Goal: Task Accomplishment & Management: Manage account settings

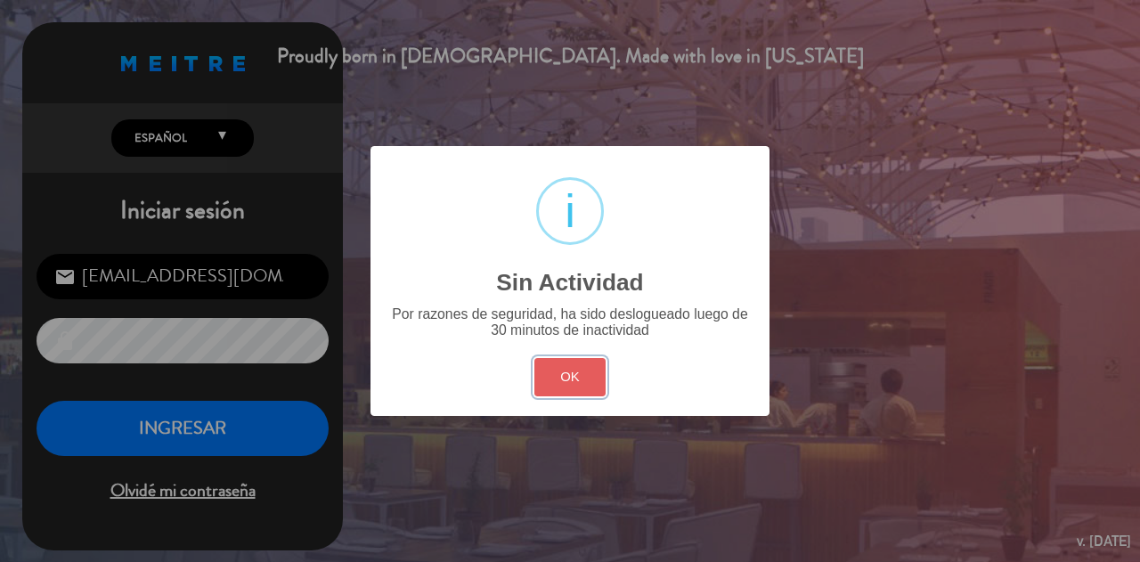
click at [576, 381] on button "OK" at bounding box center [571, 377] width 72 height 38
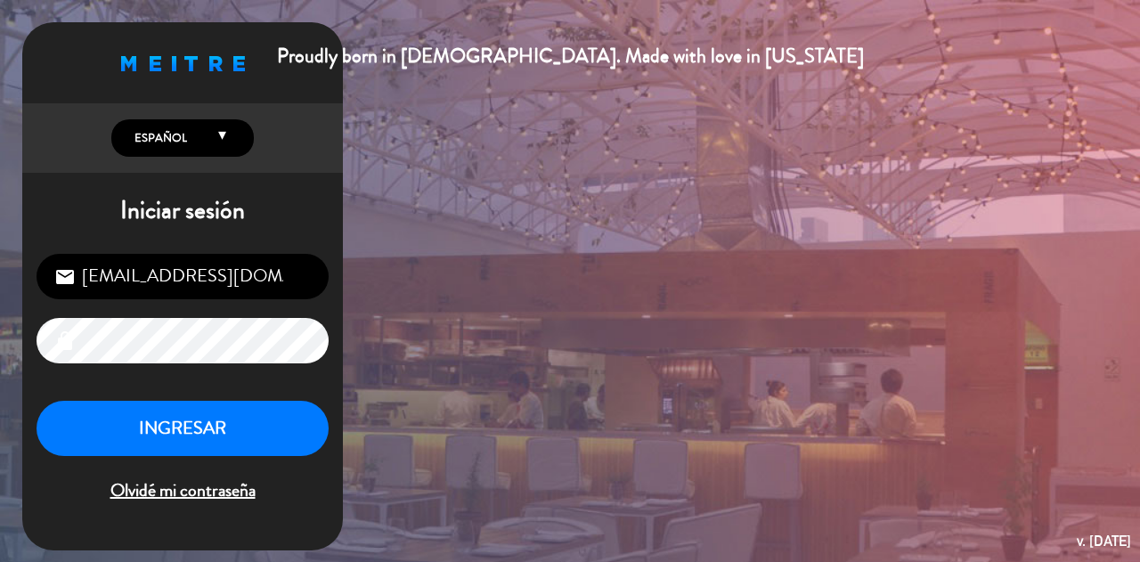
click at [282, 410] on button "INGRESAR" at bounding box center [183, 429] width 292 height 56
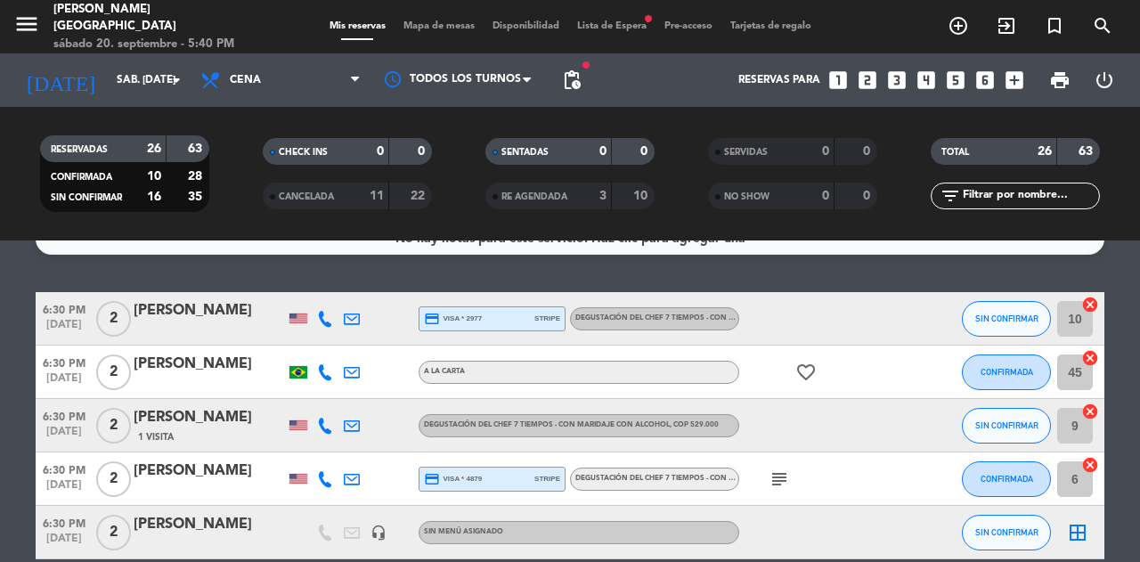
scroll to position [36, 0]
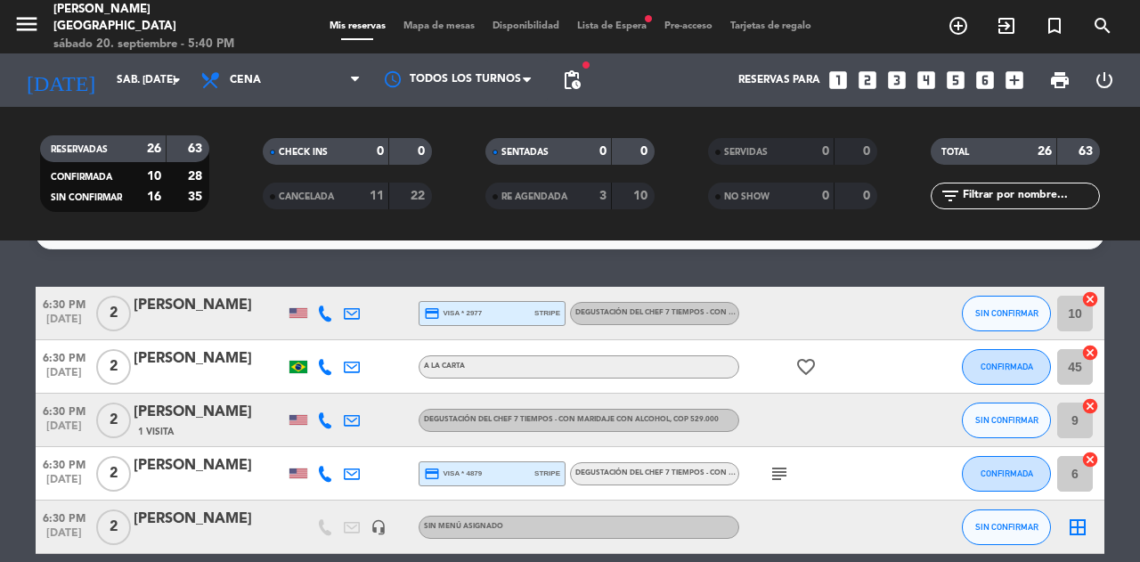
click at [811, 406] on div at bounding box center [819, 420] width 160 height 53
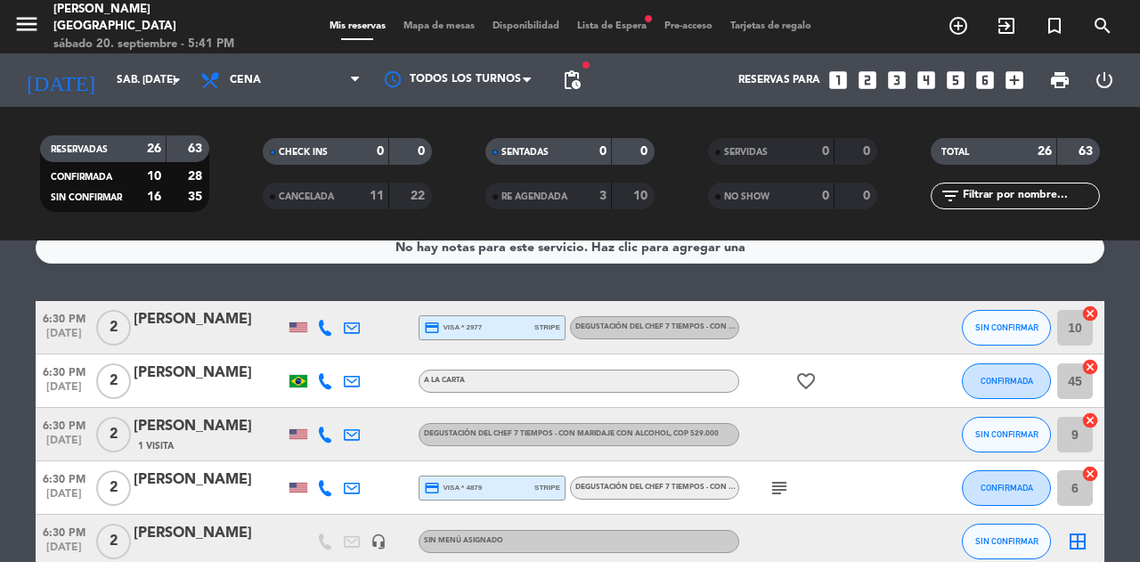
scroll to position [12, 0]
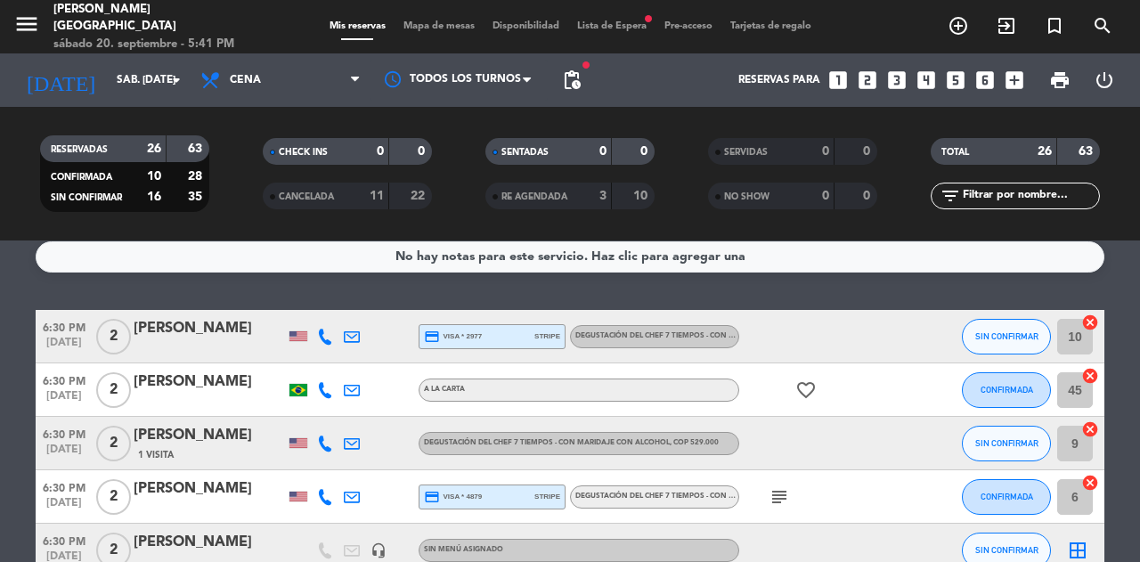
click at [203, 432] on div "[PERSON_NAME]" at bounding box center [209, 435] width 151 height 23
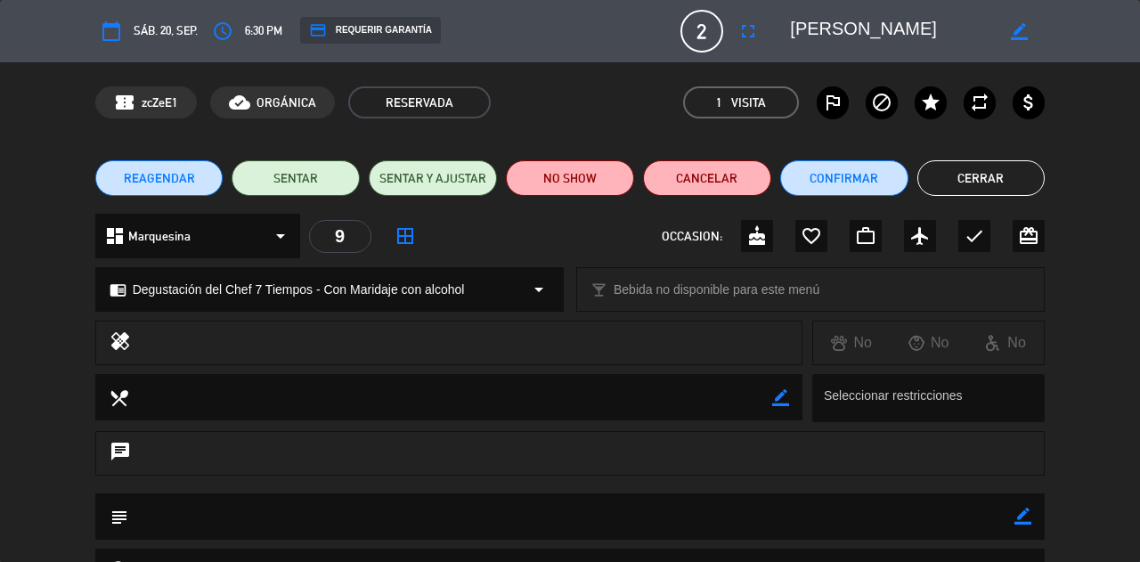
click at [228, 29] on icon "access_time" at bounding box center [222, 30] width 21 height 21
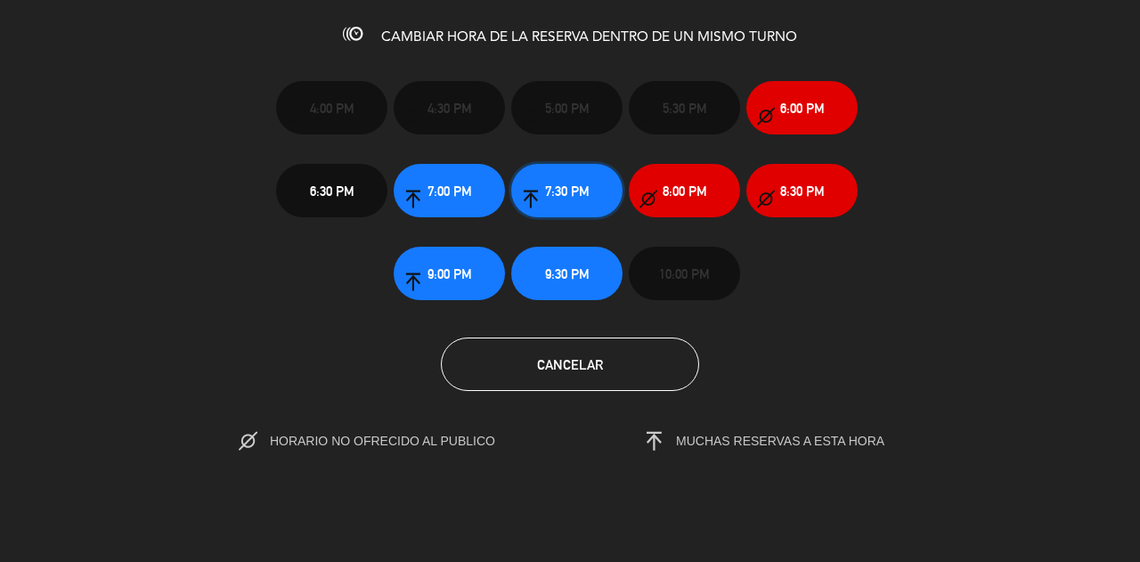
click at [598, 174] on button "7:30 PM" at bounding box center [566, 190] width 111 height 53
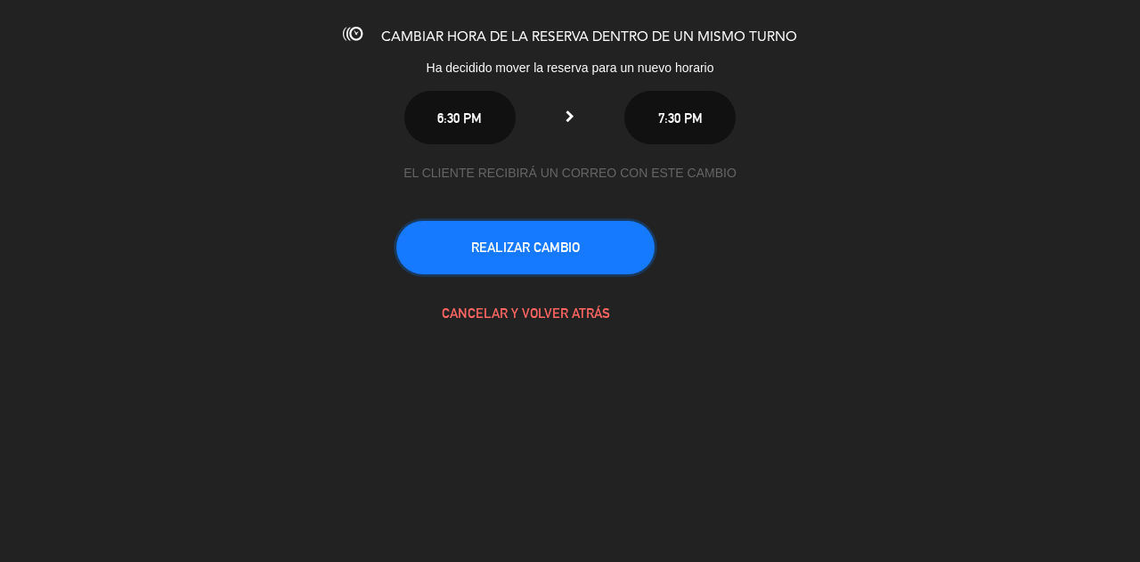
click at [581, 253] on button "REALIZAR CAMBIO" at bounding box center [525, 247] width 258 height 53
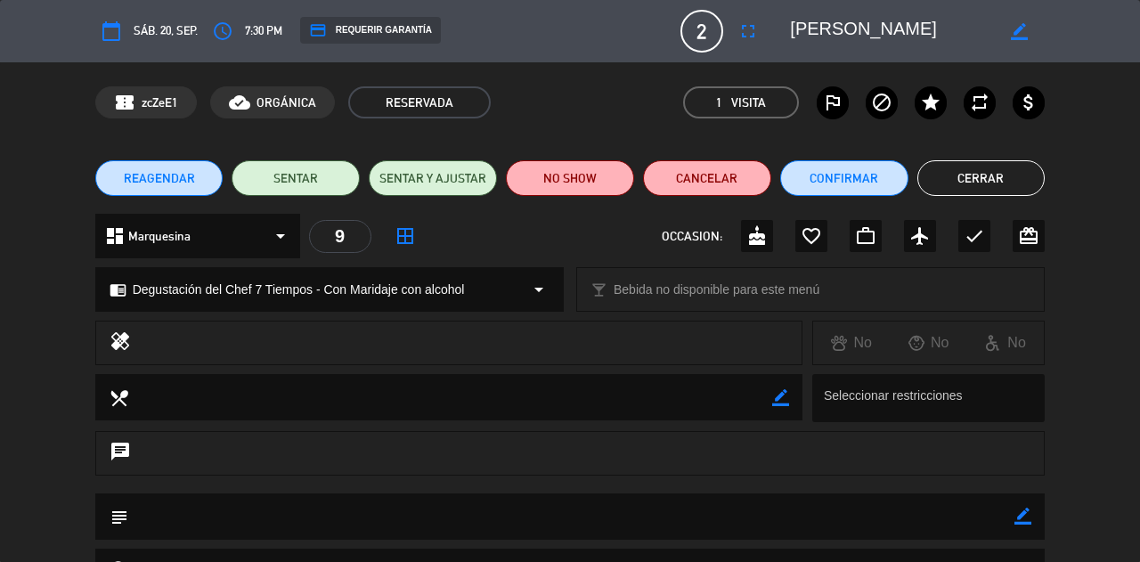
click at [996, 183] on button "Cerrar" at bounding box center [982, 178] width 128 height 36
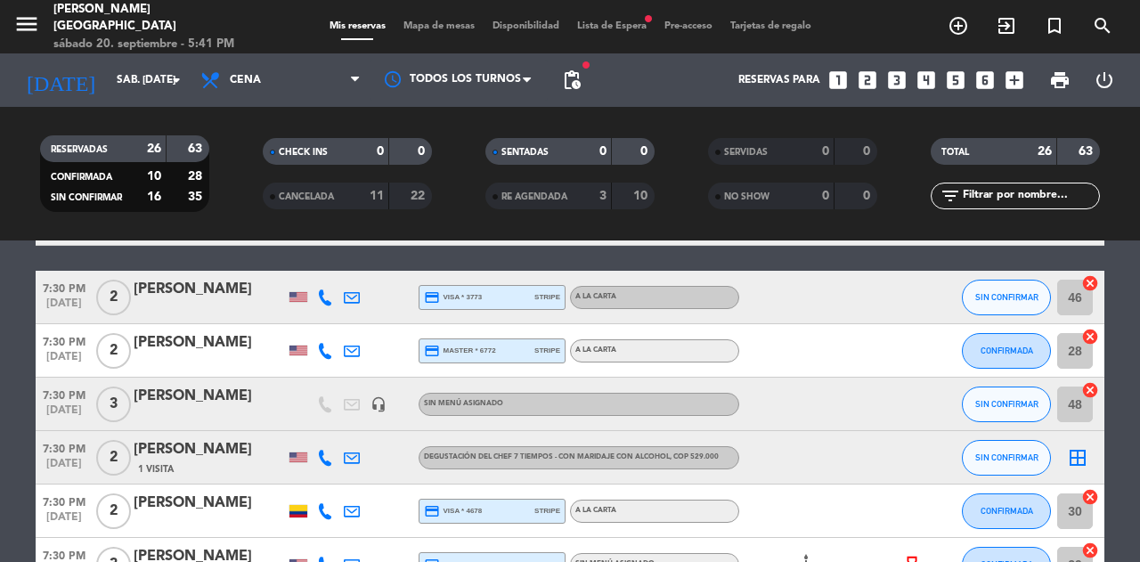
scroll to position [594, 0]
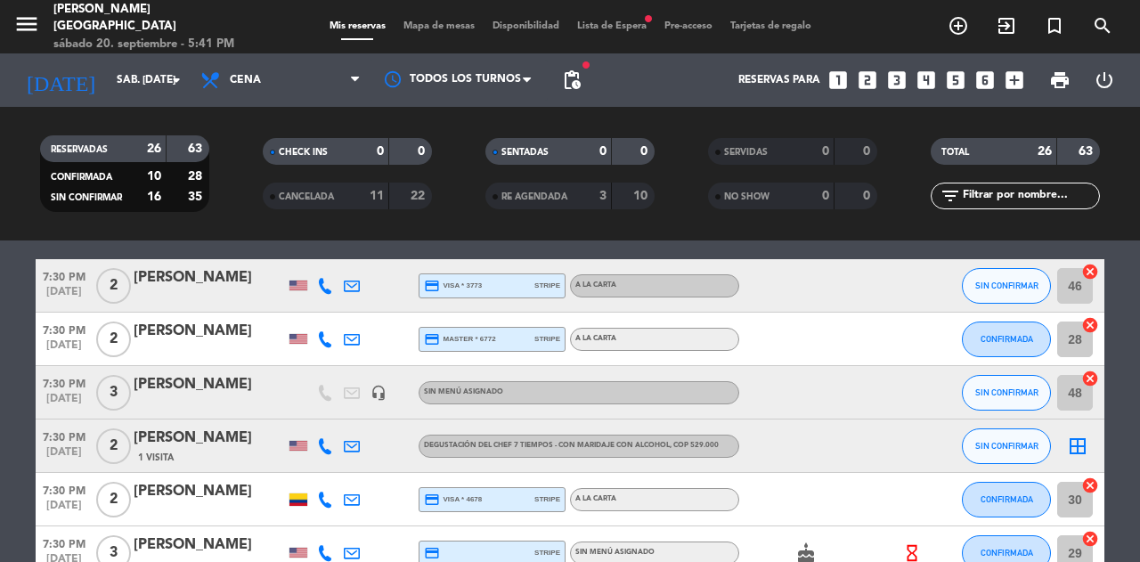
click at [1083, 451] on icon "border_all" at bounding box center [1077, 446] width 21 height 21
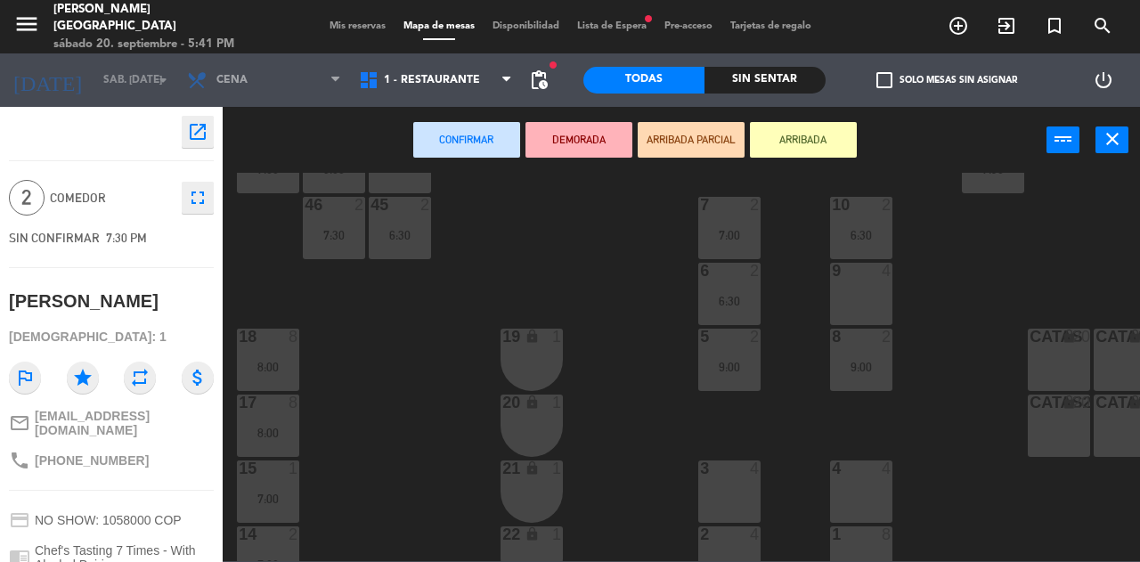
scroll to position [296, 0]
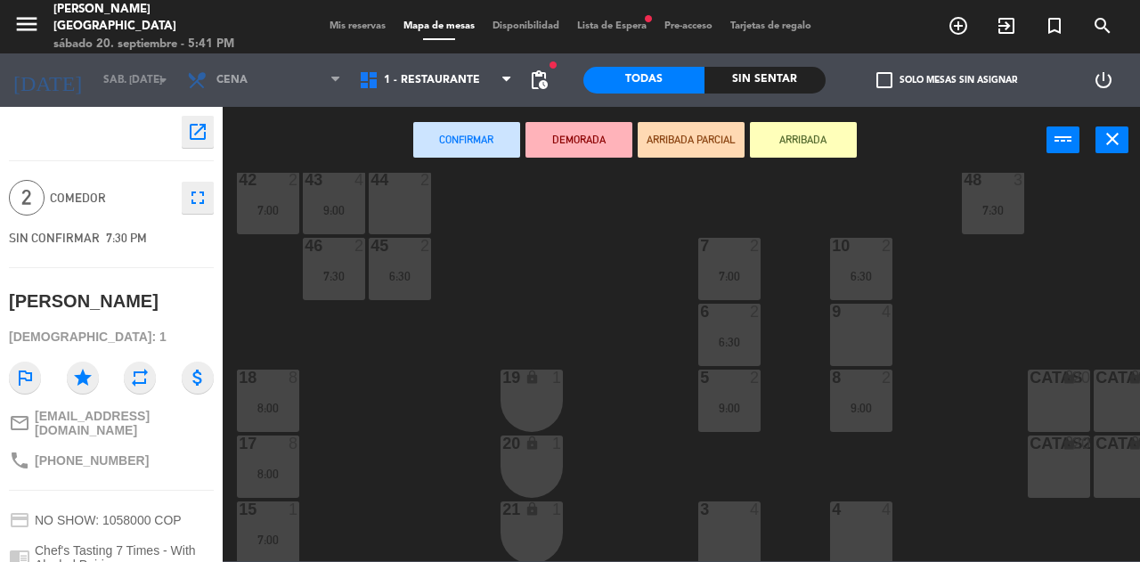
click at [868, 331] on div "9 4" at bounding box center [861, 335] width 62 height 62
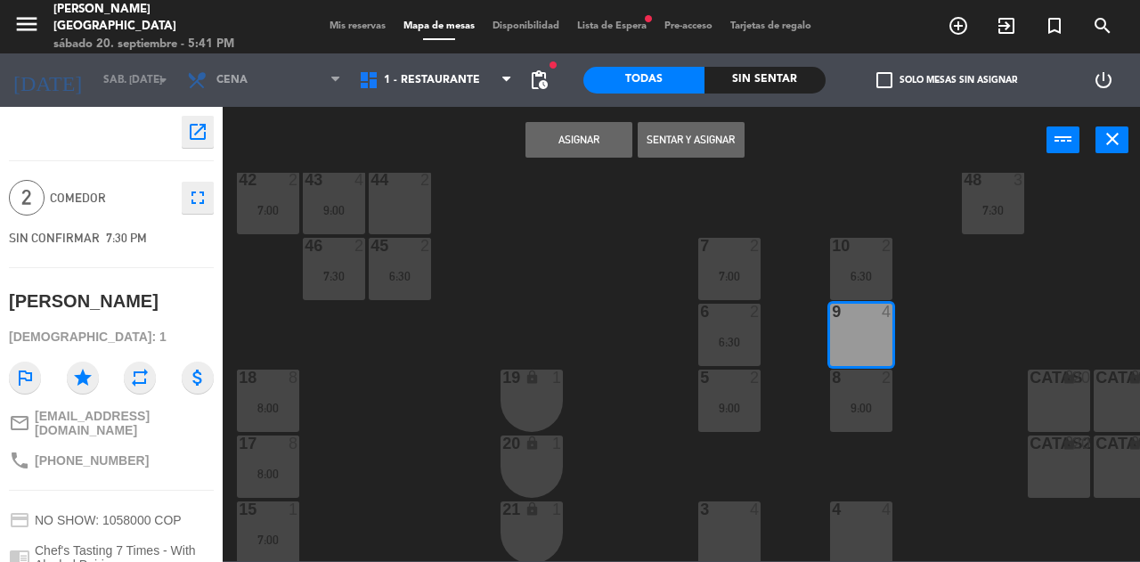
click at [590, 156] on button "Asignar" at bounding box center [579, 140] width 107 height 36
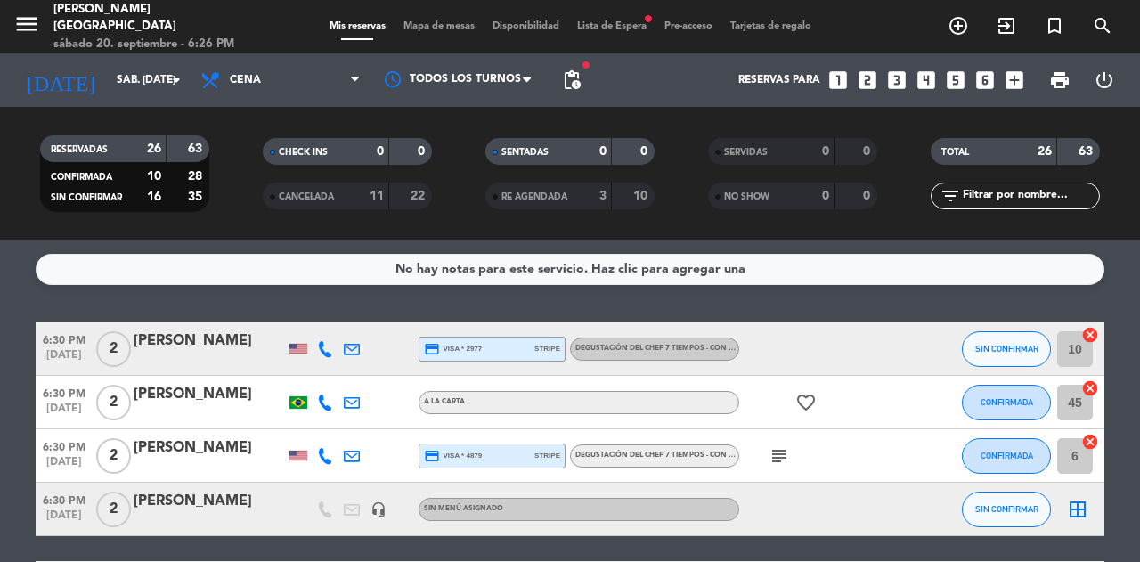
click at [613, 28] on span "Lista de Espera fiber_manual_record" at bounding box center [611, 26] width 87 height 10
click at [624, 28] on span "Lista de Espera fiber_manual_record" at bounding box center [611, 26] width 87 height 10
click at [649, 16] on span "fiber_manual_record" at bounding box center [648, 18] width 11 height 11
click at [612, 26] on span "Lista de Espera fiber_manual_record" at bounding box center [611, 26] width 87 height 10
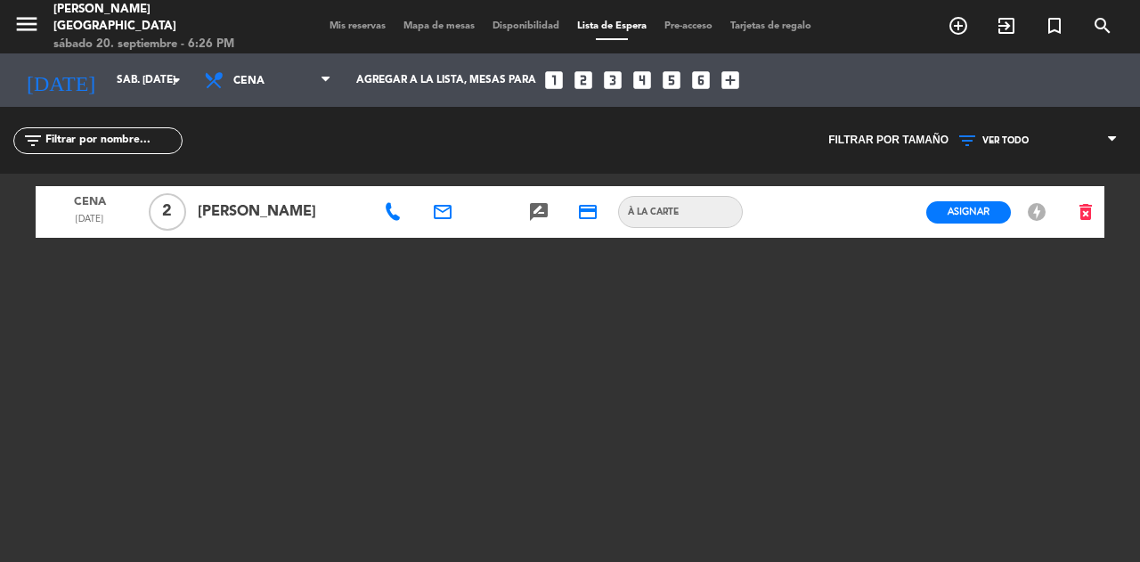
click at [358, 24] on span "Mis reservas" at bounding box center [358, 26] width 74 height 10
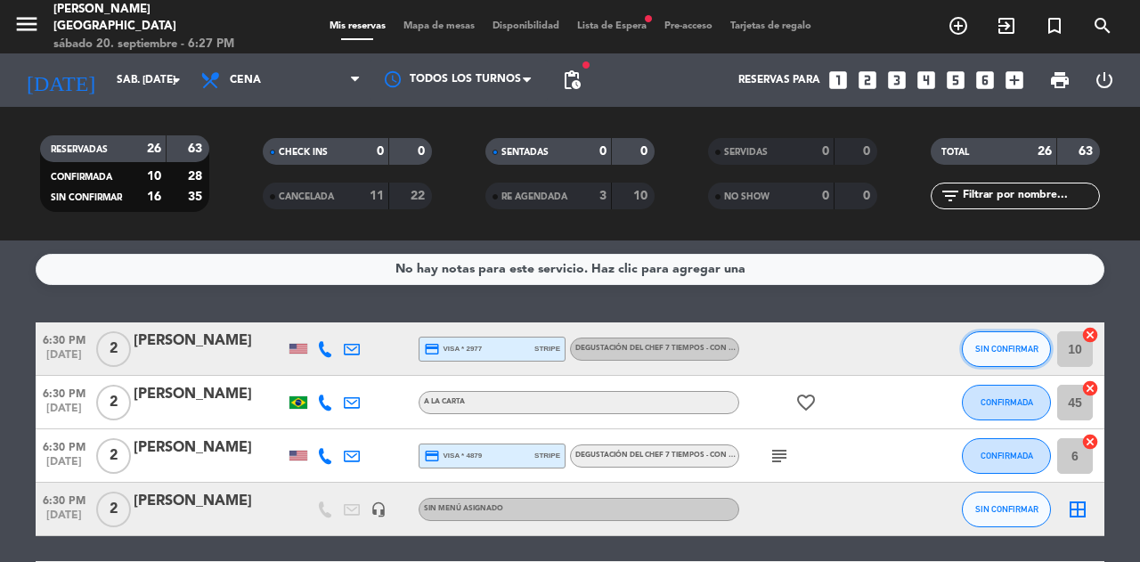
click at [987, 364] on button "SIN CONFIRMAR" at bounding box center [1006, 349] width 89 height 36
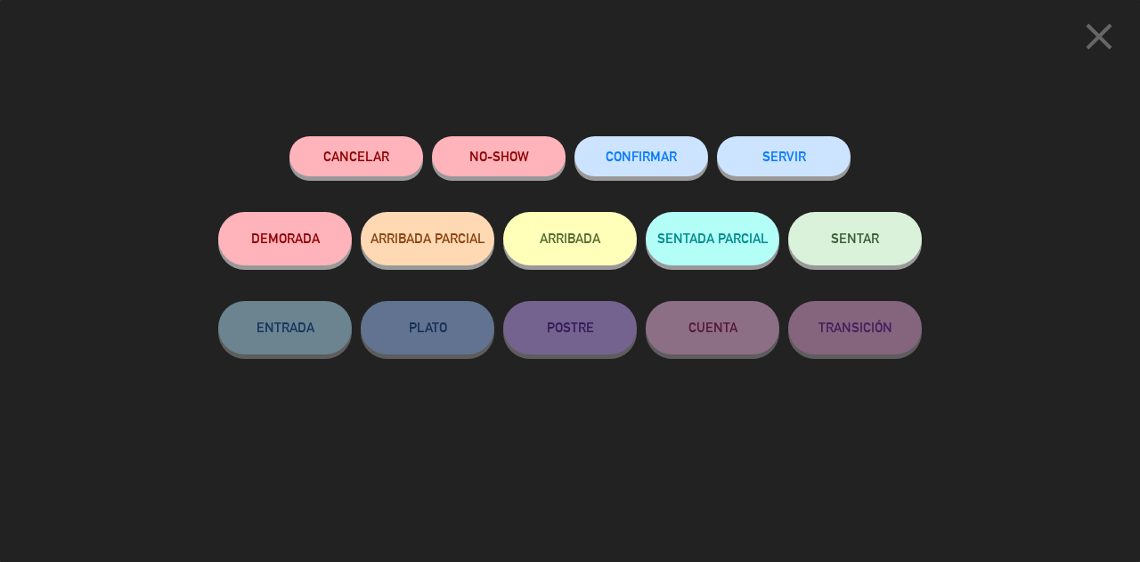
click at [847, 246] on span "SENTAR" at bounding box center [855, 238] width 48 height 15
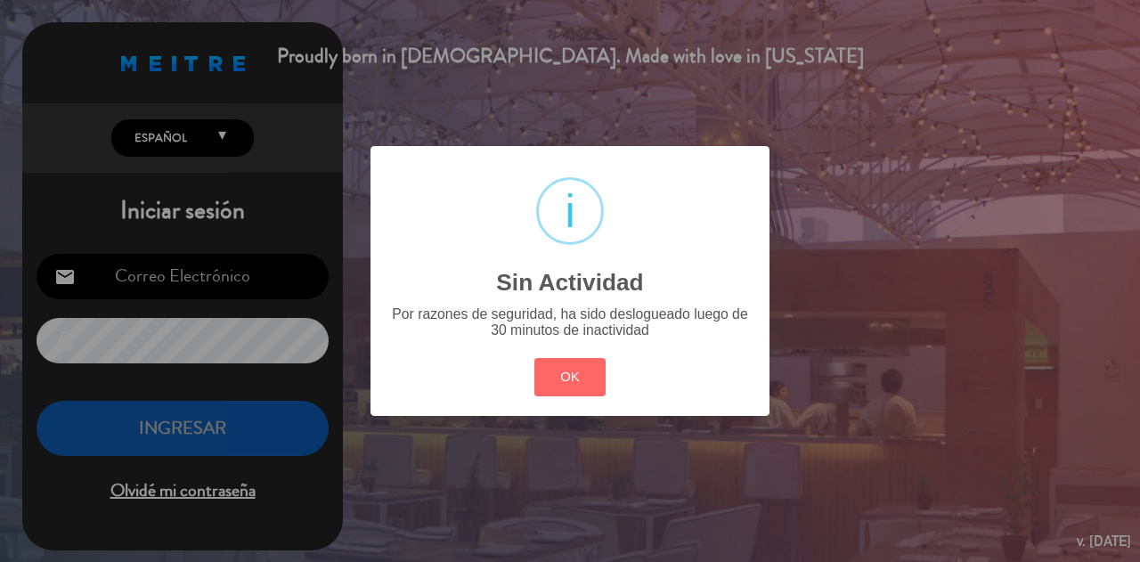
type input "[EMAIL_ADDRESS][DOMAIN_NAME]"
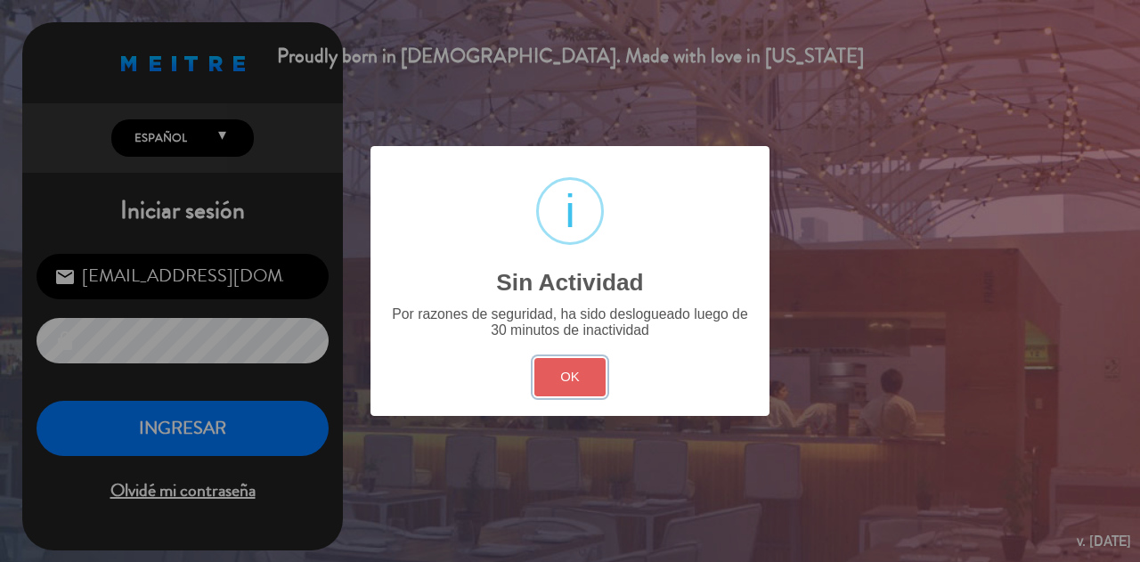
click at [579, 365] on button "OK" at bounding box center [571, 377] width 72 height 38
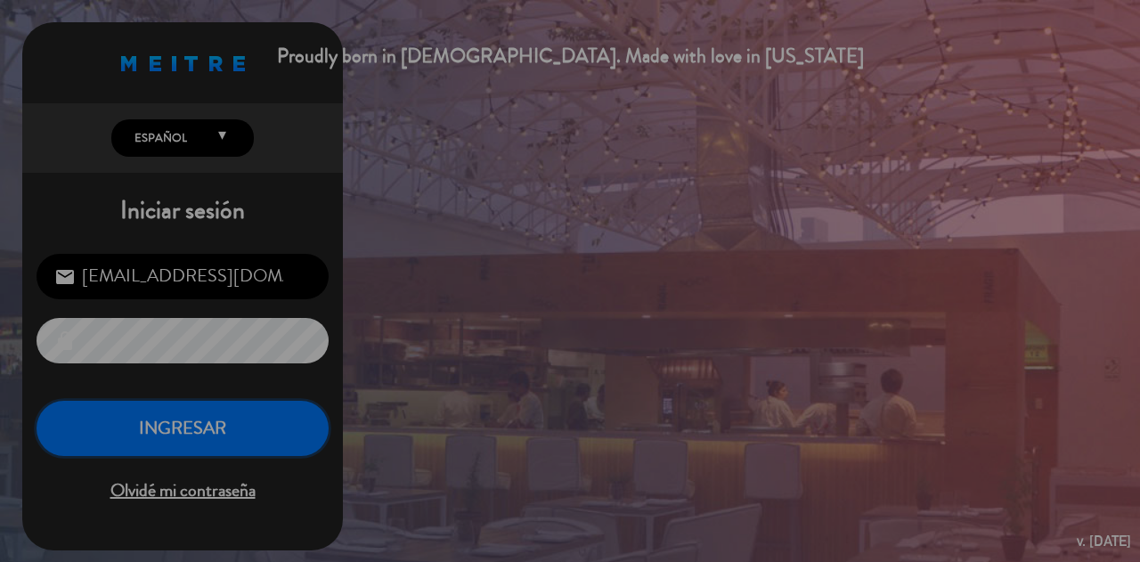
click at [260, 437] on button "INGRESAR" at bounding box center [183, 429] width 292 height 56
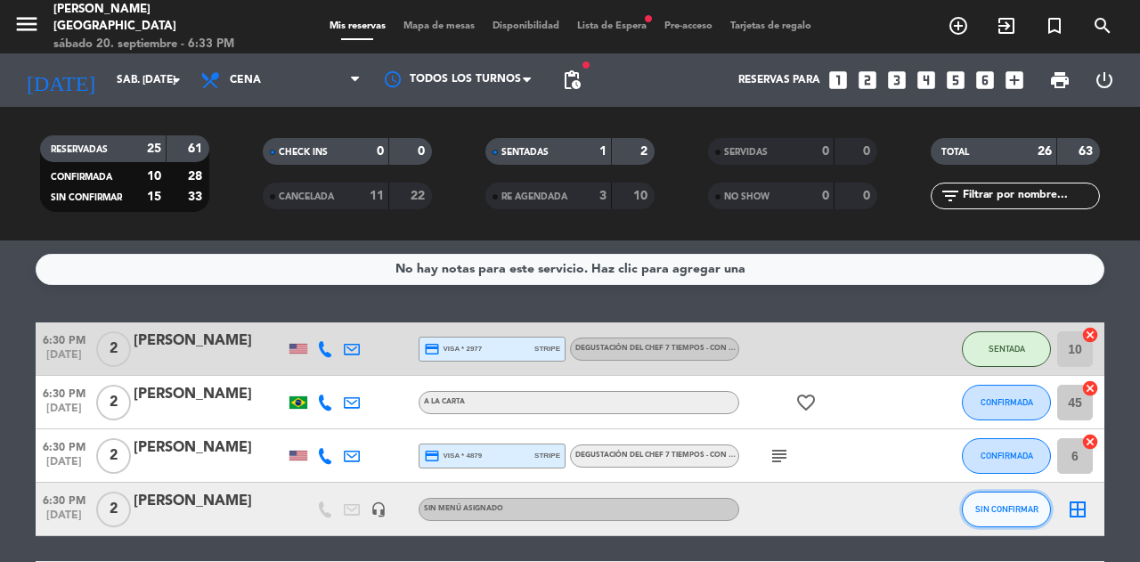
click at [1000, 509] on span "SIN CONFIRMAR" at bounding box center [1007, 509] width 63 height 10
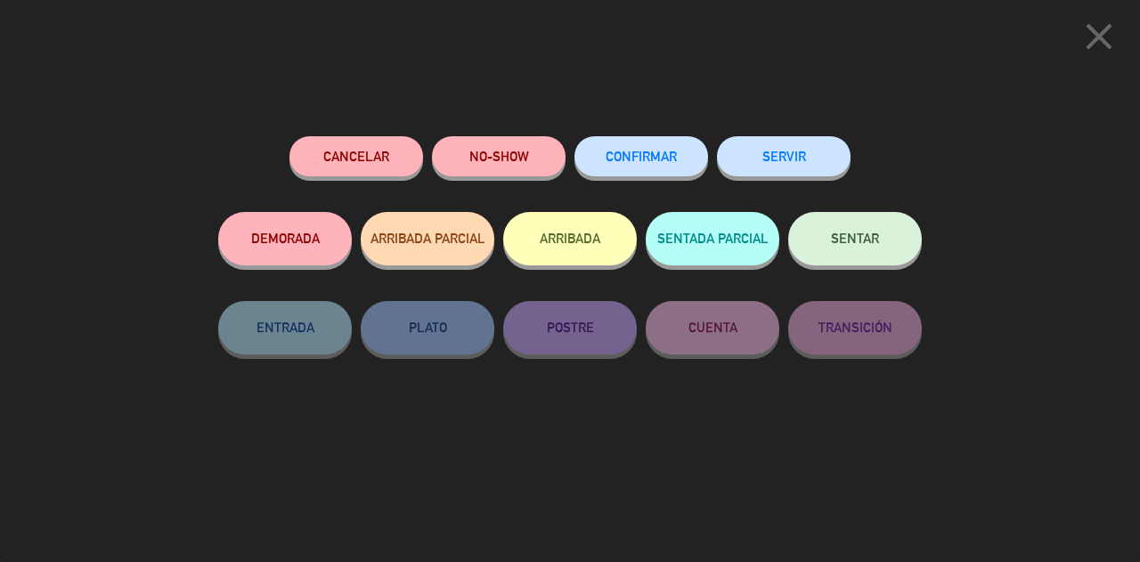
click at [878, 242] on button "SENTAR" at bounding box center [855, 238] width 134 height 53
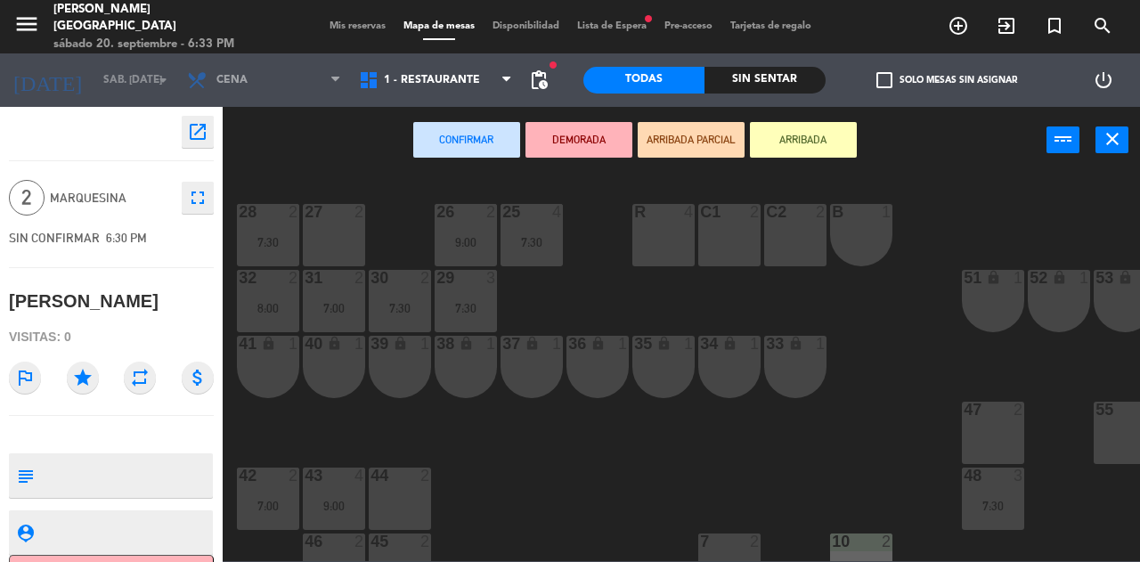
click at [470, 229] on div "26 2 9:00" at bounding box center [466, 235] width 62 height 62
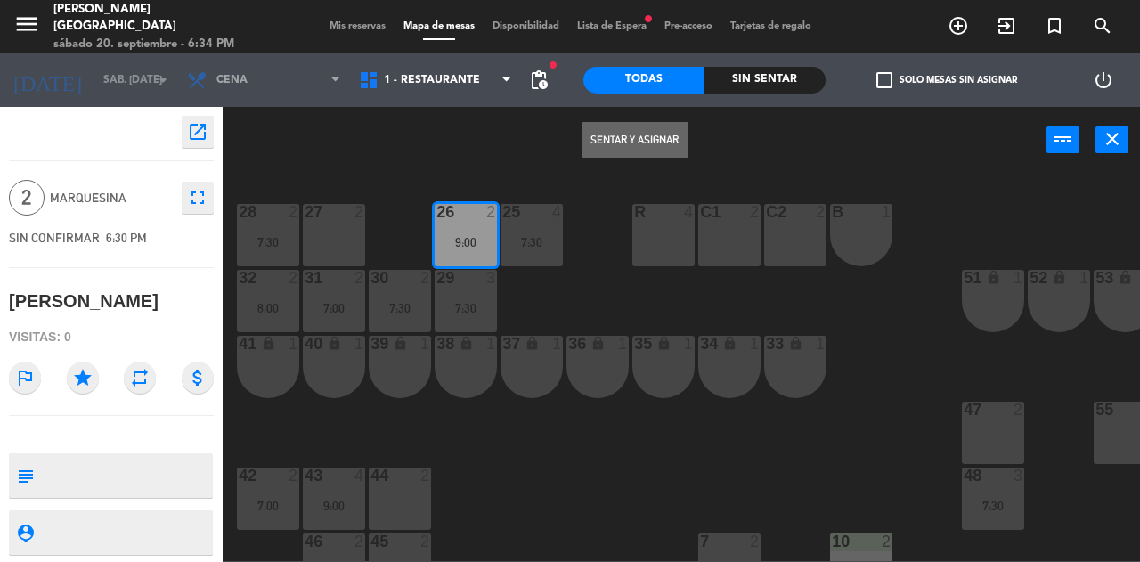
click at [674, 143] on button "Sentar y Asignar" at bounding box center [635, 140] width 107 height 36
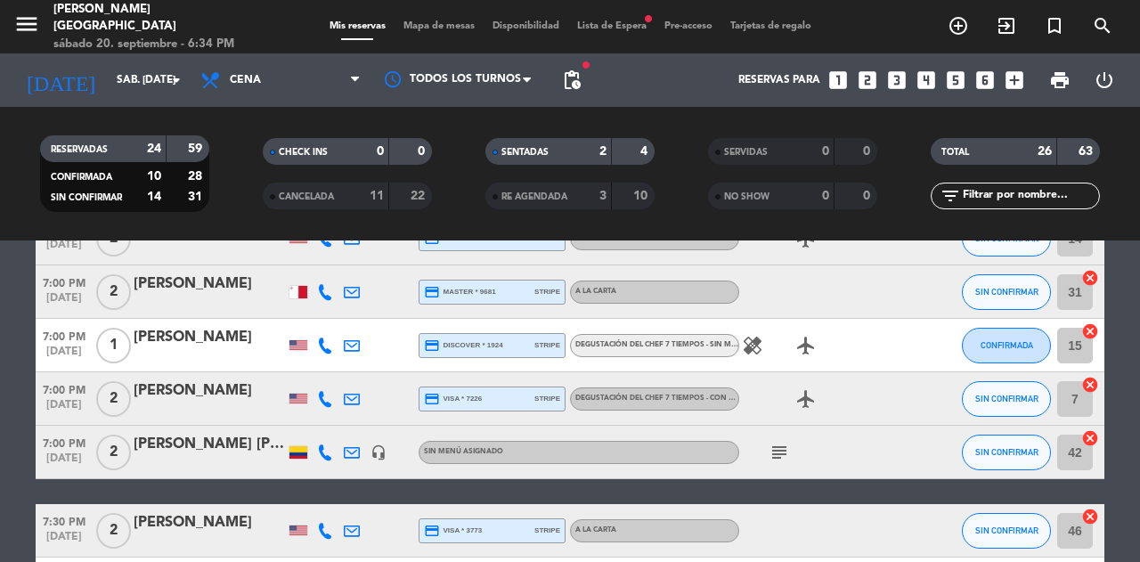
scroll to position [349, 0]
click at [420, 21] on span "Mapa de mesas" at bounding box center [439, 26] width 89 height 10
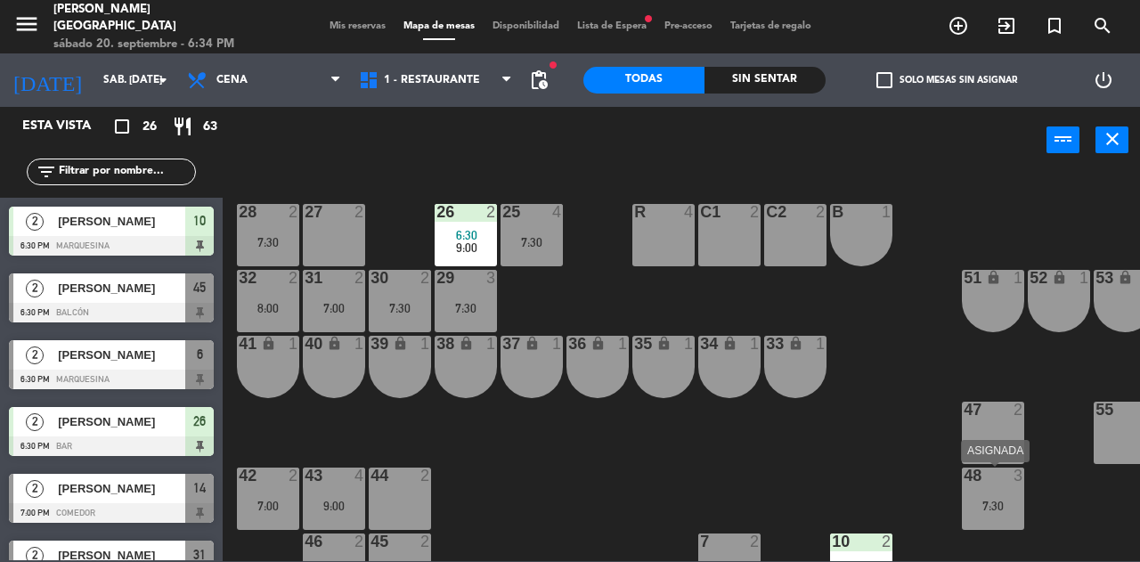
scroll to position [0, 161]
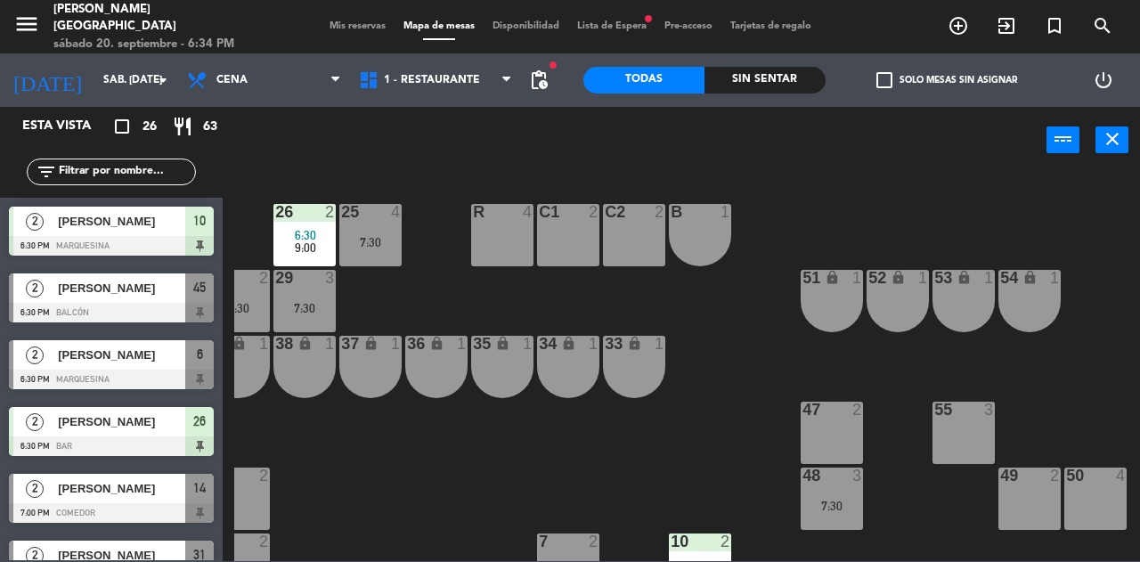
click at [1112, 500] on div "50 4" at bounding box center [1096, 499] width 62 height 62
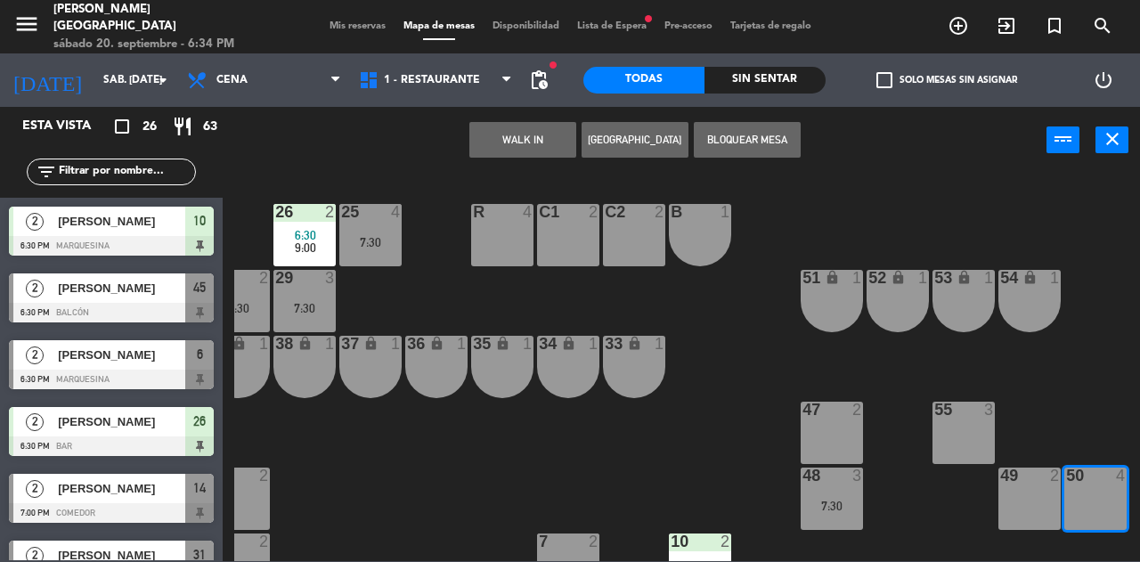
click at [504, 148] on button "WALK IN" at bounding box center [523, 140] width 107 height 36
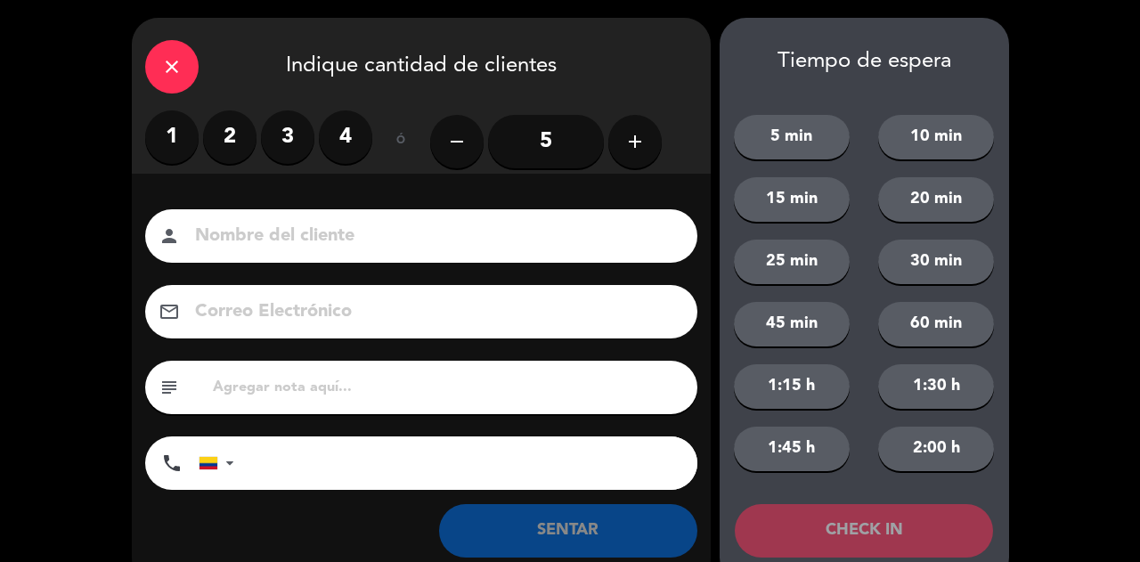
click at [227, 140] on label "2" at bounding box center [229, 136] width 53 height 53
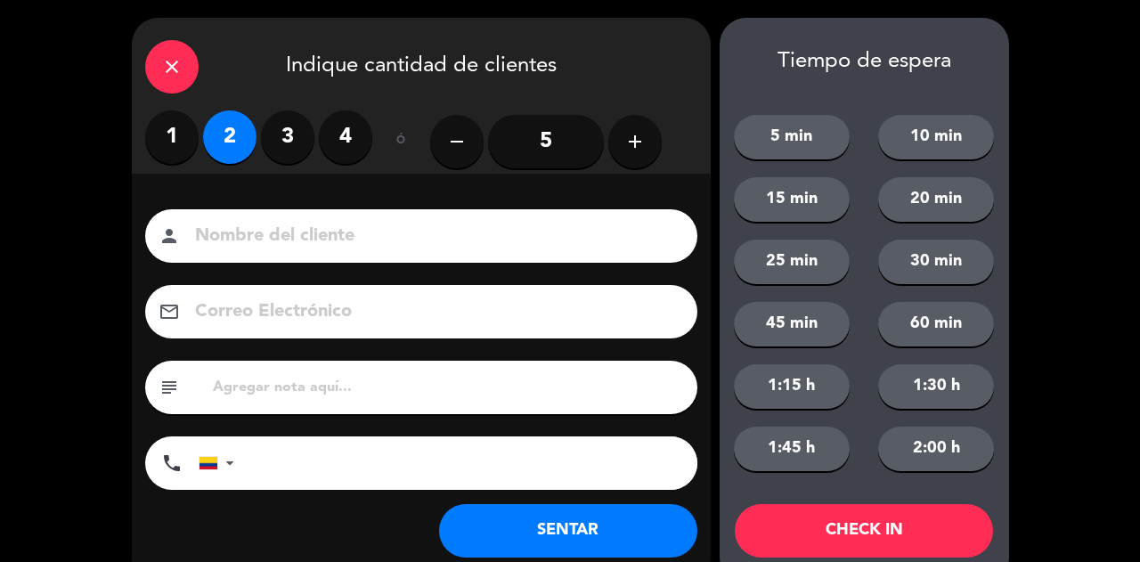
click at [294, 230] on input at bounding box center [433, 236] width 481 height 31
type input "SR EXT"
click at [603, 551] on button "SENTAR" at bounding box center [568, 530] width 258 height 53
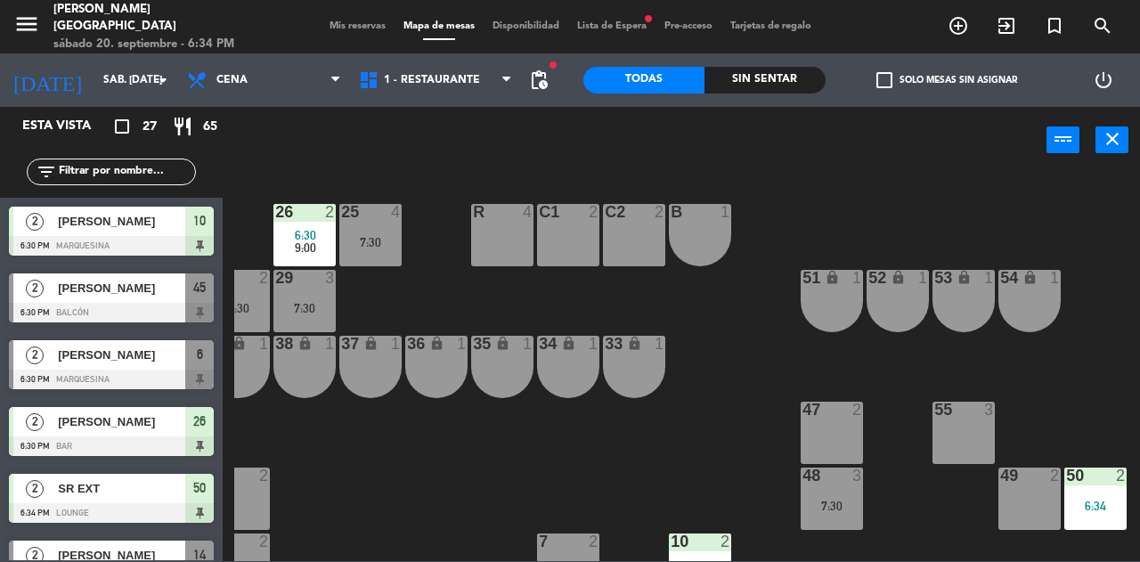
click at [355, 29] on span "Mis reservas" at bounding box center [358, 26] width 74 height 10
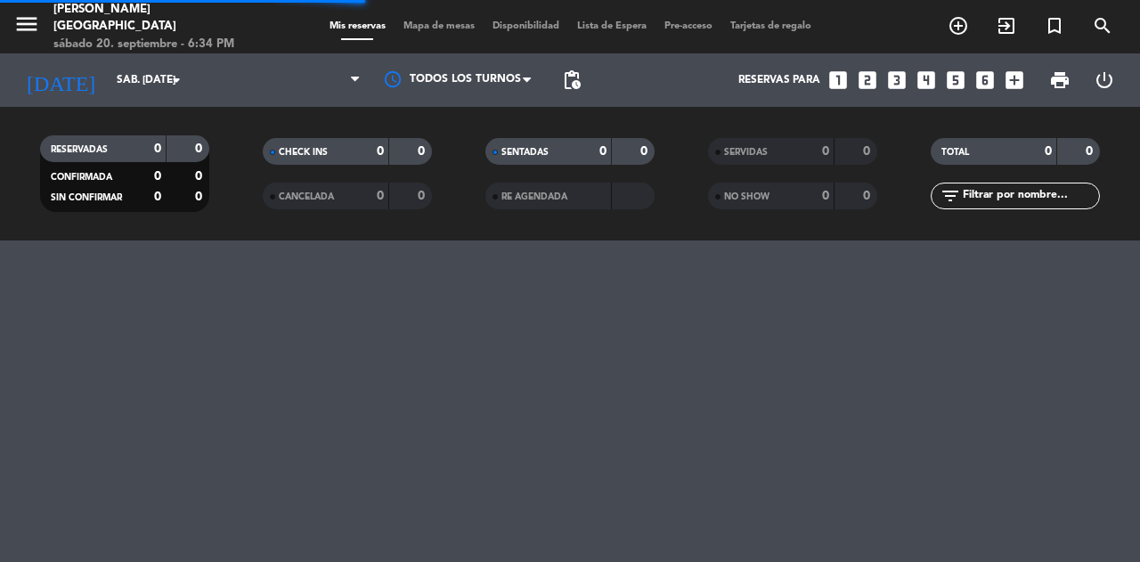
click at [862, 78] on icon "looks_two" at bounding box center [867, 80] width 23 height 23
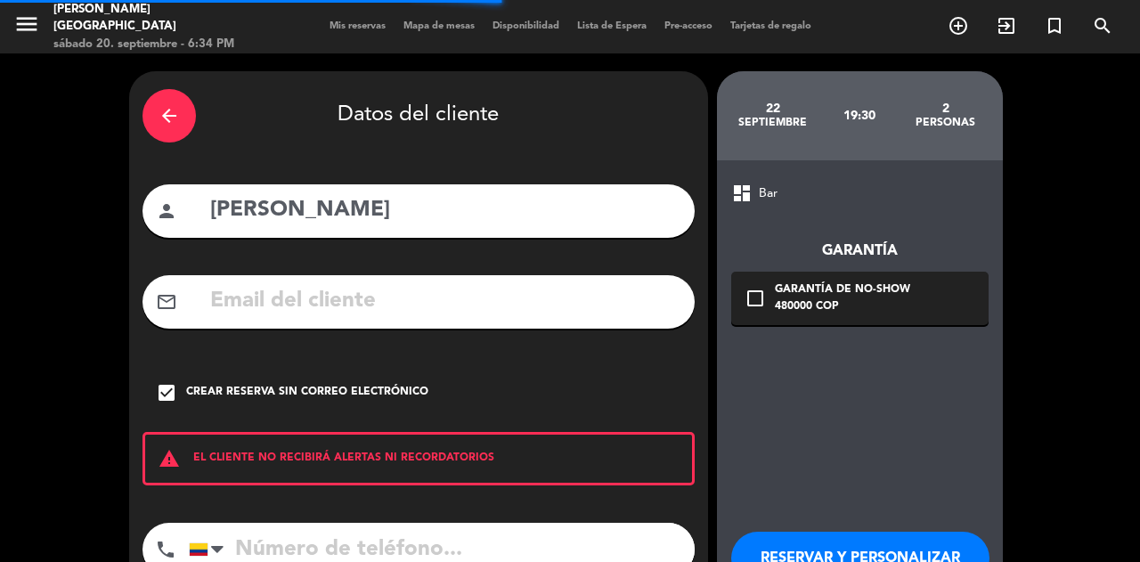
click at [169, 116] on icon "arrow_back" at bounding box center [169, 115] width 21 height 21
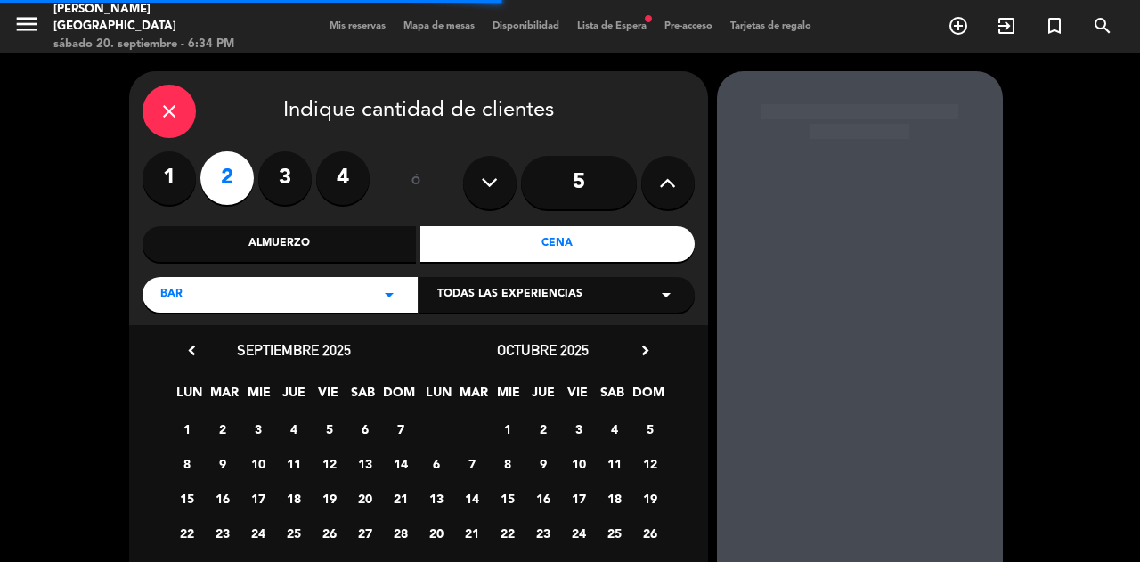
click at [165, 113] on icon "close" at bounding box center [169, 111] width 21 height 21
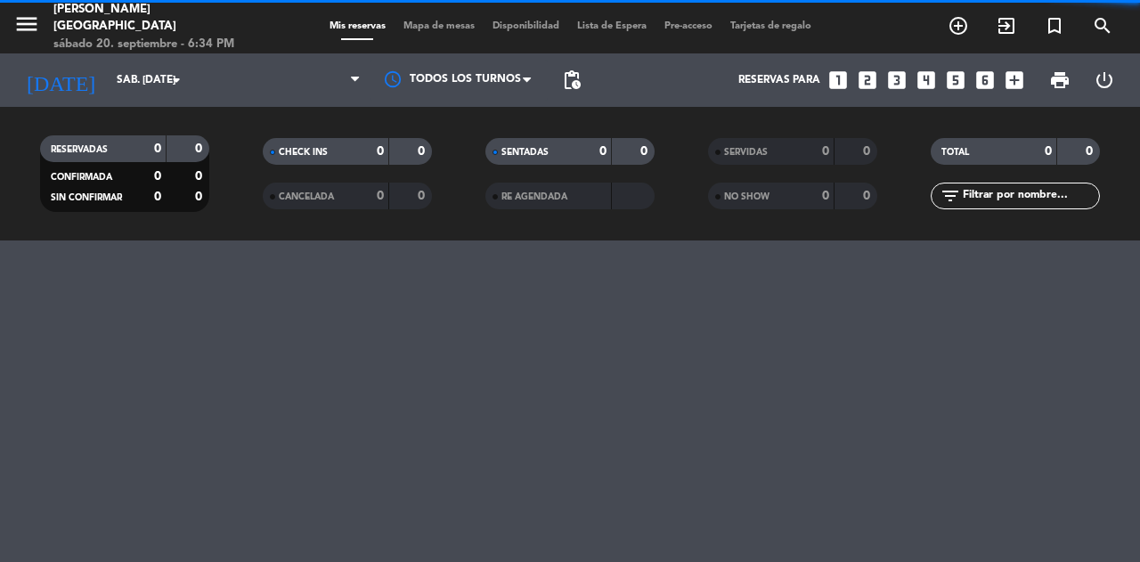
click at [871, 77] on icon "looks_two" at bounding box center [867, 80] width 23 height 23
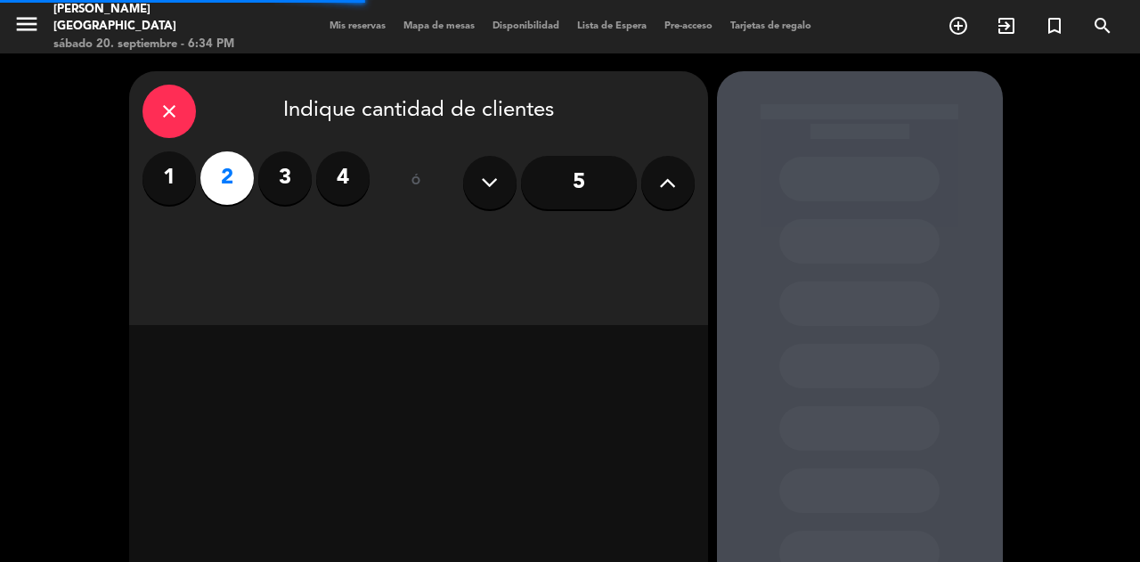
click at [553, 251] on div "close Indique cantidad de clientes 1 2 3 4 ó 5" at bounding box center [418, 198] width 579 height 254
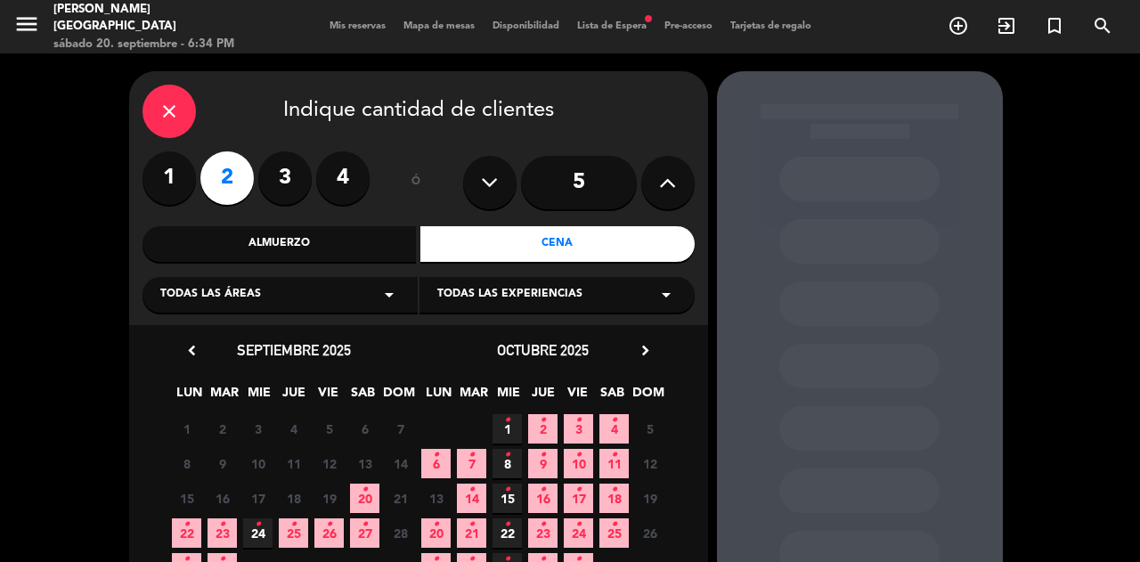
click at [334, 533] on span "26 •" at bounding box center [328, 533] width 29 height 29
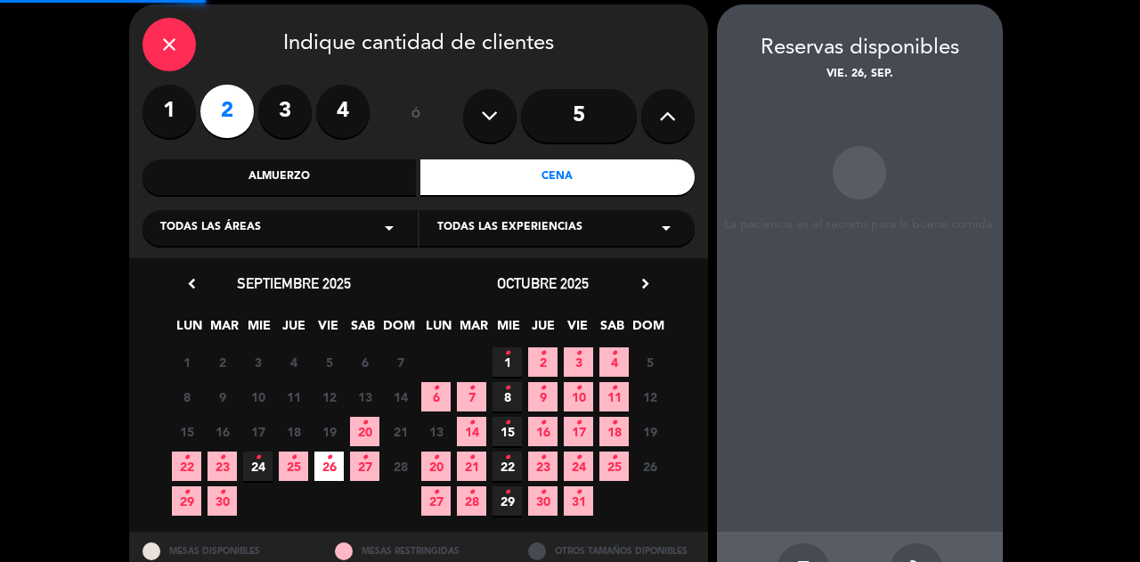
scroll to position [71, 0]
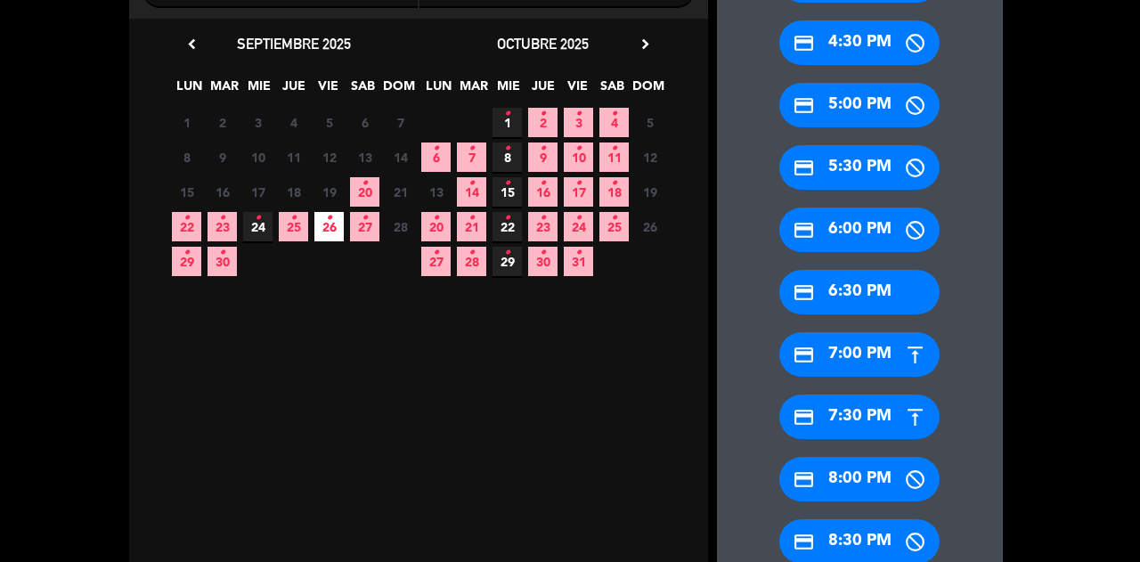
click at [868, 360] on div "credit_card 7:00 PM" at bounding box center [860, 354] width 160 height 45
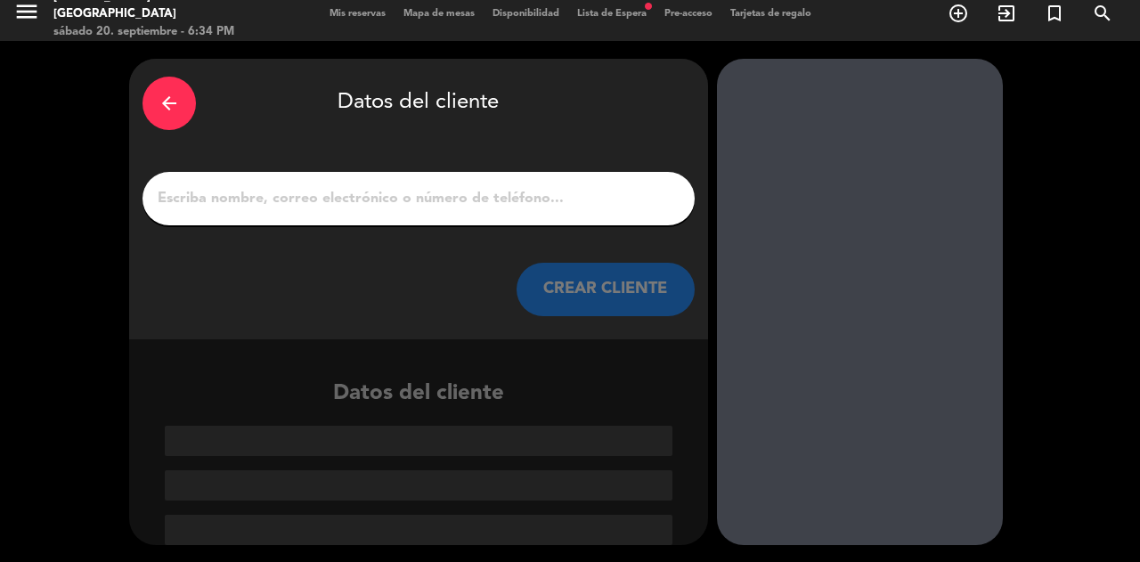
click at [559, 198] on input "1" at bounding box center [419, 198] width 526 height 25
paste input "[PERSON_NAME] [PERSON_NAME]"
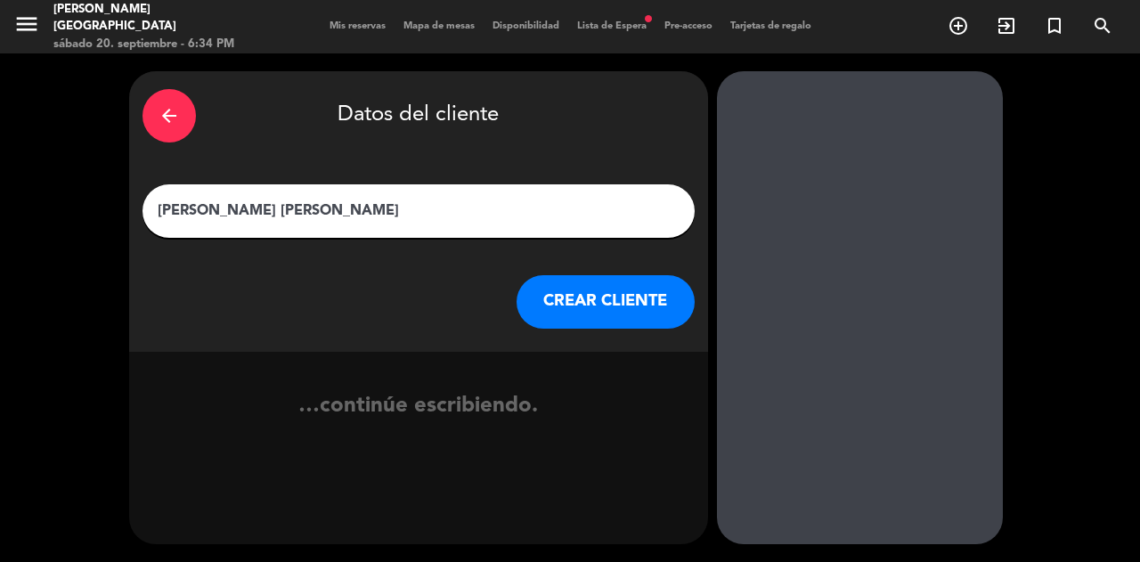
scroll to position [0, 0]
type input "[PERSON_NAME] [PERSON_NAME]"
click at [609, 290] on button "CREAR CLIENTE" at bounding box center [606, 301] width 178 height 53
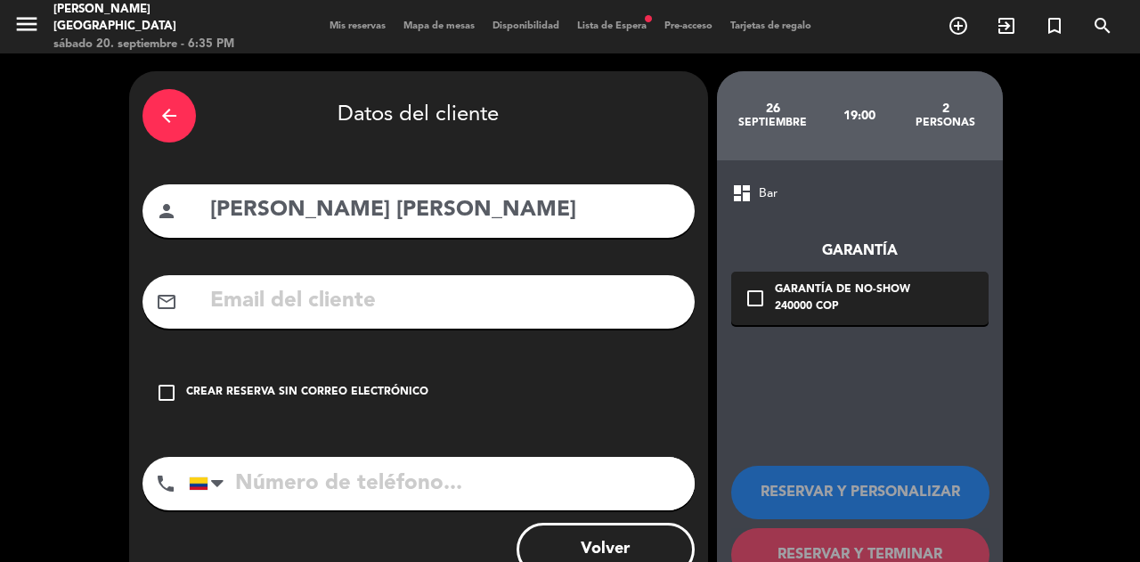
click at [535, 297] on input "text" at bounding box center [444, 301] width 473 height 37
paste input "[EMAIL_ADDRESS][DOMAIN_NAME]"
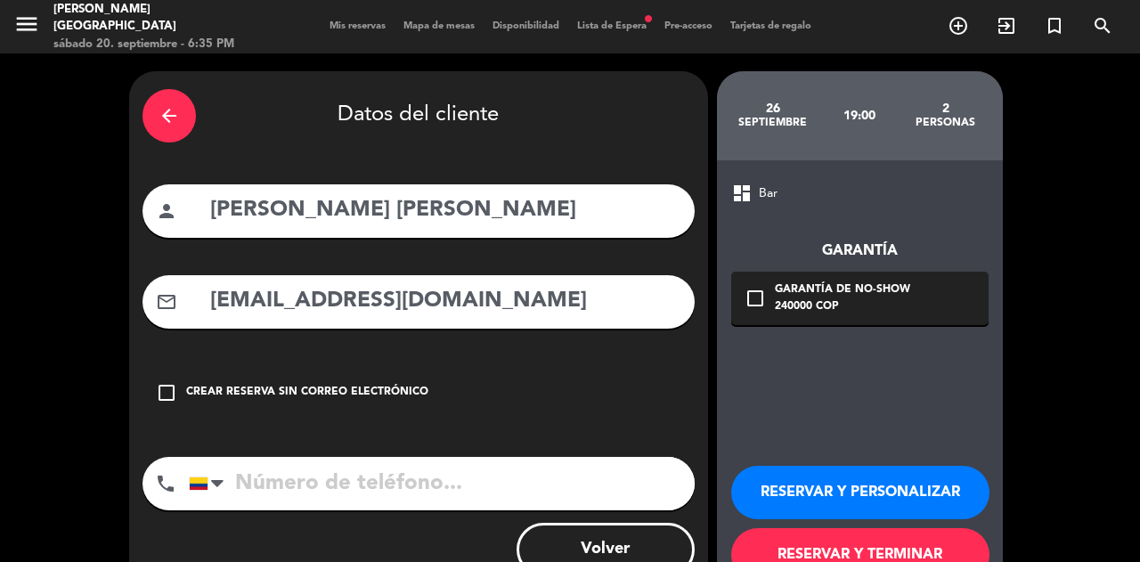
type input "[EMAIL_ADDRESS][DOMAIN_NAME]"
click at [536, 490] on input "tel" at bounding box center [442, 483] width 506 height 53
paste input "3113581470"
type input "3113581470"
click at [903, 314] on div "240000 COP" at bounding box center [842, 307] width 135 height 18
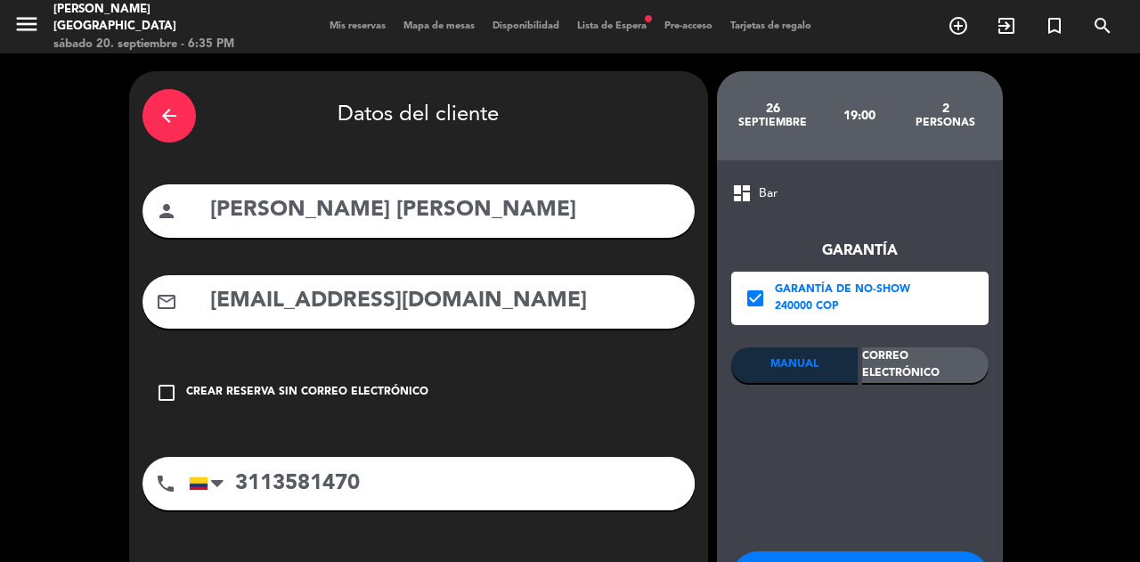
click at [941, 352] on div "Correo Electrónico" at bounding box center [925, 365] width 127 height 36
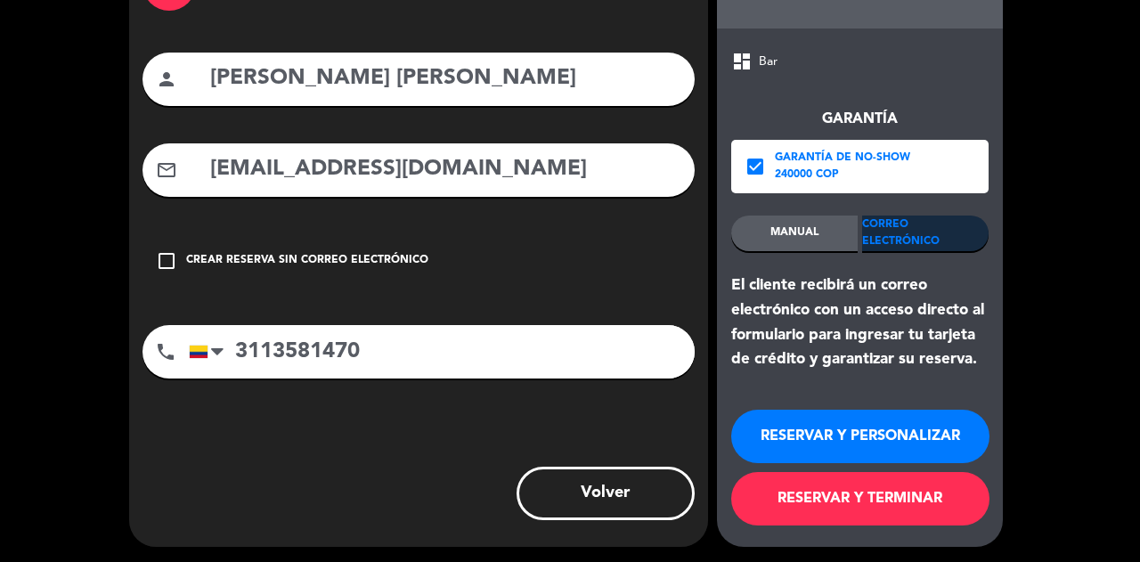
scroll to position [134, 0]
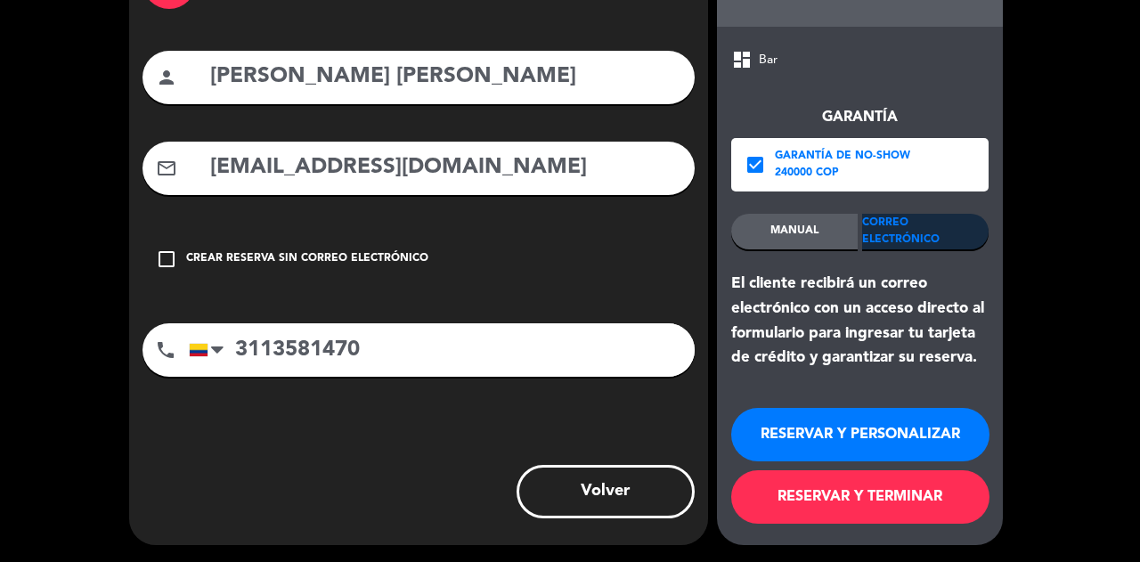
click at [914, 429] on button "RESERVAR Y PERSONALIZAR" at bounding box center [860, 434] width 258 height 53
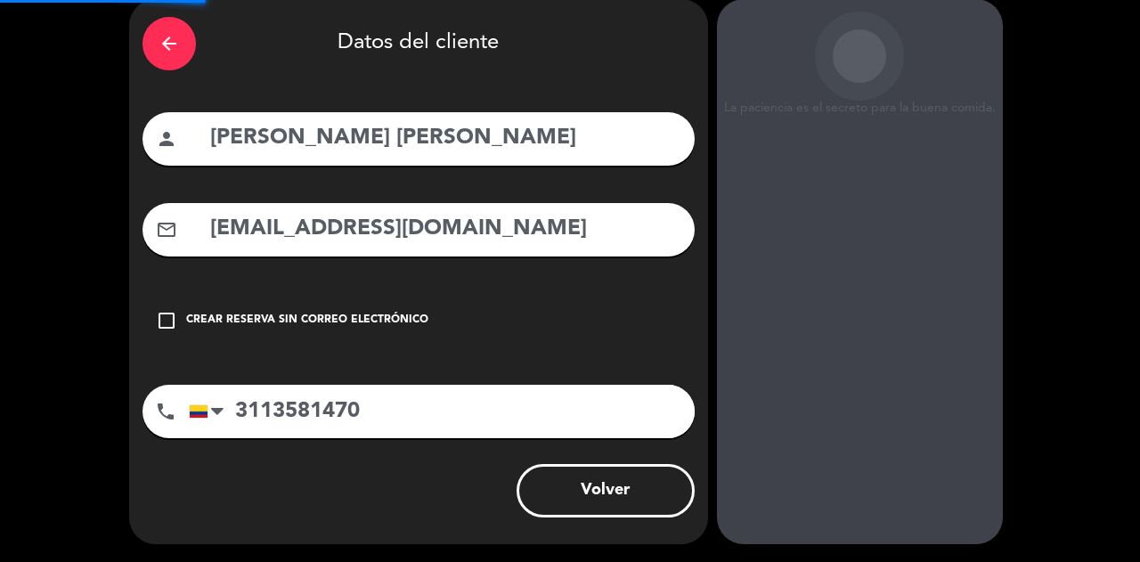
scroll to position [71, 0]
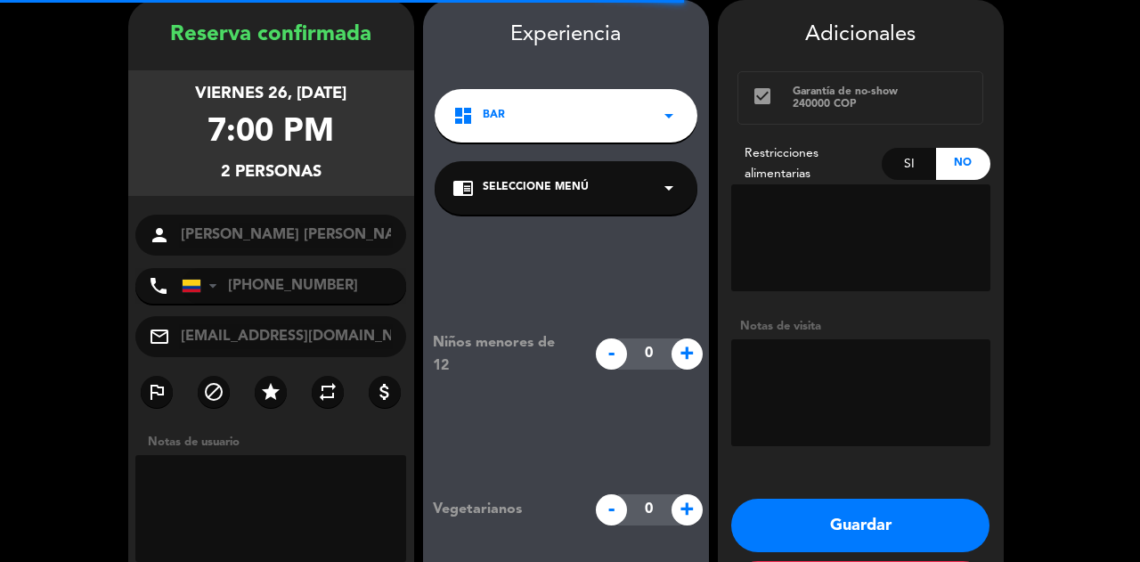
click at [841, 369] on textarea at bounding box center [860, 392] width 259 height 107
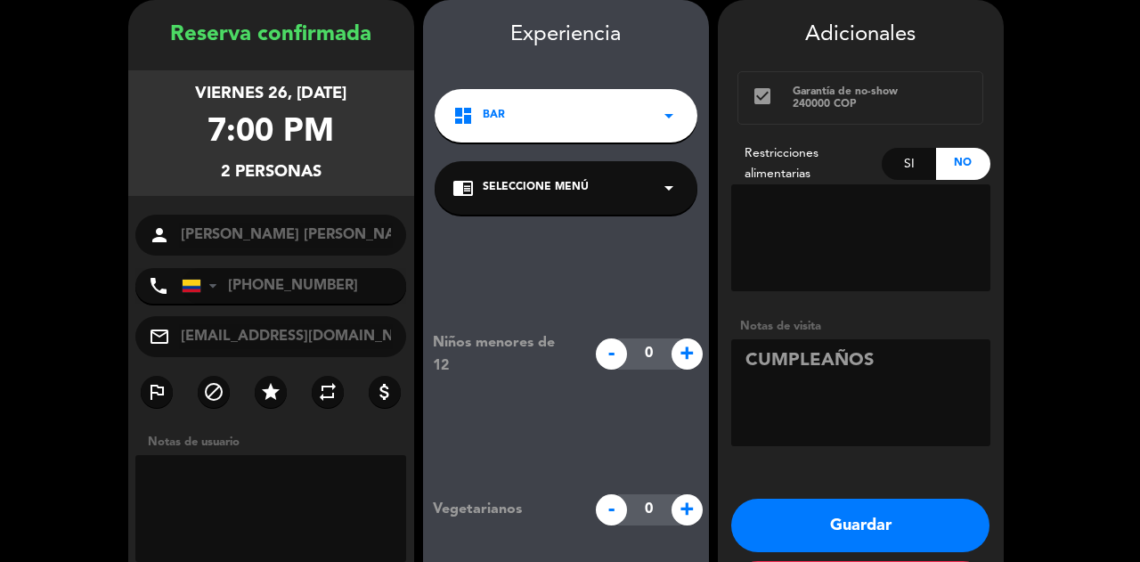
type textarea "CUMPLEAÑOS"
click at [918, 524] on button "Guardar" at bounding box center [860, 525] width 258 height 53
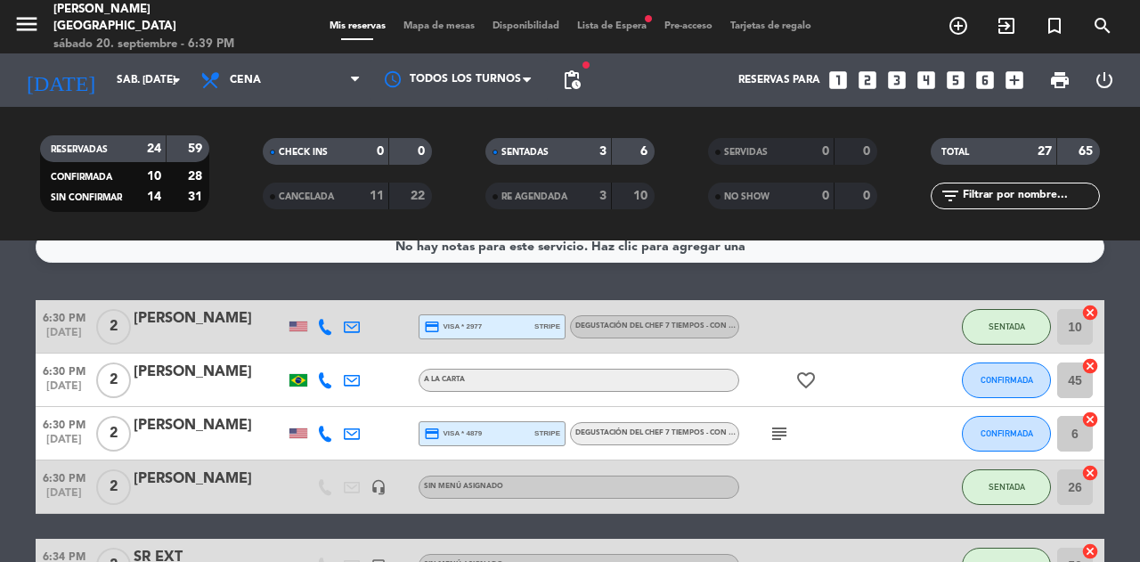
scroll to position [23, 0]
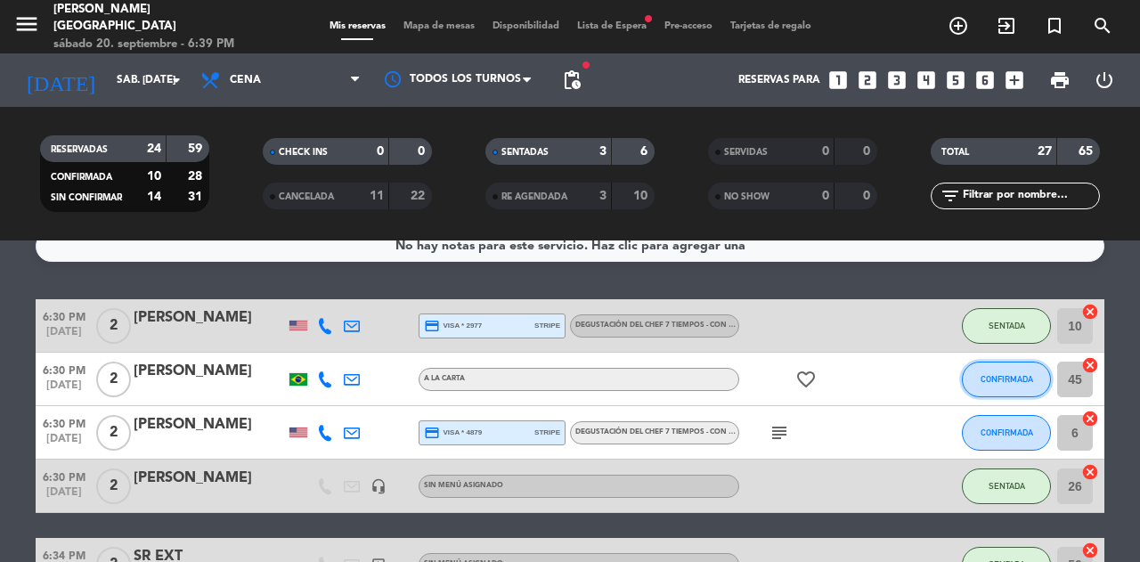
click at [999, 383] on span "CONFIRMADA" at bounding box center [1007, 379] width 53 height 10
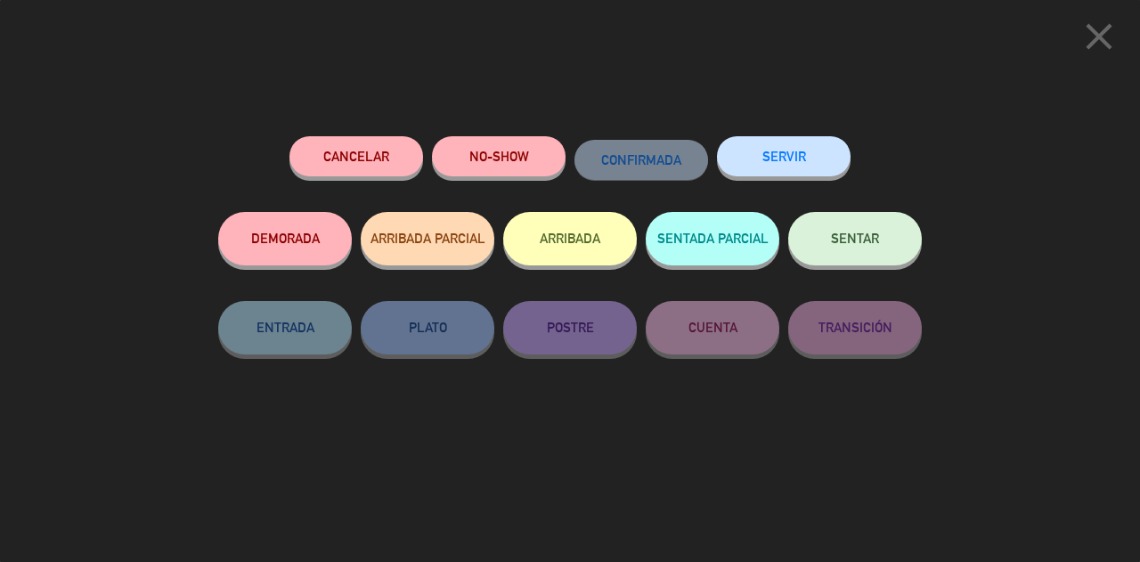
click at [866, 241] on span "SENTAR" at bounding box center [855, 238] width 48 height 15
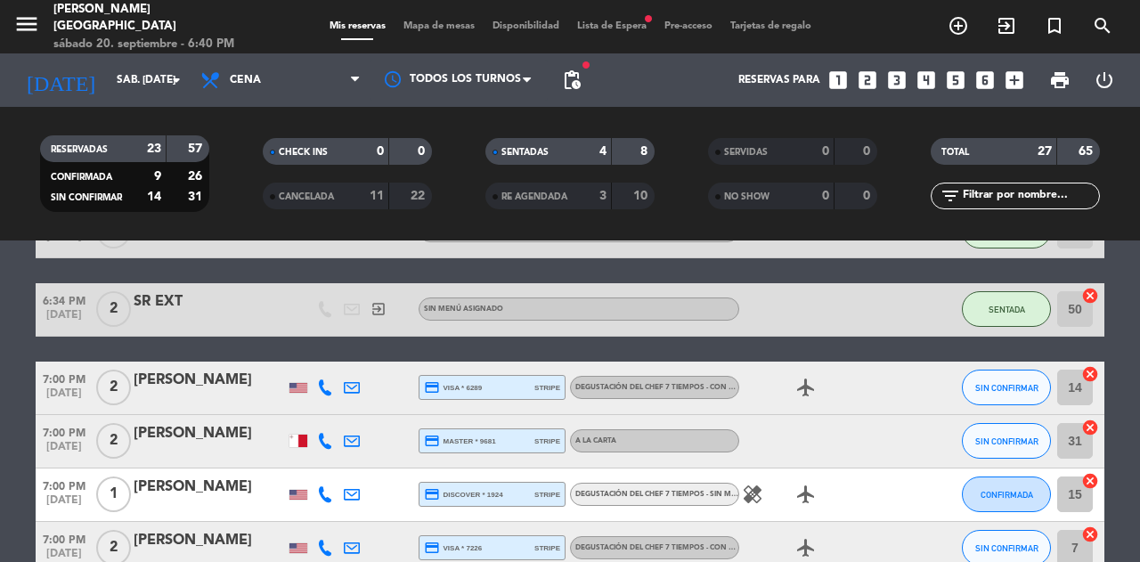
scroll to position [442, 0]
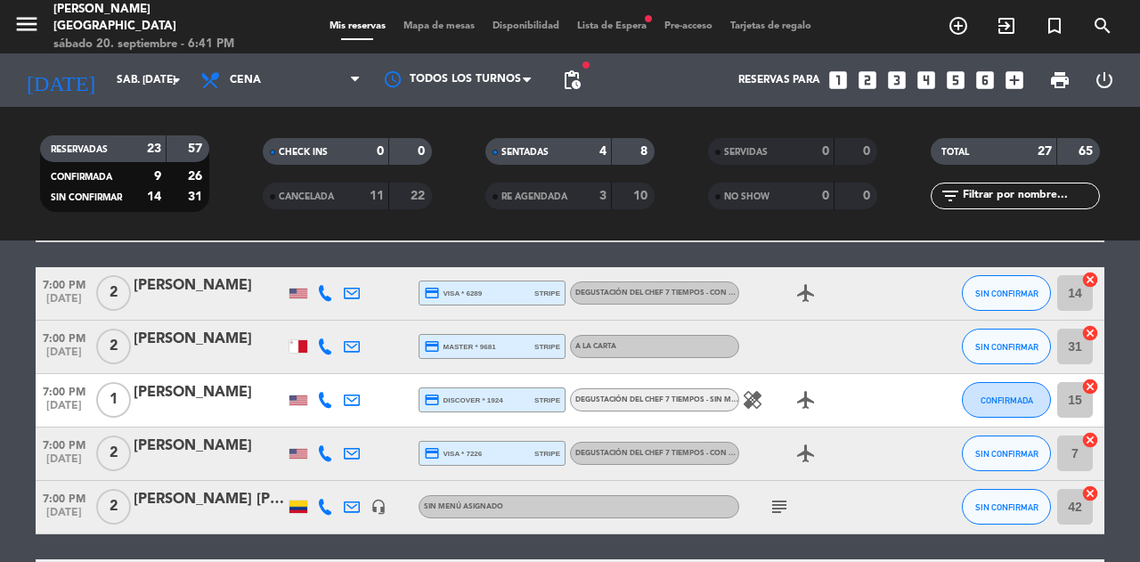
click at [960, 69] on icon "looks_5" at bounding box center [955, 80] width 23 height 23
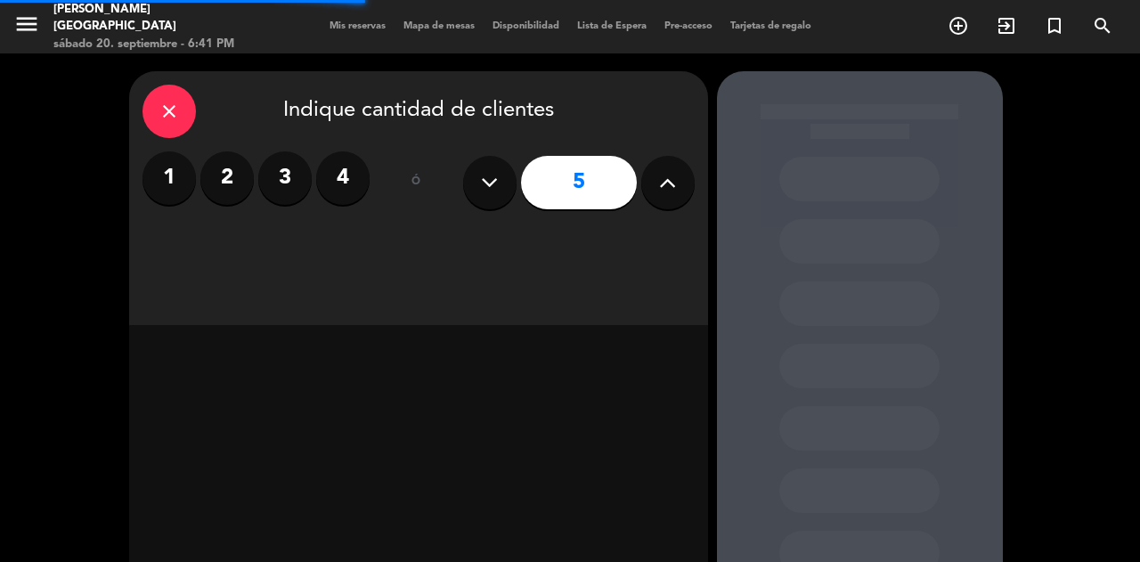
click at [636, 252] on div "close Indique cantidad de clientes 1 2 3 4 ó 5" at bounding box center [418, 198] width 579 height 254
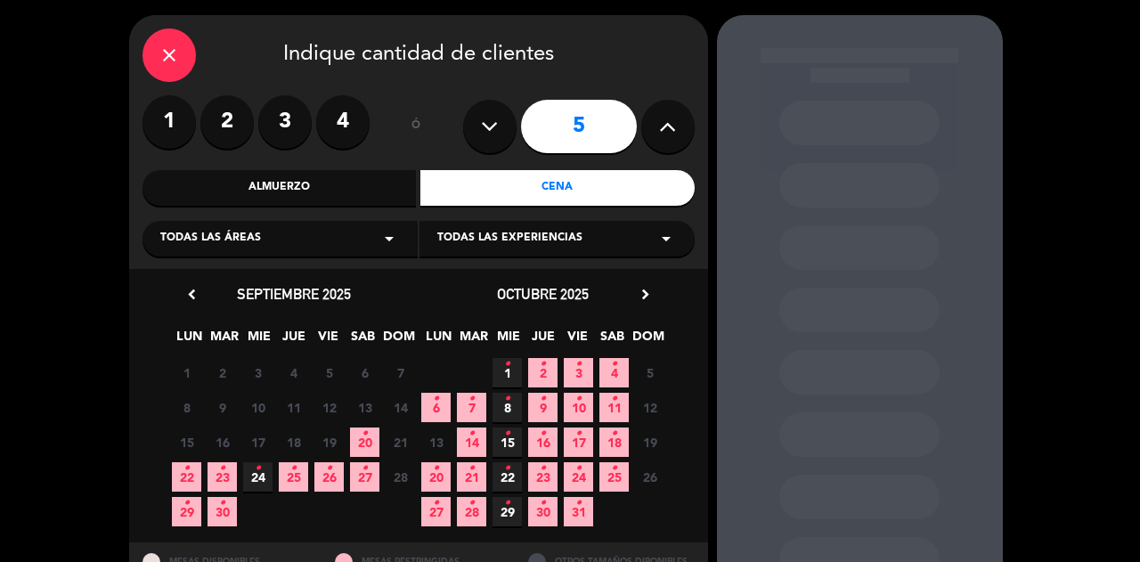
click at [369, 448] on span "20 •" at bounding box center [364, 442] width 29 height 29
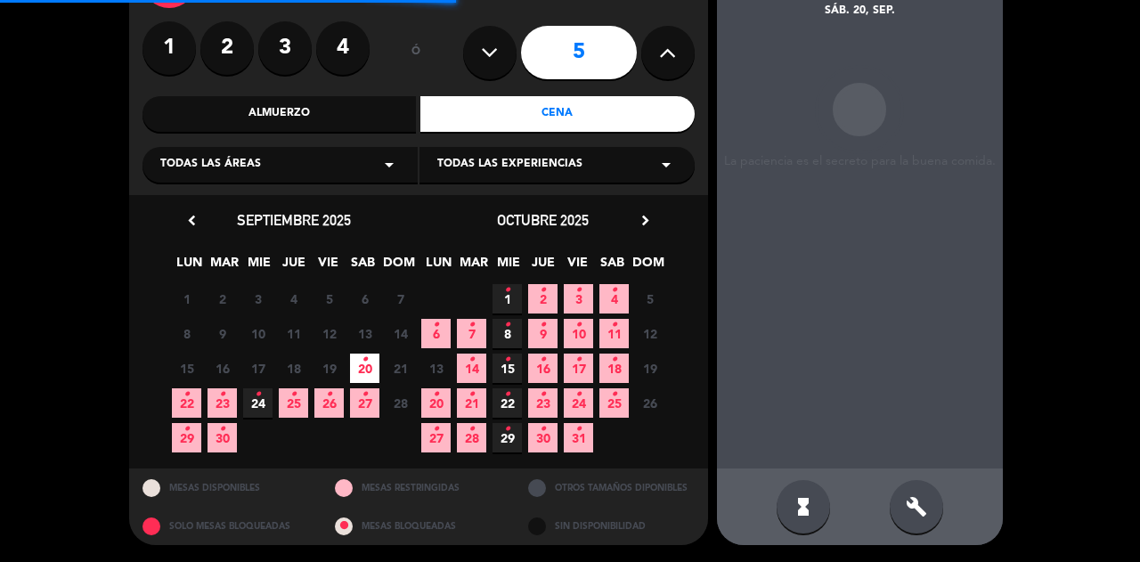
scroll to position [143, 0]
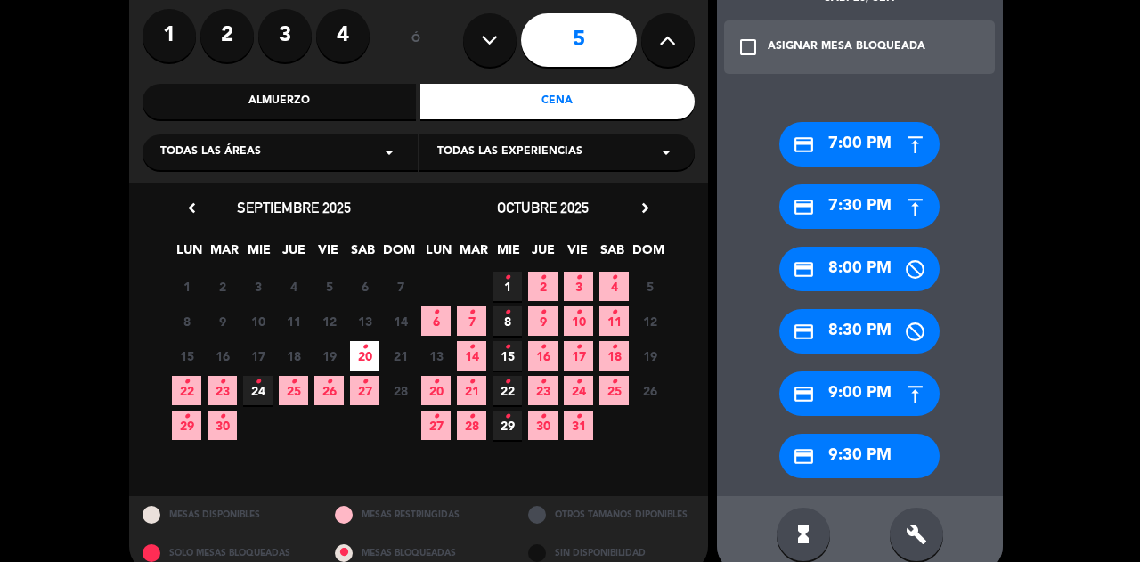
click at [851, 158] on div "credit_card 7:00 PM" at bounding box center [860, 144] width 160 height 45
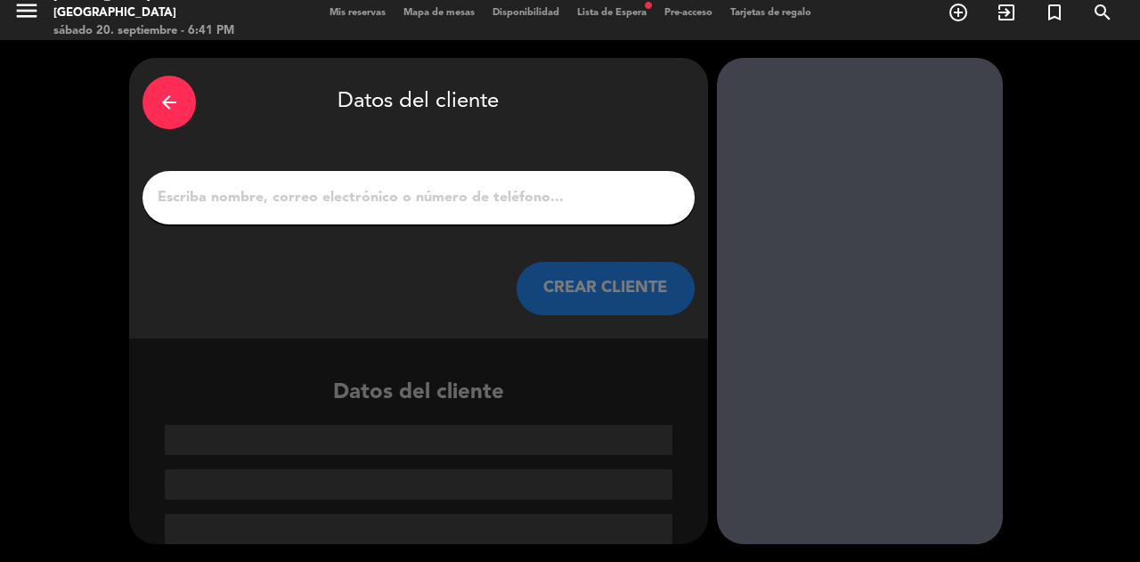
scroll to position [12, 0]
click at [491, 199] on input "1" at bounding box center [419, 198] width 526 height 25
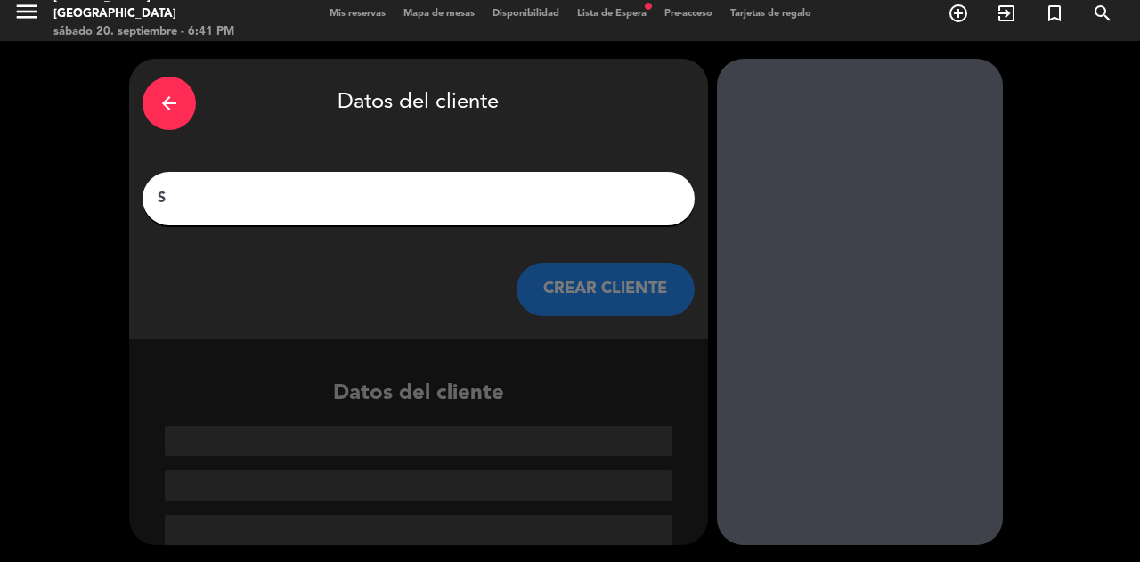
scroll to position [0, 0]
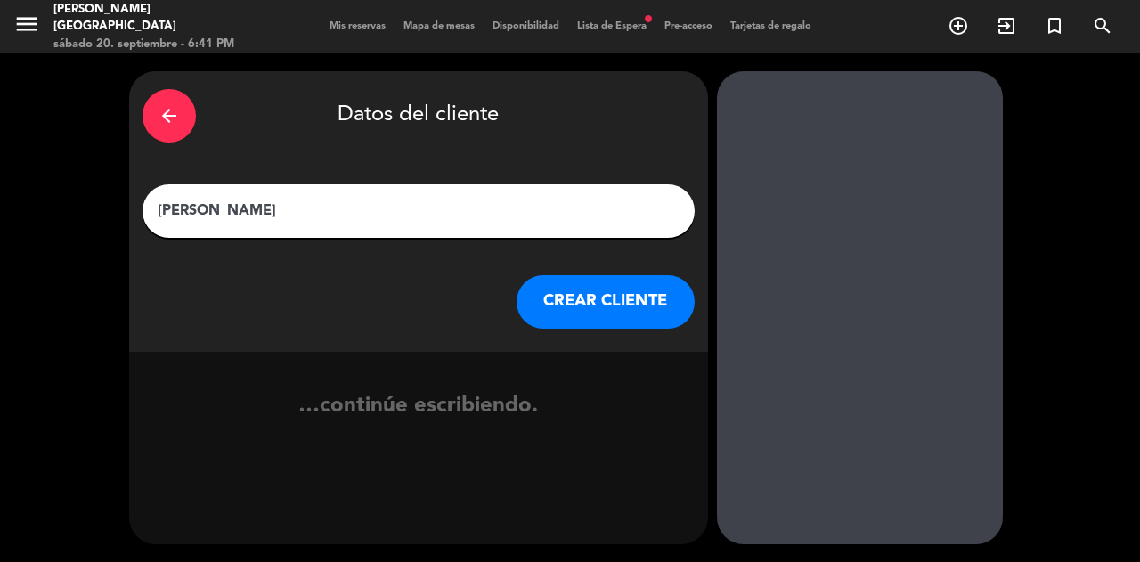
type input "[PERSON_NAME]"
click at [585, 308] on button "CREAR CLIENTE" at bounding box center [606, 301] width 178 height 53
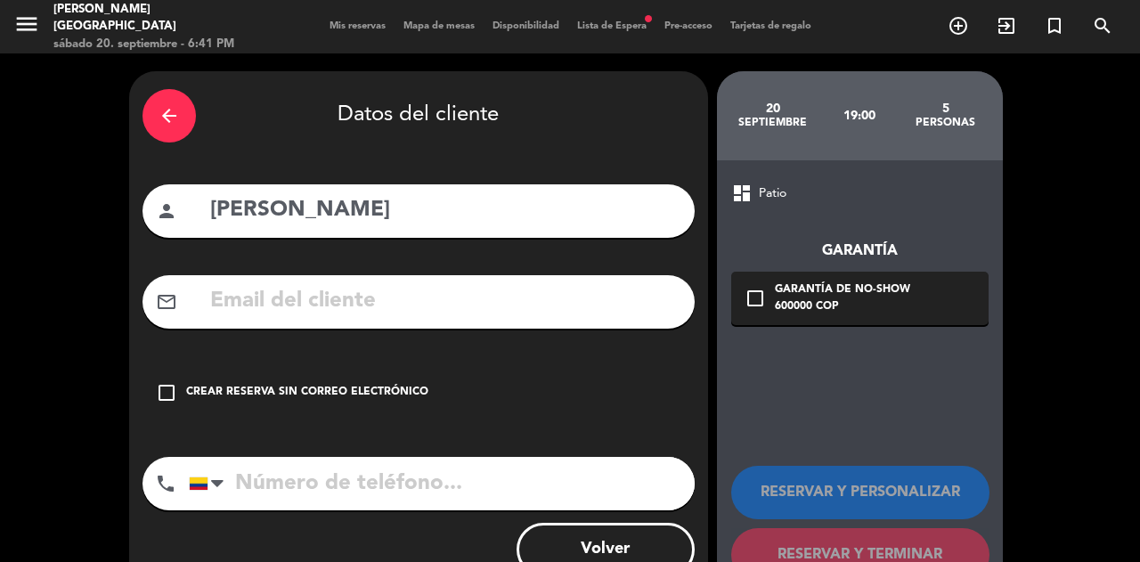
click at [383, 367] on div "check_box_outline_blank Crear reserva sin correo electrónico" at bounding box center [419, 392] width 552 height 53
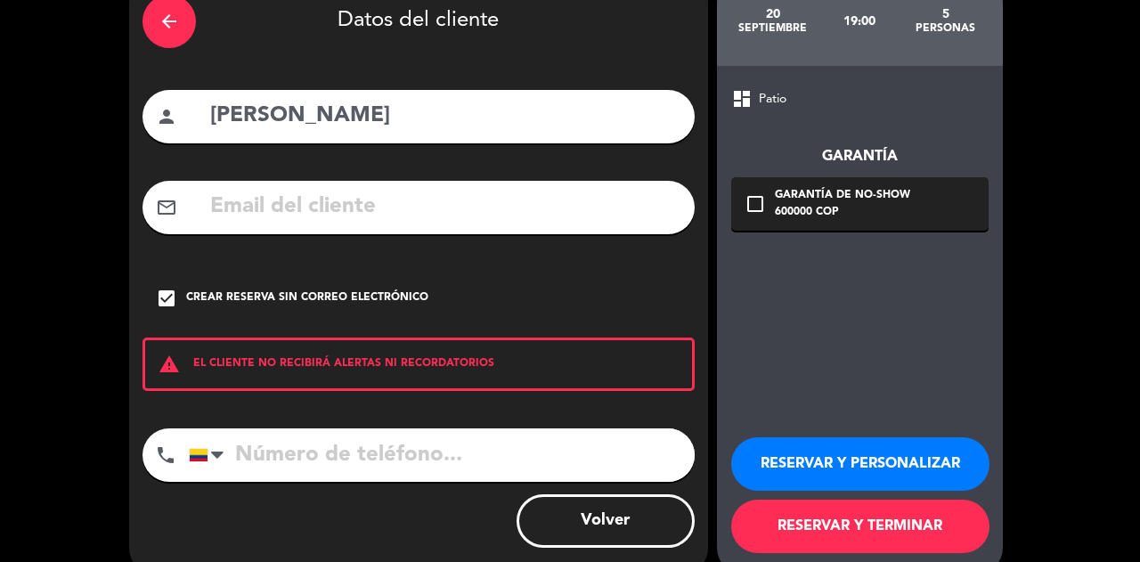
scroll to position [125, 0]
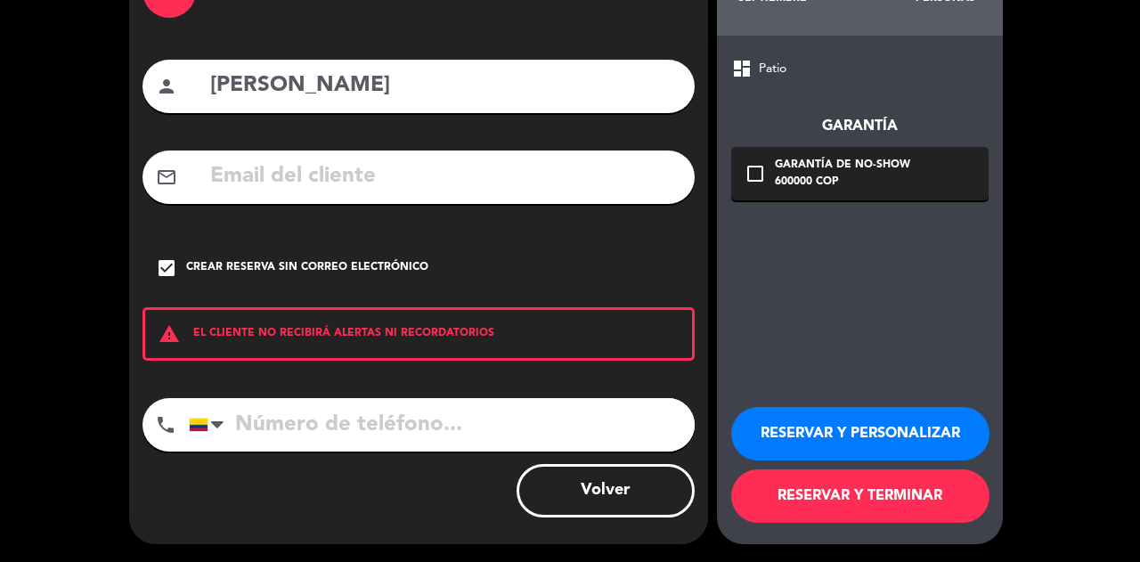
click at [853, 516] on button "RESERVAR Y TERMINAR" at bounding box center [860, 496] width 258 height 53
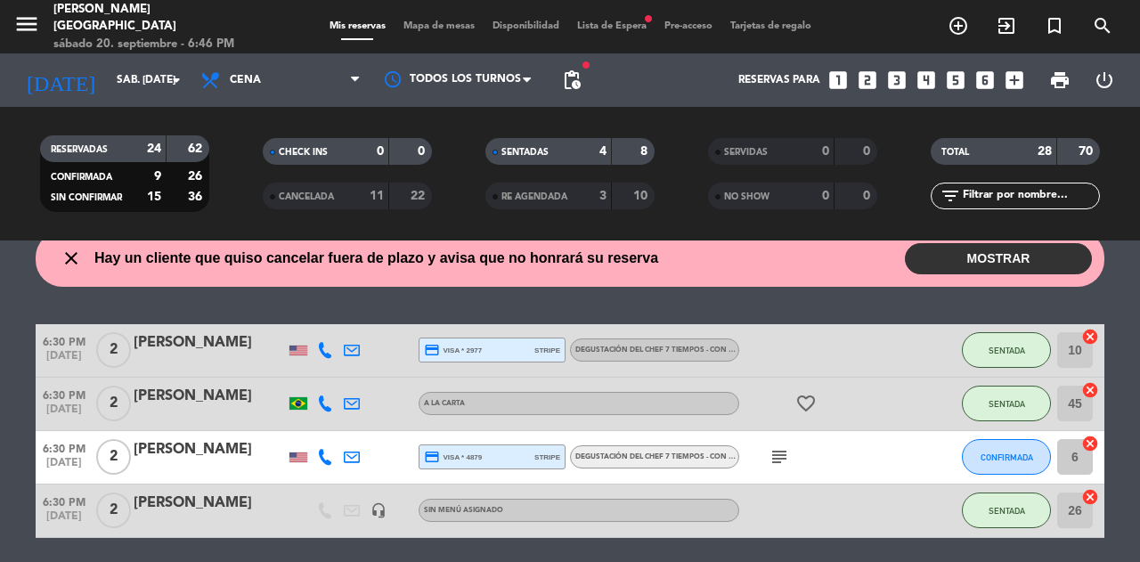
scroll to position [66, 0]
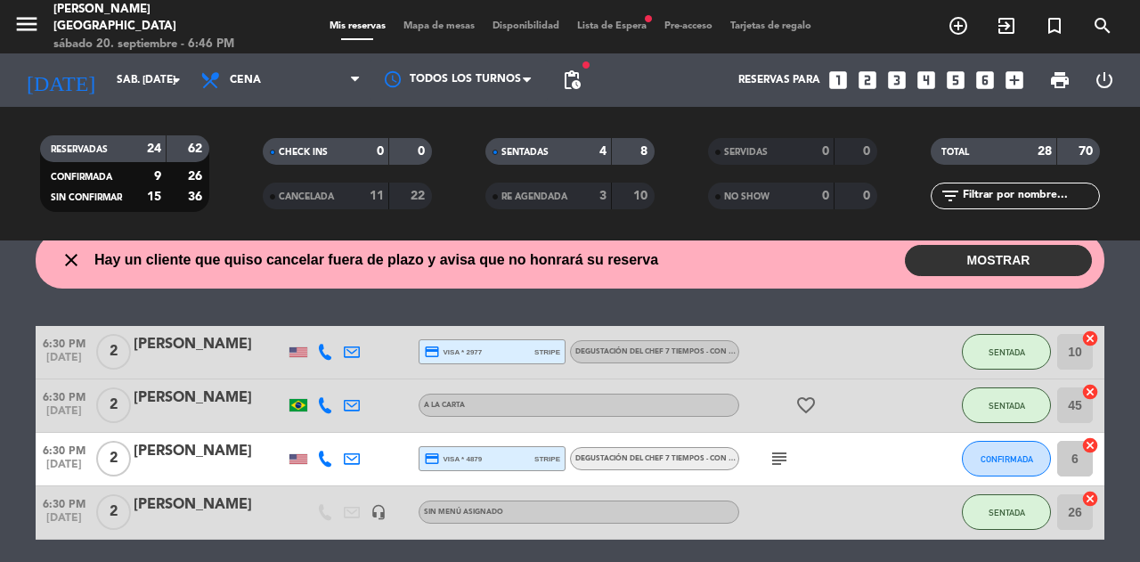
click at [421, 30] on span "Mapa de mesas" at bounding box center [439, 26] width 89 height 10
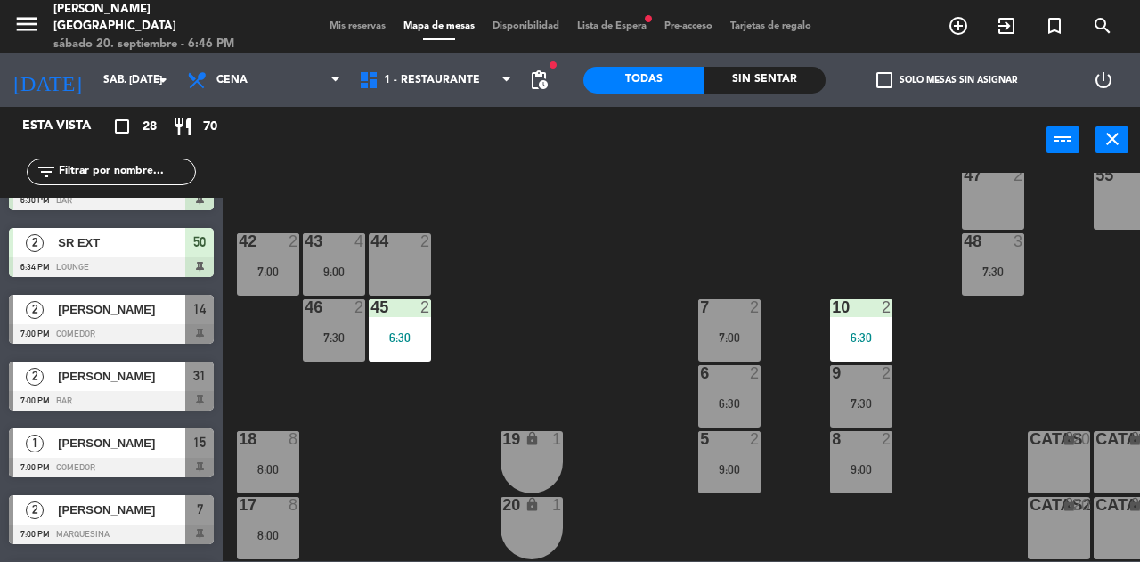
scroll to position [243, 0]
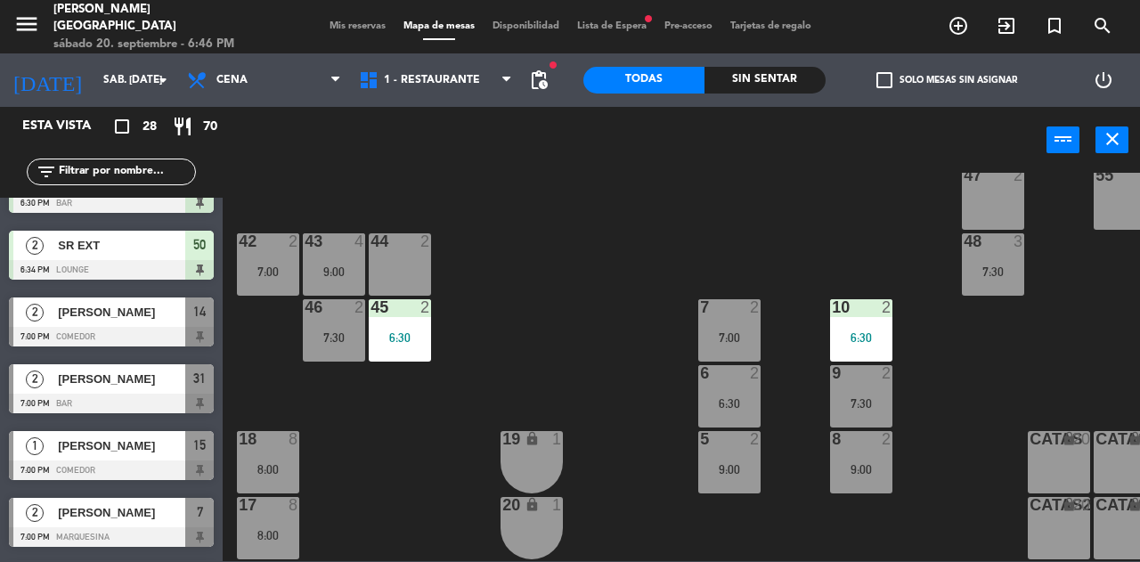
click at [355, 21] on span "Mis reservas" at bounding box center [358, 26] width 74 height 10
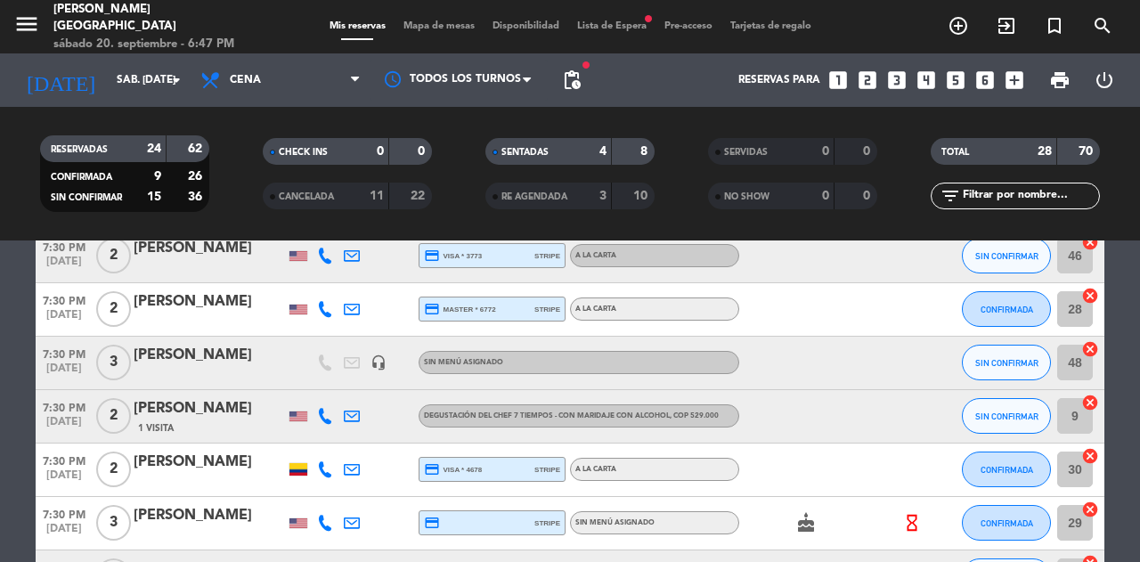
scroll to position [819, 0]
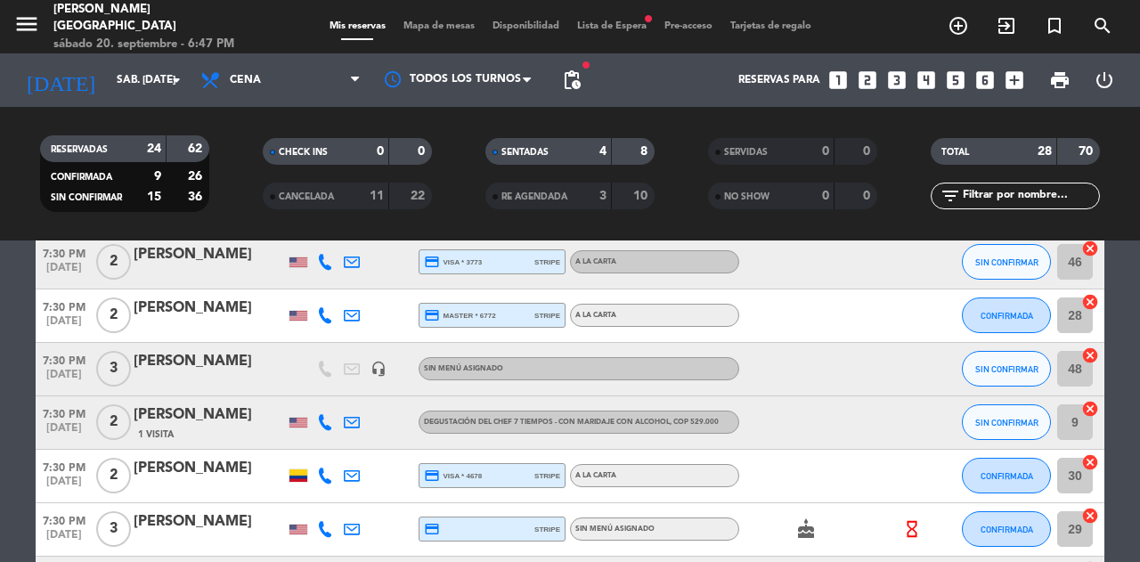
click at [1089, 360] on icon "cancel" at bounding box center [1091, 356] width 18 height 18
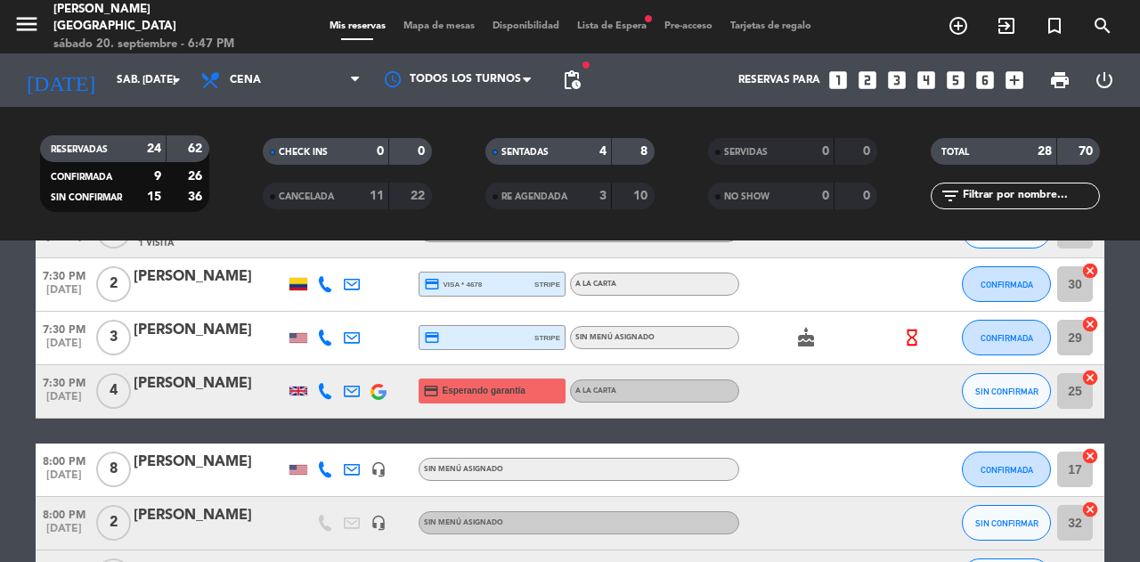
scroll to position [1012, 0]
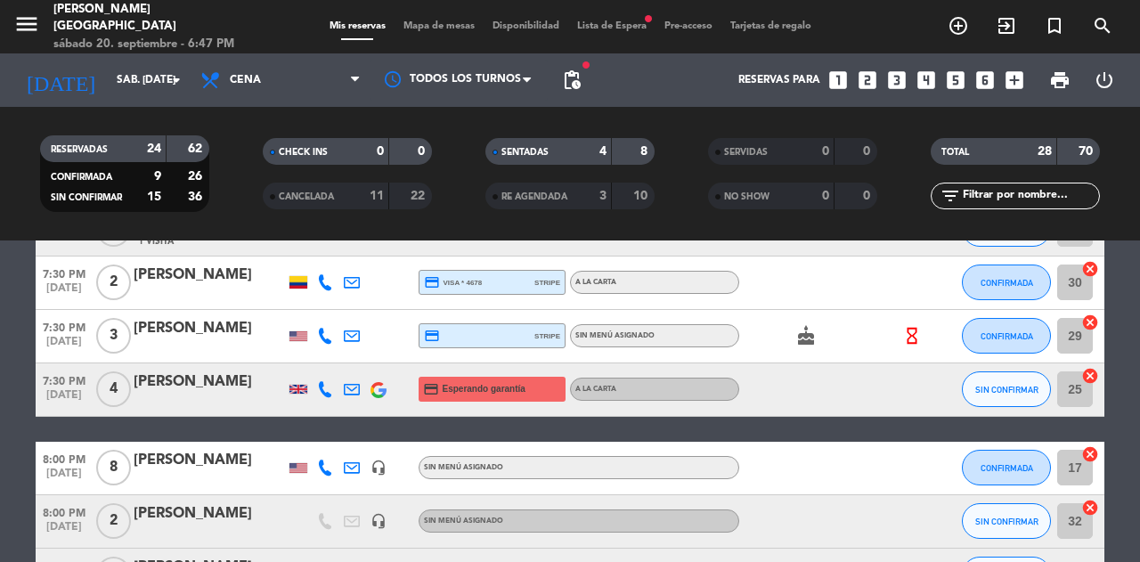
click at [1092, 374] on icon "cancel" at bounding box center [1091, 376] width 18 height 18
click at [454, 25] on span "Mapa de mesas" at bounding box center [439, 26] width 89 height 10
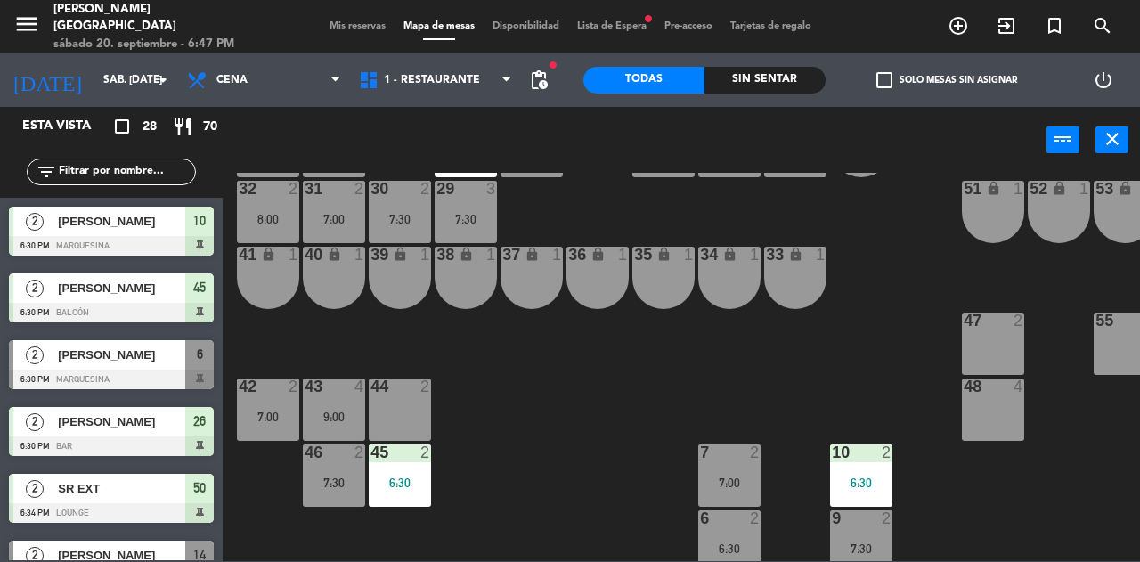
scroll to position [89, 119]
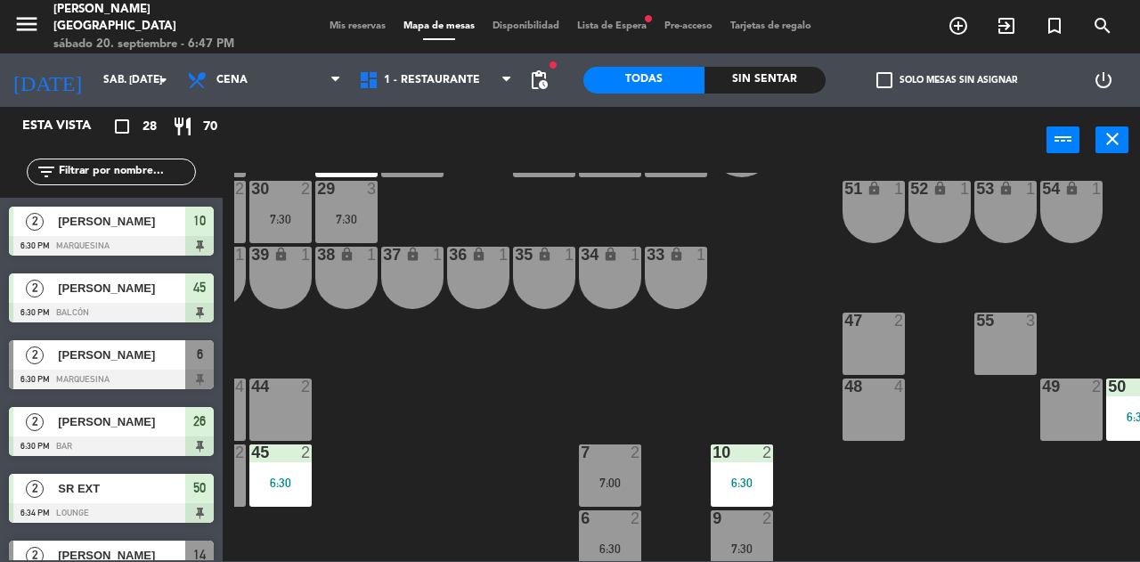
click at [886, 411] on div "48 4" at bounding box center [874, 410] width 62 height 62
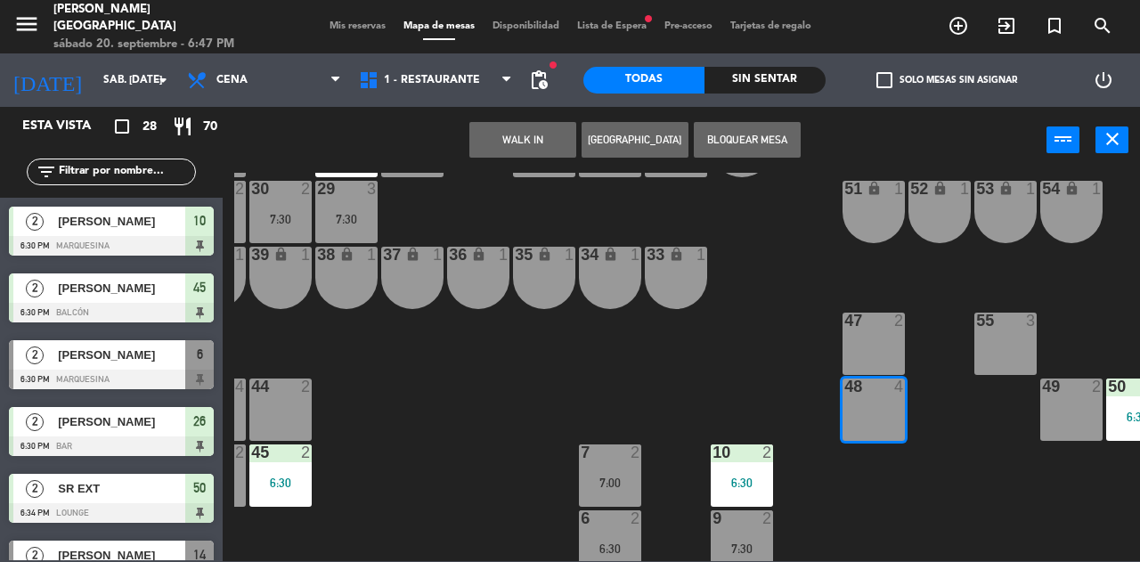
click at [533, 150] on button "WALK IN" at bounding box center [523, 140] width 107 height 36
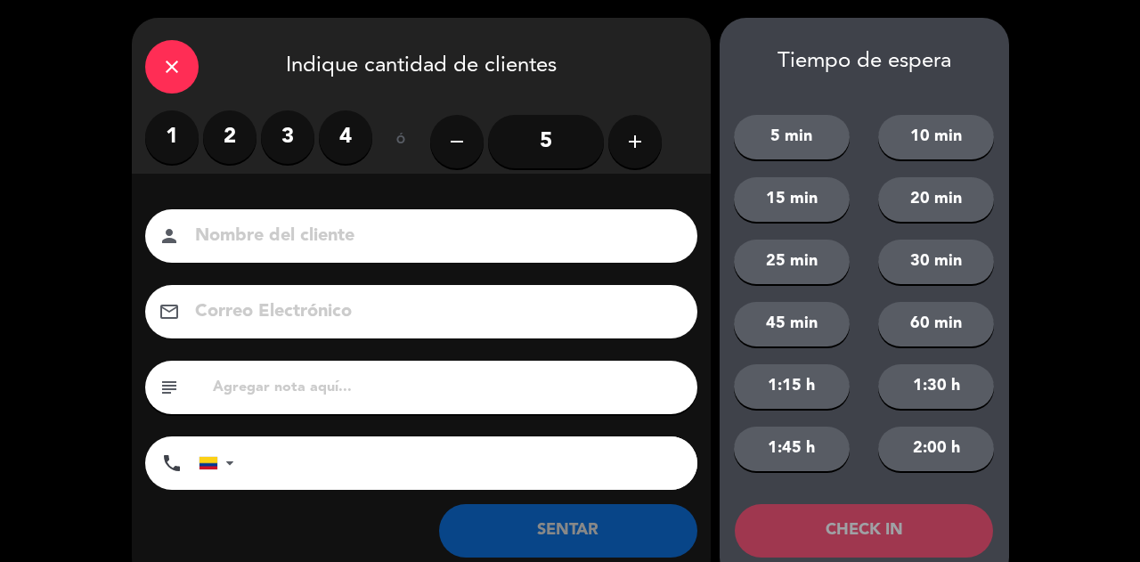
click at [287, 137] on label "3" at bounding box center [287, 136] width 53 height 53
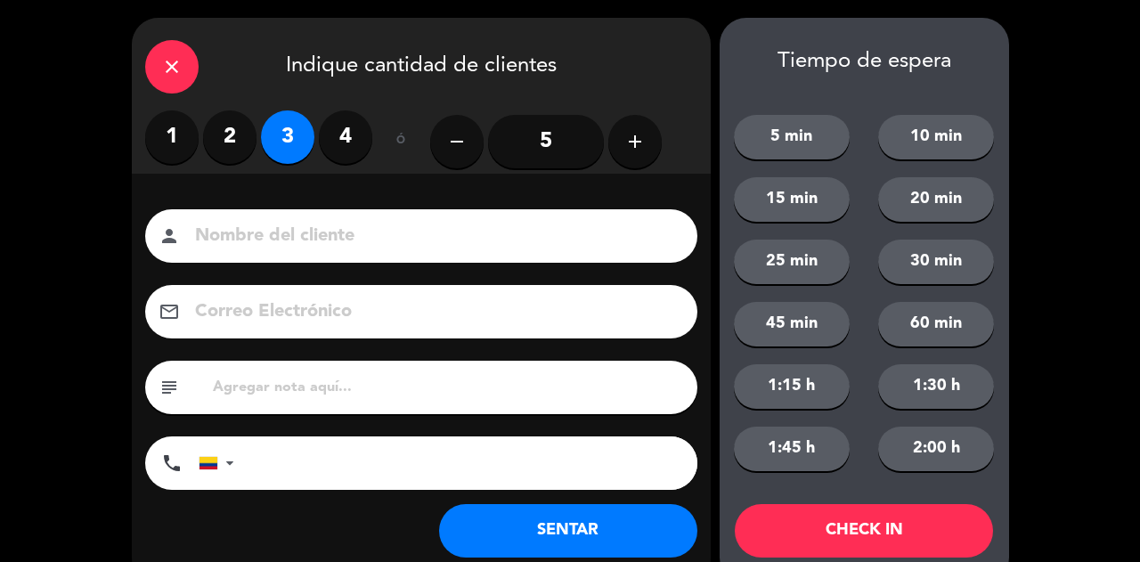
click at [323, 225] on input at bounding box center [433, 236] width 481 height 31
type input "SR EXT"
click at [599, 551] on button "SENTAR" at bounding box center [568, 530] width 258 height 53
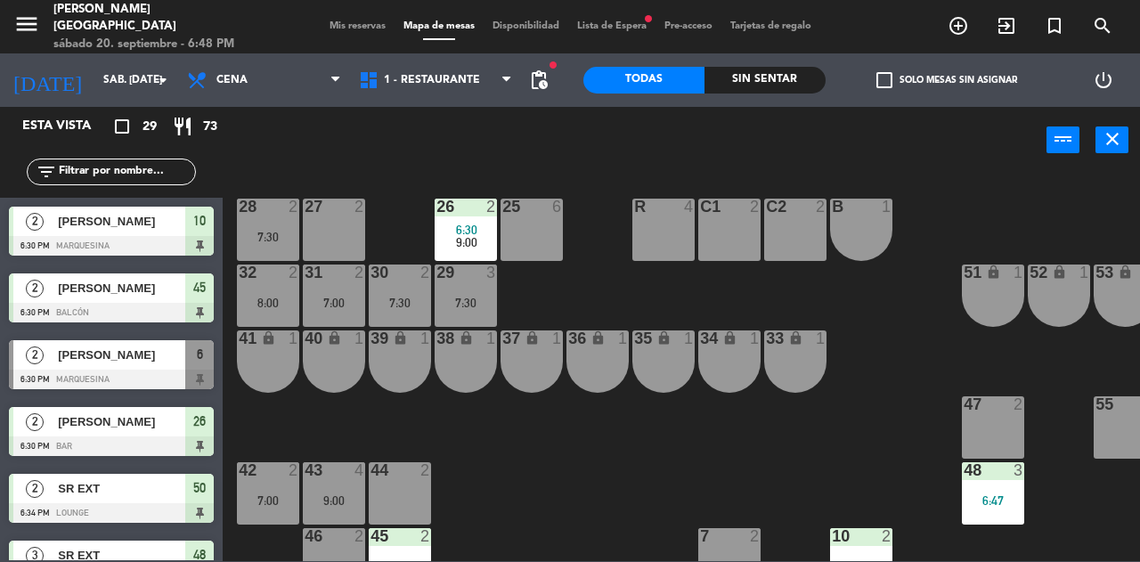
scroll to position [0, 0]
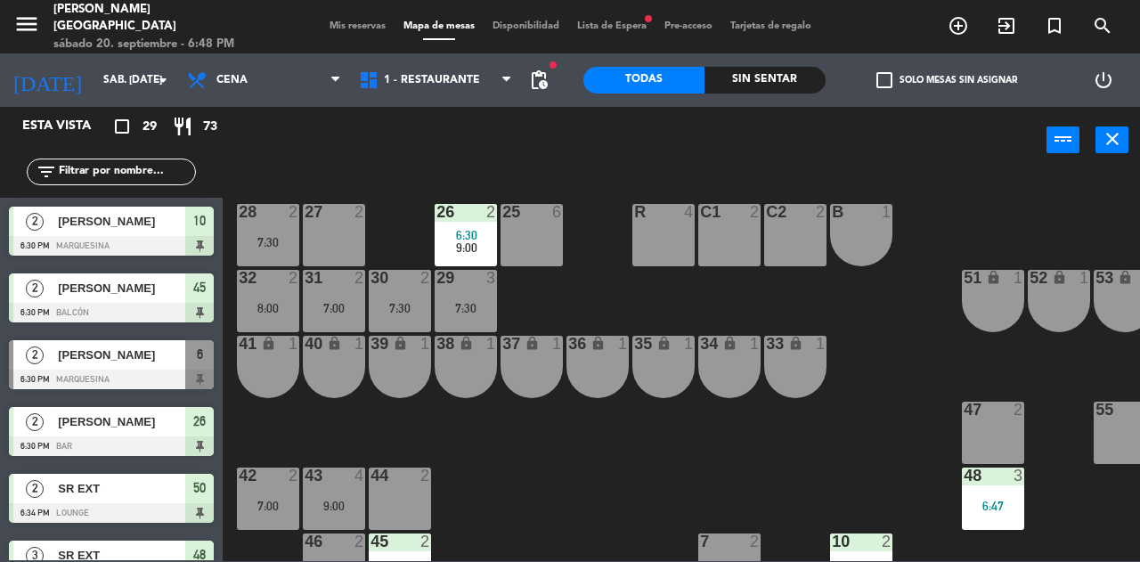
click at [347, 314] on div "7:00" at bounding box center [334, 308] width 62 height 12
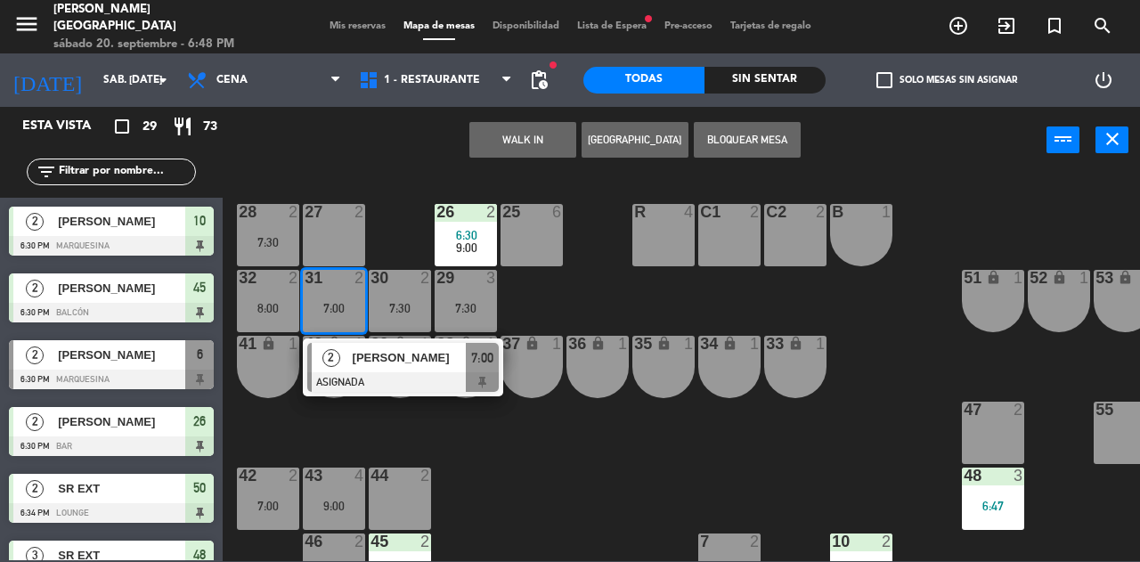
click at [396, 546] on div at bounding box center [400, 542] width 29 height 16
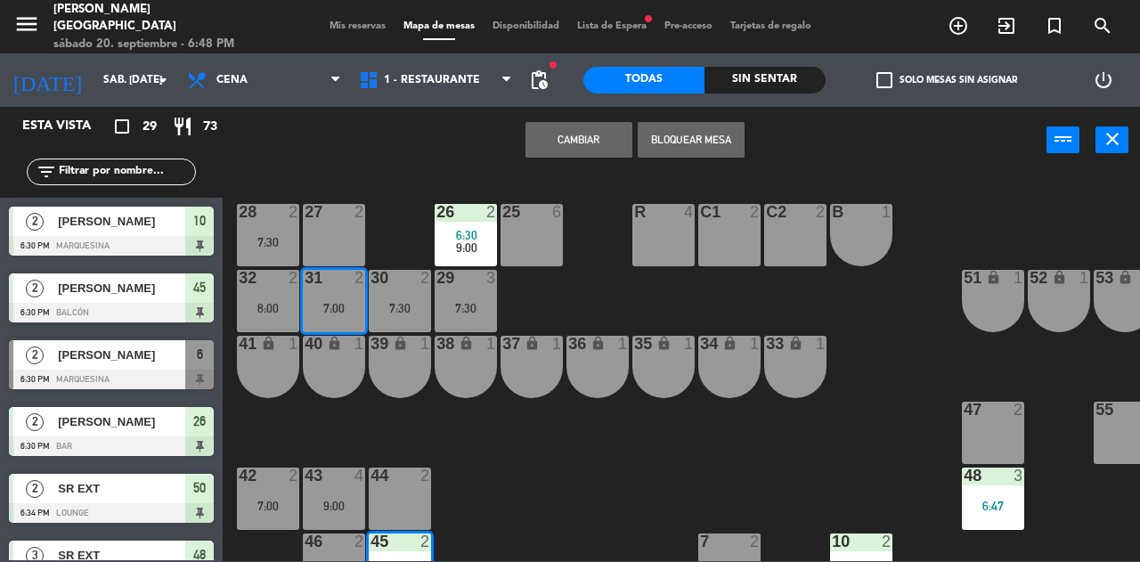
click at [582, 143] on button "Cambiar" at bounding box center [579, 140] width 107 height 36
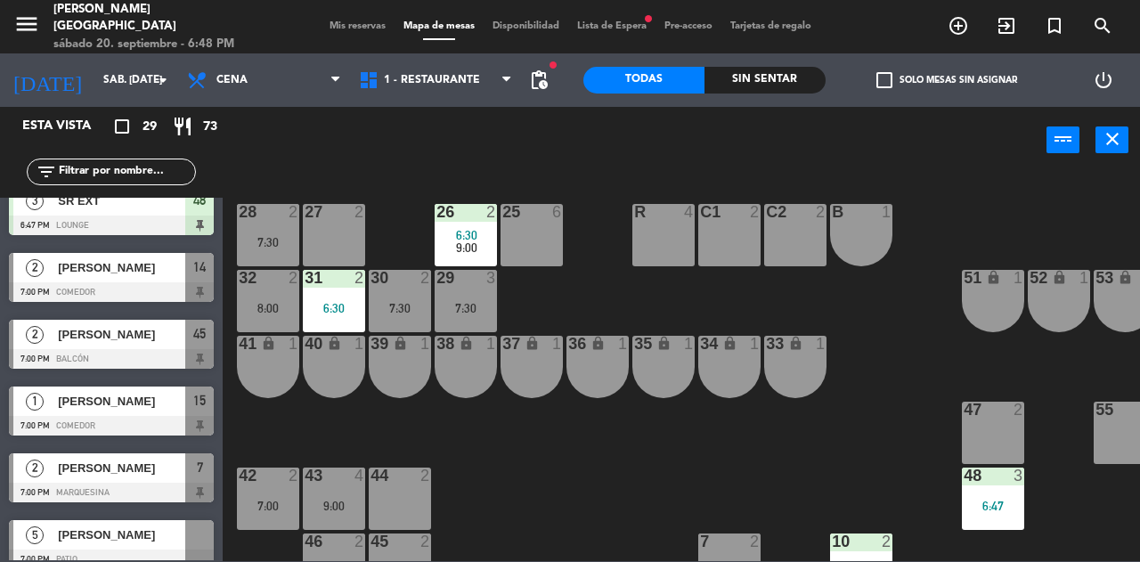
scroll to position [360, 0]
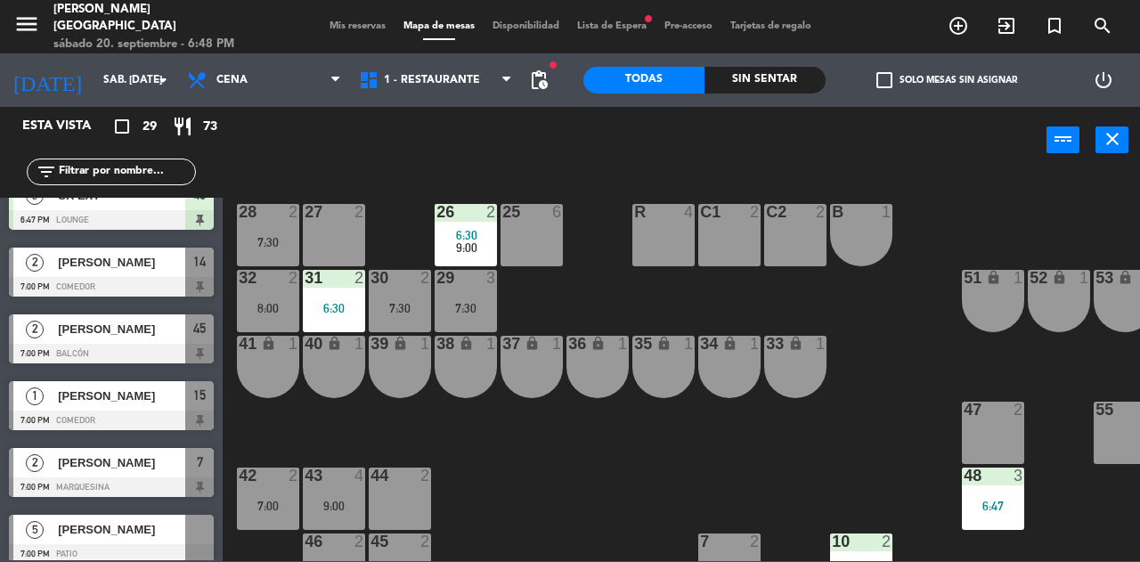
click at [183, 406] on div "[PERSON_NAME]" at bounding box center [120, 395] width 129 height 29
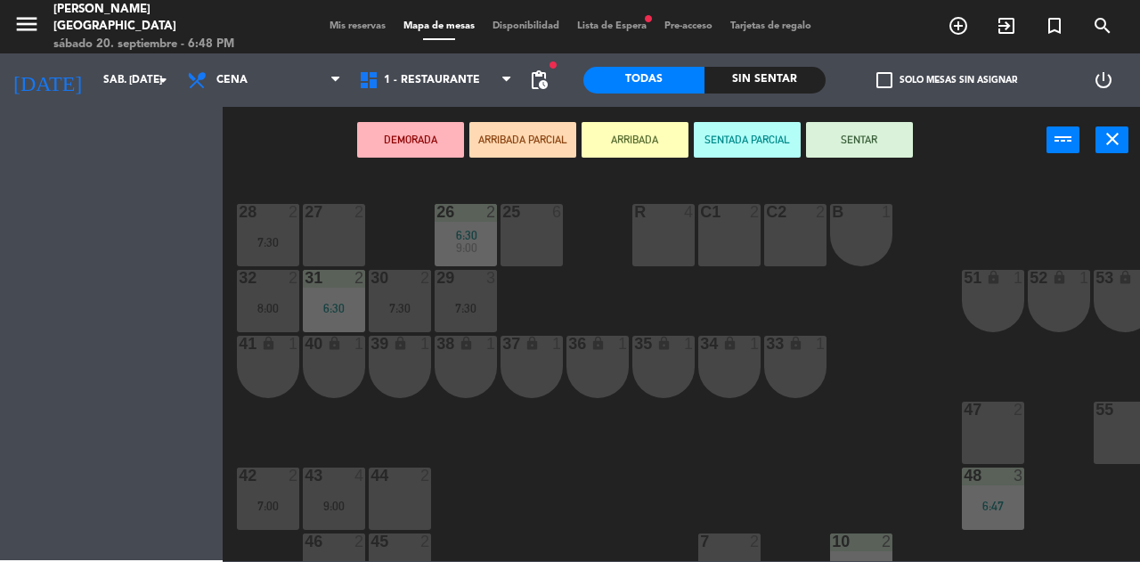
click at [339, 235] on div "27 2" at bounding box center [334, 235] width 62 height 62
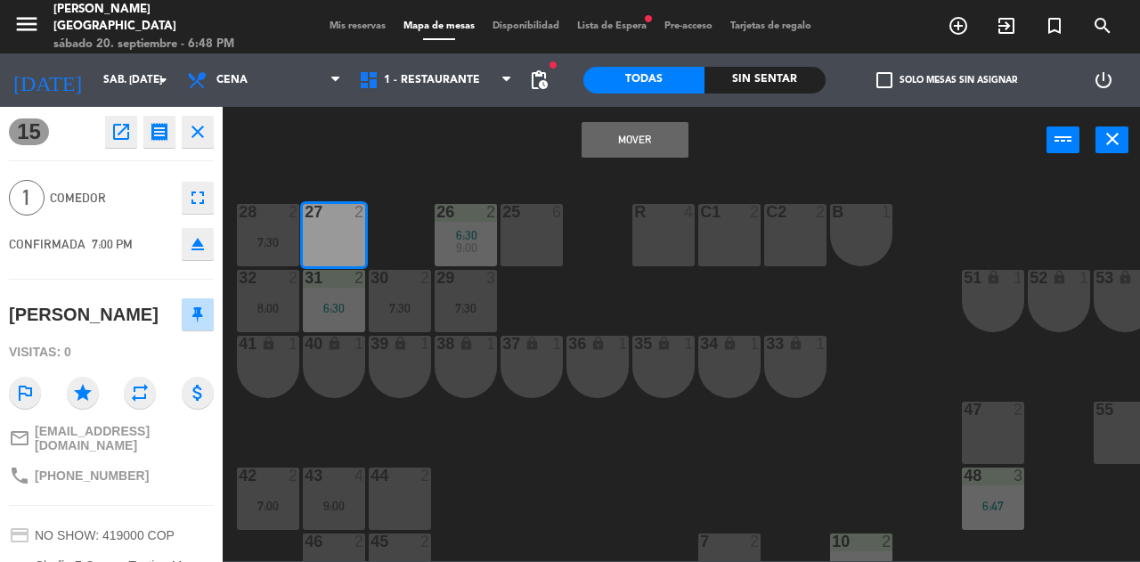
click at [633, 141] on button "Mover" at bounding box center [635, 140] width 107 height 36
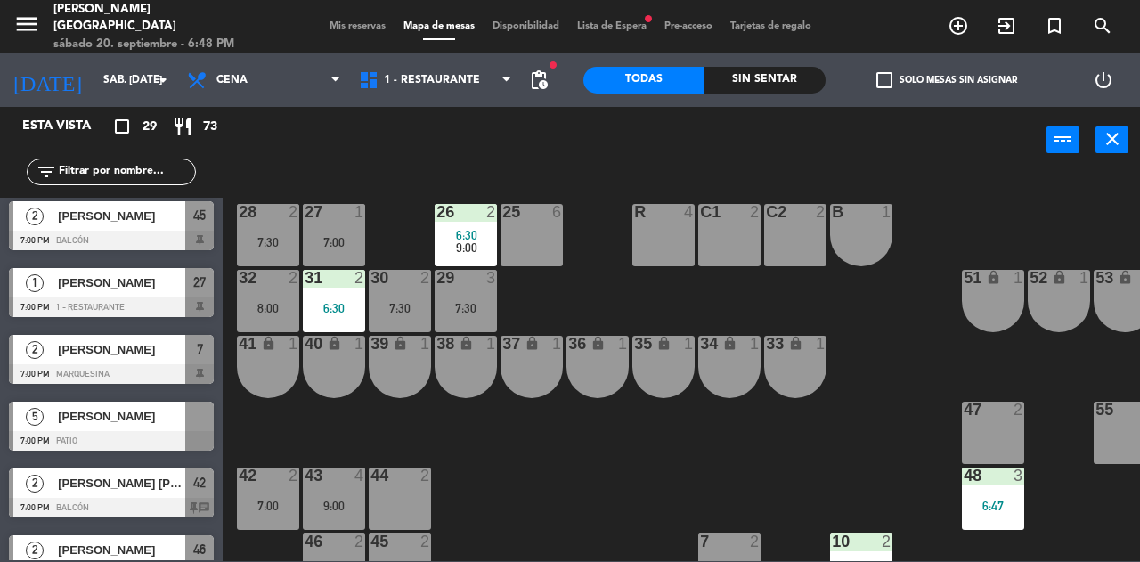
scroll to position [478, 0]
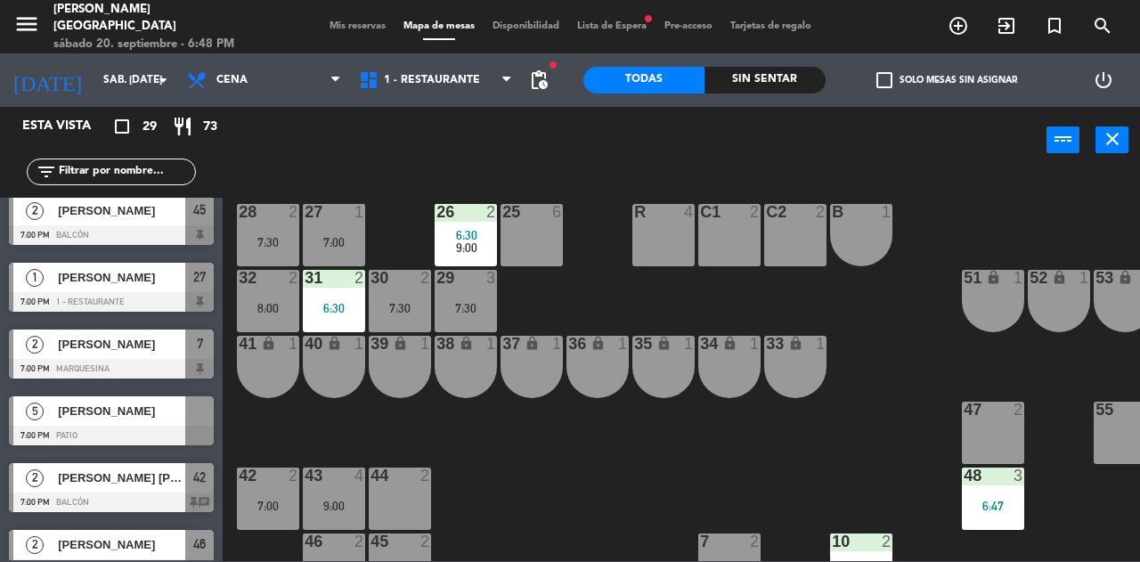
click at [190, 421] on div at bounding box center [199, 410] width 29 height 29
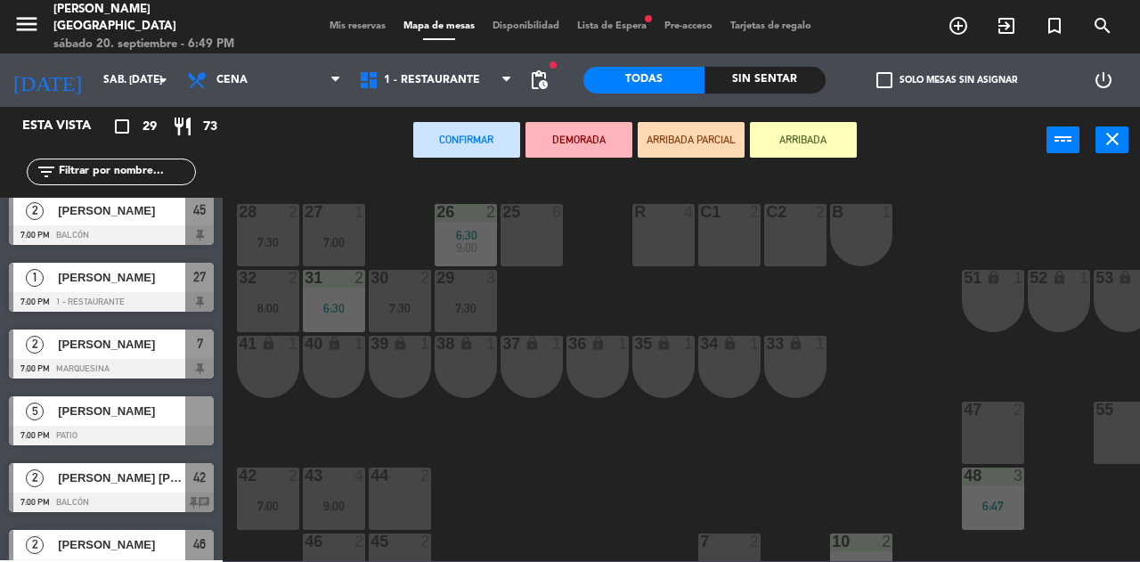
click at [518, 227] on div "25 6" at bounding box center [532, 235] width 62 height 62
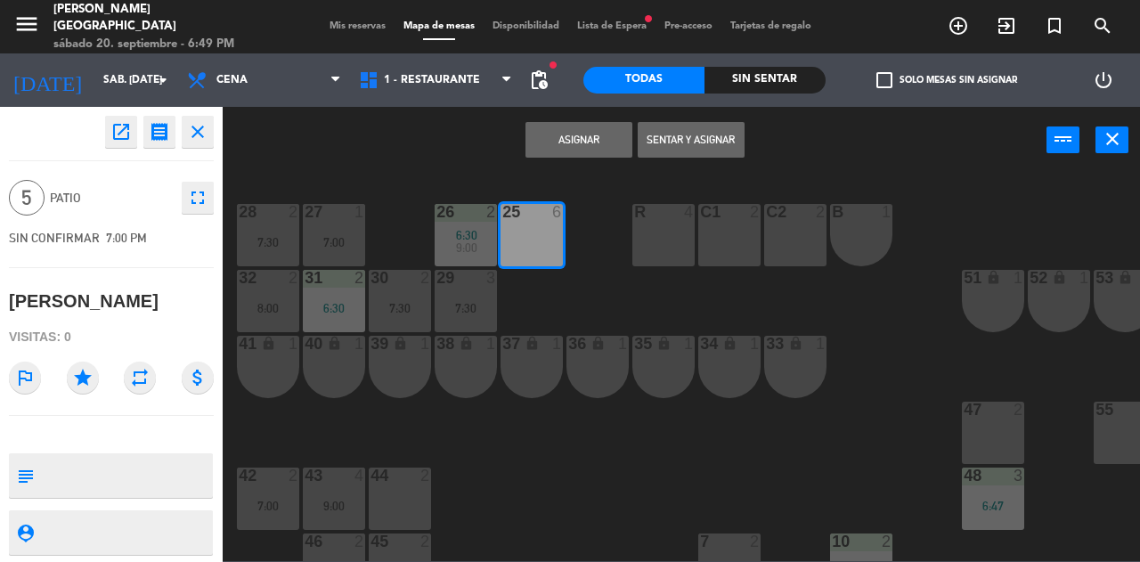
click at [562, 155] on button "Asignar" at bounding box center [579, 140] width 107 height 36
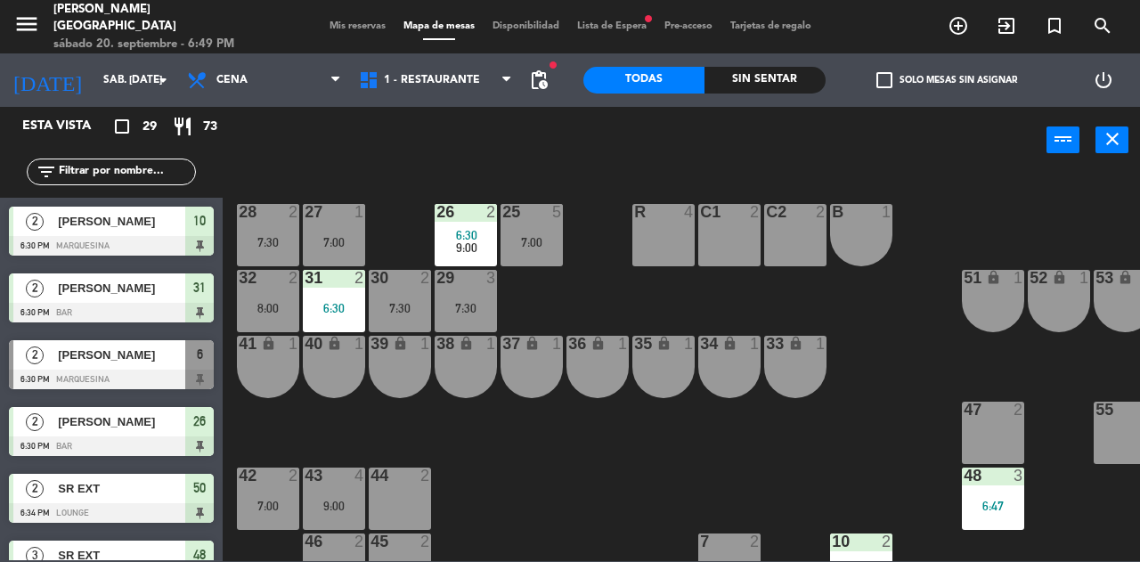
scroll to position [0, 0]
click at [352, 31] on span "Mis reservas" at bounding box center [358, 26] width 74 height 10
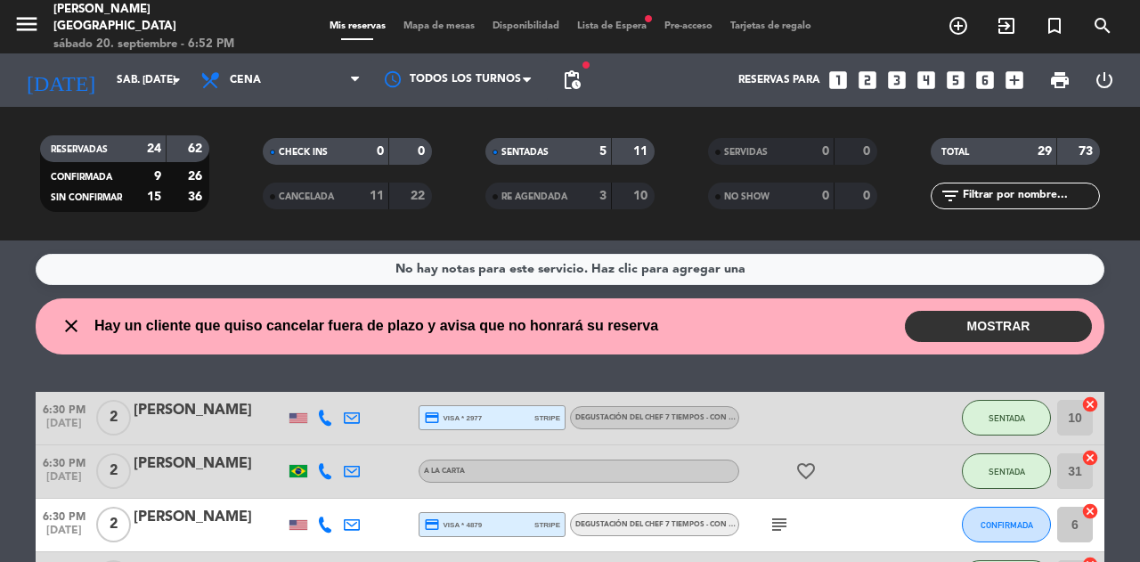
click at [634, 26] on span "Lista de Espera fiber_manual_record" at bounding box center [611, 26] width 87 height 10
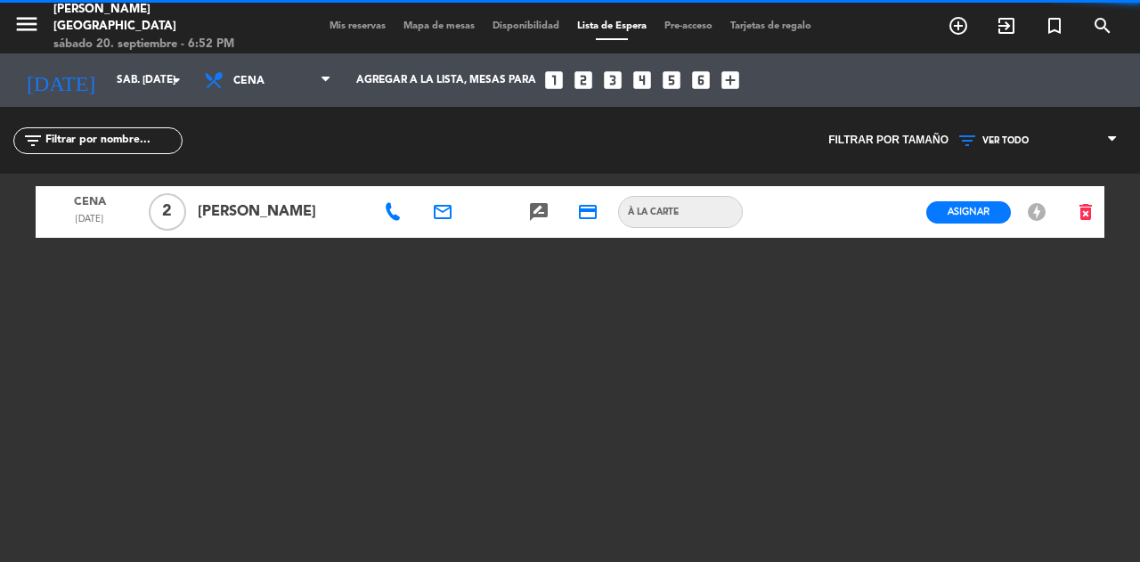
click at [331, 25] on span "Mis reservas" at bounding box center [358, 26] width 74 height 10
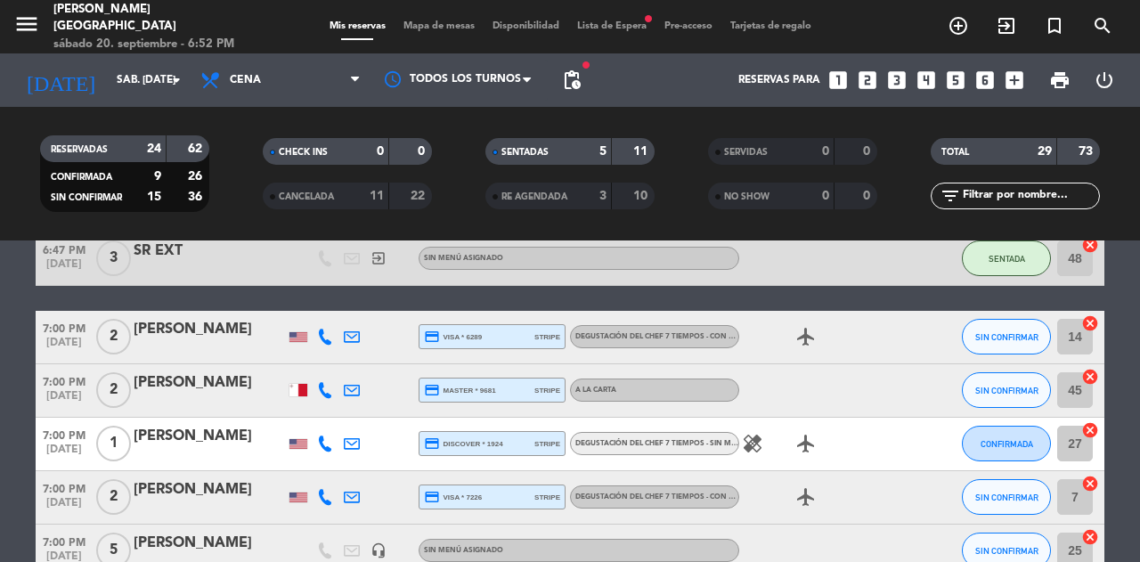
scroll to position [485, 0]
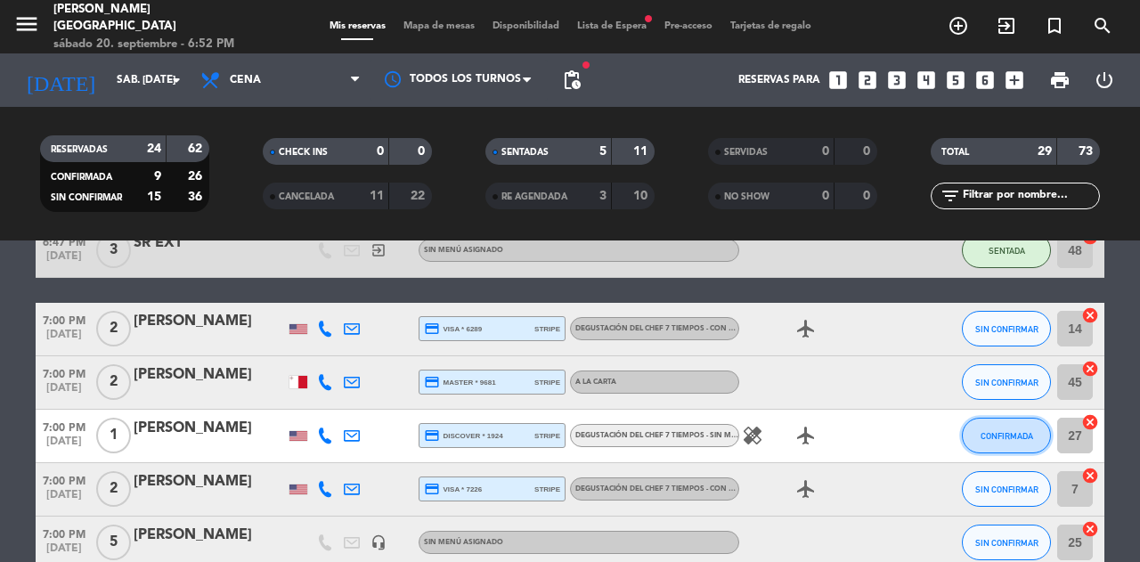
click at [996, 439] on span "CONFIRMADA" at bounding box center [1007, 436] width 53 height 10
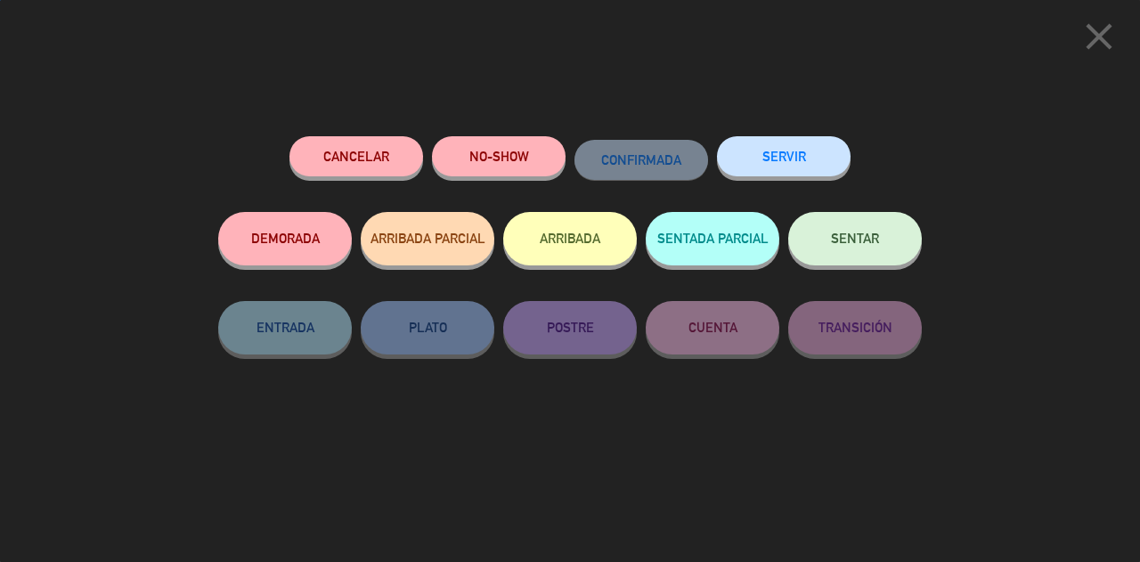
click at [854, 256] on button "SENTAR" at bounding box center [855, 238] width 134 height 53
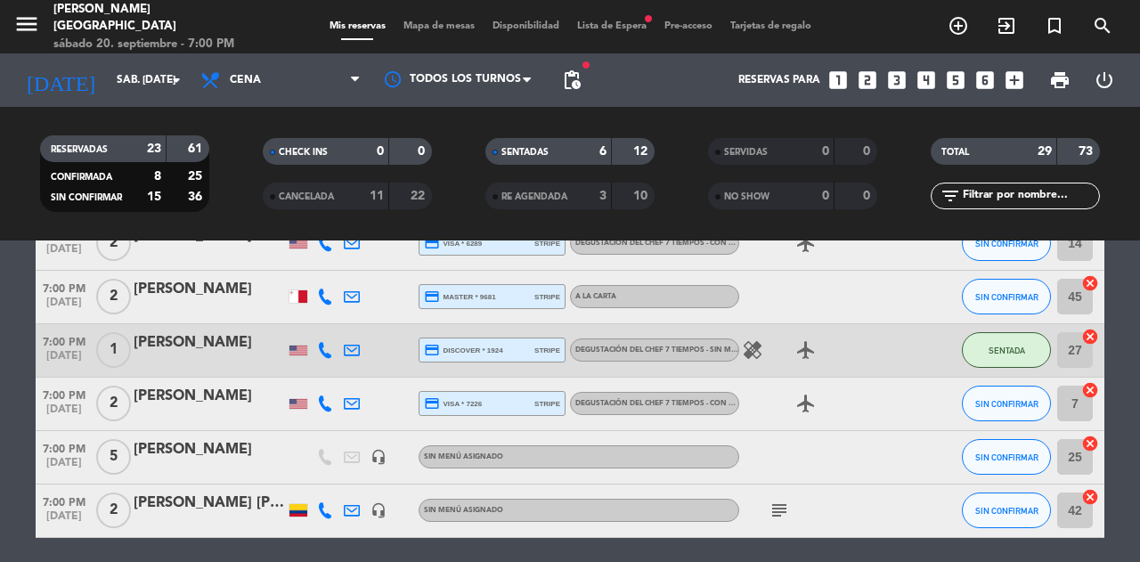
scroll to position [581, 0]
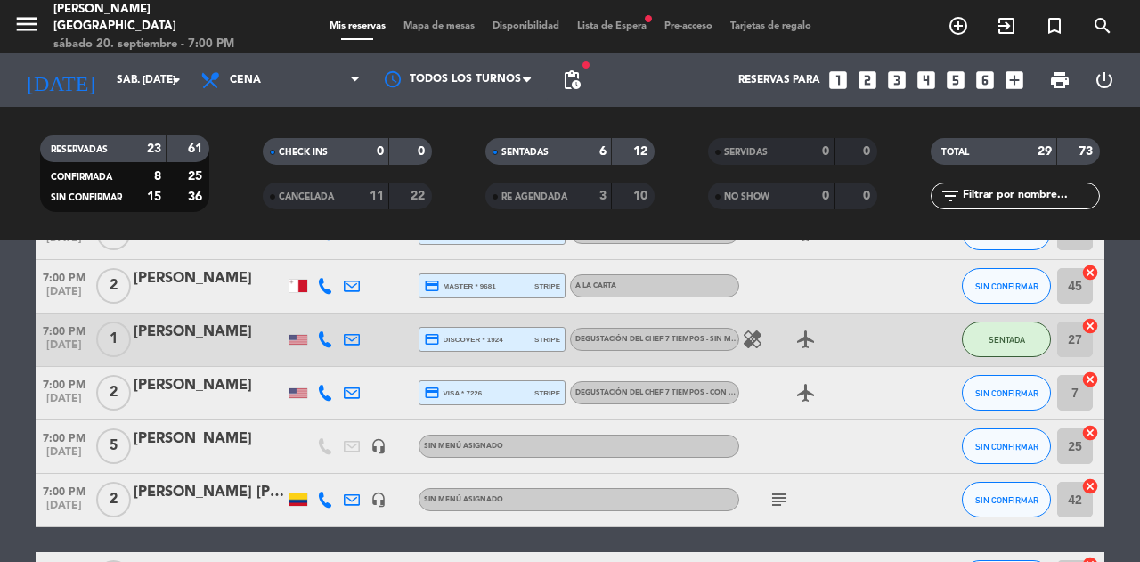
click at [997, 392] on span "SIN CONFIRMAR" at bounding box center [1007, 393] width 63 height 10
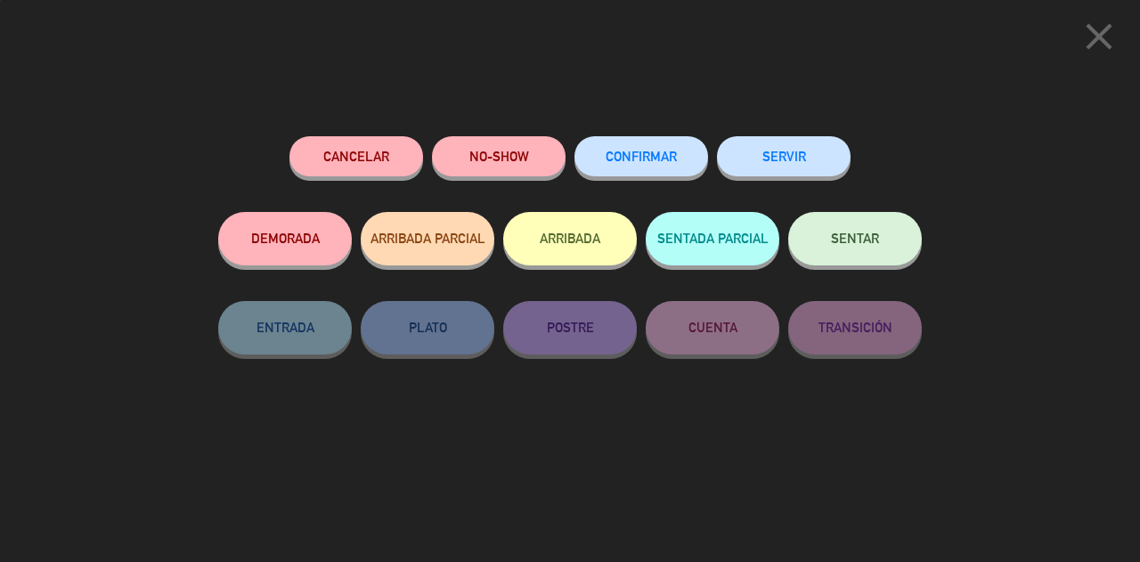
click at [893, 252] on button "SENTAR" at bounding box center [855, 238] width 134 height 53
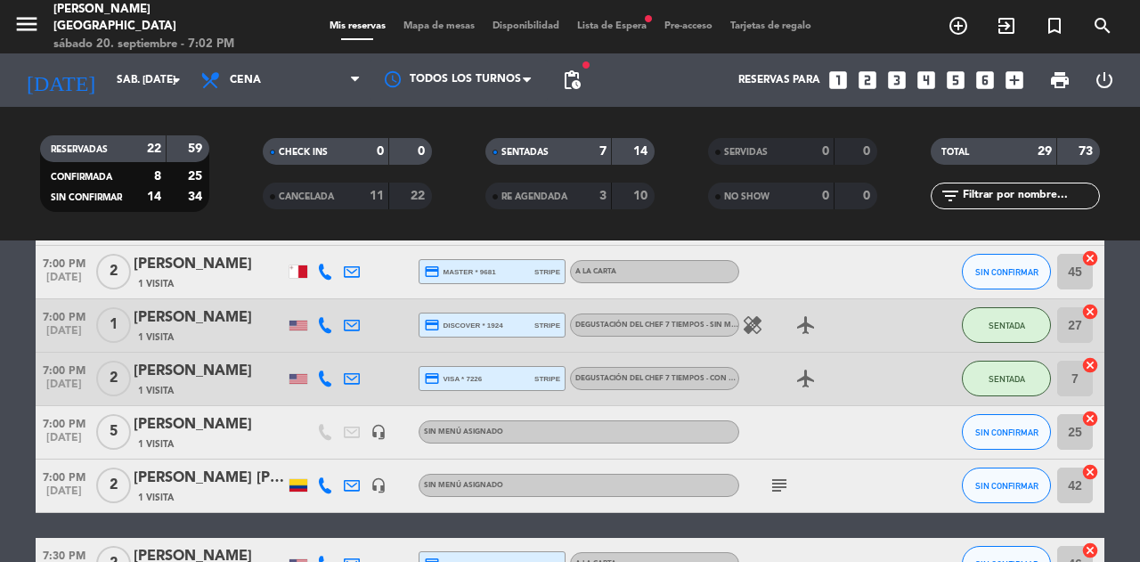
scroll to position [602, 0]
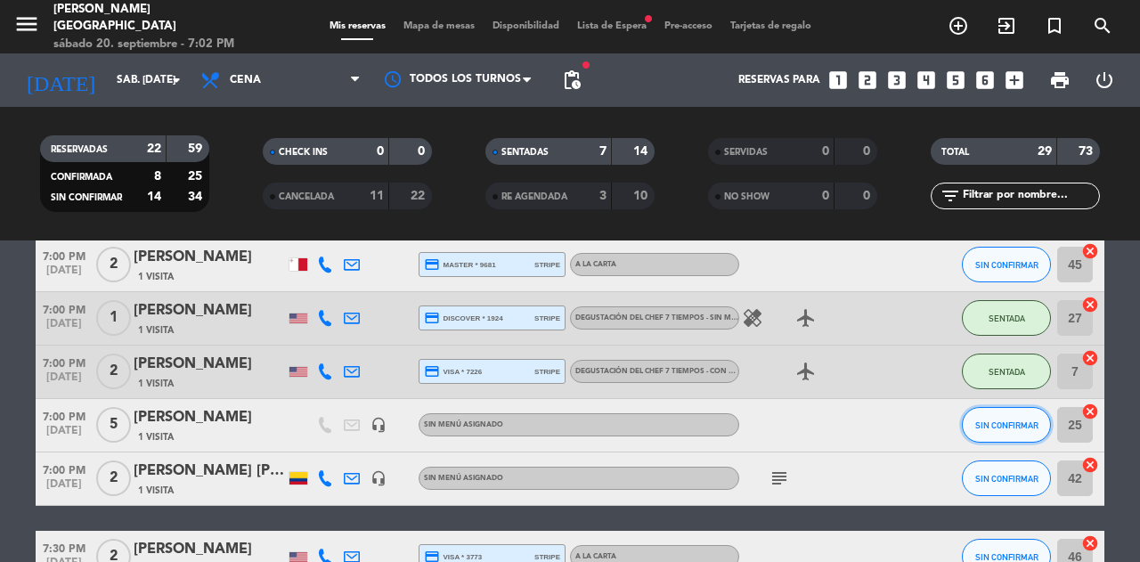
click at [995, 426] on span "SIN CONFIRMAR" at bounding box center [1007, 426] width 63 height 10
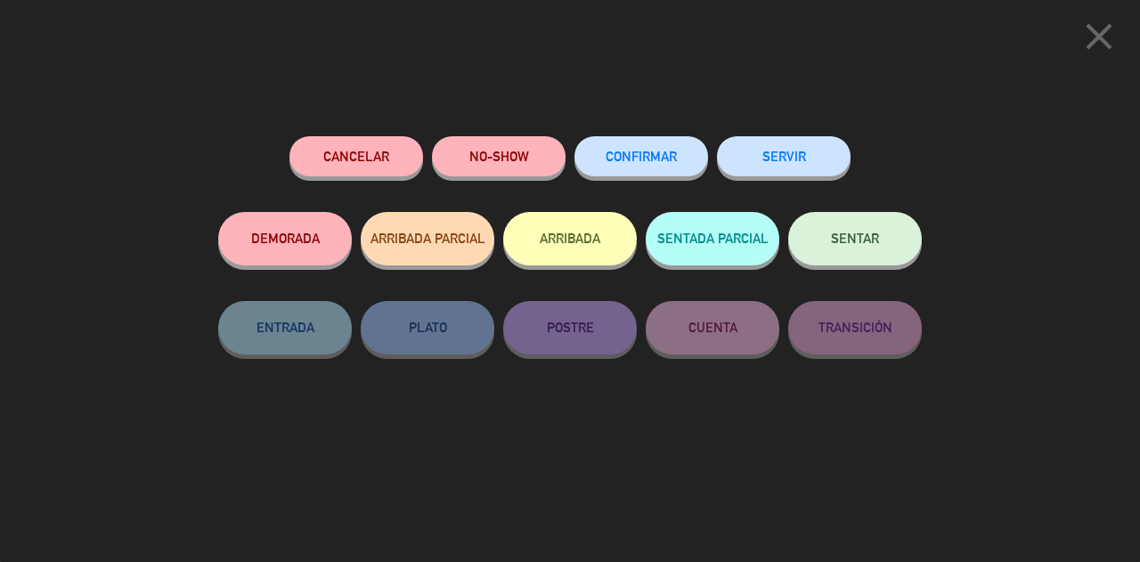
click at [832, 235] on span "SENTAR" at bounding box center [855, 238] width 48 height 15
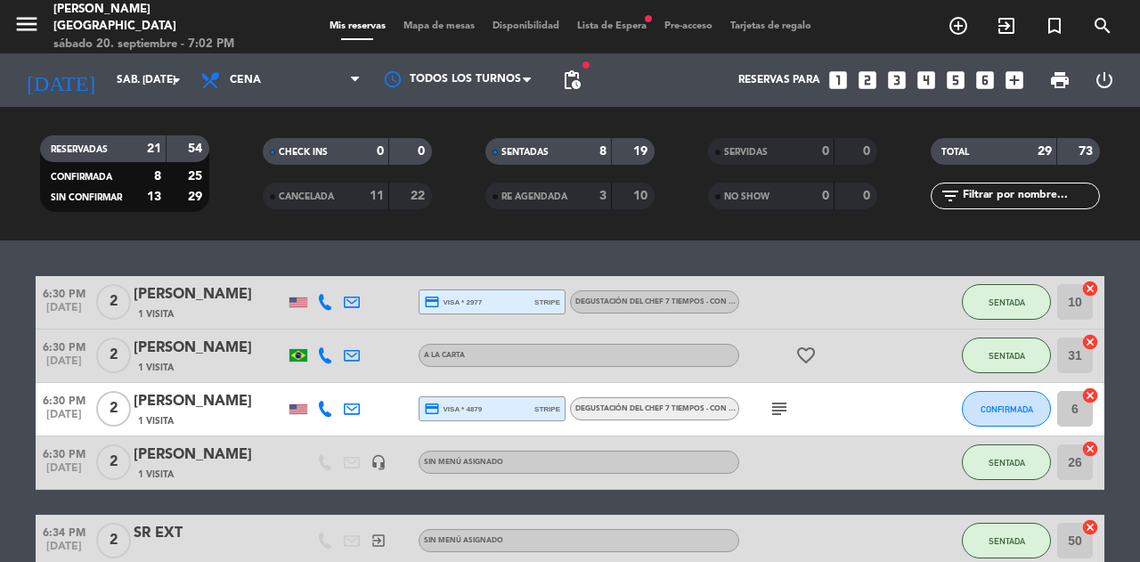
scroll to position [159, 0]
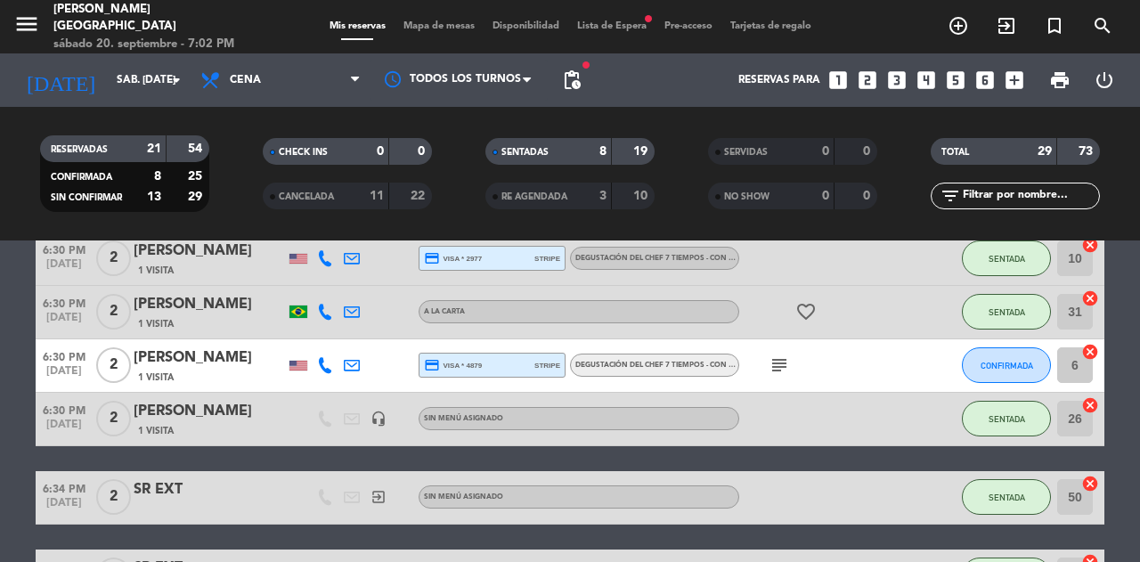
click at [779, 368] on icon "subject" at bounding box center [779, 365] width 21 height 21
click at [995, 362] on span "CONFIRMADA" at bounding box center [1007, 366] width 53 height 10
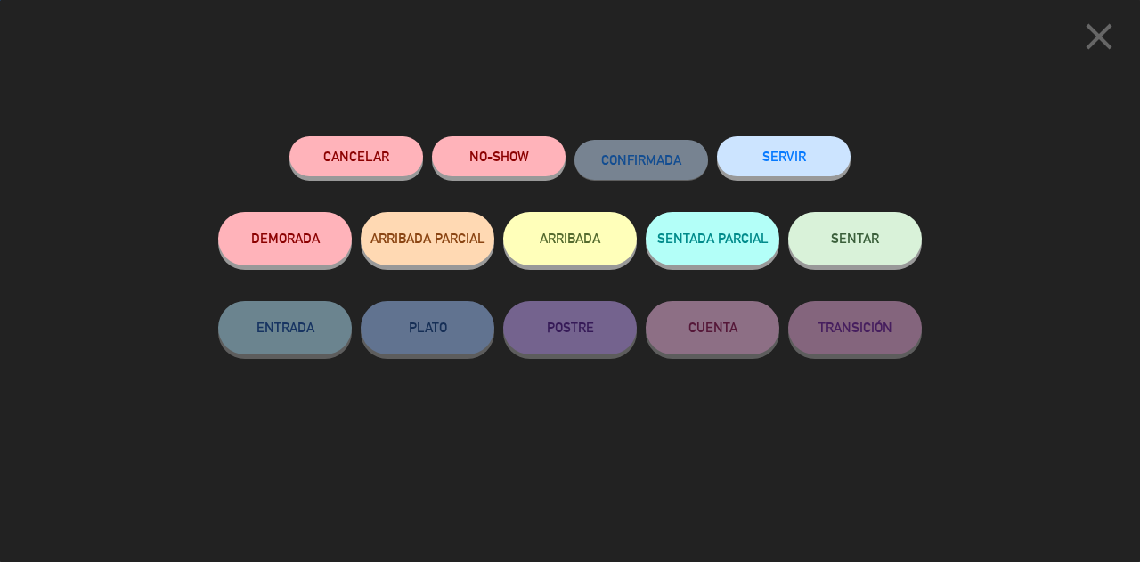
click at [886, 241] on button "SENTAR" at bounding box center [855, 238] width 134 height 53
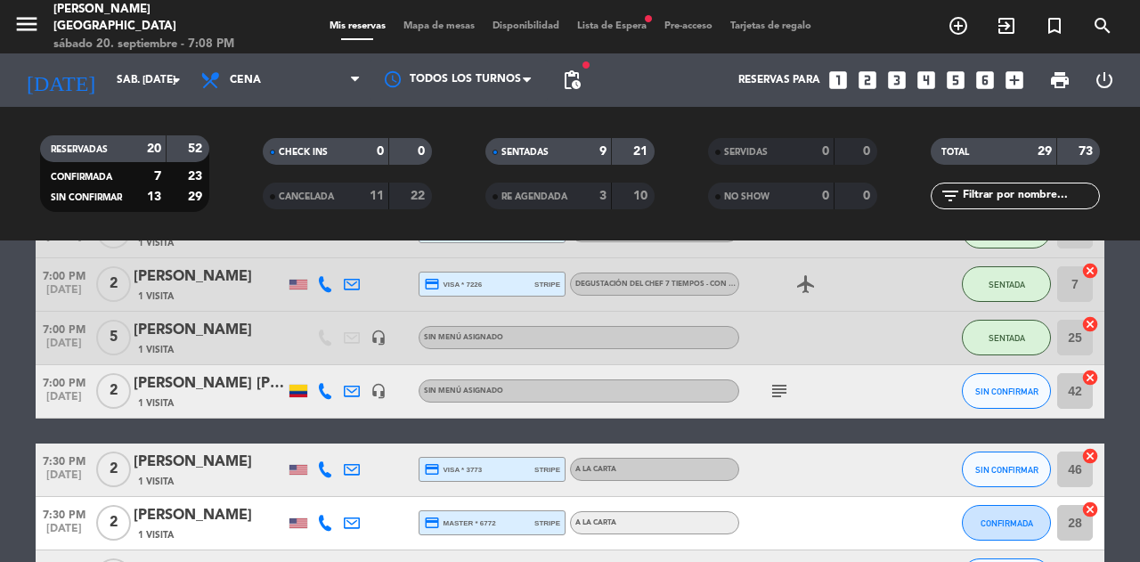
scroll to position [718, 0]
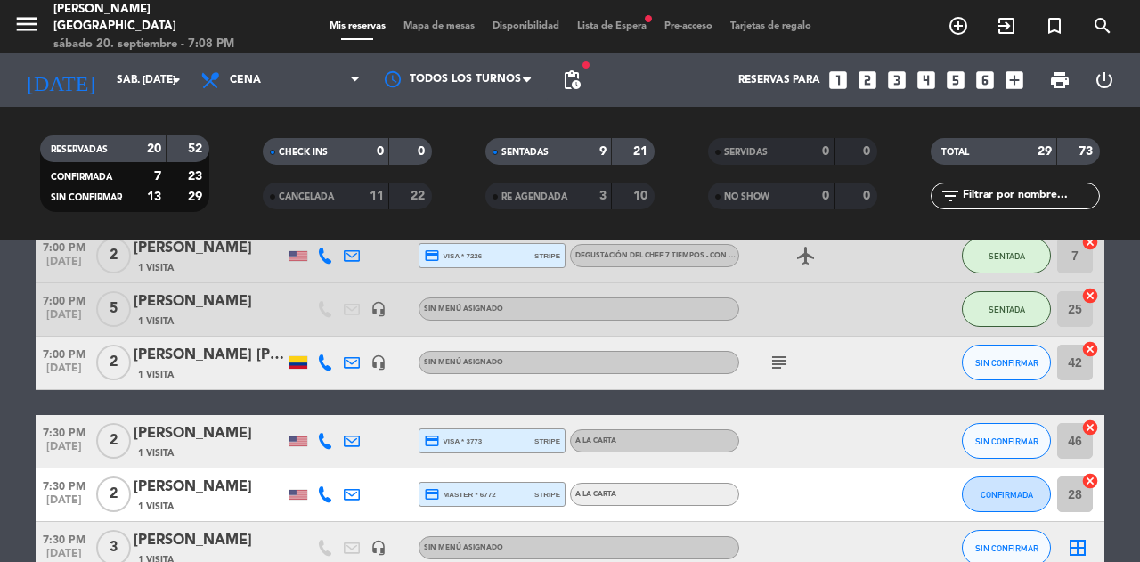
click at [992, 362] on span "SIN CONFIRMAR" at bounding box center [1007, 363] width 63 height 10
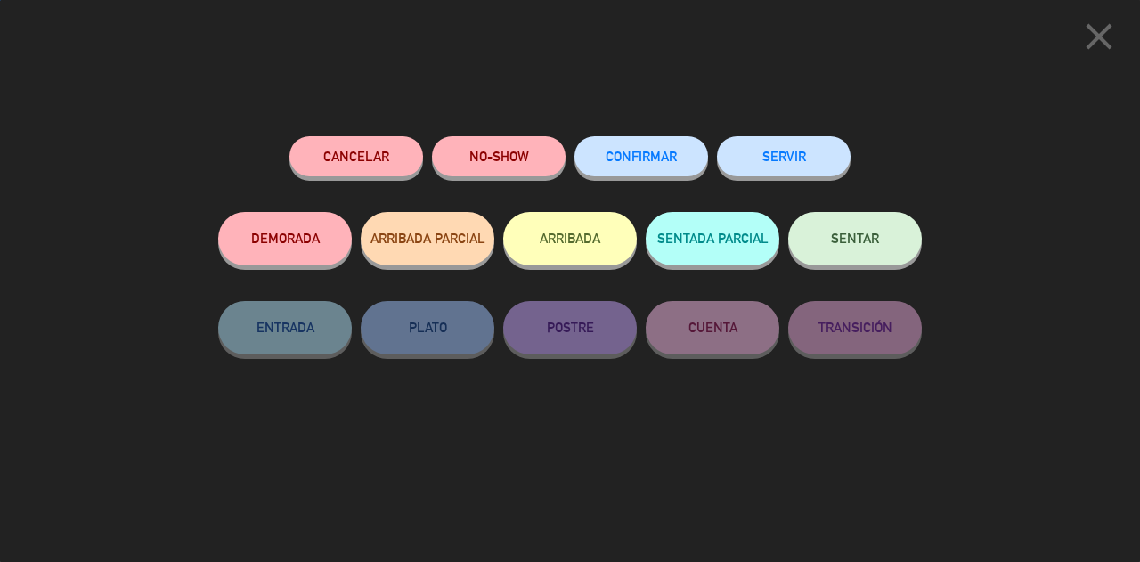
click at [872, 242] on span "SENTAR" at bounding box center [855, 238] width 48 height 15
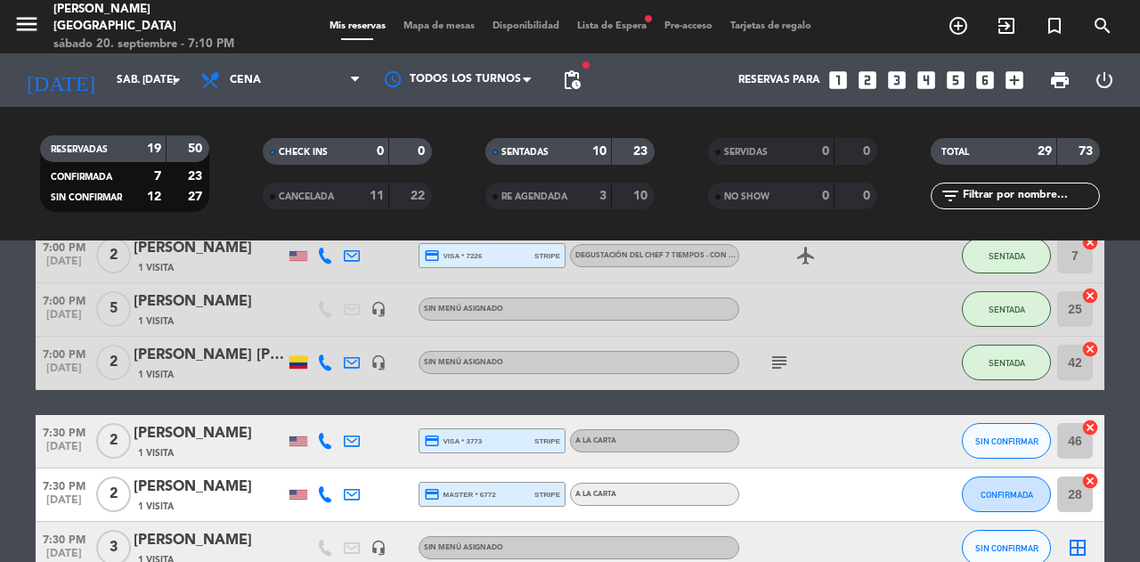
click at [424, 25] on span "Mapa de mesas" at bounding box center [439, 26] width 89 height 10
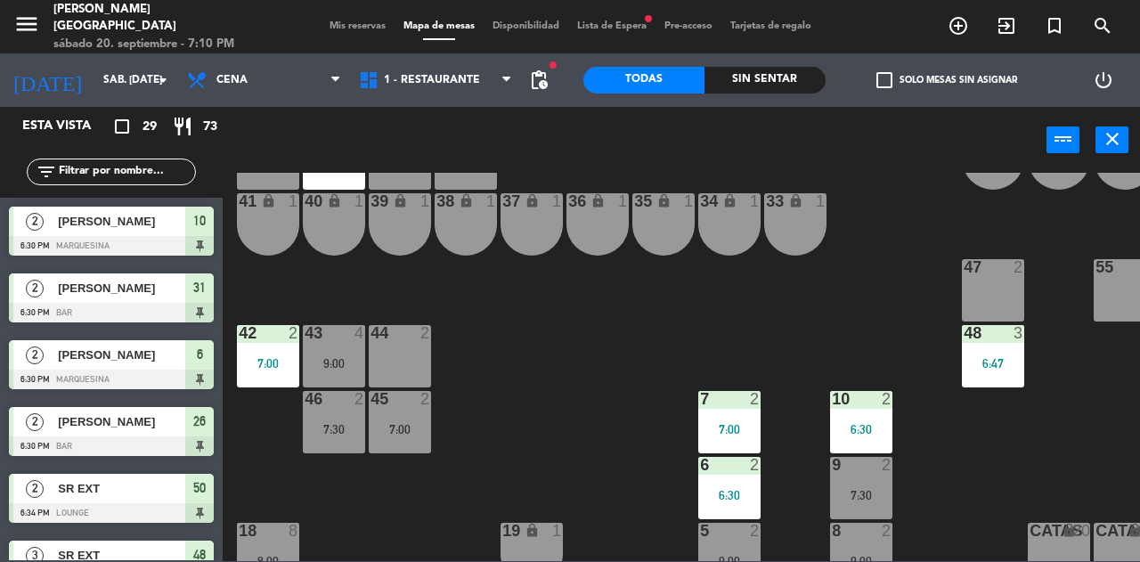
scroll to position [144, 0]
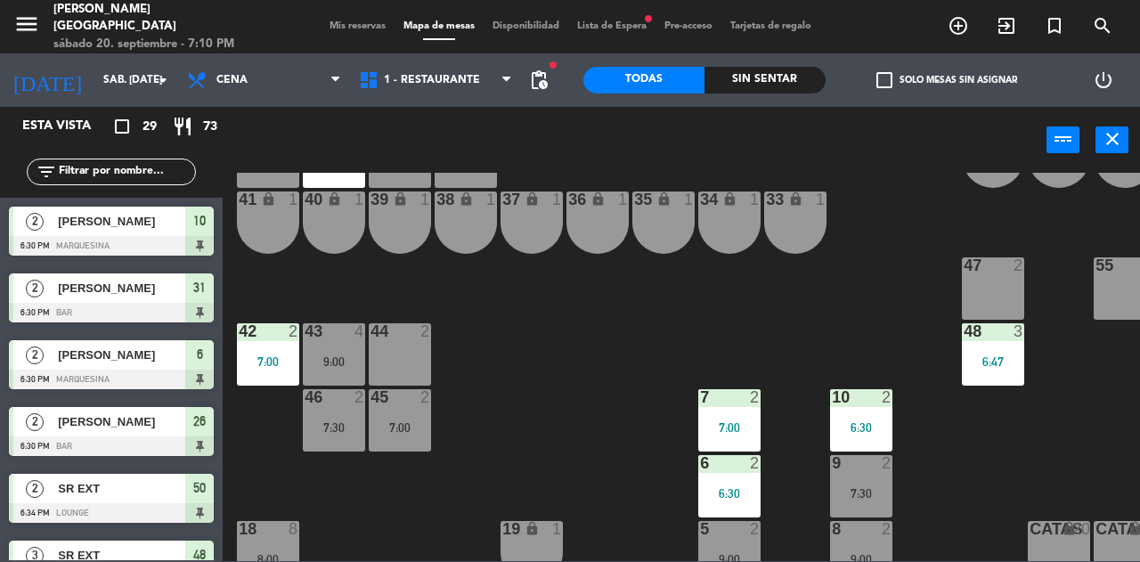
click at [415, 429] on div "7:00" at bounding box center [400, 427] width 62 height 12
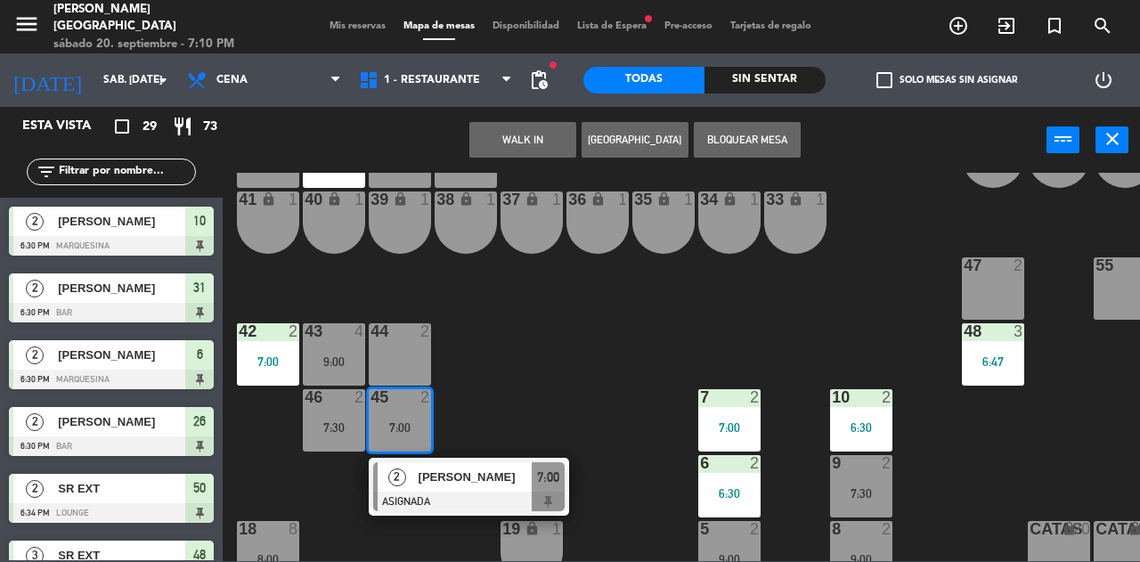
click at [269, 367] on div "7:00" at bounding box center [268, 361] width 62 height 12
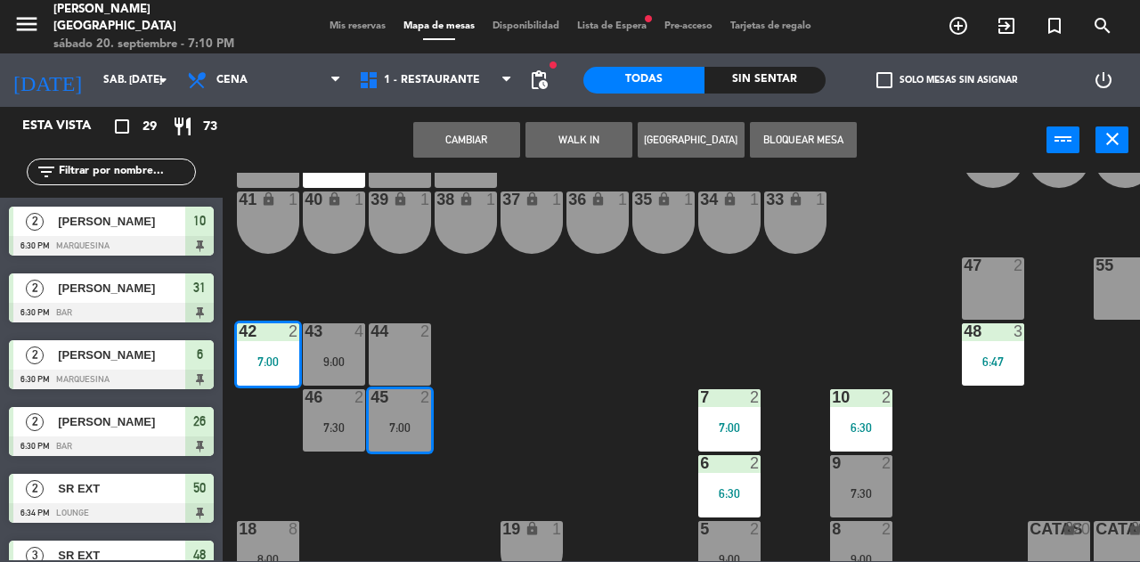
click at [480, 132] on button "Cambiar" at bounding box center [466, 140] width 107 height 36
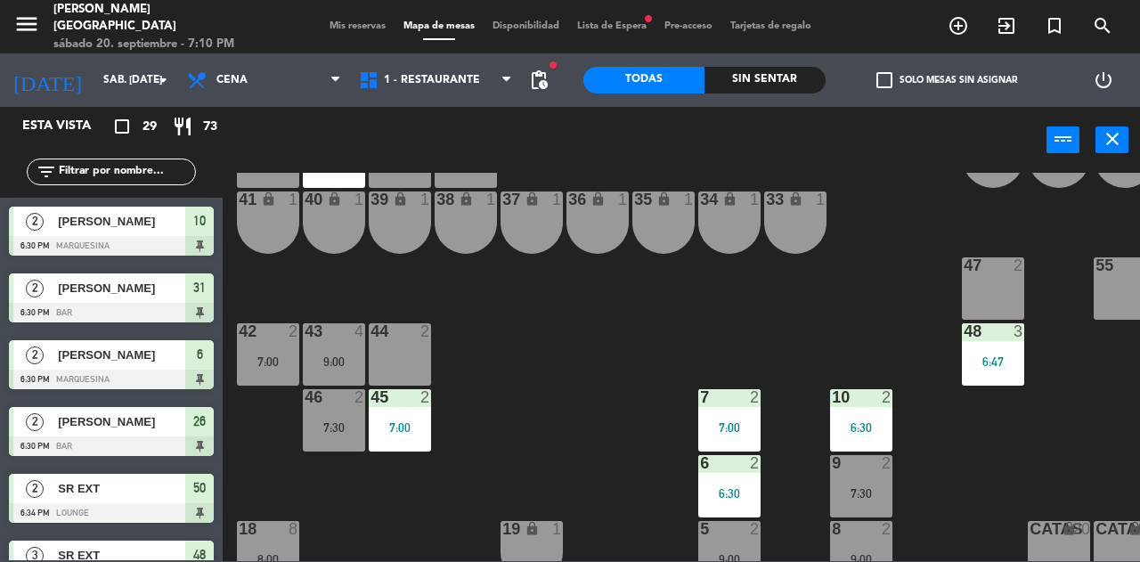
click at [416, 429] on div "7:00" at bounding box center [400, 427] width 62 height 12
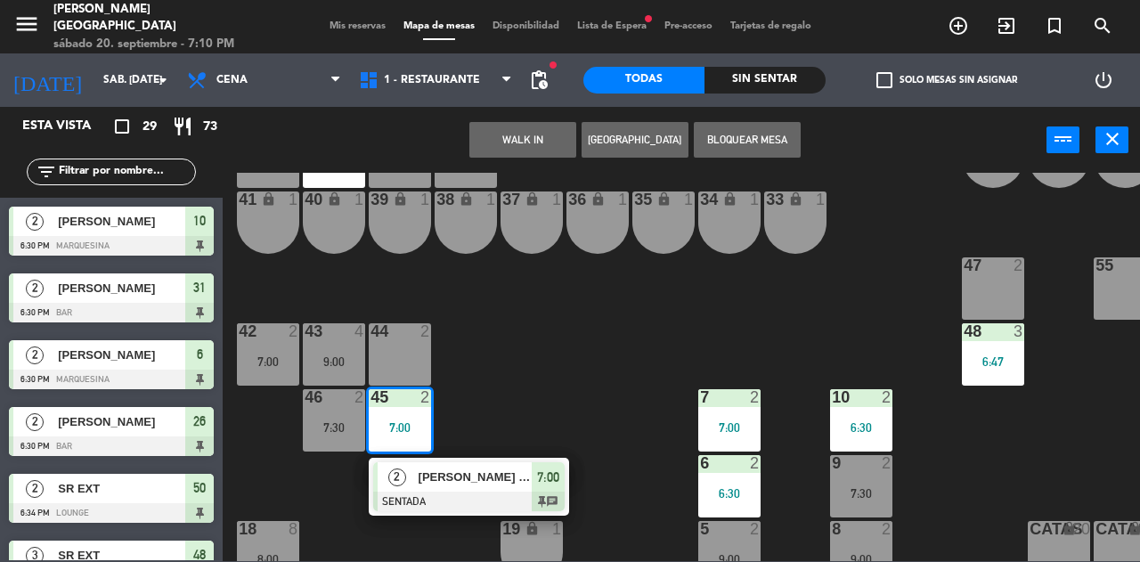
click at [576, 389] on div "25 5 7:00 26 2 6:30 9:00 27 1 7:00 28 2 7:30 R 4 C1 2 C2 2 B 1 29 3 7:30 30 2 7…" at bounding box center [687, 367] width 906 height 388
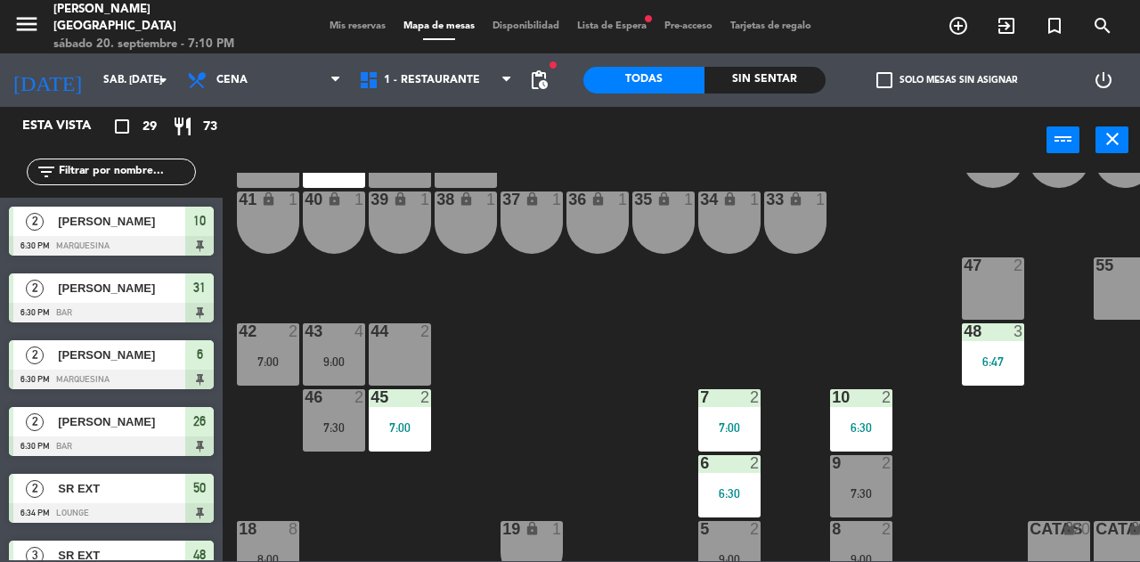
click at [338, 20] on div "Mis reservas Mapa de mesas Disponibilidad Lista de Espera fiber_manual_record P…" at bounding box center [571, 27] width 500 height 16
click at [343, 28] on span "Mis reservas" at bounding box center [358, 26] width 74 height 10
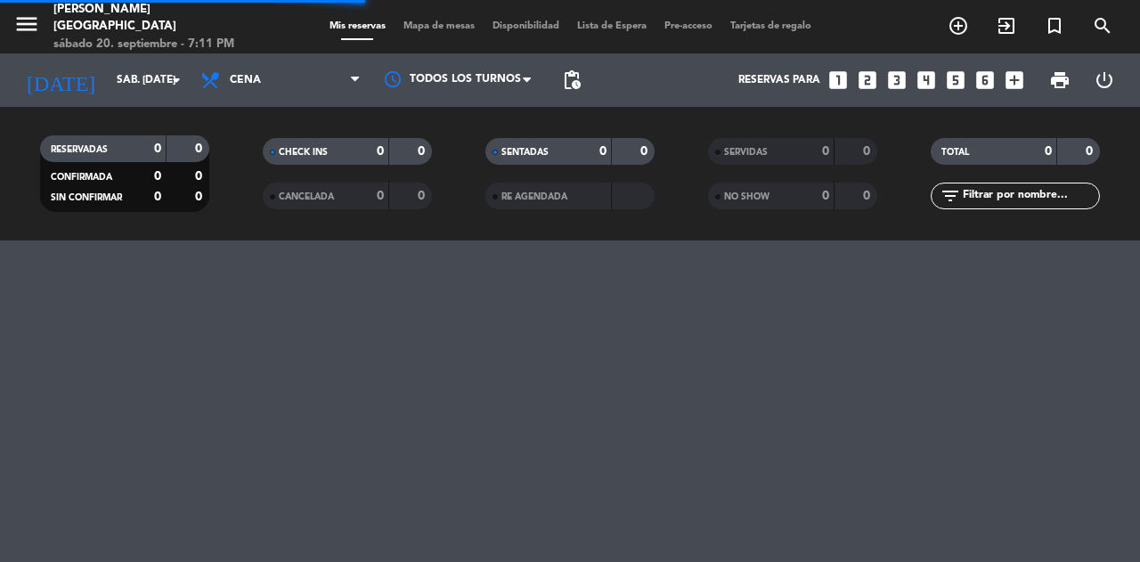
click at [925, 83] on icon "looks_4" at bounding box center [926, 80] width 23 height 23
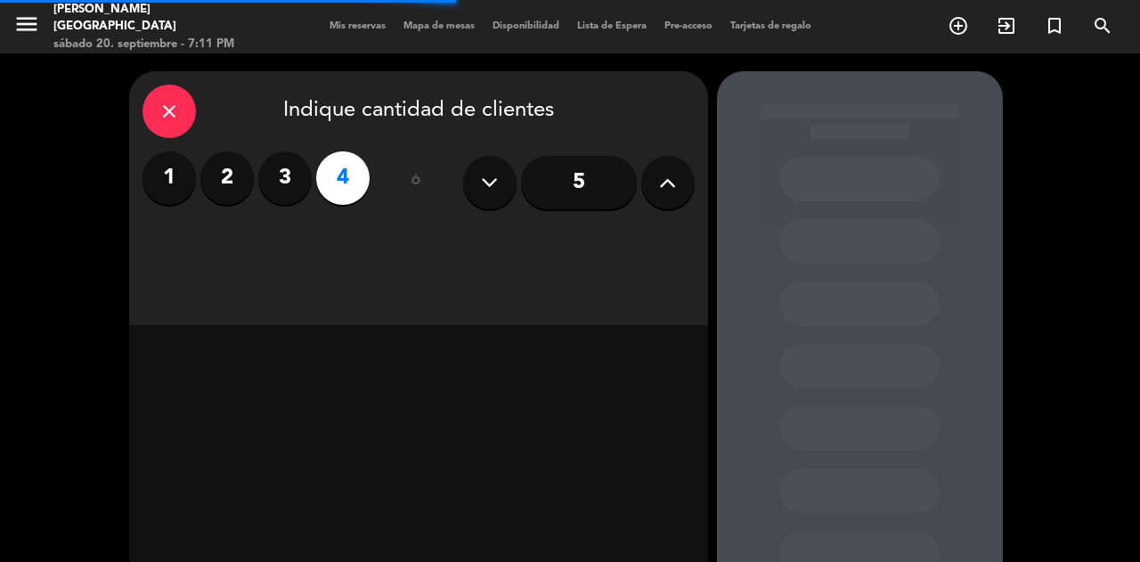
click at [645, 241] on div "close Indique cantidad de clientes 1 2 3 4 ó 5" at bounding box center [418, 198] width 579 height 254
click at [638, 241] on div "close Indique cantidad de clientes 1 2 3 4 ó 5" at bounding box center [418, 198] width 579 height 254
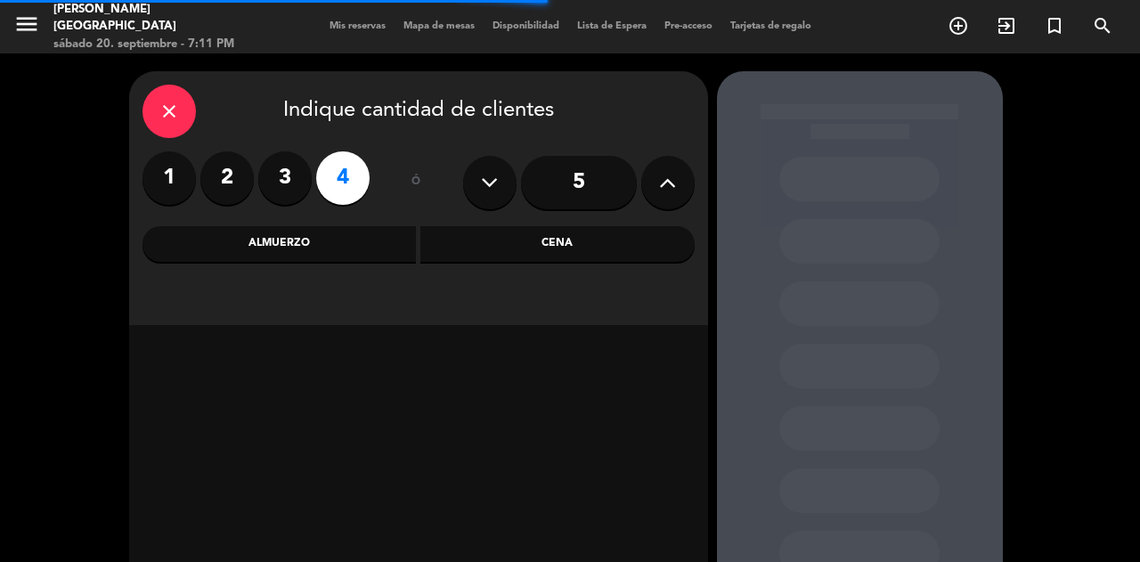
click at [650, 255] on div "Cena" at bounding box center [558, 244] width 274 height 36
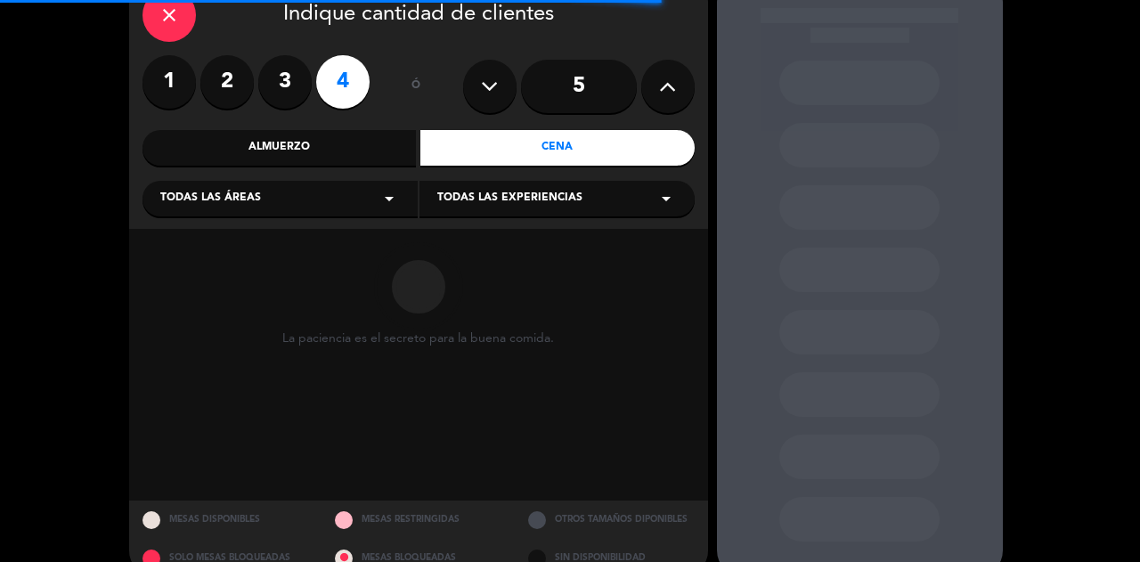
scroll to position [128, 0]
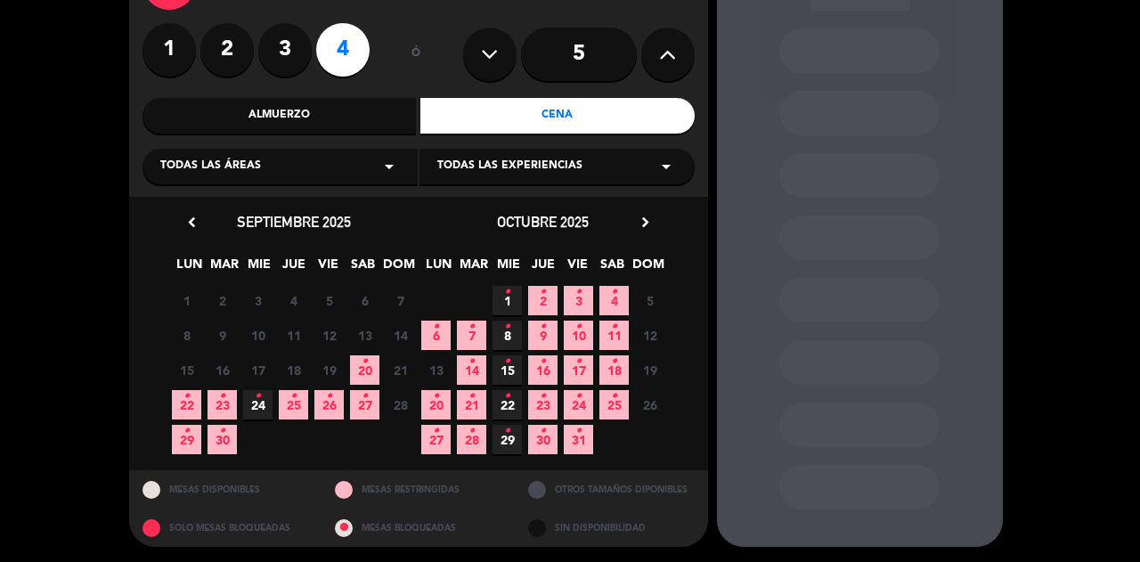
click at [363, 365] on icon "•" at bounding box center [365, 361] width 6 height 29
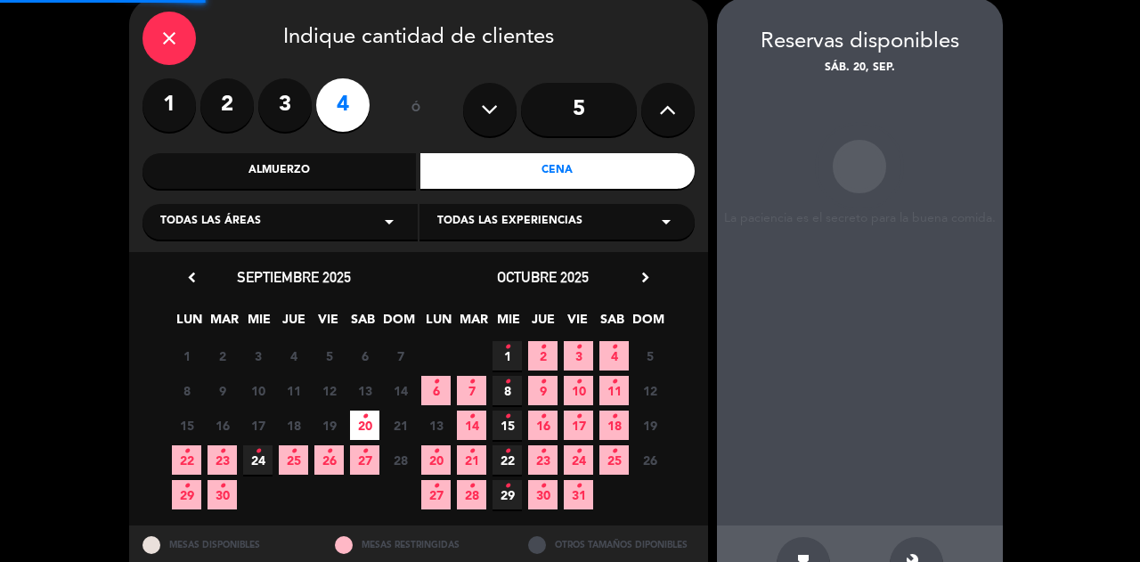
scroll to position [71, 0]
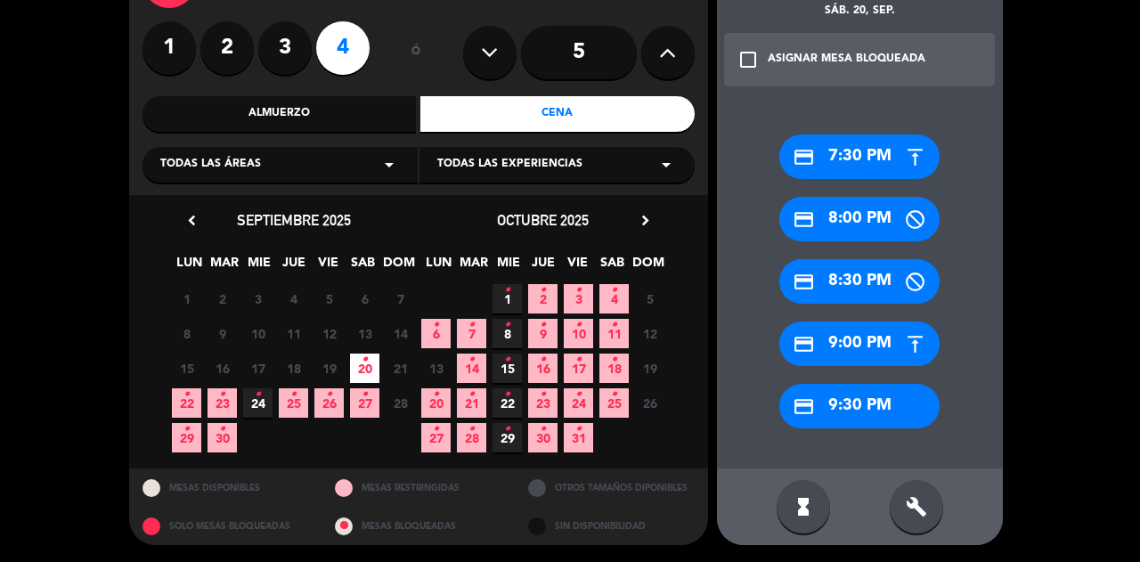
click at [859, 404] on div "credit_card 9:30 PM" at bounding box center [860, 406] width 160 height 45
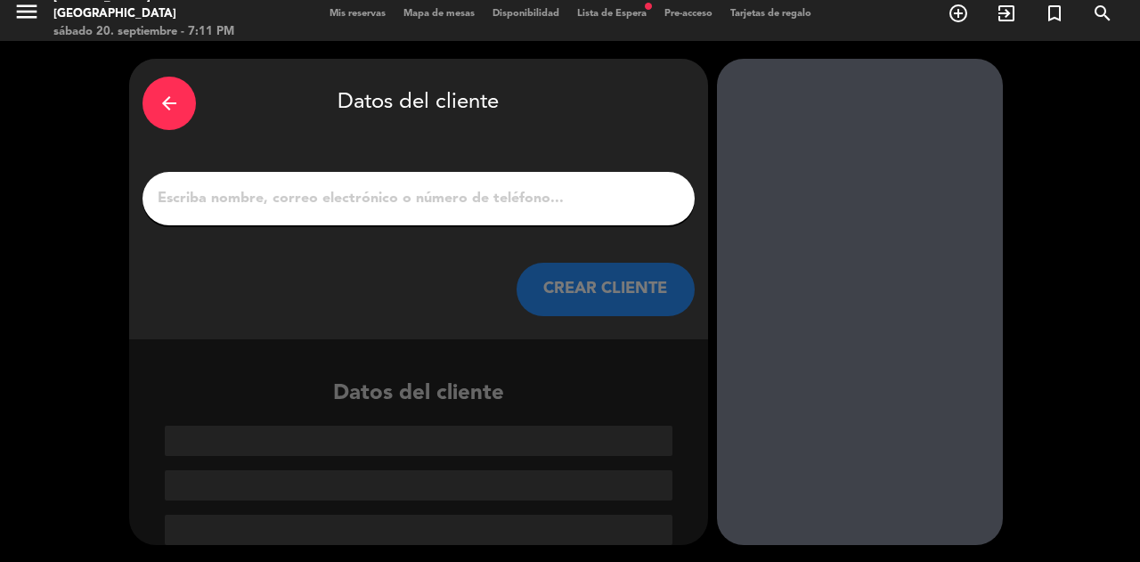
click at [569, 198] on input "1" at bounding box center [419, 198] width 526 height 25
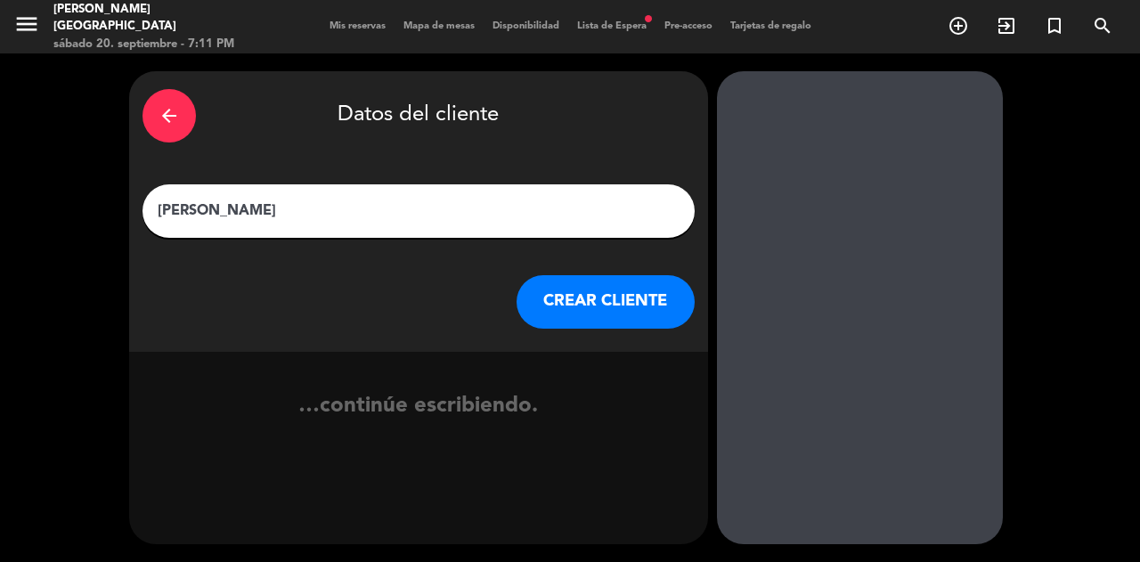
type input "[PERSON_NAME]"
click at [373, 381] on div "…continúe escribiendo." at bounding box center [418, 413] width 579 height 122
click at [597, 276] on button "CREAR CLIENTE" at bounding box center [606, 301] width 178 height 53
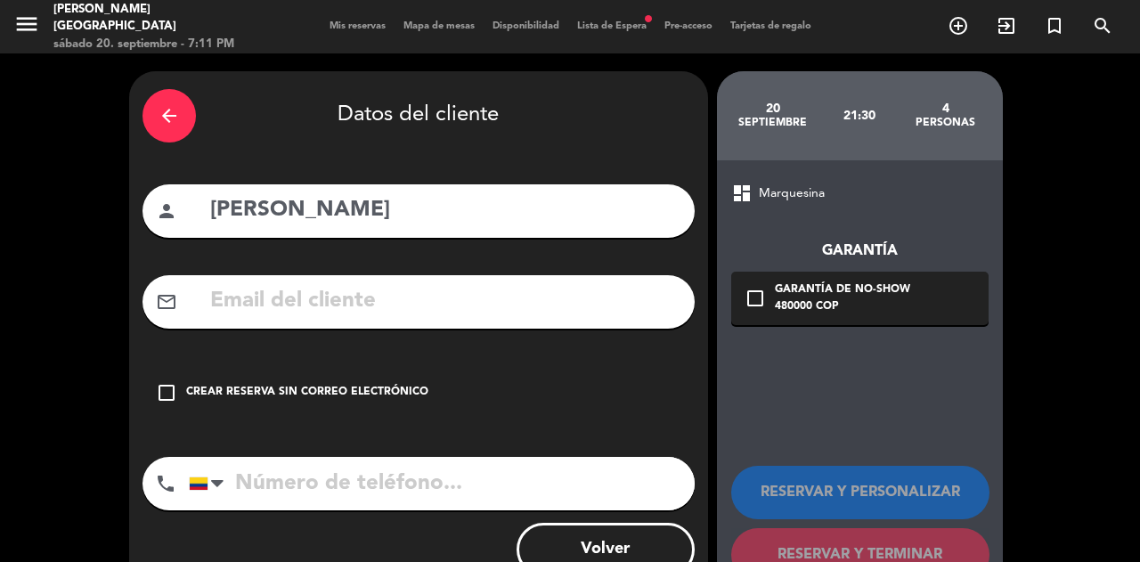
click at [320, 387] on div "Crear reserva sin correo electrónico" at bounding box center [307, 393] width 242 height 18
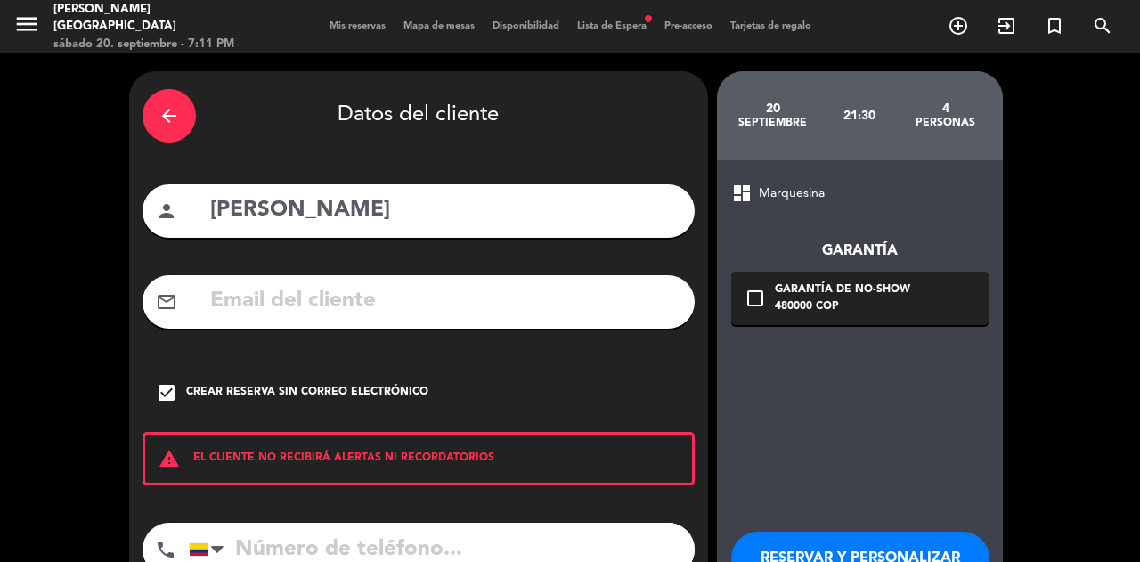
scroll to position [52, 0]
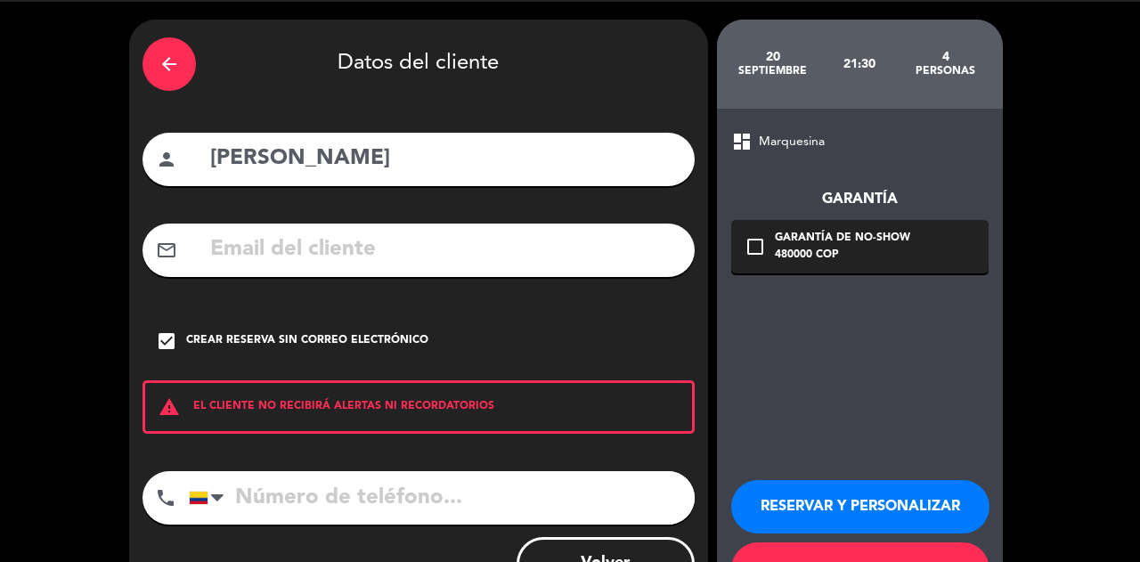
click at [873, 485] on button "RESERVAR Y PERSONALIZAR" at bounding box center [860, 506] width 258 height 53
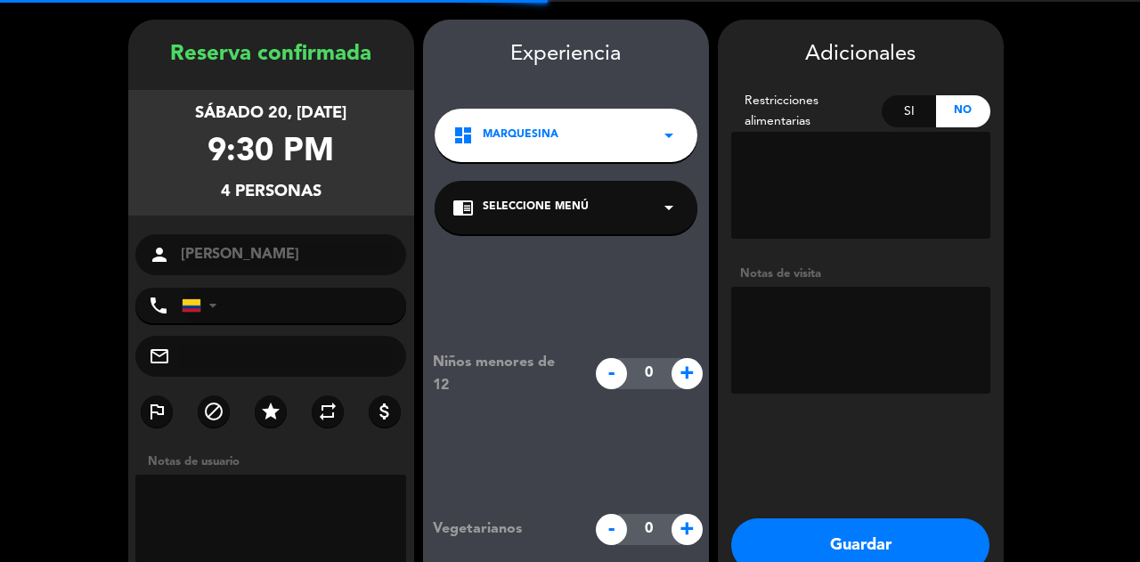
scroll to position [71, 0]
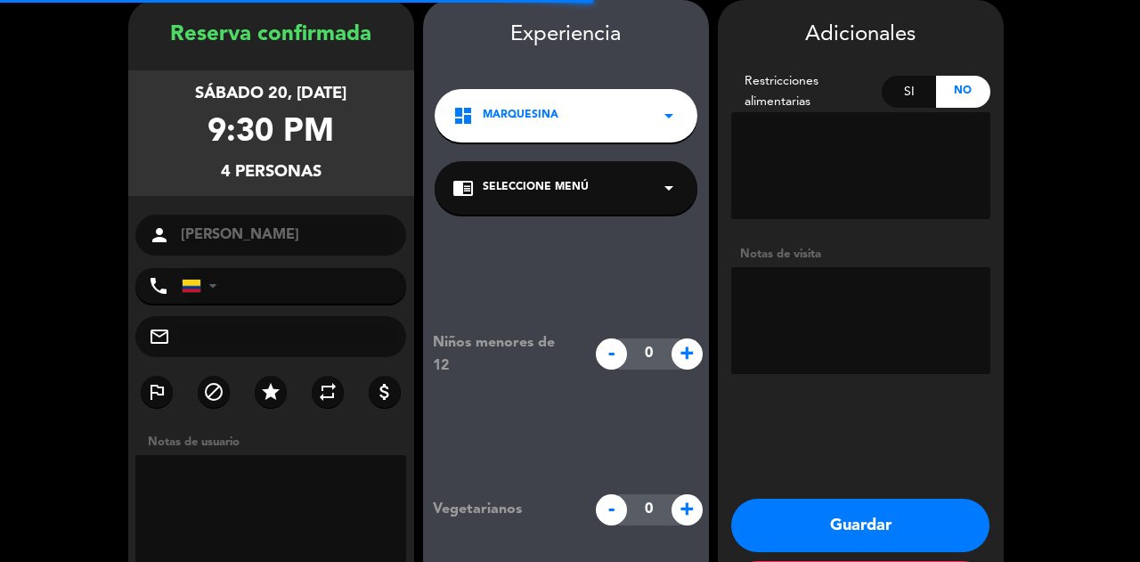
click at [908, 301] on textarea at bounding box center [860, 320] width 259 height 107
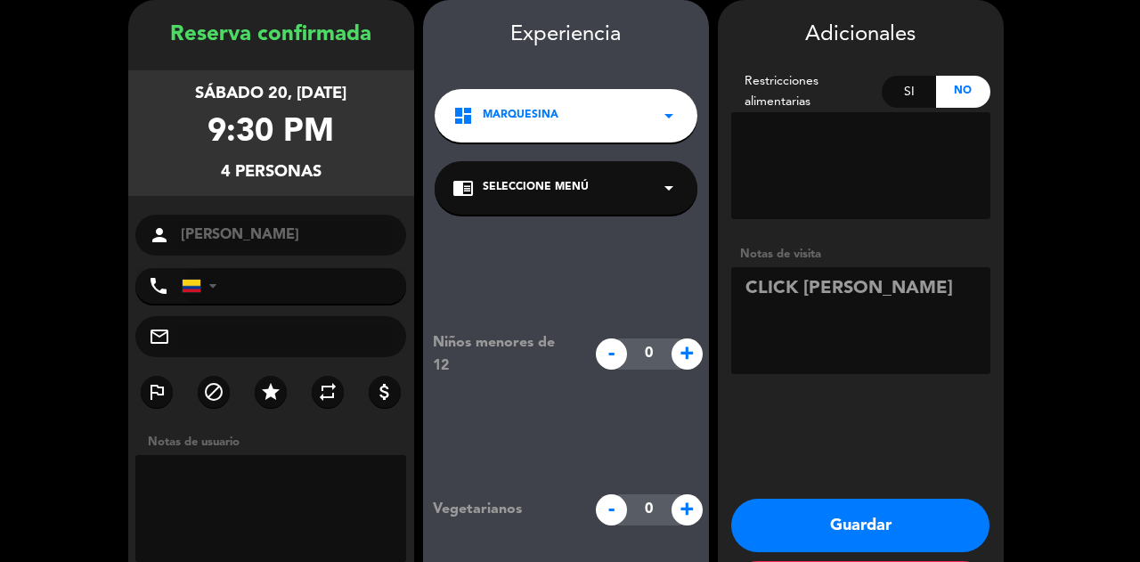
type textarea "CLICK [PERSON_NAME]"
click at [916, 544] on button "Guardar" at bounding box center [860, 525] width 258 height 53
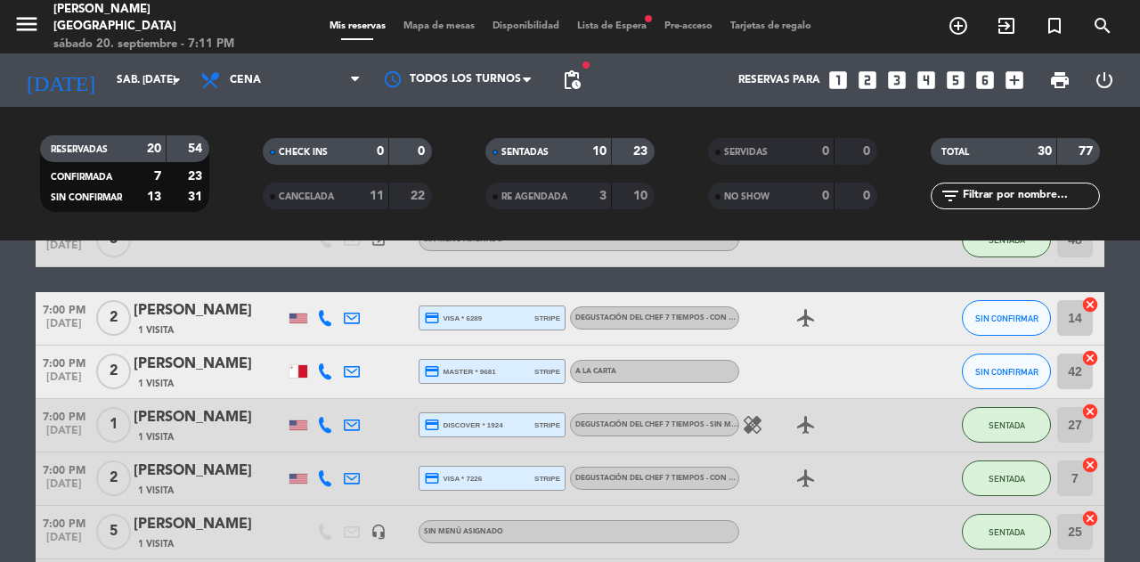
scroll to position [486, 0]
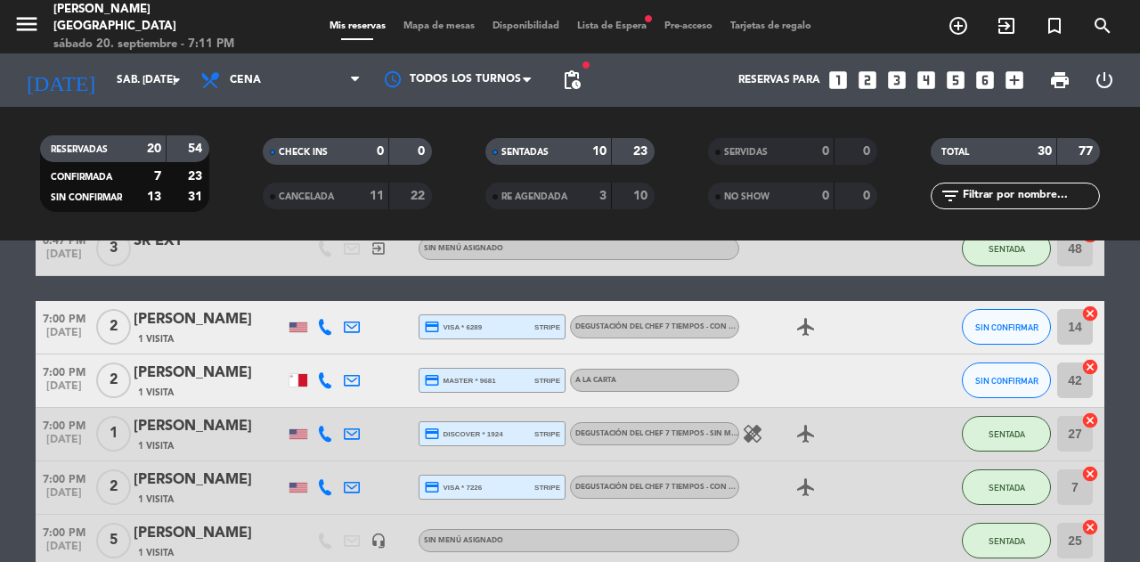
click at [323, 326] on icon at bounding box center [325, 327] width 16 height 16
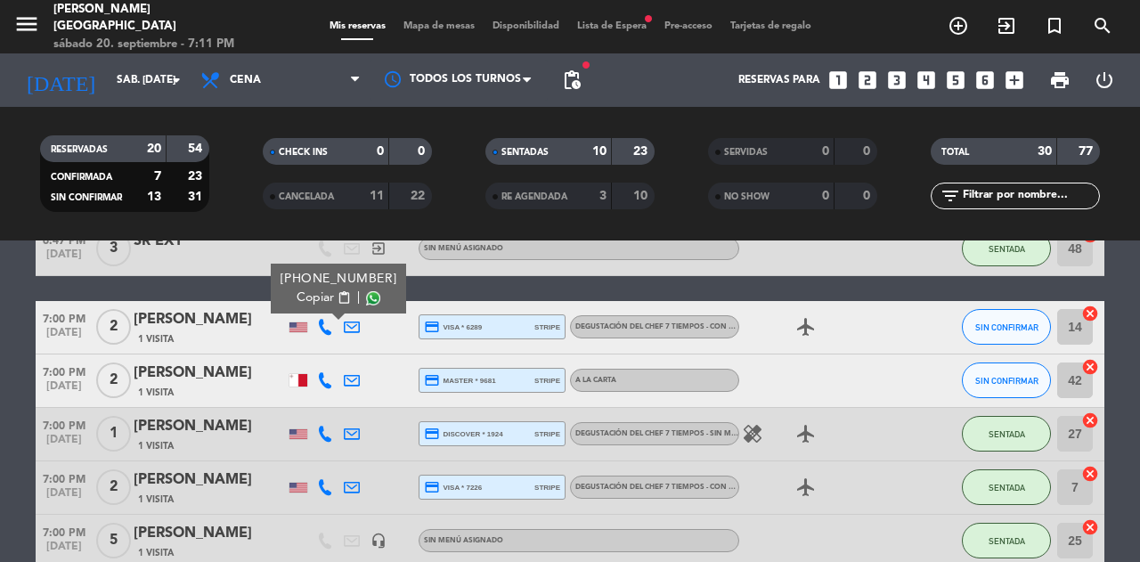
click at [319, 301] on span "Copiar" at bounding box center [315, 298] width 37 height 19
click at [998, 331] on span "SIN CONFIRMAR" at bounding box center [1007, 328] width 63 height 10
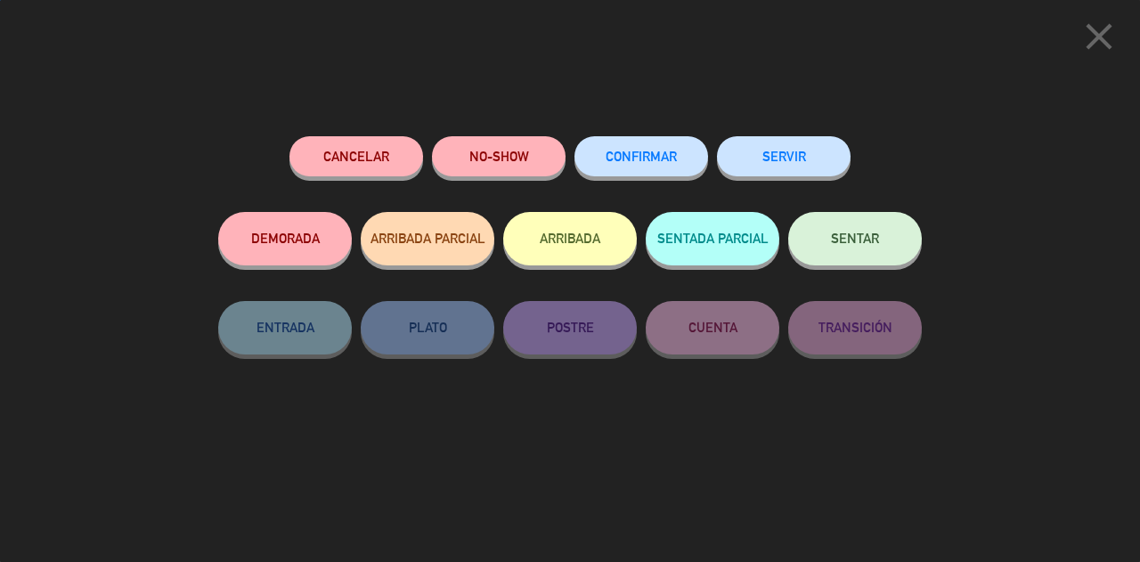
click at [406, 155] on button "Cancelar" at bounding box center [357, 156] width 134 height 40
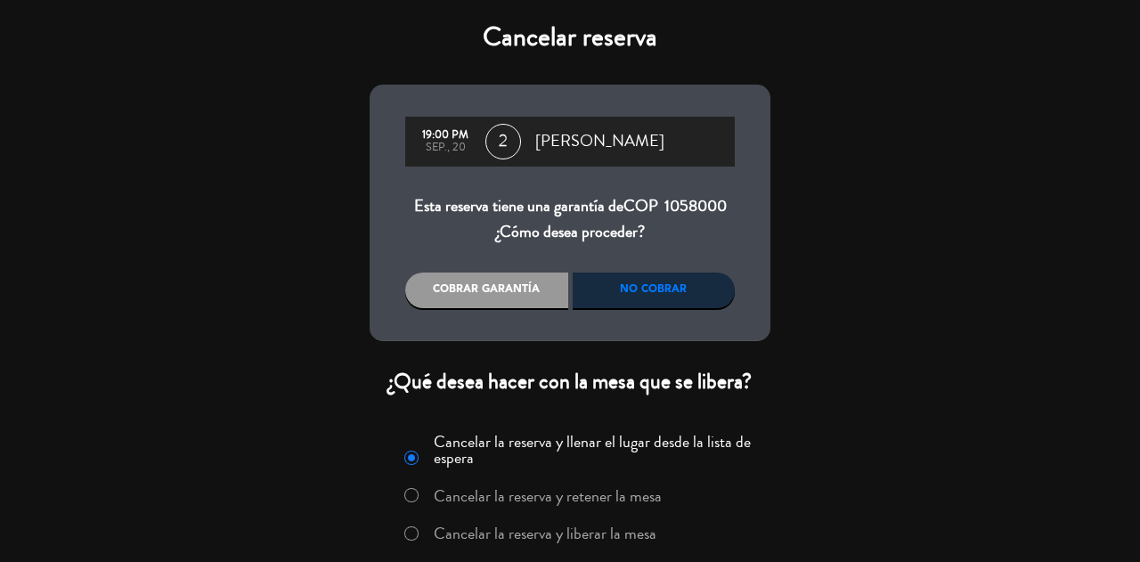
click at [502, 289] on div "Cobrar garantía" at bounding box center [486, 291] width 163 height 36
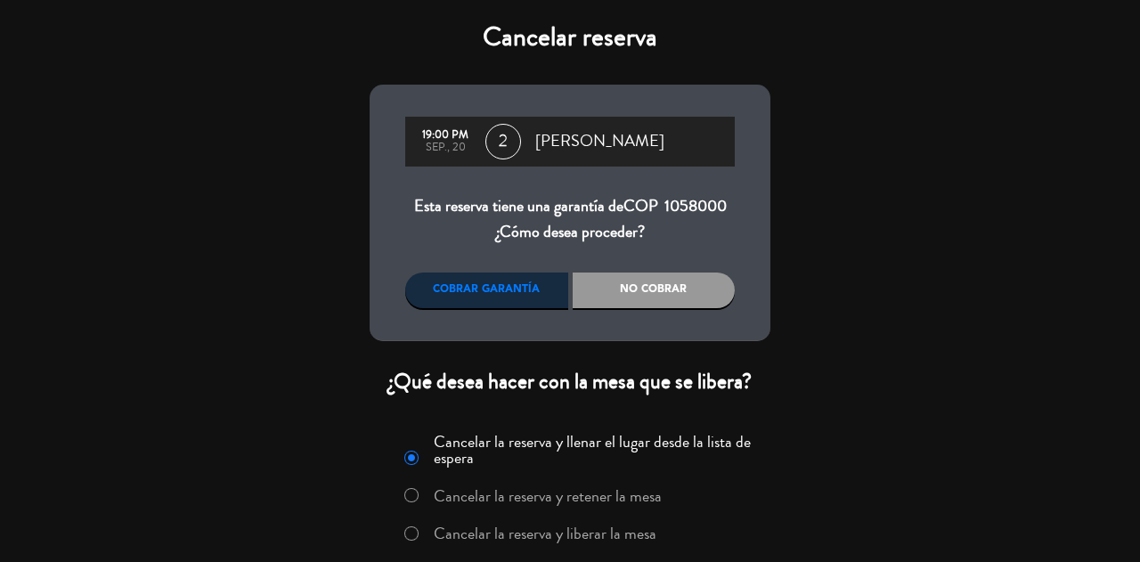
scroll to position [66, 0]
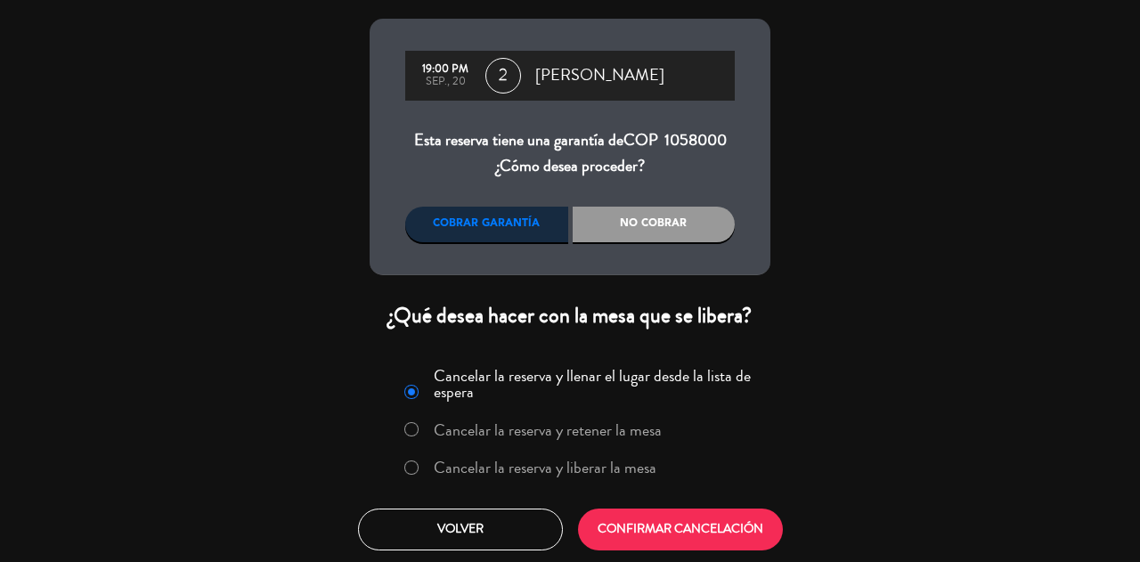
click at [693, 232] on div "No cobrar" at bounding box center [654, 225] width 163 height 36
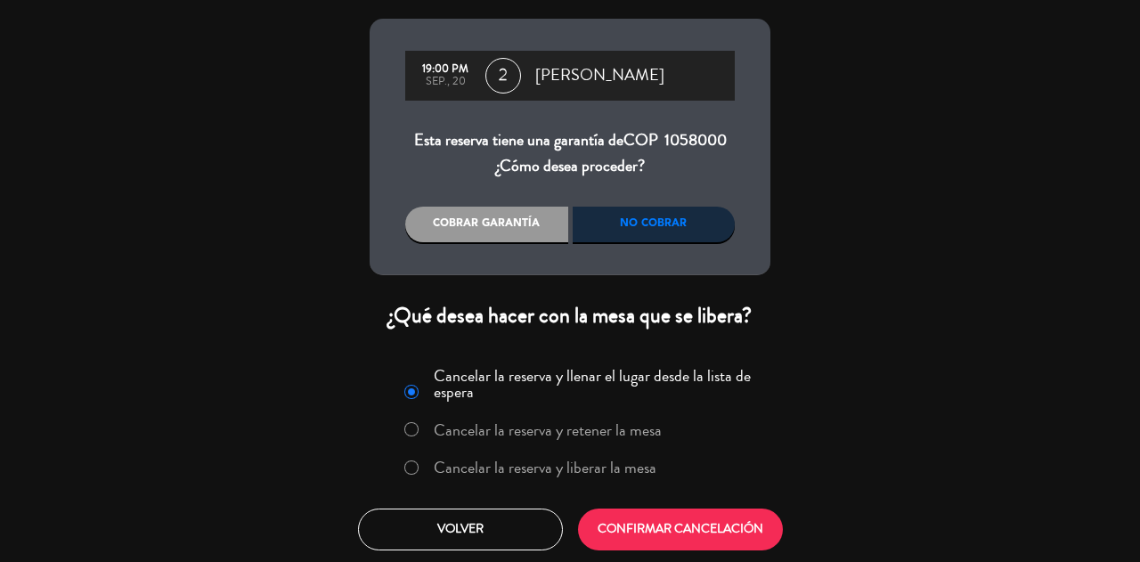
click at [625, 469] on label "Cancelar la reserva y liberar la mesa" at bounding box center [545, 468] width 223 height 16
click at [705, 523] on button "CONFIRMAR CANCELACIÓN" at bounding box center [680, 530] width 205 height 42
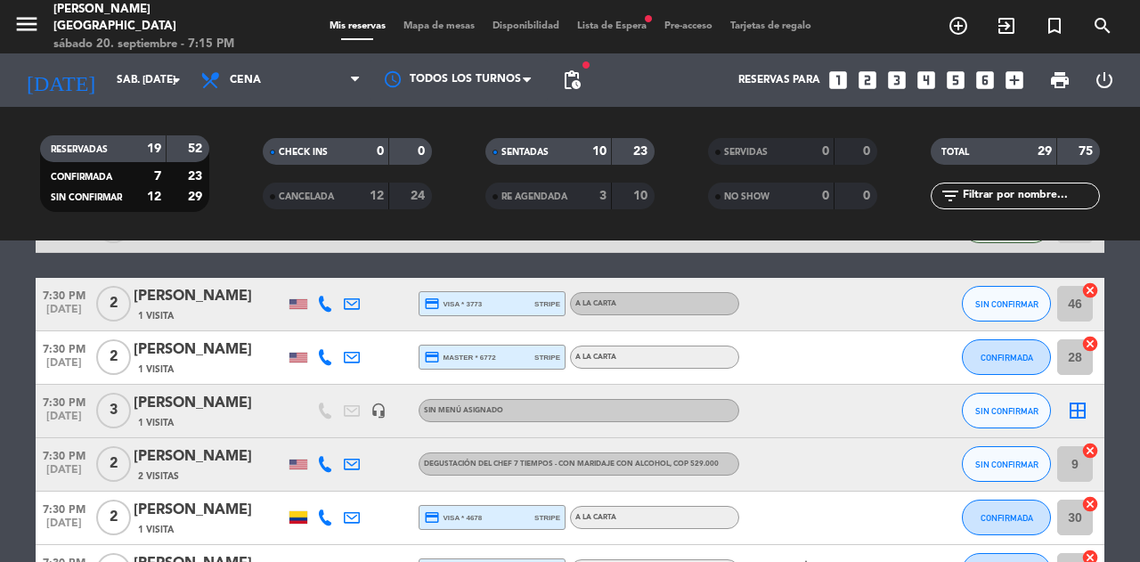
scroll to position [798, 0]
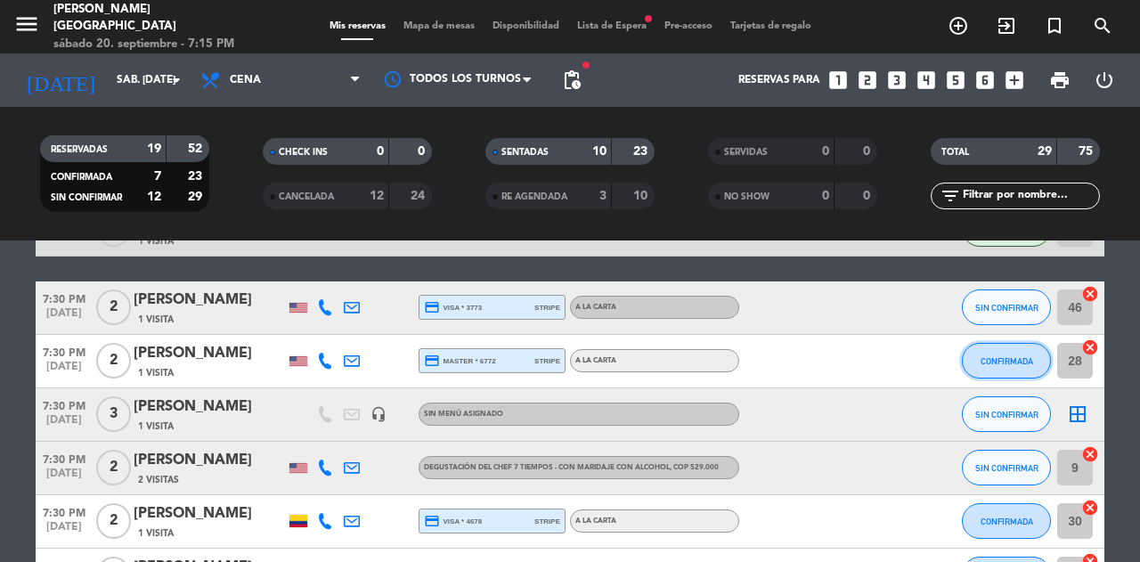
click at [1000, 360] on span "CONFIRMADA" at bounding box center [1007, 361] width 53 height 10
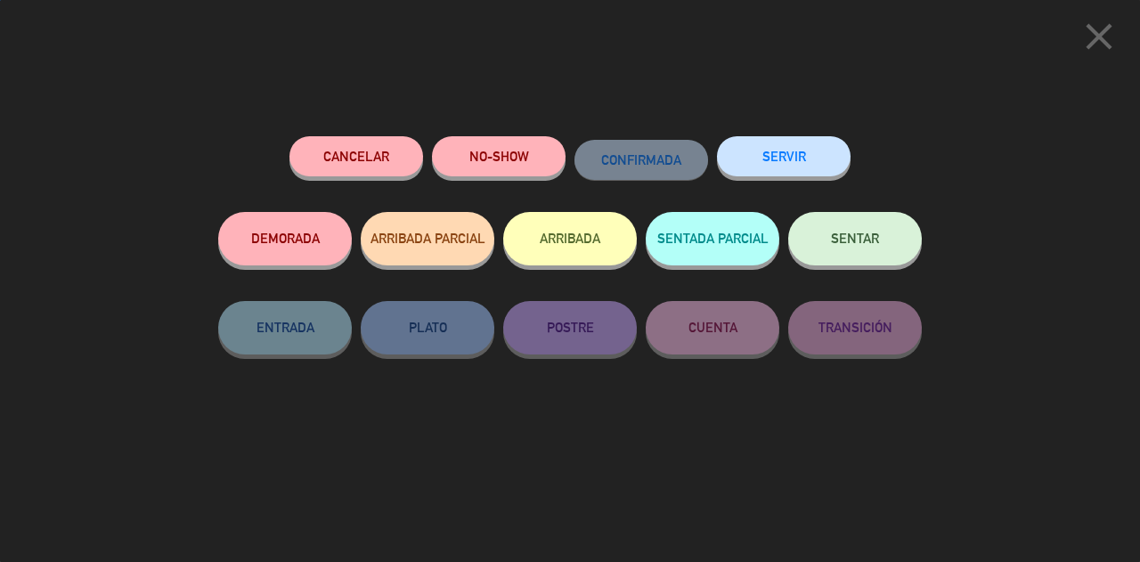
click at [854, 241] on span "SENTAR" at bounding box center [855, 238] width 48 height 15
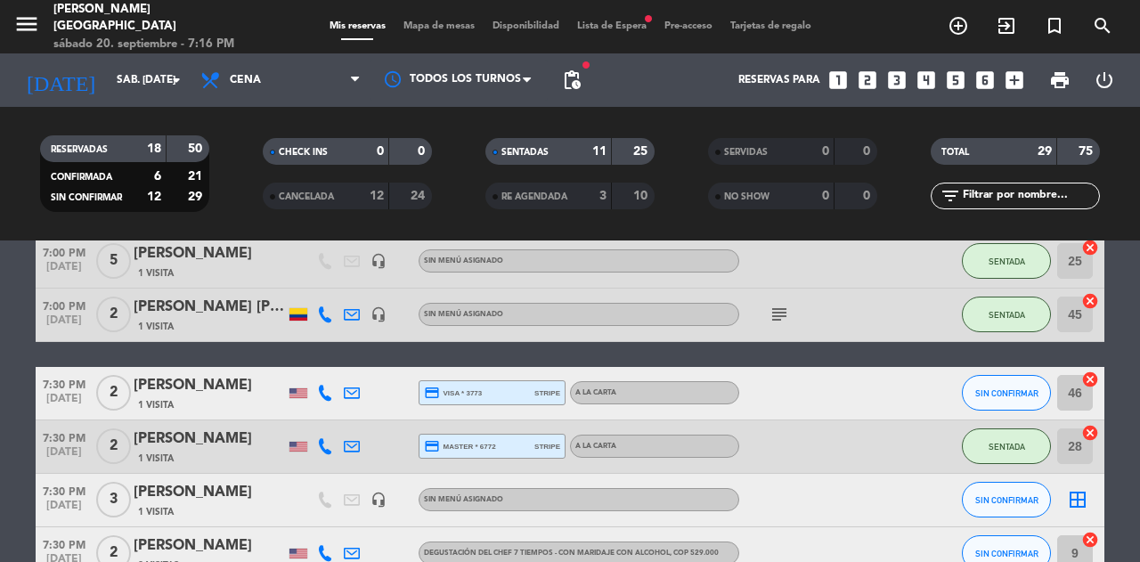
scroll to position [736, 0]
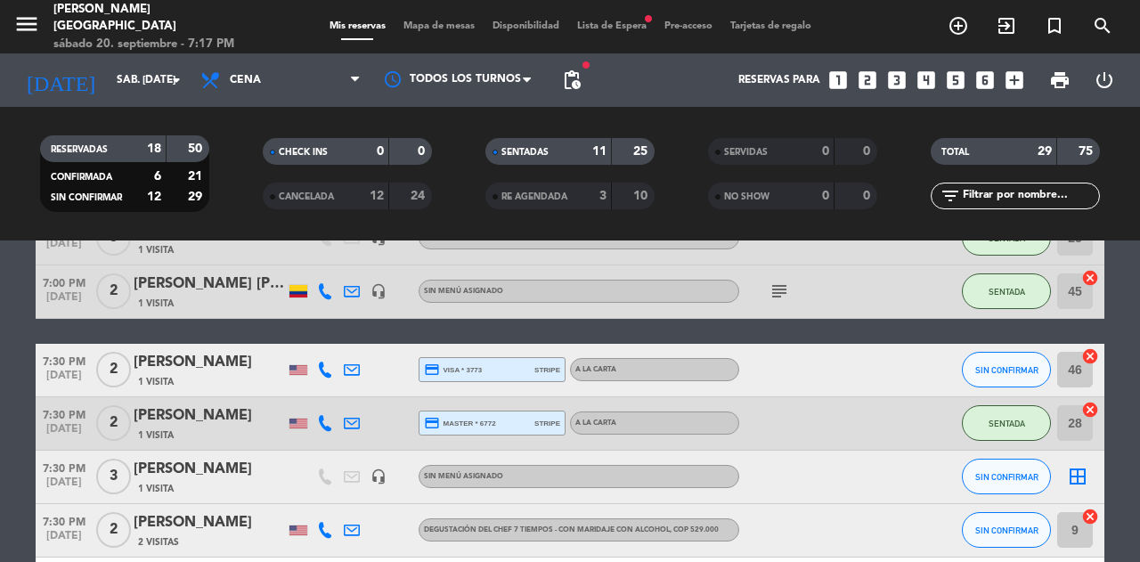
click at [438, 29] on span "Mapa de mesas" at bounding box center [439, 26] width 89 height 10
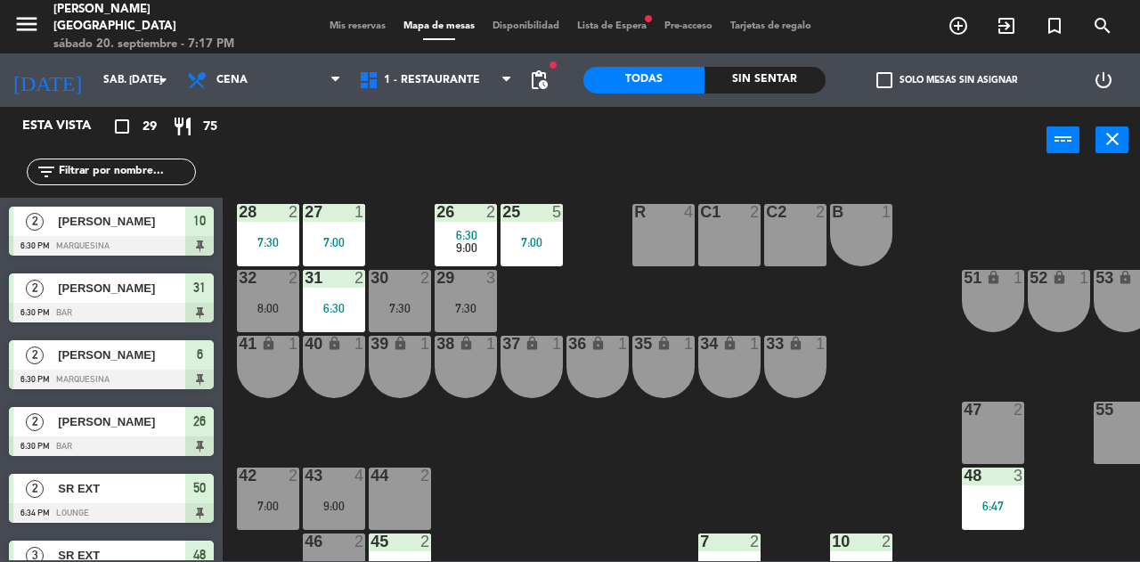
scroll to position [0, 161]
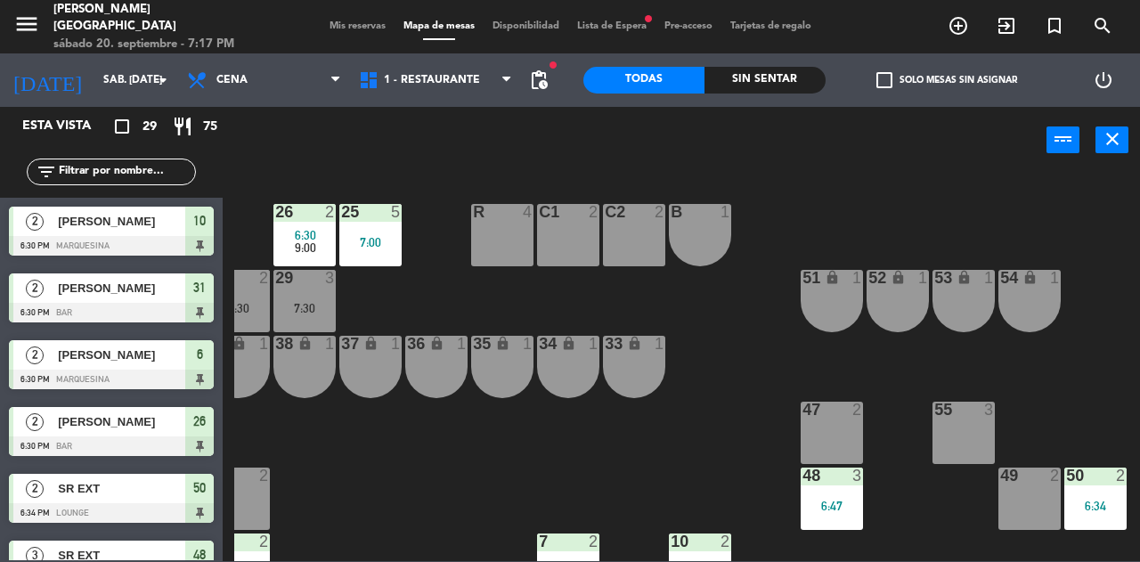
click at [1037, 497] on div "49 2" at bounding box center [1030, 499] width 62 height 62
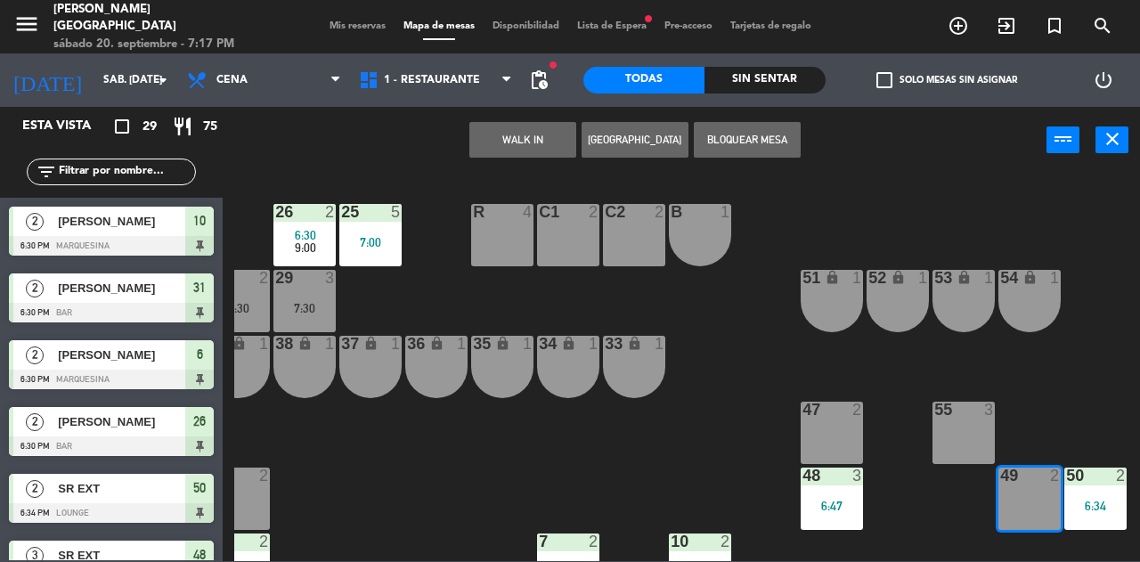
click at [510, 151] on button "WALK IN" at bounding box center [523, 140] width 107 height 36
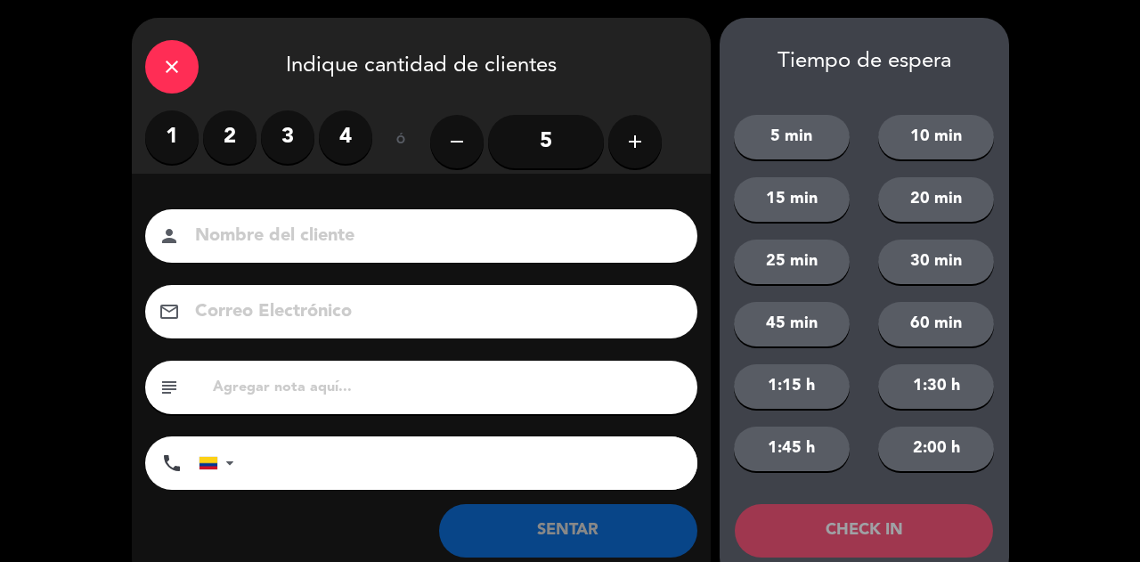
click at [223, 151] on label "2" at bounding box center [229, 136] width 53 height 53
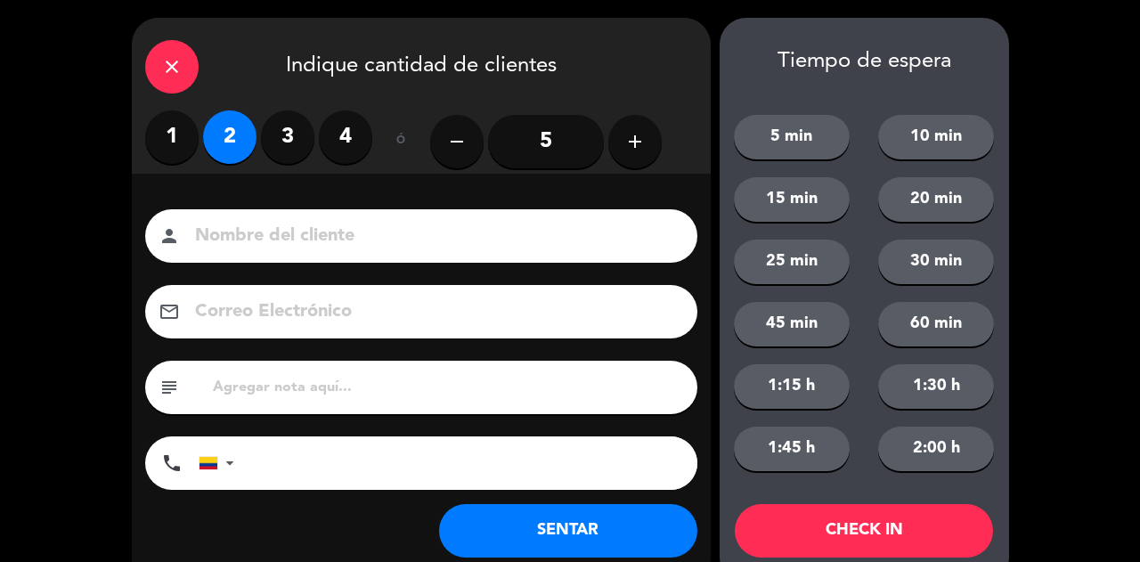
click at [310, 235] on input at bounding box center [433, 236] width 481 height 31
type input "SR LOC"
click at [572, 543] on button "SENTAR" at bounding box center [568, 530] width 258 height 53
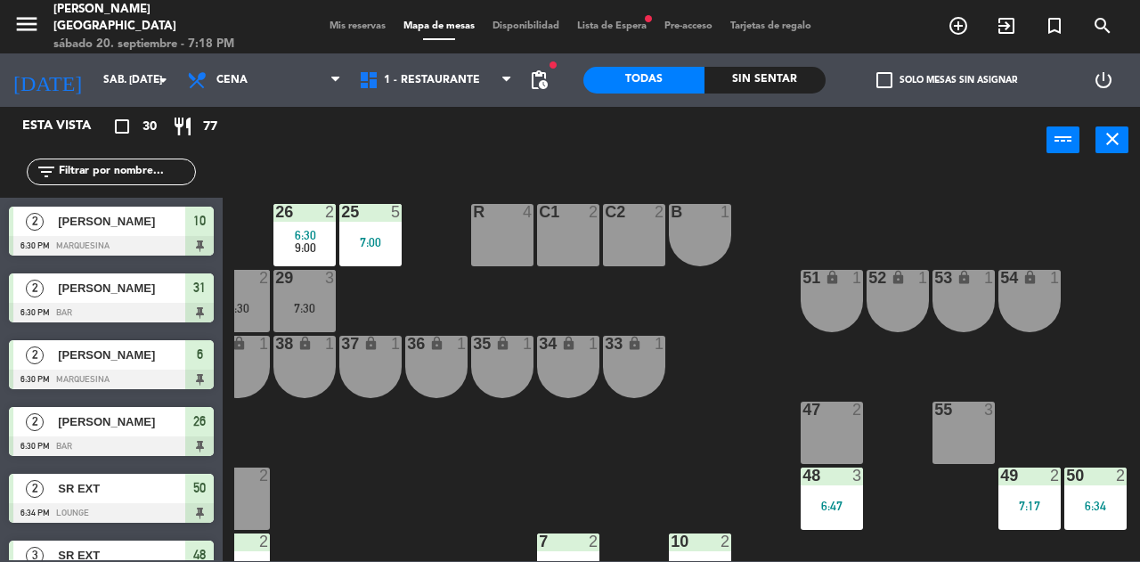
scroll to position [0, 0]
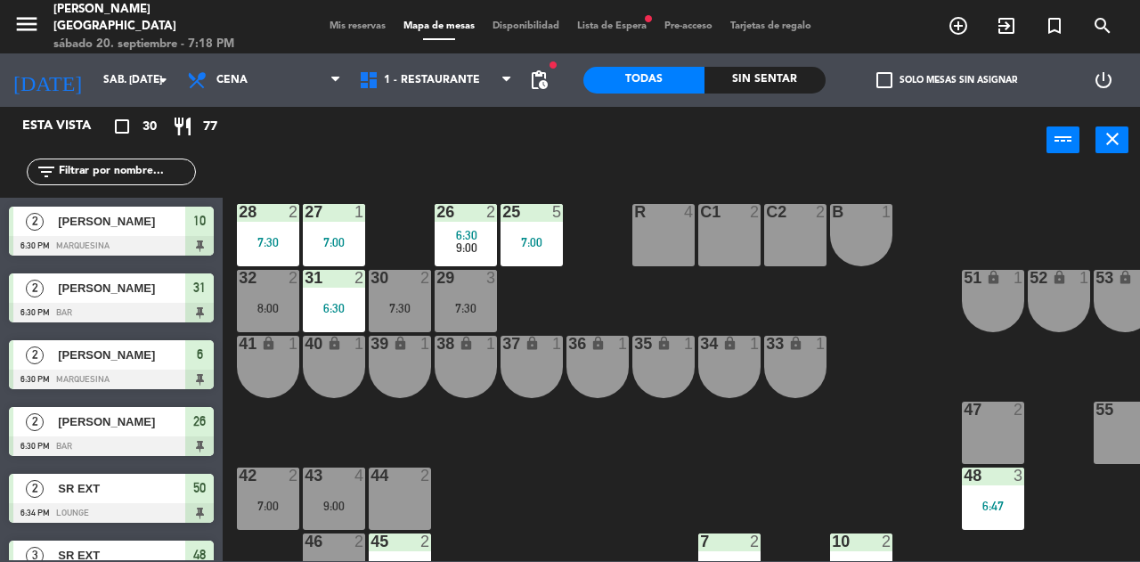
click at [337, 21] on span "Mis reservas" at bounding box center [358, 26] width 74 height 10
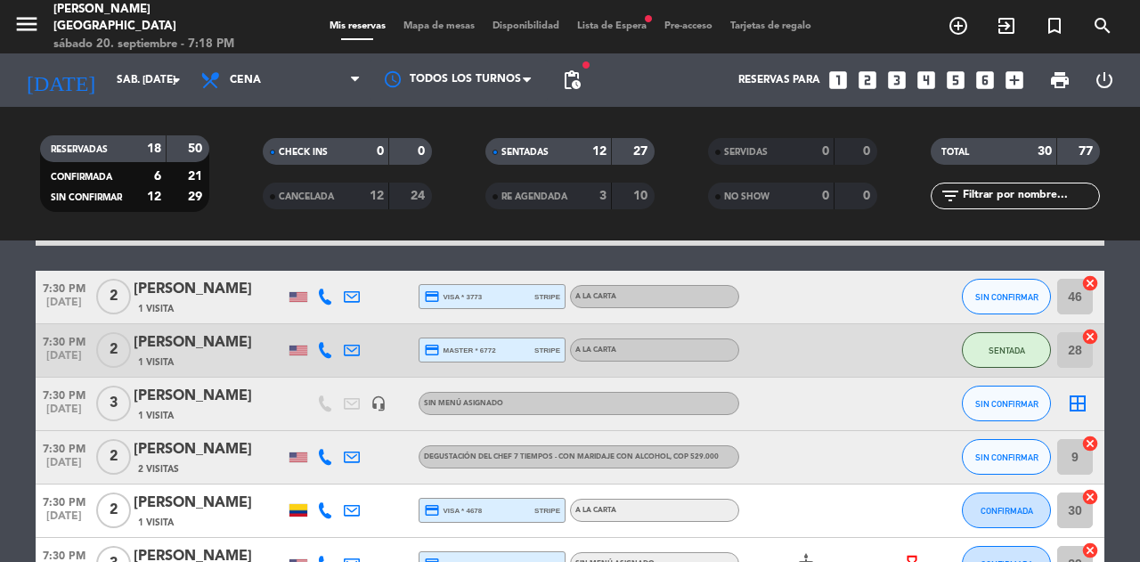
scroll to position [911, 0]
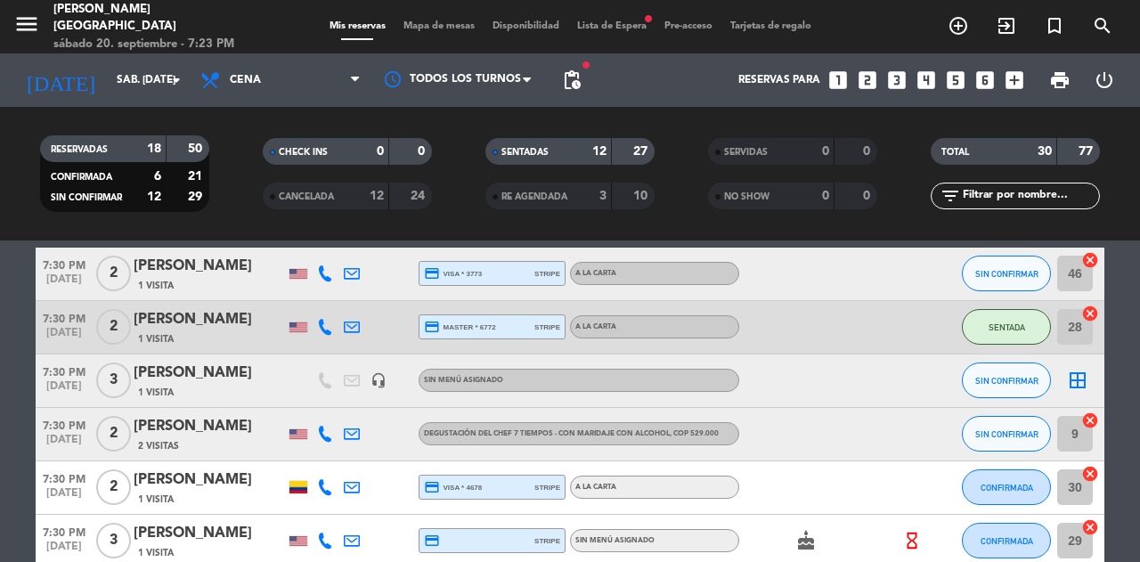
click at [428, 24] on span "Mapa de mesas" at bounding box center [439, 26] width 89 height 10
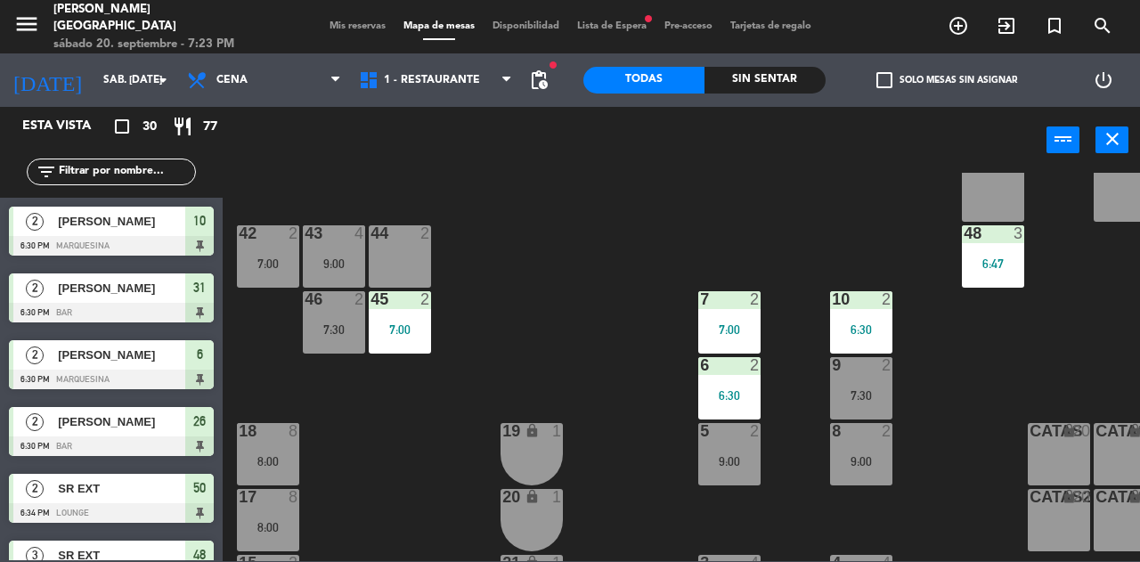
scroll to position [240, 0]
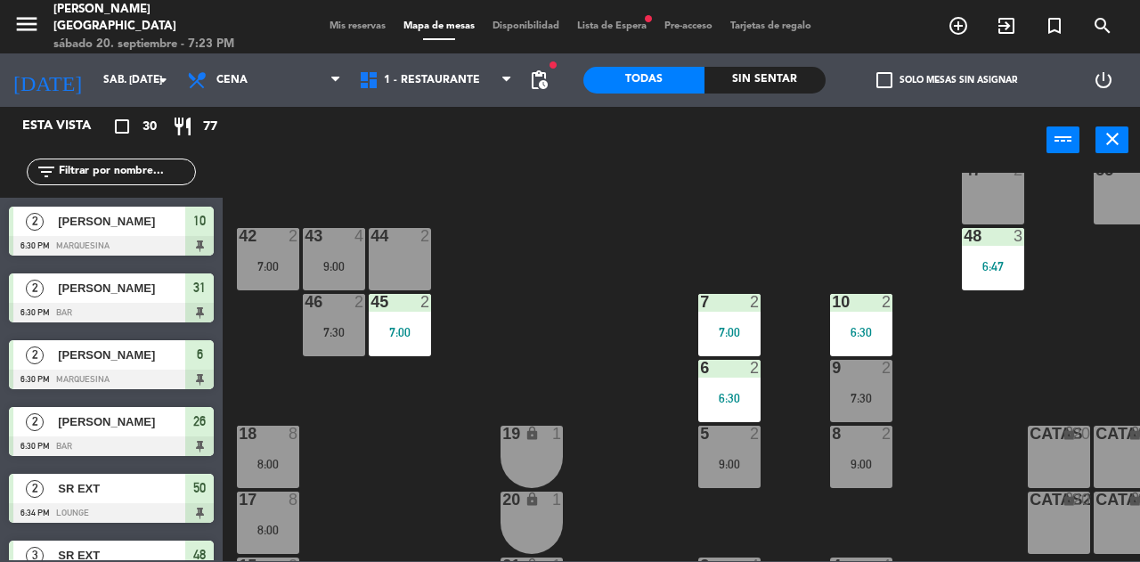
click at [92, 416] on span "[PERSON_NAME]" at bounding box center [121, 422] width 127 height 19
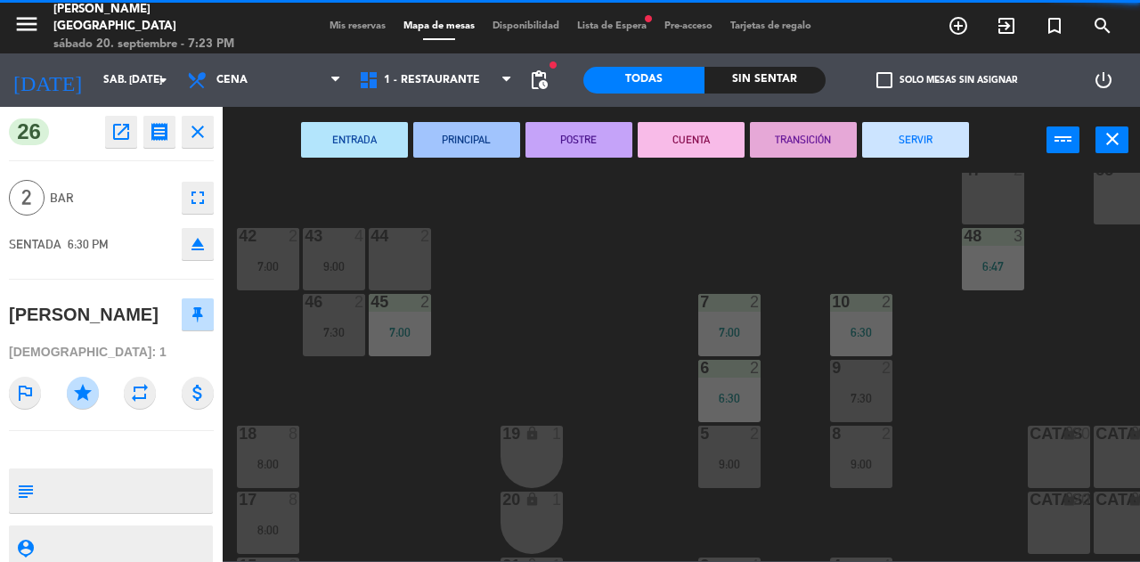
click at [625, 450] on div "25 5 7:00 26 2 6:30 9:00 27 1 7:00 28 2 7:30 R 4 C1 2 C2 2 B 1 29 3 7:30 30 2 7…" at bounding box center [687, 367] width 906 height 388
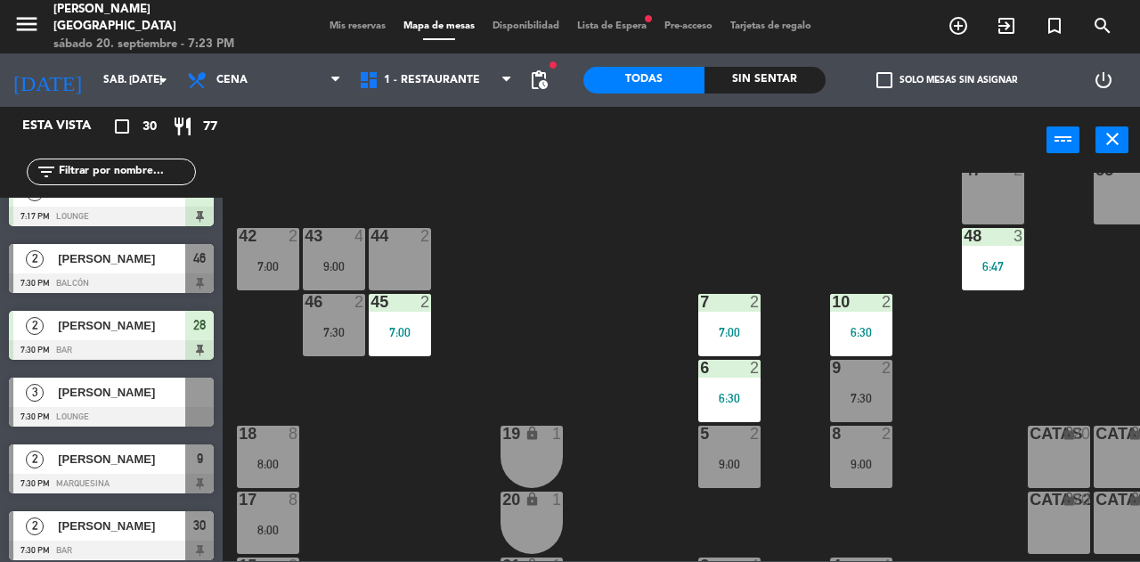
scroll to position [780, 0]
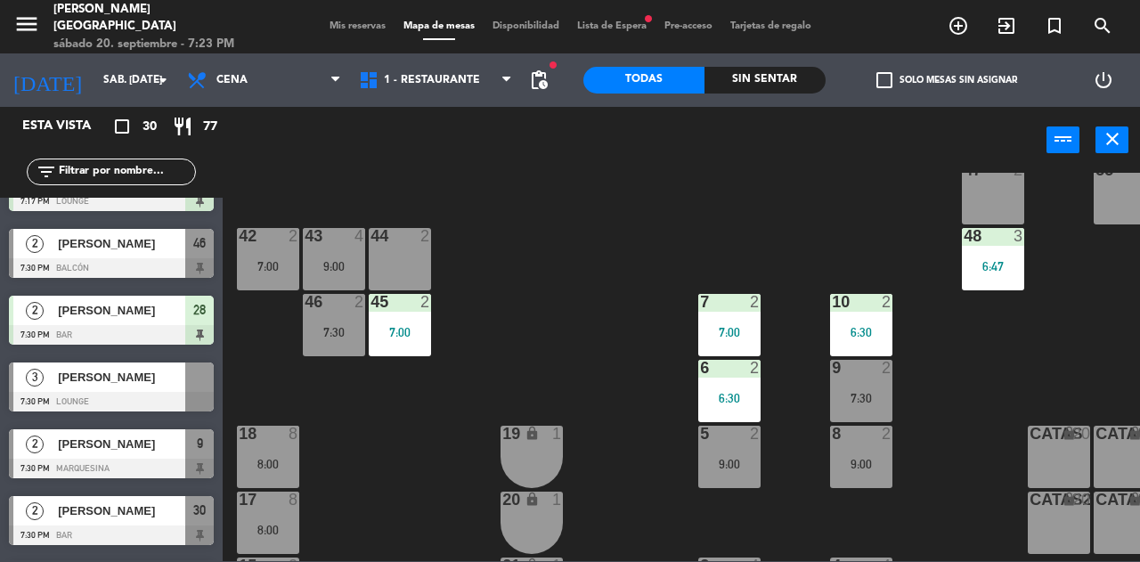
click at [865, 470] on div "8 2 9:00" at bounding box center [861, 457] width 62 height 62
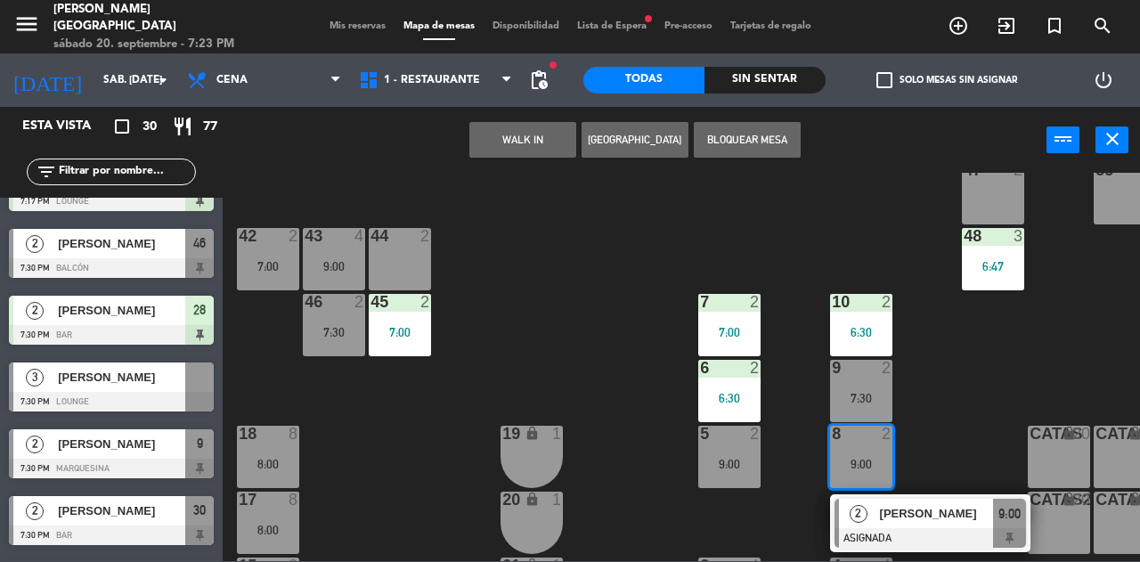
click at [997, 192] on div "47 2" at bounding box center [993, 193] width 62 height 62
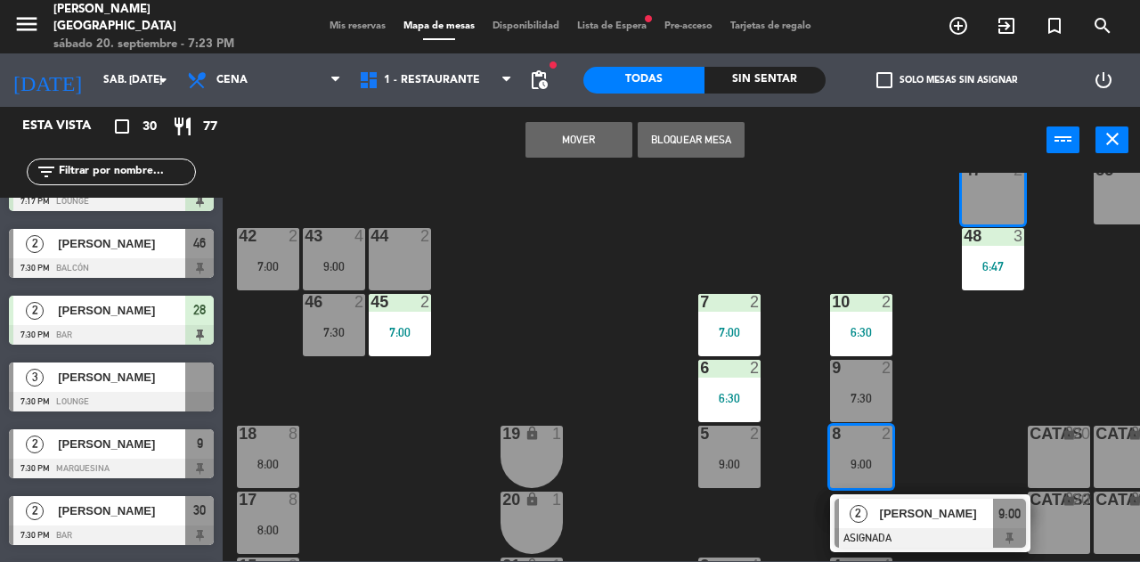
click at [568, 145] on button "Mover" at bounding box center [579, 140] width 107 height 36
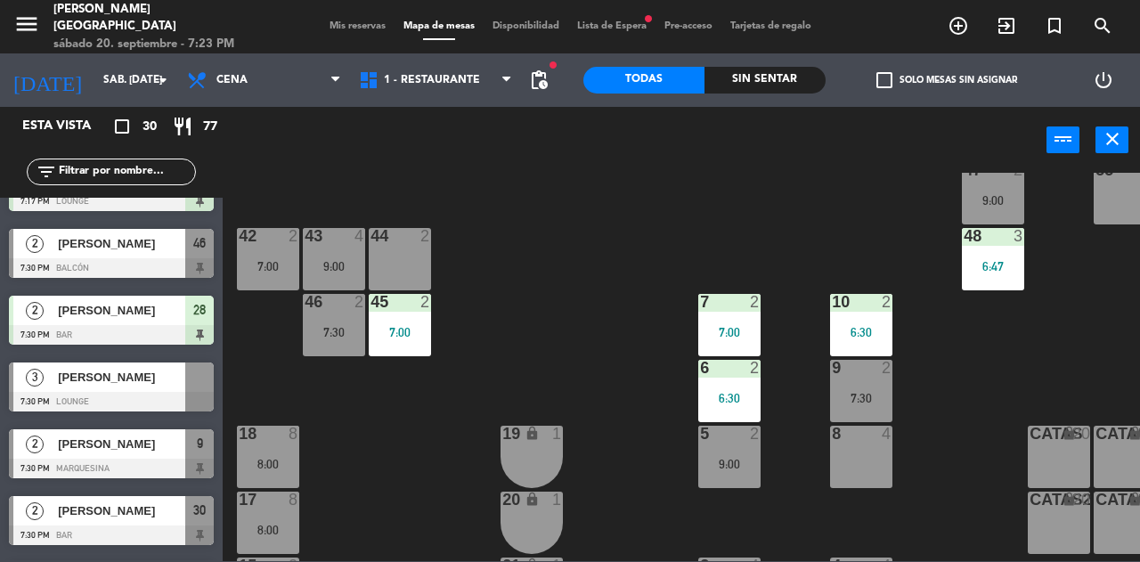
click at [103, 396] on div at bounding box center [111, 402] width 205 height 20
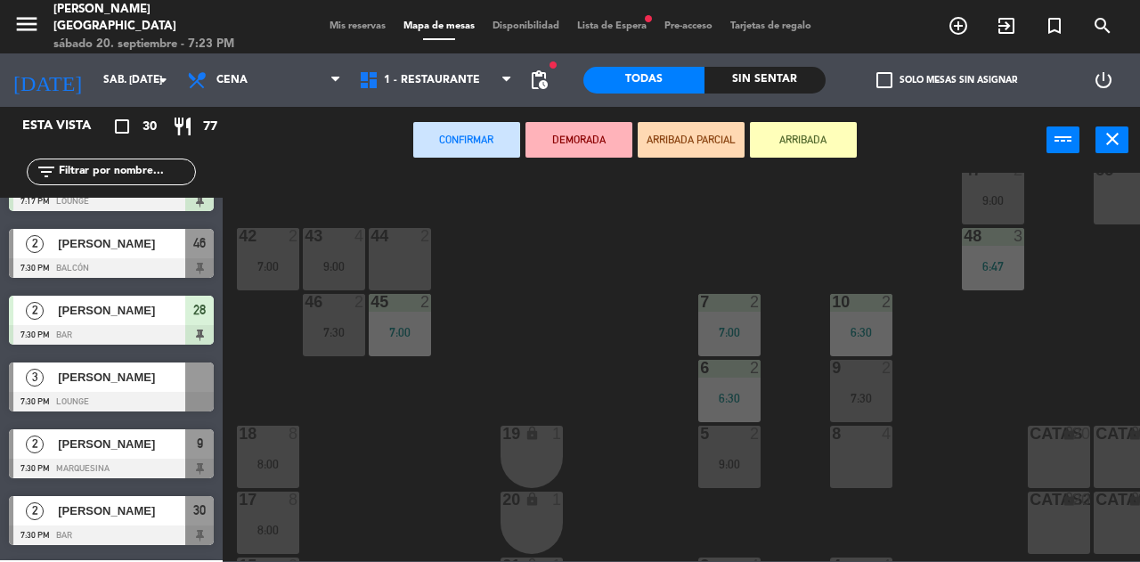
click at [868, 474] on div "8 4" at bounding box center [861, 457] width 62 height 62
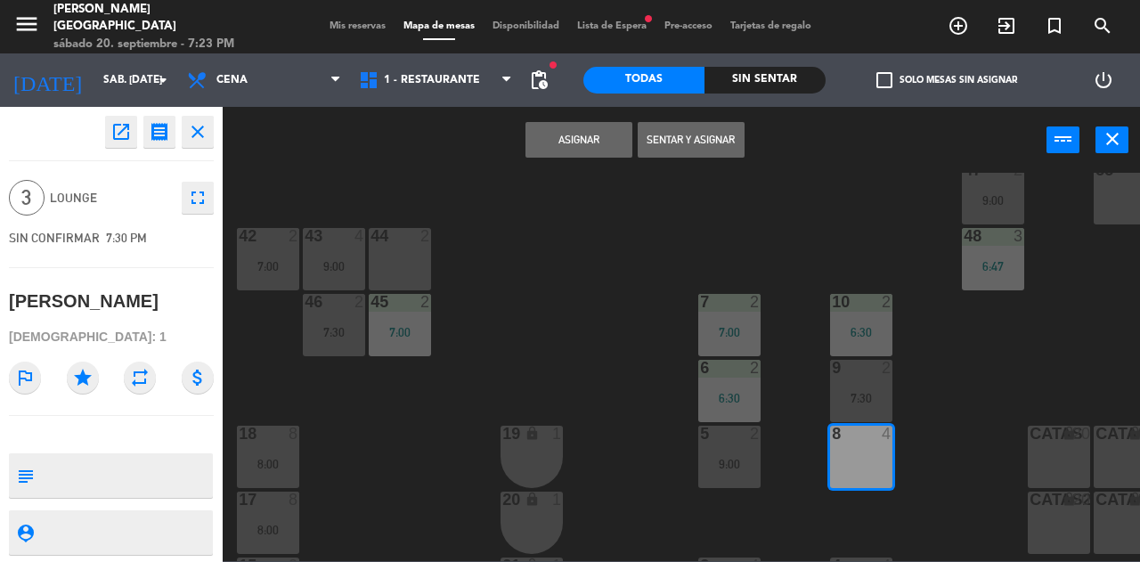
click at [707, 144] on button "Sentar y Asignar" at bounding box center [691, 140] width 107 height 36
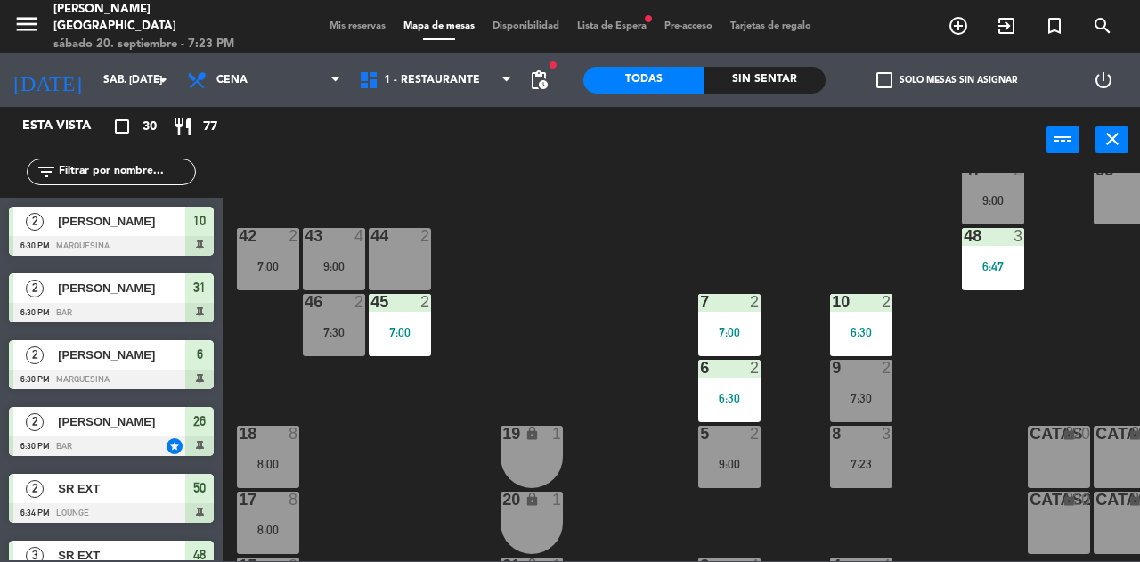
scroll to position [240, 161]
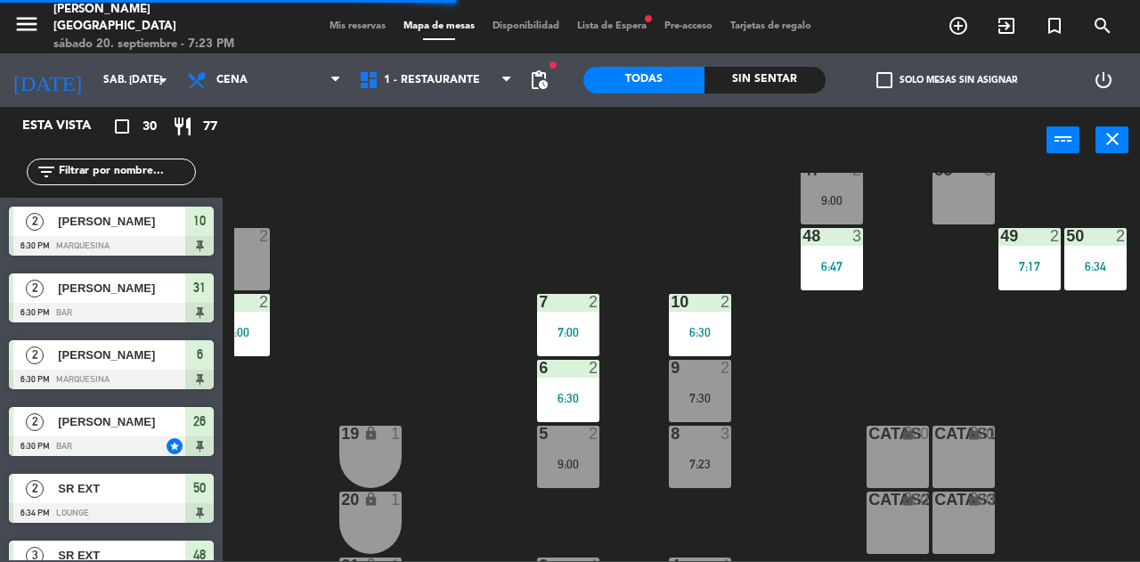
click at [338, 26] on span "Mis reservas" at bounding box center [358, 26] width 74 height 10
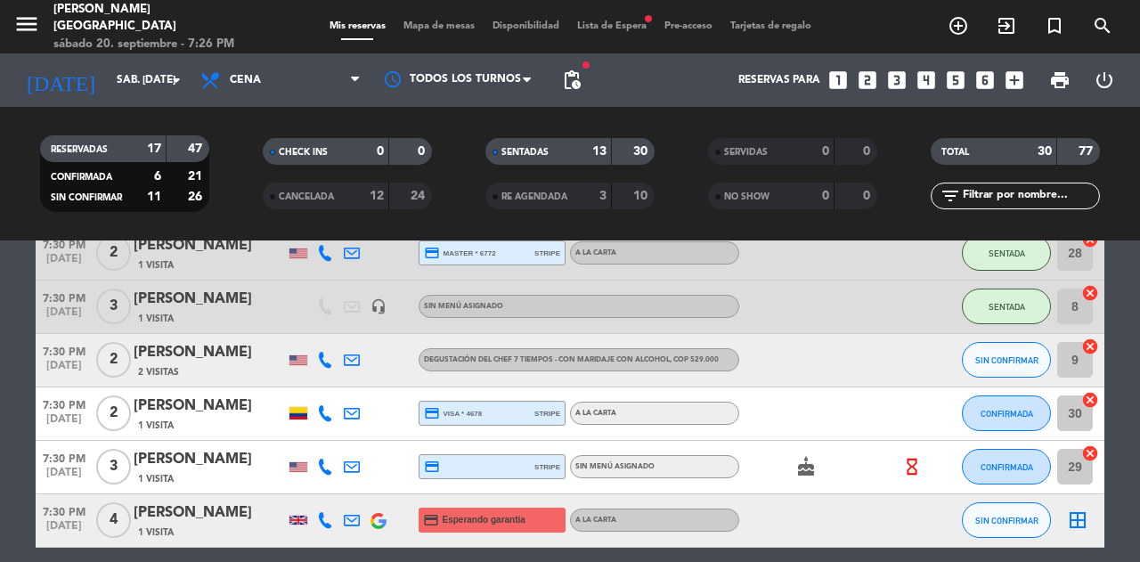
scroll to position [992, 0]
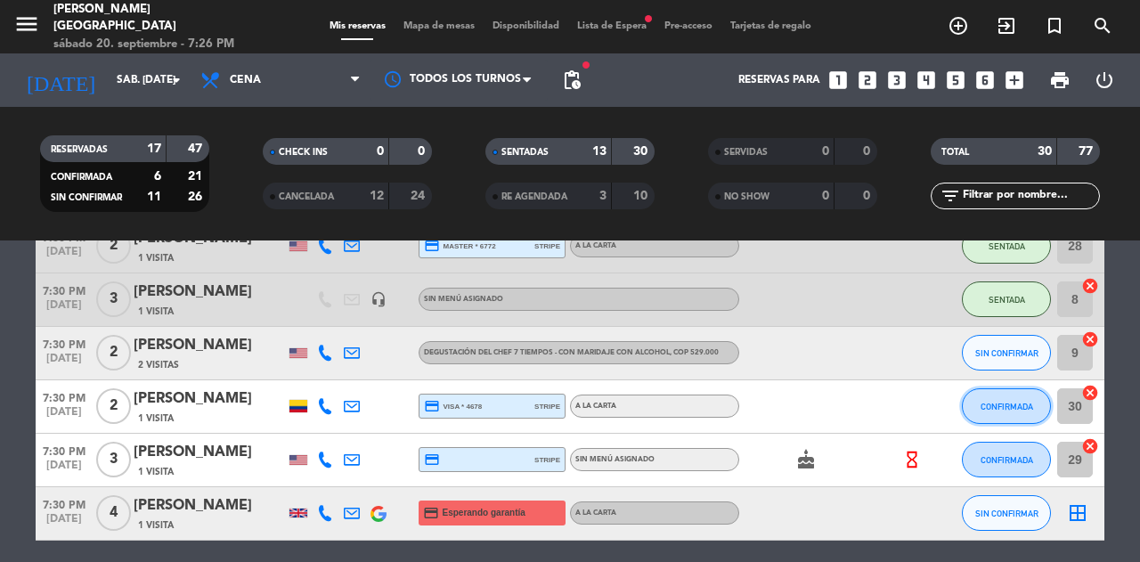
click at [998, 418] on button "CONFIRMADA" at bounding box center [1006, 406] width 89 height 36
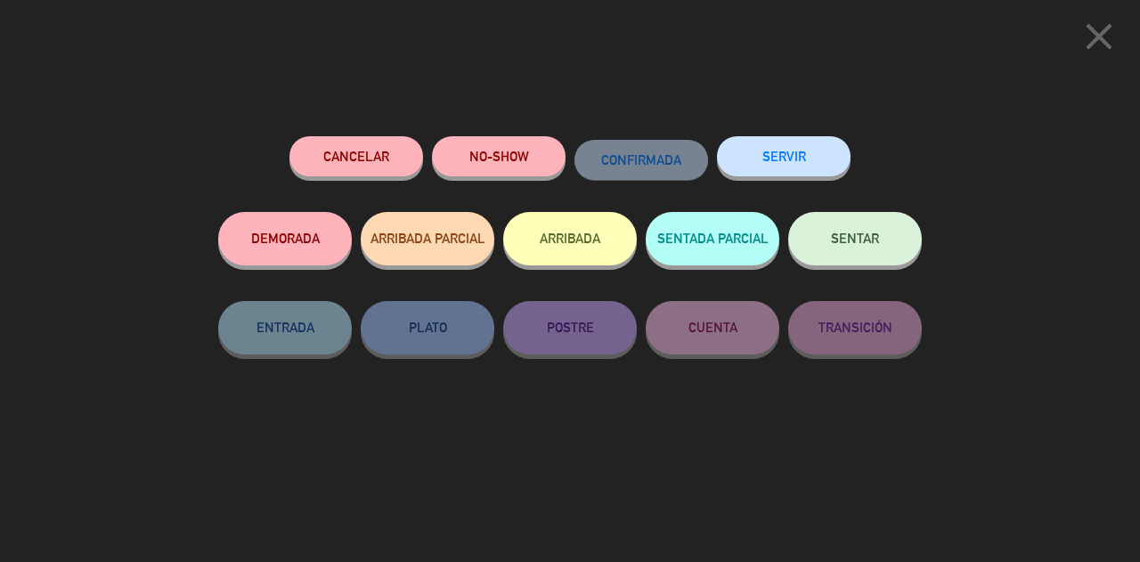
click at [867, 236] on span "SENTAR" at bounding box center [855, 238] width 48 height 15
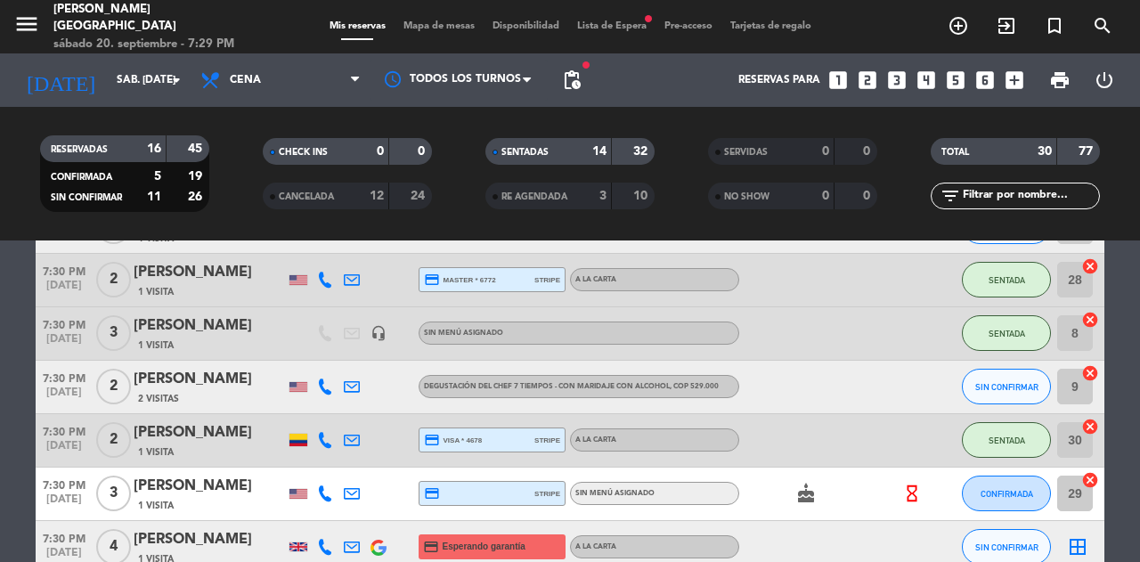
scroll to position [957, 0]
click at [1009, 397] on button "SIN CONFIRMAR" at bounding box center [1006, 388] width 89 height 36
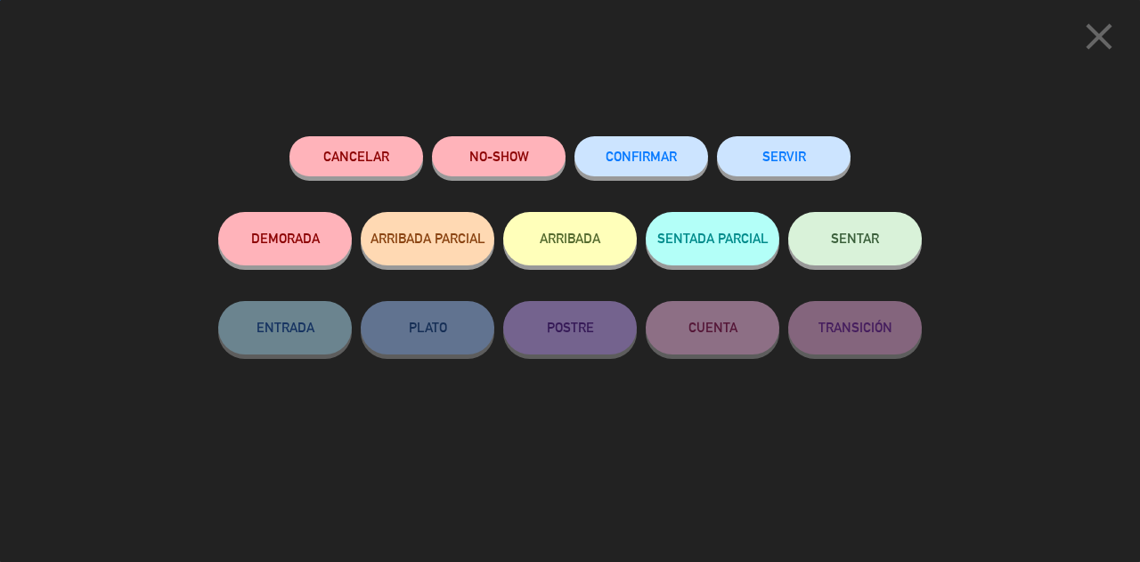
click at [867, 241] on span "SENTAR" at bounding box center [855, 238] width 48 height 15
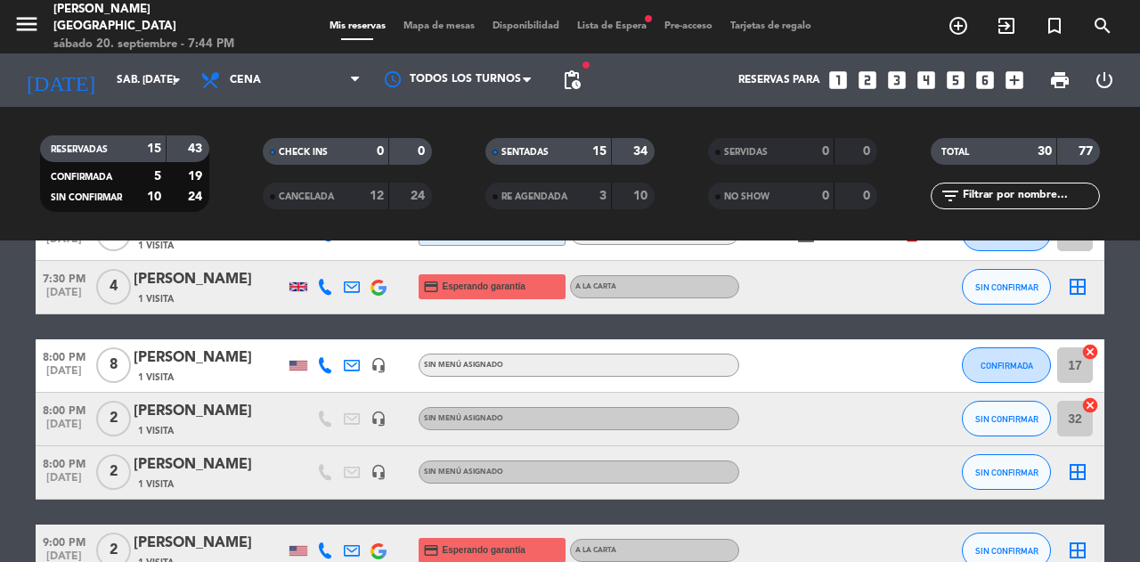
scroll to position [1198, 0]
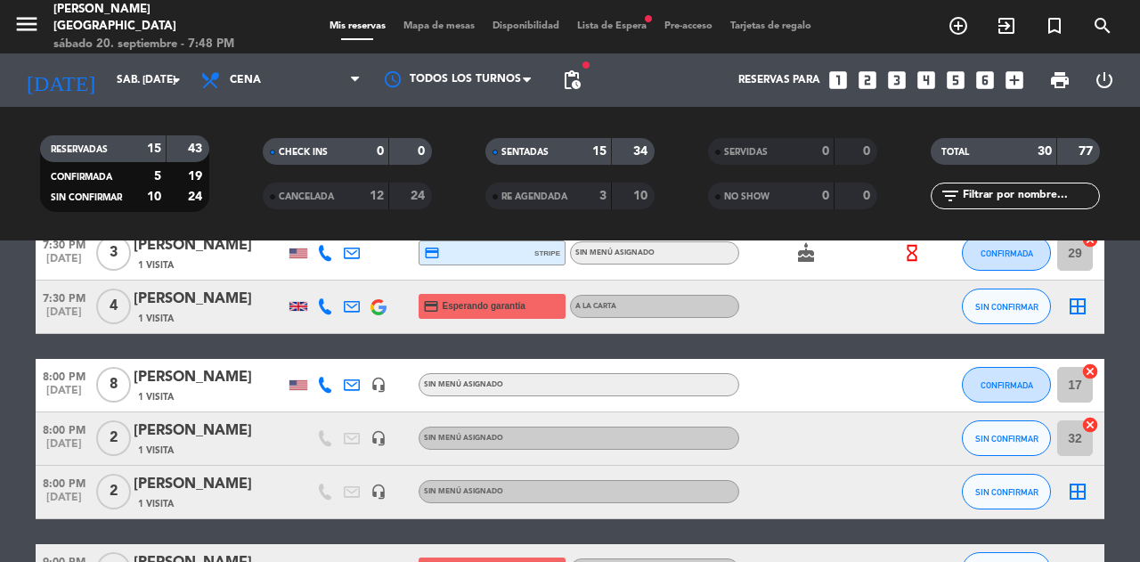
click at [442, 26] on span "Mapa de mesas" at bounding box center [439, 26] width 89 height 10
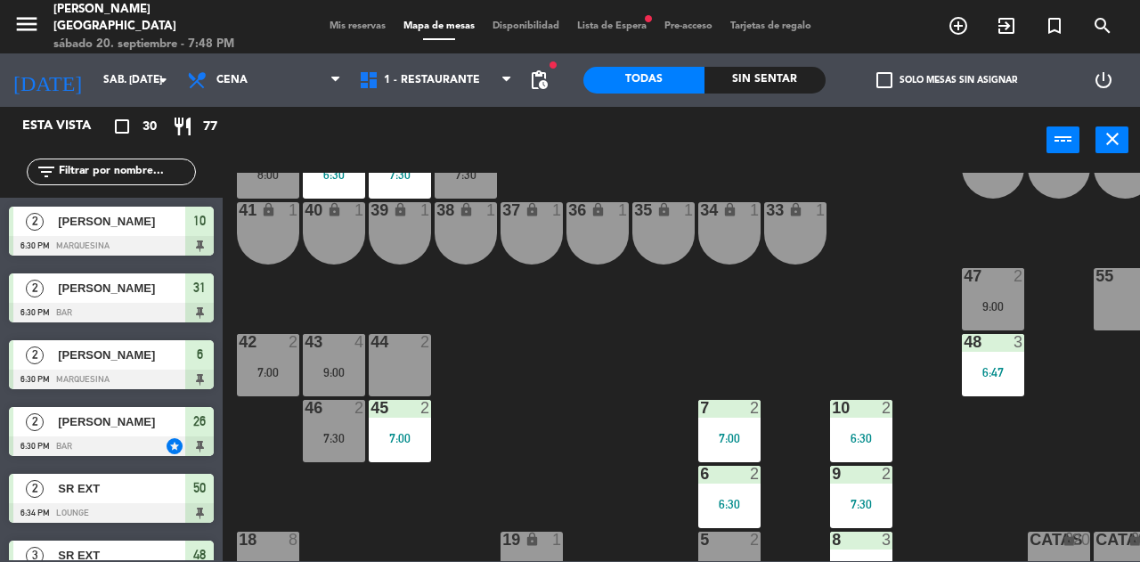
scroll to position [143, 0]
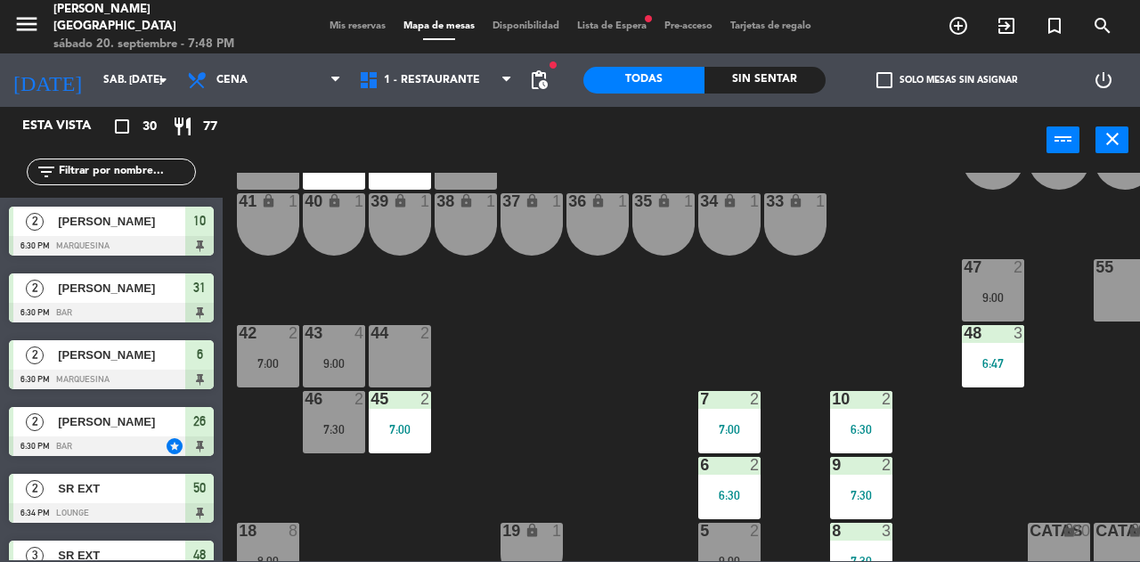
click at [409, 198] on div "lock" at bounding box center [400, 201] width 29 height 17
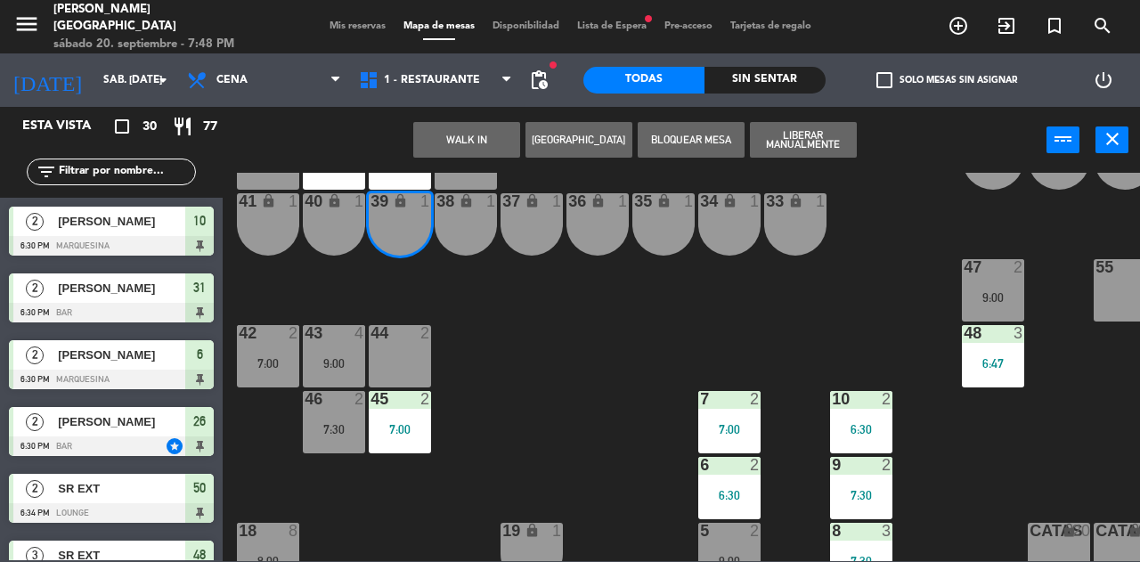
click at [567, 426] on div "25 5 7:00 26 2 6:30 9:00 27 1 7:00 28 2 7:30 R 4 C1 2 C2 2 B 1 29 3 7:30 30 2 7…" at bounding box center [687, 367] width 906 height 388
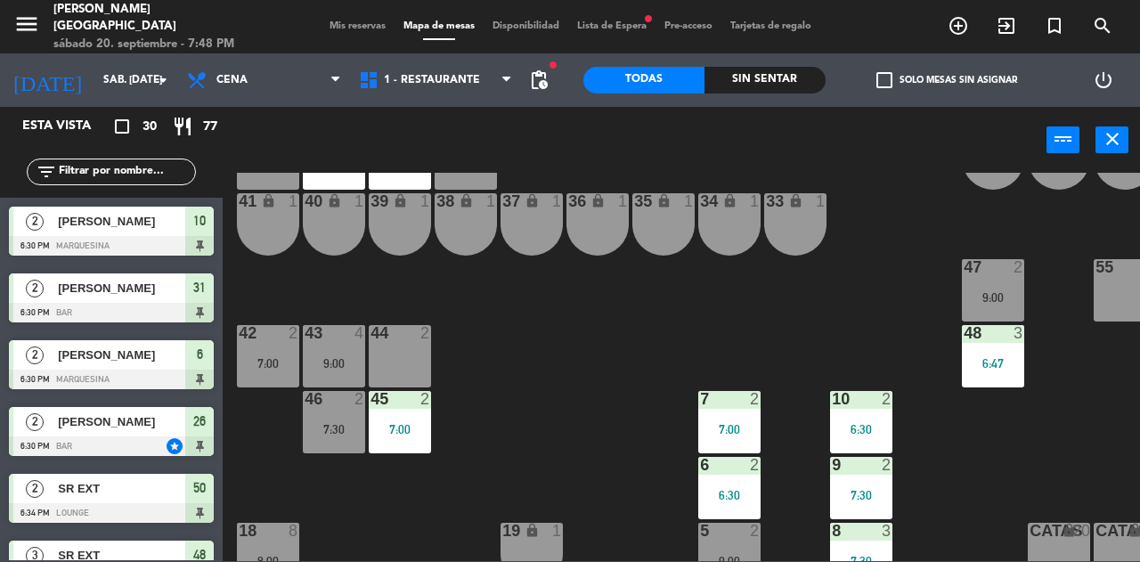
click at [402, 183] on div "30 2 7:30" at bounding box center [400, 158] width 62 height 62
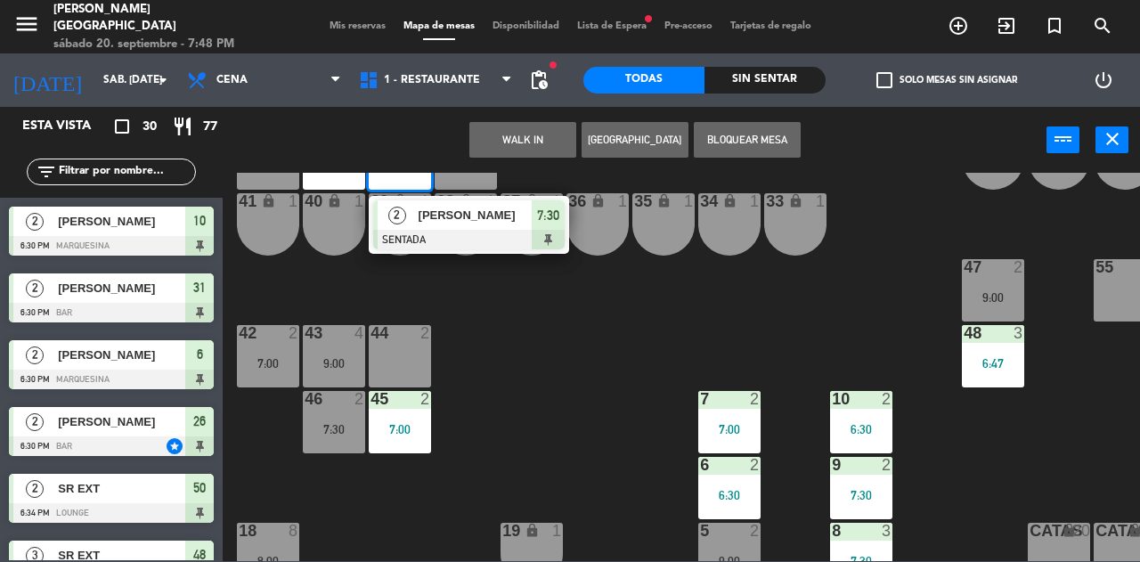
click at [736, 547] on div "5 2 9:00" at bounding box center [729, 554] width 62 height 62
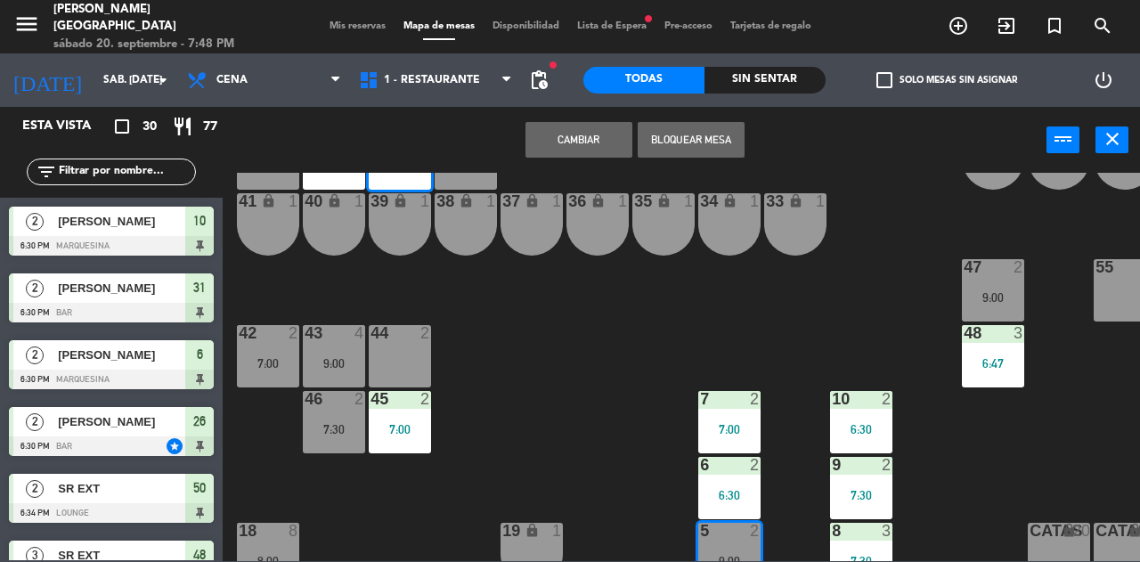
click at [591, 151] on button "Cambiar" at bounding box center [579, 140] width 107 height 36
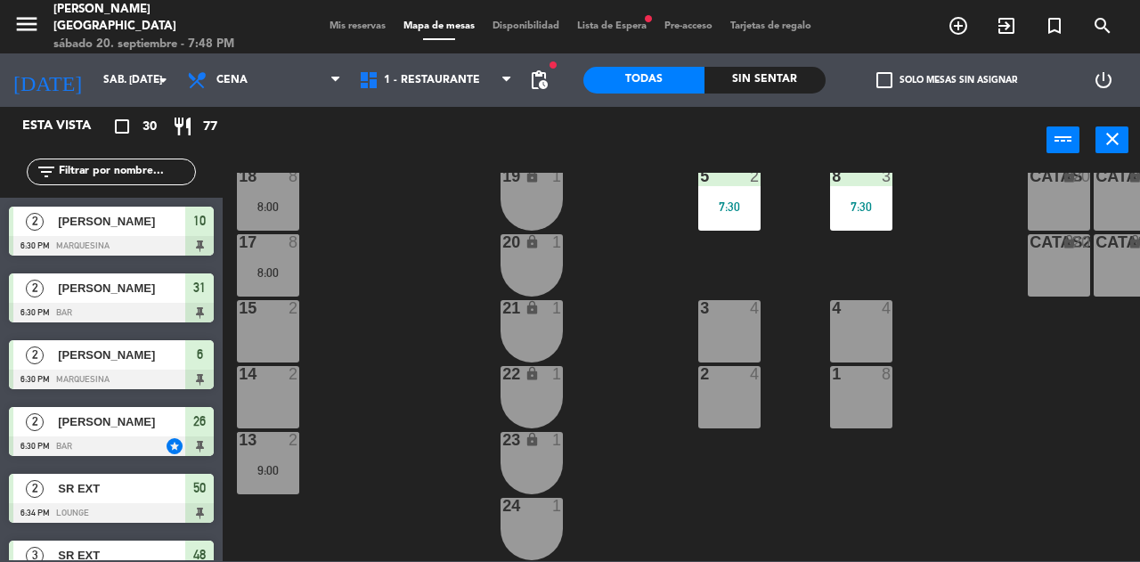
scroll to position [506, 0]
click at [269, 452] on div "13 2 9:00" at bounding box center [268, 463] width 62 height 62
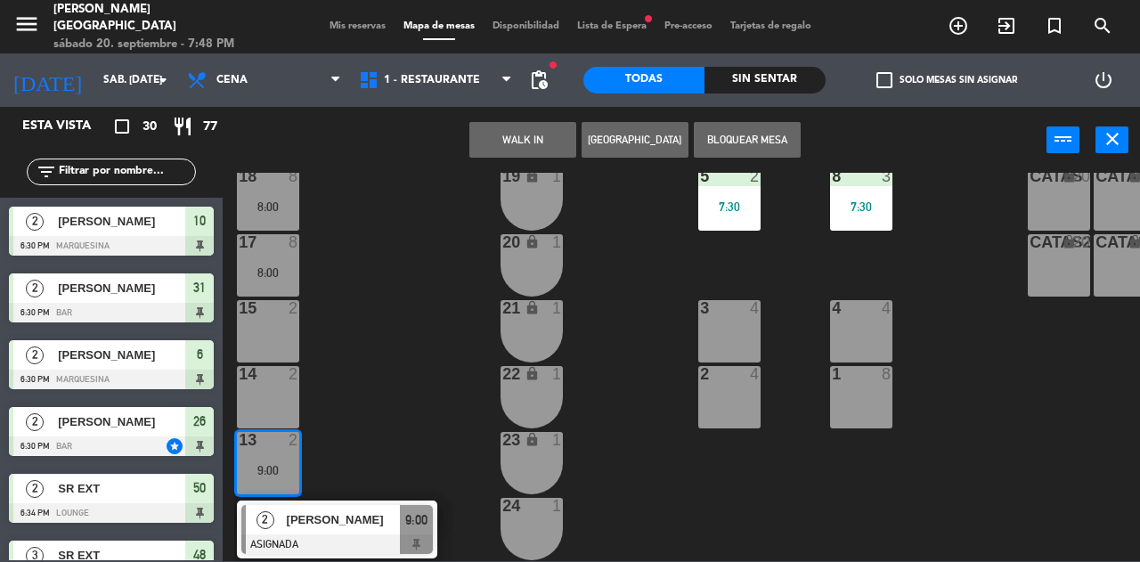
click at [278, 330] on div "15 2" at bounding box center [268, 331] width 62 height 62
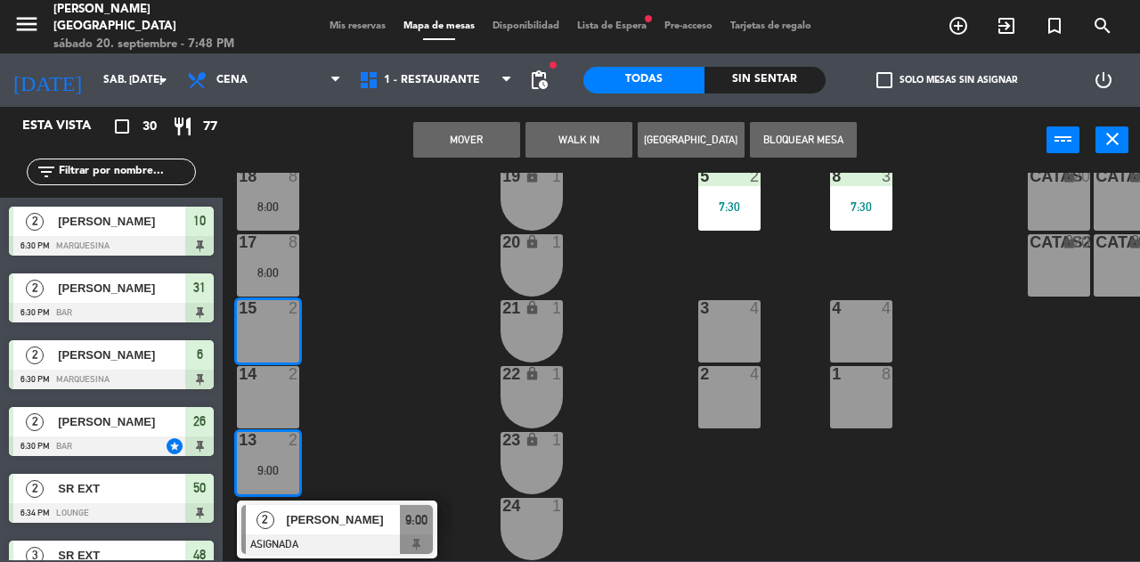
click at [476, 150] on button "Mover" at bounding box center [466, 140] width 107 height 36
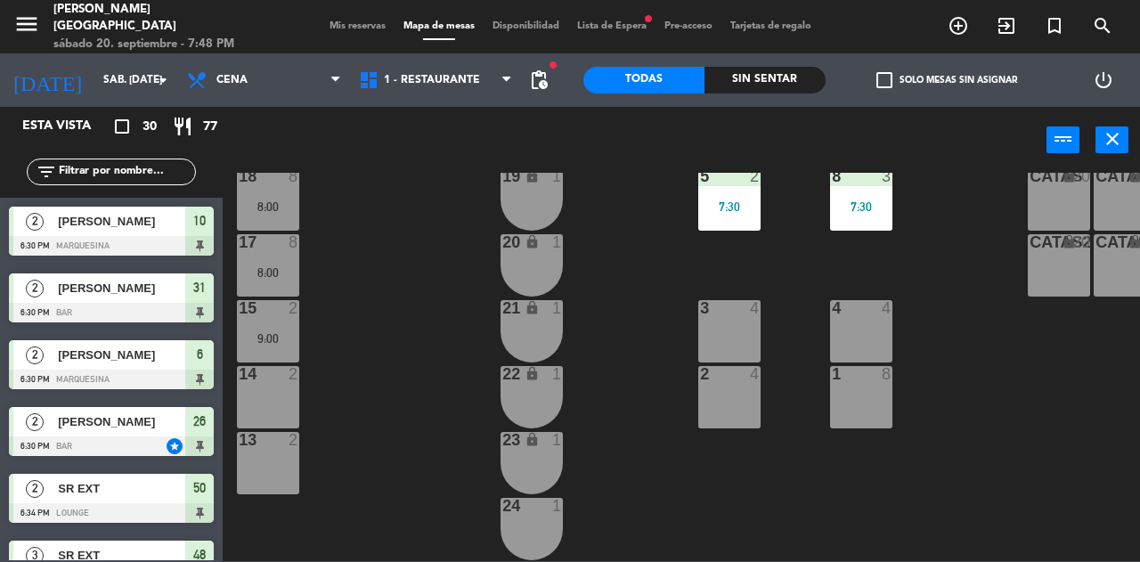
click at [279, 482] on div "13 2" at bounding box center [268, 463] width 62 height 62
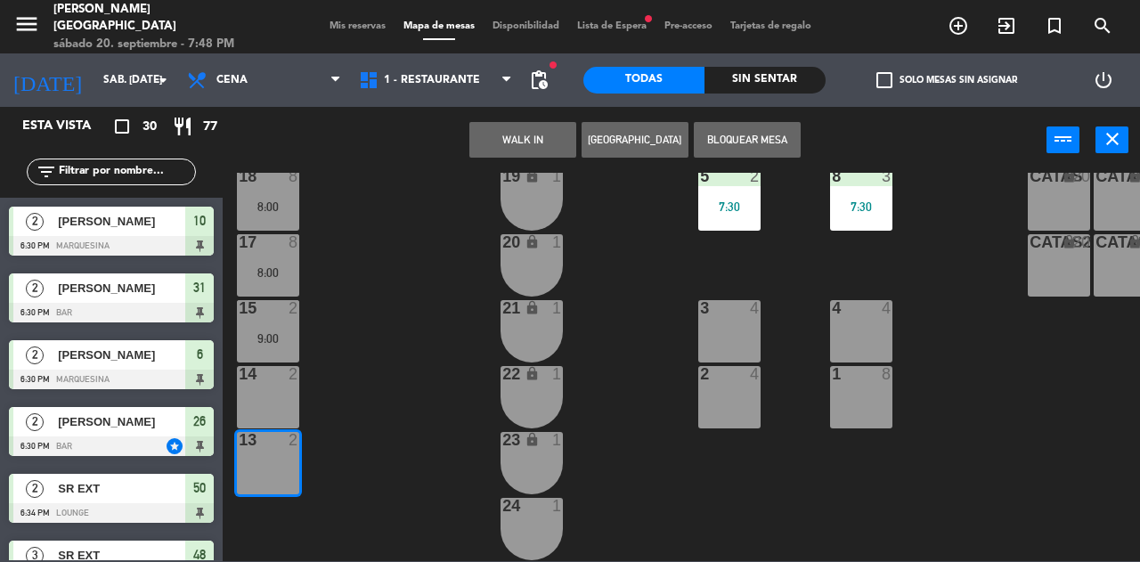
click at [527, 139] on button "WALK IN" at bounding box center [523, 140] width 107 height 36
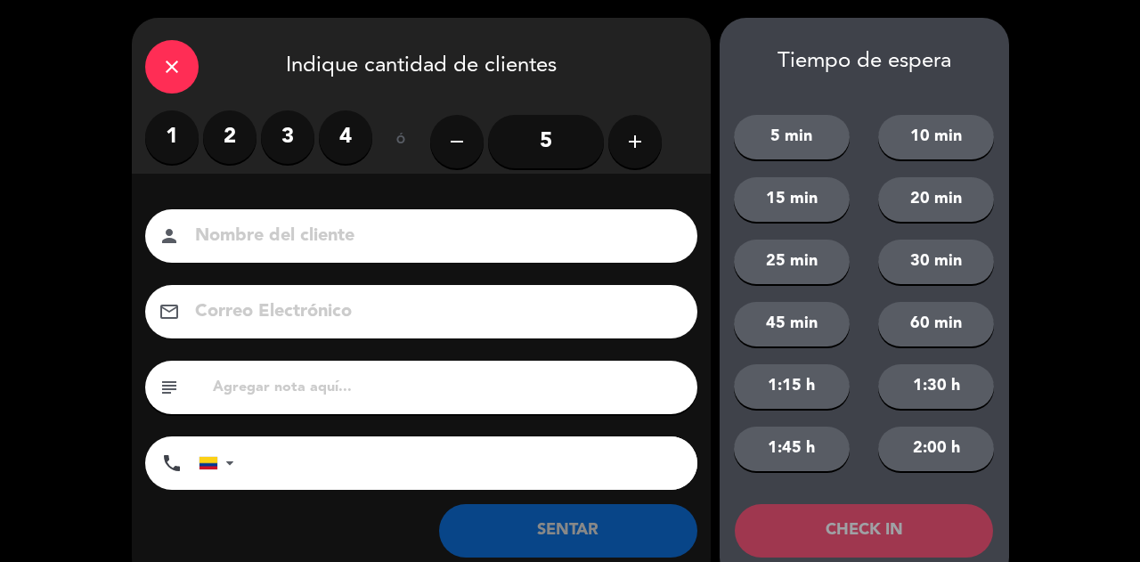
click at [222, 146] on label "2" at bounding box center [229, 136] width 53 height 53
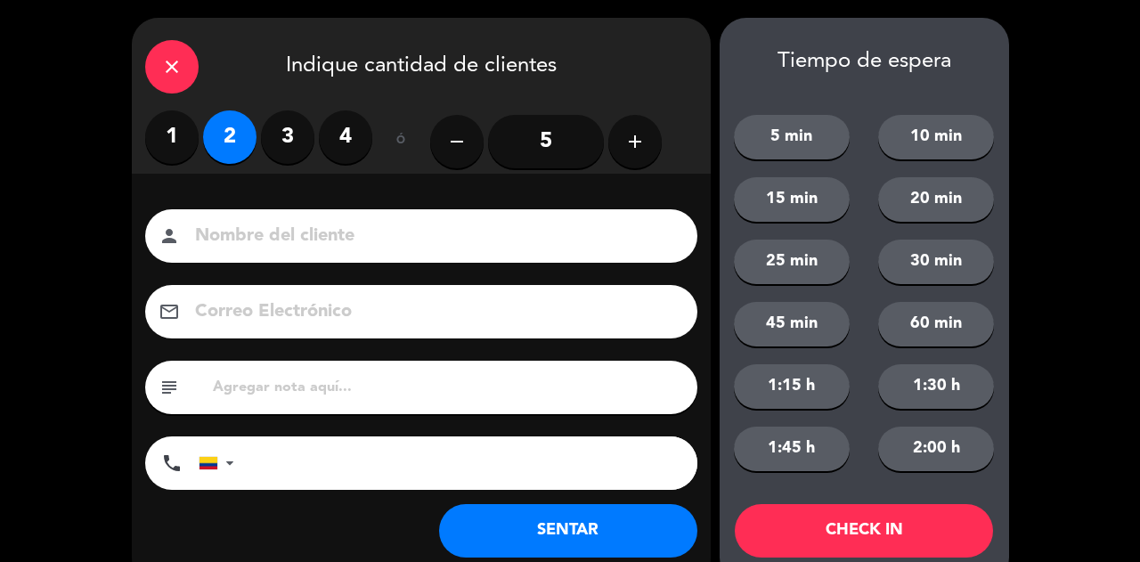
click at [302, 223] on input at bounding box center [433, 236] width 481 height 31
type input "SR EXT LOC"
click at [599, 519] on button "SENTAR" at bounding box center [568, 530] width 258 height 53
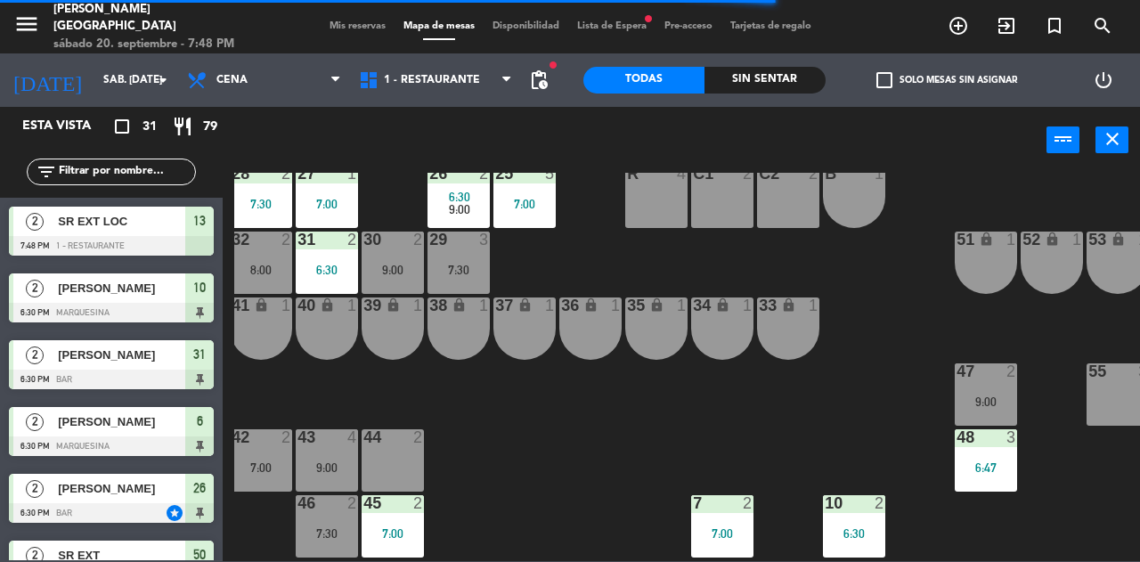
scroll to position [38, 0]
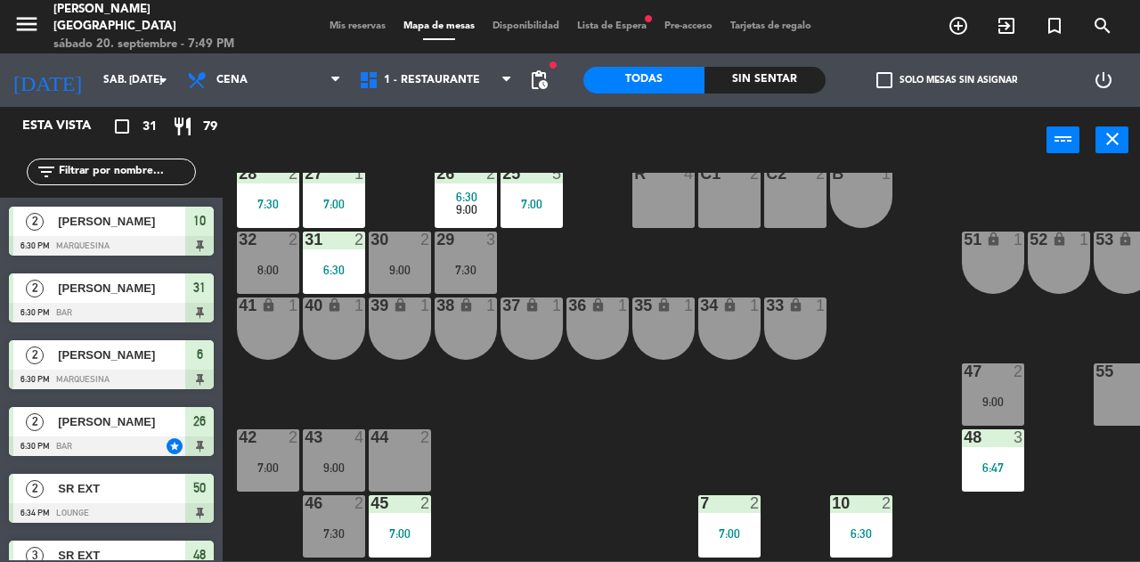
click at [42, 454] on div at bounding box center [111, 447] width 205 height 20
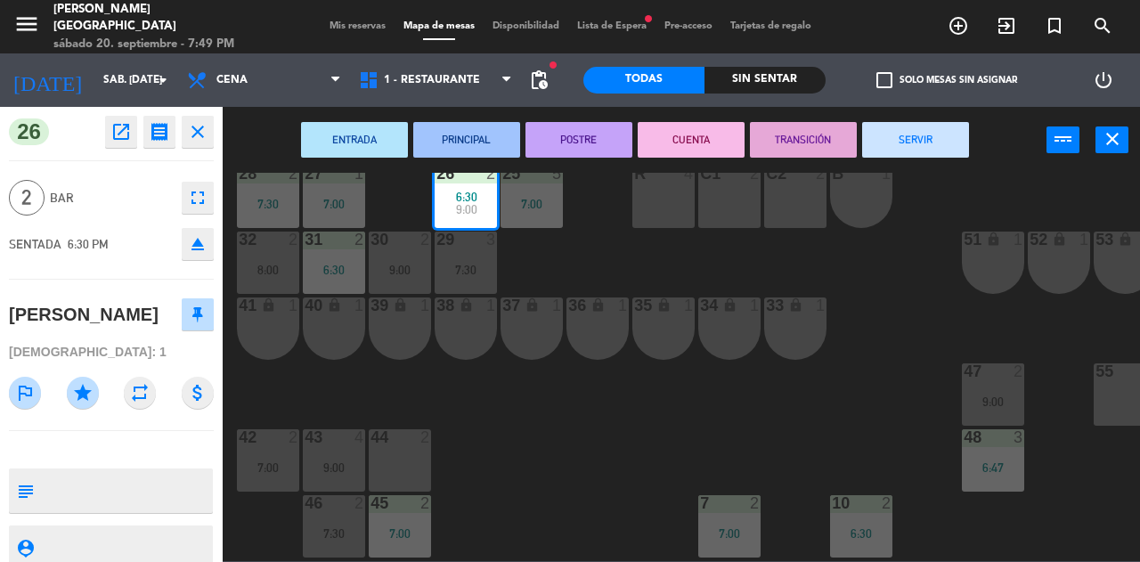
click at [506, 415] on div "25 5 7:00 26 2 6:30 9:00 27 1 7:00 28 2 7:30 R 4 C1 2 C2 2 B 1 29 3 7:30 30 2 9…" at bounding box center [687, 367] width 906 height 388
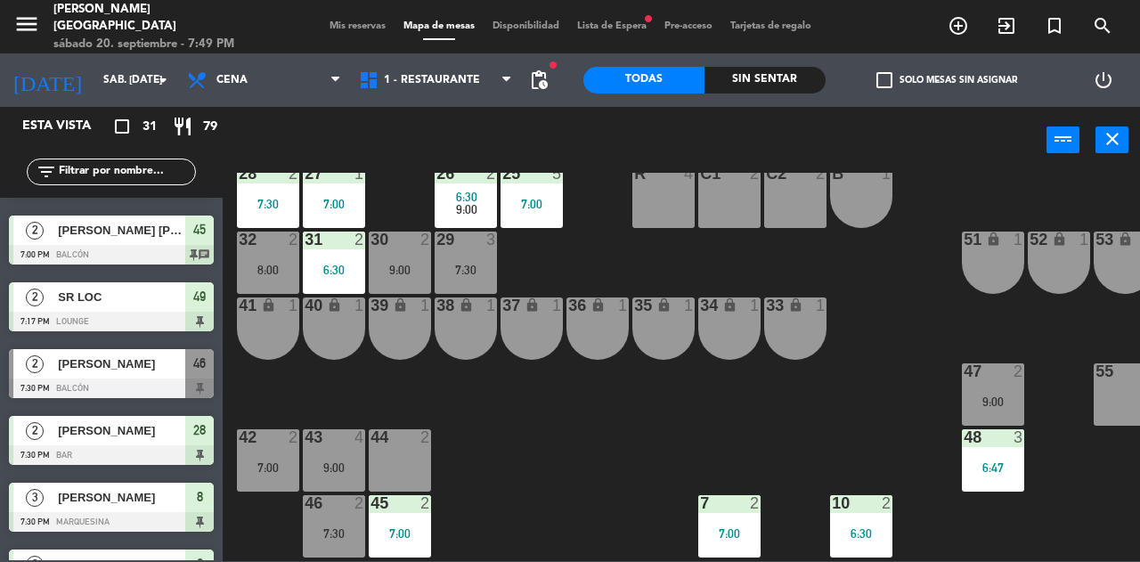
scroll to position [661, 0]
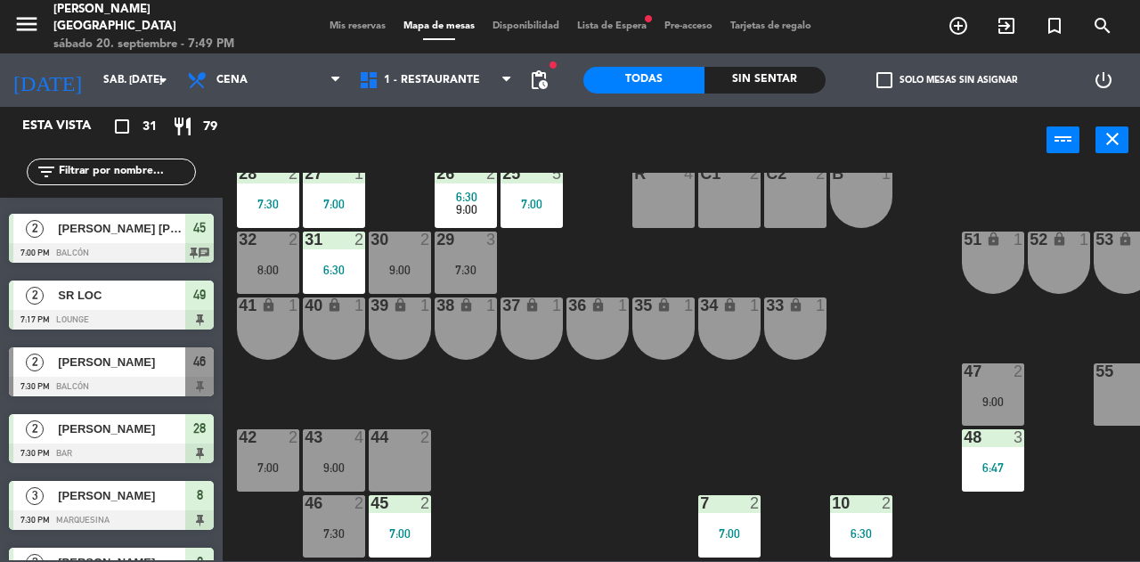
click at [359, 462] on div "9:00" at bounding box center [334, 468] width 62 height 12
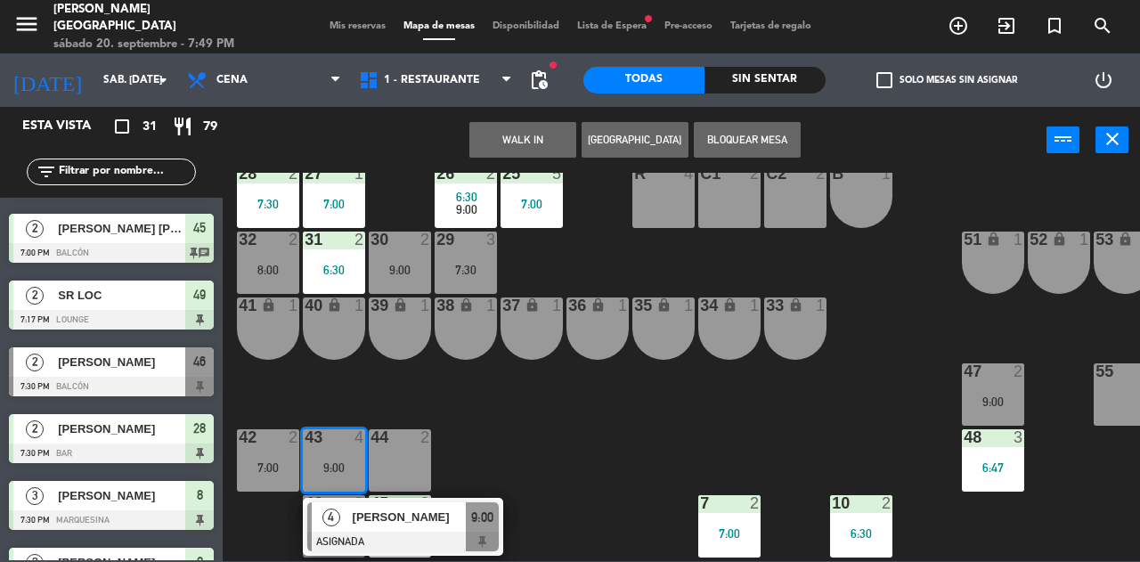
click at [472, 338] on div "38 lock 1" at bounding box center [466, 329] width 62 height 62
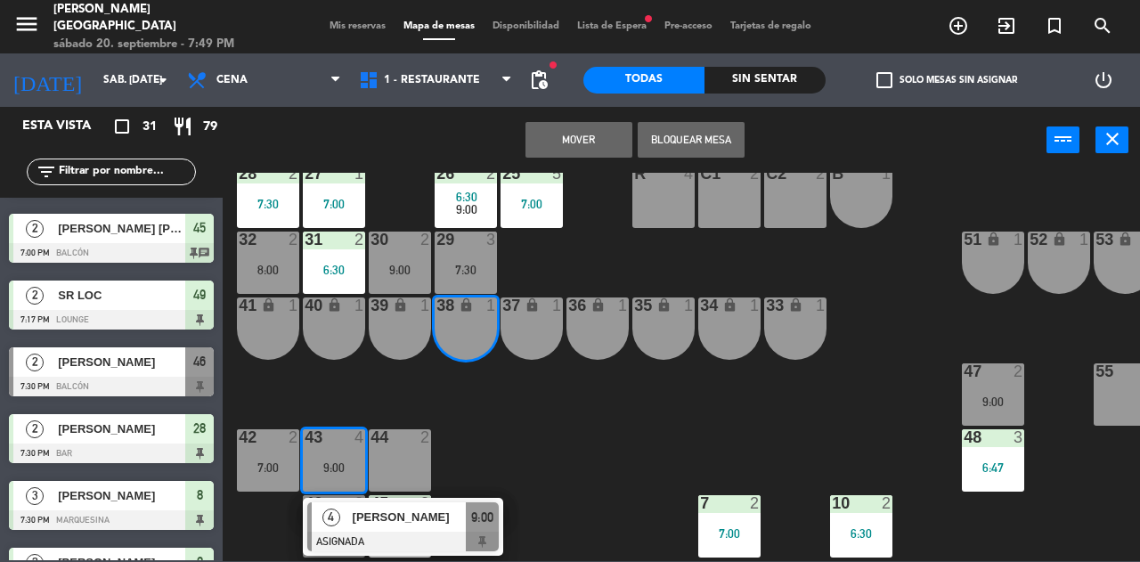
click at [569, 135] on button "Mover" at bounding box center [579, 140] width 107 height 36
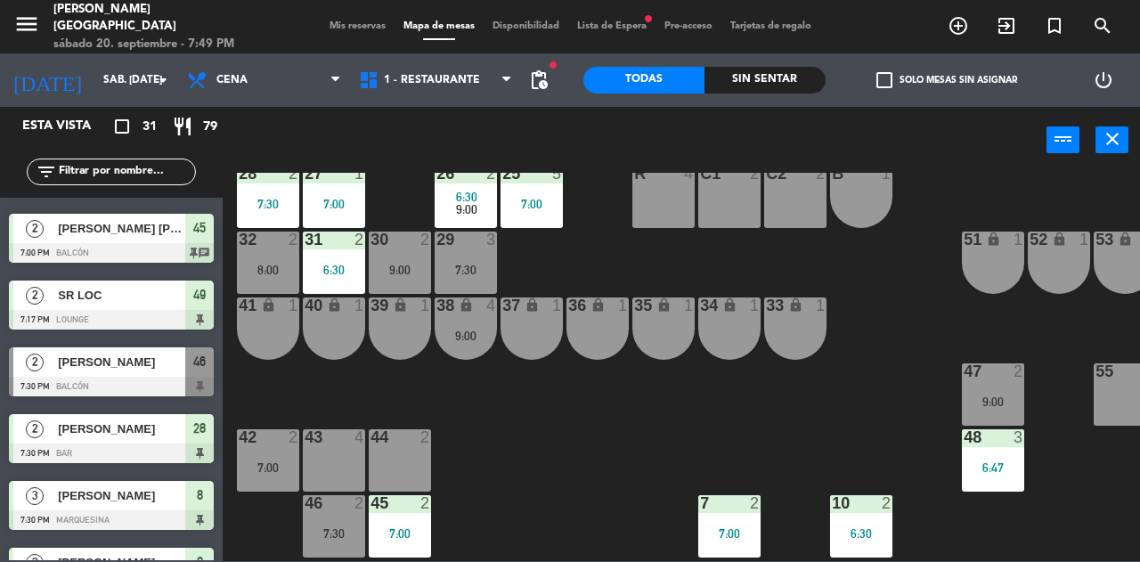
click at [274, 323] on div "41 lock 1" at bounding box center [268, 329] width 62 height 62
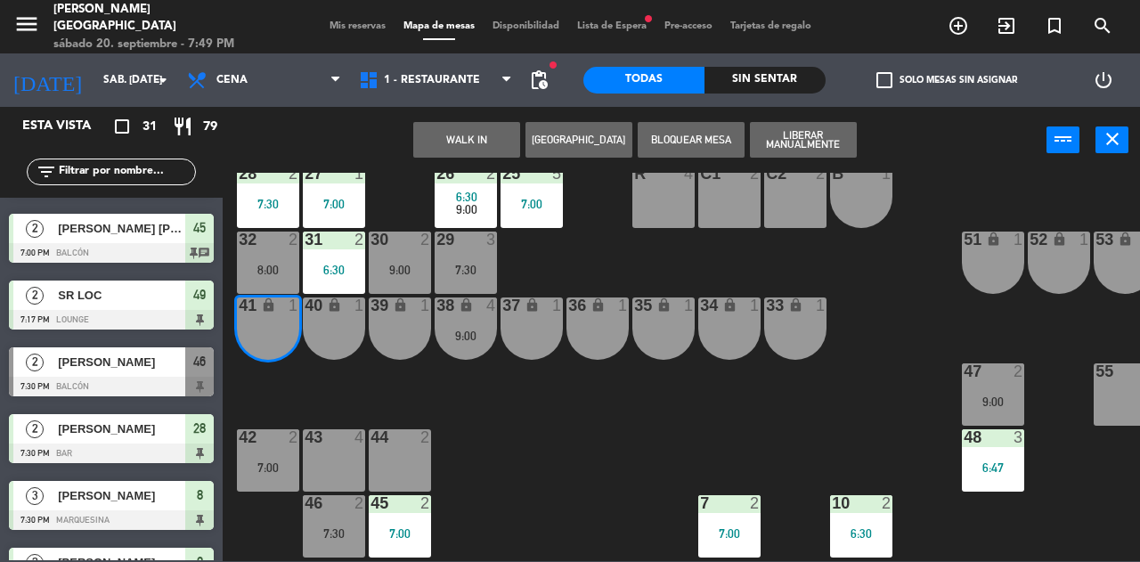
click at [339, 322] on div "40 lock 1" at bounding box center [334, 329] width 62 height 62
click at [502, 138] on button "WALK IN" at bounding box center [466, 140] width 107 height 36
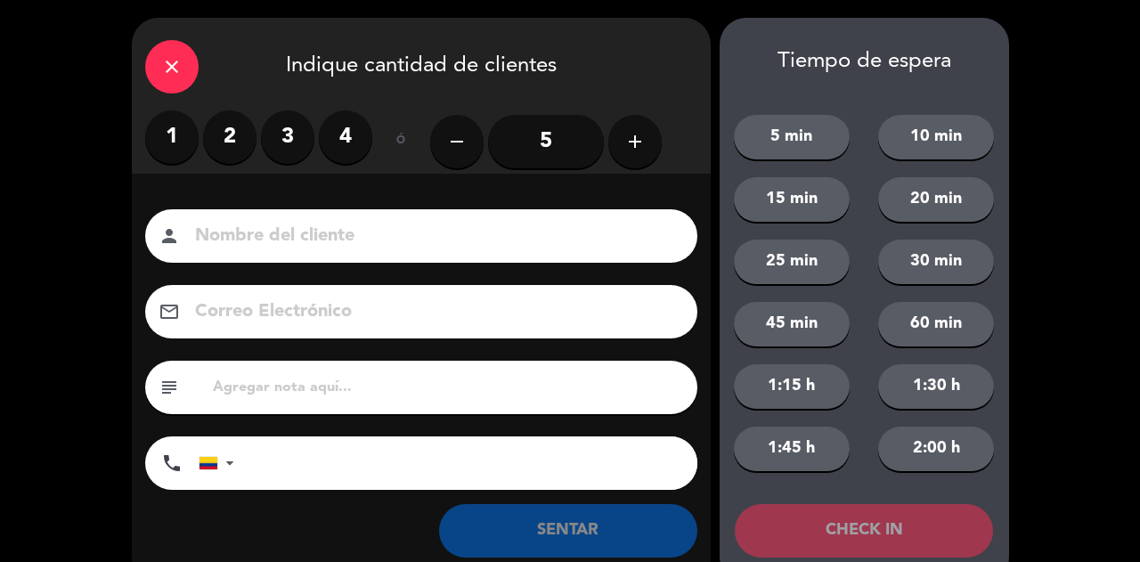
click at [248, 146] on label "2" at bounding box center [229, 136] width 53 height 53
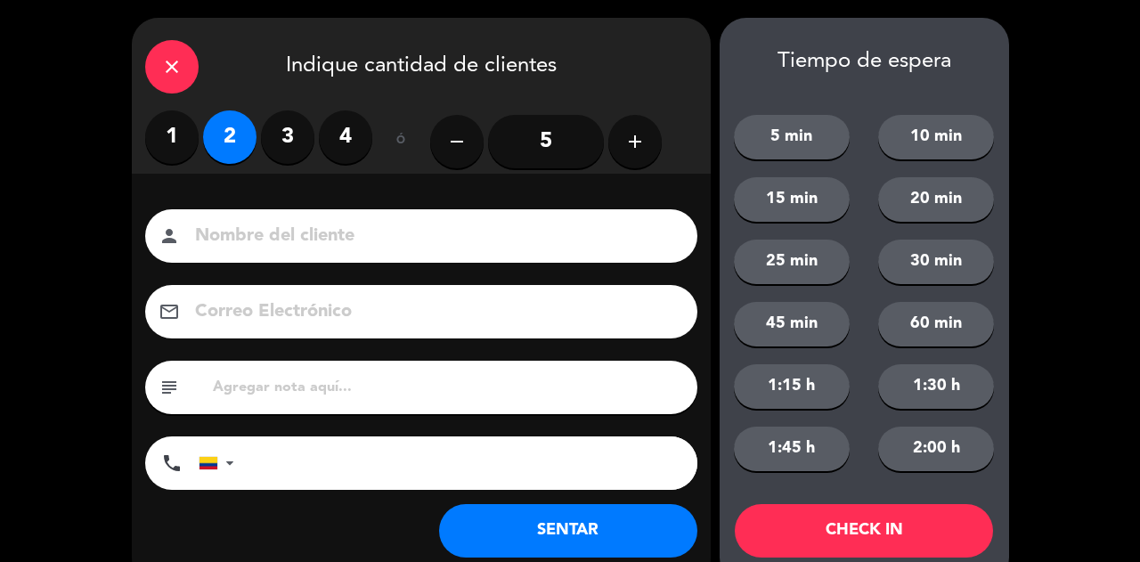
click at [305, 221] on input at bounding box center [433, 236] width 481 height 31
type input "SR EXT LOC"
click at [568, 544] on button "SENTAR" at bounding box center [568, 530] width 258 height 53
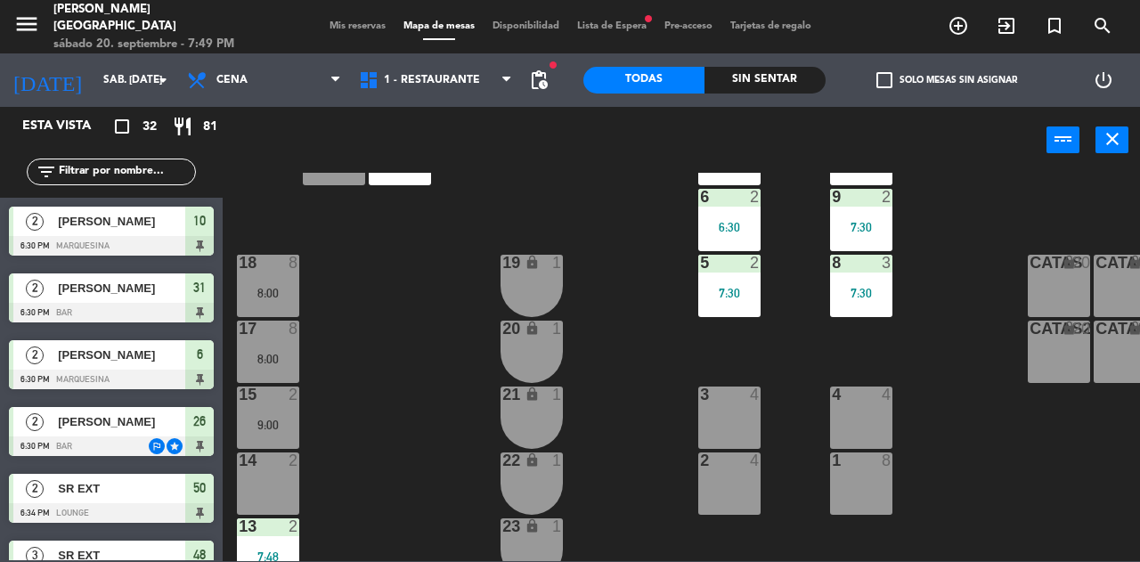
scroll to position [506, 0]
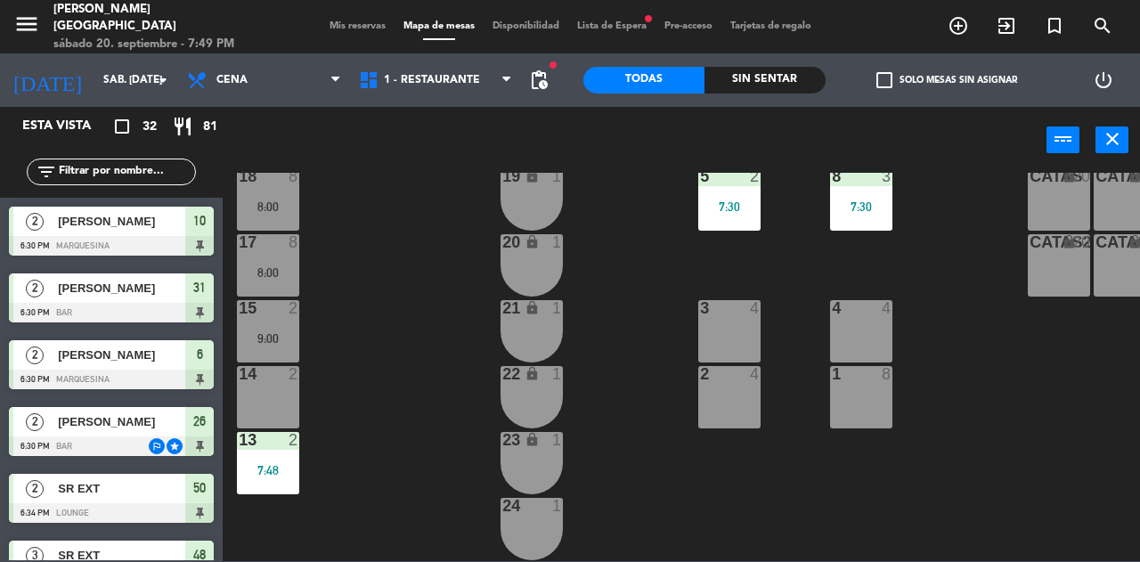
click at [32, 480] on span "2" at bounding box center [35, 489] width 18 height 18
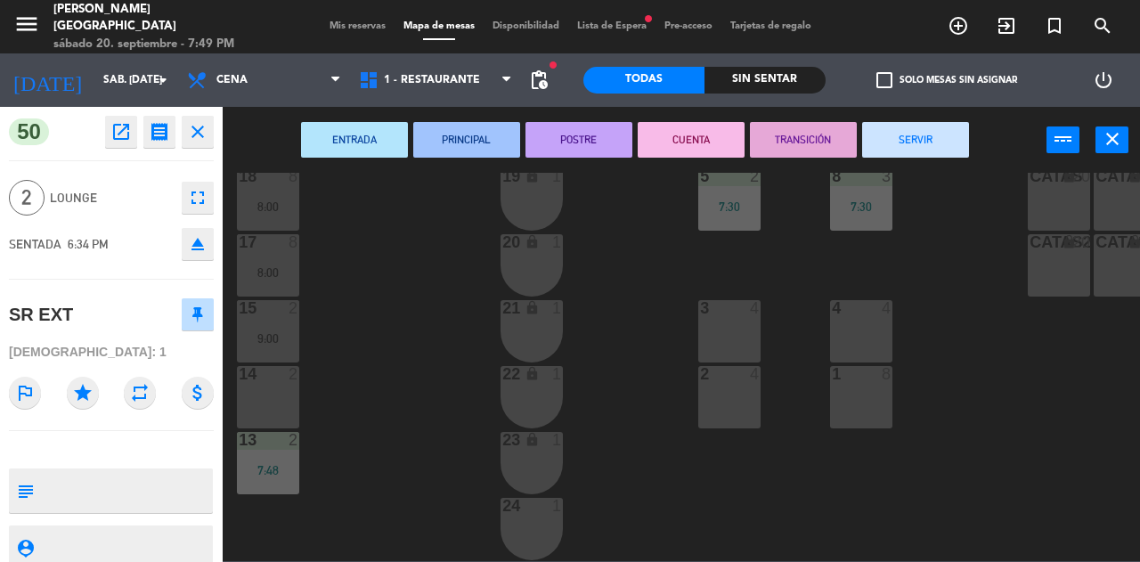
click at [432, 406] on div "25 5 7:00 26 2 6:30 9:00 27 1 7:00 28 2 7:30 R 4 C1 2 C2 2 B 1 29 3 7:30 30 2 9…" at bounding box center [687, 367] width 906 height 388
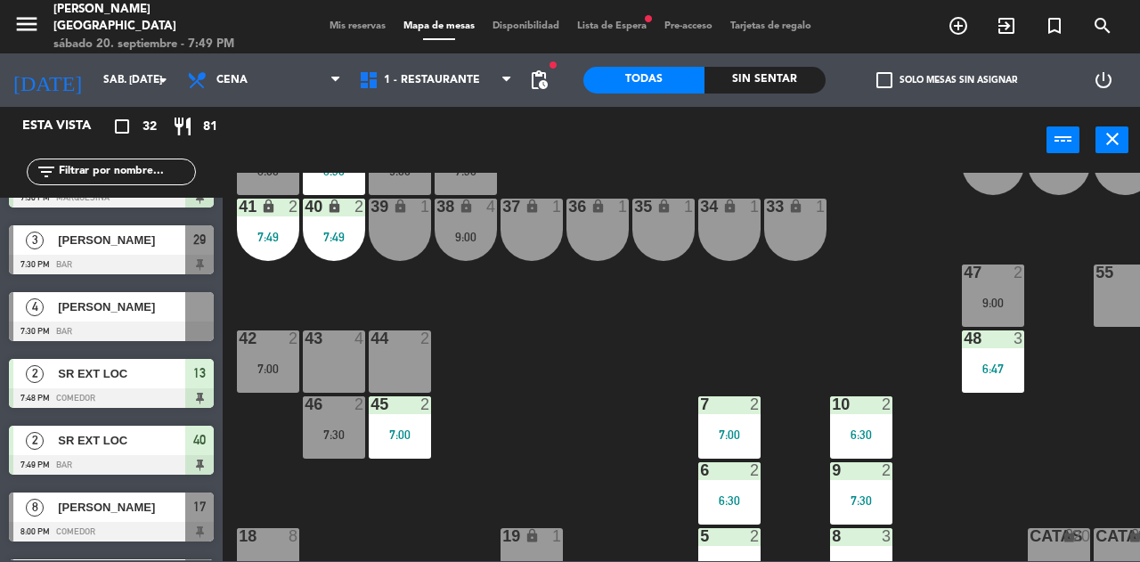
scroll to position [1110, 0]
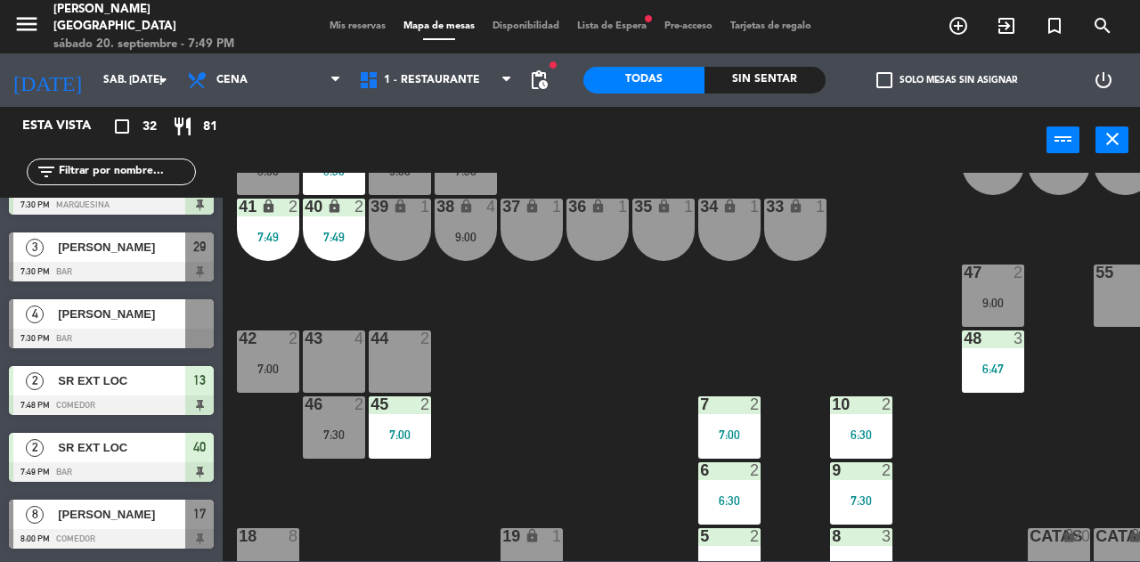
click at [47, 324] on div "4" at bounding box center [34, 313] width 43 height 29
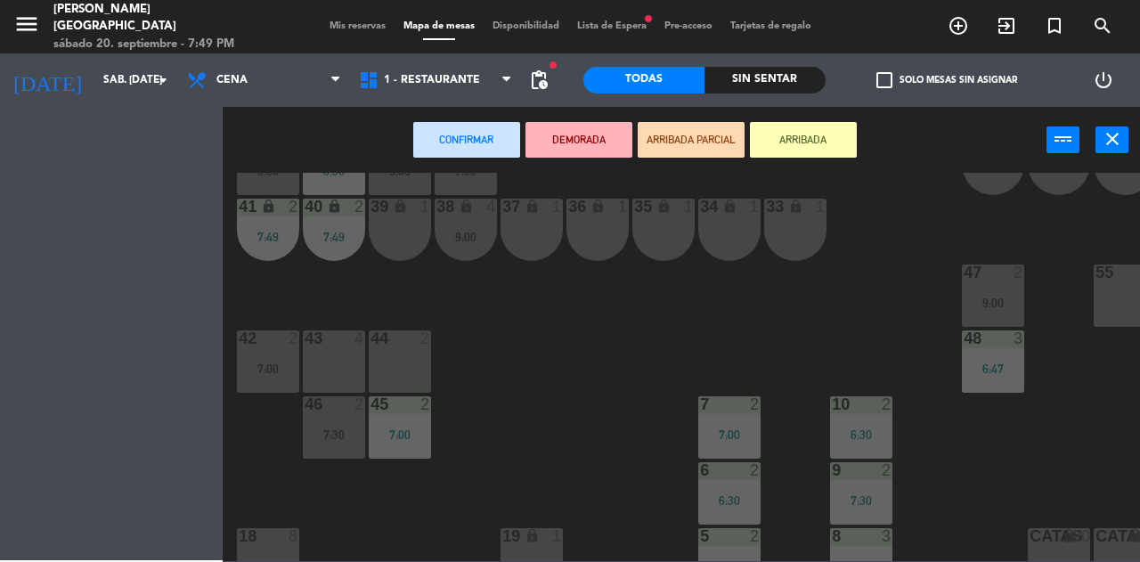
click at [334, 364] on div "43 4" at bounding box center [334, 362] width 62 height 62
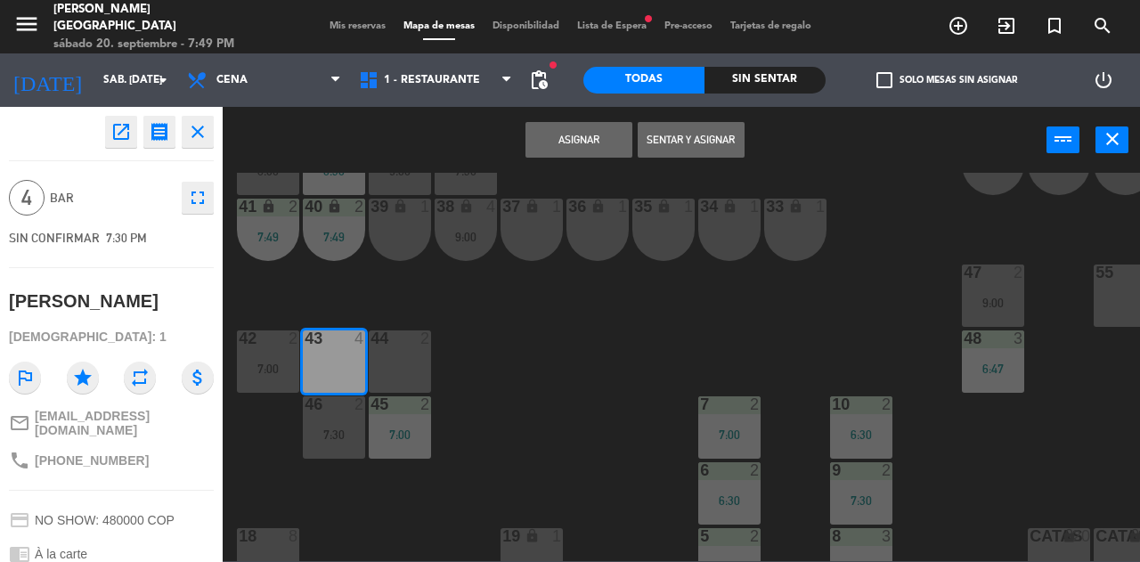
click at [720, 140] on button "Sentar y Asignar" at bounding box center [691, 140] width 107 height 36
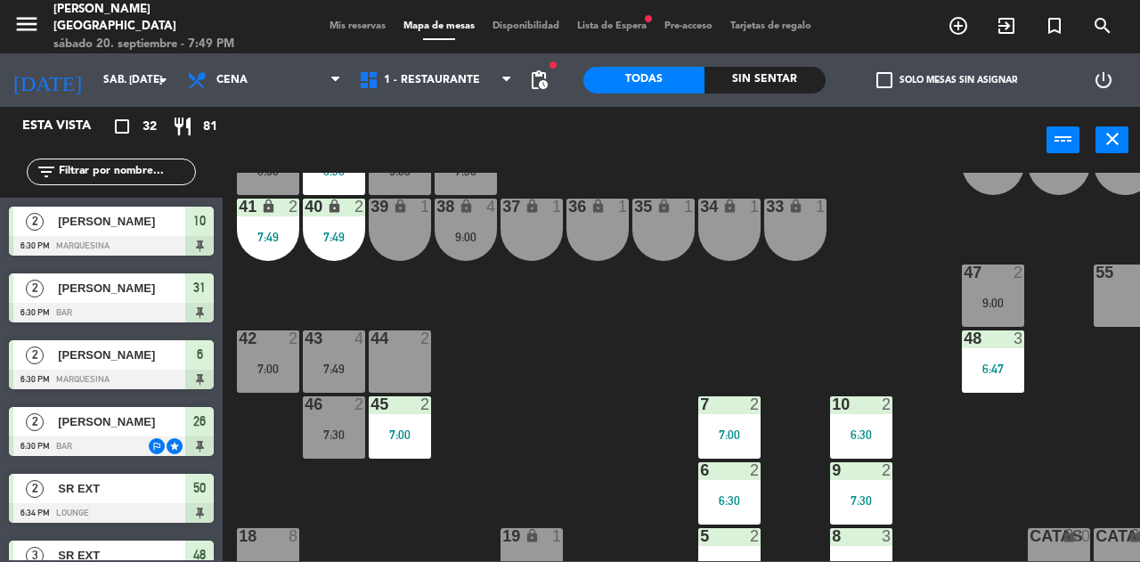
scroll to position [0, 0]
click at [333, 453] on div "46 2 7:30" at bounding box center [334, 427] width 62 height 62
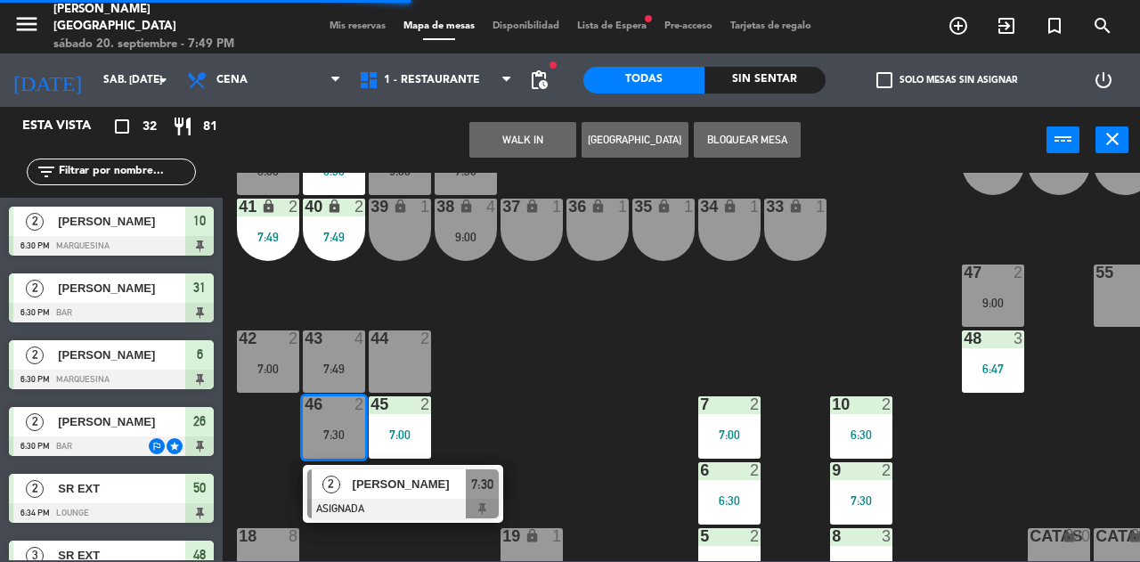
click at [413, 497] on div "[PERSON_NAME]" at bounding box center [409, 484] width 116 height 29
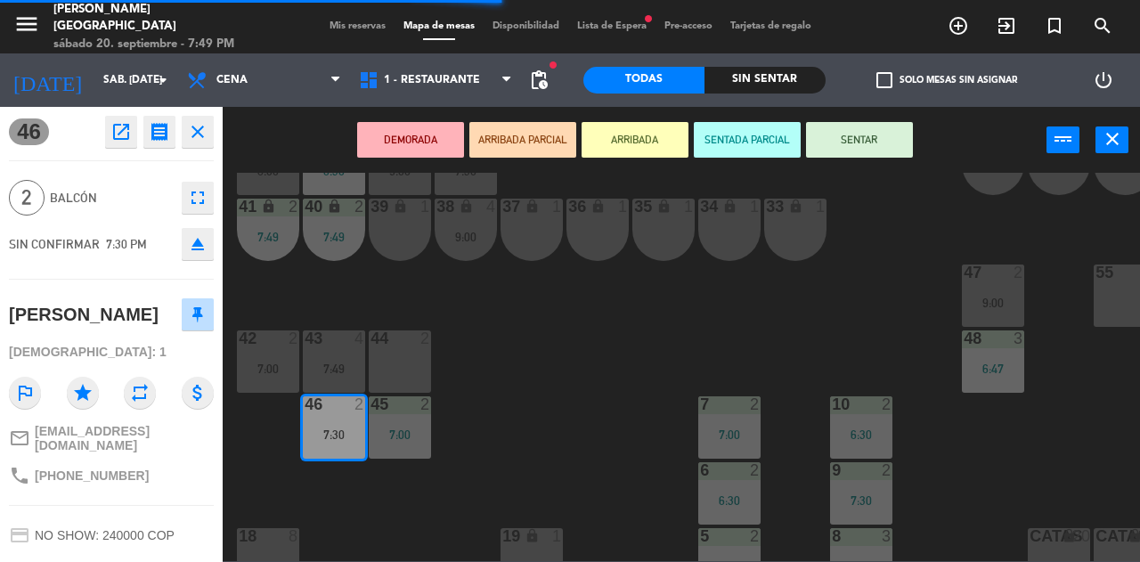
click at [860, 144] on button "SENTAR" at bounding box center [859, 140] width 107 height 36
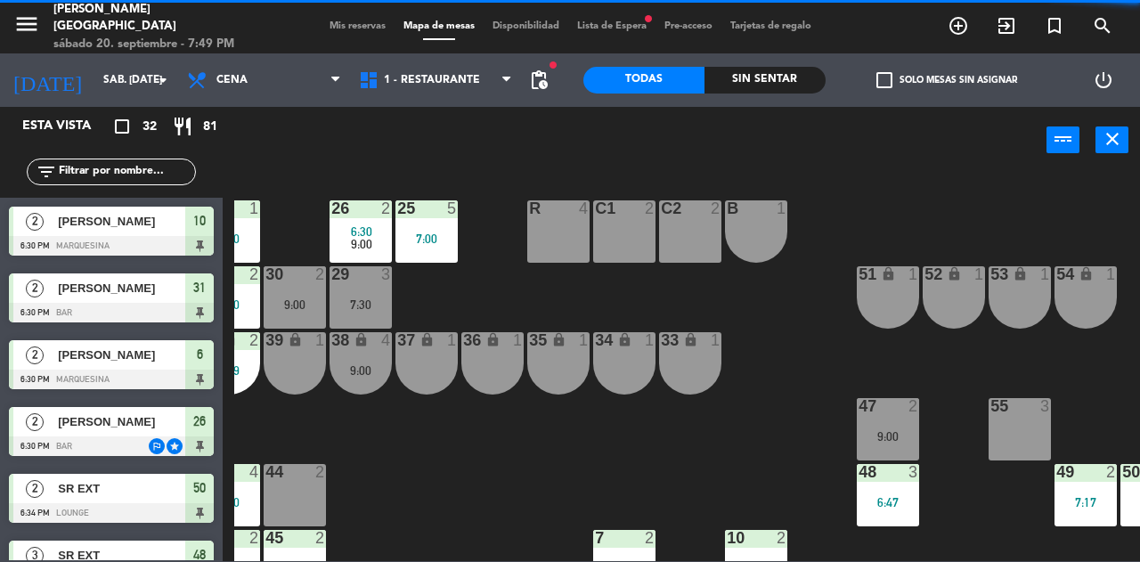
scroll to position [4, 161]
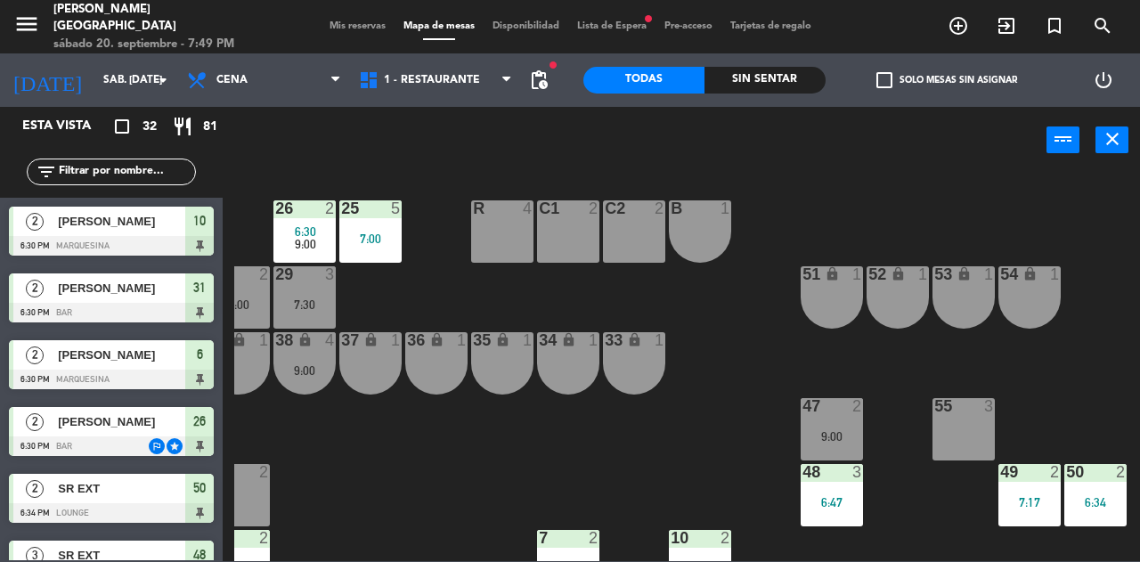
click at [340, 27] on span "Mis reservas" at bounding box center [358, 26] width 74 height 10
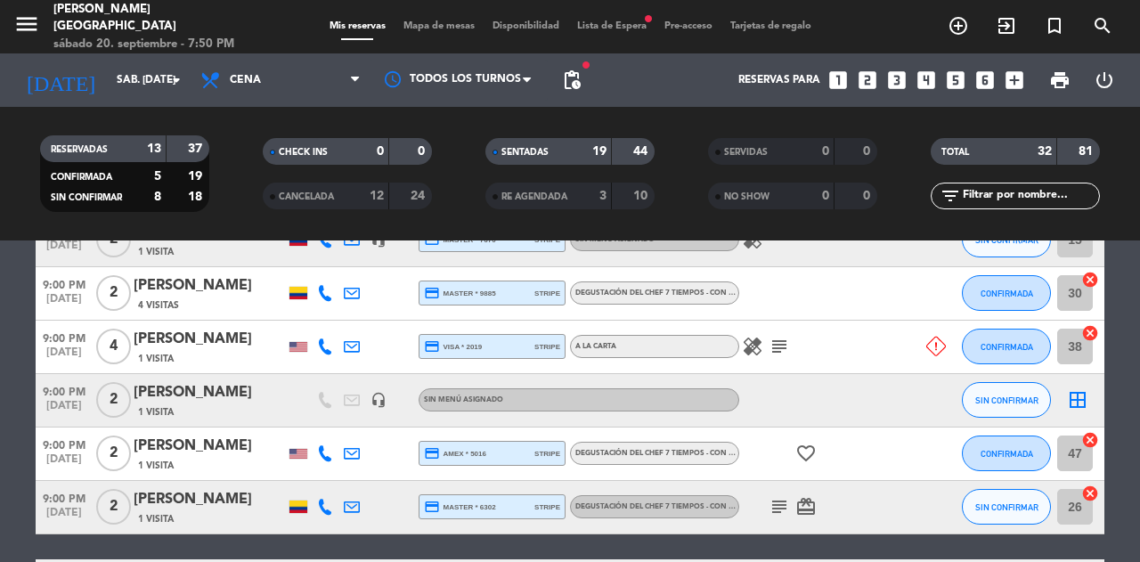
scroll to position [1739, 0]
click at [1090, 332] on icon "cancel" at bounding box center [1091, 333] width 18 height 18
click at [319, 348] on icon at bounding box center [325, 347] width 16 height 16
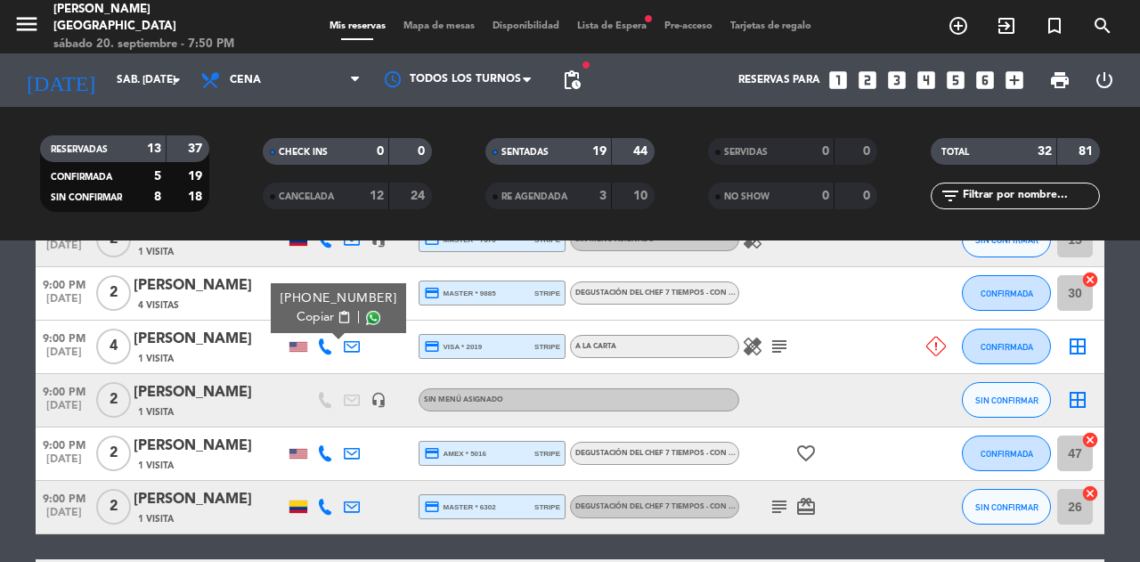
click at [309, 319] on span "Copiar" at bounding box center [315, 317] width 37 height 19
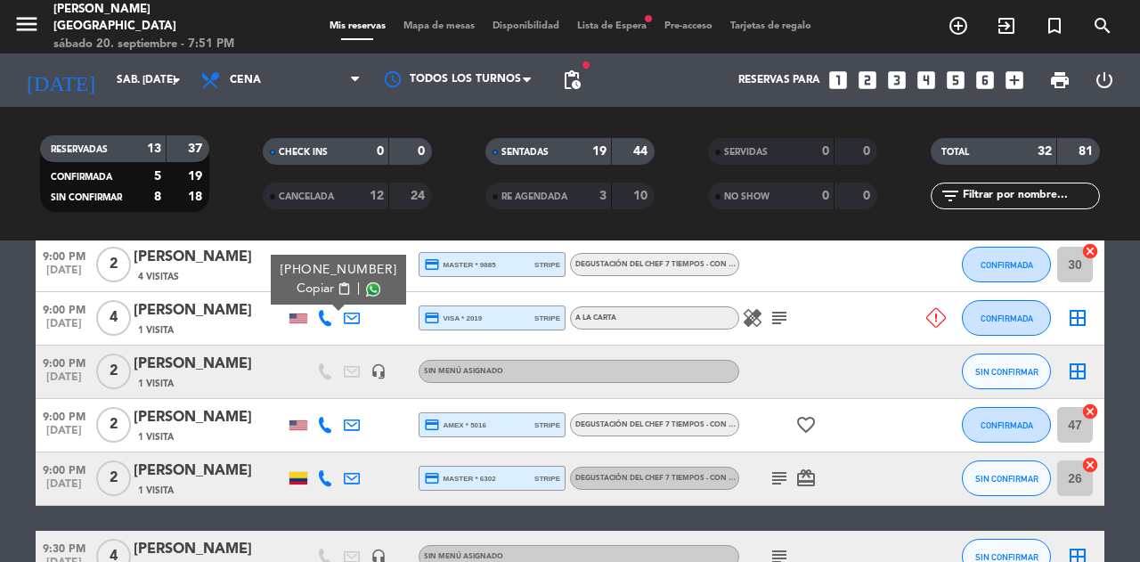
click at [1094, 409] on icon "cancel" at bounding box center [1091, 412] width 18 height 18
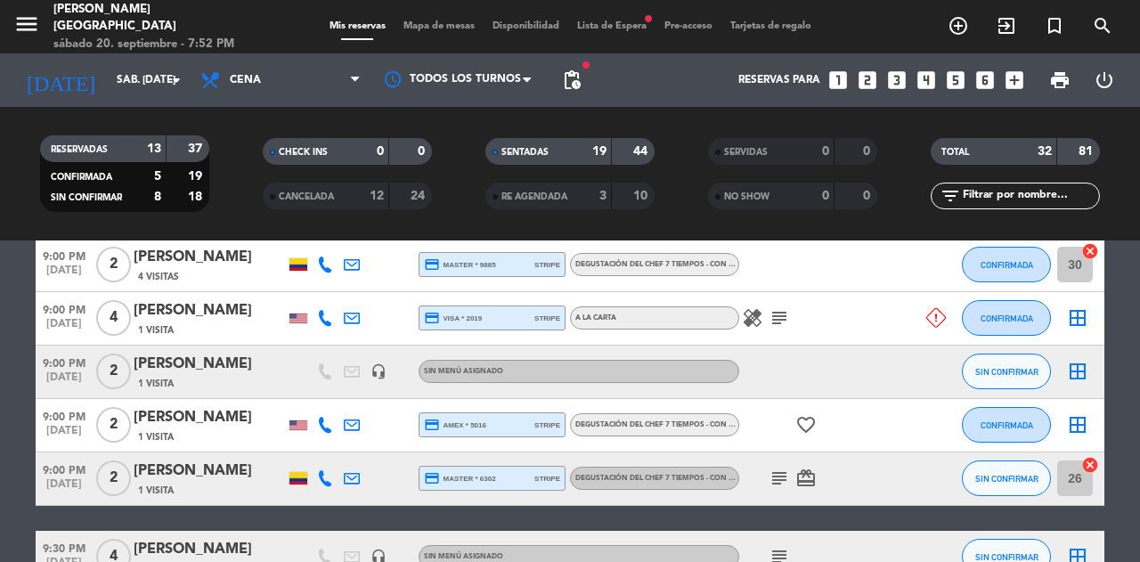
click at [137, 356] on div "[PERSON_NAME]" at bounding box center [209, 364] width 151 height 23
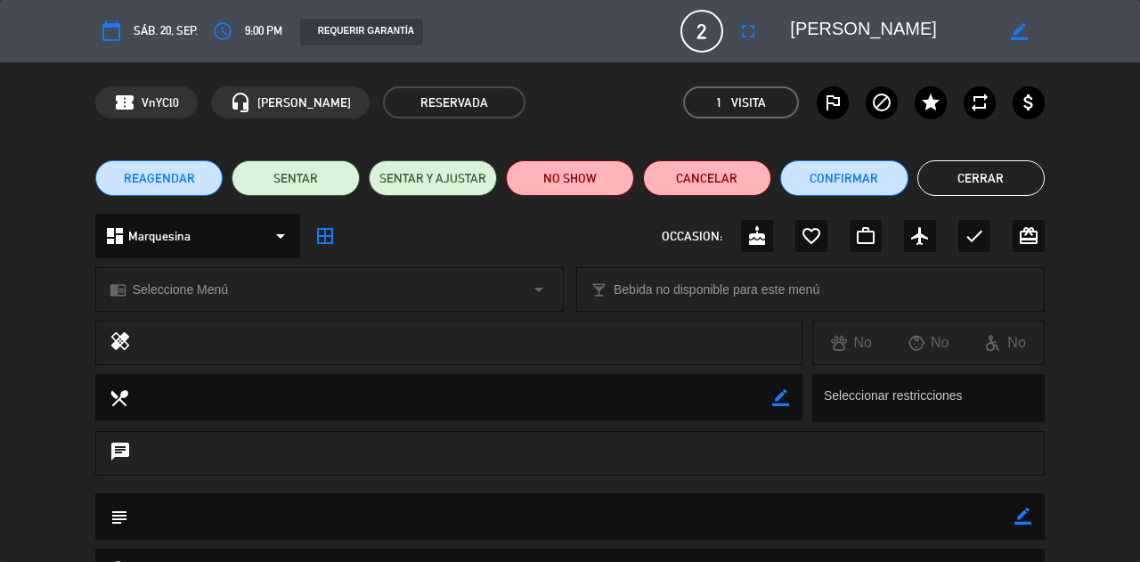
click at [1016, 171] on button "Cerrar" at bounding box center [982, 178] width 128 height 36
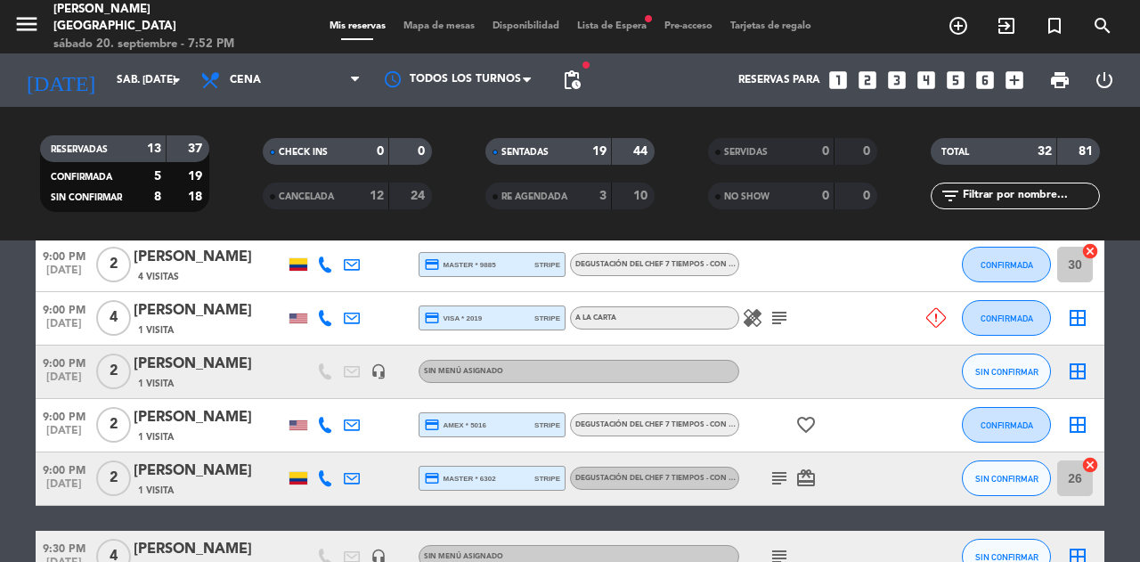
click at [156, 413] on div "[PERSON_NAME]" at bounding box center [209, 417] width 151 height 23
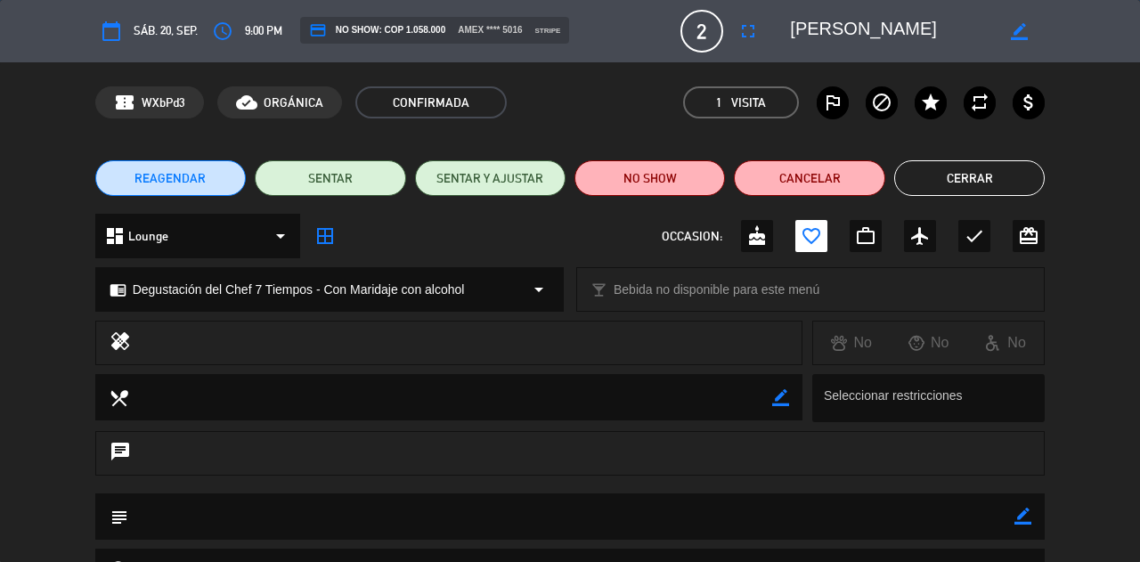
click at [1010, 182] on button "Cerrar" at bounding box center [969, 178] width 151 height 36
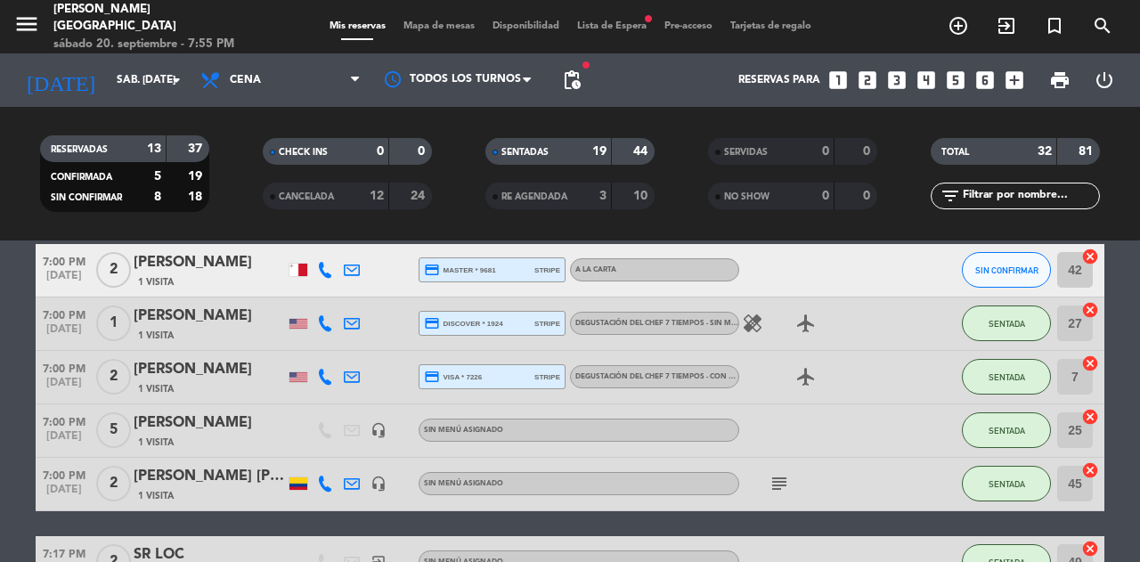
scroll to position [511, 0]
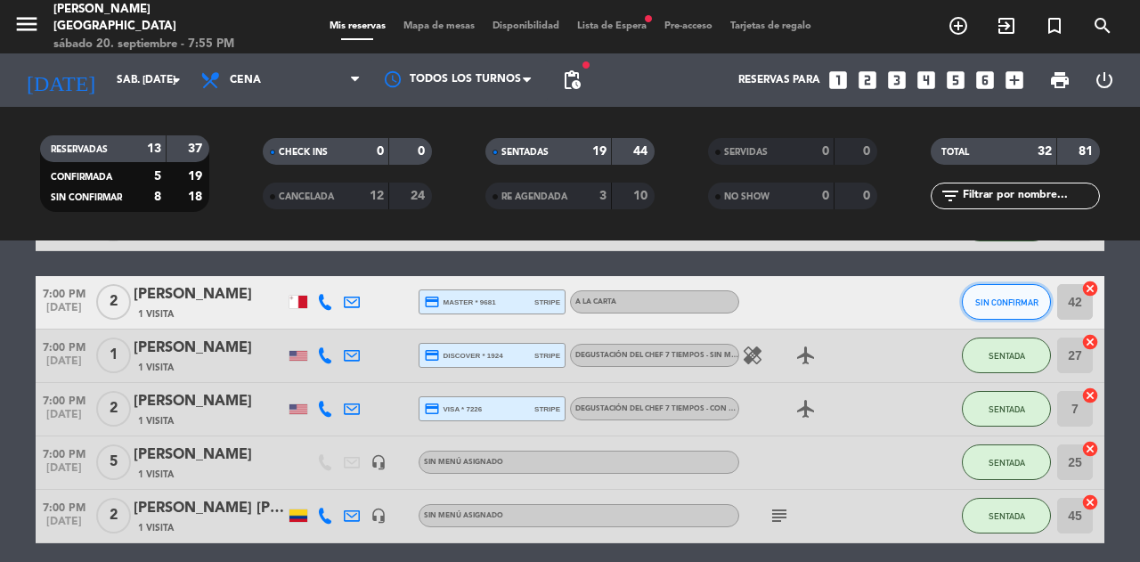
click at [1014, 299] on span "SIN CONFIRMAR" at bounding box center [1007, 303] width 63 height 10
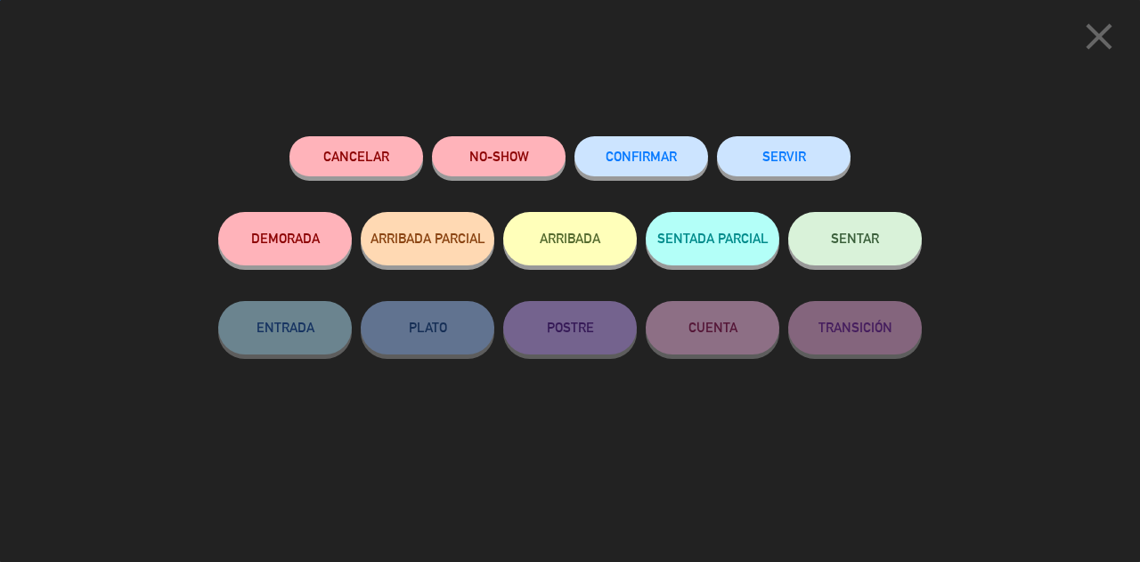
click at [882, 220] on button "SENTAR" at bounding box center [855, 238] width 134 height 53
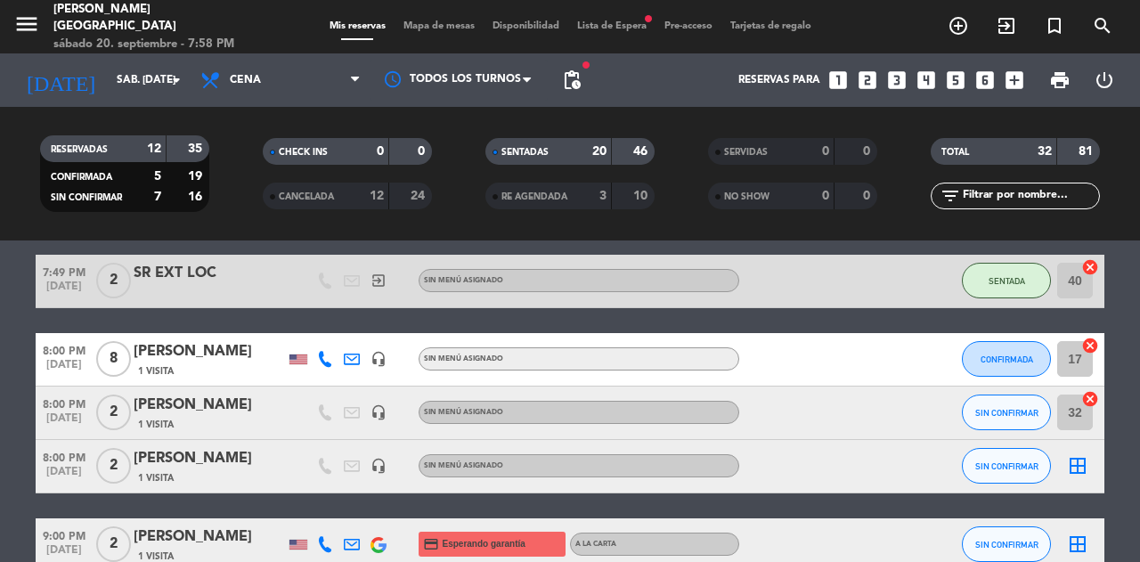
scroll to position [1400, 0]
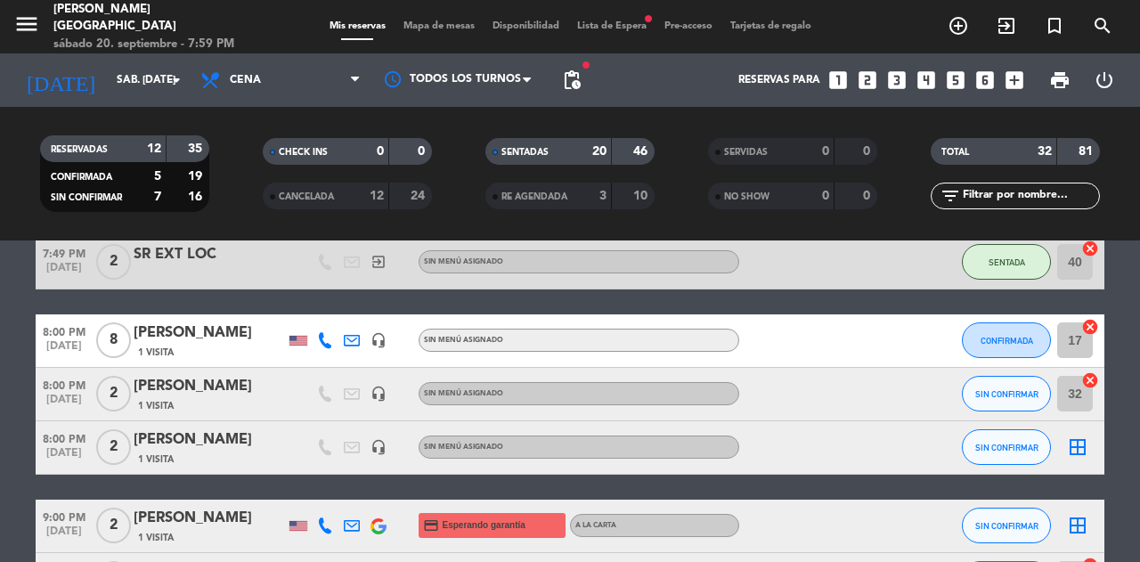
click at [324, 340] on icon at bounding box center [325, 340] width 16 height 16
click at [317, 317] on span "Copiar" at bounding box center [315, 311] width 37 height 19
click at [429, 29] on span "Mapa de mesas" at bounding box center [439, 26] width 89 height 10
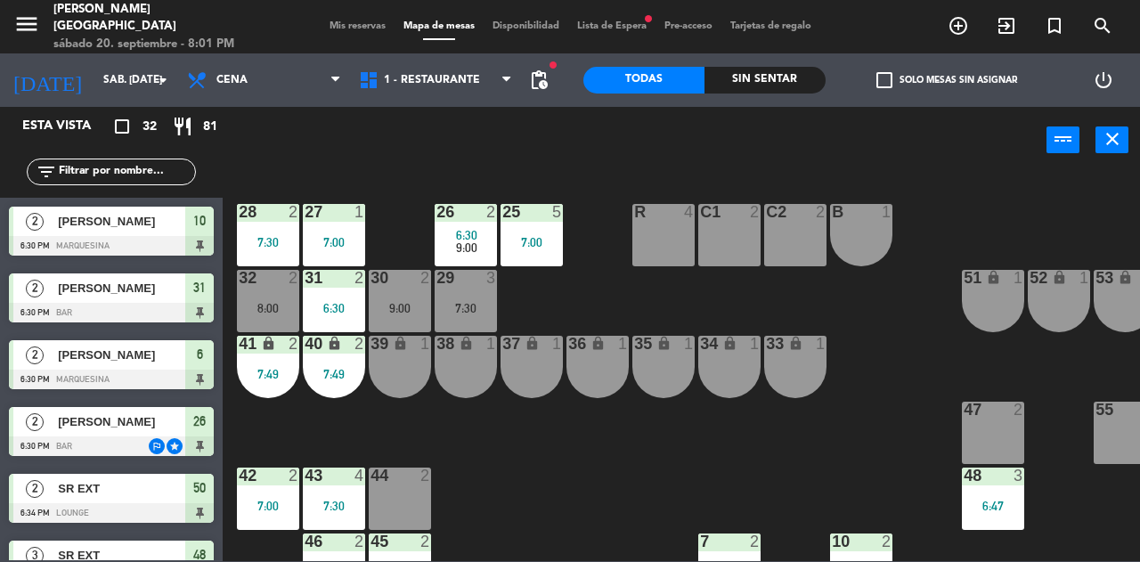
click at [258, 492] on div "42 2 7:00" at bounding box center [268, 499] width 62 height 62
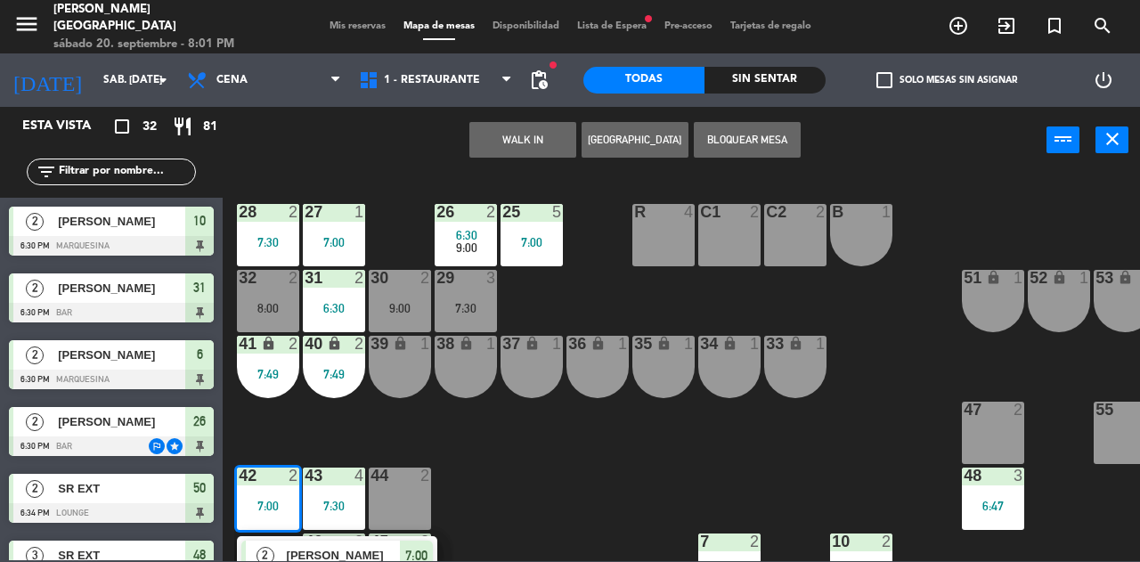
click at [383, 301] on div "9:00" at bounding box center [400, 307] width 62 height 13
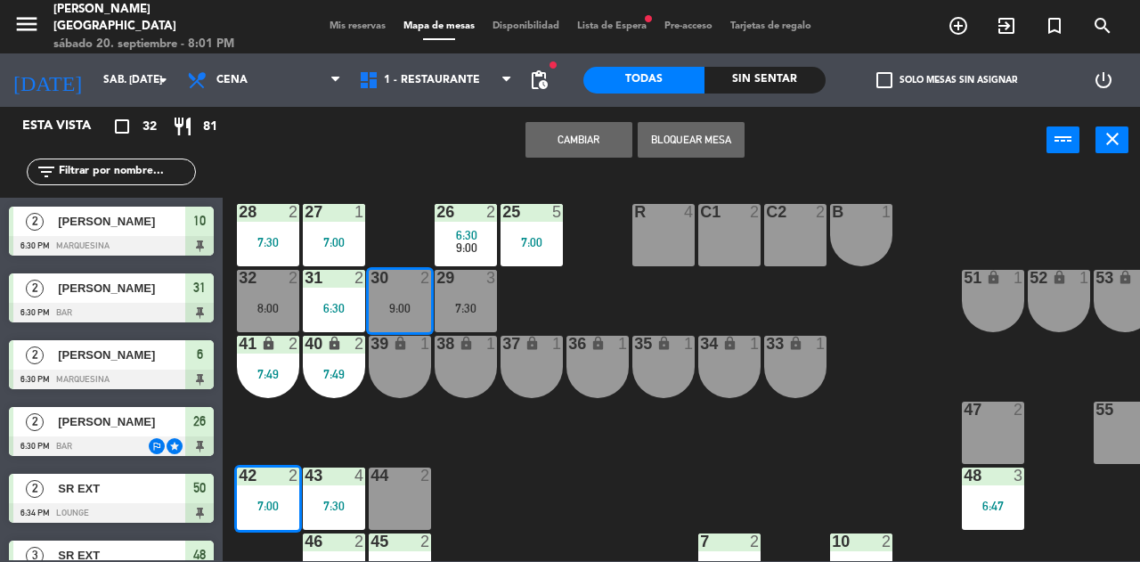
click at [565, 141] on button "Cambiar" at bounding box center [579, 140] width 107 height 36
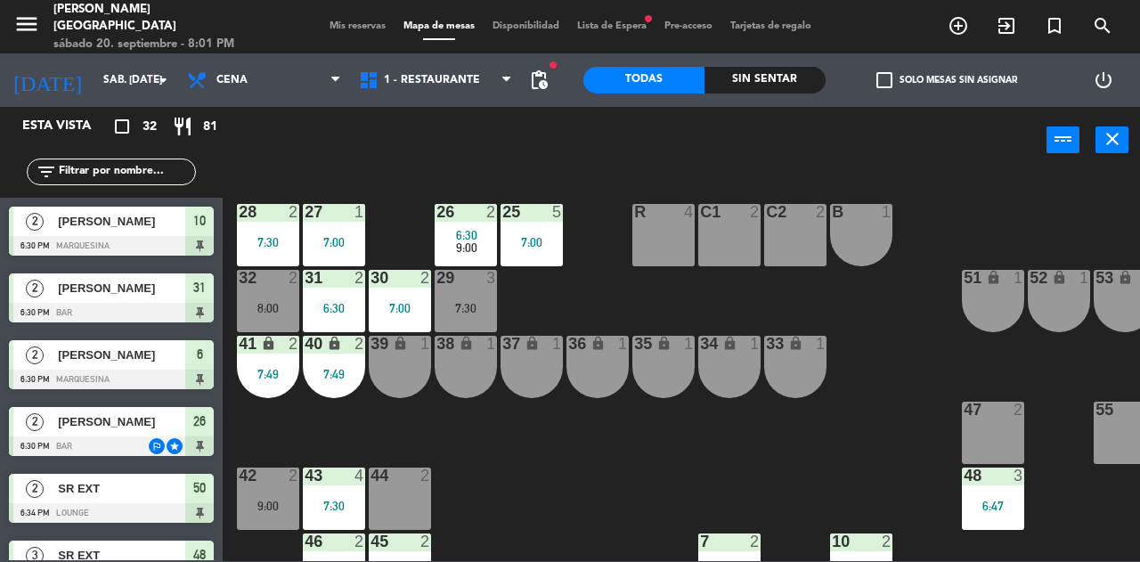
click at [330, 26] on span "Mis reservas" at bounding box center [358, 26] width 74 height 10
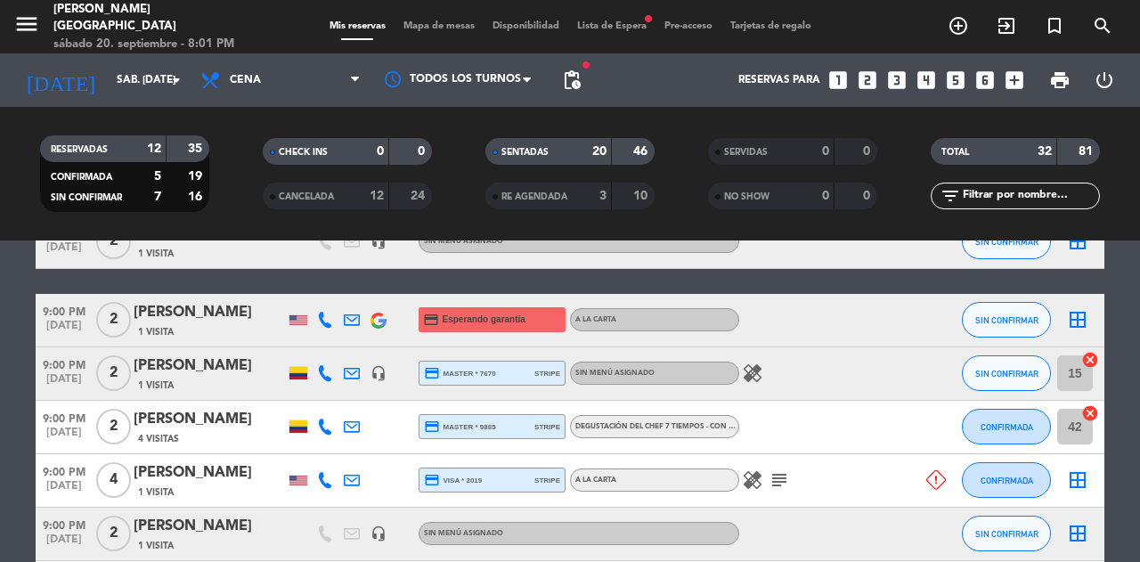
scroll to position [1608, 0]
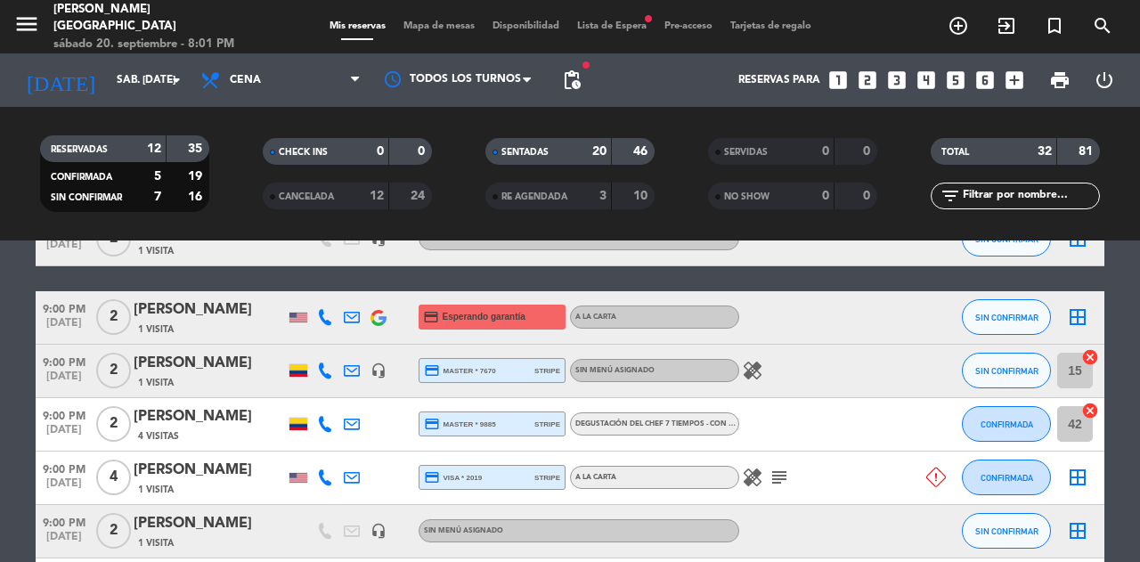
click at [593, 21] on span "Lista de Espera fiber_manual_record" at bounding box center [611, 26] width 87 height 10
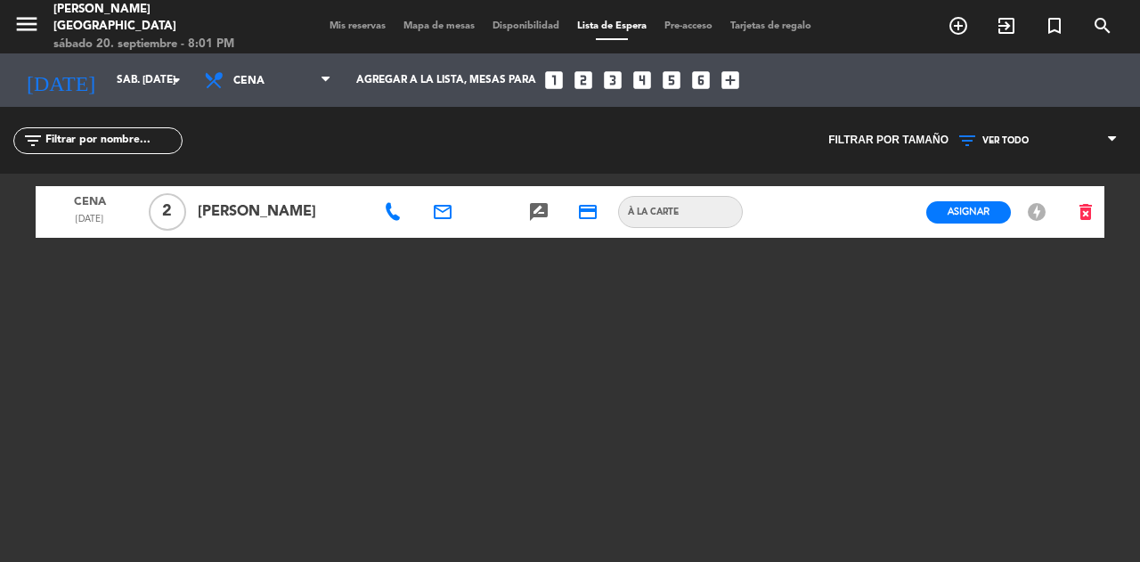
click at [336, 27] on span "Mis reservas" at bounding box center [358, 26] width 74 height 10
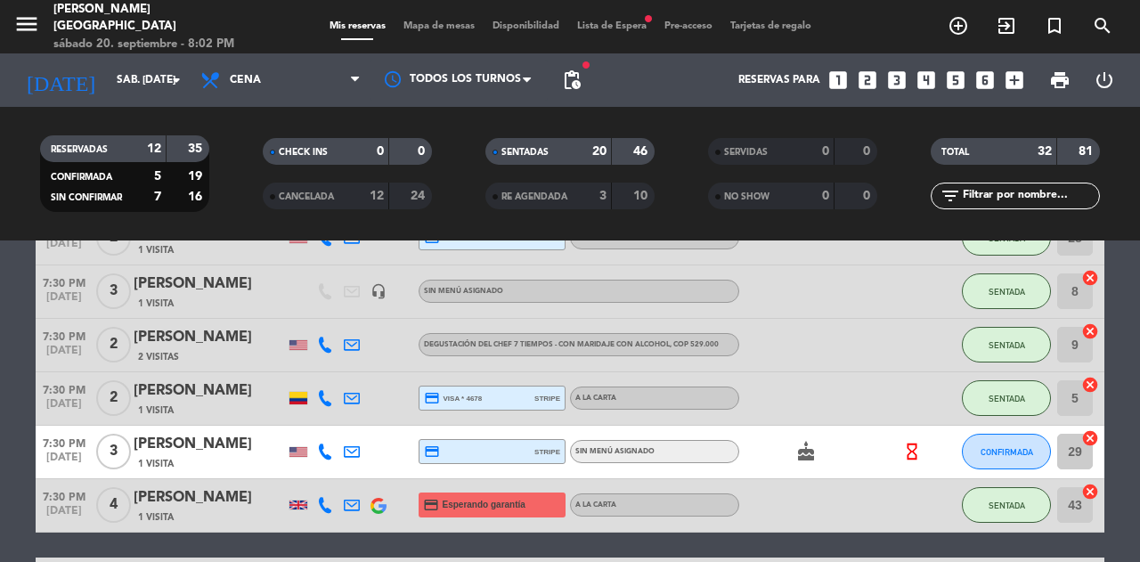
scroll to position [1009, 0]
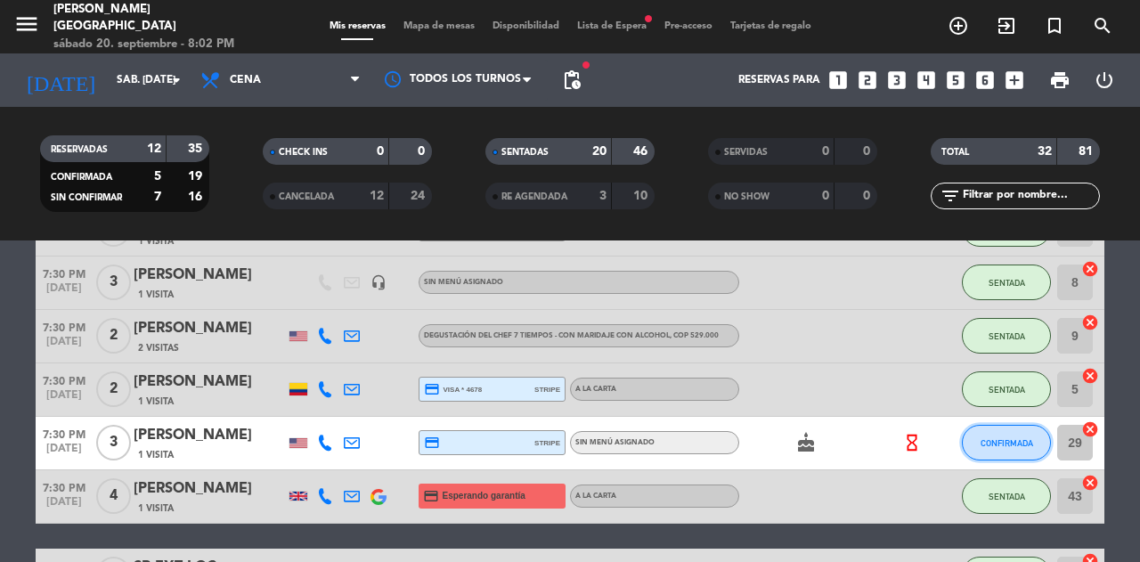
click at [996, 454] on button "CONFIRMADA" at bounding box center [1006, 443] width 89 height 36
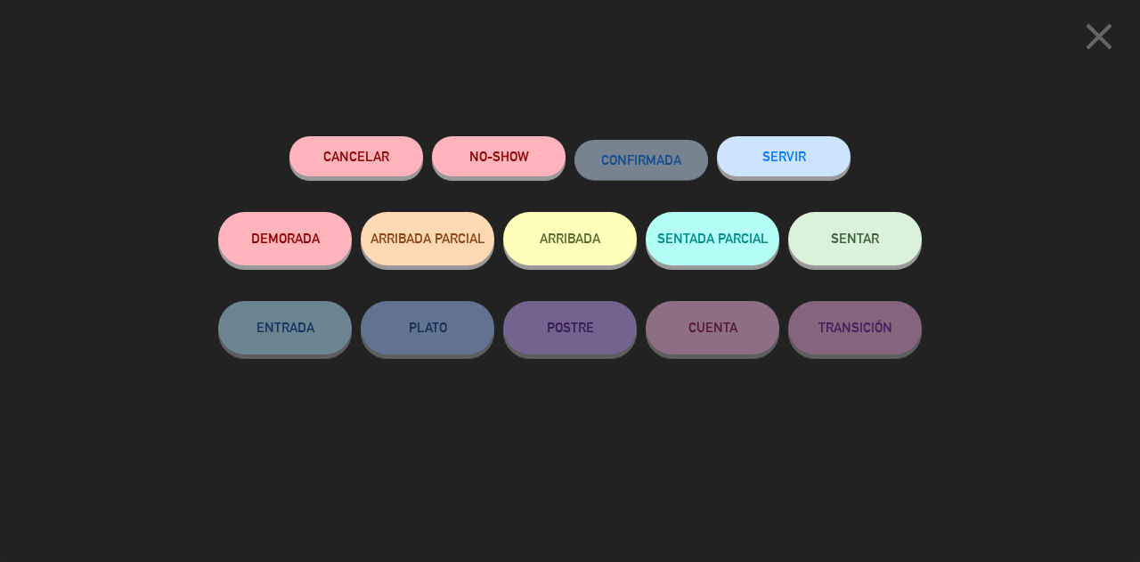
click at [854, 222] on button "SENTAR" at bounding box center [855, 238] width 134 height 53
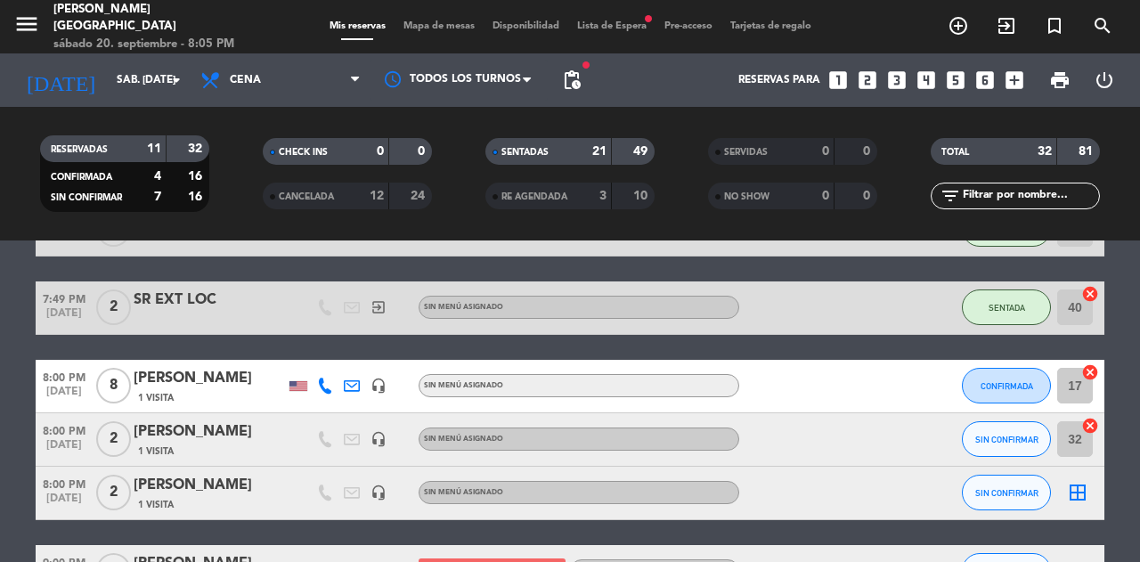
scroll to position [1359, 0]
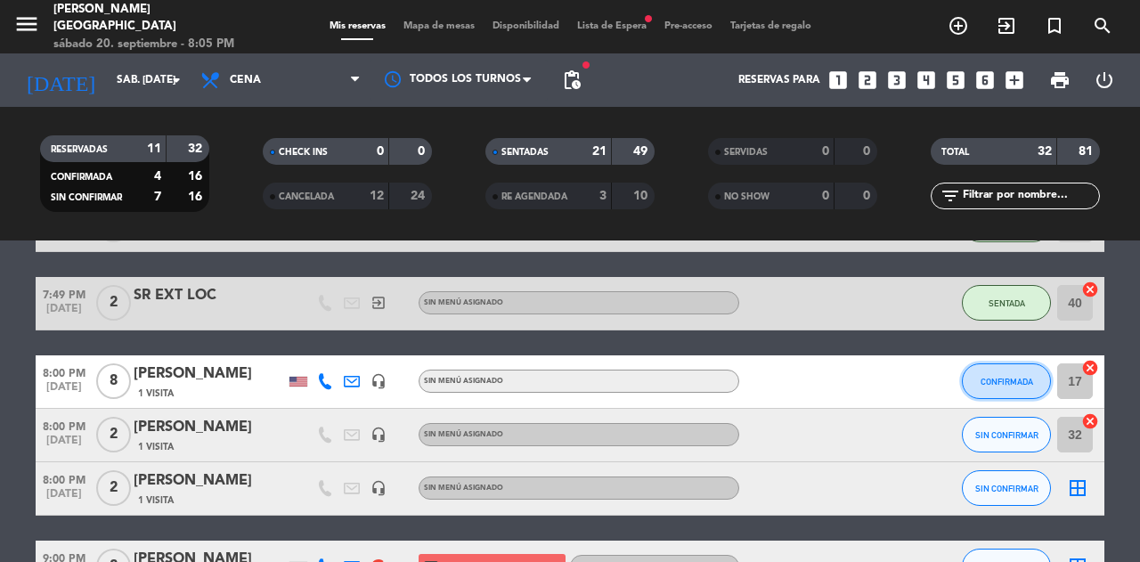
click at [1000, 397] on button "CONFIRMADA" at bounding box center [1006, 381] width 89 height 36
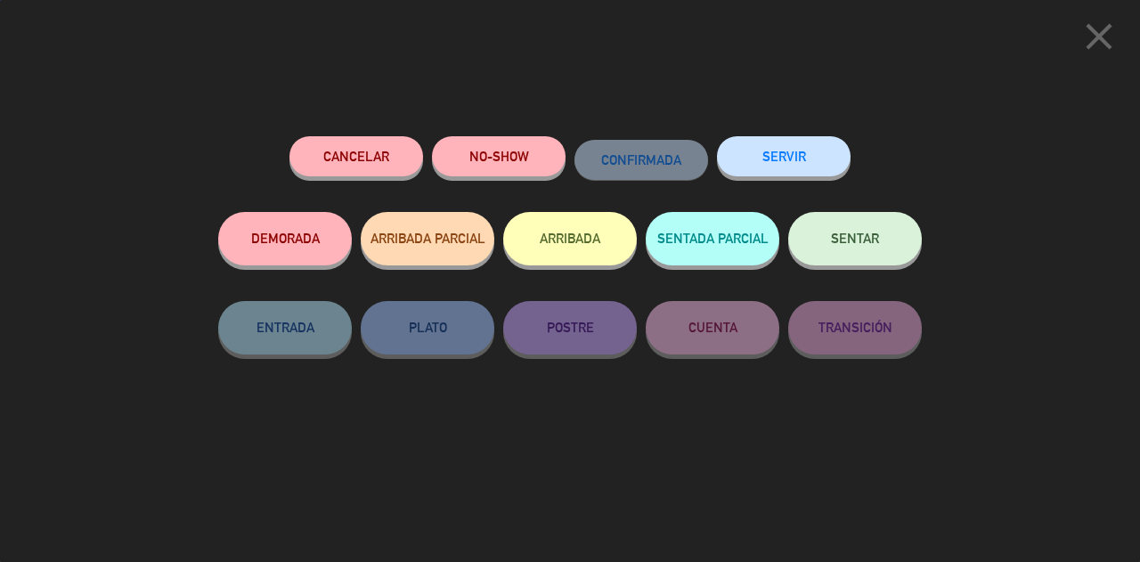
click at [873, 246] on span "SENTAR" at bounding box center [855, 238] width 48 height 15
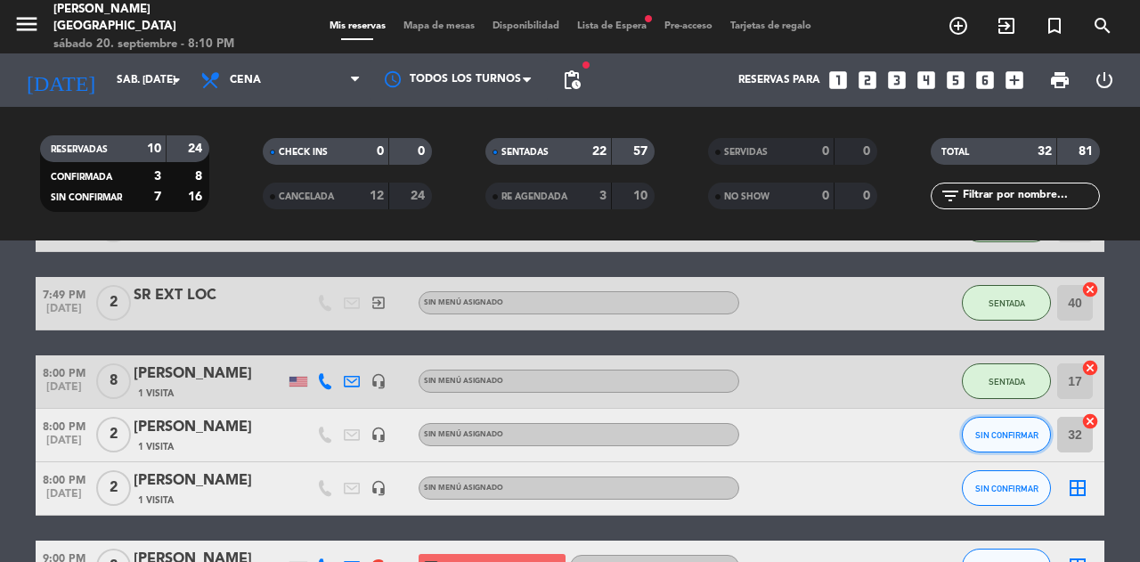
click at [1019, 437] on span "SIN CONFIRMAR" at bounding box center [1007, 435] width 63 height 10
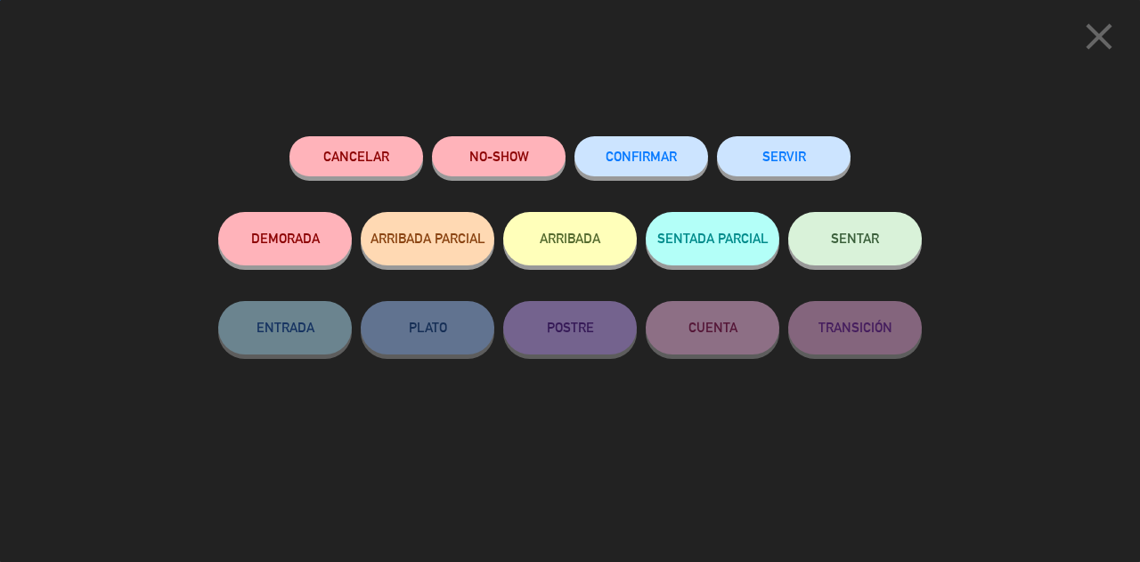
click at [877, 282] on div "SENTAR" at bounding box center [855, 256] width 134 height 89
click at [904, 246] on button "SENTAR" at bounding box center [855, 238] width 134 height 53
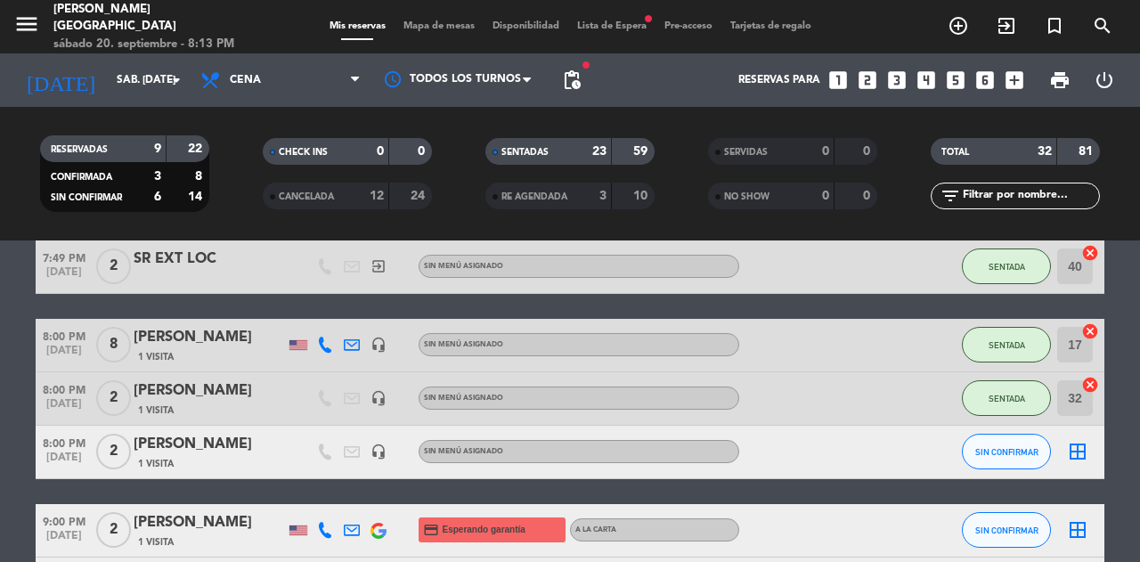
scroll to position [1411, 0]
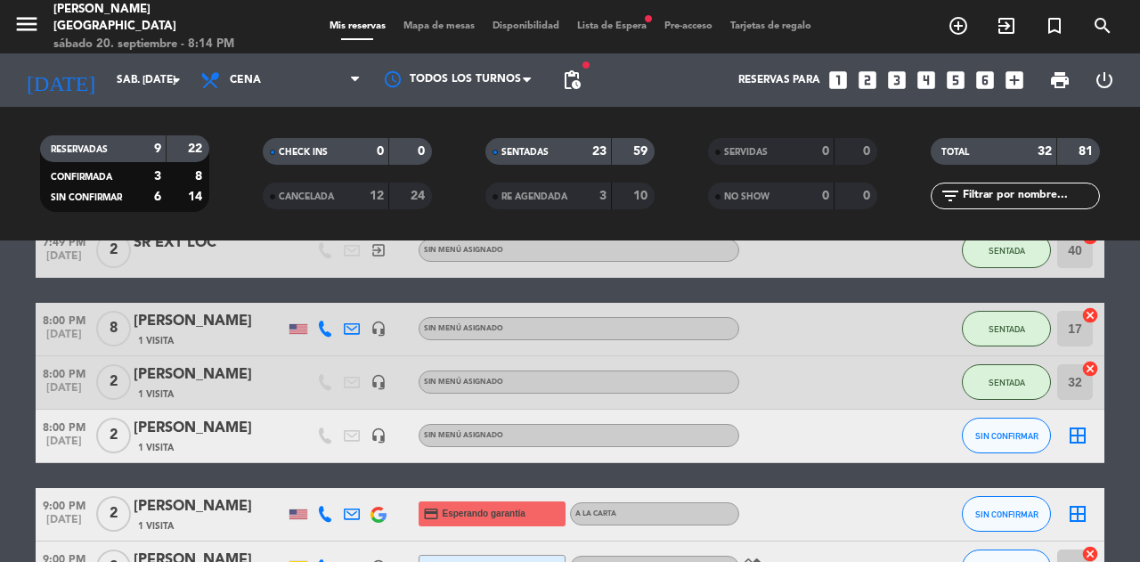
click at [434, 25] on span "Mapa de mesas" at bounding box center [439, 26] width 89 height 10
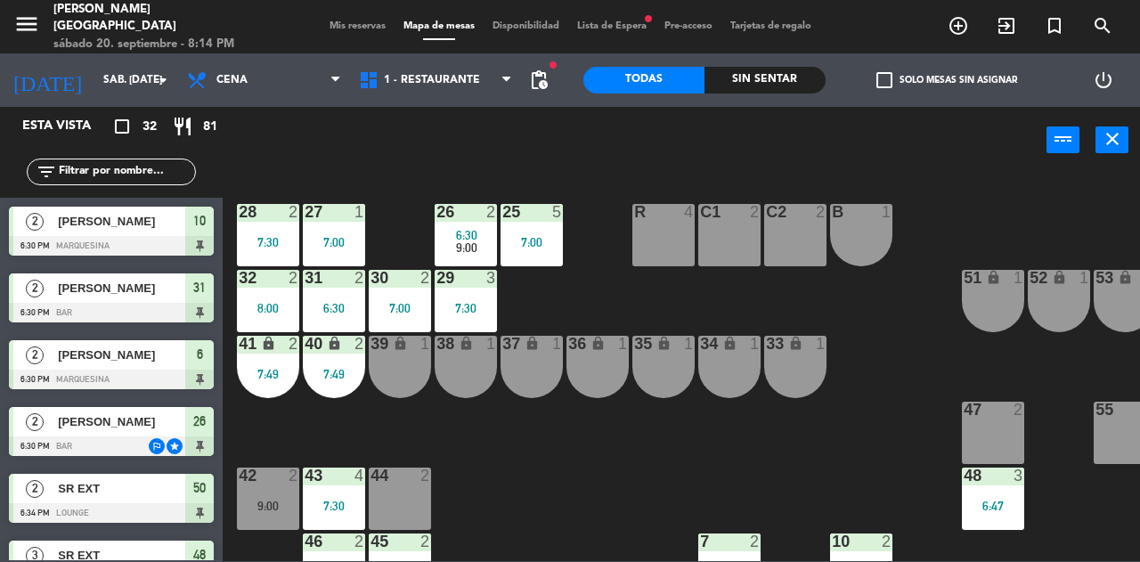
click at [987, 419] on div "47 2" at bounding box center [993, 411] width 62 height 18
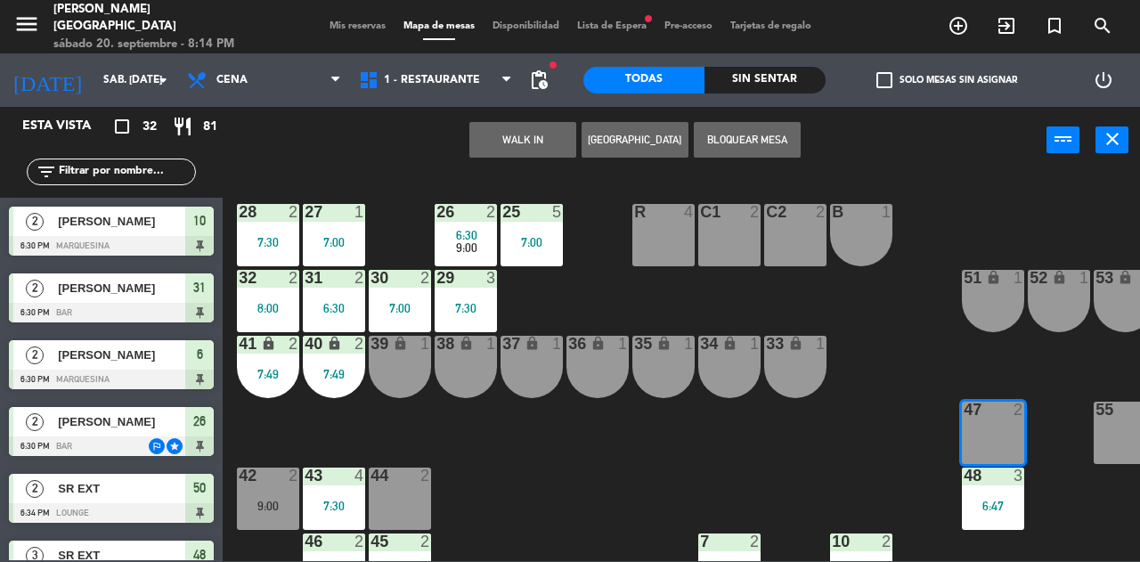
click at [535, 137] on button "WALK IN" at bounding box center [523, 140] width 107 height 36
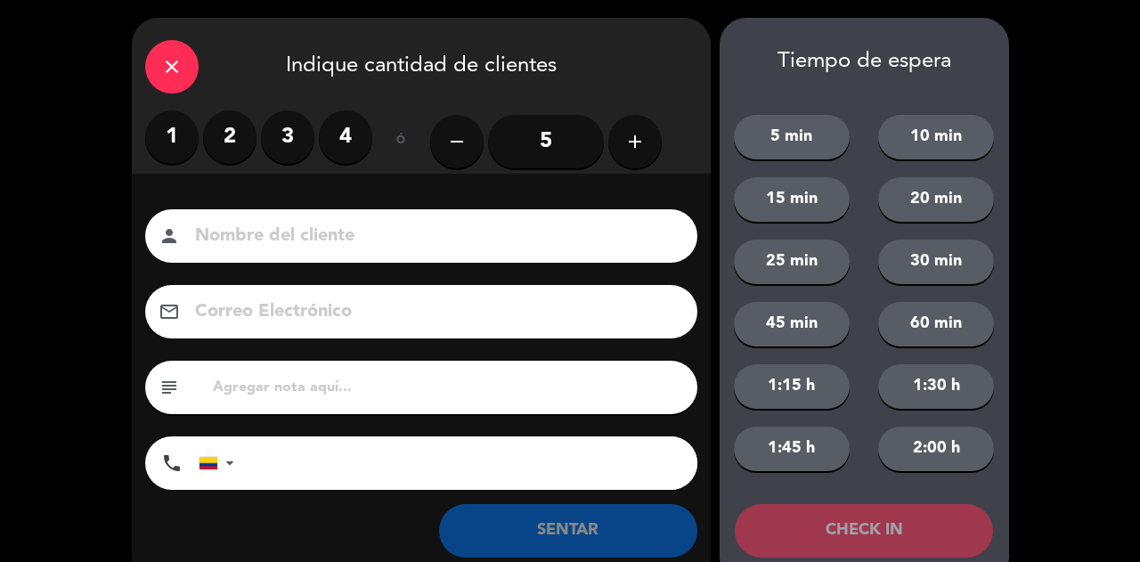
click at [231, 142] on label "2" at bounding box center [229, 136] width 53 height 53
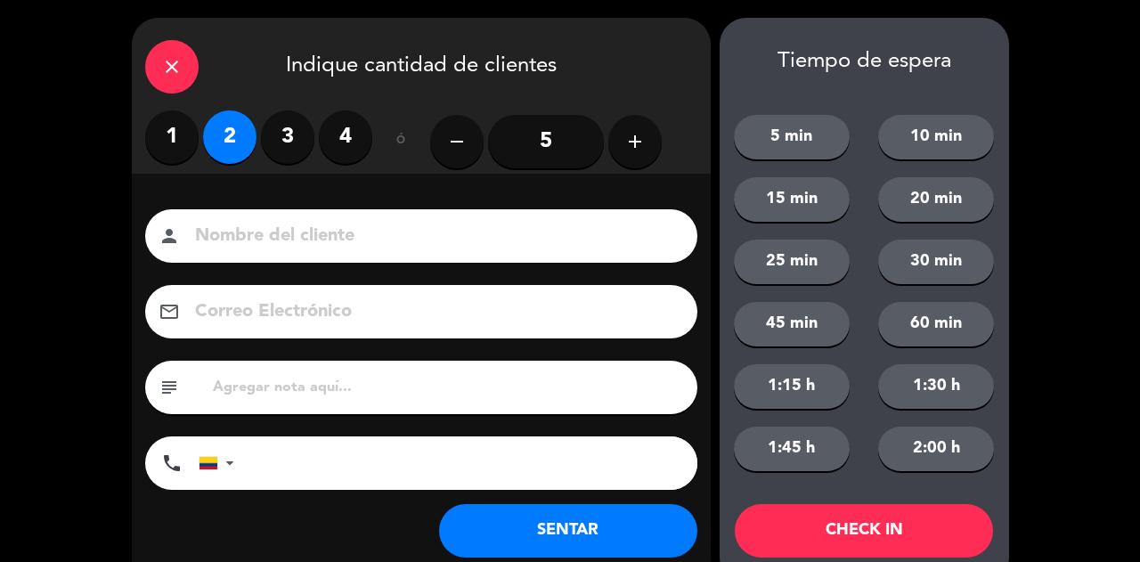
click at [309, 204] on div "Nombre del cliente person Correo Electrónico email subject phone [GEOGRAPHIC_DA…" at bounding box center [421, 379] width 579 height 411
click at [440, 246] on input at bounding box center [433, 236] width 481 height 31
type input "SR LOC"
click at [576, 510] on button "SENTAR" at bounding box center [568, 530] width 258 height 53
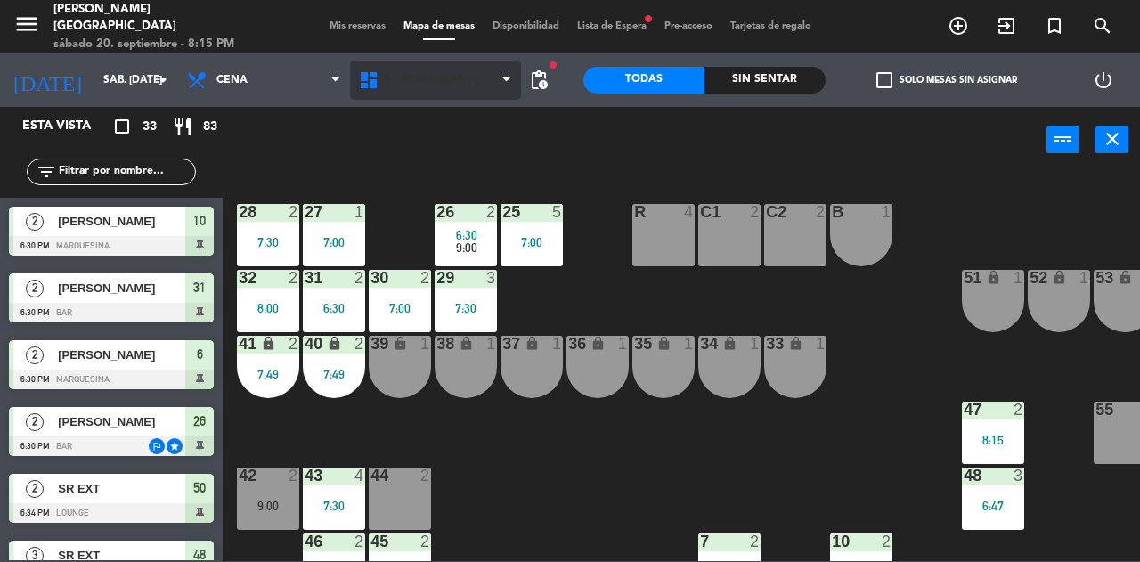
click at [362, 61] on span "1 - Restaurante" at bounding box center [436, 80] width 172 height 39
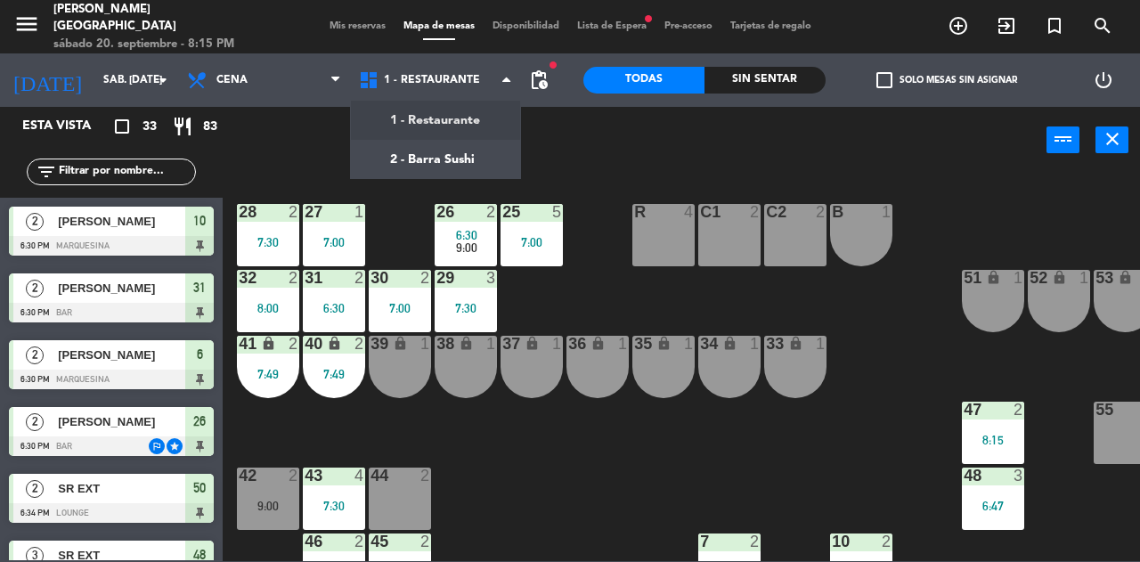
click at [323, 29] on span "Mis reservas" at bounding box center [358, 26] width 74 height 10
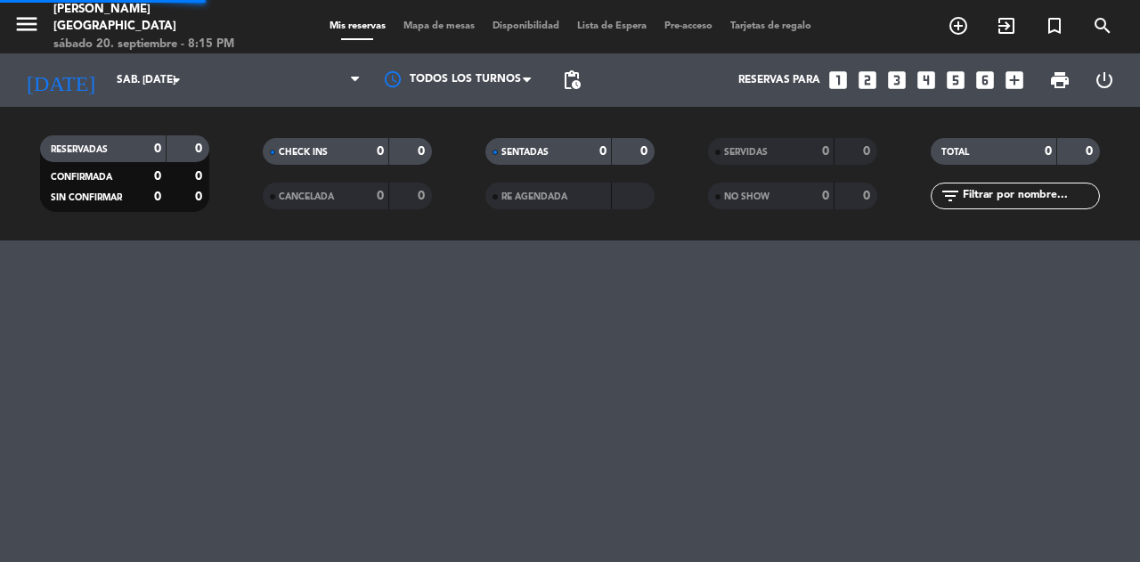
click at [342, 30] on span "Mis reservas" at bounding box center [358, 26] width 74 height 10
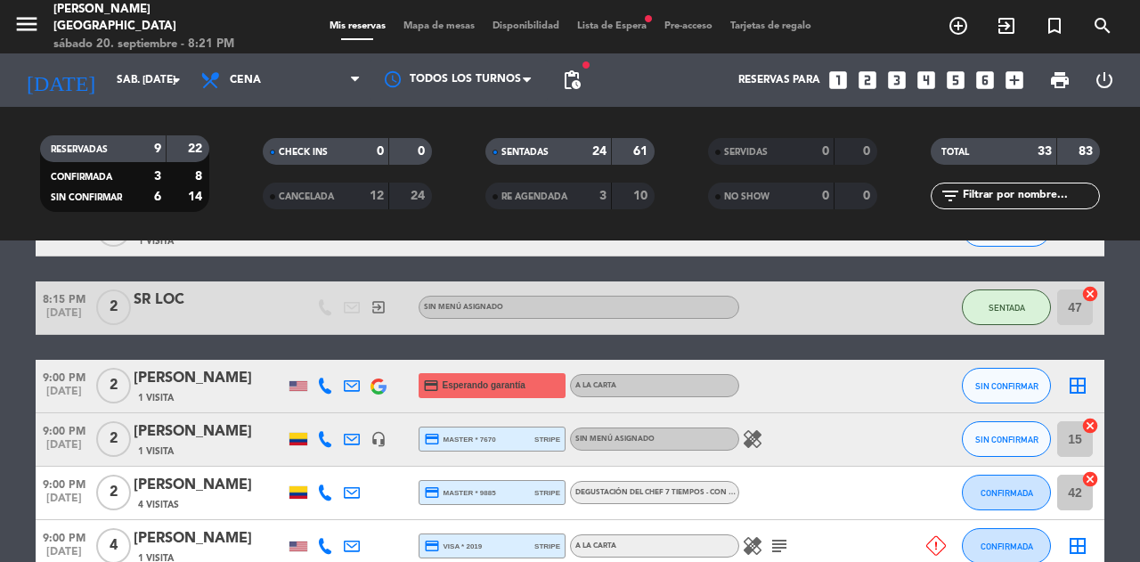
scroll to position [1617, 0]
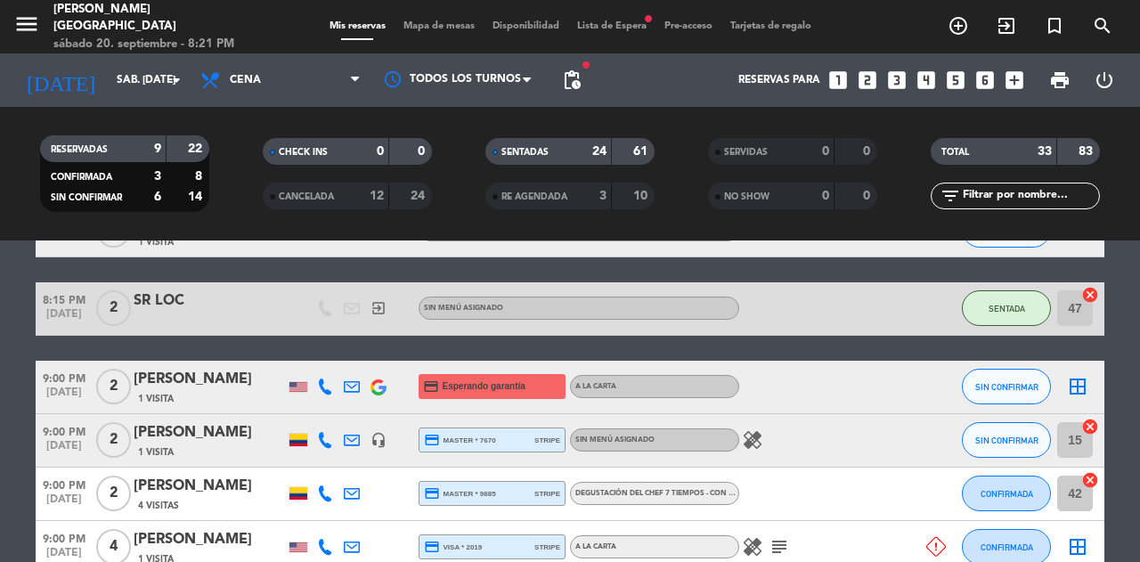
click at [434, 31] on span "Mapa de mesas" at bounding box center [439, 26] width 89 height 10
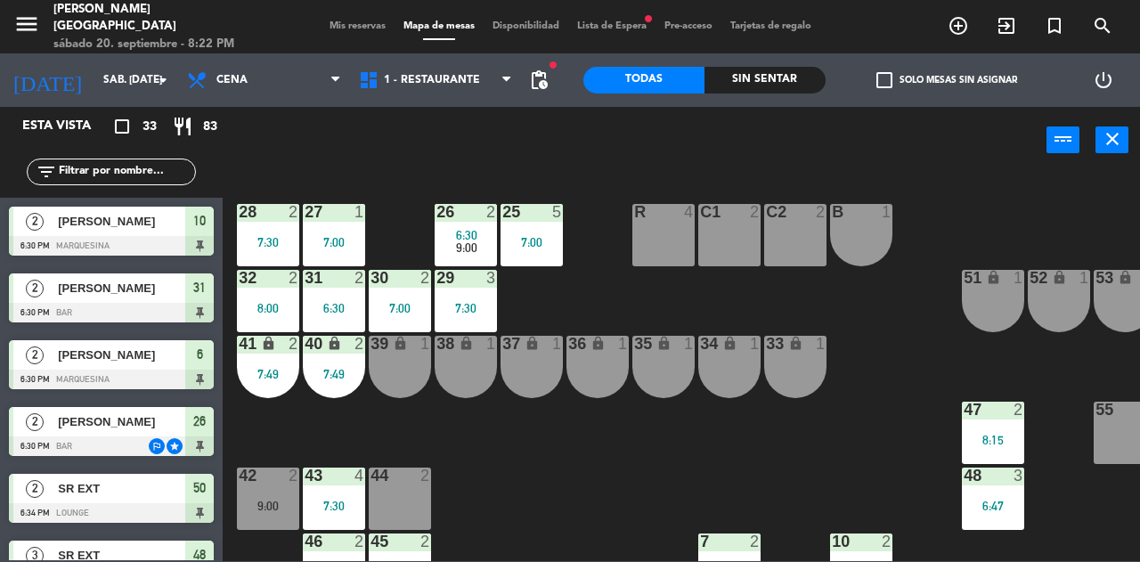
click at [478, 454] on div "25 5 7:00 26 2 6:30 9:00 27 1 7:00 28 2 7:30 R 4 C1 2 C2 2 B 1 29 3 7:30 30 2 7…" at bounding box center [687, 367] width 906 height 388
click at [399, 364] on div "39 lock 1" at bounding box center [400, 367] width 62 height 62
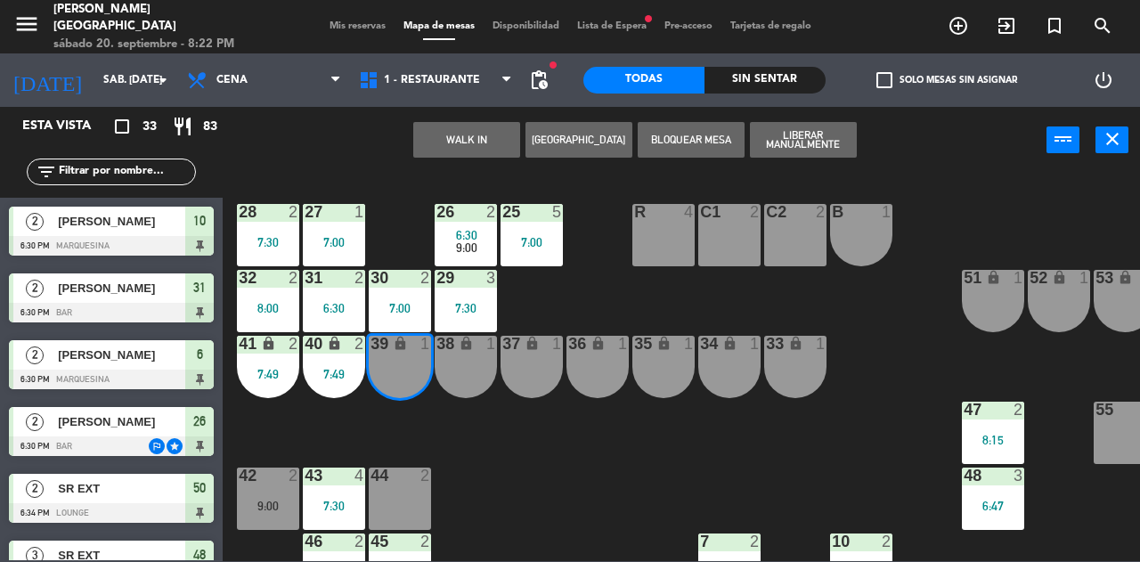
click at [466, 363] on div "38 lock 1" at bounding box center [466, 367] width 62 height 62
click at [528, 365] on div "37 lock 1" at bounding box center [532, 367] width 62 height 62
click at [437, 128] on button "WALK IN" at bounding box center [466, 140] width 107 height 36
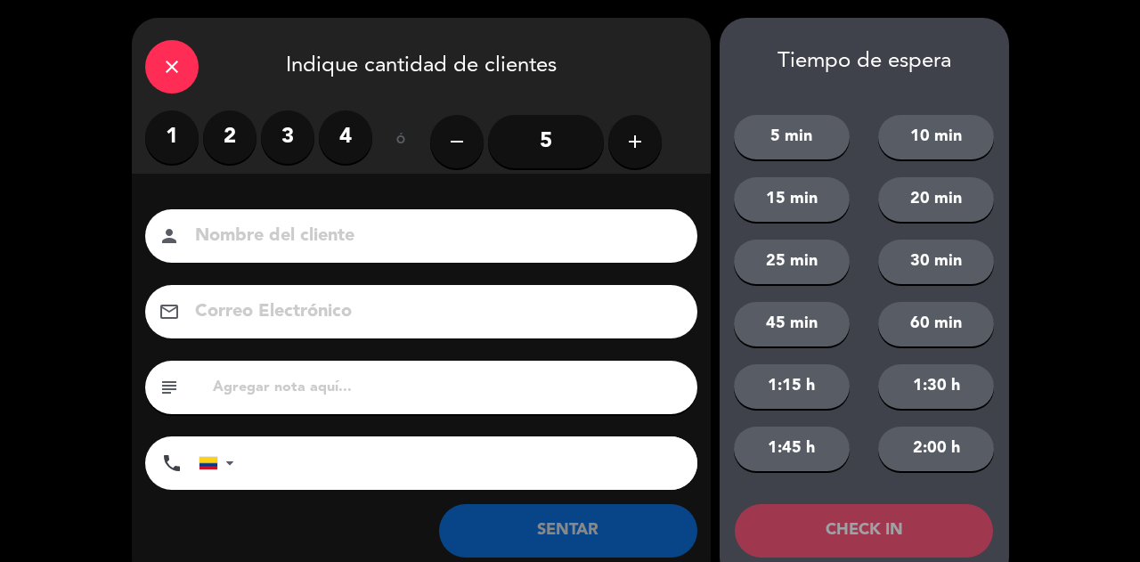
click at [264, 151] on div "1 2 3 4" at bounding box center [258, 136] width 227 height 53
click at [301, 140] on label "3" at bounding box center [287, 136] width 53 height 53
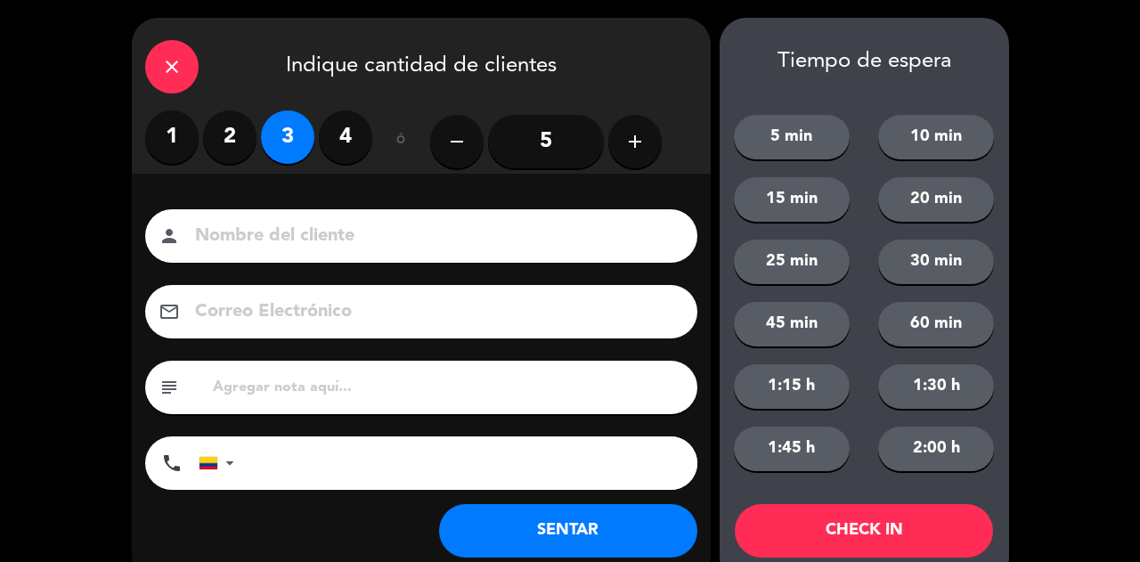
click at [309, 244] on input at bounding box center [433, 236] width 481 height 31
click at [421, 226] on input at bounding box center [433, 236] width 481 height 31
type input "SR EXT LOC"
click at [554, 522] on button "SENTAR" at bounding box center [568, 530] width 258 height 53
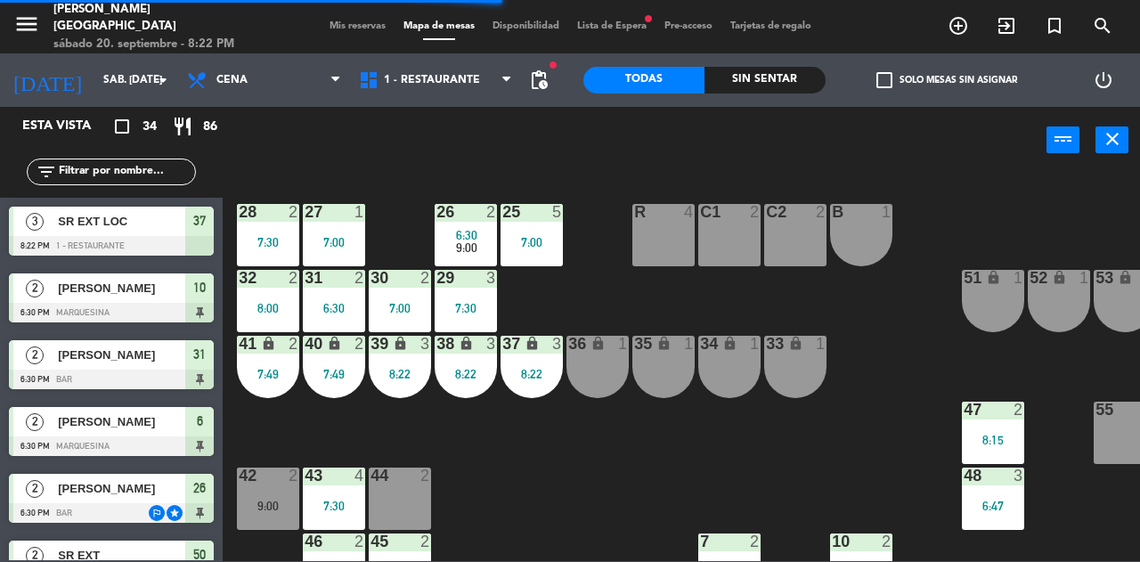
click at [343, 30] on span "Mis reservas" at bounding box center [358, 26] width 74 height 10
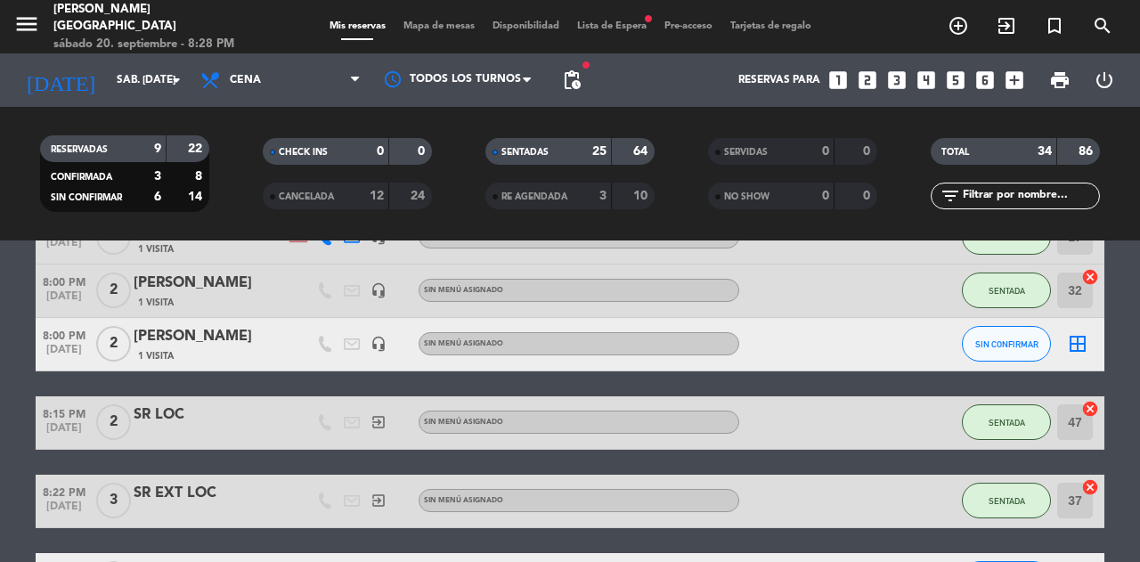
scroll to position [1513, 0]
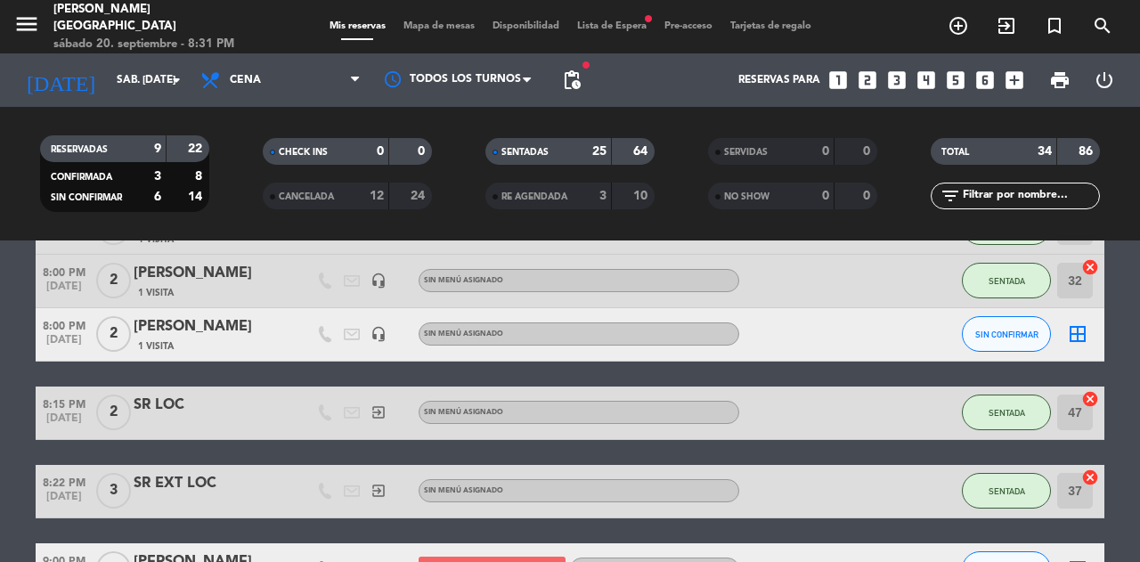
click at [992, 347] on button "SIN CONFIRMAR" at bounding box center [1006, 334] width 89 height 36
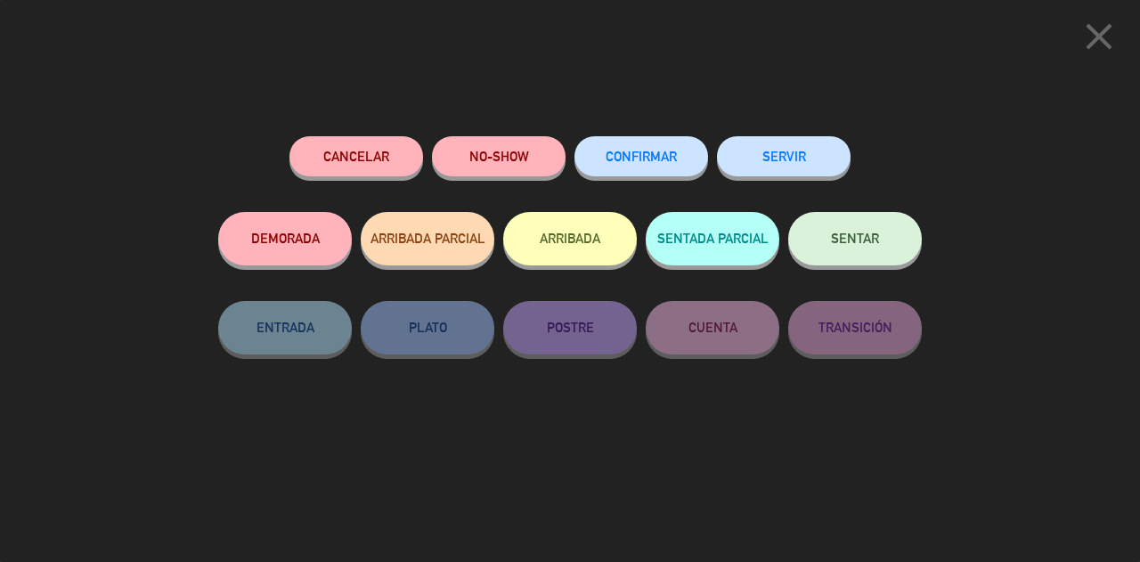
click at [846, 257] on button "SENTAR" at bounding box center [855, 238] width 134 height 53
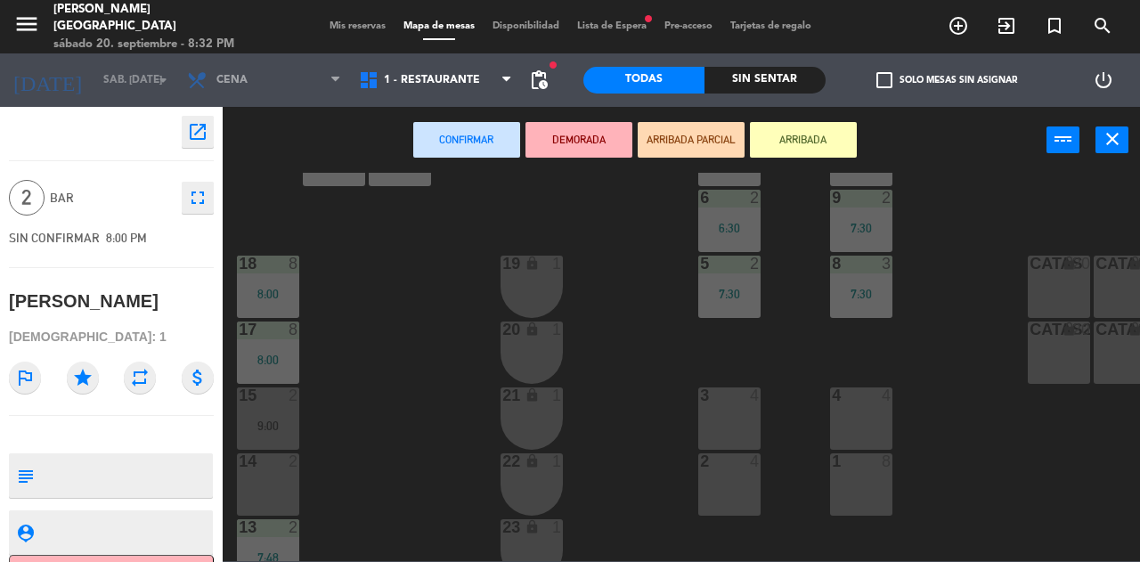
scroll to position [442, 0]
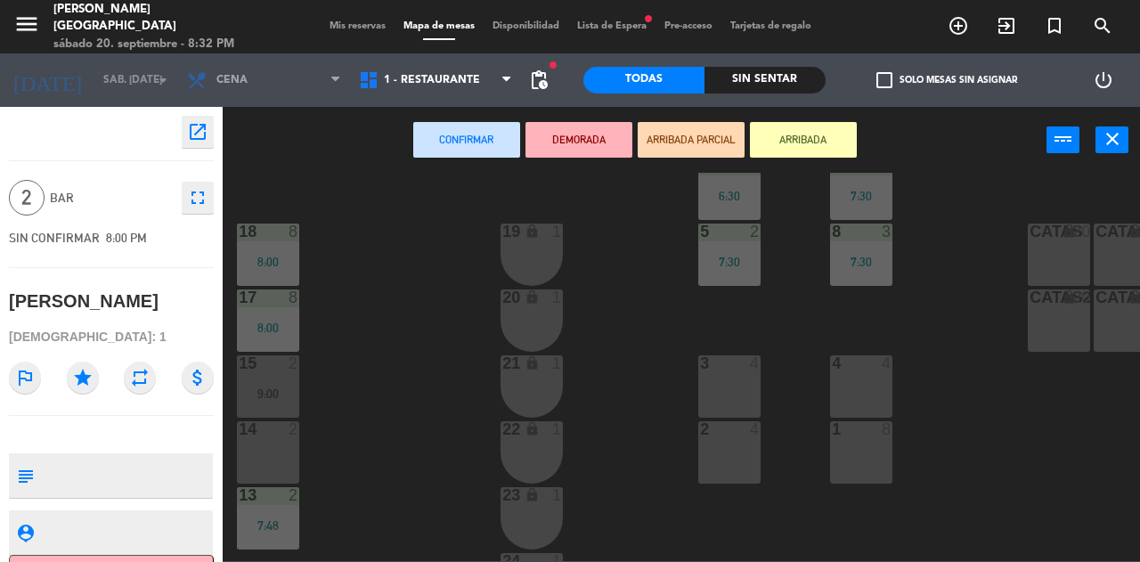
click at [268, 452] on div "14 2" at bounding box center [268, 452] width 62 height 62
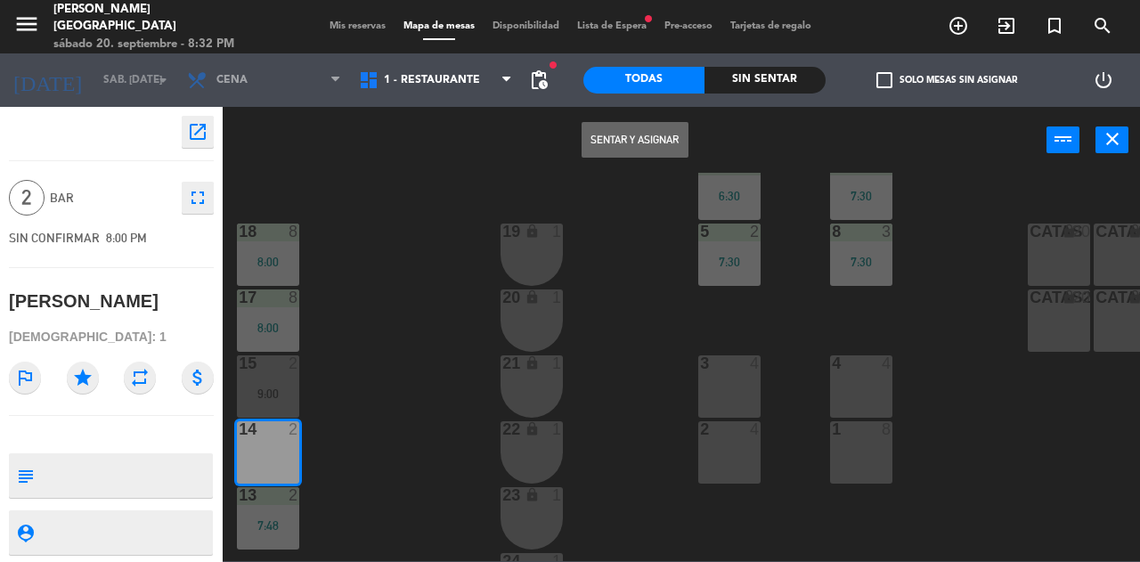
click at [649, 151] on button "Sentar y Asignar" at bounding box center [635, 140] width 107 height 36
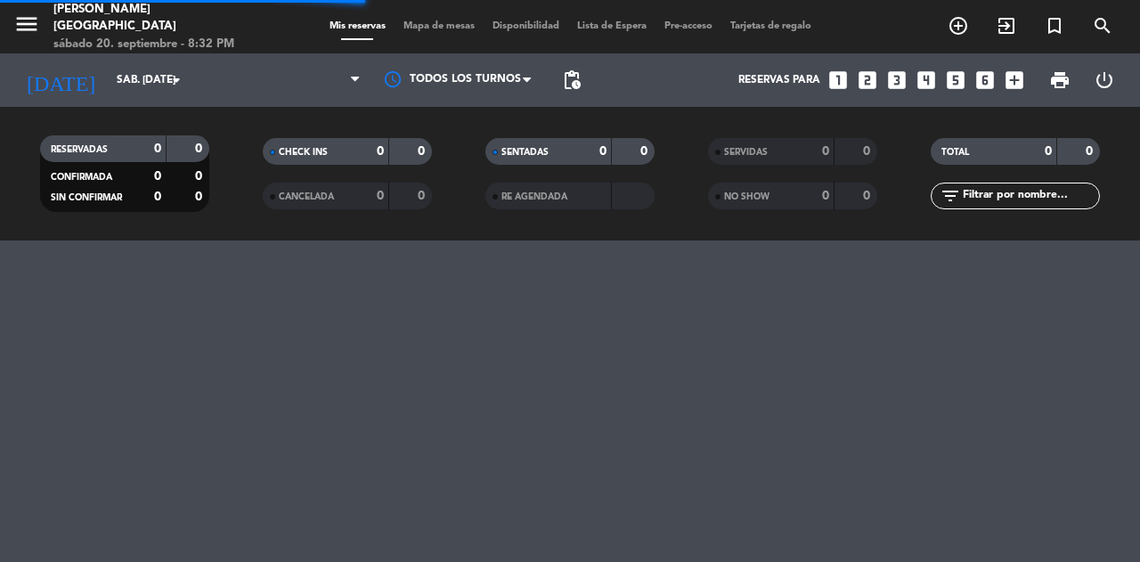
click at [455, 27] on span "Mapa de mesas" at bounding box center [439, 26] width 89 height 10
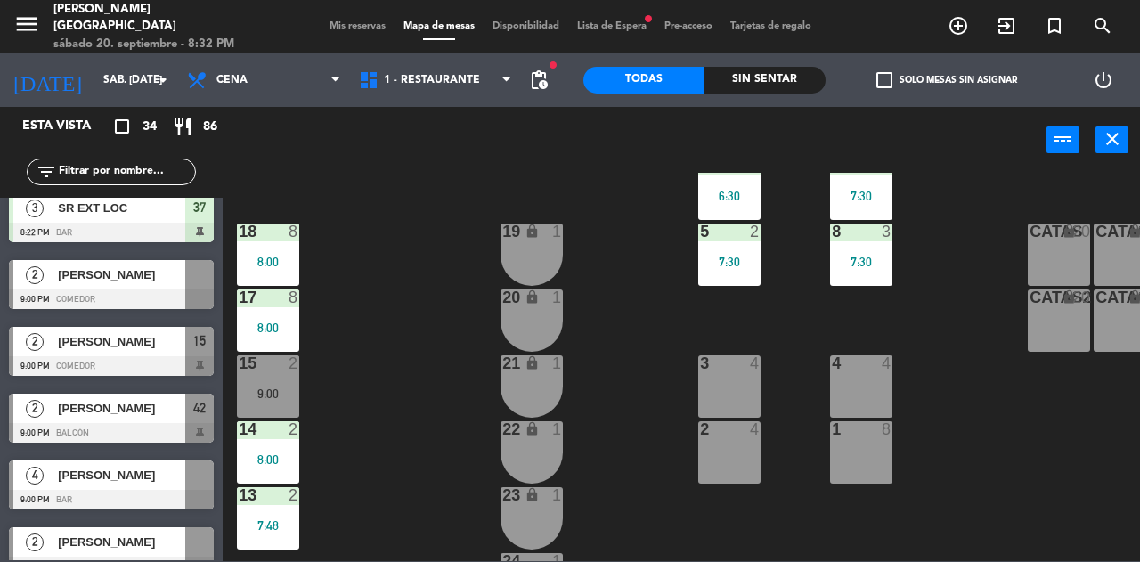
scroll to position [506, 0]
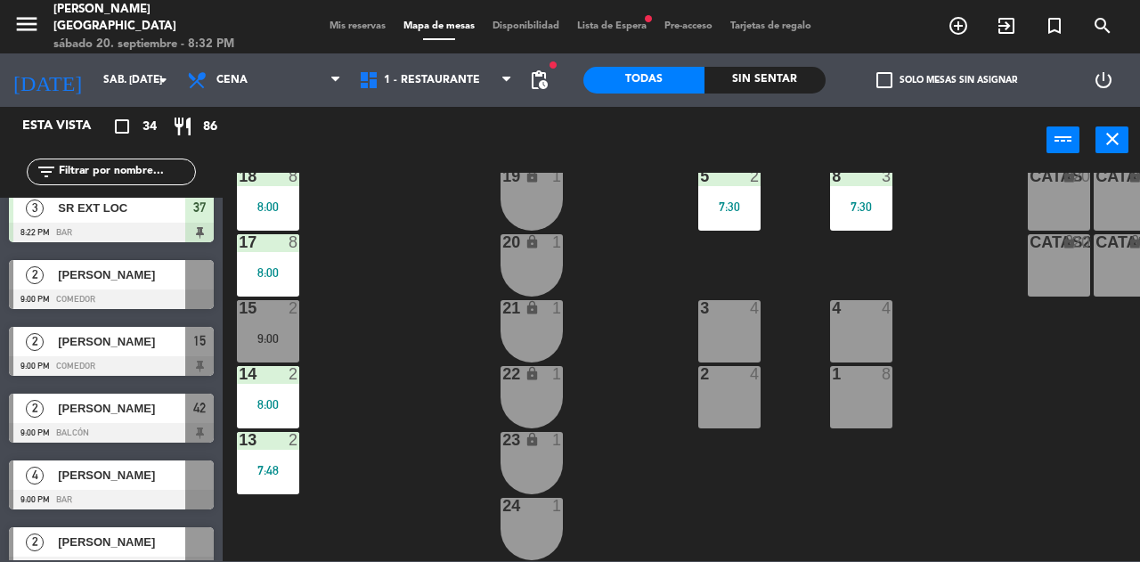
click at [271, 376] on div "14 2 8:00" at bounding box center [268, 397] width 62 height 62
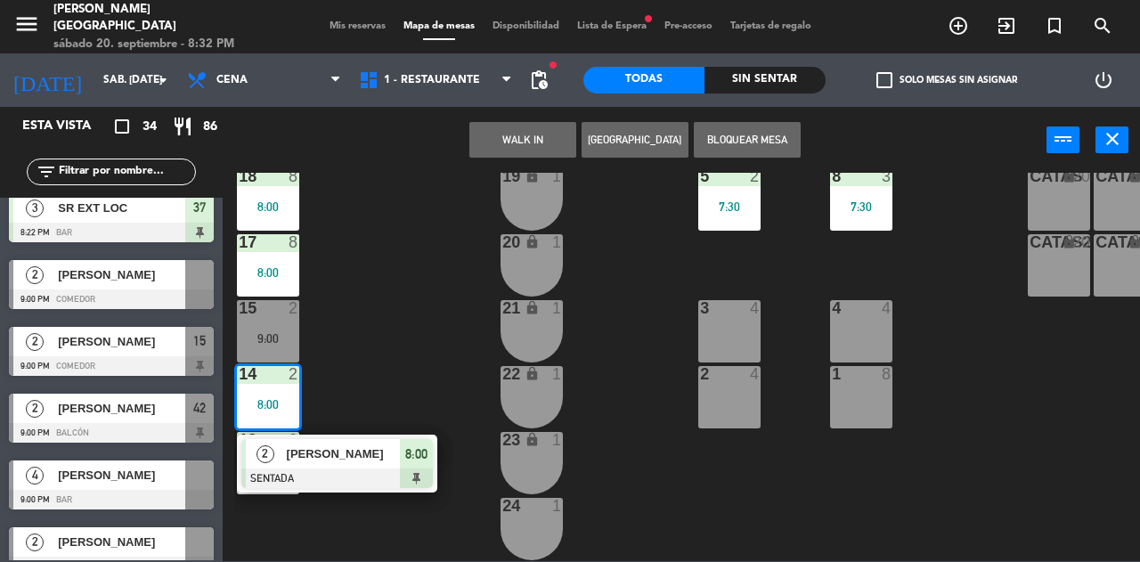
click at [278, 336] on div "15 2 9:00" at bounding box center [268, 331] width 62 height 62
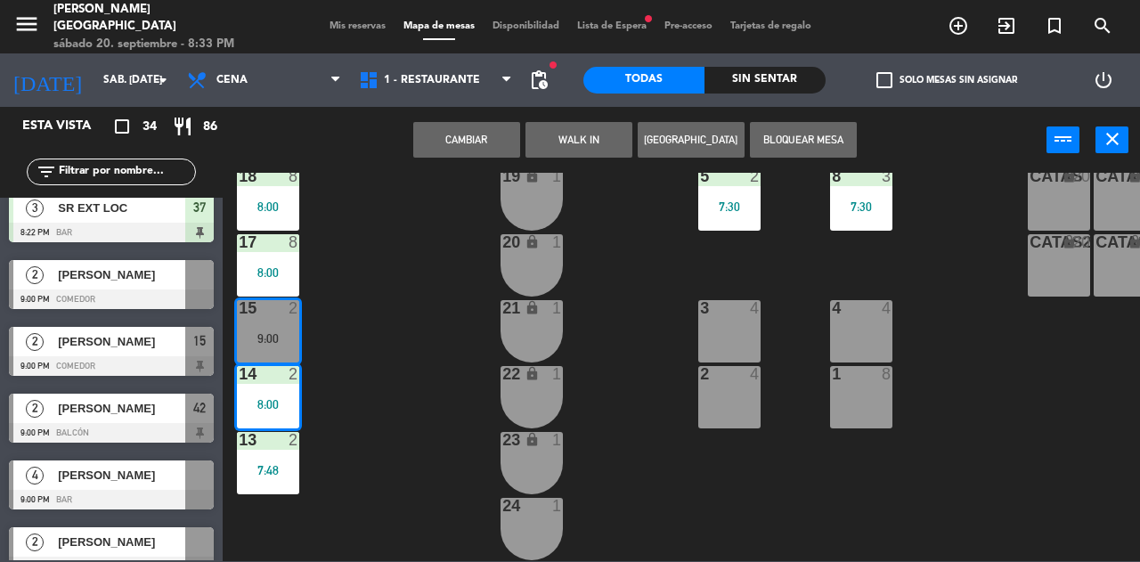
click at [472, 155] on button "Cambiar" at bounding box center [466, 140] width 107 height 36
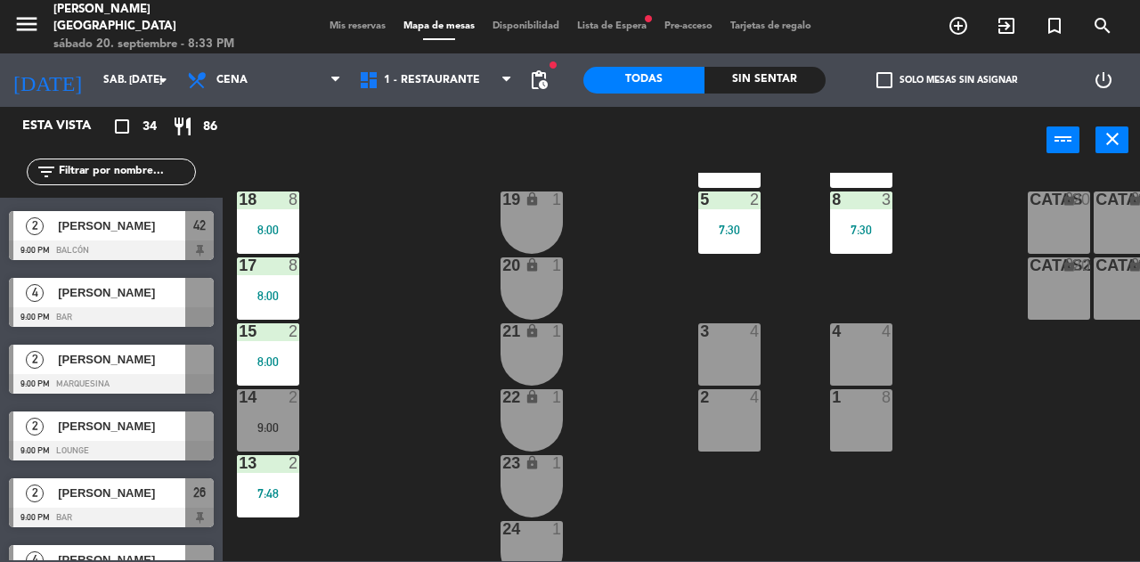
scroll to position [1908, 0]
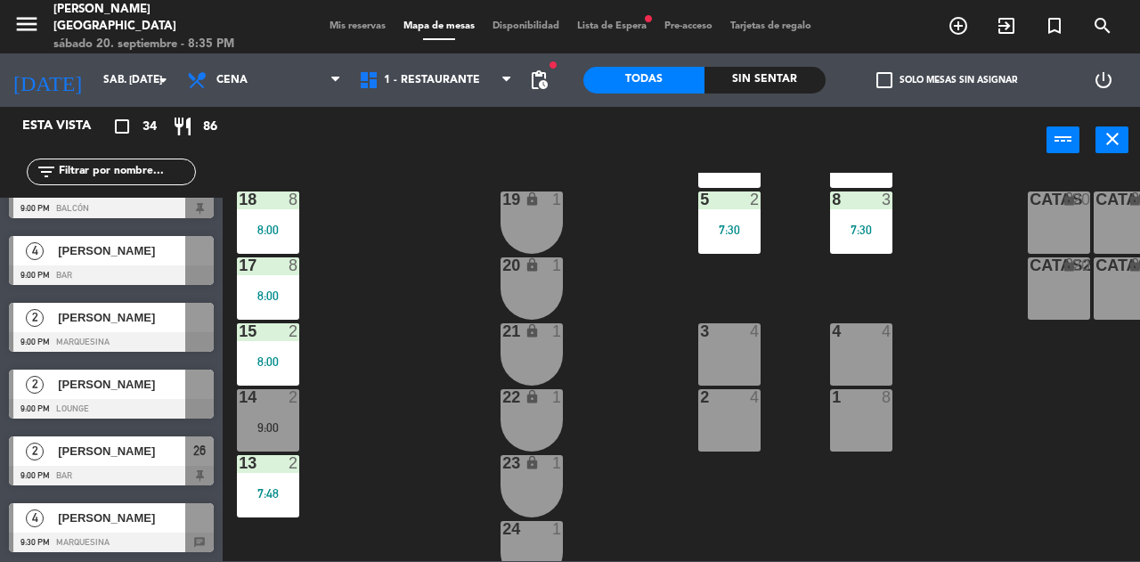
click at [330, 21] on span "Mis reservas" at bounding box center [358, 26] width 74 height 10
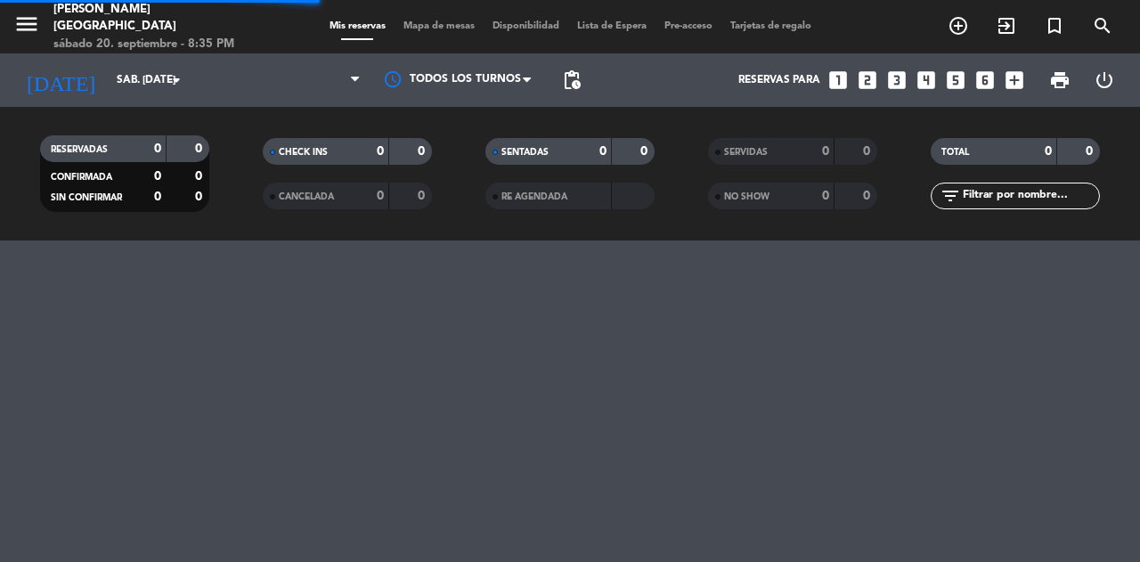
click at [15, 23] on icon "menu" at bounding box center [26, 24] width 27 height 27
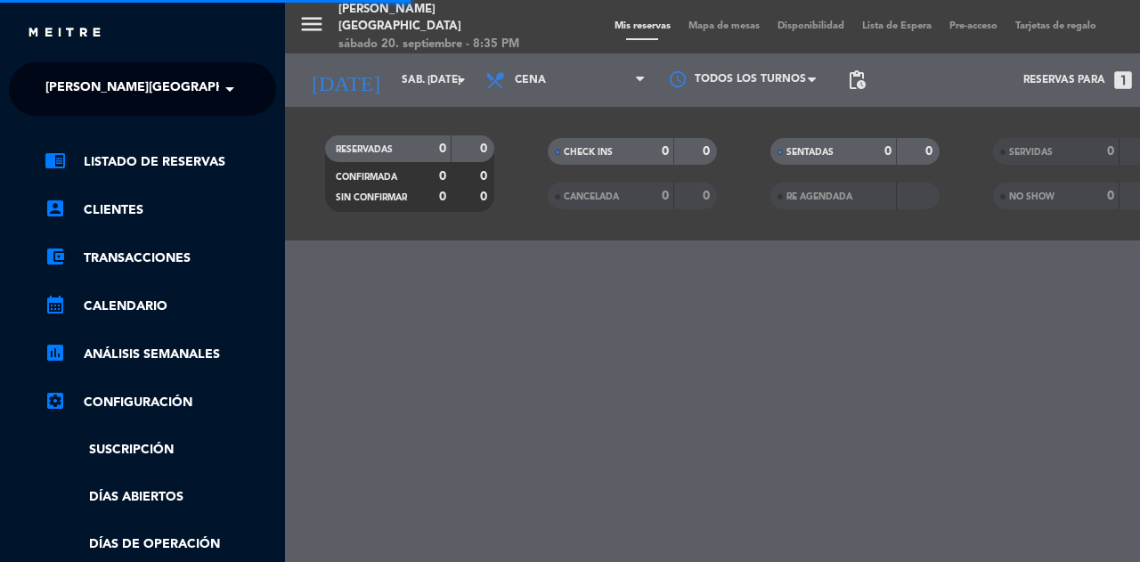
click at [95, 91] on span "[PERSON_NAME][GEOGRAPHIC_DATA]" at bounding box center [162, 88] width 235 height 37
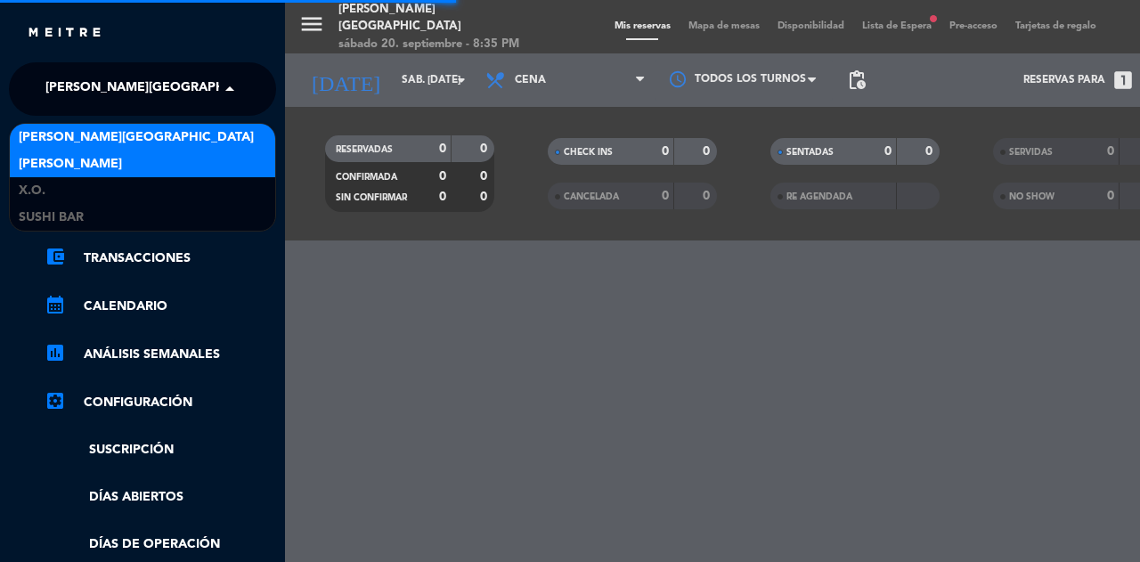
click at [43, 166] on span "[PERSON_NAME]" at bounding box center [70, 164] width 103 height 20
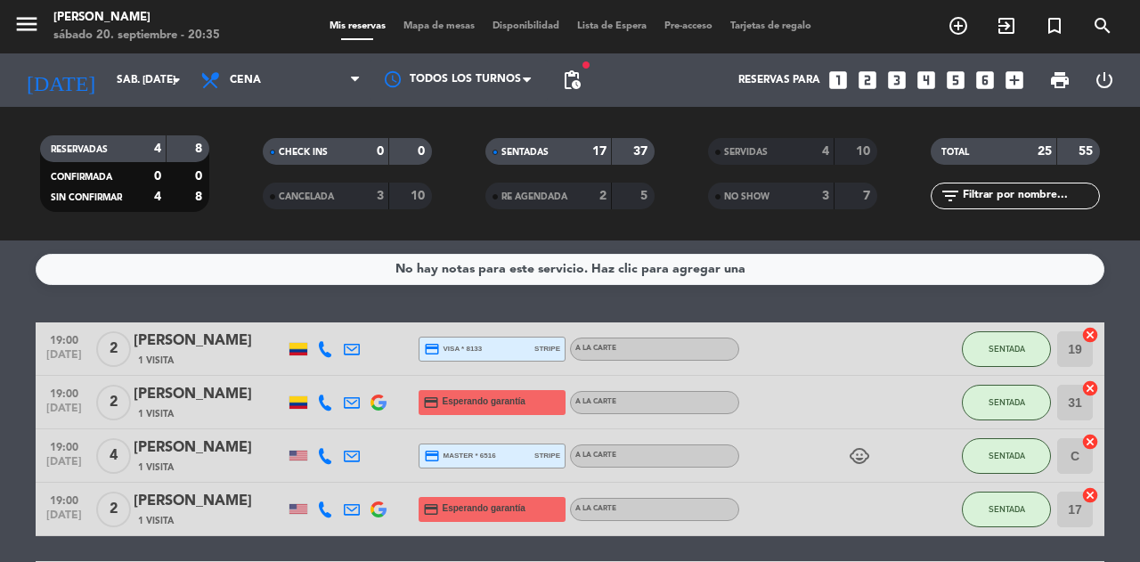
click at [34, 32] on icon "menu" at bounding box center [26, 24] width 27 height 27
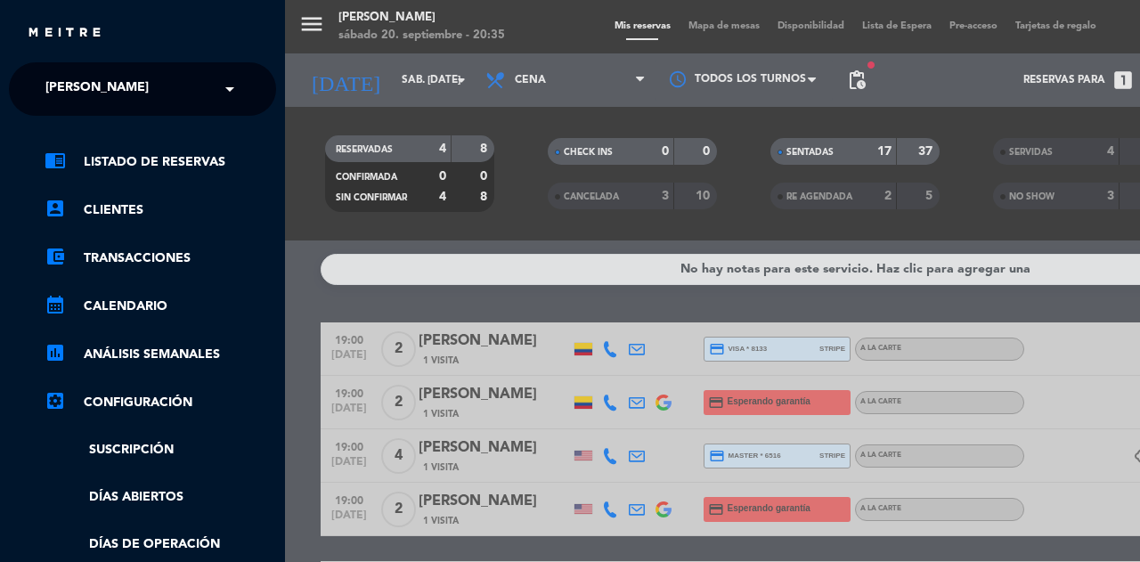
click at [109, 91] on span "[PERSON_NAME]" at bounding box center [96, 88] width 103 height 37
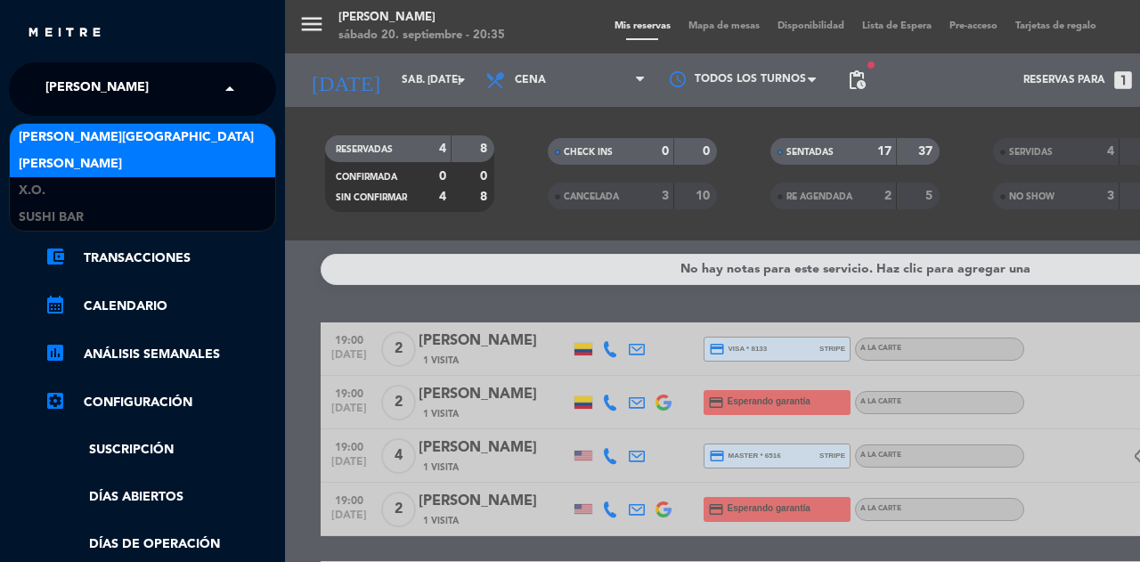
click at [102, 140] on span "[PERSON_NAME][GEOGRAPHIC_DATA]" at bounding box center [136, 137] width 235 height 20
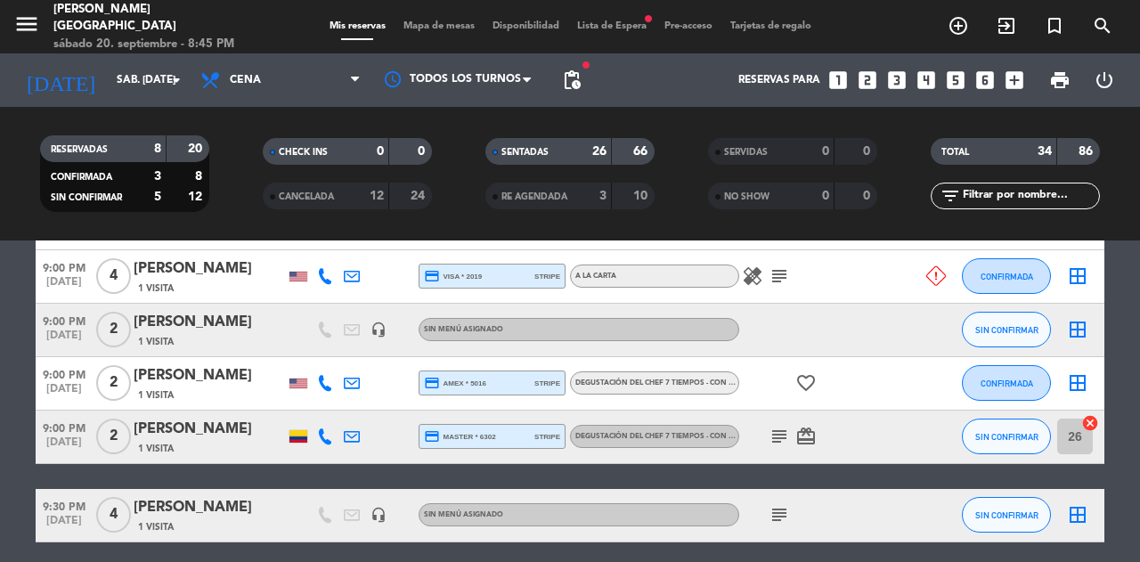
scroll to position [1967, 0]
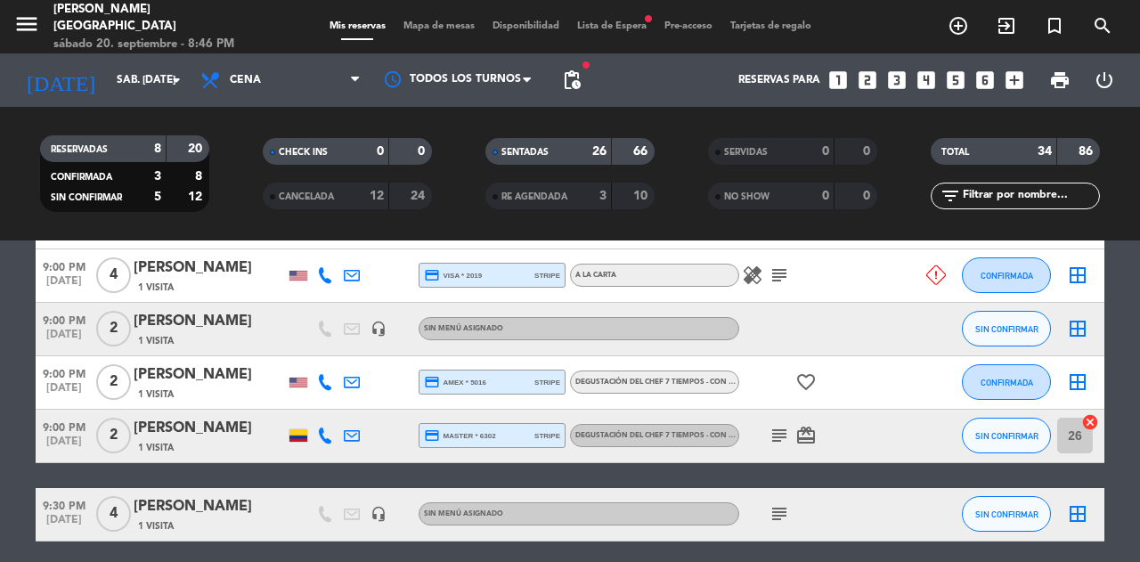
click at [1000, 394] on button "CONFIRMADA" at bounding box center [1006, 382] width 89 height 36
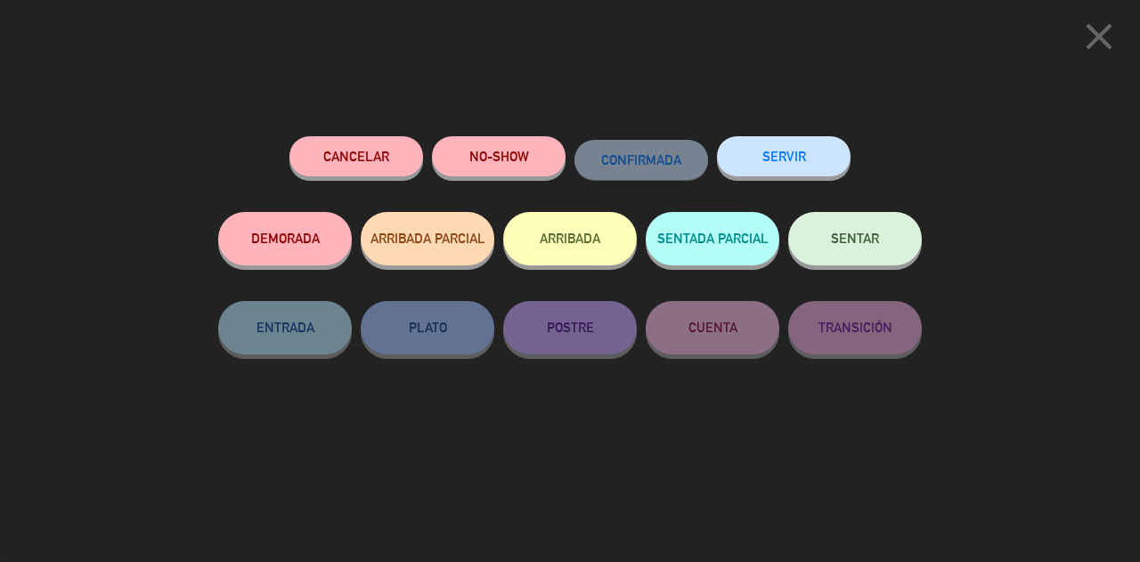
click at [862, 235] on span "SENTAR" at bounding box center [855, 238] width 48 height 15
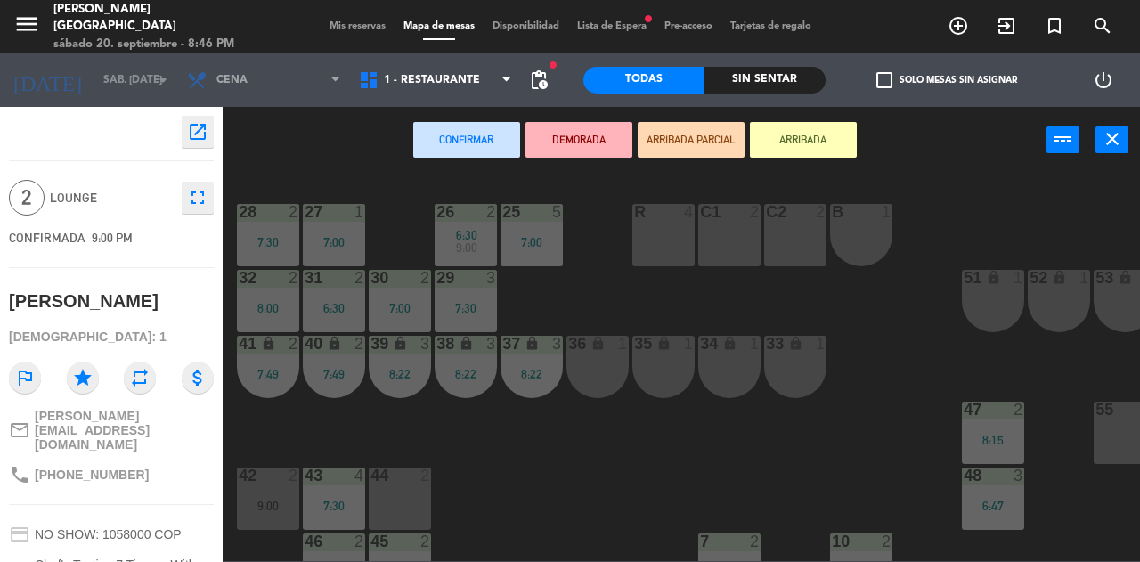
click at [276, 163] on div "Confirmar DEMORADA ARRIBADA PARCIAL ARRIBADA power_input close" at bounding box center [635, 141] width 824 height 68
click at [343, 22] on span "Mis reservas" at bounding box center [358, 26] width 74 height 10
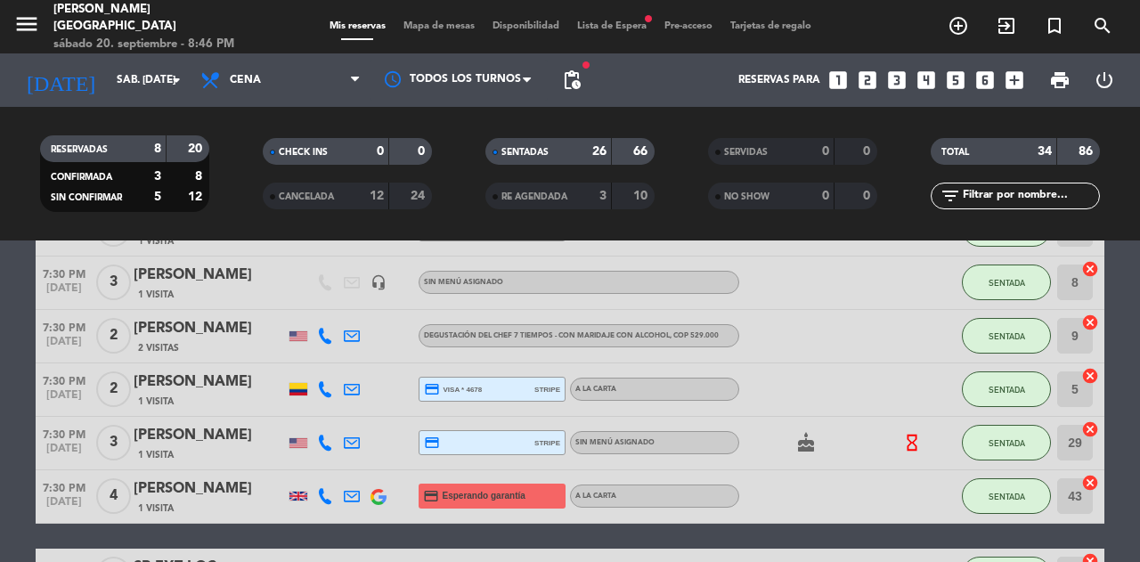
click at [73, 458] on div "7:30 PM [DATE]" at bounding box center [64, 443] width 57 height 53
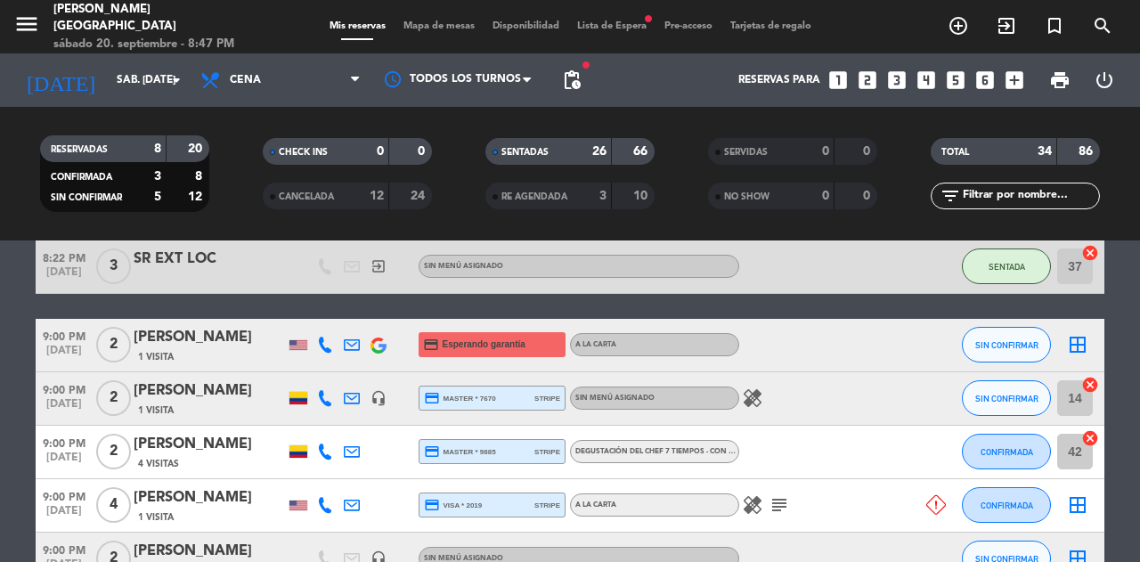
scroll to position [1739, 0]
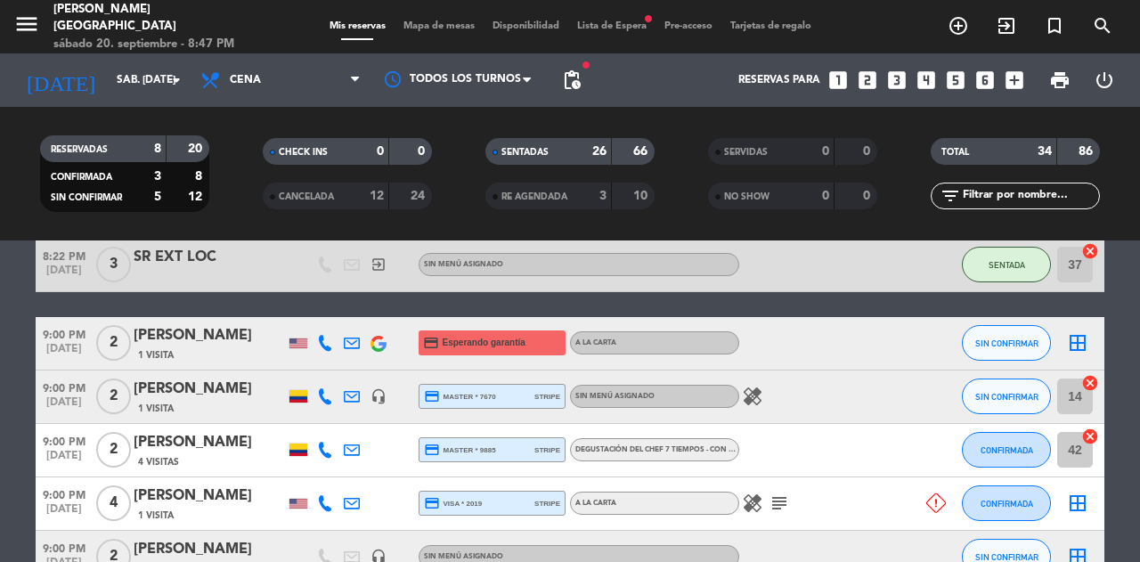
click at [432, 27] on span "Mapa de mesas" at bounding box center [439, 26] width 89 height 10
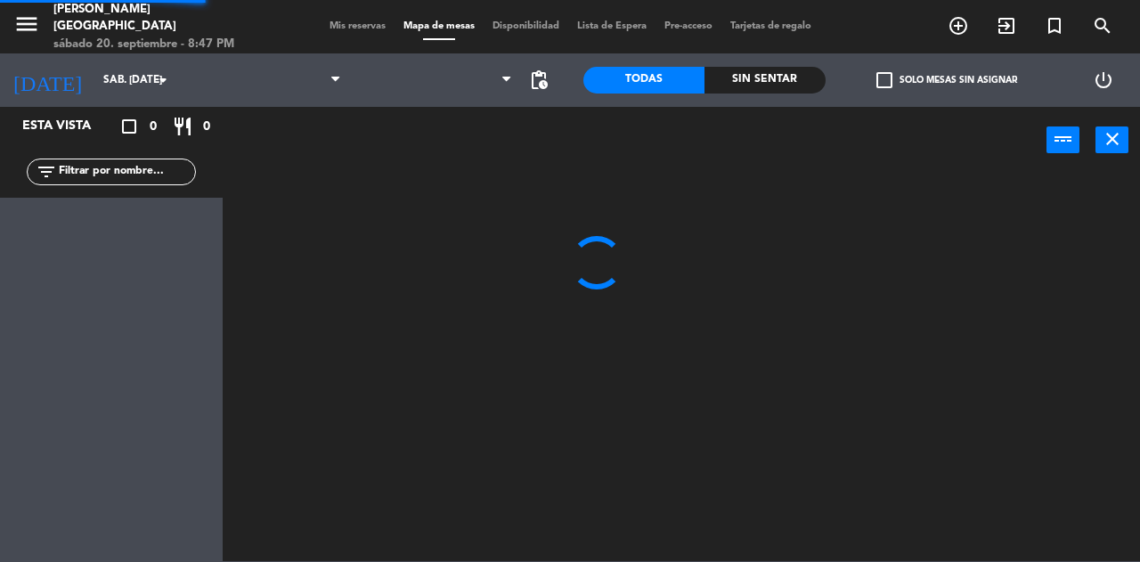
click at [415, 29] on span "Mapa de mesas" at bounding box center [439, 26] width 89 height 10
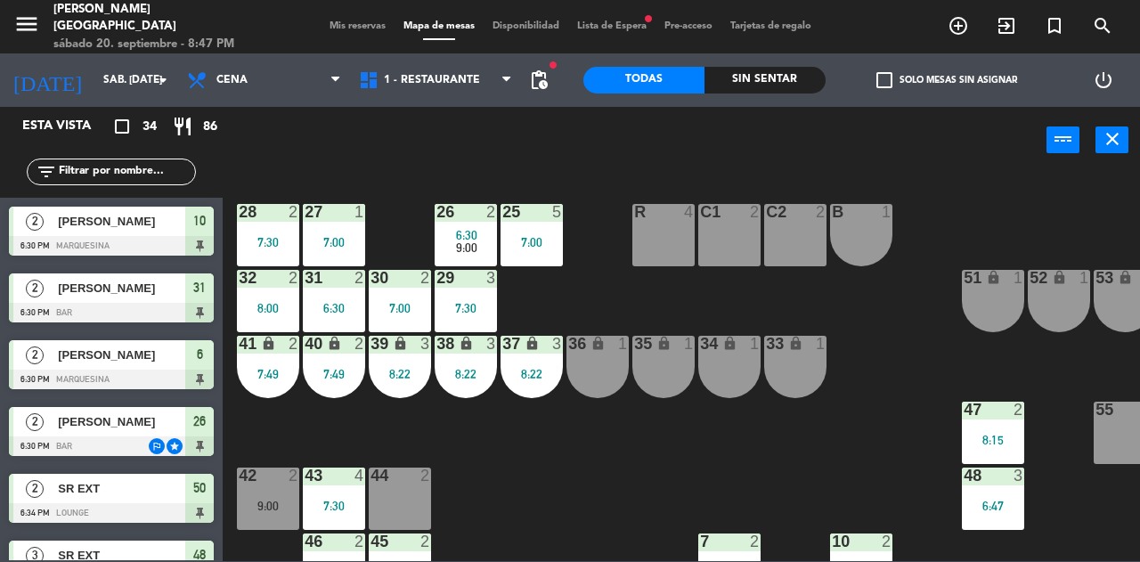
click at [249, 239] on div "7:30" at bounding box center [268, 242] width 62 height 12
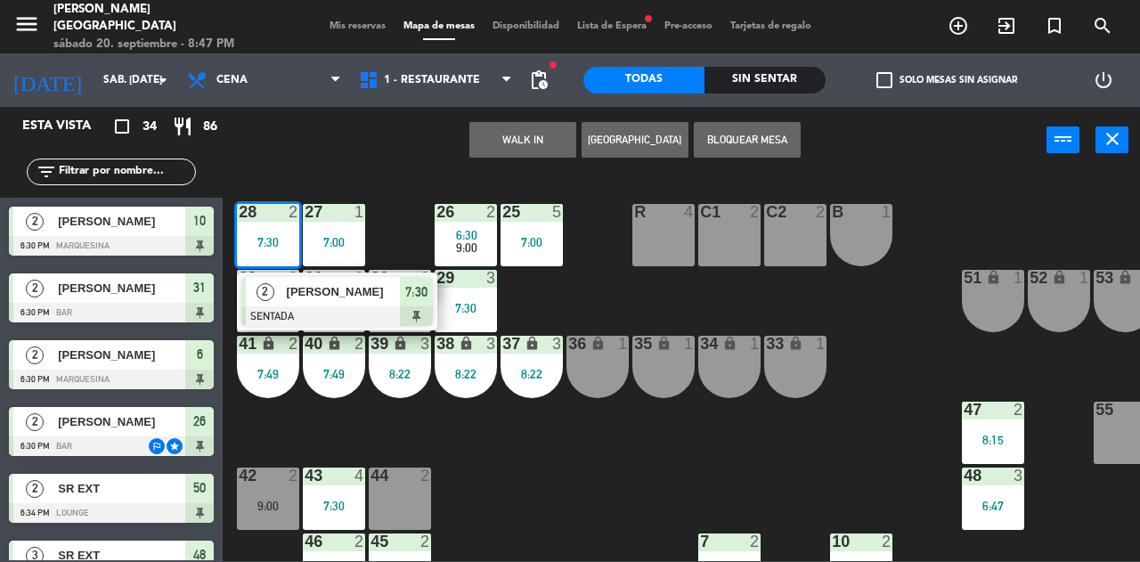
click at [361, 303] on div "[PERSON_NAME]" at bounding box center [343, 291] width 116 height 29
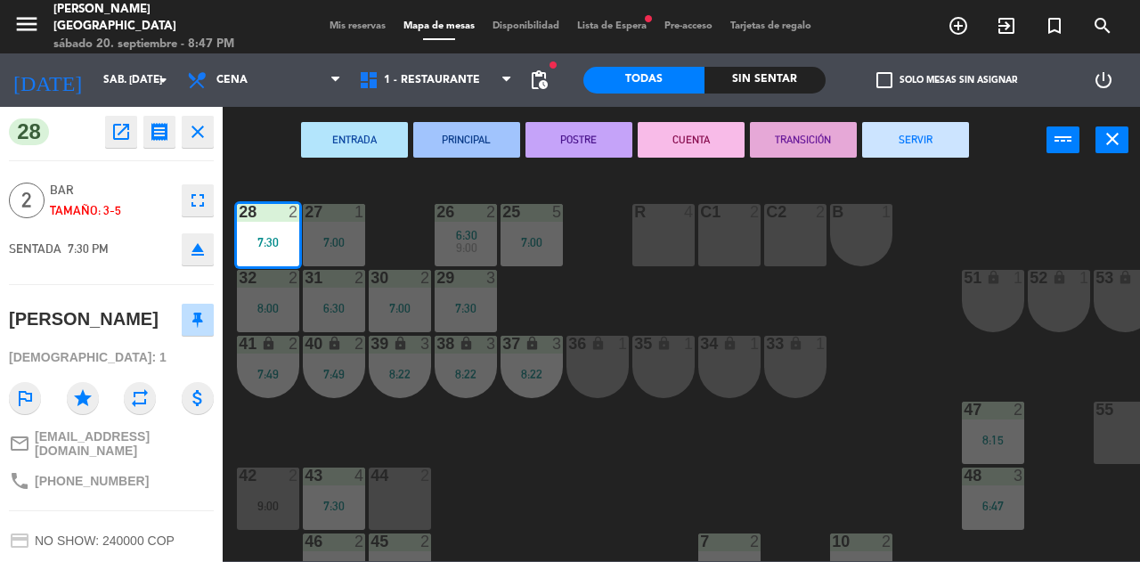
click at [907, 135] on button "SERVIR" at bounding box center [915, 140] width 107 height 36
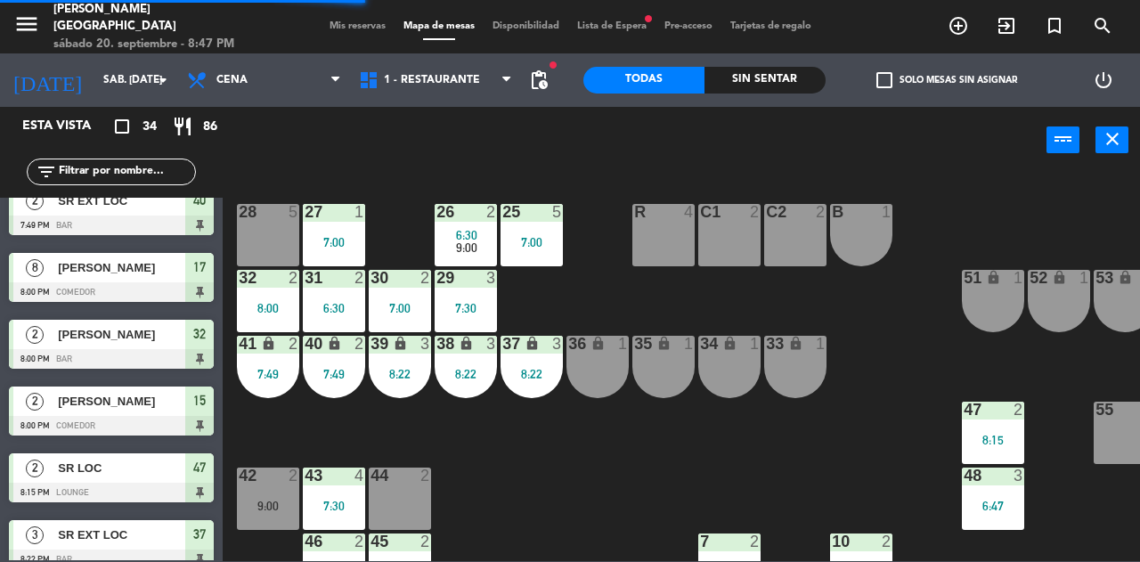
scroll to position [1908, 0]
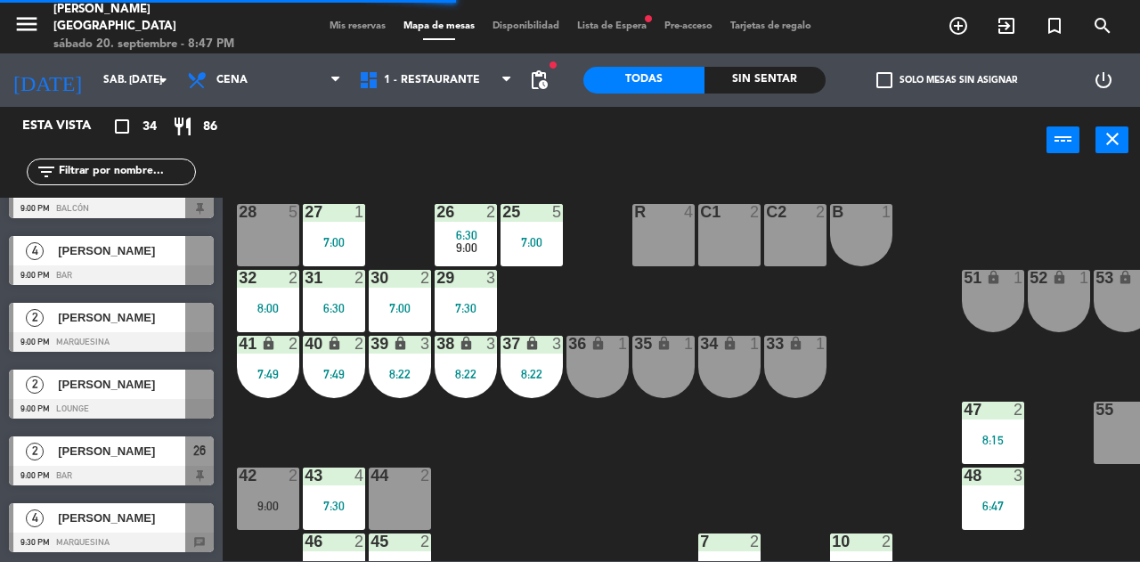
click at [263, 504] on div "9:00" at bounding box center [268, 506] width 62 height 12
click at [534, 476] on div "25 5 7:00 26 2 6:30 9:00 27 1 7:00 28 5 R 4 C1 2 C2 2 B 1 29 3 7:30 30 2 7:00 3…" at bounding box center [687, 367] width 906 height 388
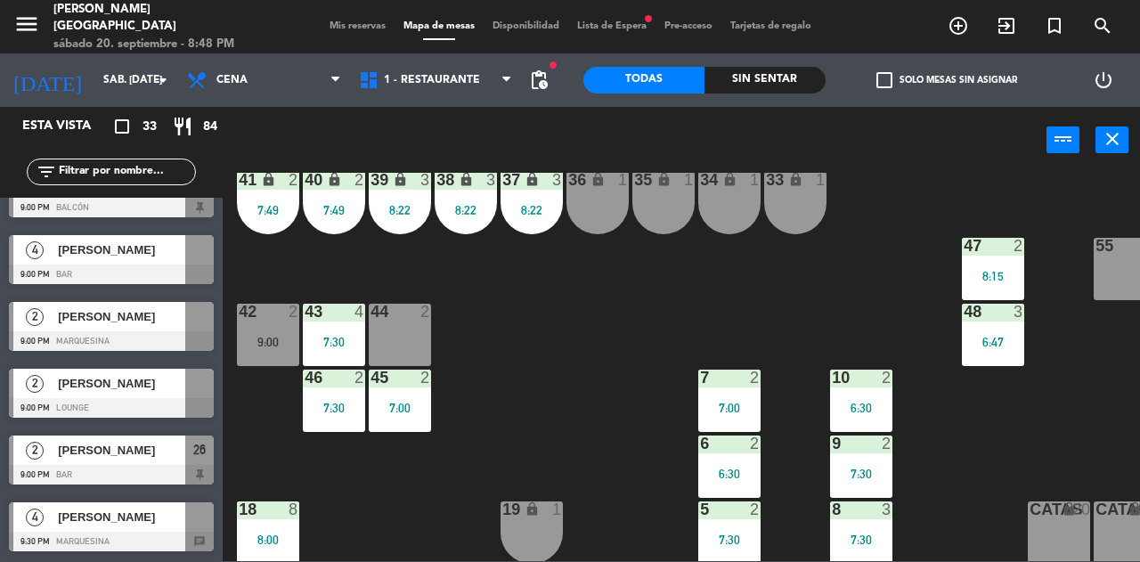
scroll to position [216, 0]
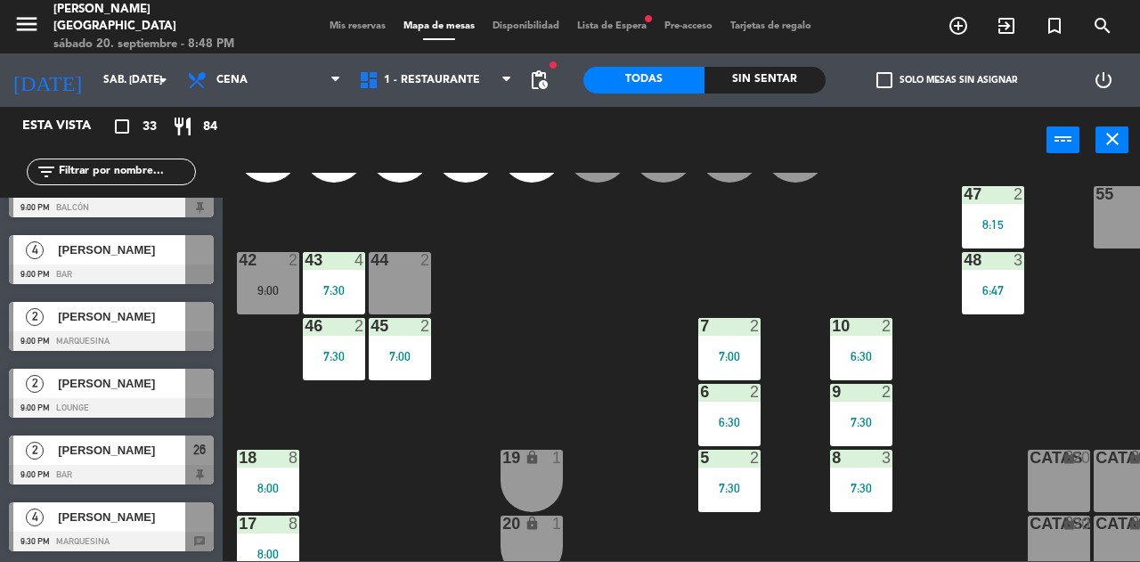
click at [351, 26] on span "Mis reservas" at bounding box center [358, 26] width 74 height 10
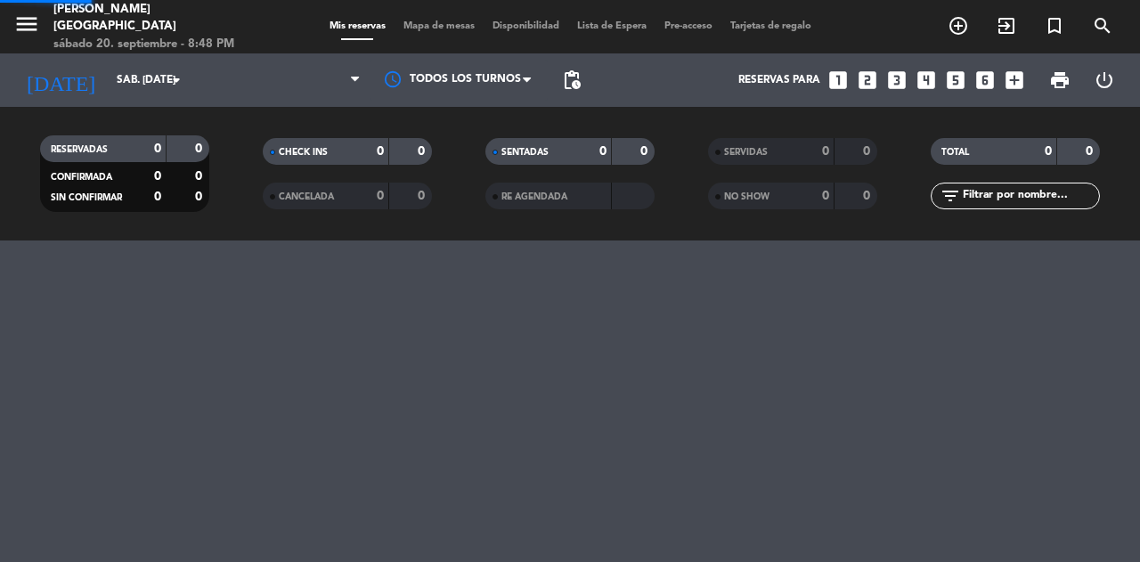
click at [360, 24] on span "Mis reservas" at bounding box center [358, 26] width 74 height 10
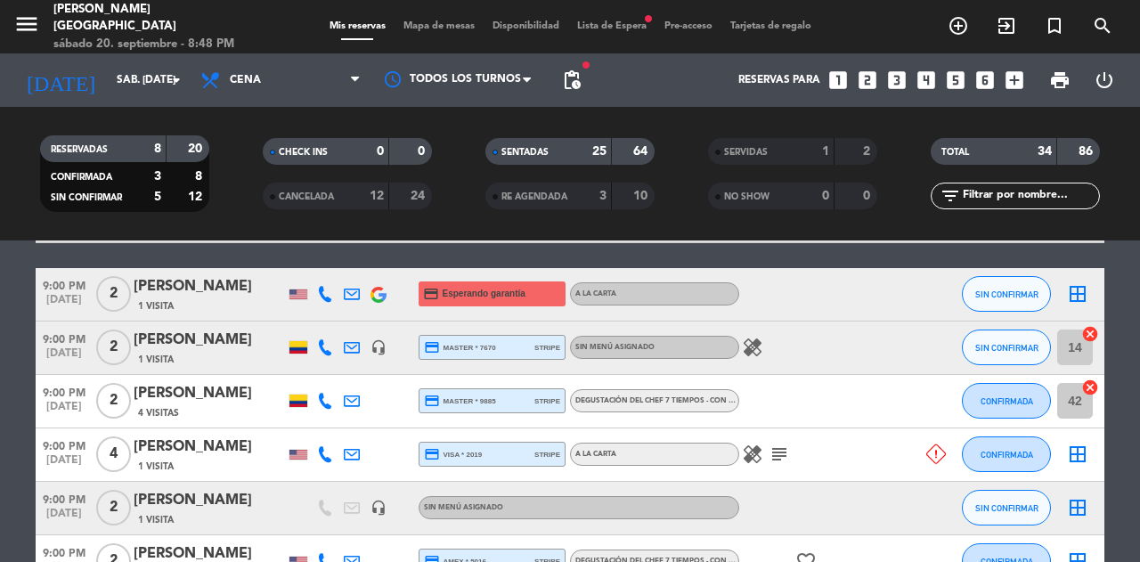
scroll to position [1730, 0]
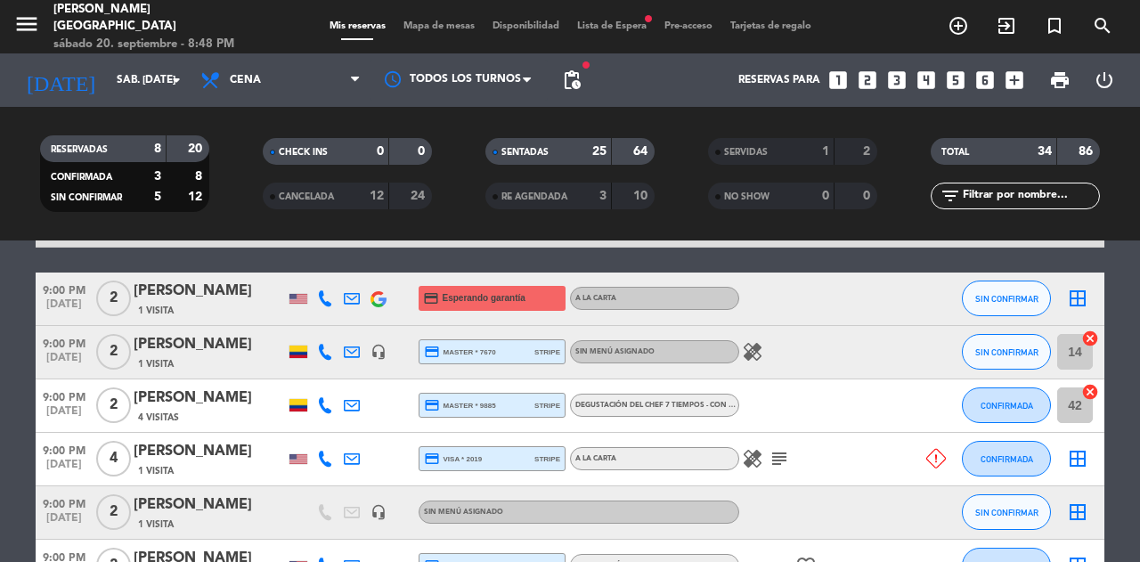
click at [757, 351] on icon "healing" at bounding box center [752, 351] width 21 height 21
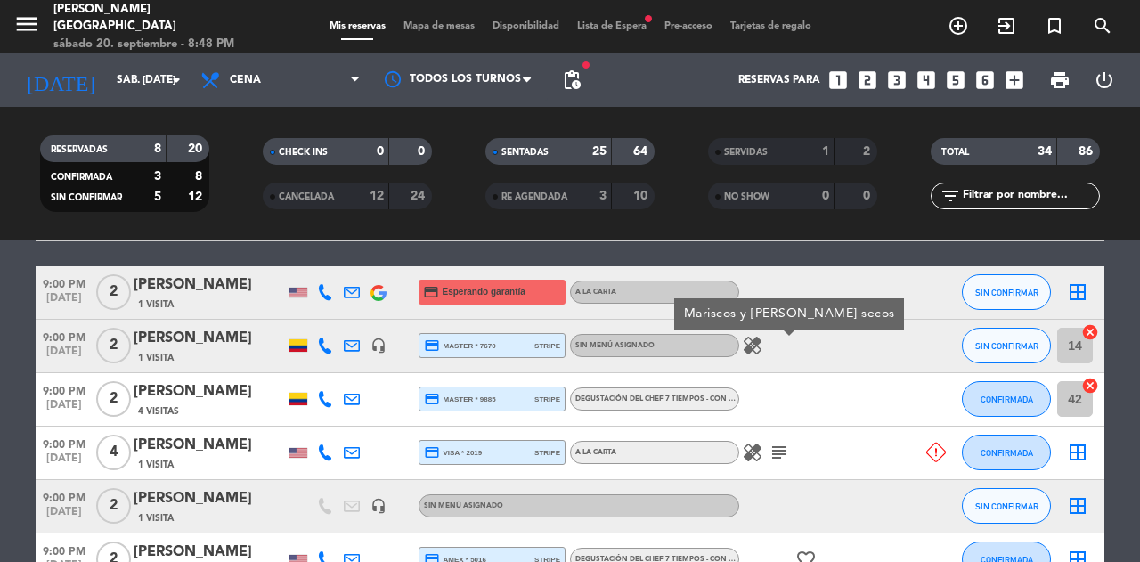
scroll to position [1724, 0]
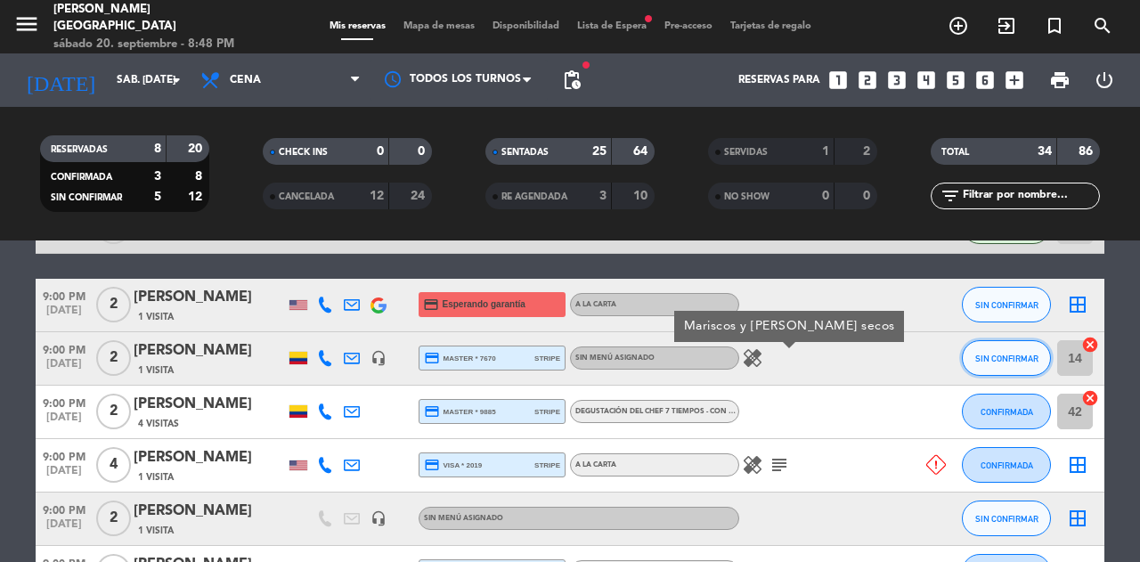
click at [994, 357] on span "SIN CONFIRMAR" at bounding box center [1007, 359] width 63 height 10
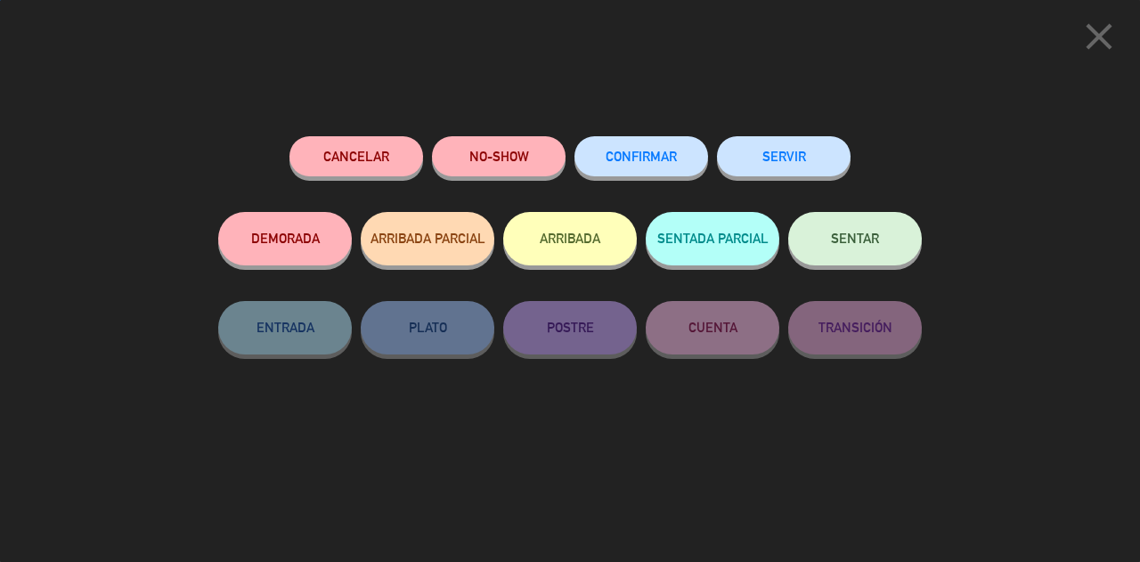
click at [869, 239] on span "SENTAR" at bounding box center [855, 238] width 48 height 15
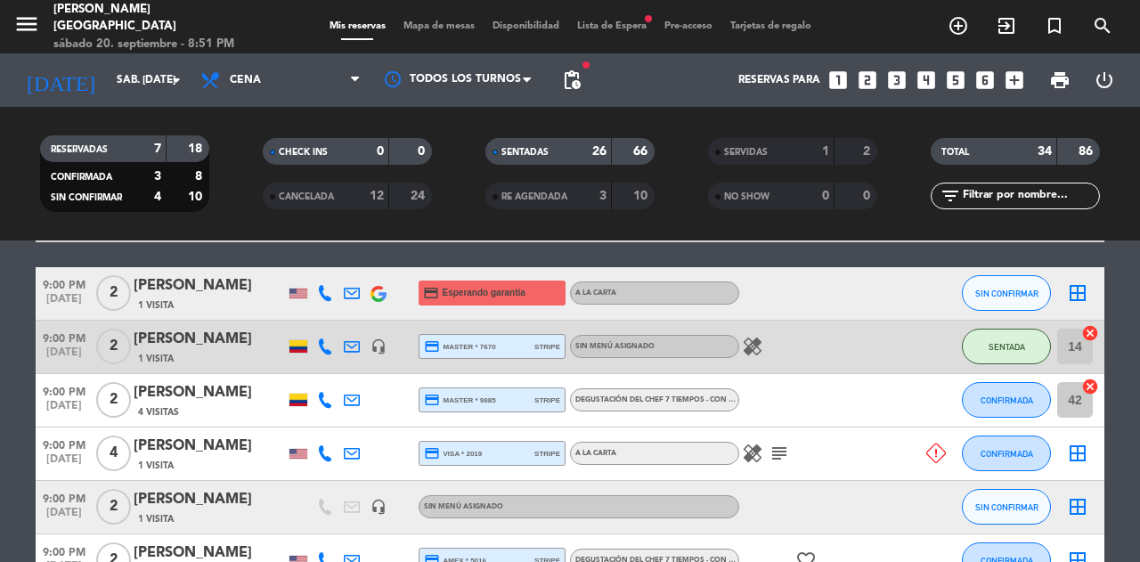
scroll to position [1733, 0]
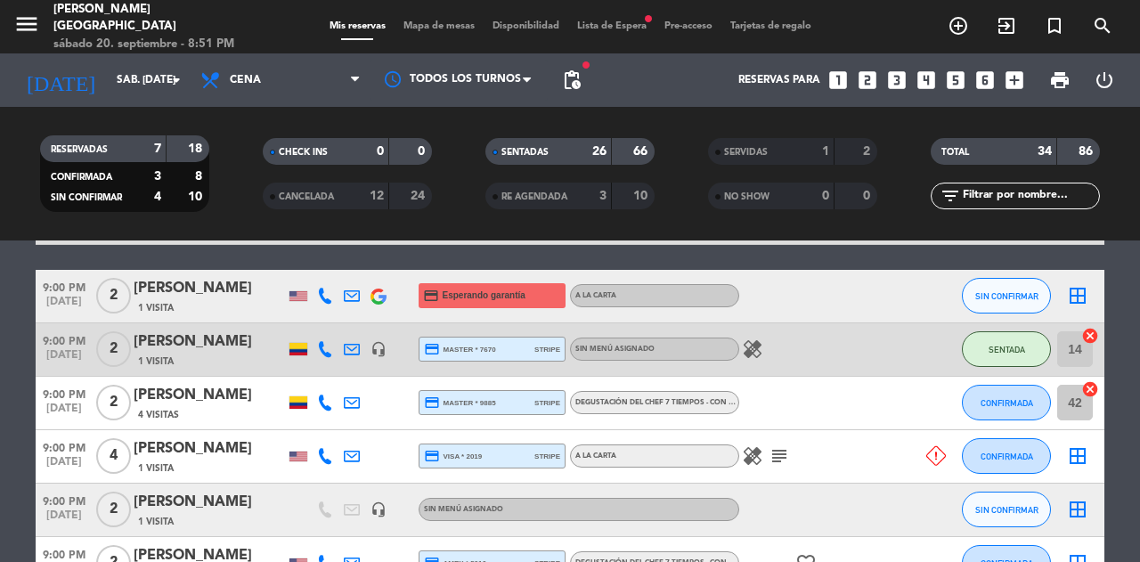
click at [751, 339] on icon "healing" at bounding box center [752, 349] width 21 height 21
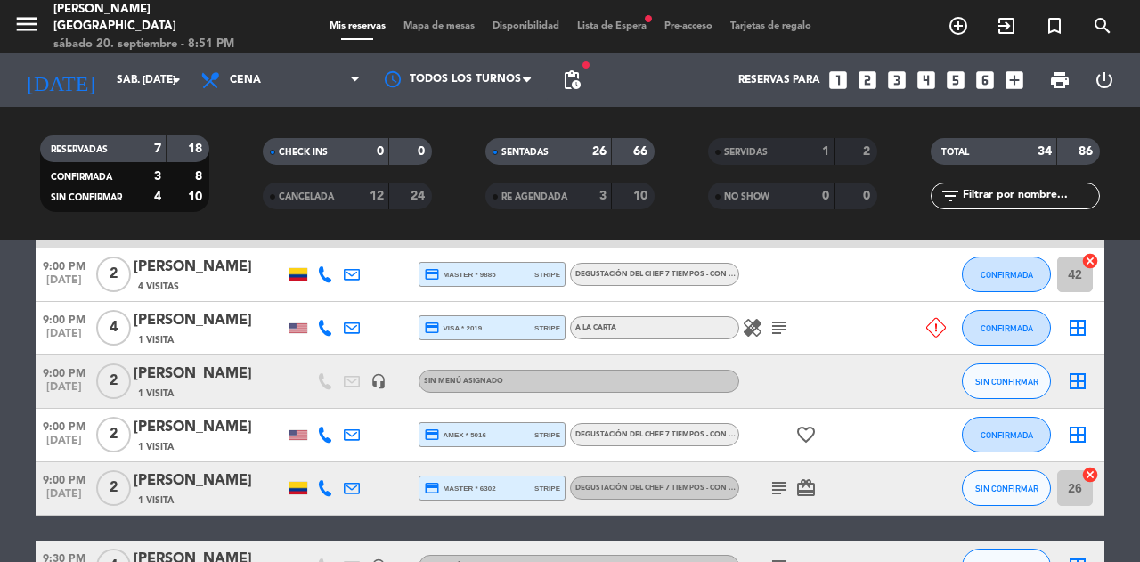
scroll to position [1856, 0]
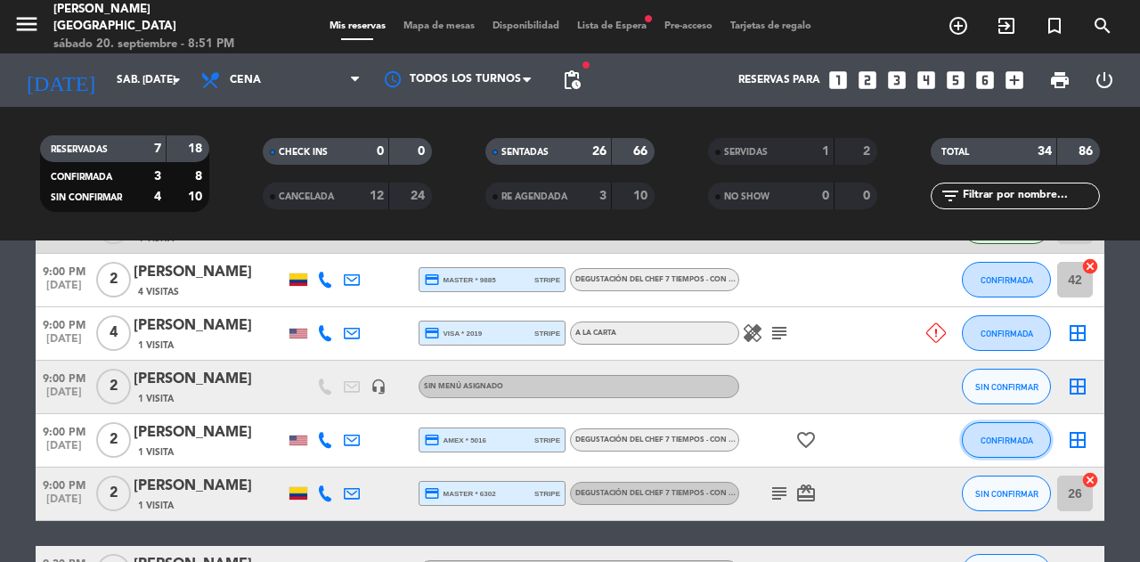
click at [993, 451] on button "CONFIRMADA" at bounding box center [1006, 440] width 89 height 36
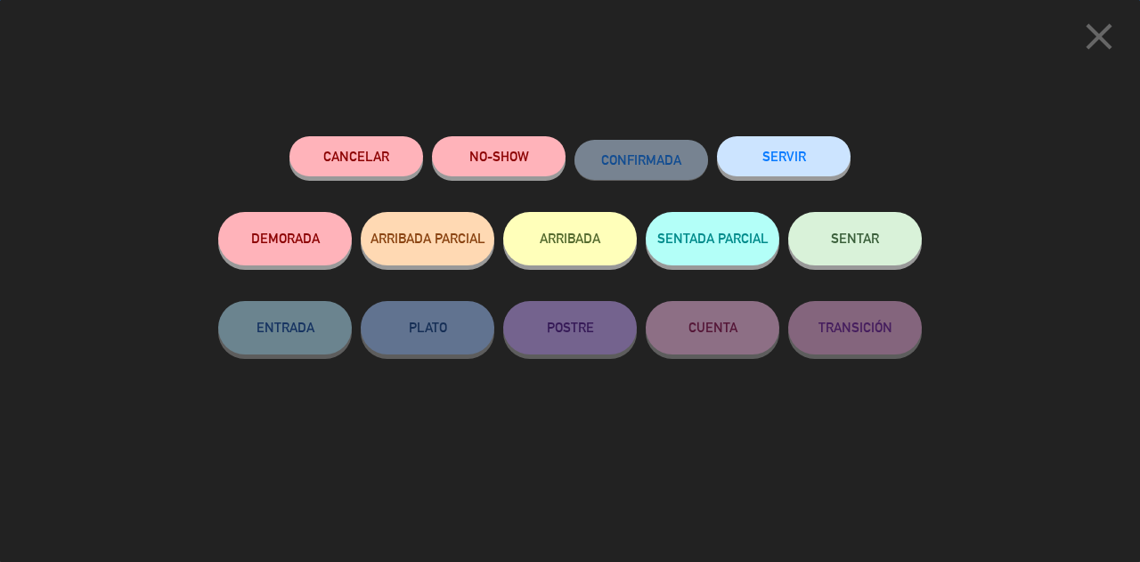
click at [903, 242] on button "SENTAR" at bounding box center [855, 238] width 134 height 53
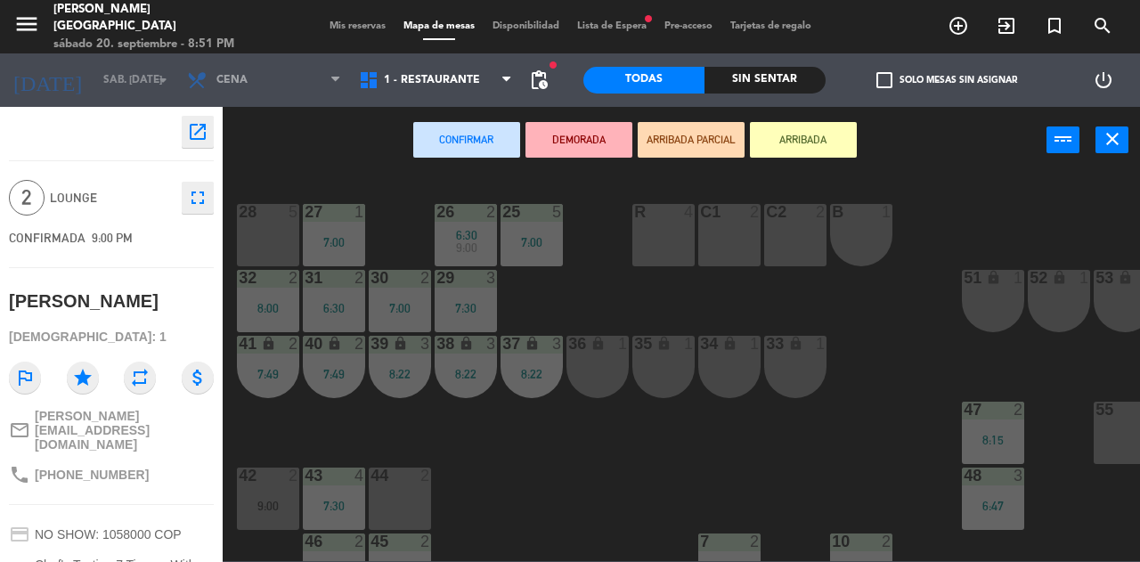
click at [257, 221] on div "28 5" at bounding box center [268, 213] width 62 height 18
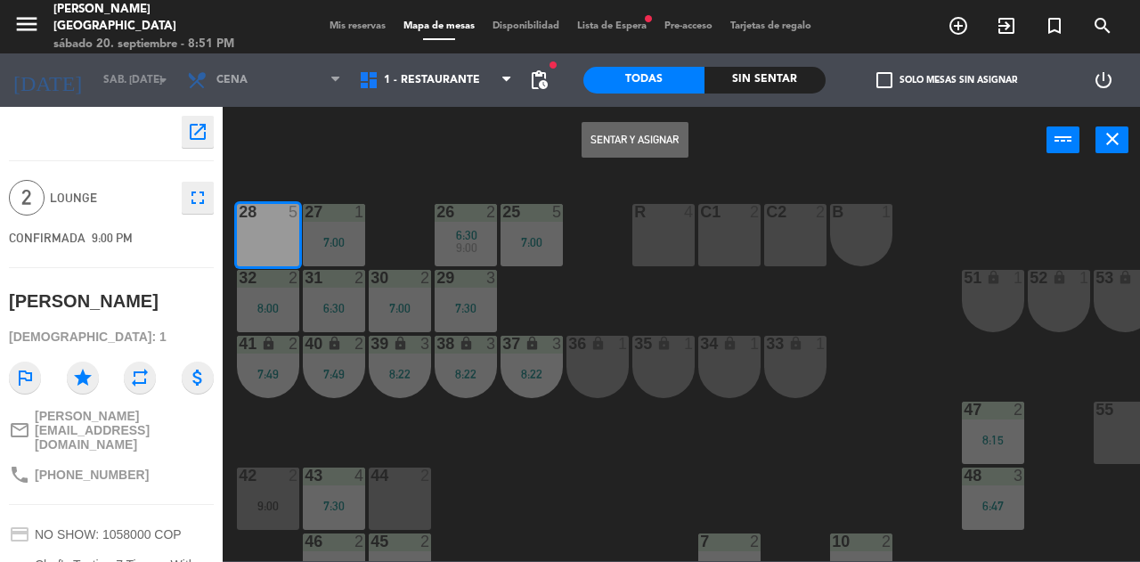
click at [619, 140] on button "Sentar y Asignar" at bounding box center [635, 140] width 107 height 36
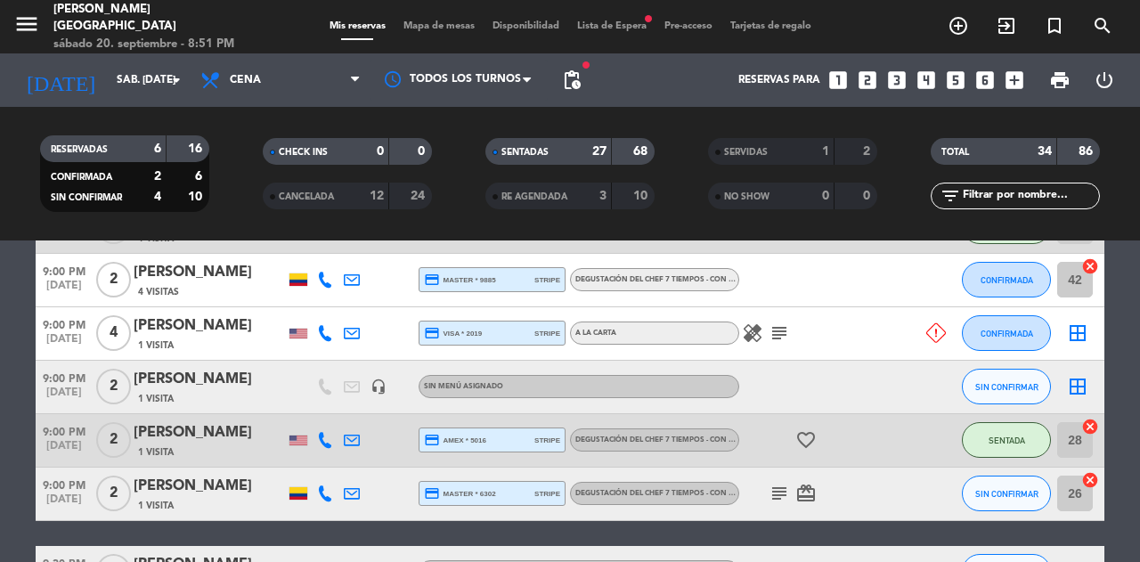
scroll to position [1868, 0]
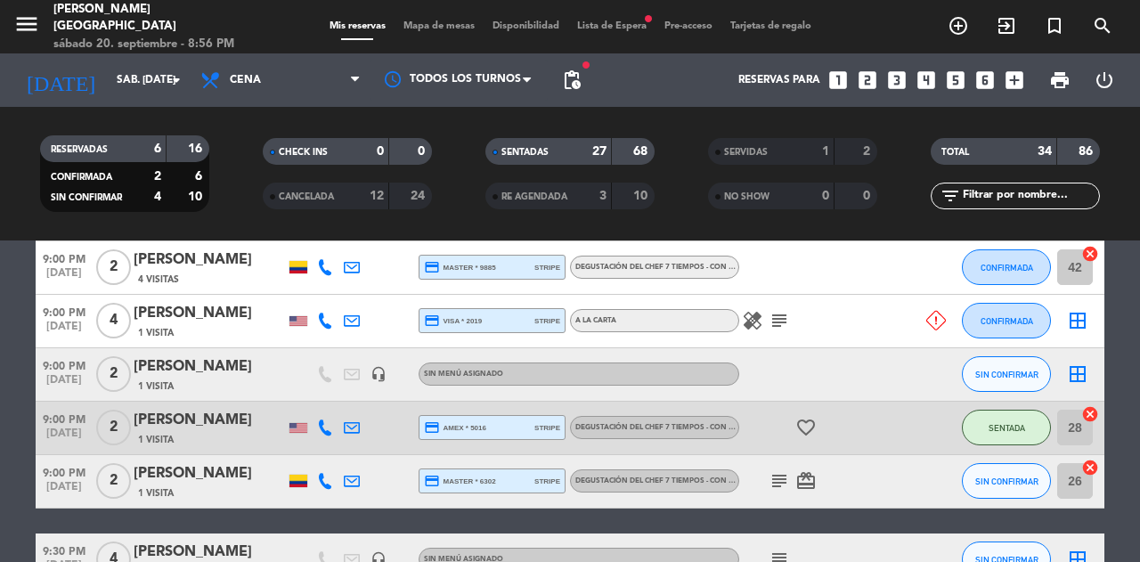
click at [415, 20] on div "Mis reservas Mapa de mesas Disponibilidad Lista de Espera fiber_manual_record P…" at bounding box center [571, 27] width 500 height 16
click at [429, 27] on span "Mapa de mesas" at bounding box center [439, 26] width 89 height 10
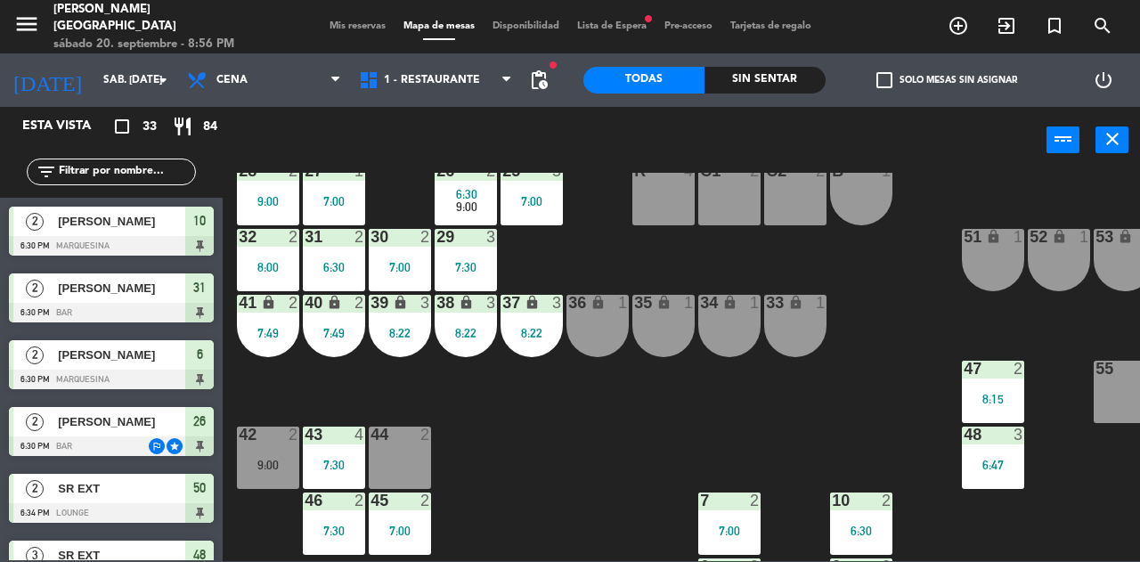
scroll to position [41, 161]
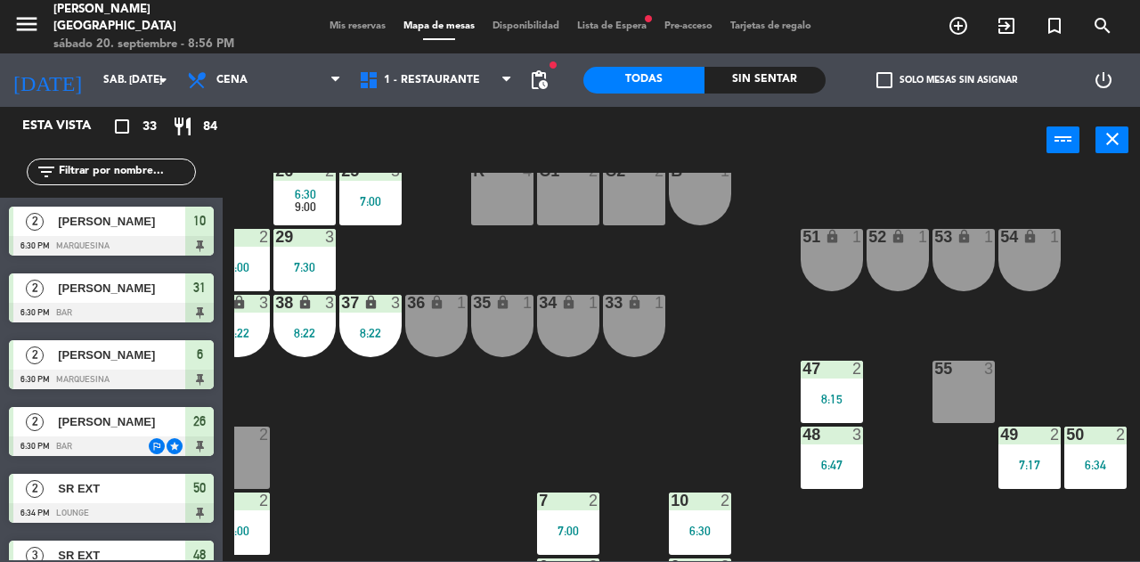
click at [1019, 467] on div "7:17" at bounding box center [1030, 465] width 62 height 12
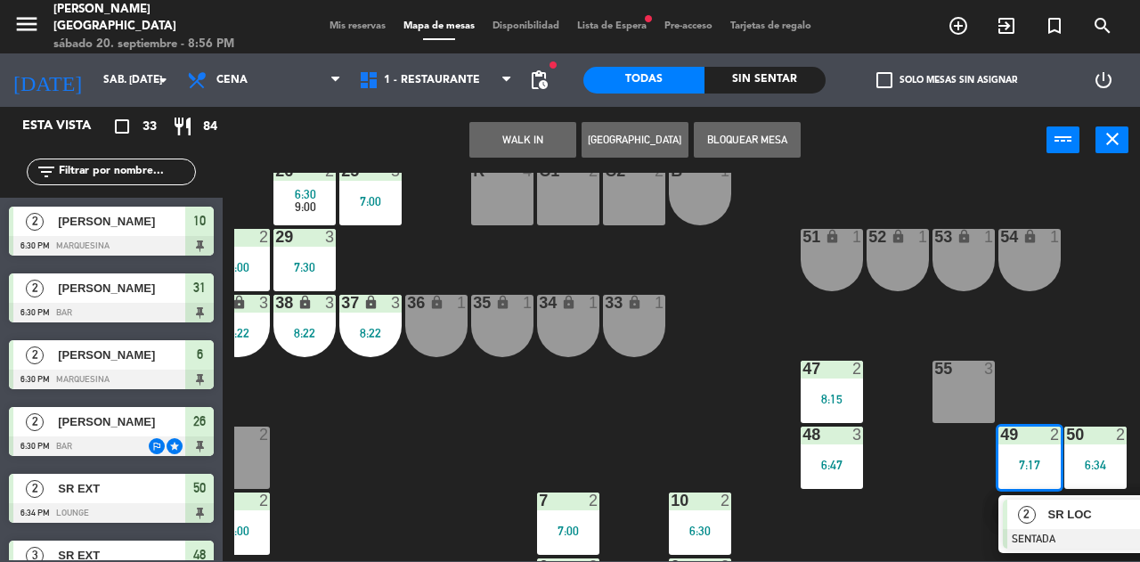
click at [1021, 519] on span "2" at bounding box center [1027, 515] width 18 height 18
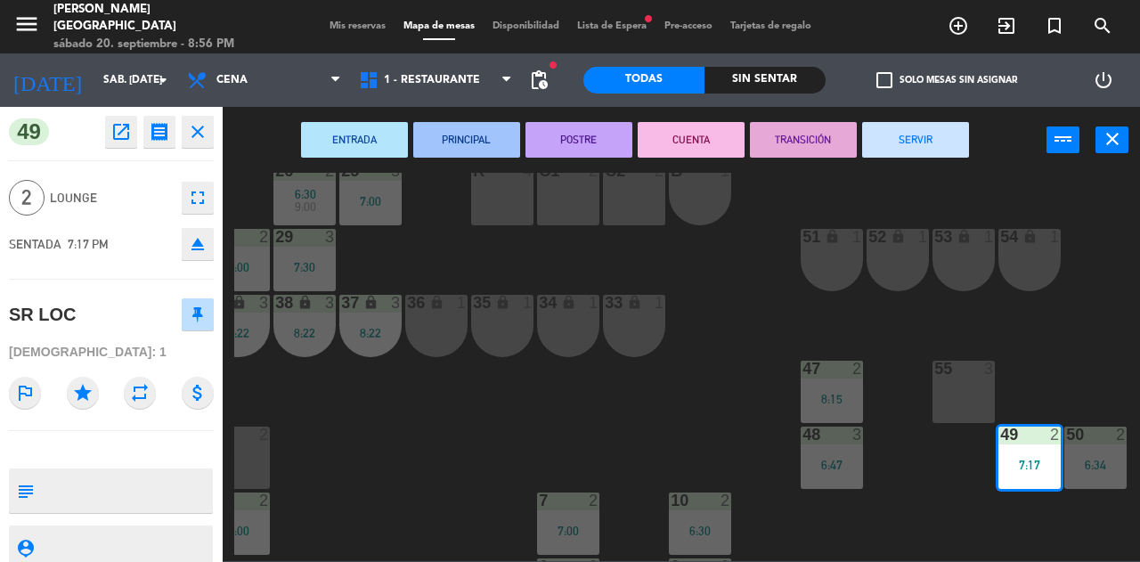
click at [916, 154] on button "SERVIR" at bounding box center [915, 140] width 107 height 36
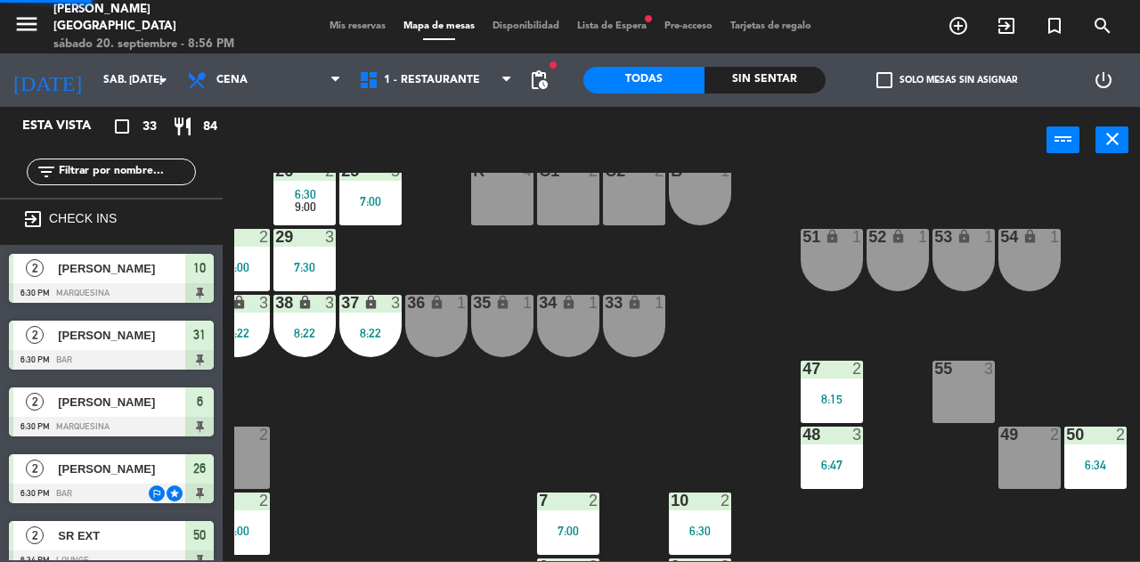
scroll to position [0, 0]
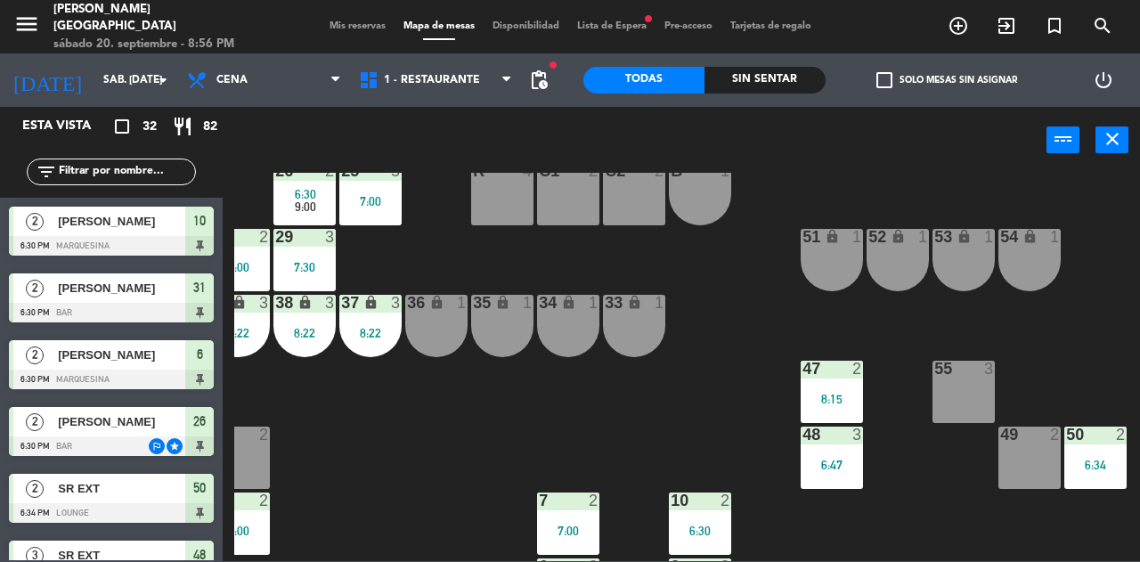
click at [327, 23] on span "Mis reservas" at bounding box center [358, 26] width 74 height 10
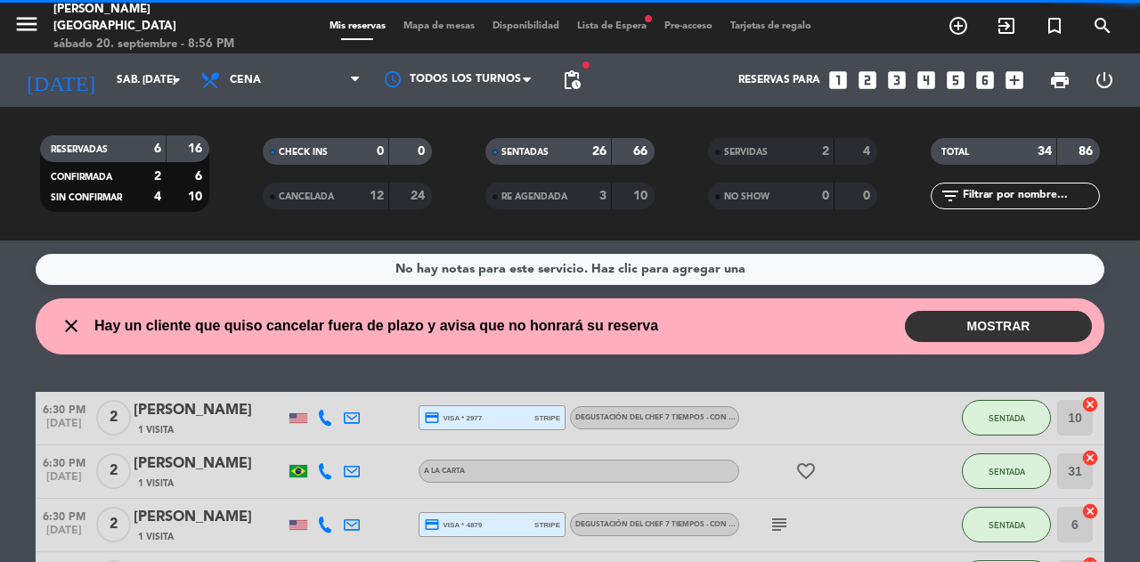
click at [70, 487] on span "[DATE]" at bounding box center [64, 481] width 57 height 20
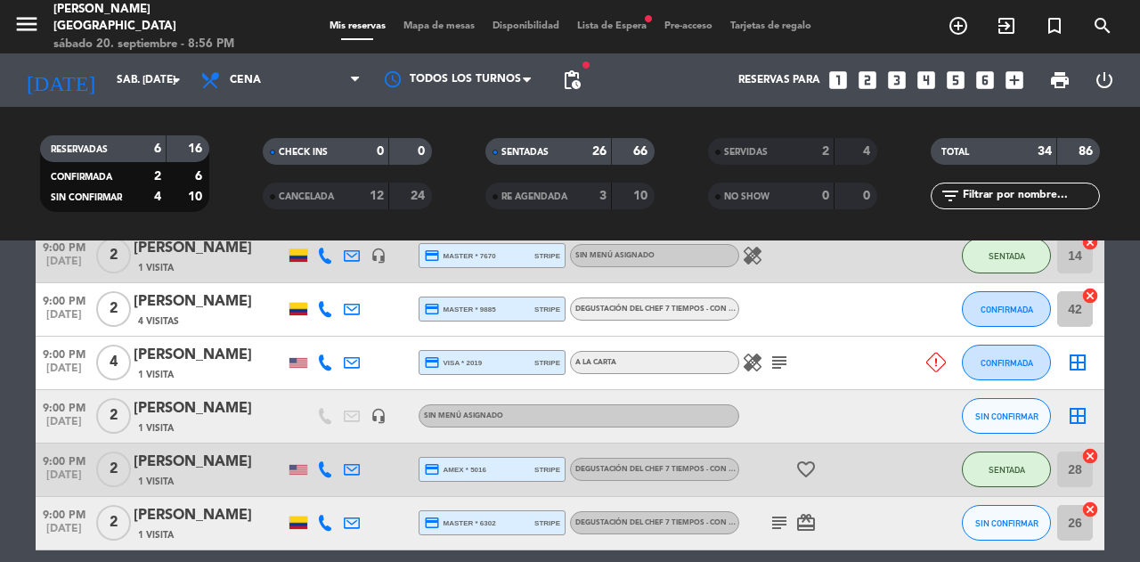
scroll to position [1744, 0]
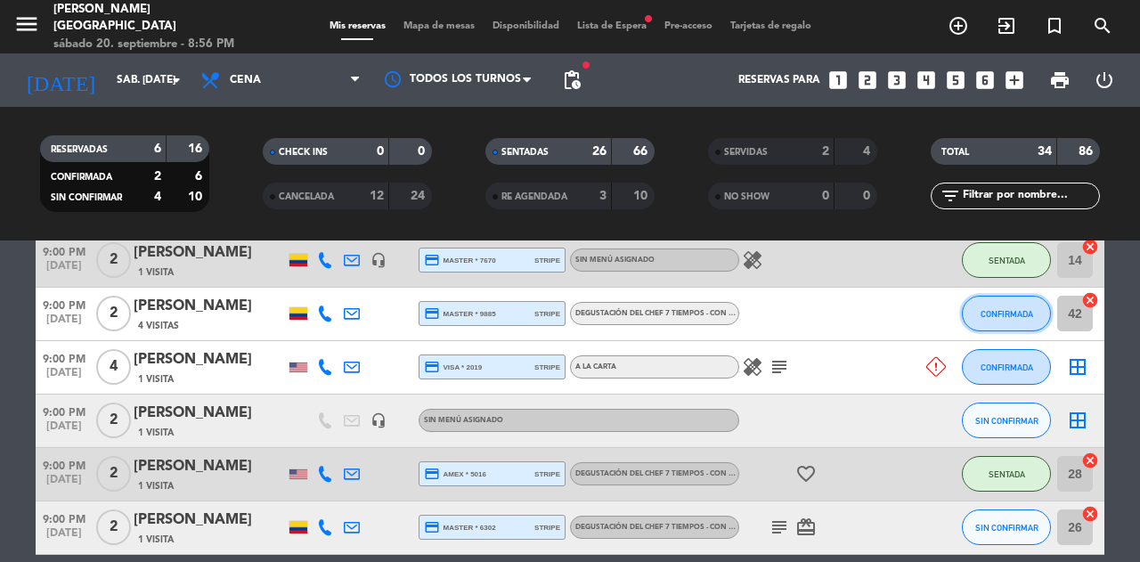
click at [986, 319] on button "CONFIRMADA" at bounding box center [1006, 314] width 89 height 36
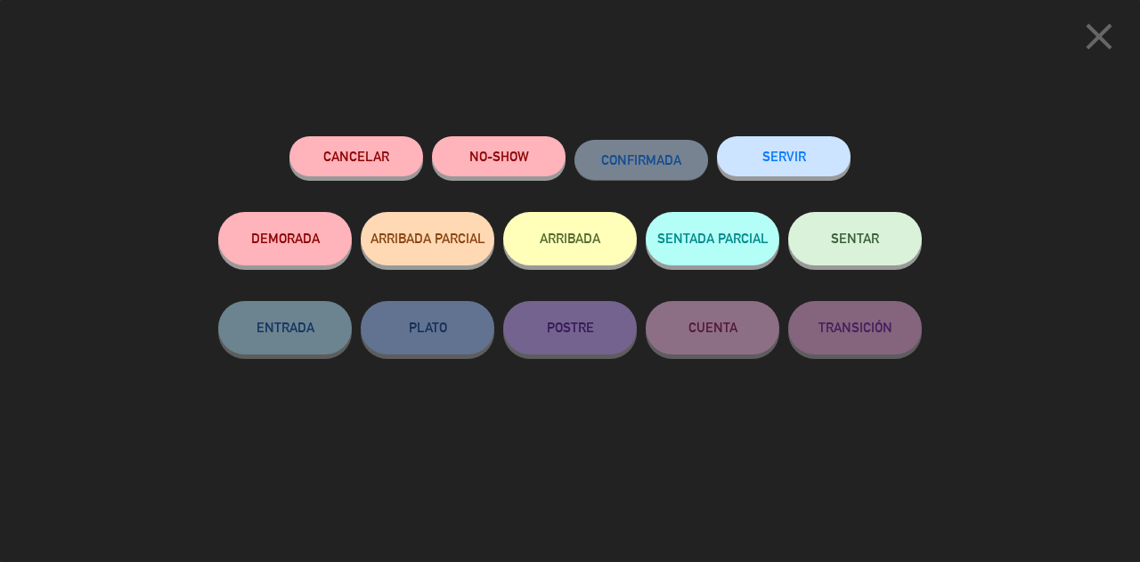
click at [1092, 37] on icon "close" at bounding box center [1099, 36] width 45 height 45
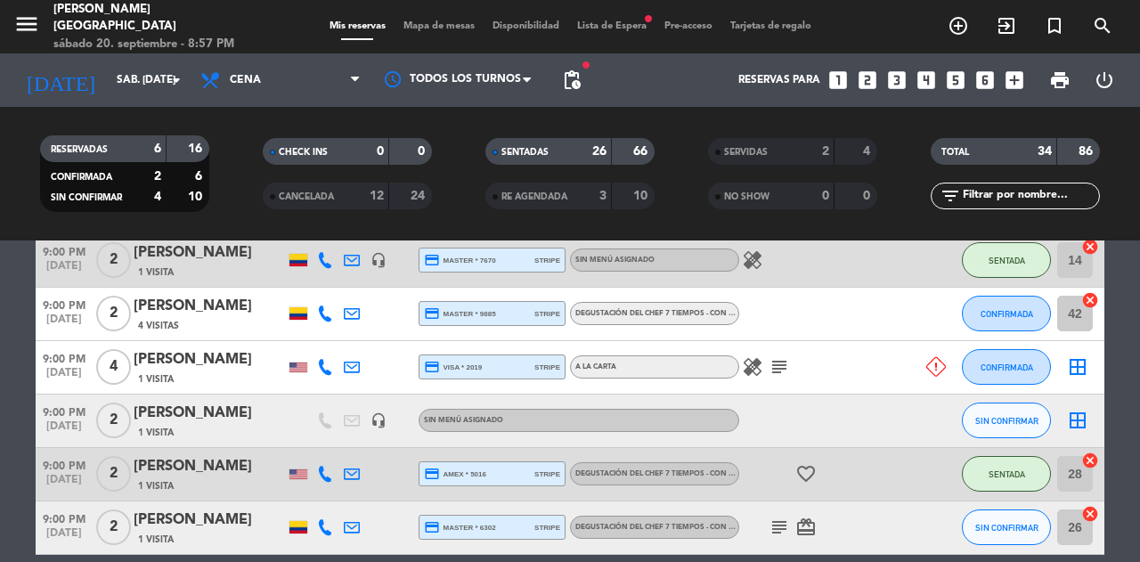
click at [451, 26] on span "Mapa de mesas" at bounding box center [439, 26] width 89 height 10
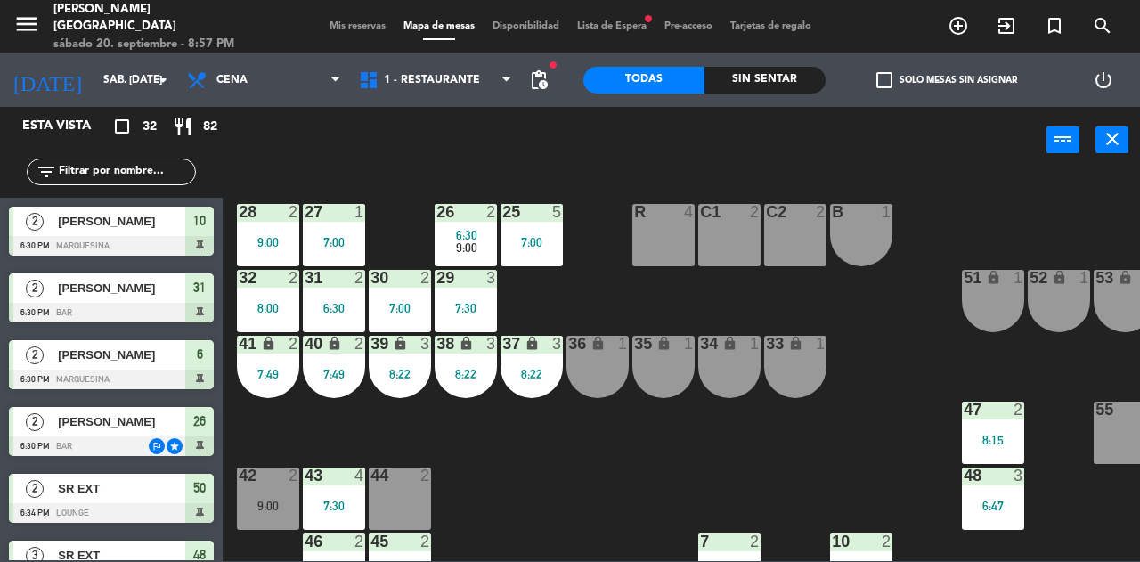
scroll to position [0, 161]
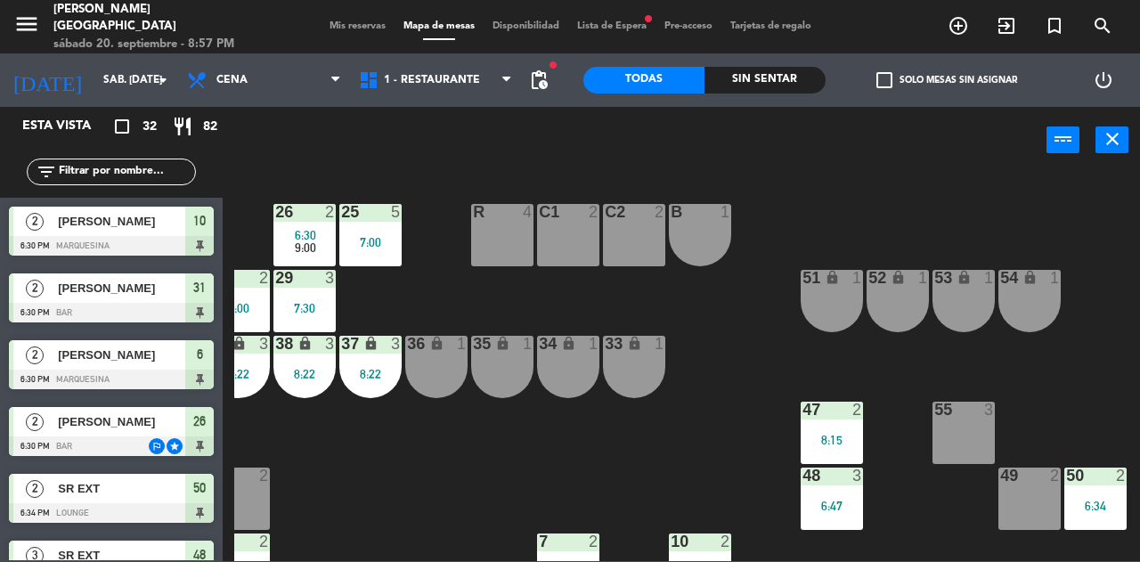
click at [1033, 510] on div "49 2" at bounding box center [1030, 499] width 62 height 62
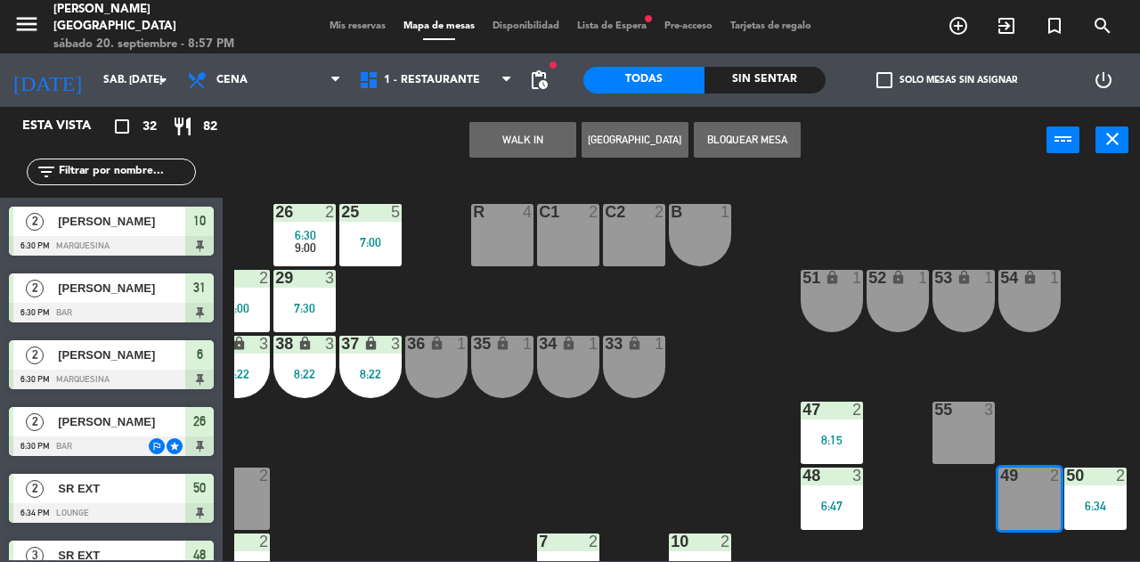
click at [535, 151] on button "WALK IN" at bounding box center [523, 140] width 107 height 36
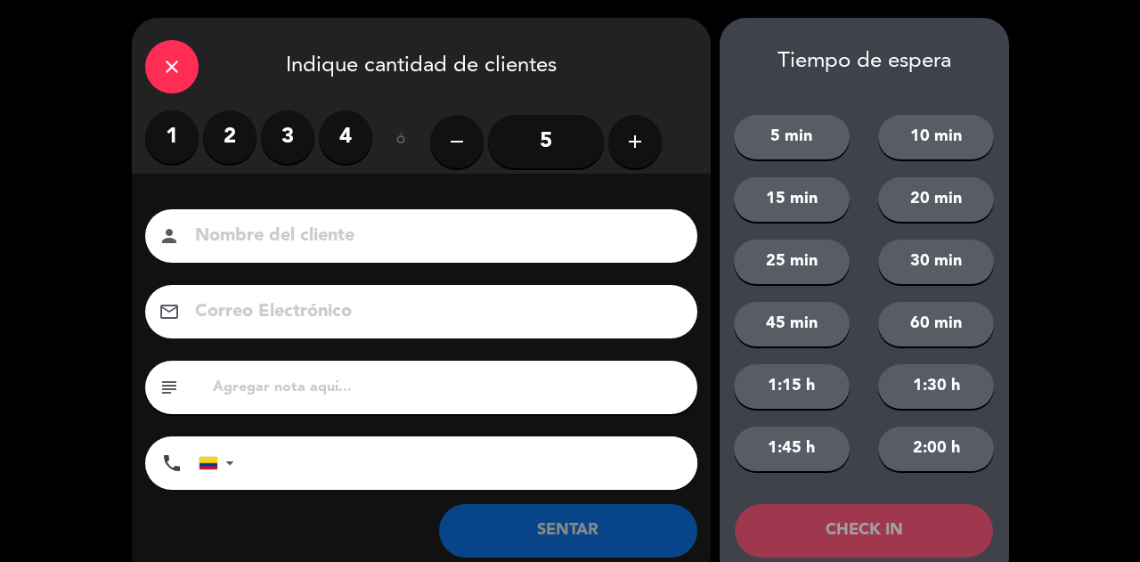
click at [222, 145] on label "2" at bounding box center [229, 136] width 53 height 53
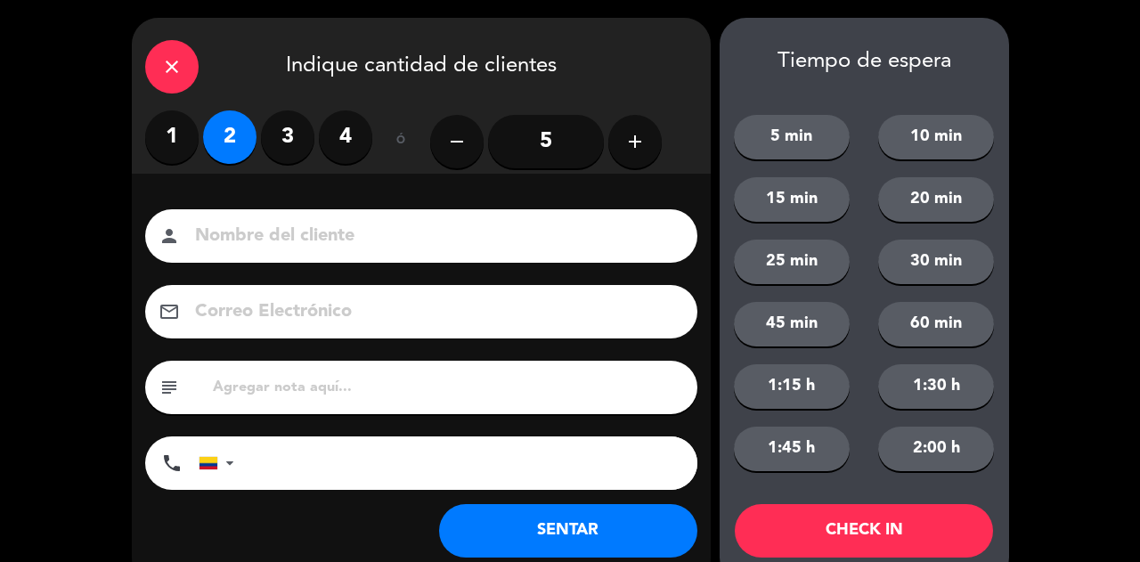
click at [324, 244] on input at bounding box center [433, 236] width 481 height 31
type input "SR EXT LOC"
click at [618, 536] on button "SENTAR" at bounding box center [568, 530] width 258 height 53
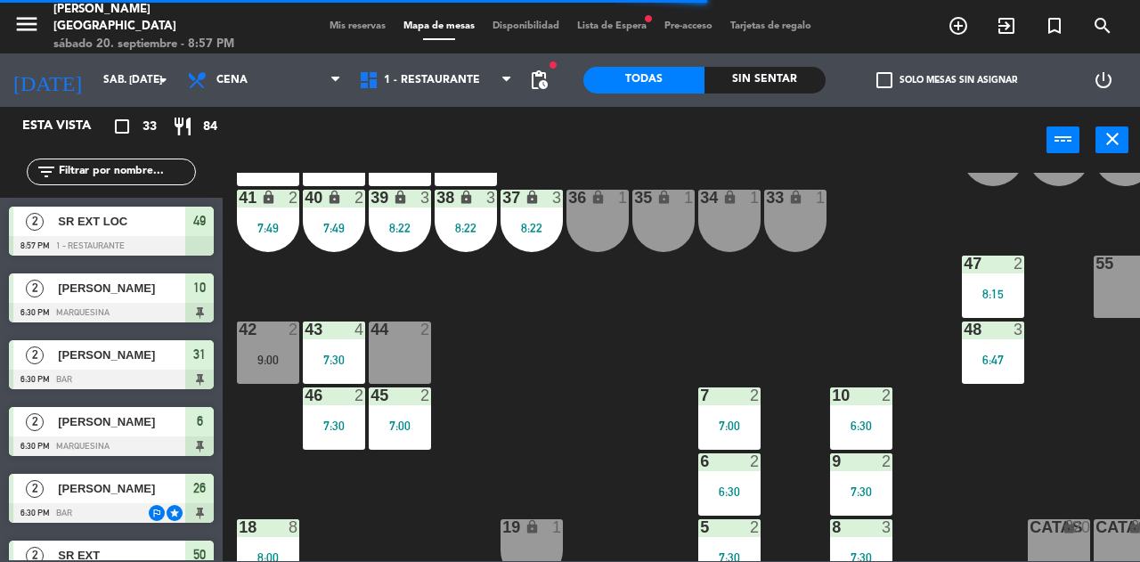
scroll to position [0, 0]
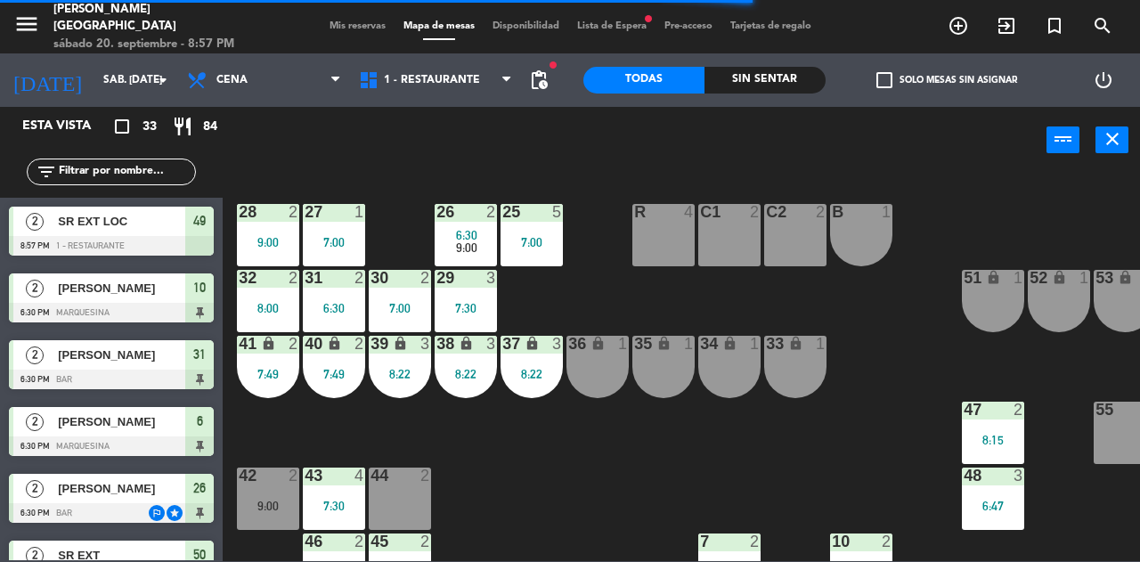
click at [462, 236] on span "6:30" at bounding box center [466, 235] width 21 height 14
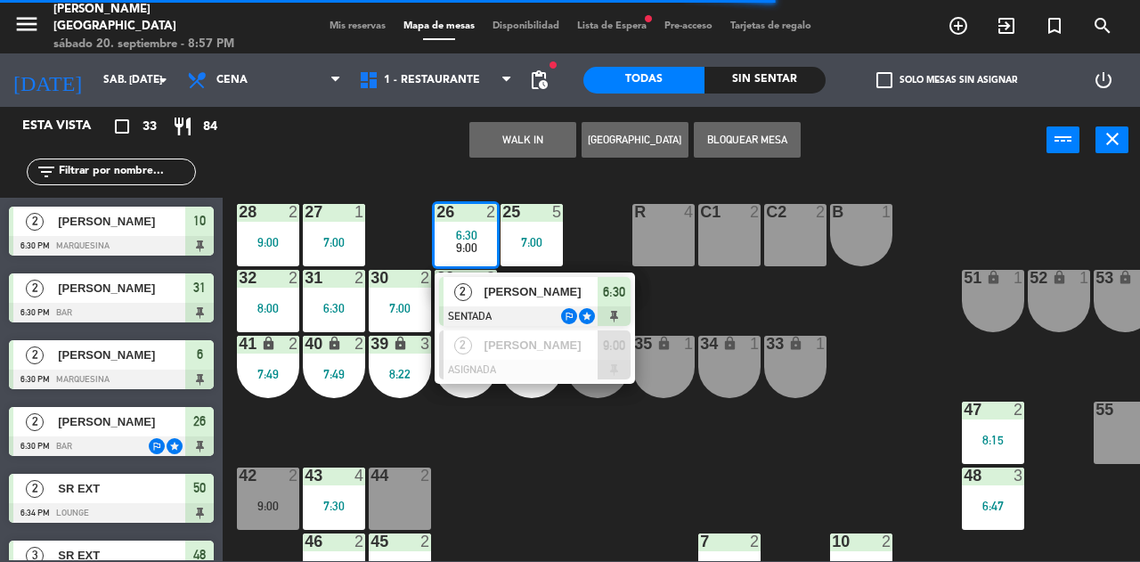
click at [592, 280] on div "[PERSON_NAME]" at bounding box center [541, 291] width 116 height 29
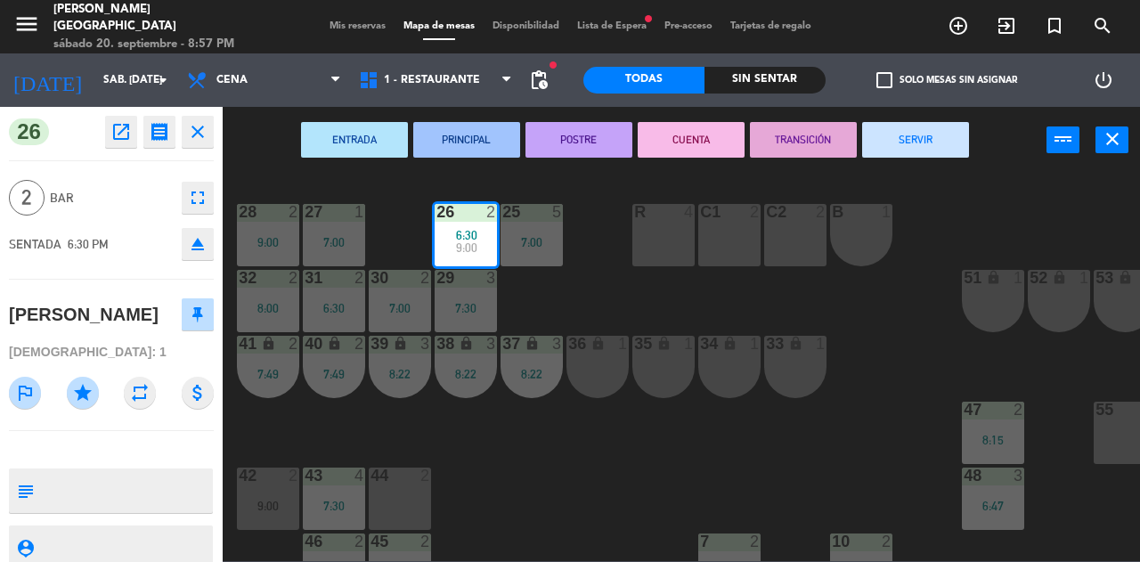
click at [937, 144] on button "SERVIR" at bounding box center [915, 140] width 107 height 36
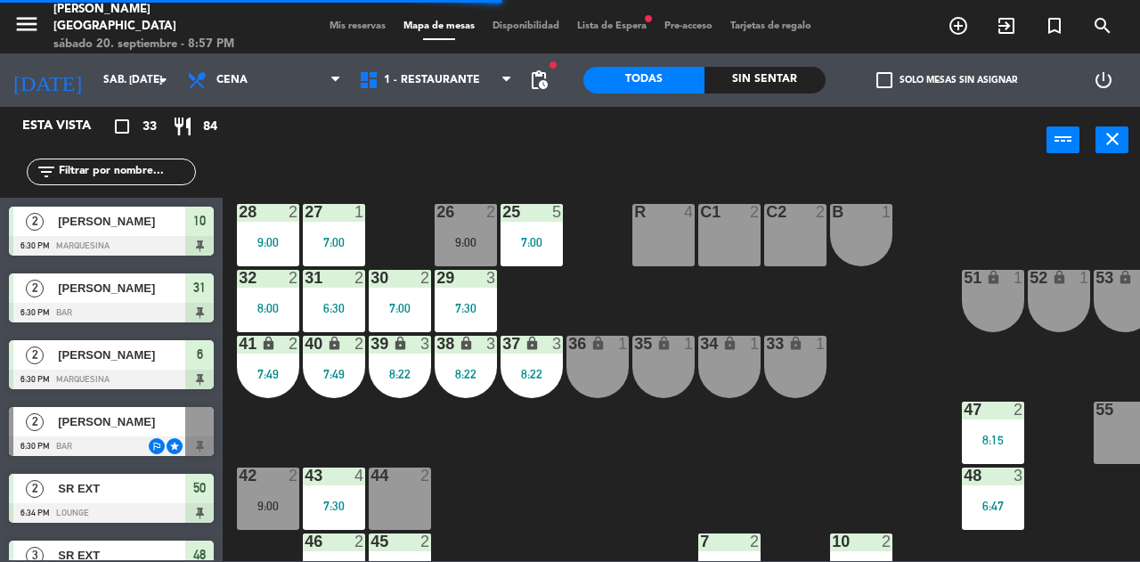
click at [262, 502] on div "9:00" at bounding box center [268, 506] width 62 height 12
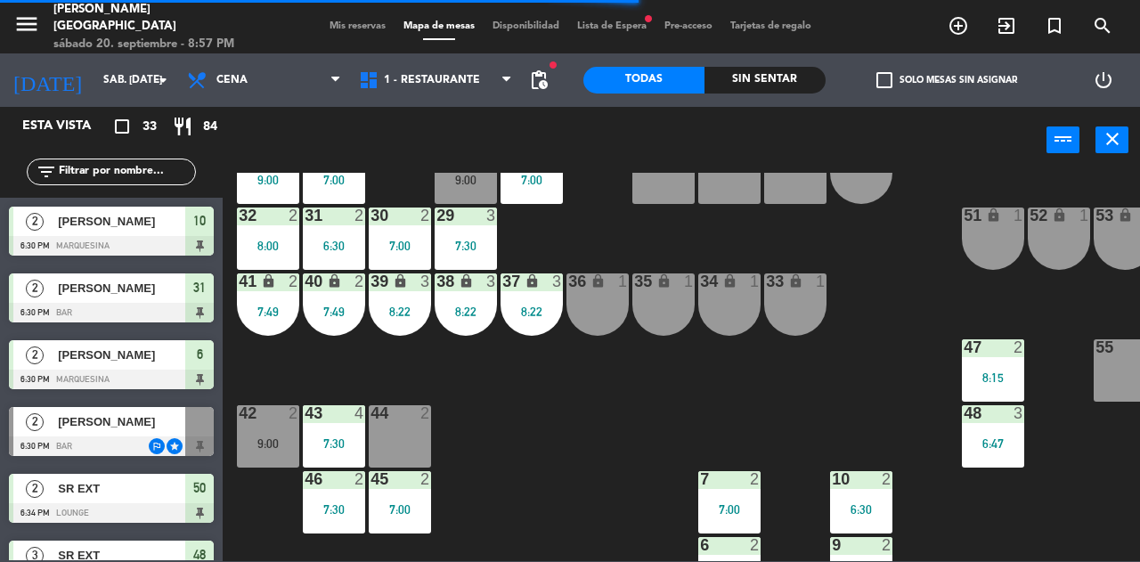
scroll to position [66, 0]
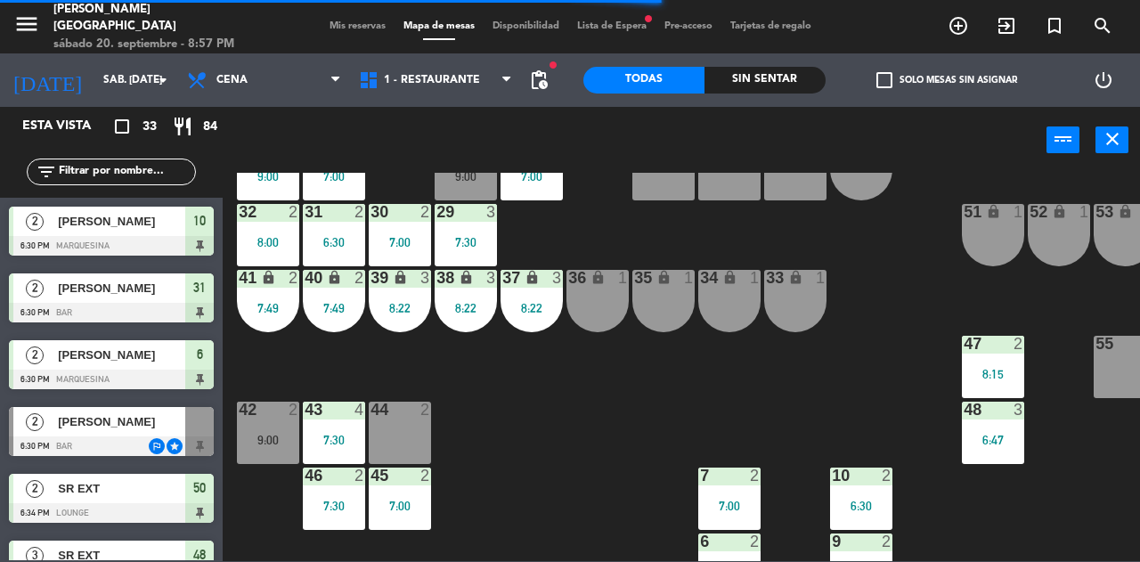
click at [265, 451] on div "42 2 9:00" at bounding box center [268, 433] width 62 height 62
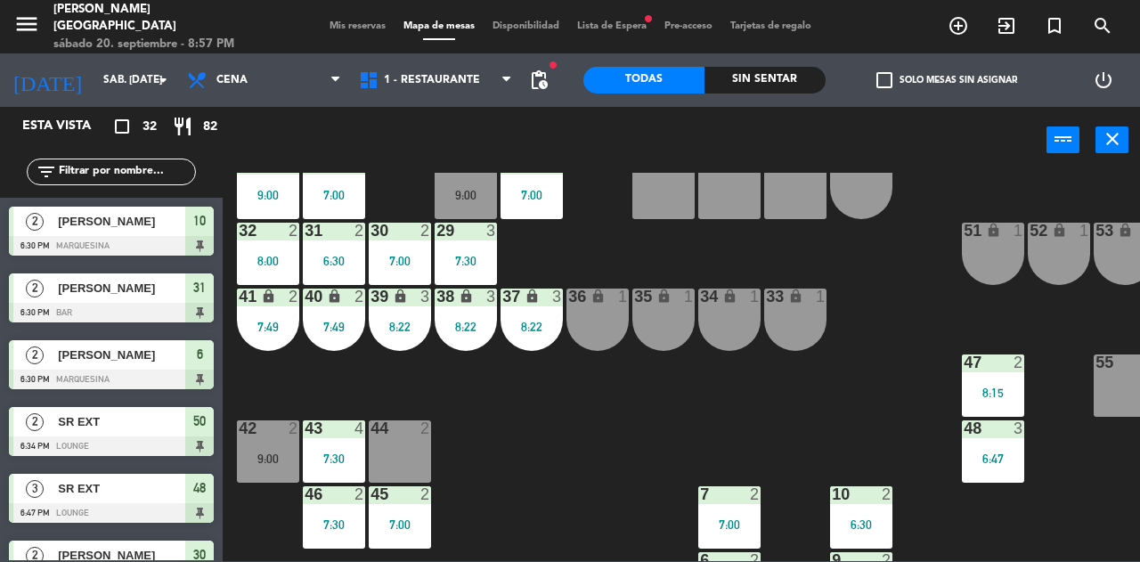
scroll to position [45, 0]
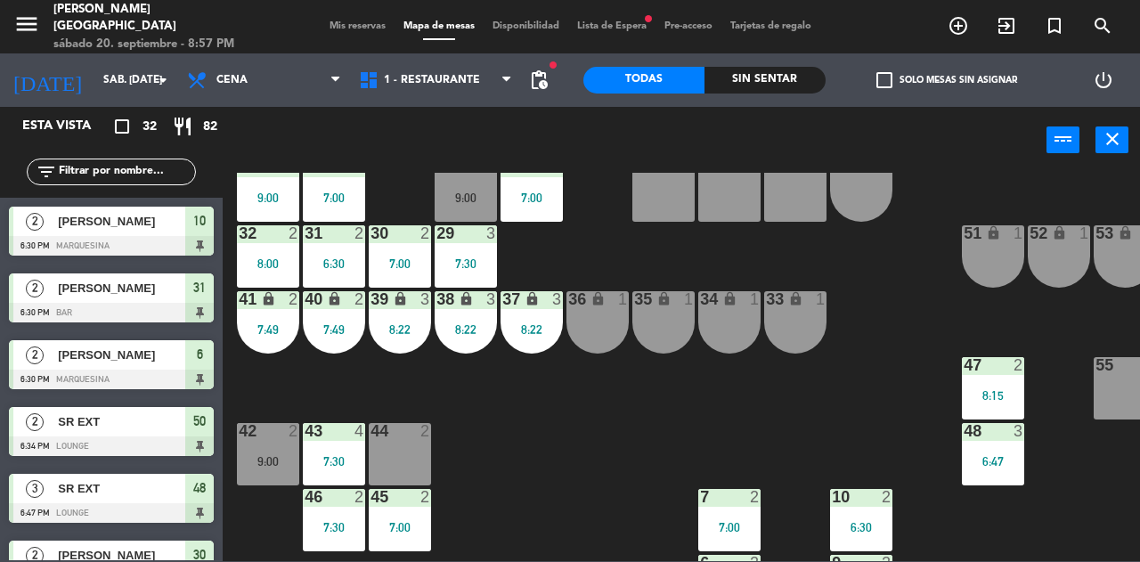
click at [271, 459] on div "9:00" at bounding box center [268, 461] width 62 height 12
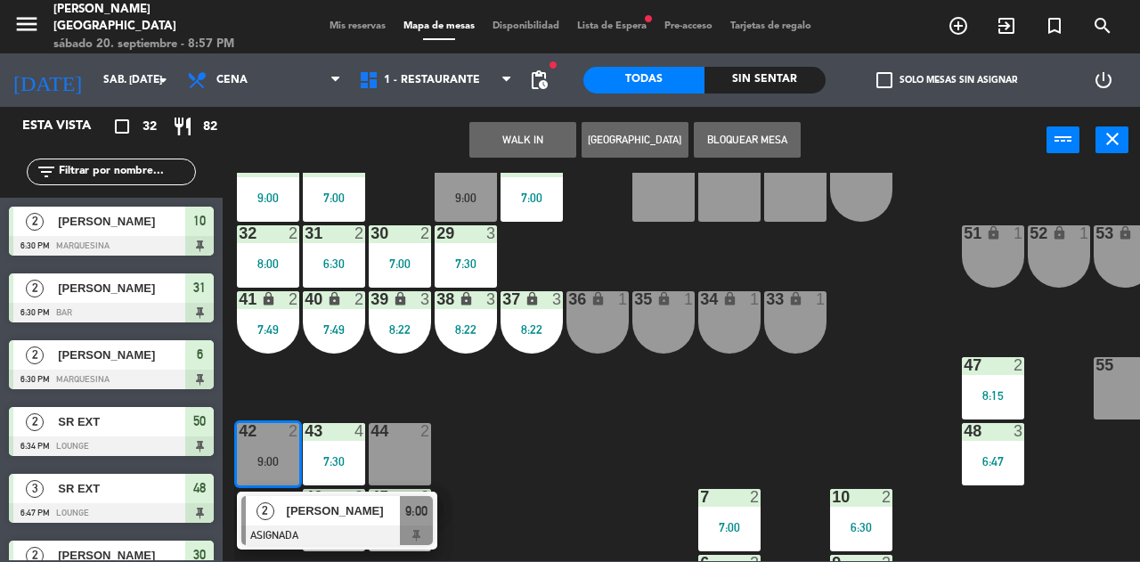
click at [479, 198] on div "9:00" at bounding box center [466, 198] width 62 height 12
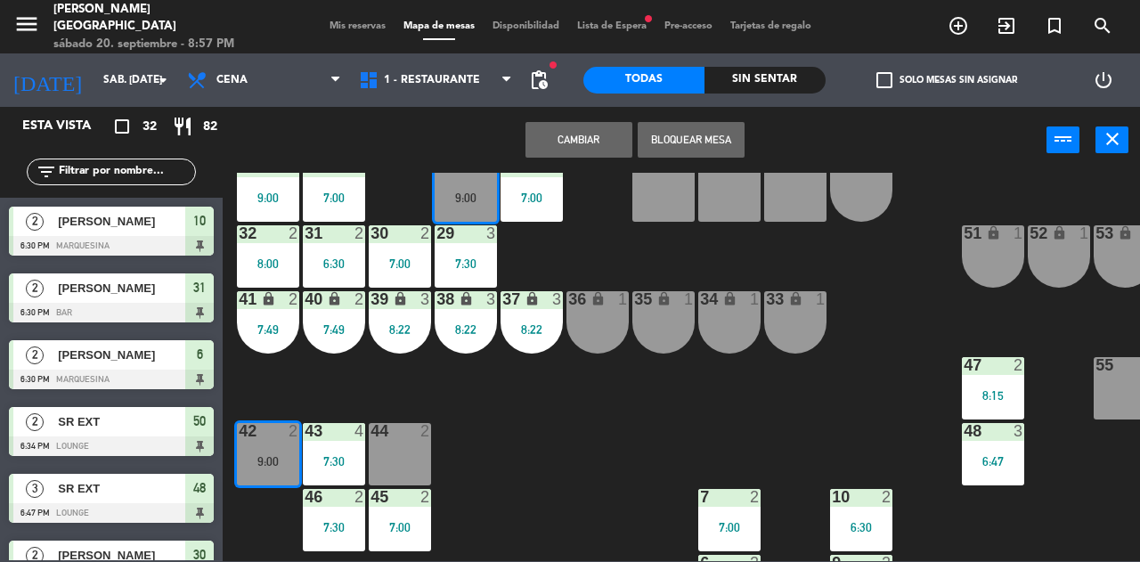
click at [562, 144] on button "Cambiar" at bounding box center [579, 140] width 107 height 36
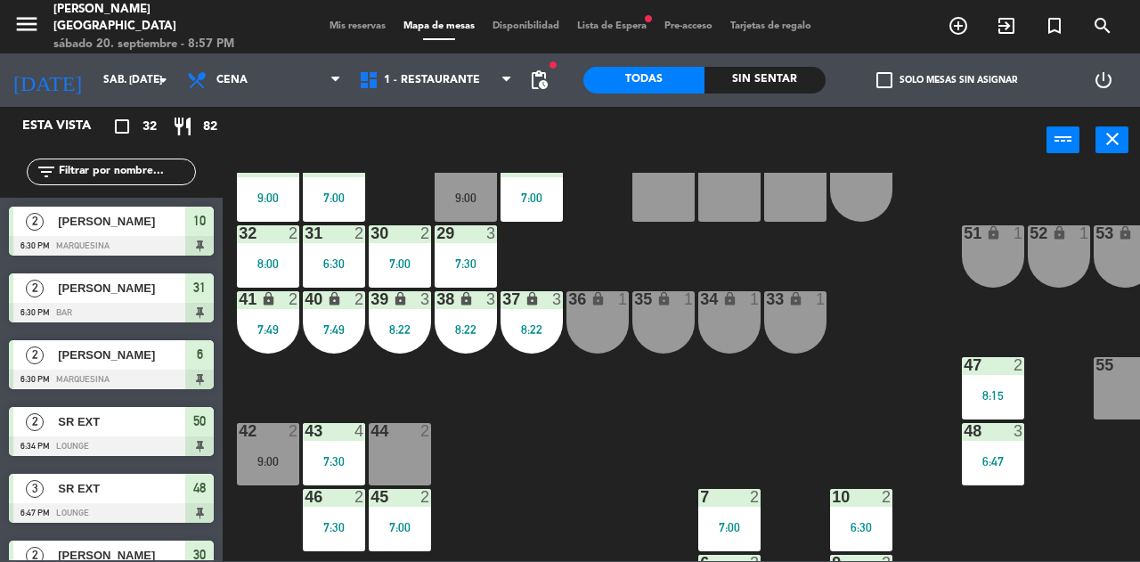
click at [472, 203] on div "9:00" at bounding box center [466, 198] width 62 height 12
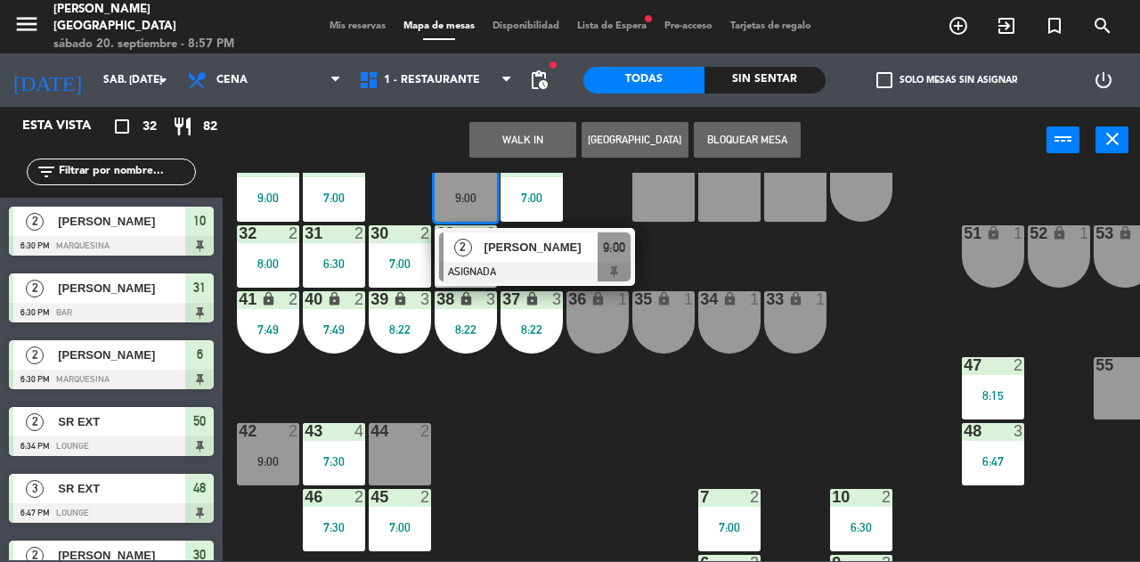
click at [572, 252] on span "[PERSON_NAME]" at bounding box center [542, 247] width 114 height 19
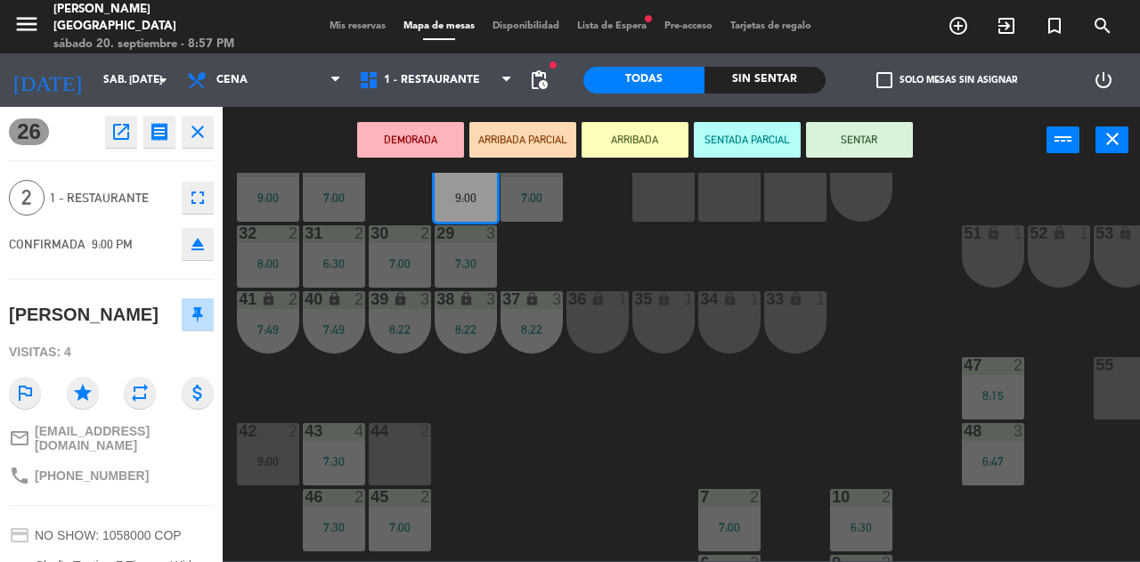
click at [862, 139] on button "SENTAR" at bounding box center [859, 140] width 107 height 36
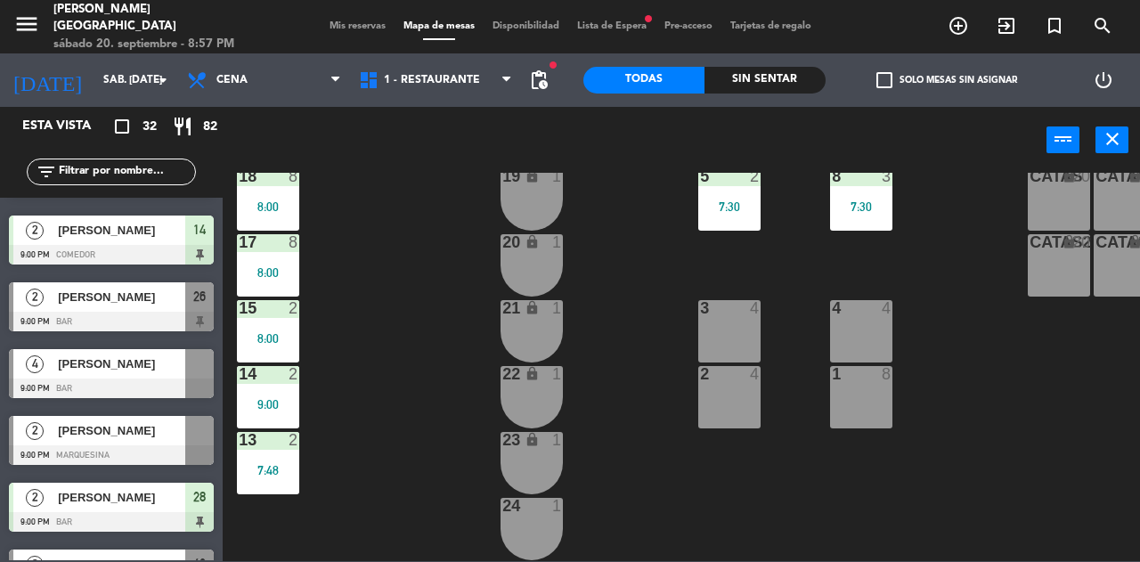
scroll to position [1775, 0]
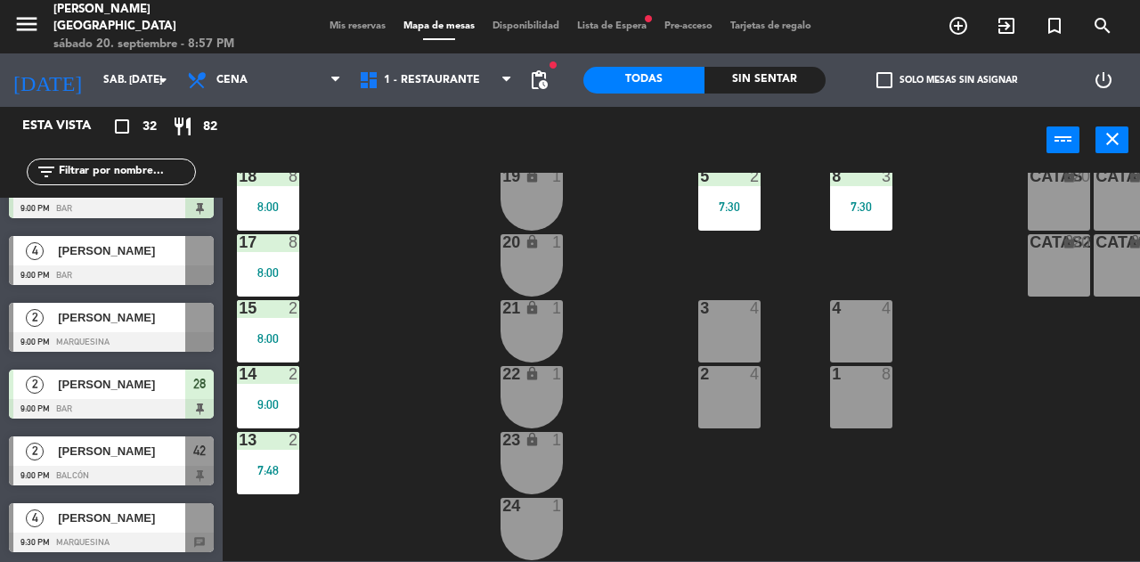
click at [362, 25] on span "Mis reservas" at bounding box center [358, 26] width 74 height 10
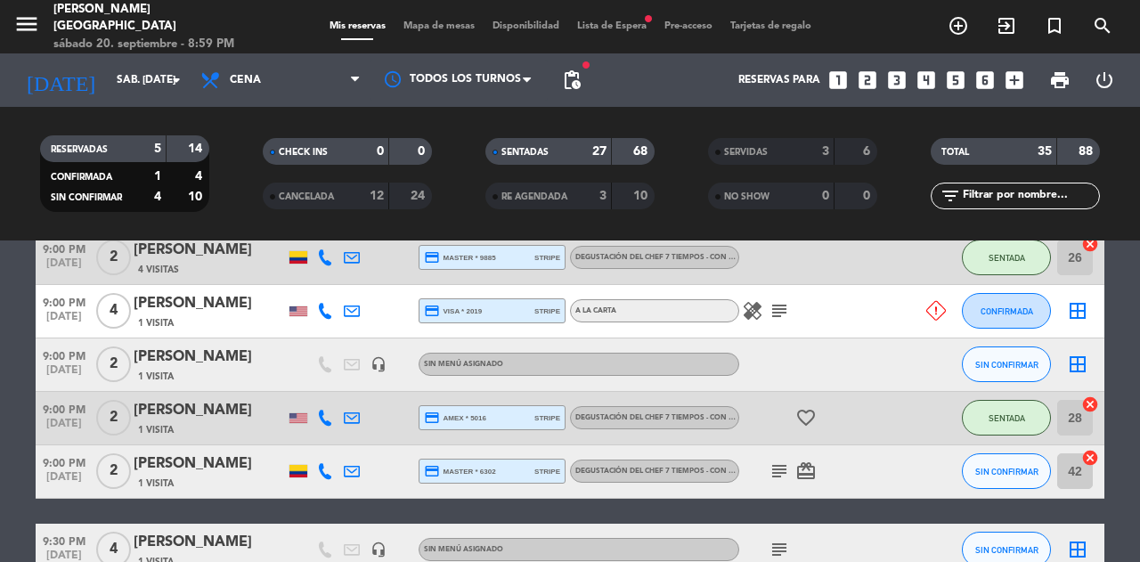
scroll to position [1826, 0]
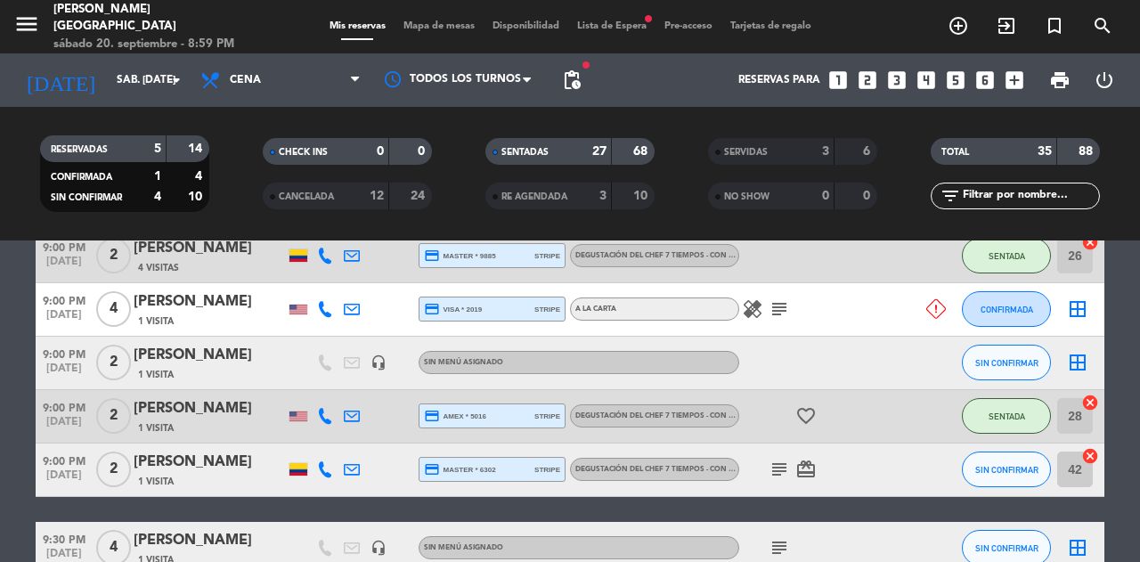
click at [419, 30] on span "Mapa de mesas" at bounding box center [439, 26] width 89 height 10
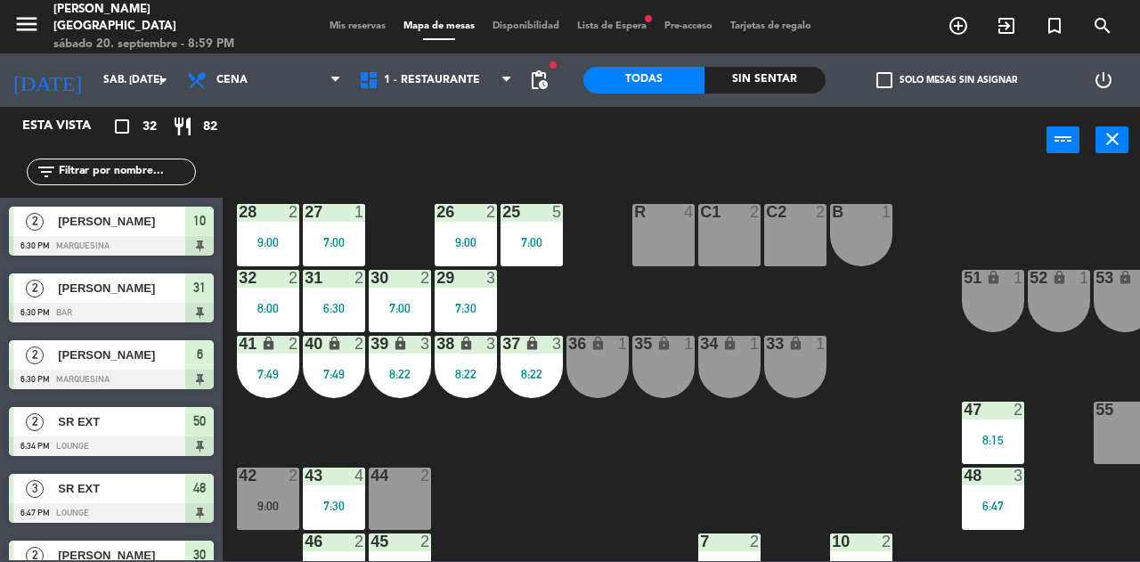
click at [597, 369] on div "36 lock 1" at bounding box center [598, 367] width 62 height 62
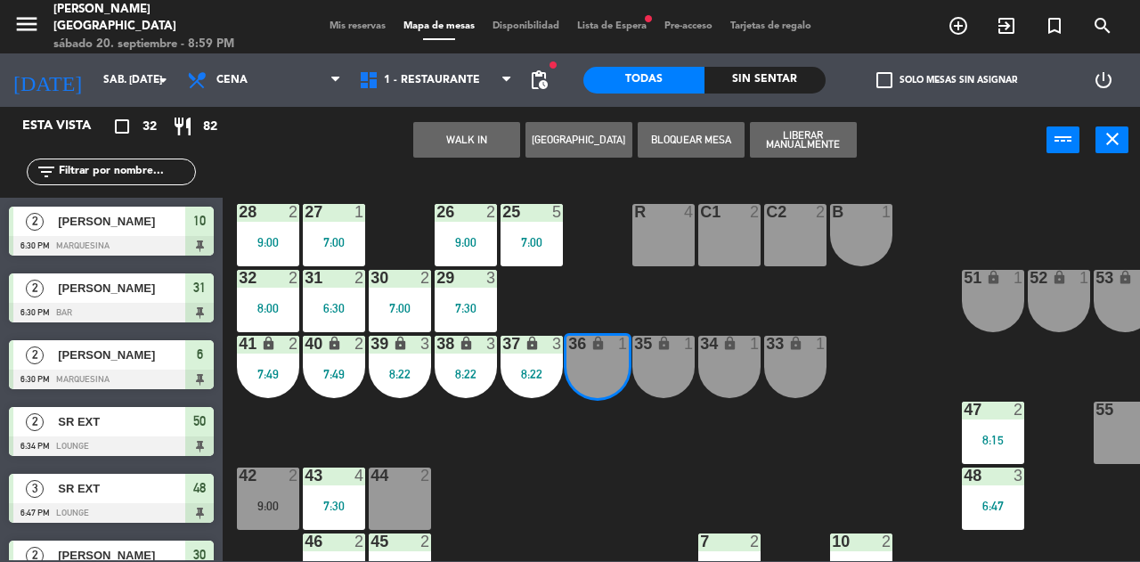
click at [677, 384] on div "35 lock 1" at bounding box center [664, 367] width 62 height 62
click at [444, 134] on button "WALK IN" at bounding box center [466, 140] width 107 height 36
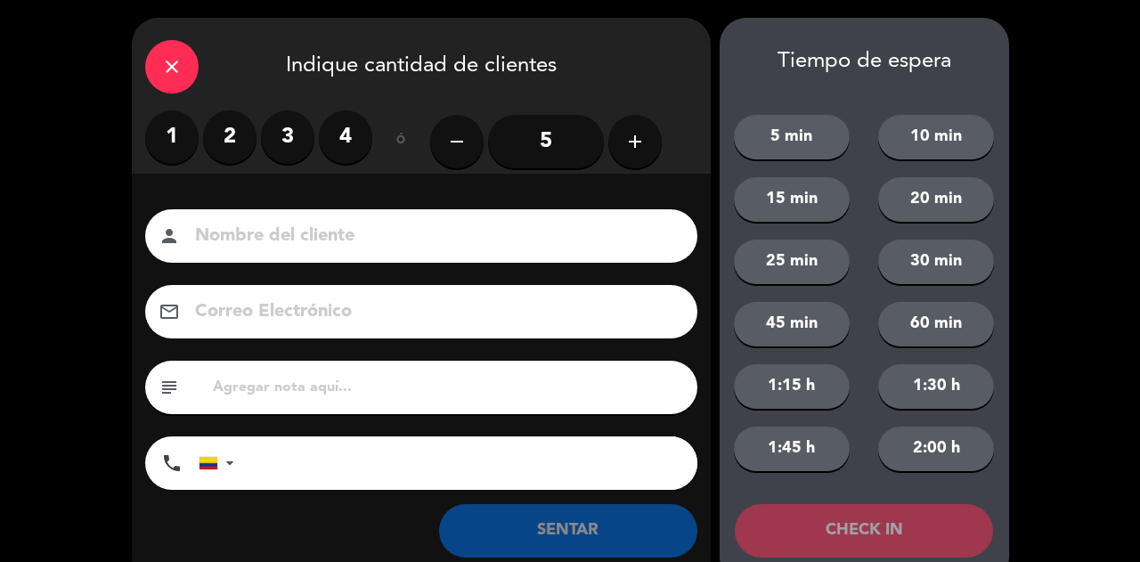
click at [230, 146] on label "2" at bounding box center [229, 136] width 53 height 53
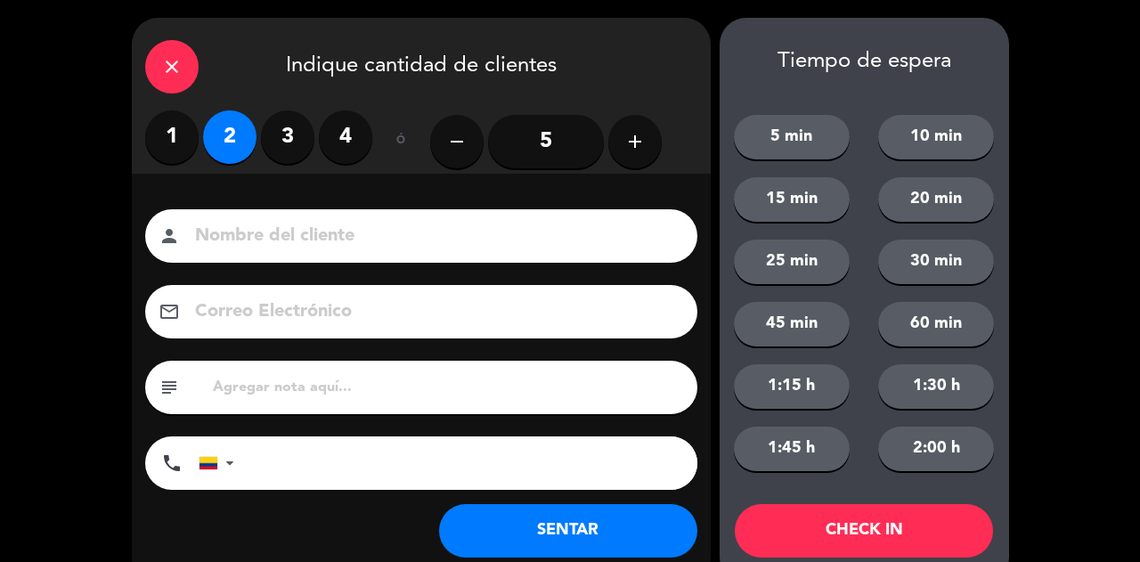
click at [289, 235] on input at bounding box center [433, 236] width 481 height 31
type input "SR EXT"
click at [633, 510] on button "SENTAR" at bounding box center [568, 530] width 258 height 53
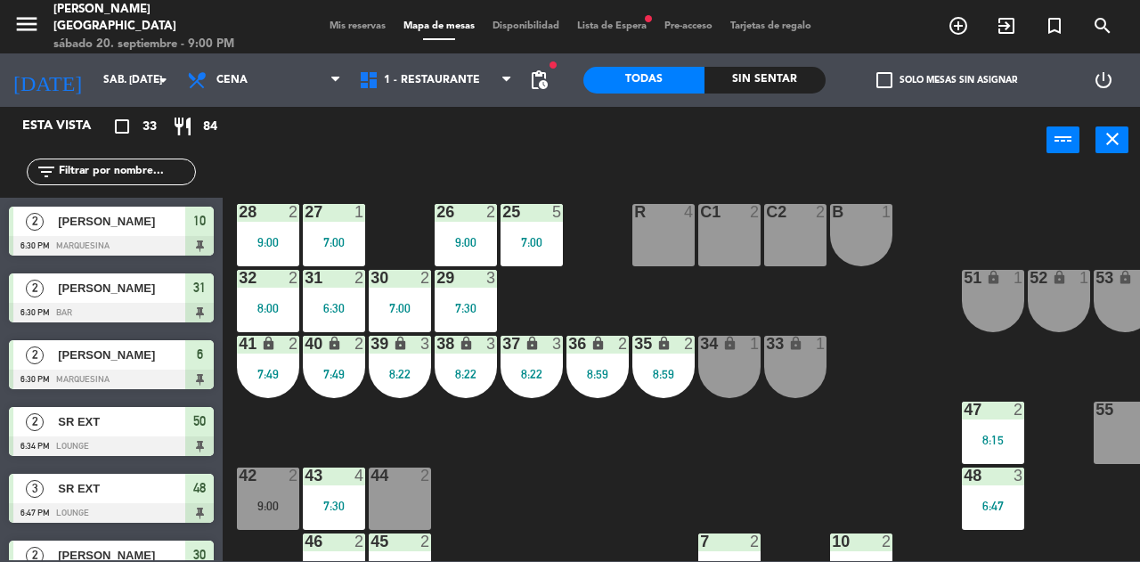
click at [735, 378] on div "34 lock 1" at bounding box center [729, 367] width 62 height 62
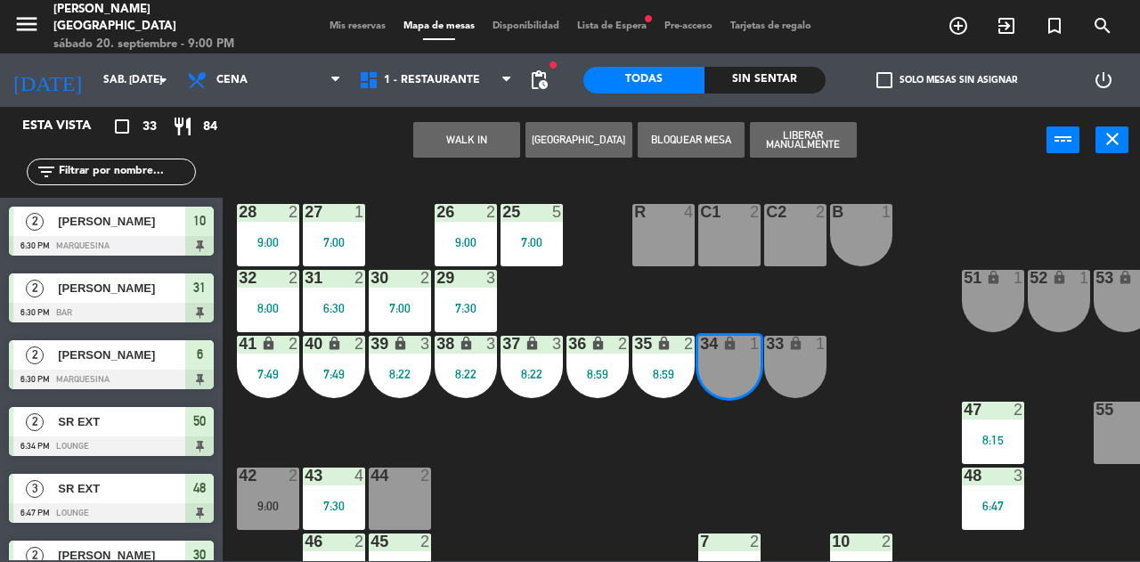
click at [800, 364] on div "33 lock 1" at bounding box center [795, 367] width 62 height 62
click at [451, 154] on button "WALK IN" at bounding box center [466, 140] width 107 height 36
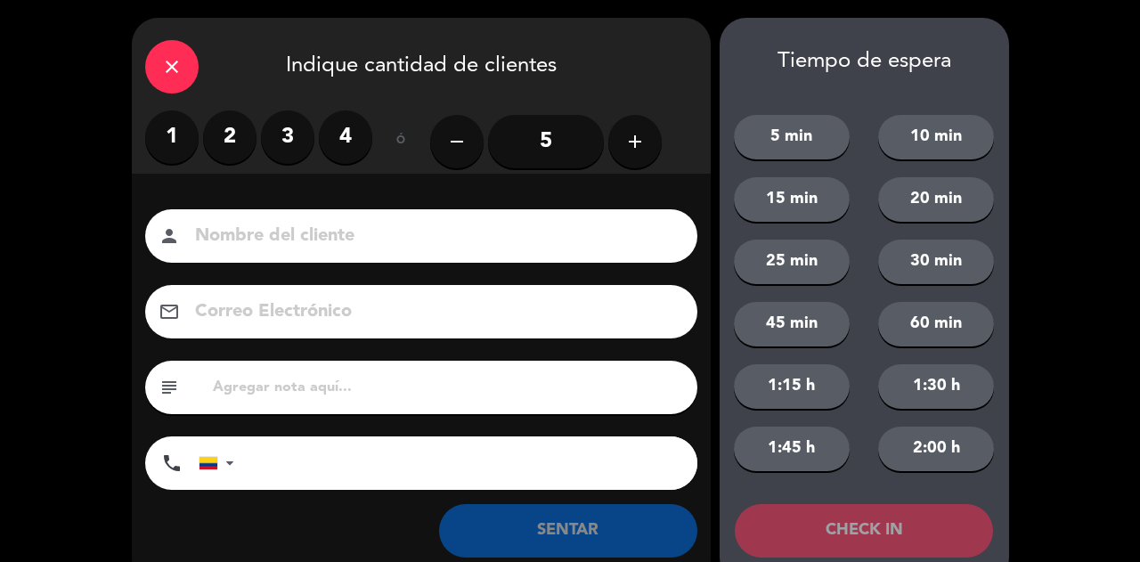
click at [224, 145] on label "2" at bounding box center [229, 136] width 53 height 53
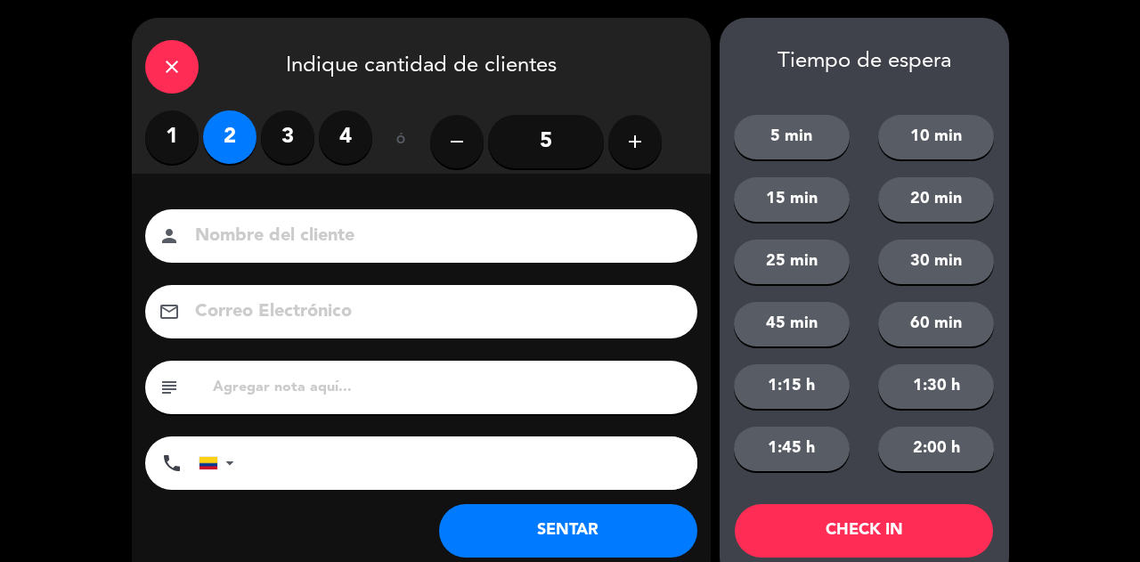
click at [276, 223] on input at bounding box center [433, 236] width 481 height 31
type input "SR EXT"
click at [622, 547] on button "SENTAR" at bounding box center [568, 530] width 258 height 53
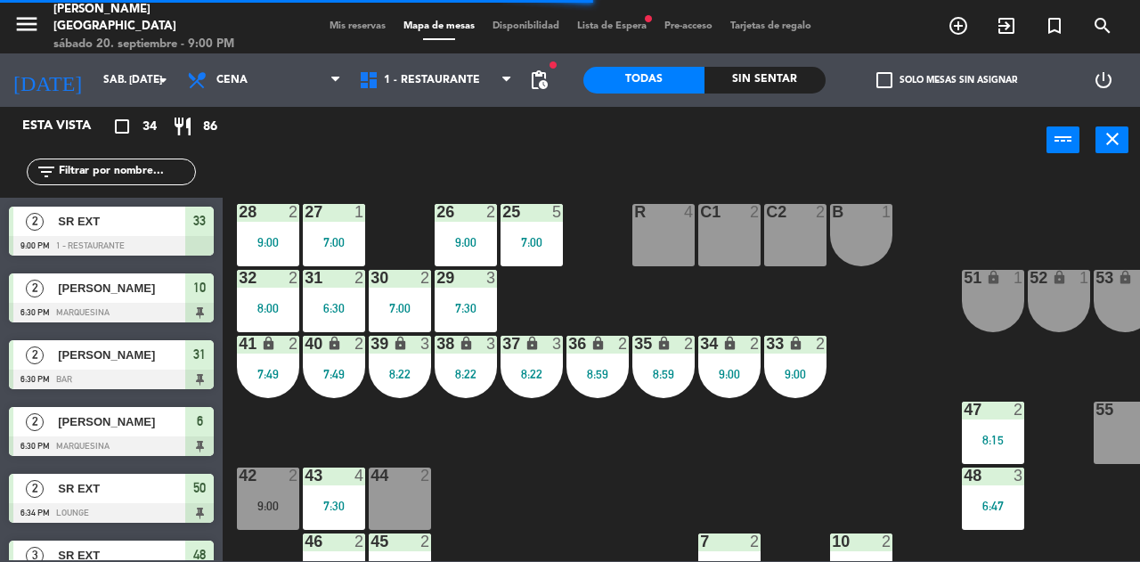
click at [355, 31] on span "Mis reservas" at bounding box center [358, 26] width 74 height 10
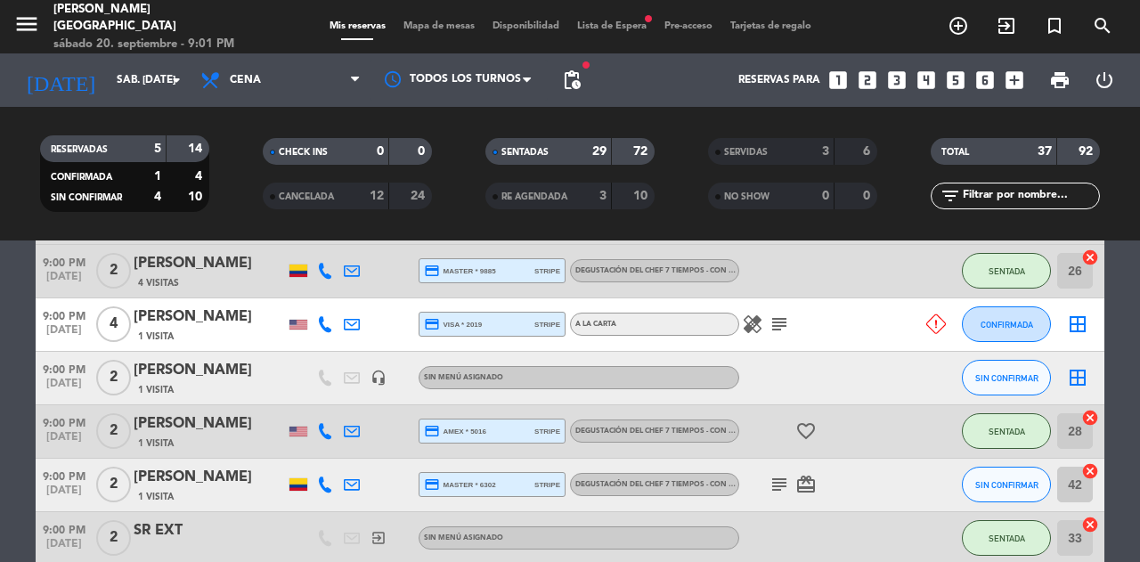
scroll to position [1891, 0]
click at [780, 323] on icon "subject" at bounding box center [779, 323] width 21 height 21
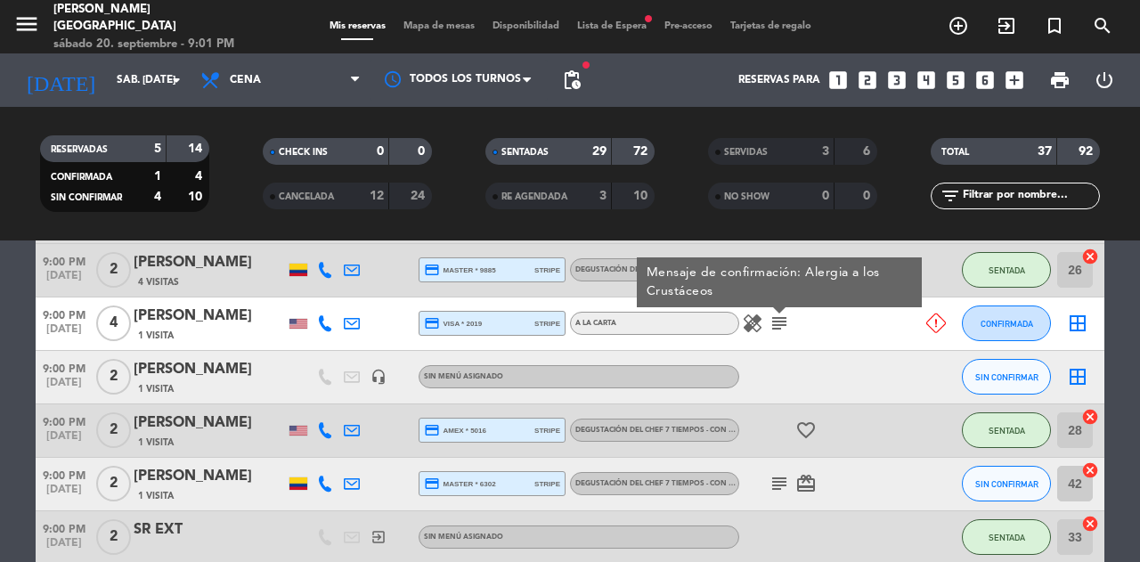
click at [323, 323] on icon at bounding box center [325, 323] width 16 height 16
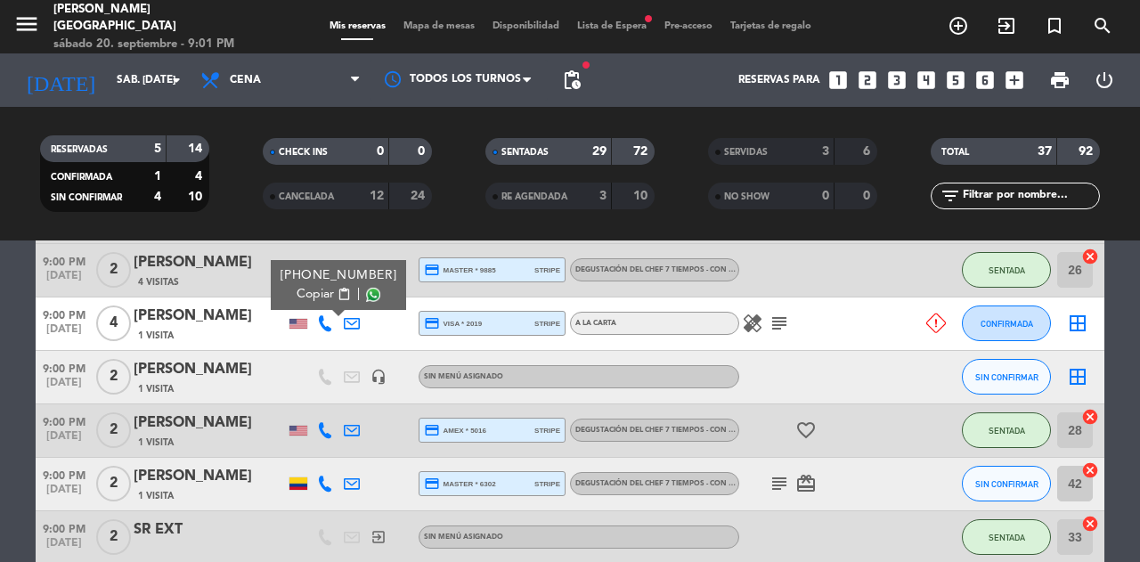
click at [314, 293] on span "Copiar" at bounding box center [315, 294] width 37 height 19
click at [771, 485] on icon "subject" at bounding box center [779, 483] width 21 height 21
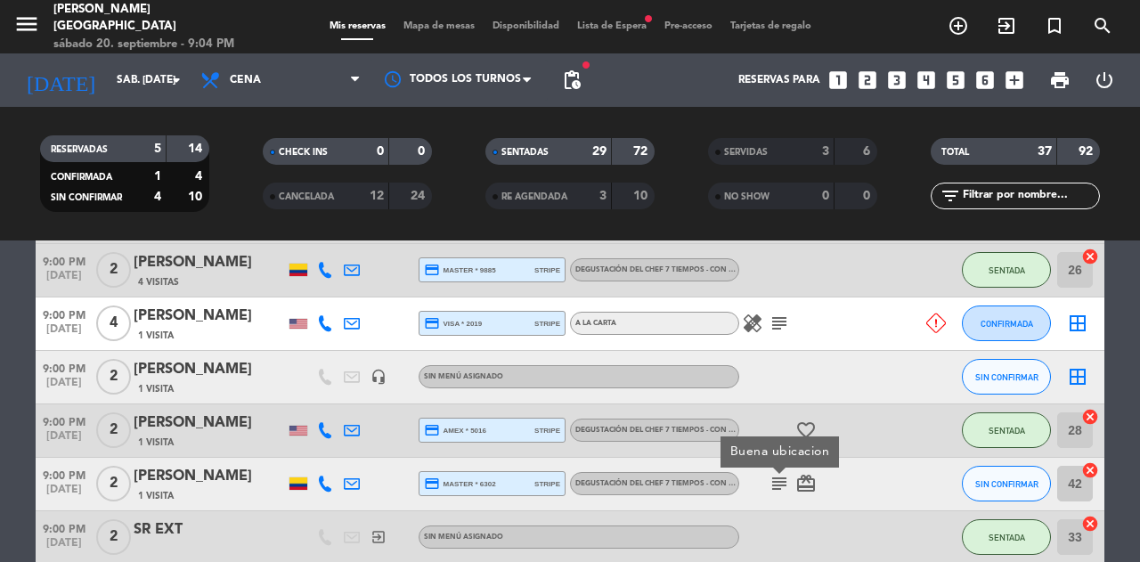
click at [809, 490] on icon "card_giftcard" at bounding box center [806, 483] width 21 height 21
click at [449, 28] on span "Mapa de mesas" at bounding box center [439, 26] width 89 height 10
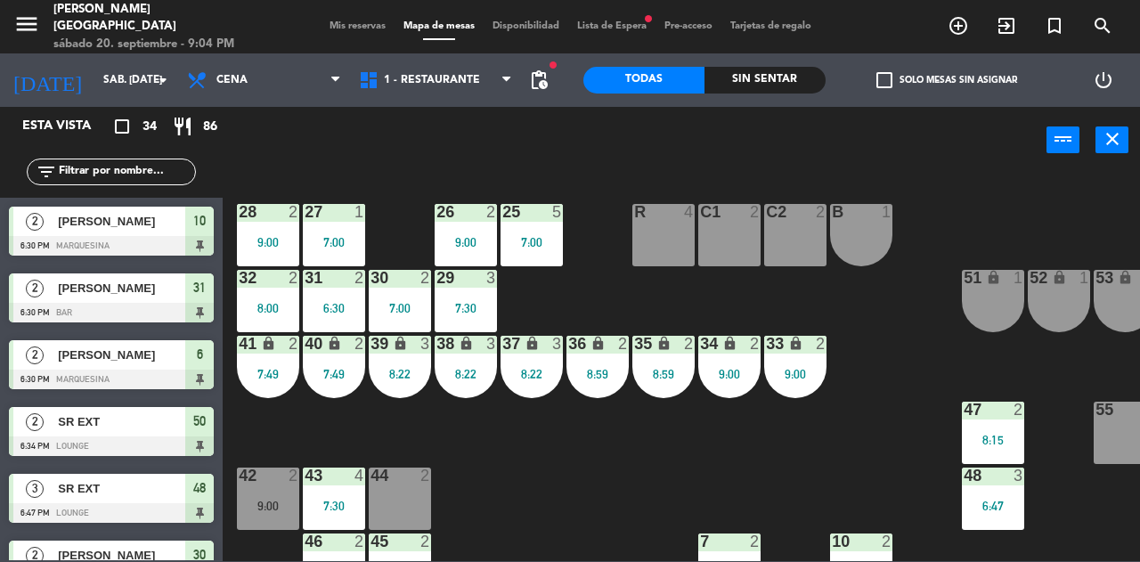
click at [339, 299] on div "31 2 6:30" at bounding box center [334, 301] width 62 height 62
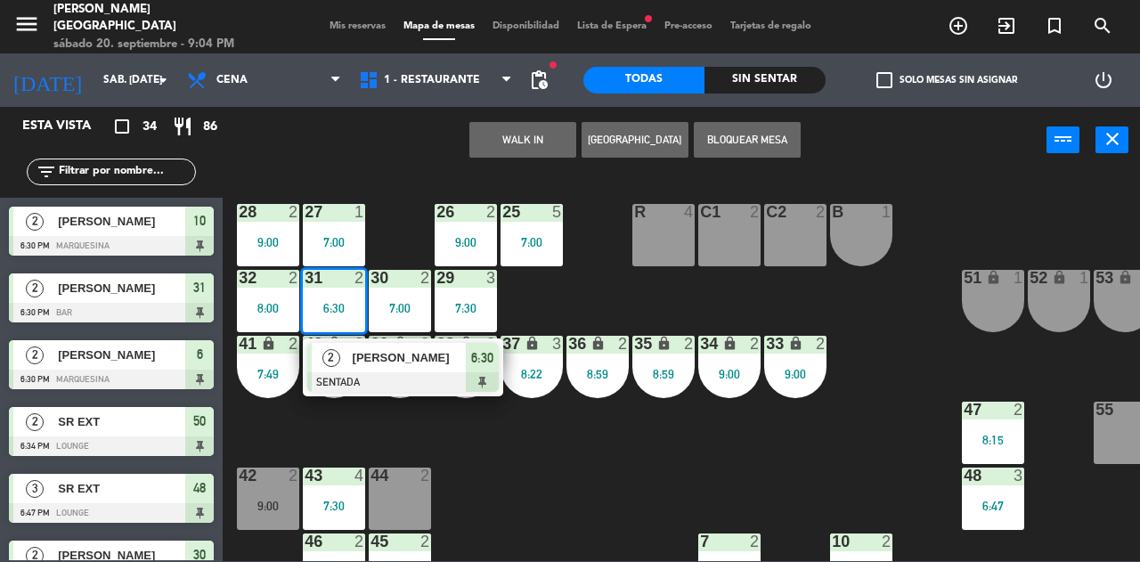
click at [445, 372] on div at bounding box center [403, 382] width 192 height 20
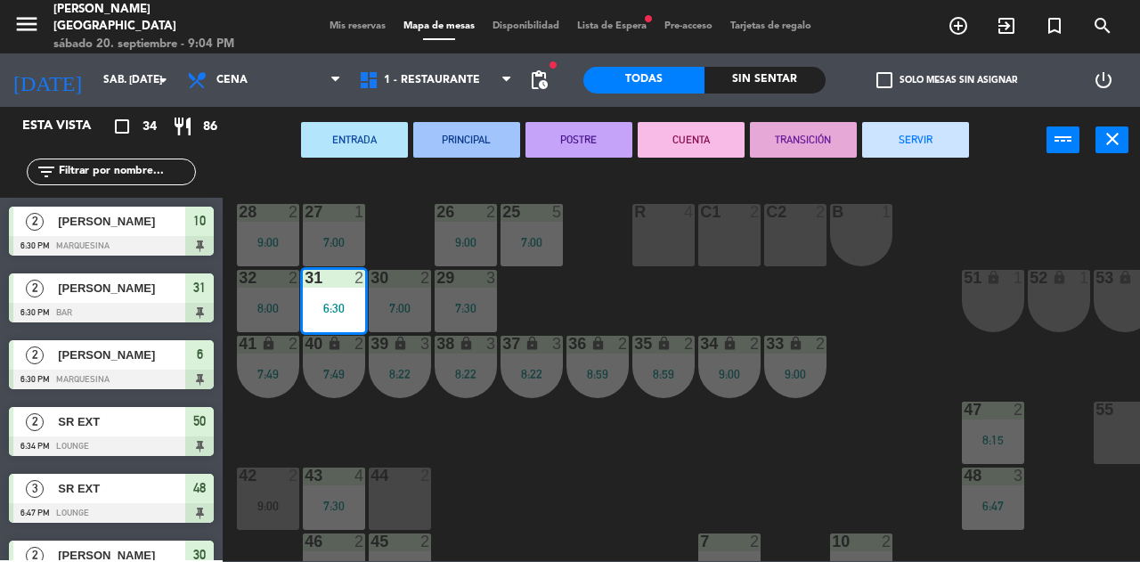
click at [924, 151] on button "SERVIR" at bounding box center [915, 140] width 107 height 36
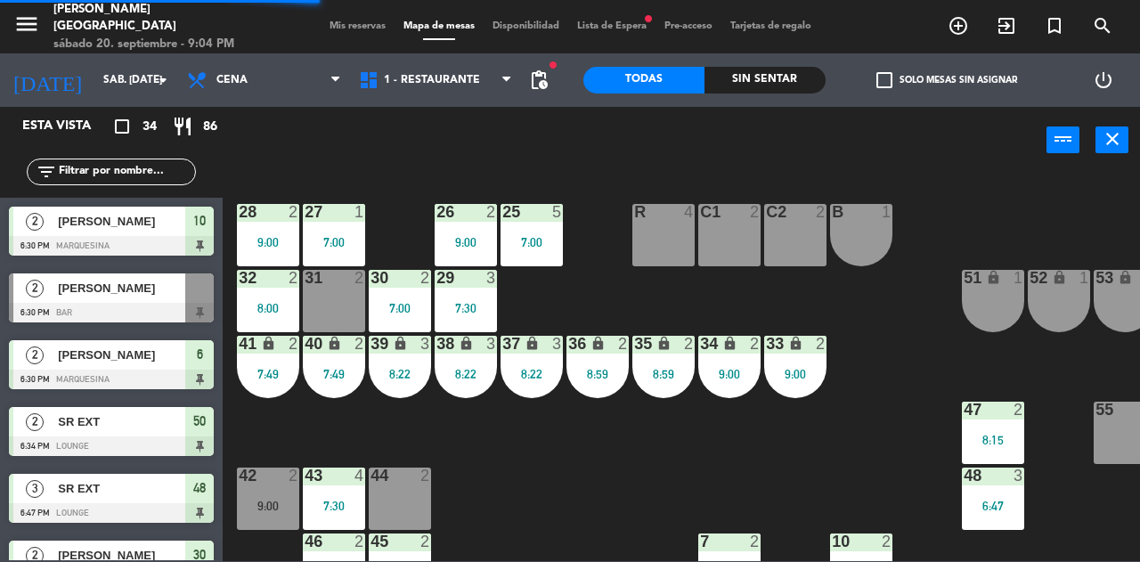
click at [272, 495] on div "42 2 9:00" at bounding box center [268, 499] width 62 height 62
click at [339, 318] on div "31 2" at bounding box center [334, 301] width 62 height 62
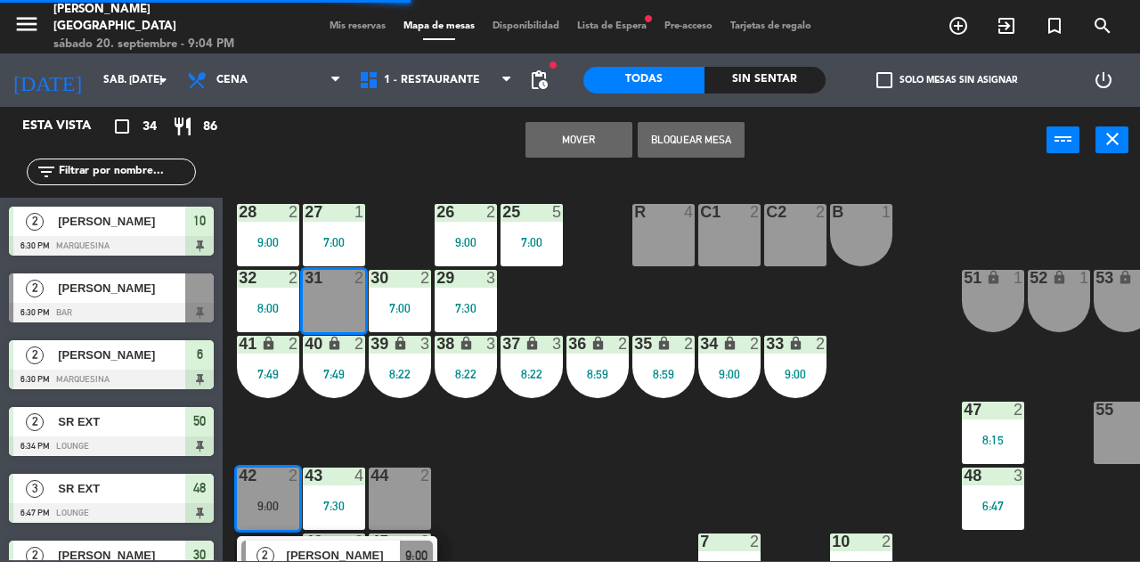
click at [572, 143] on button "Mover" at bounding box center [579, 140] width 107 height 36
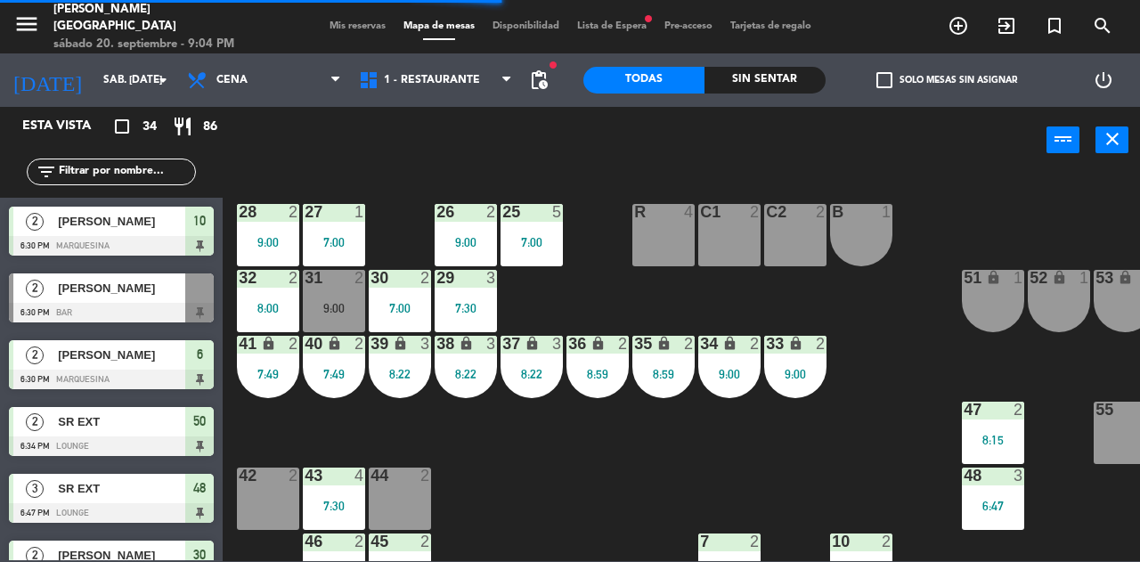
click at [339, 299] on div "31 2 9:00" at bounding box center [334, 301] width 62 height 62
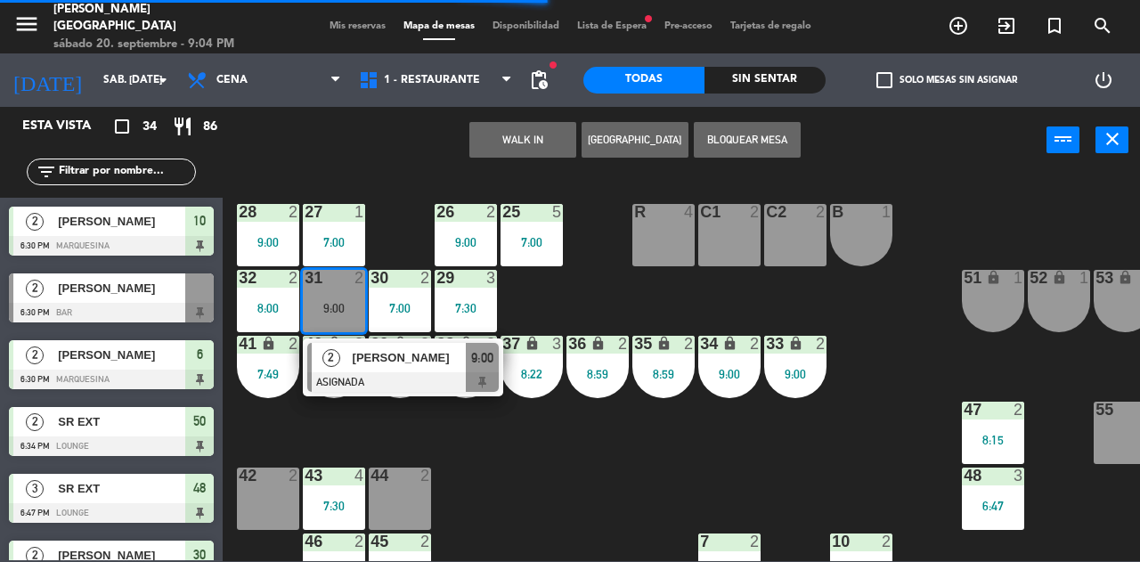
click at [437, 344] on div "[PERSON_NAME]" at bounding box center [409, 357] width 116 height 29
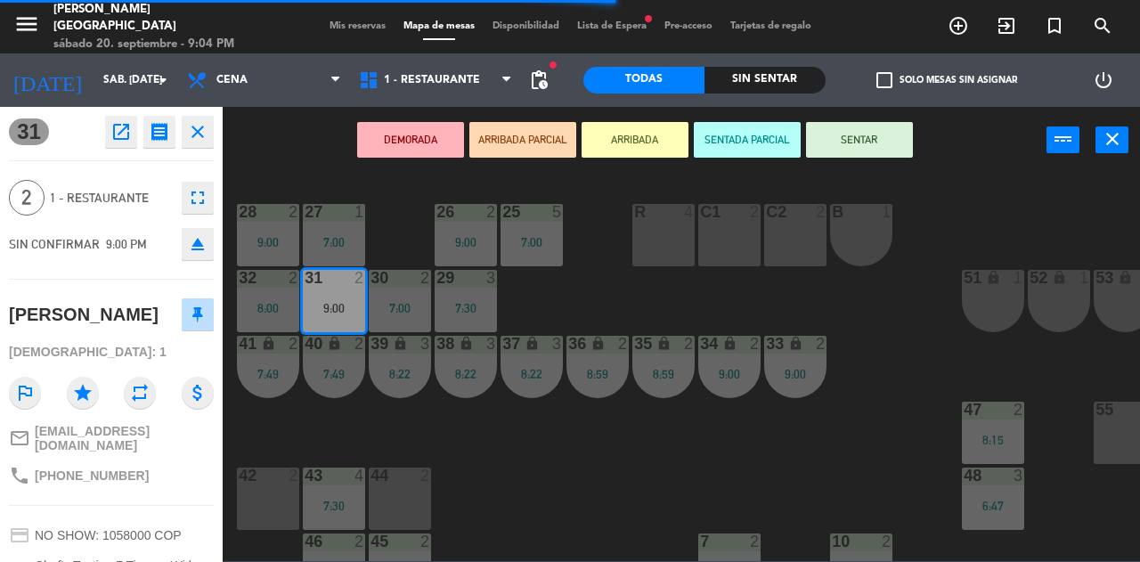
click at [866, 140] on button "SENTAR" at bounding box center [859, 140] width 107 height 36
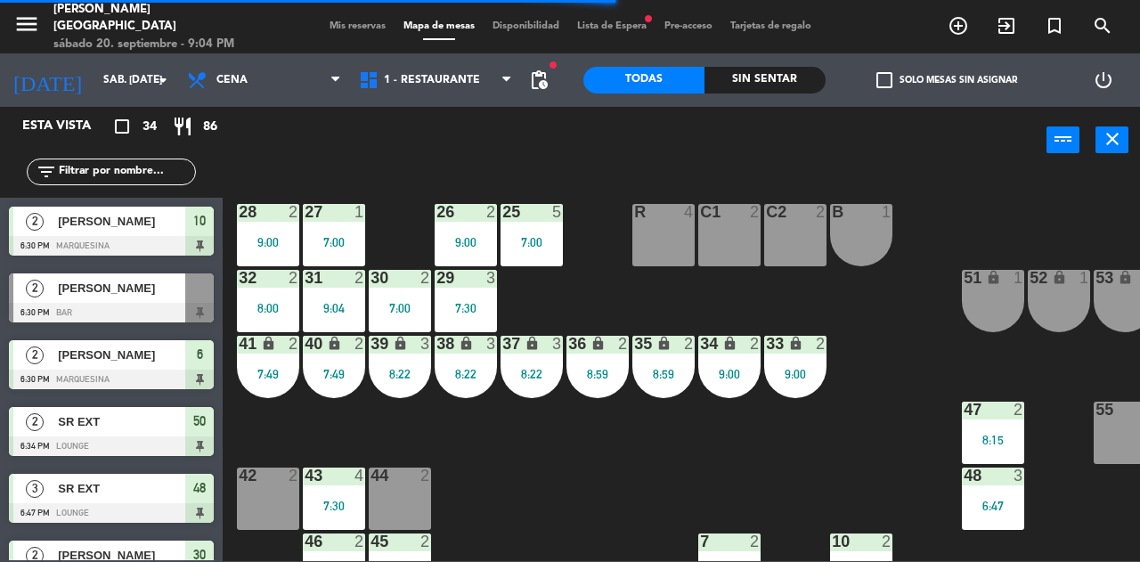
scroll to position [602, 0]
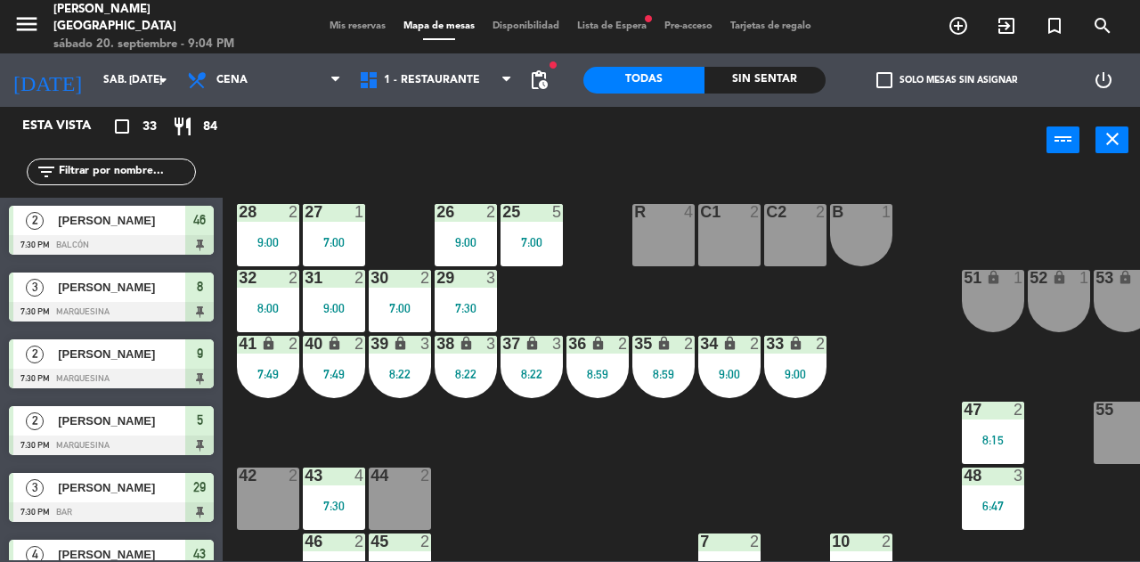
click at [347, 27] on span "Mis reservas" at bounding box center [358, 26] width 74 height 10
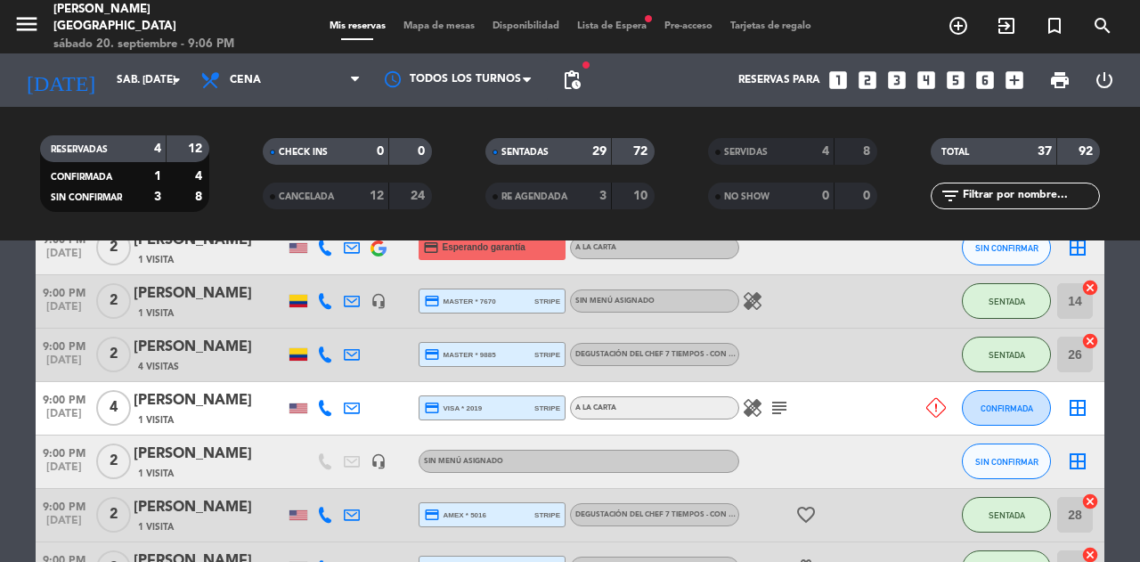
scroll to position [1752, 0]
click at [781, 413] on icon "subject" at bounding box center [779, 408] width 21 height 21
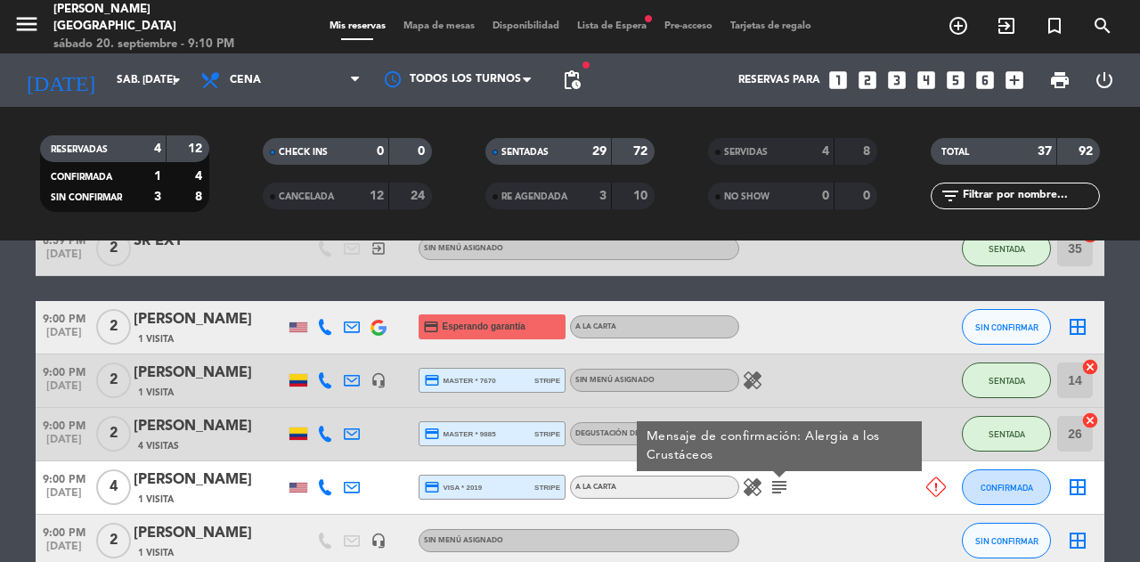
scroll to position [1675, 0]
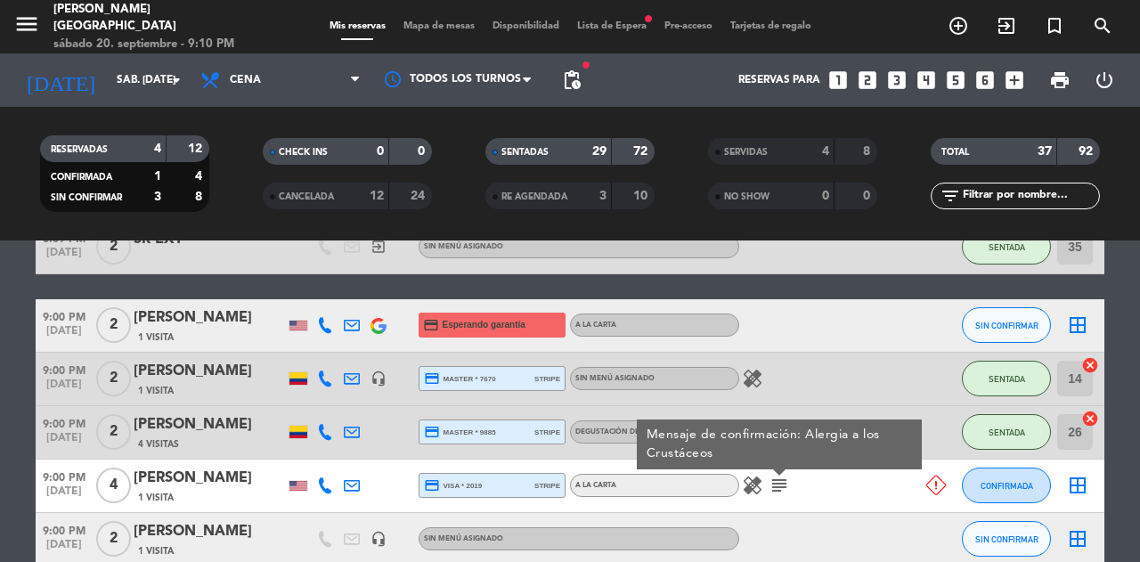
click at [331, 315] on div at bounding box center [325, 325] width 27 height 53
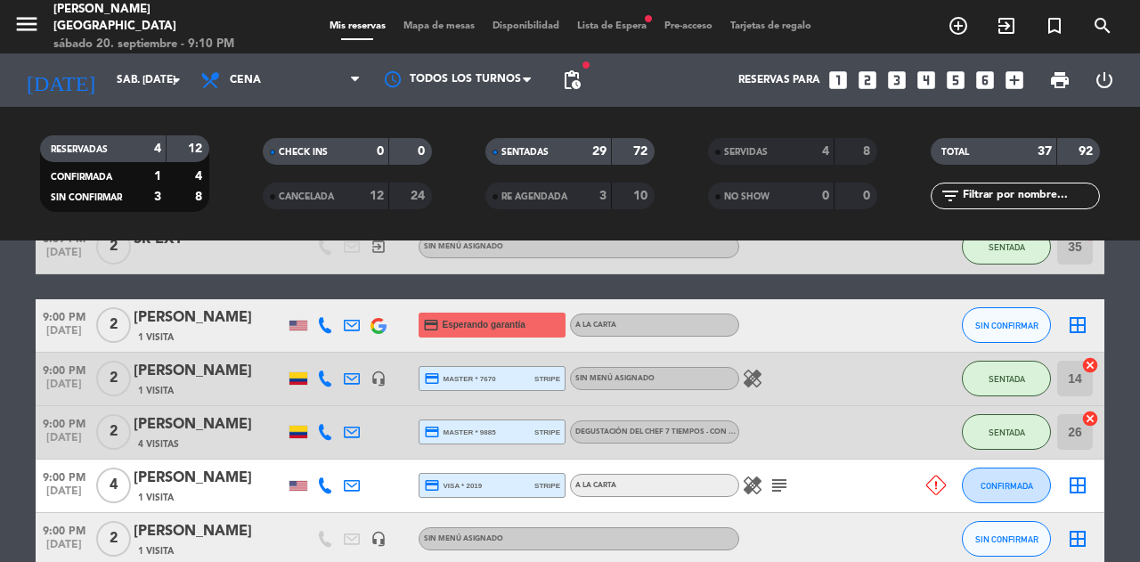
click at [321, 323] on icon at bounding box center [325, 325] width 16 height 16
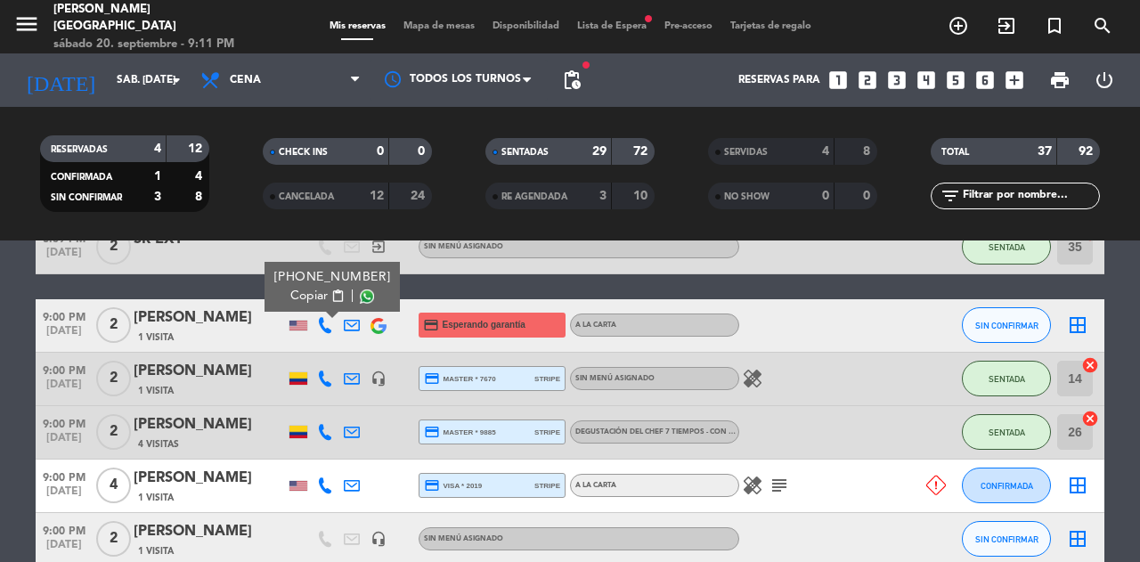
click at [314, 295] on span "Copiar" at bounding box center [308, 296] width 37 height 19
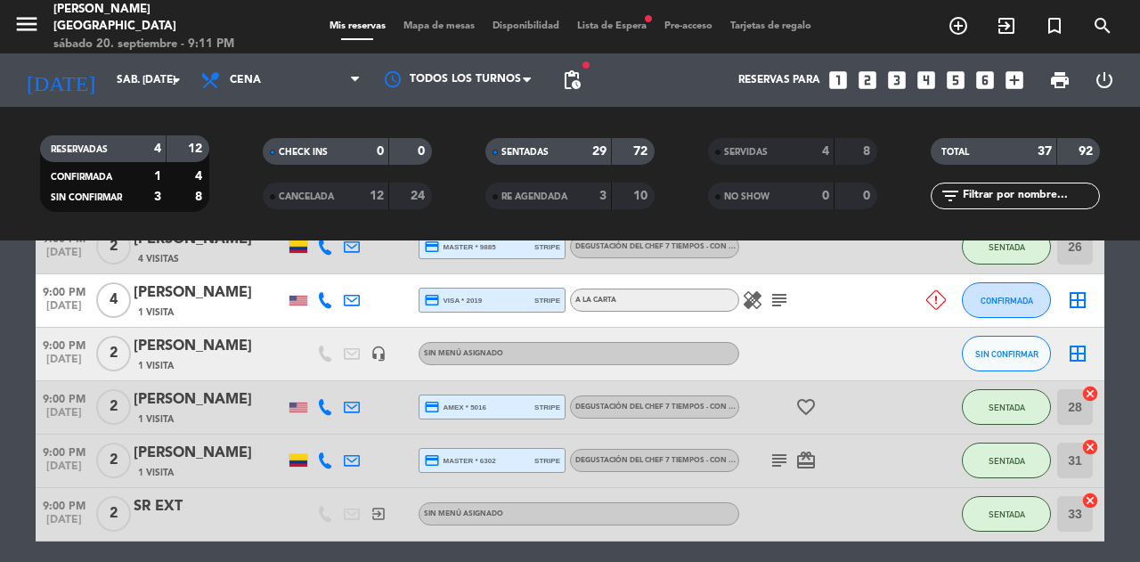
scroll to position [1864, 0]
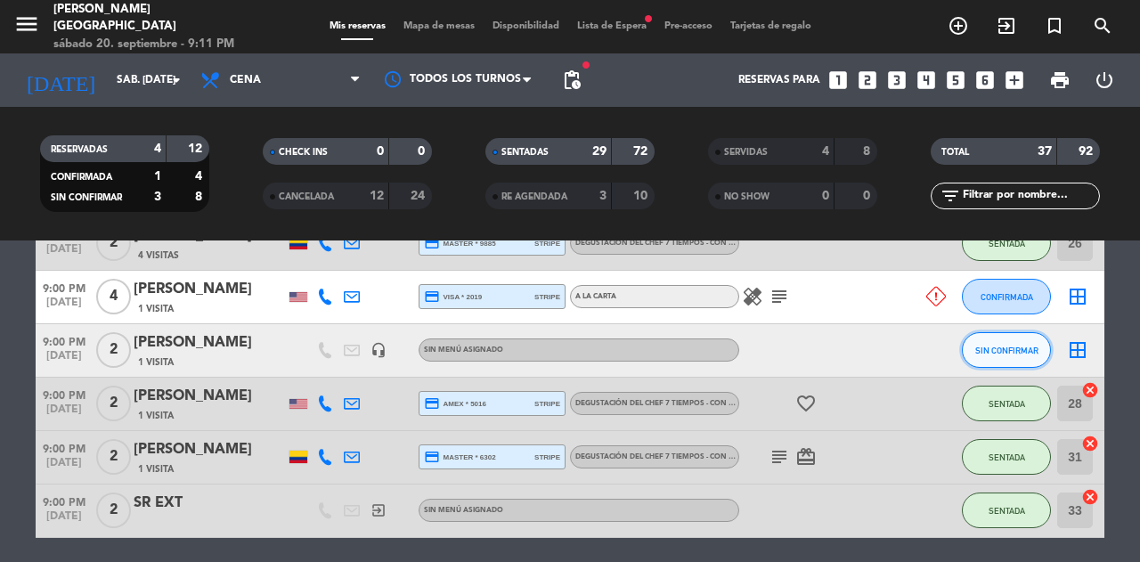
click at [984, 348] on span "SIN CONFIRMAR" at bounding box center [1007, 351] width 63 height 10
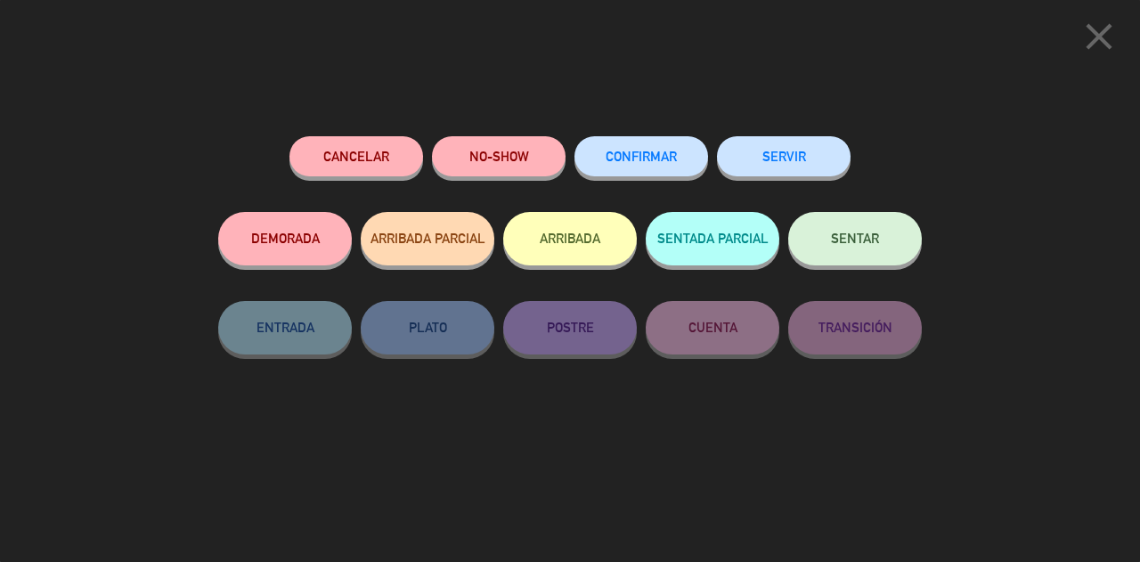
click at [351, 155] on button "Cancelar" at bounding box center [357, 156] width 134 height 40
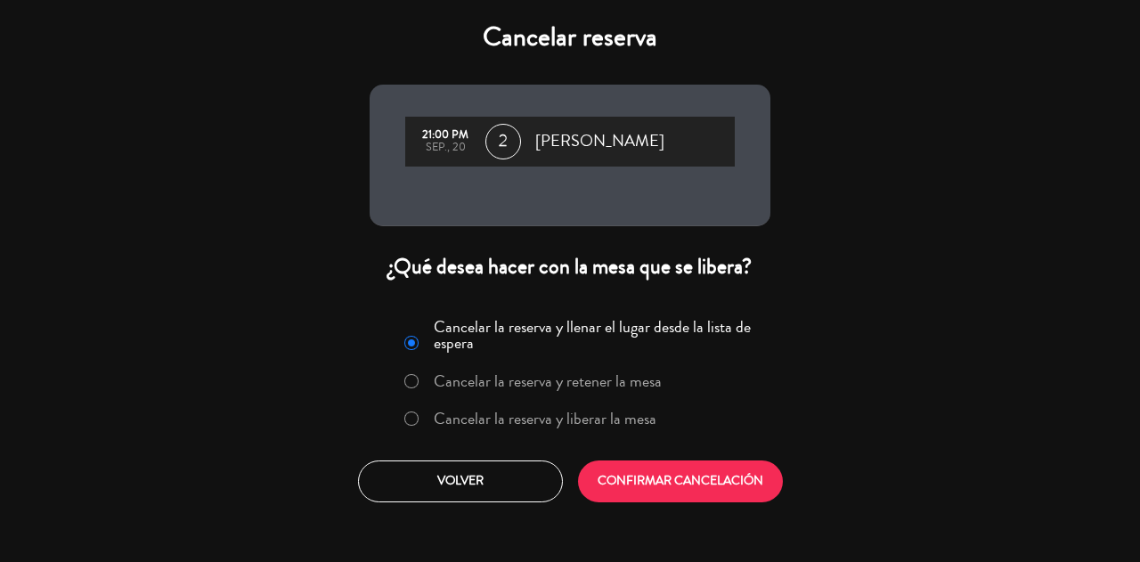
click at [606, 416] on label "Cancelar la reserva y liberar la mesa" at bounding box center [545, 419] width 223 height 16
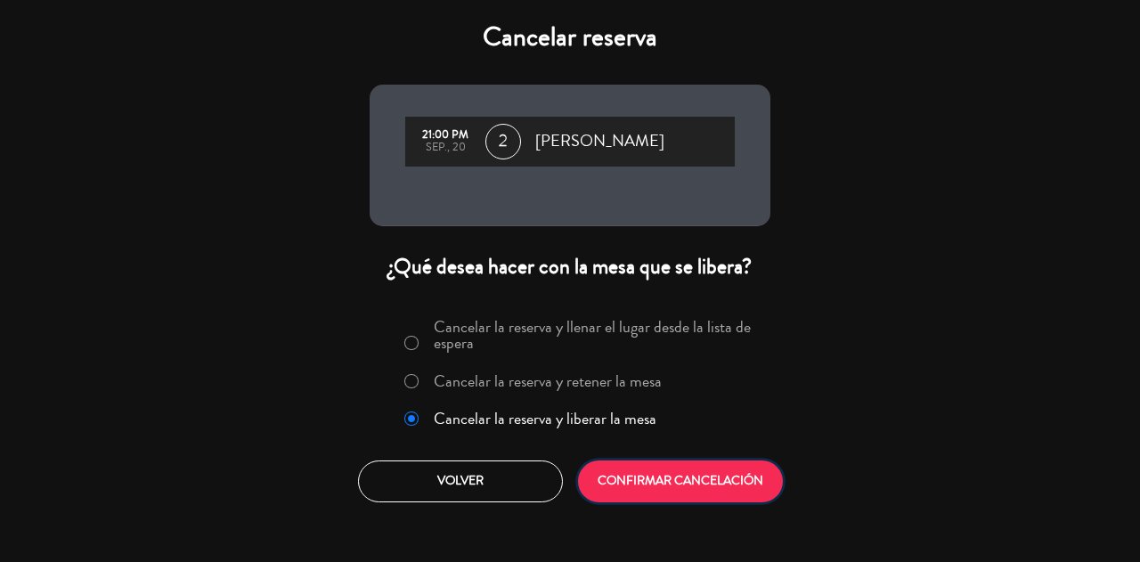
click at [681, 465] on button "CONFIRMAR CANCELACIÓN" at bounding box center [680, 482] width 205 height 42
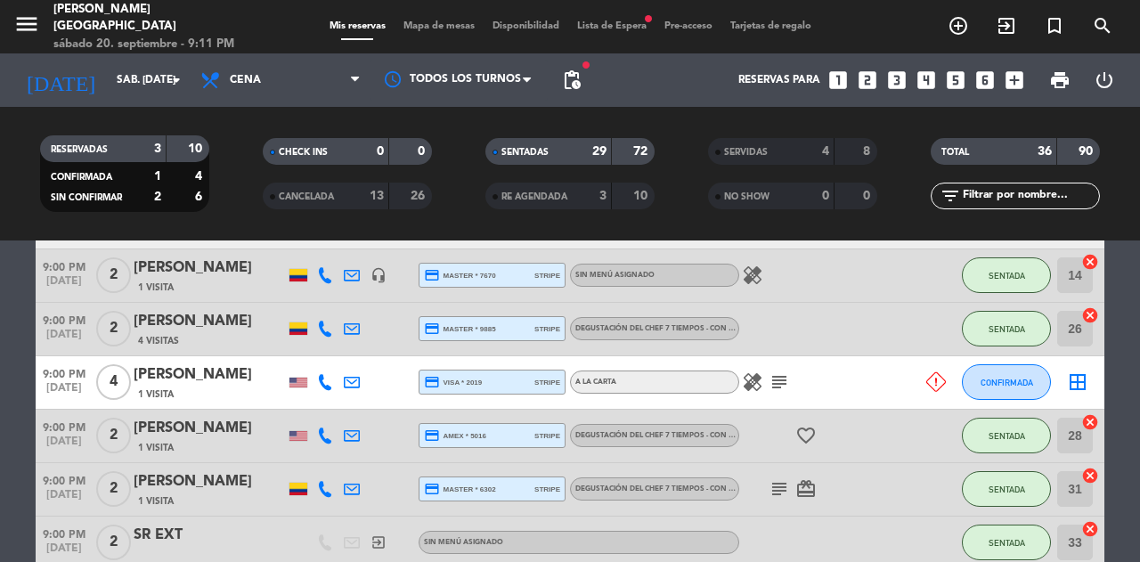
scroll to position [1777, 0]
click at [154, 81] on input "sáb. [DATE]" at bounding box center [179, 80] width 142 height 30
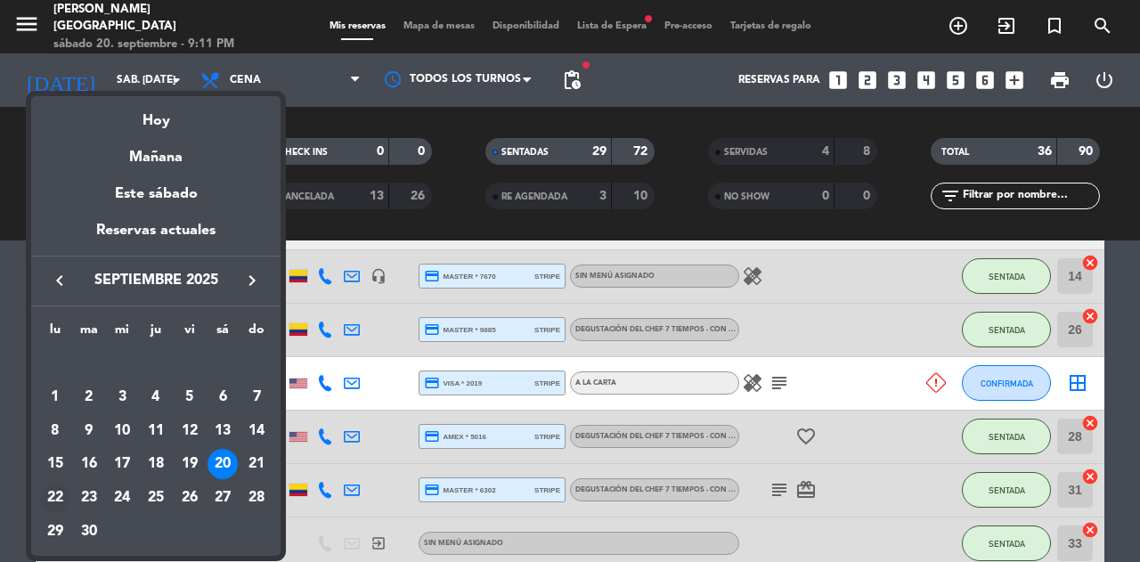
click at [53, 500] on div "22" at bounding box center [55, 498] width 30 height 30
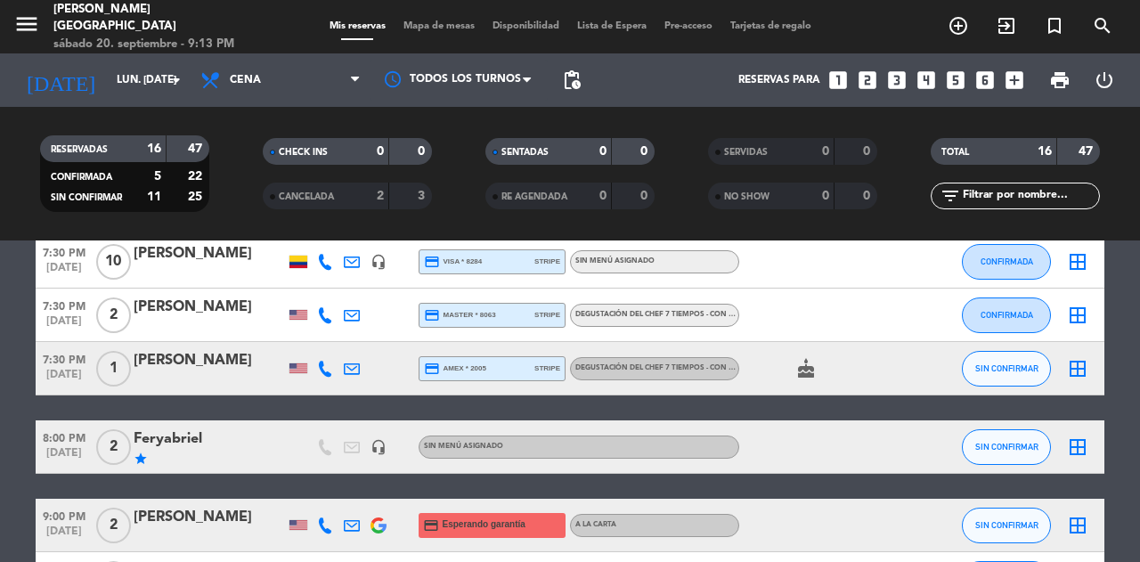
scroll to position [804, 0]
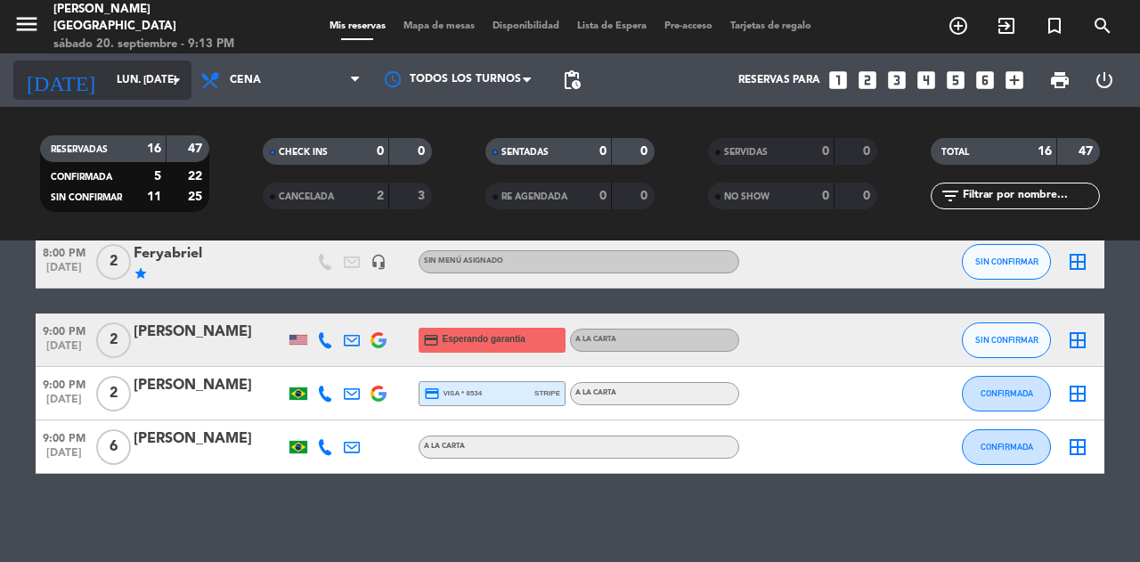
click at [118, 78] on input "lun. [DATE]" at bounding box center [179, 80] width 142 height 30
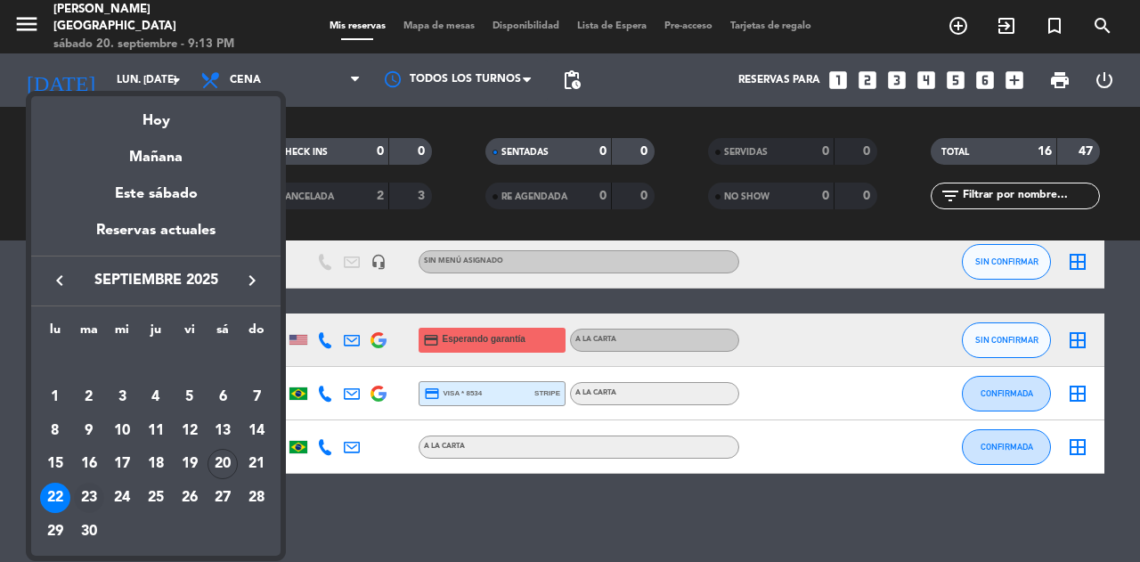
click at [86, 499] on div "23" at bounding box center [89, 498] width 30 height 30
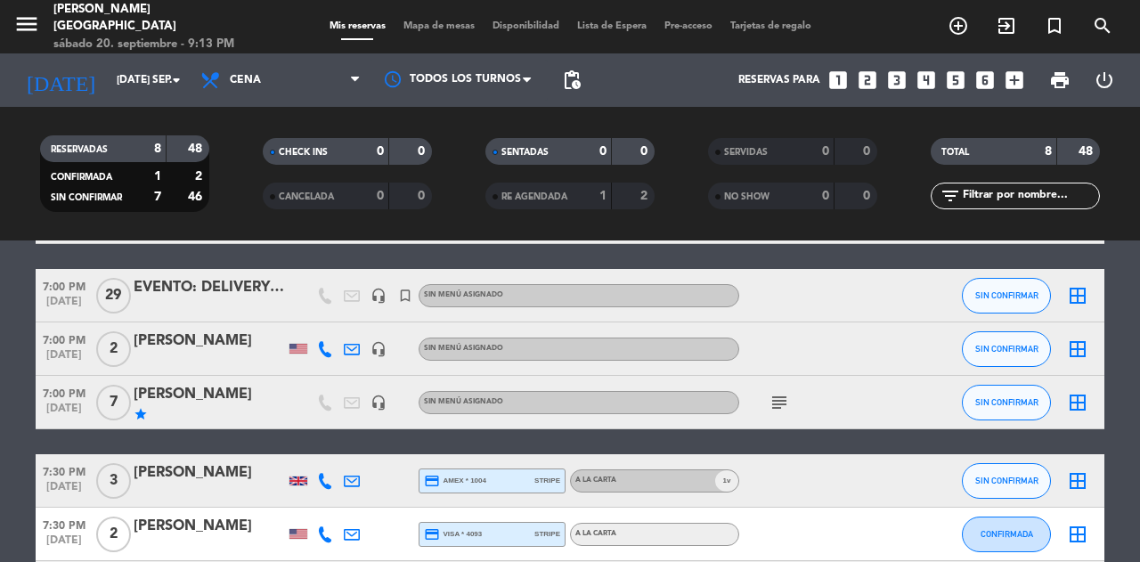
scroll to position [0, 0]
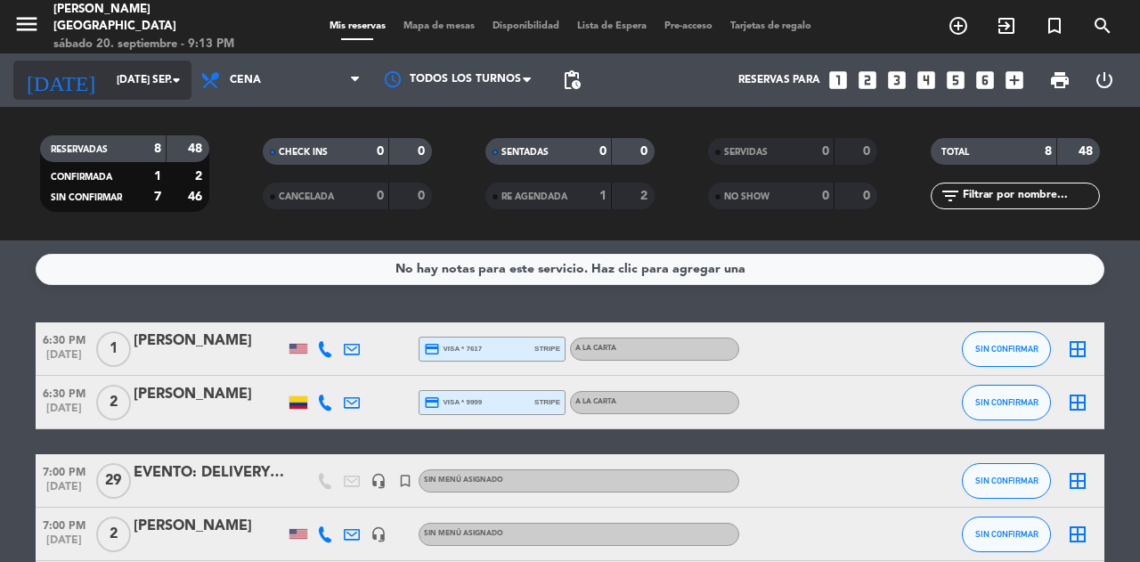
click at [146, 79] on input "[DATE] sep." at bounding box center [179, 80] width 142 height 30
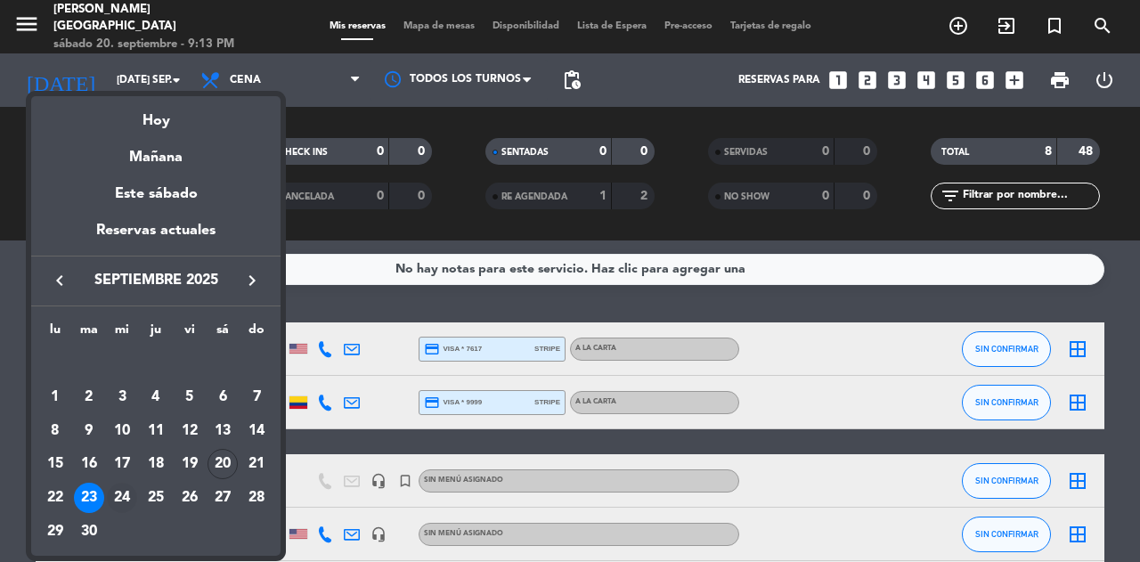
click at [127, 493] on div "24" at bounding box center [122, 498] width 30 height 30
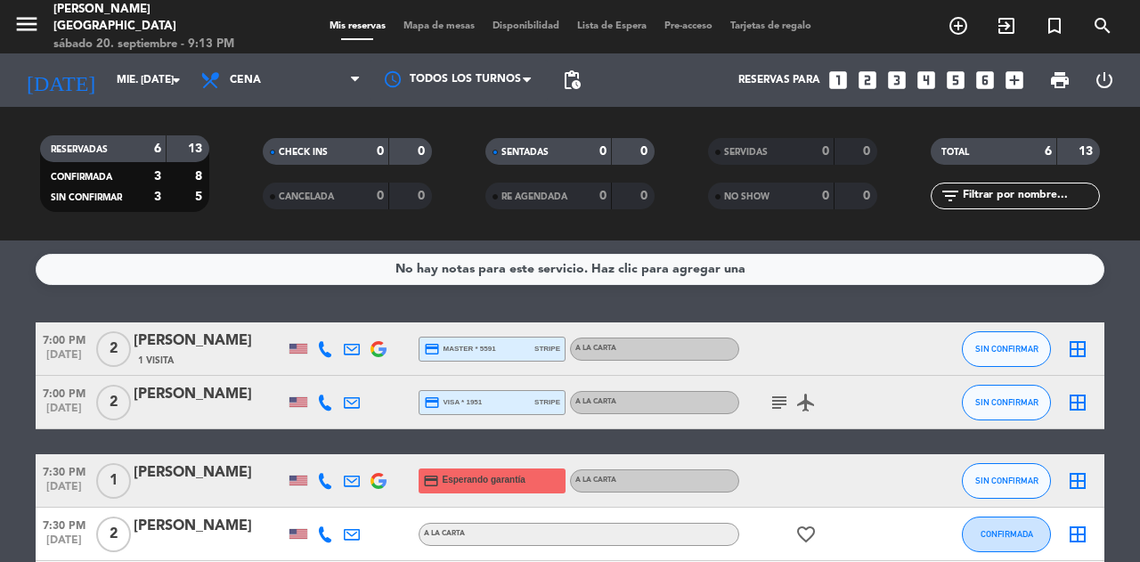
scroll to position [219, 0]
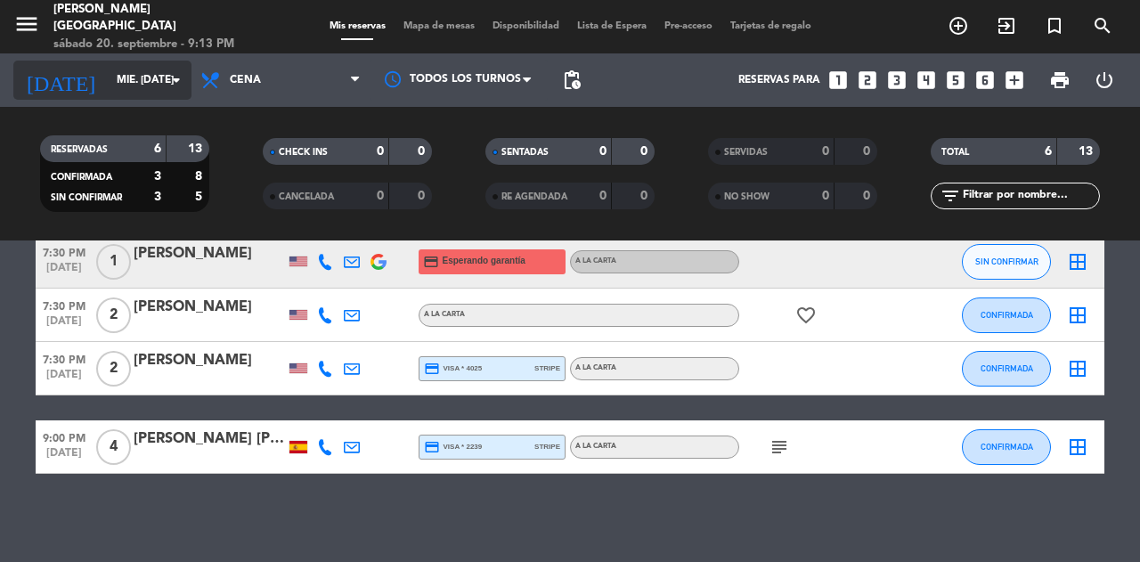
click at [131, 99] on div "[DATE] mié. [DATE] arrow_drop_down" at bounding box center [102, 80] width 178 height 39
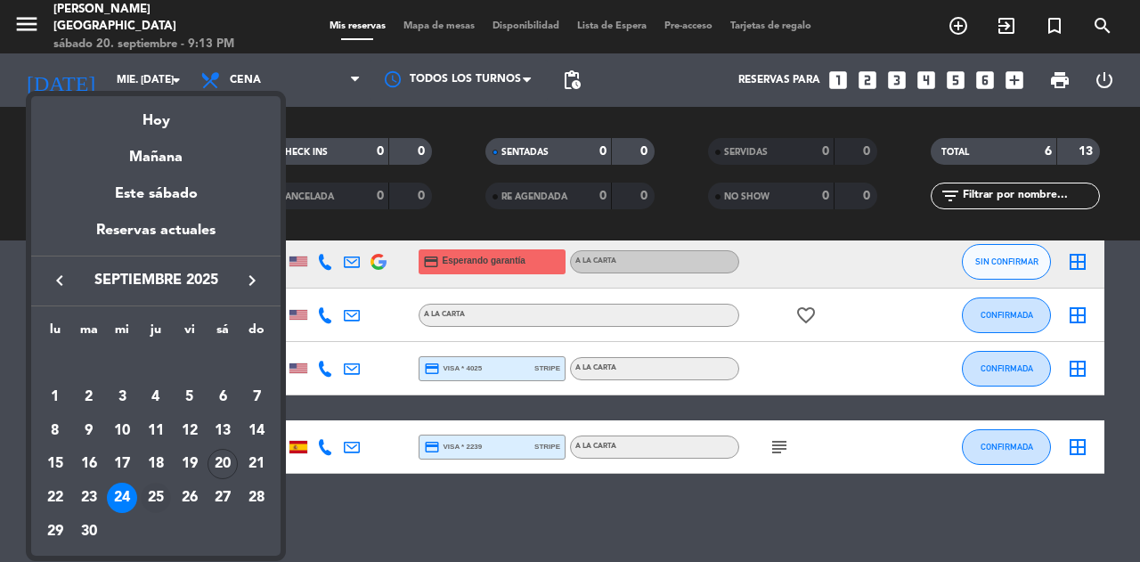
click at [159, 486] on div "25" at bounding box center [156, 498] width 30 height 30
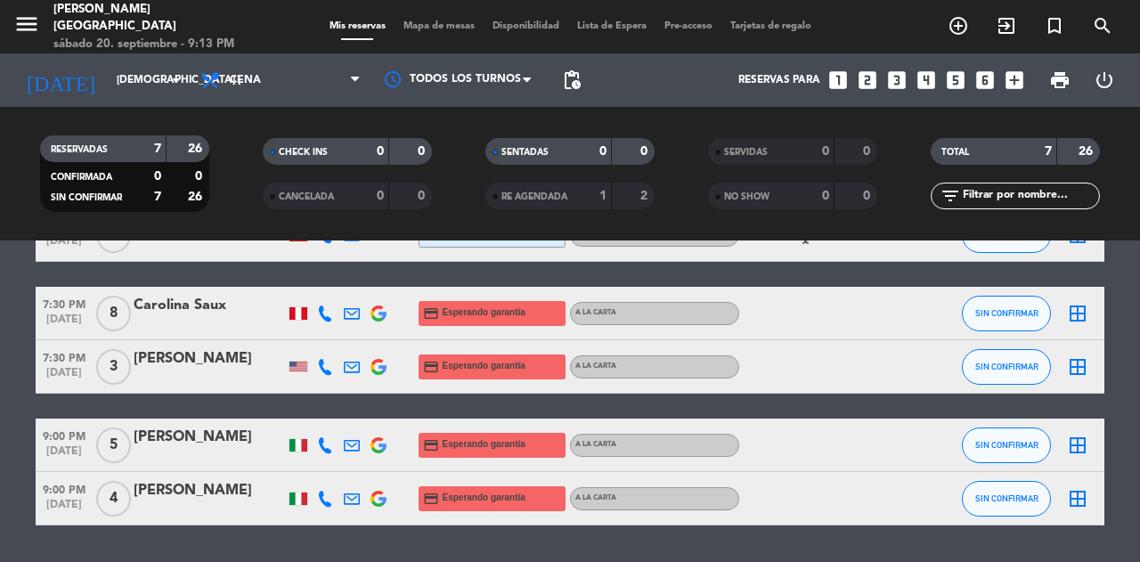
scroll to position [251, 0]
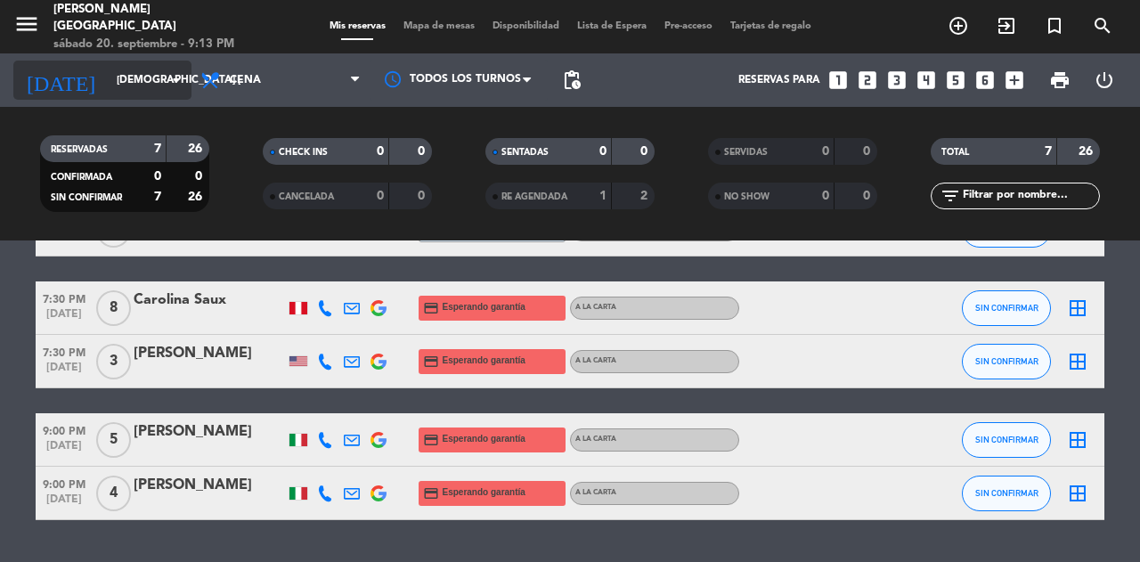
click at [136, 74] on input "[DEMOGRAPHIC_DATA] [DATE]" at bounding box center [179, 80] width 142 height 30
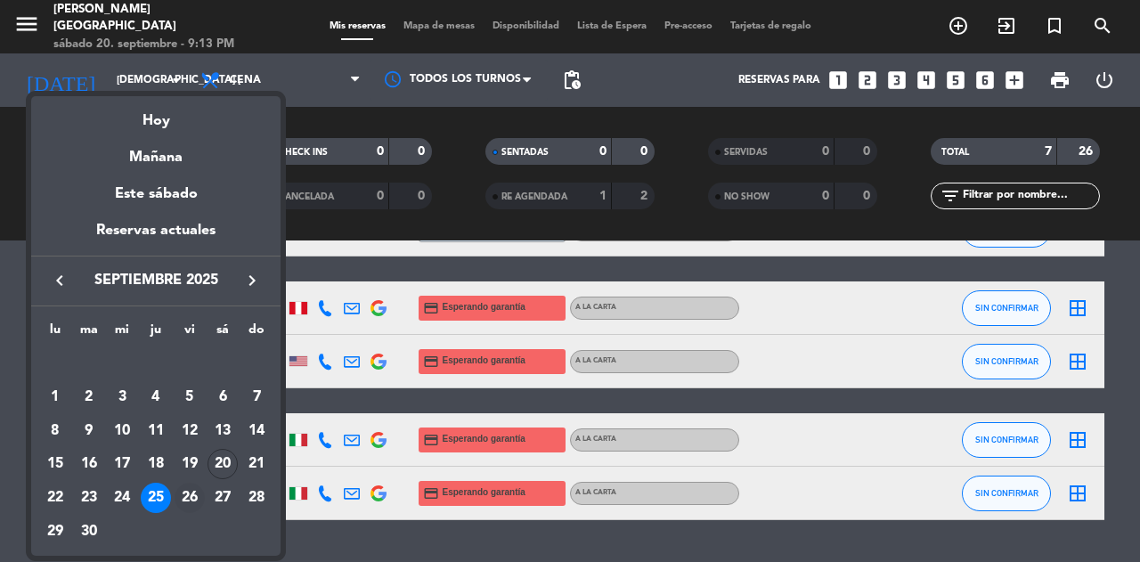
click at [190, 494] on div "26" at bounding box center [190, 498] width 30 height 30
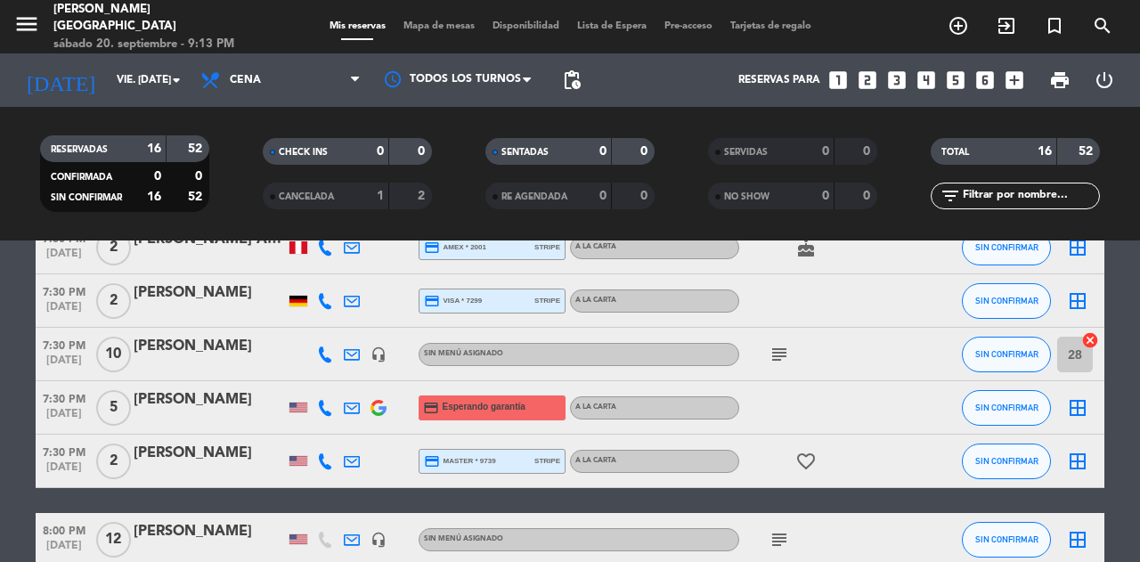
scroll to position [527, 0]
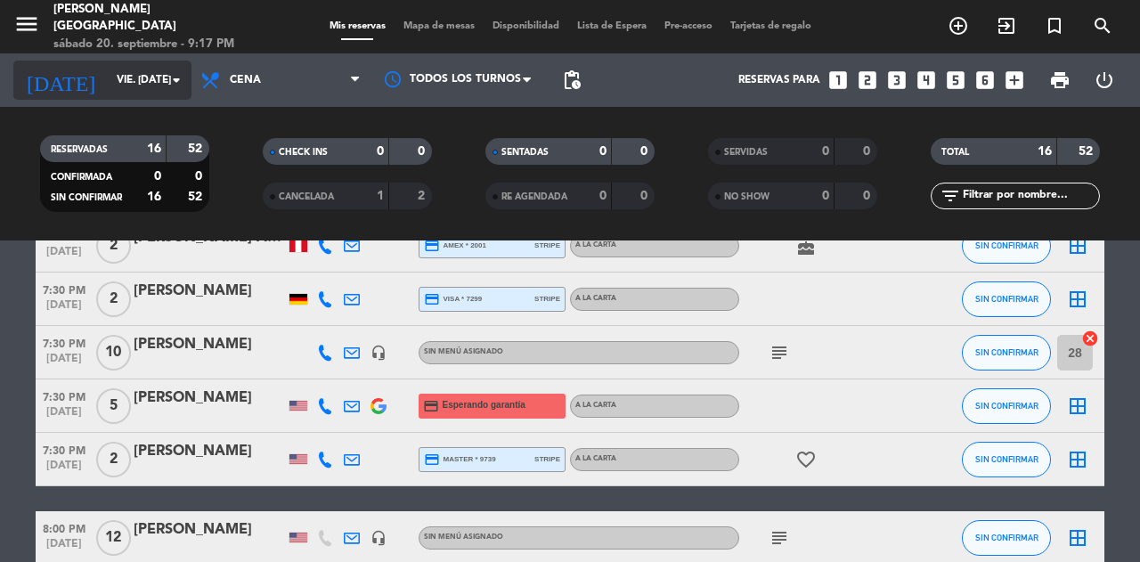
click at [148, 86] on input "vie. [DATE]" at bounding box center [179, 80] width 142 height 30
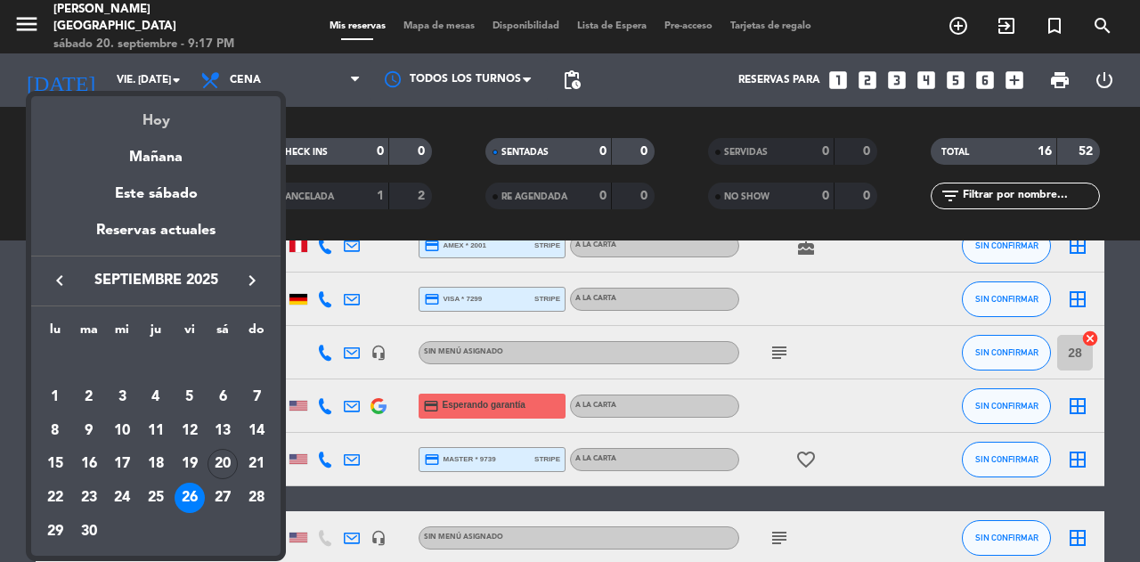
click at [153, 115] on div "Hoy" at bounding box center [155, 114] width 249 height 37
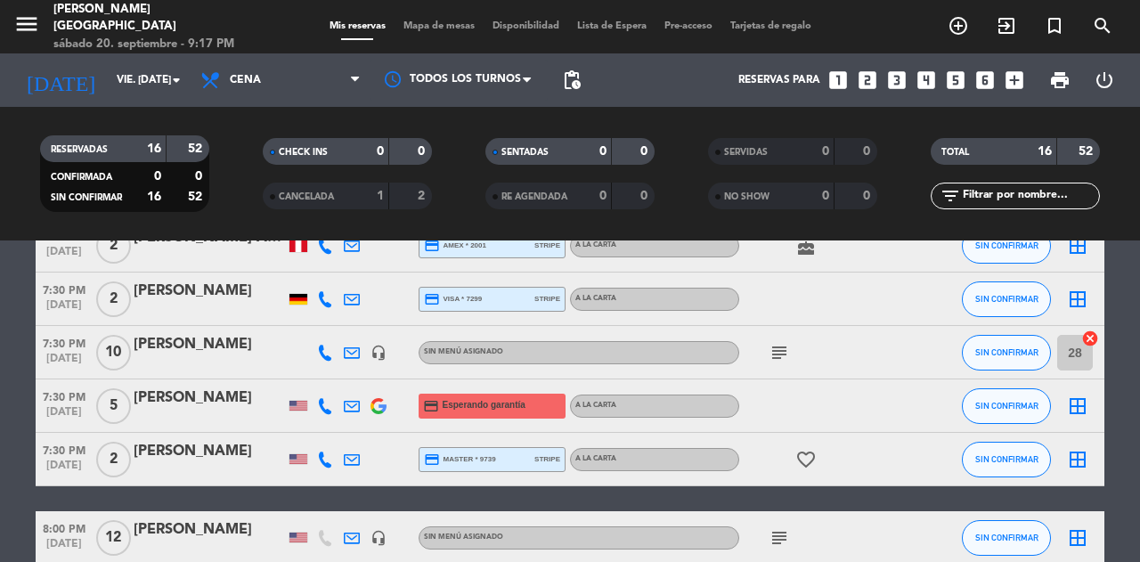
type input "sáb. [DATE]"
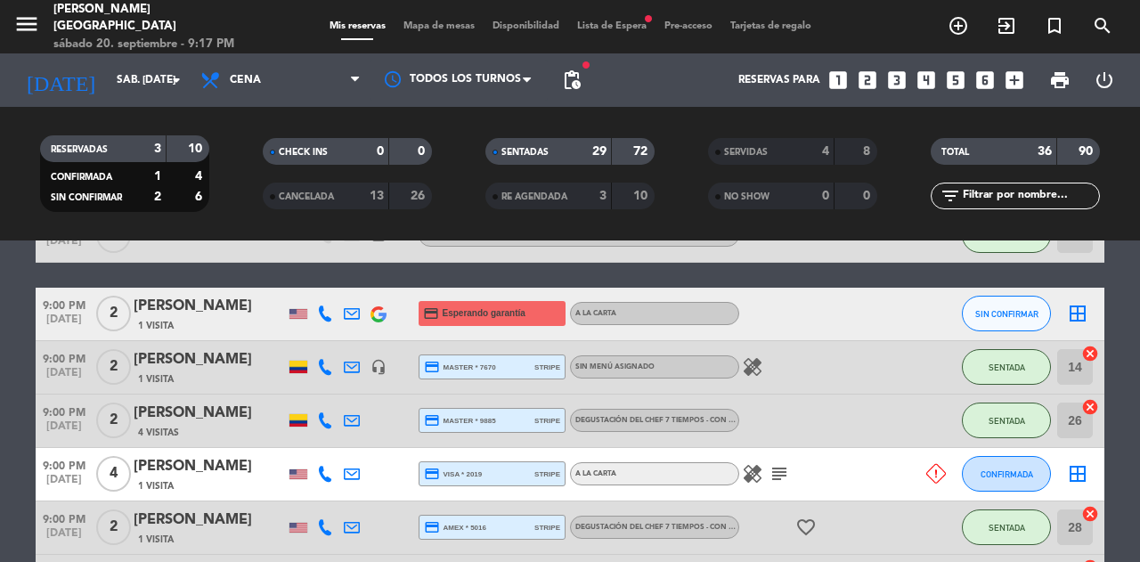
scroll to position [1687, 0]
click at [997, 310] on span "SIN CONFIRMAR" at bounding box center [1007, 314] width 63 height 10
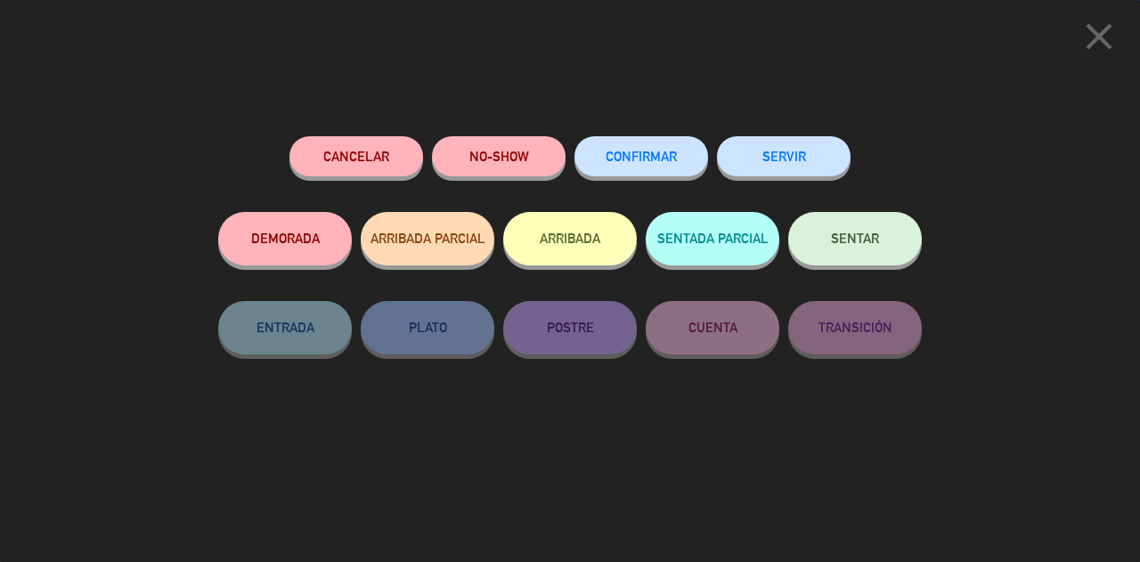
click at [369, 138] on div "Cancelar" at bounding box center [357, 174] width 134 height 76
click at [397, 168] on button "Cancelar" at bounding box center [357, 156] width 134 height 40
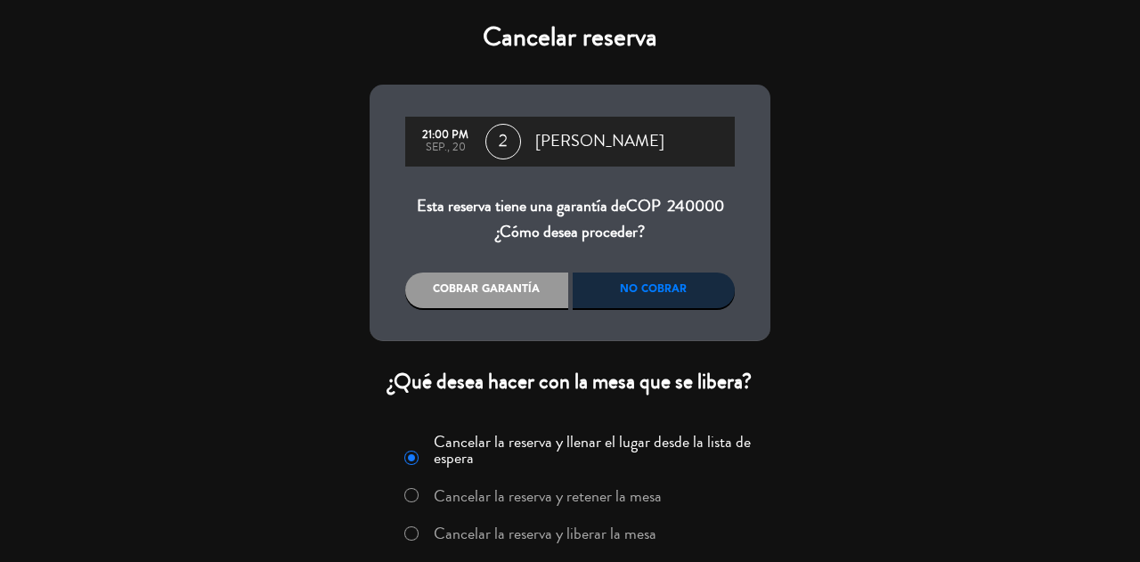
click at [561, 526] on label "Cancelar la reserva y liberar la mesa" at bounding box center [545, 534] width 223 height 16
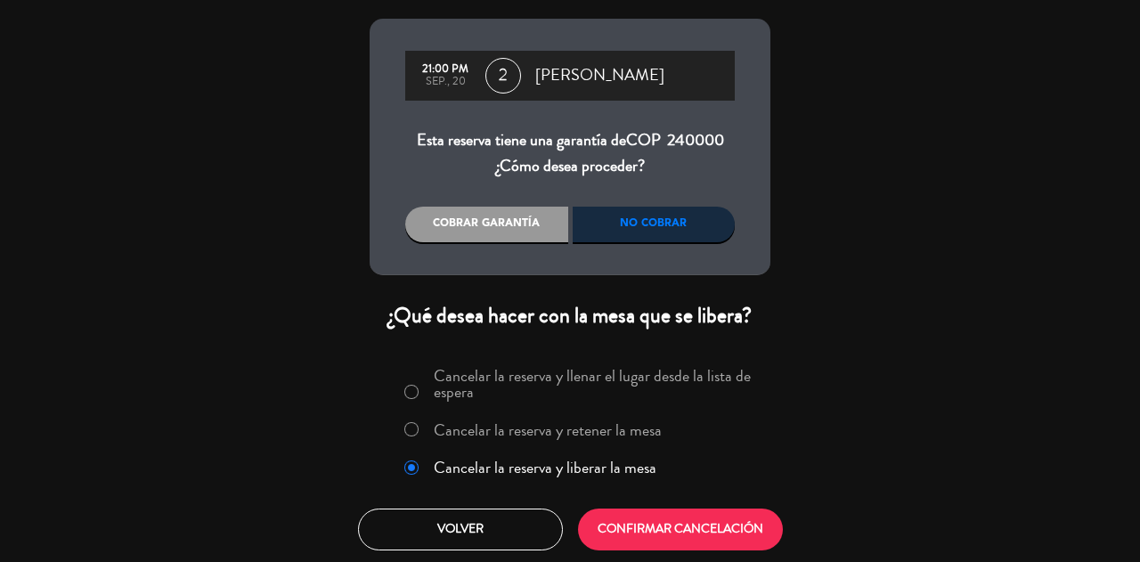
scroll to position [66, 0]
click at [659, 530] on button "CONFIRMAR CANCELACIÓN" at bounding box center [680, 530] width 205 height 42
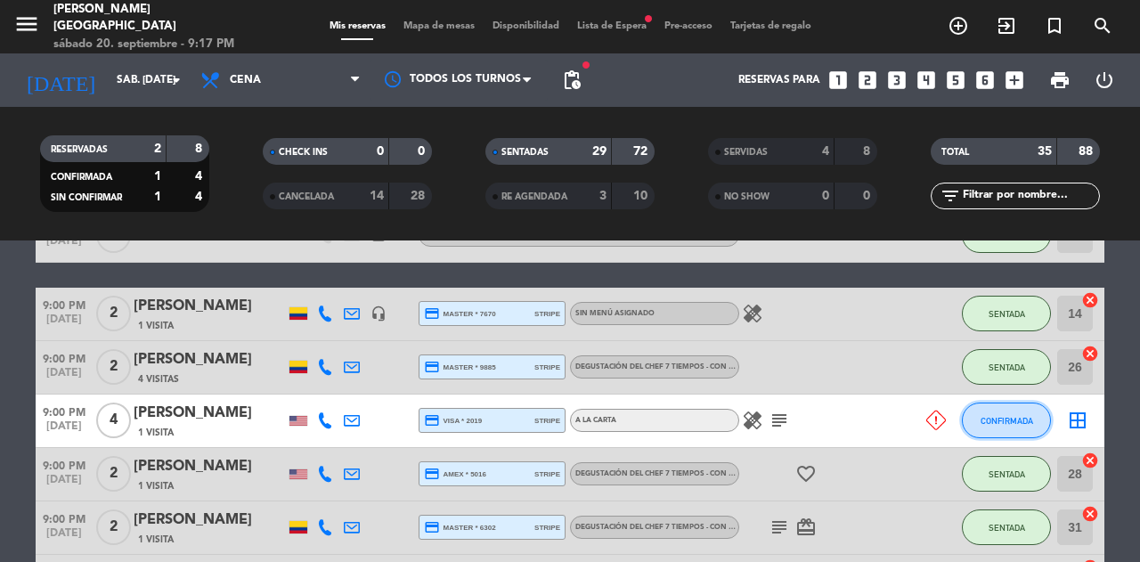
click at [995, 431] on button "CONFIRMADA" at bounding box center [1006, 421] width 89 height 36
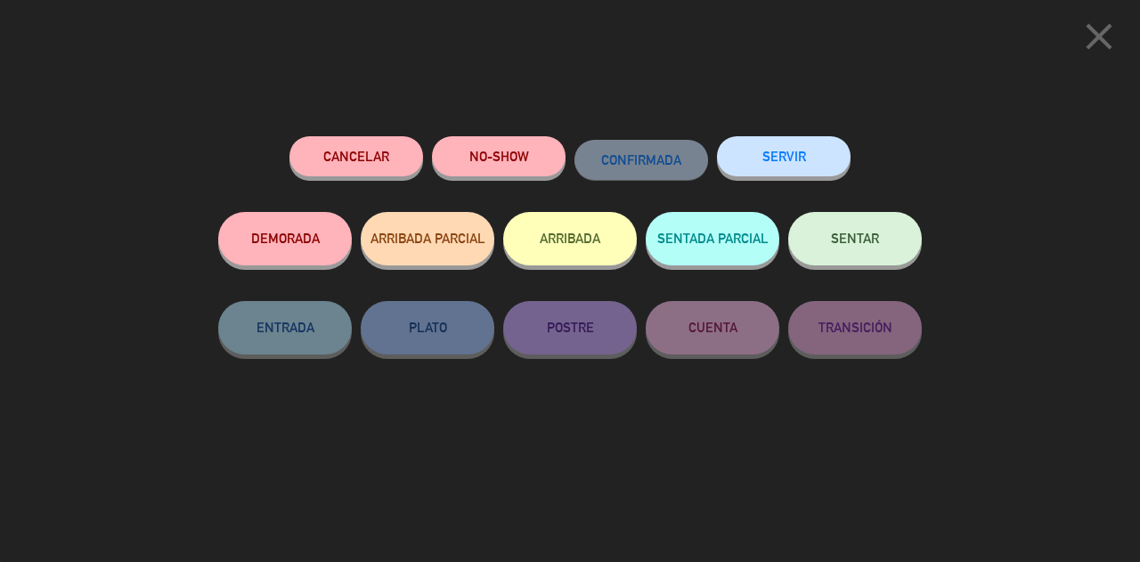
click at [355, 168] on button "Cancelar" at bounding box center [357, 156] width 134 height 40
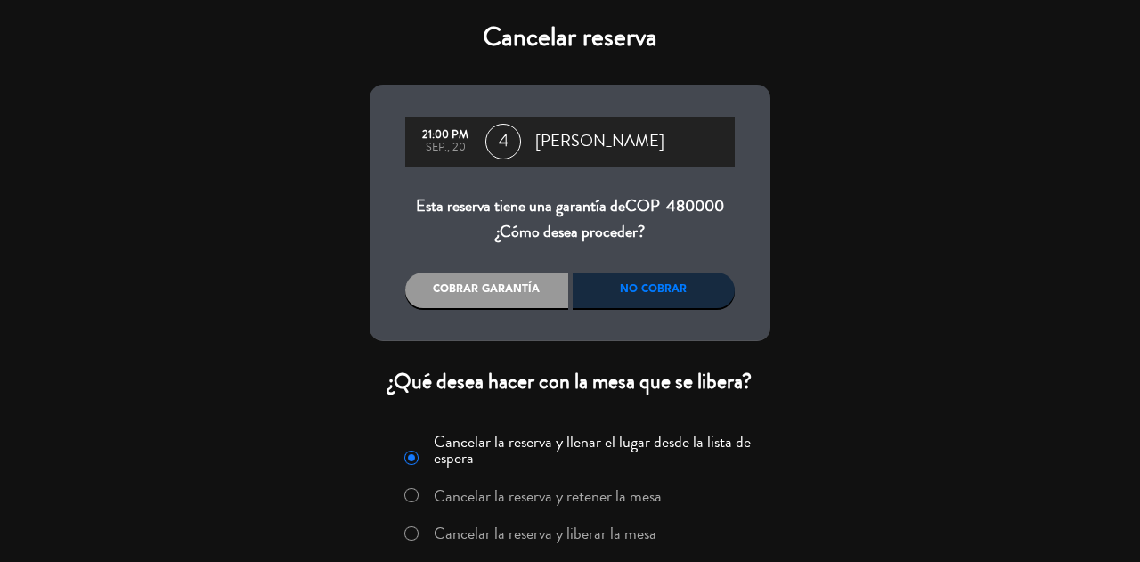
click at [533, 526] on label "Cancelar la reserva y liberar la mesa" at bounding box center [545, 534] width 223 height 16
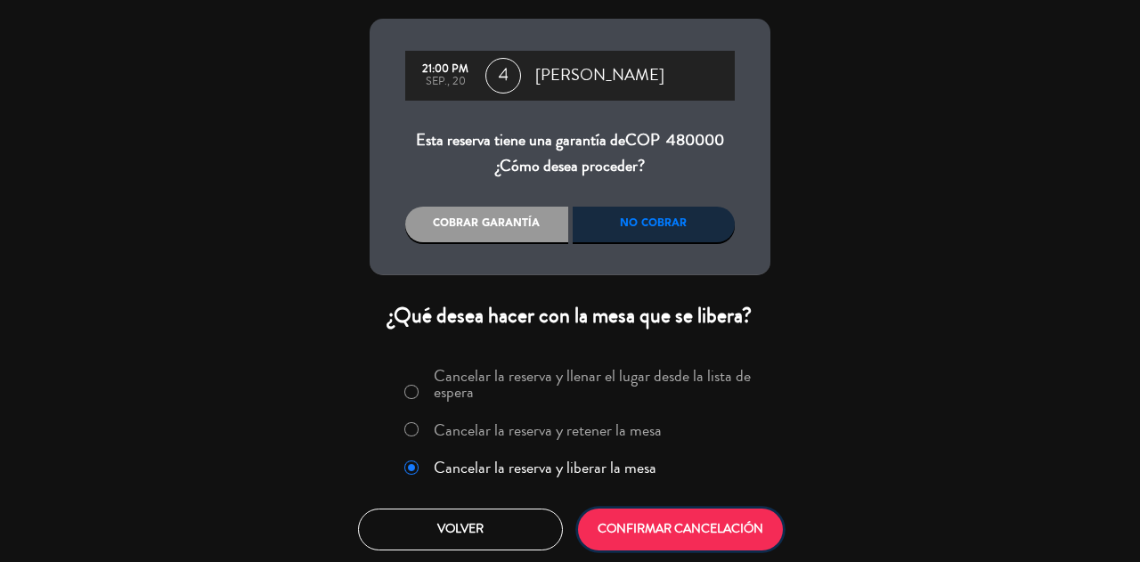
click at [690, 518] on button "CONFIRMAR CANCELACIÓN" at bounding box center [680, 530] width 205 height 42
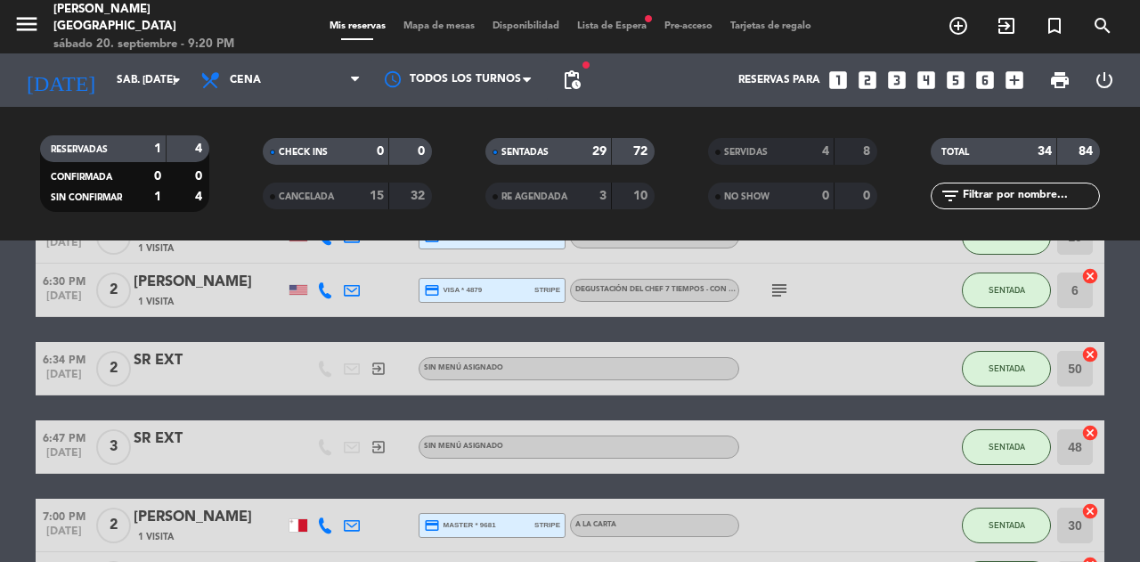
scroll to position [0, 0]
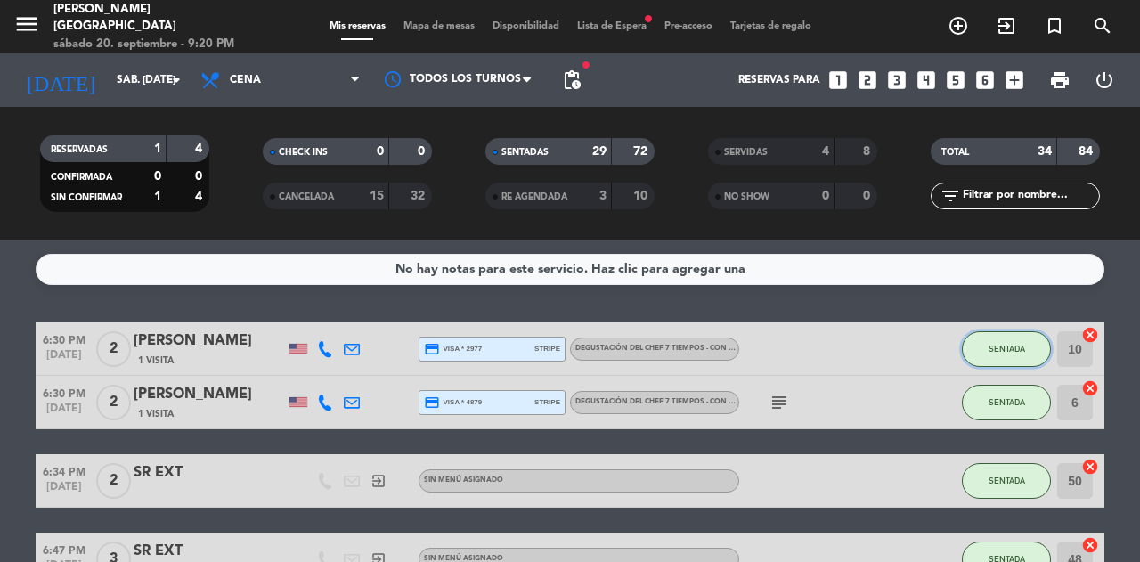
click at [1005, 353] on span "SENTADA" at bounding box center [1007, 349] width 37 height 10
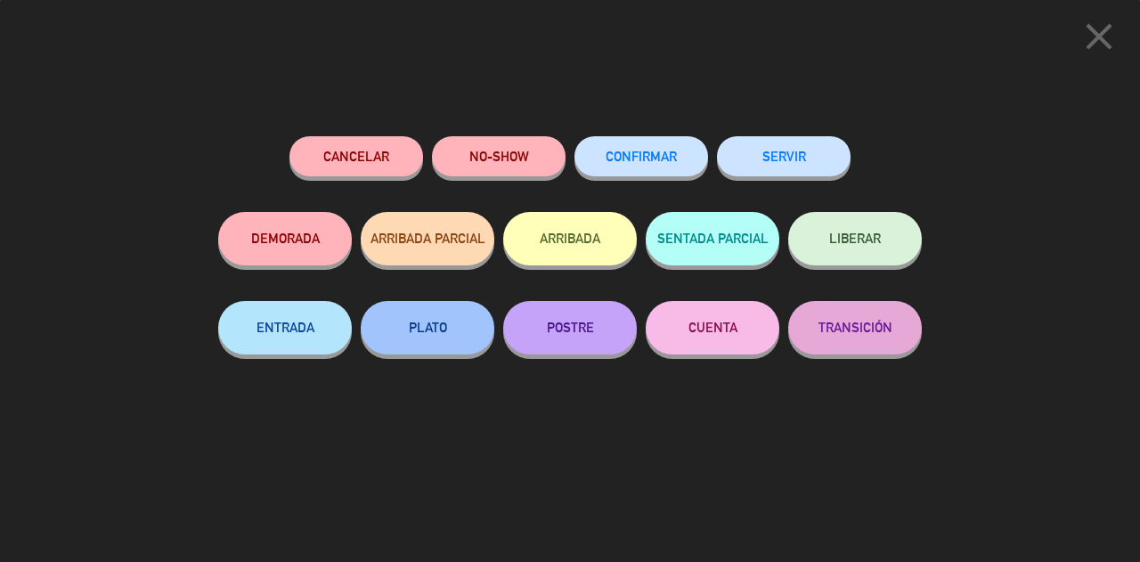
click at [763, 151] on button "SERVIR" at bounding box center [784, 156] width 134 height 40
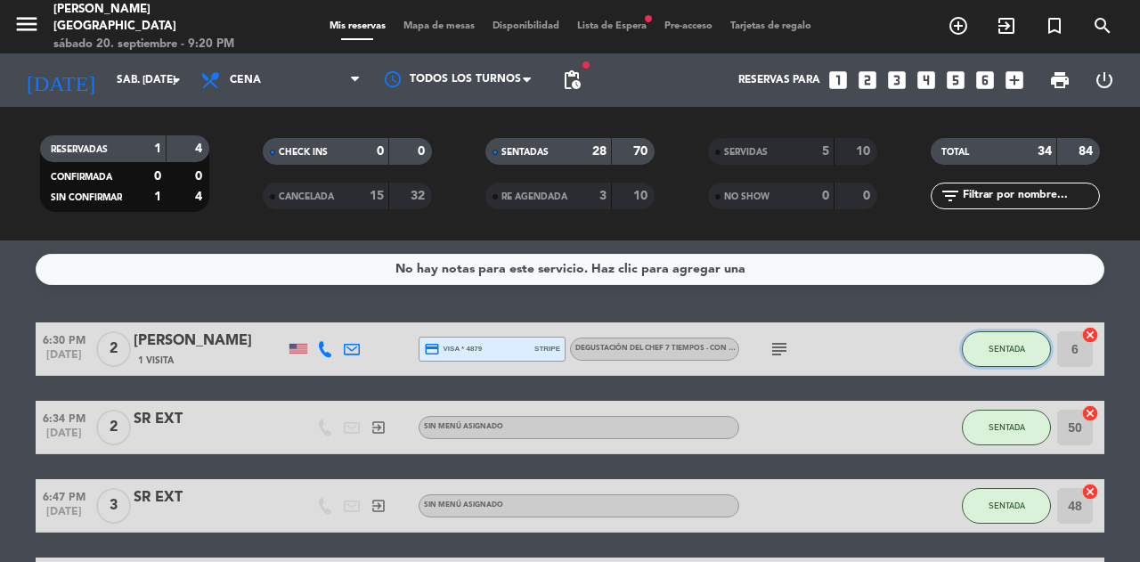
click at [983, 349] on button "SENTADA" at bounding box center [1006, 349] width 89 height 36
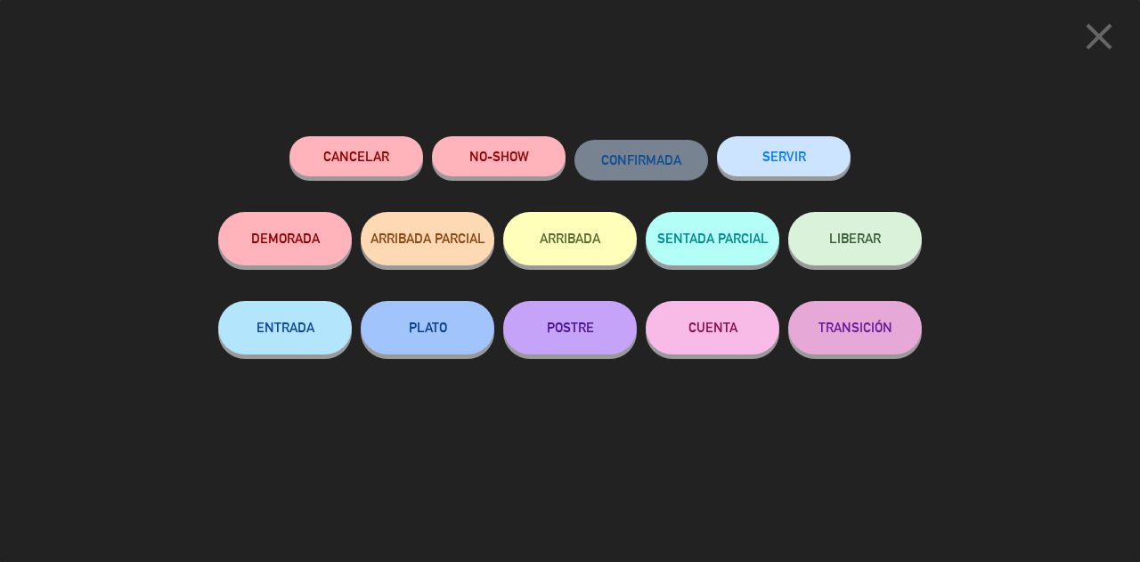
click at [809, 161] on button "SERVIR" at bounding box center [784, 156] width 134 height 40
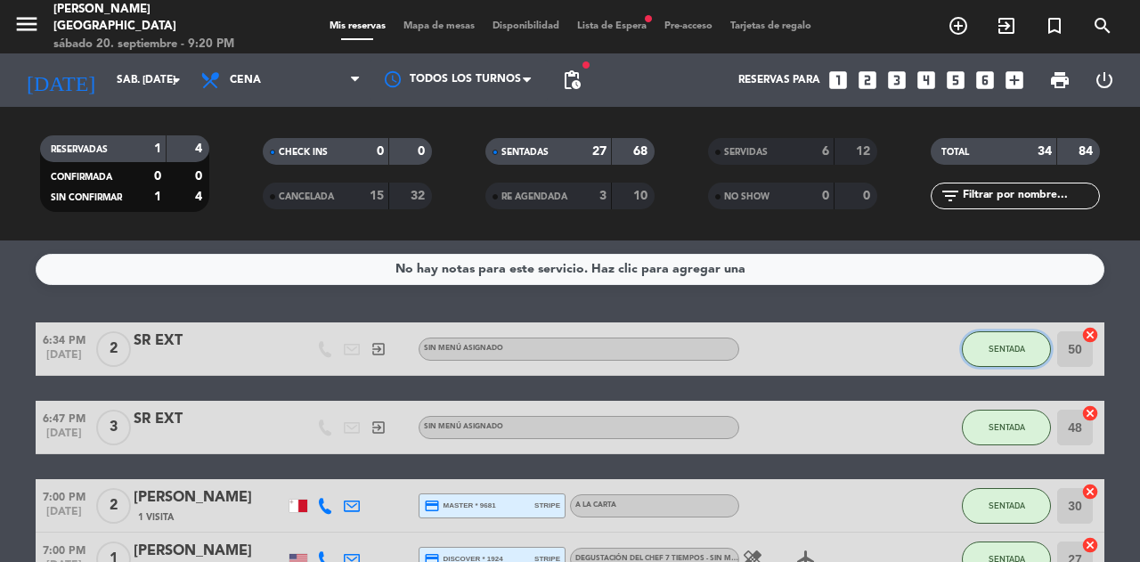
click at [1014, 352] on span "SENTADA" at bounding box center [1007, 349] width 37 height 10
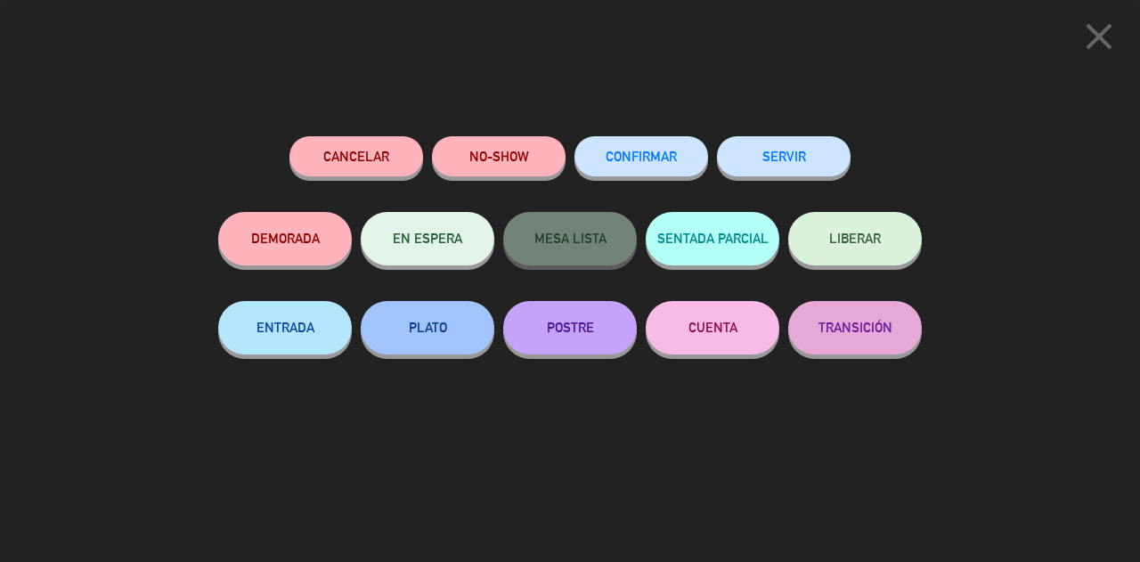
click at [775, 154] on button "SERVIR" at bounding box center [784, 156] width 134 height 40
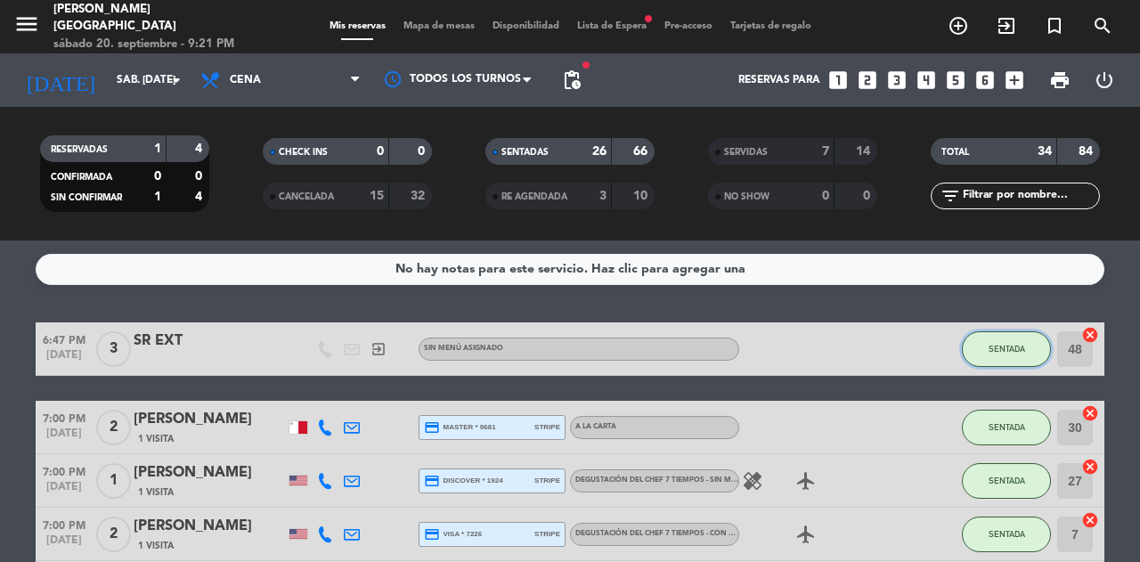
click at [996, 351] on span "SENTADA" at bounding box center [1007, 349] width 37 height 10
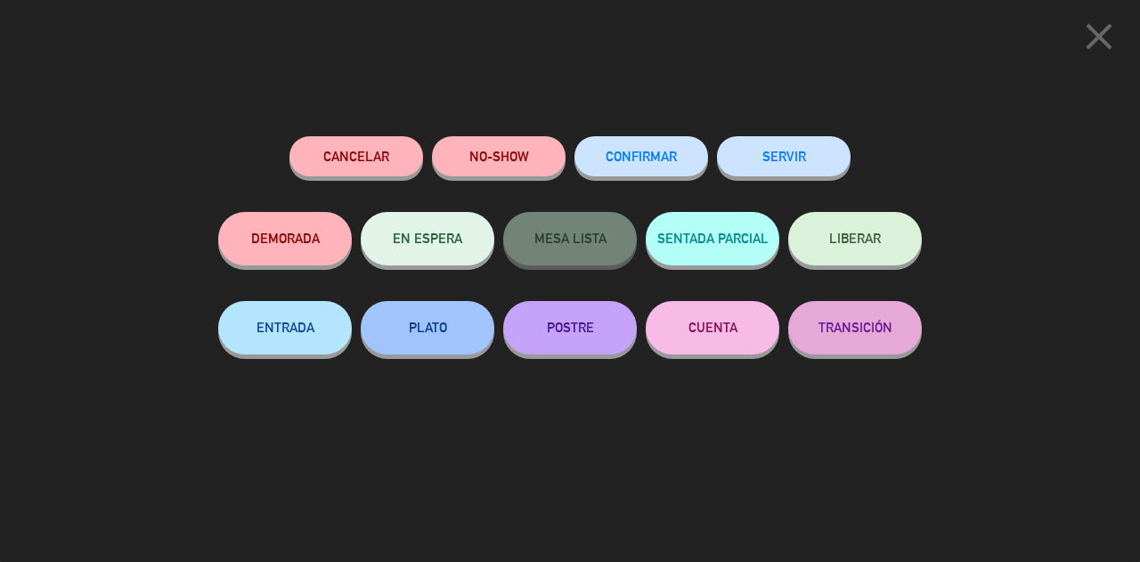
click at [811, 156] on button "SERVIR" at bounding box center [784, 156] width 134 height 40
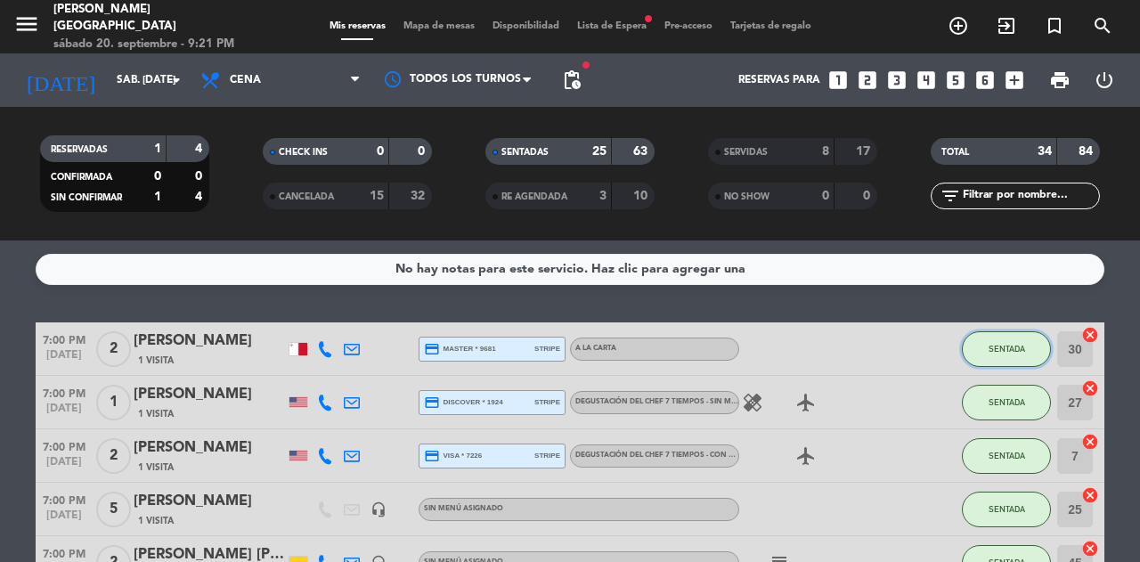
click at [1009, 333] on button "SENTADA" at bounding box center [1006, 349] width 89 height 36
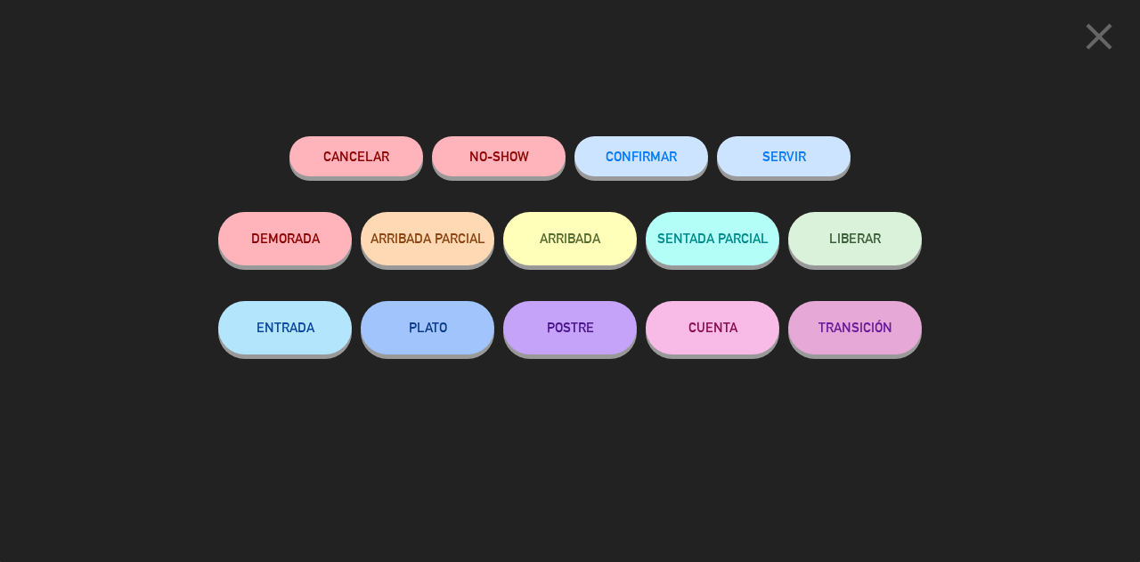
click at [805, 145] on button "SERVIR" at bounding box center [784, 156] width 134 height 40
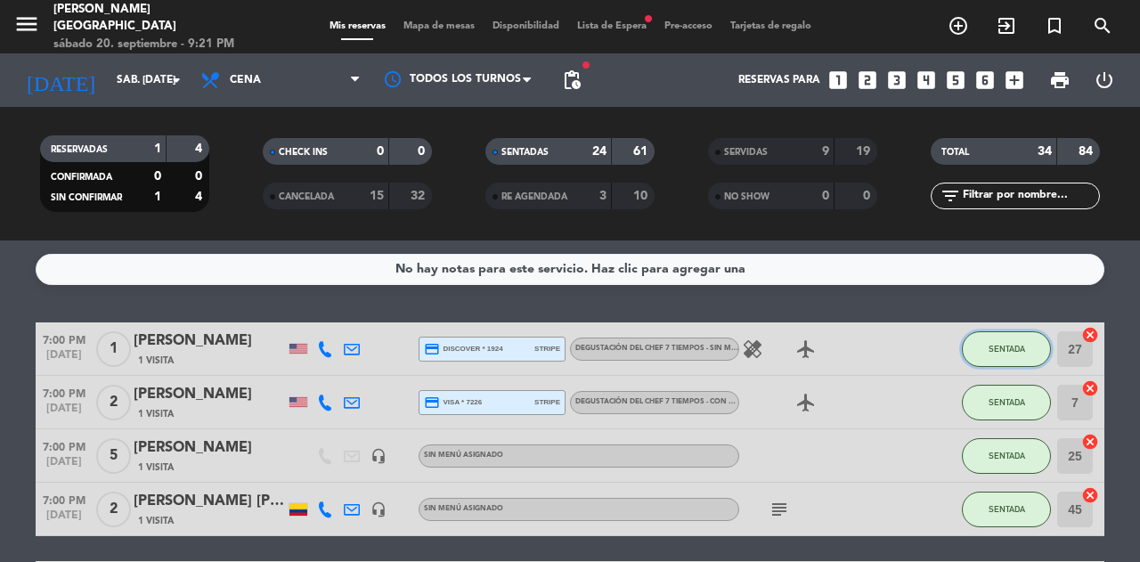
click at [1003, 347] on span "SENTADA" at bounding box center [1007, 349] width 37 height 10
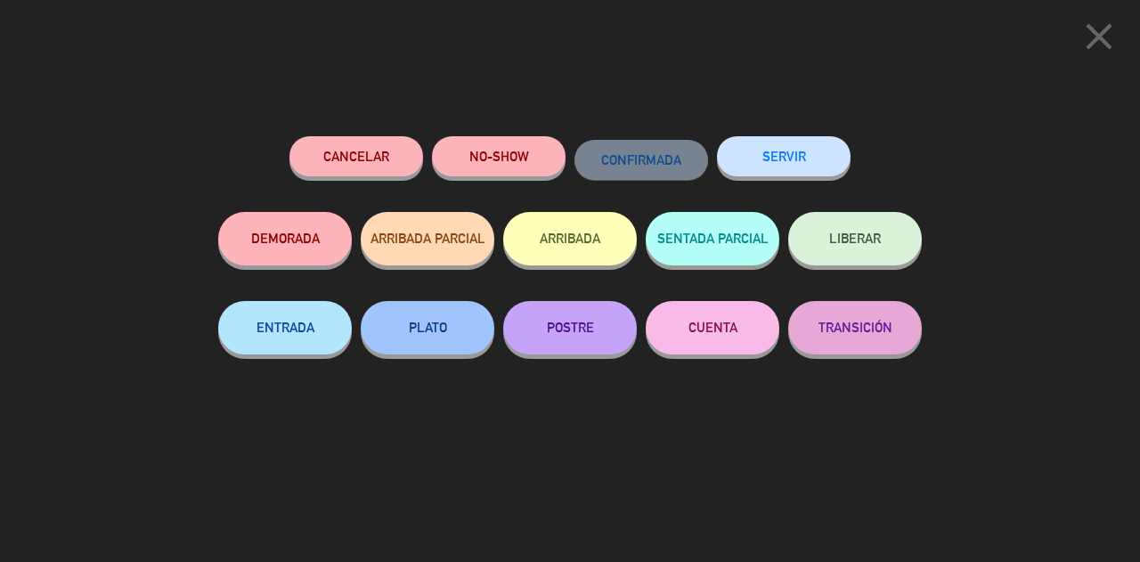
click at [820, 172] on button "SERVIR" at bounding box center [784, 156] width 134 height 40
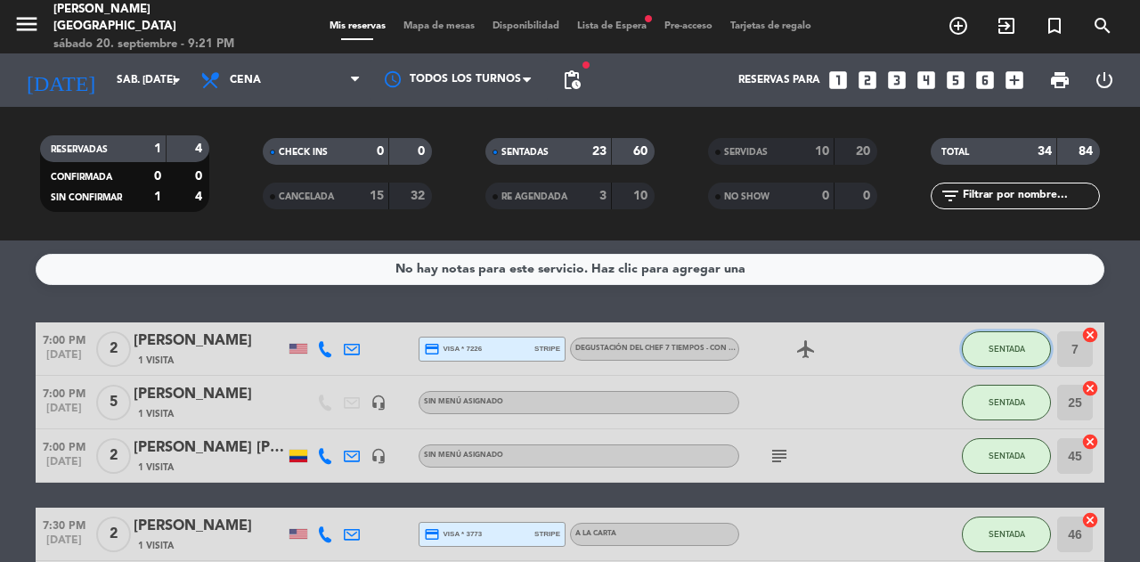
click at [1017, 351] on span "SENTADA" at bounding box center [1007, 349] width 37 height 10
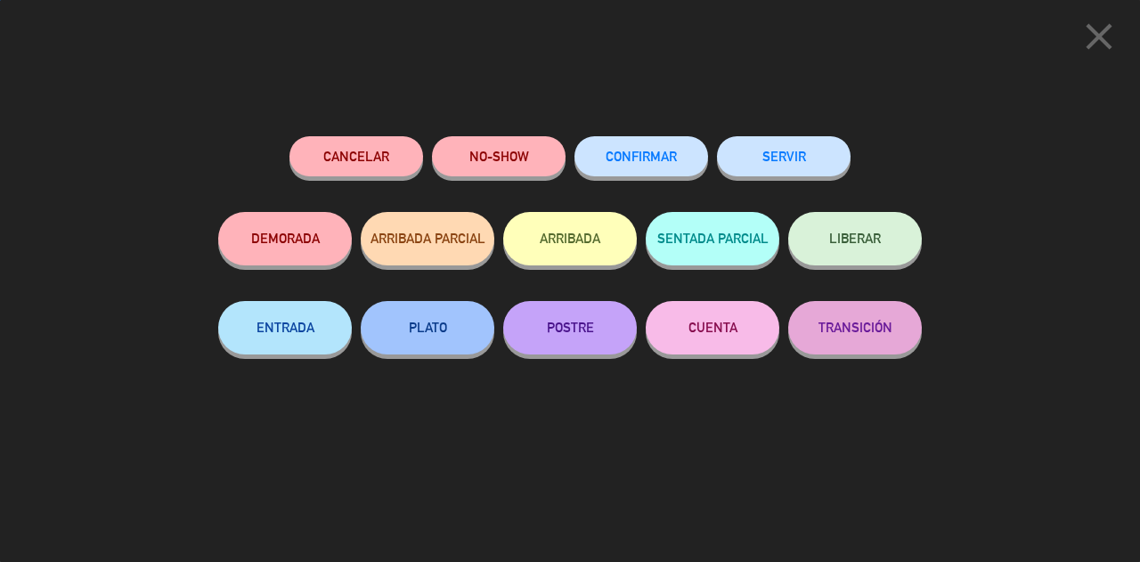
click at [820, 173] on button "SERVIR" at bounding box center [784, 156] width 134 height 40
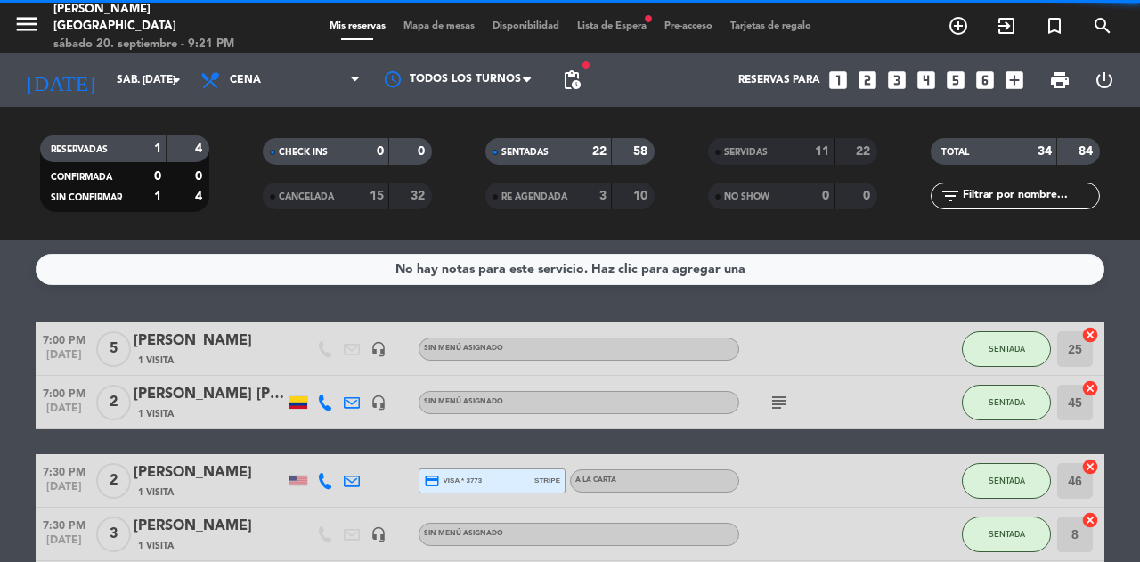
click at [1021, 360] on button "SENTADA" at bounding box center [1006, 349] width 89 height 36
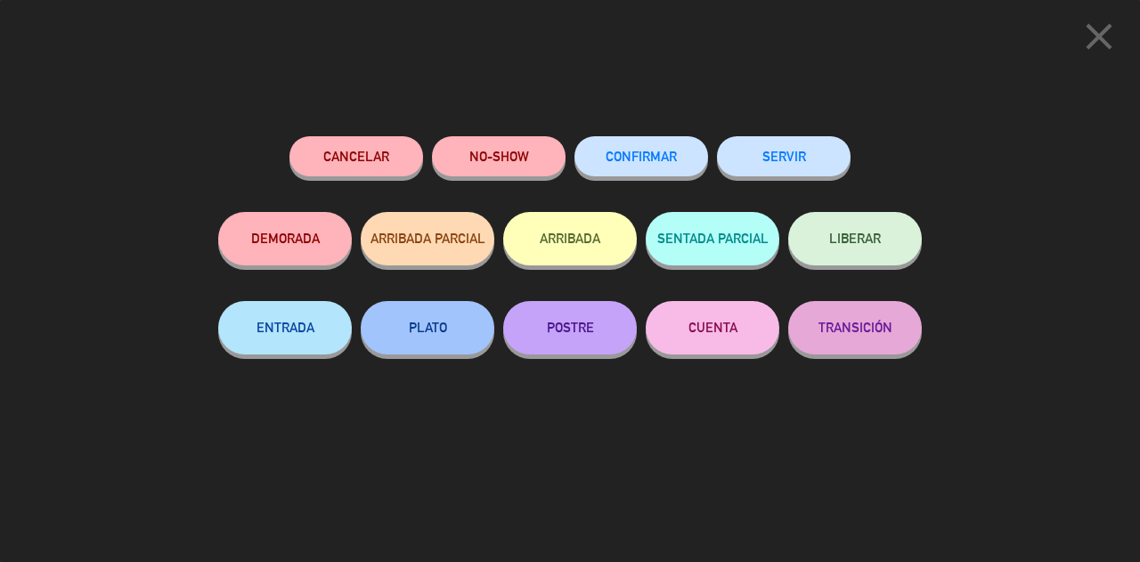
click at [822, 168] on button "SERVIR" at bounding box center [784, 156] width 134 height 40
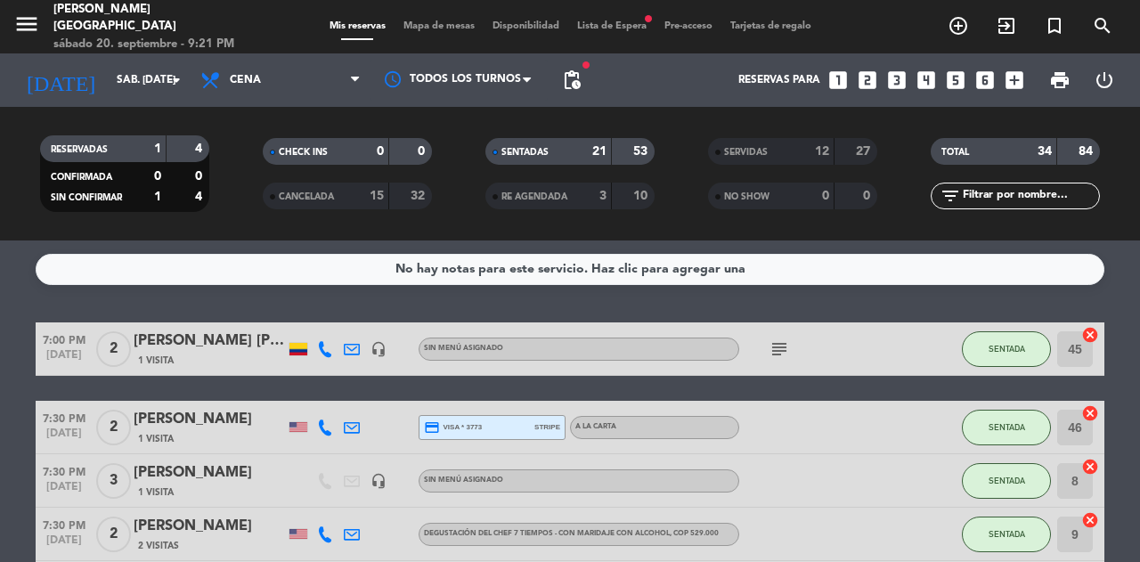
click at [1004, 360] on button "SENTADA" at bounding box center [1006, 349] width 89 height 36
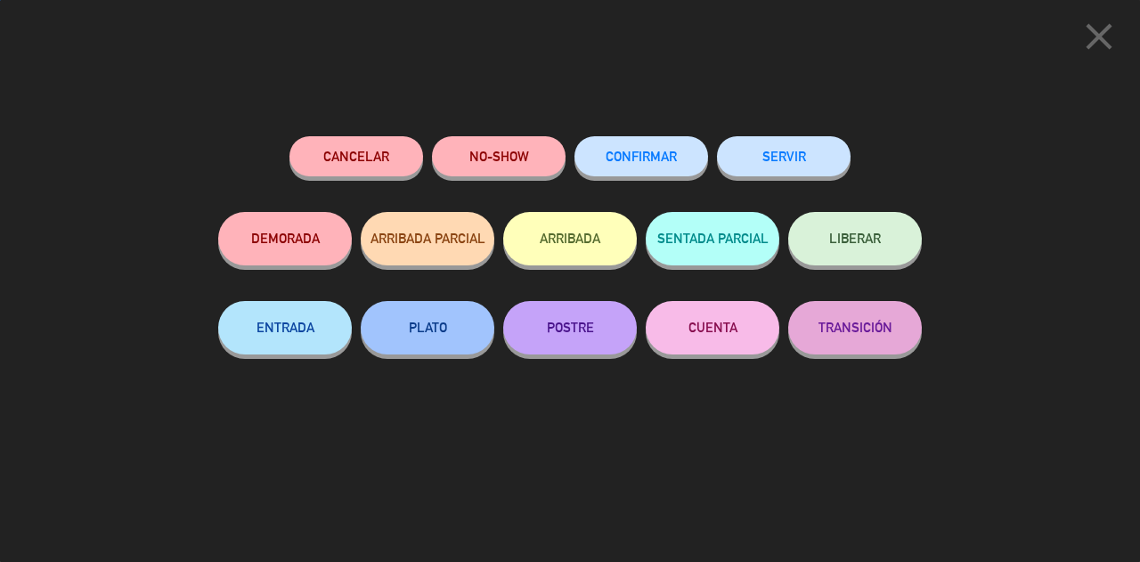
click at [821, 164] on button "SERVIR" at bounding box center [784, 156] width 134 height 40
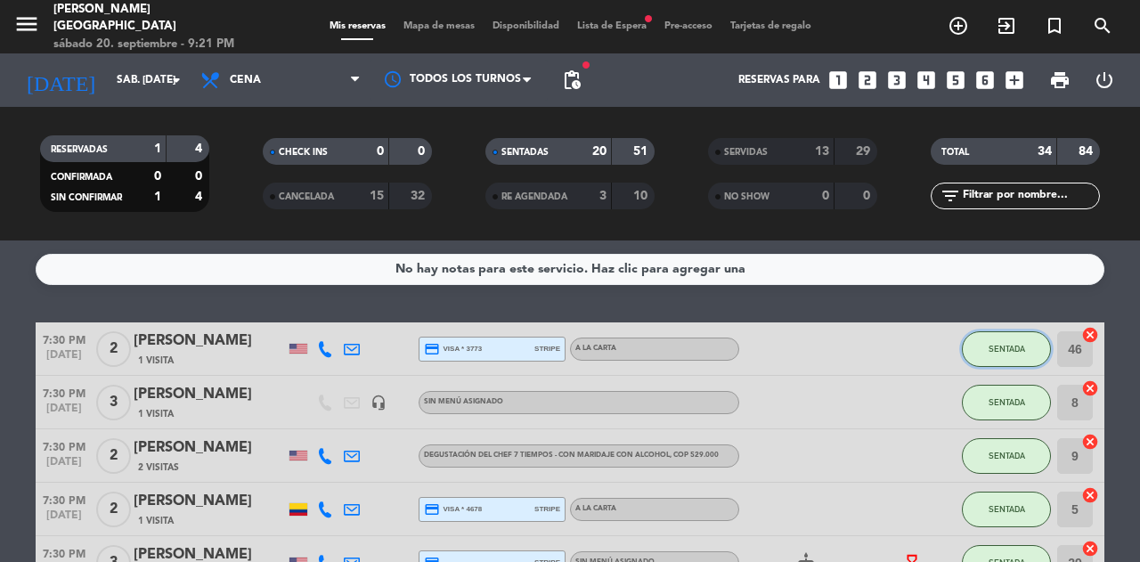
click at [1031, 344] on button "SENTADA" at bounding box center [1006, 349] width 89 height 36
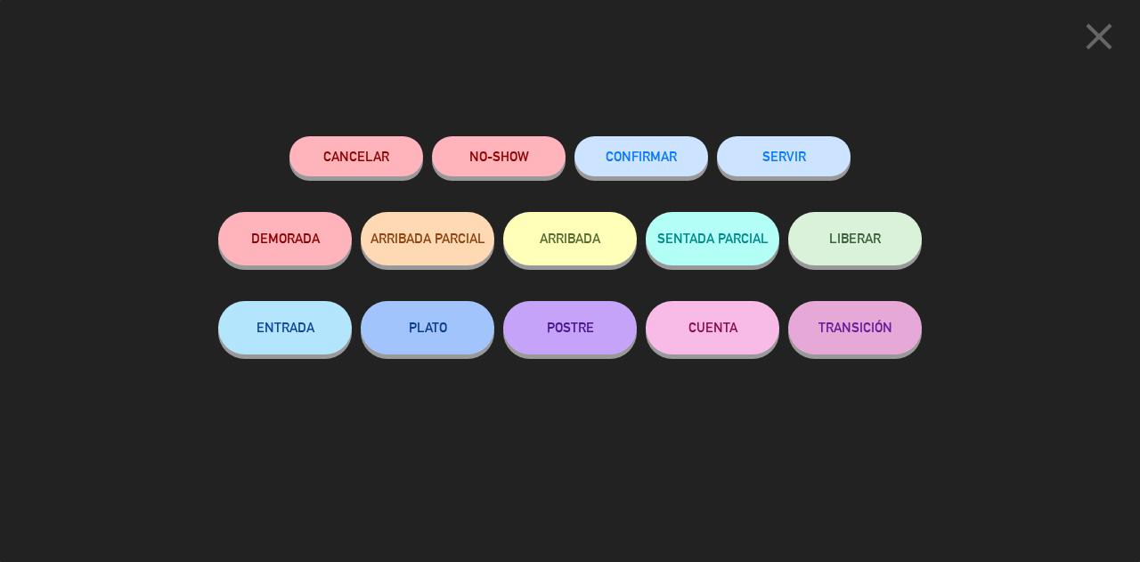
click at [810, 169] on button "SERVIR" at bounding box center [784, 156] width 134 height 40
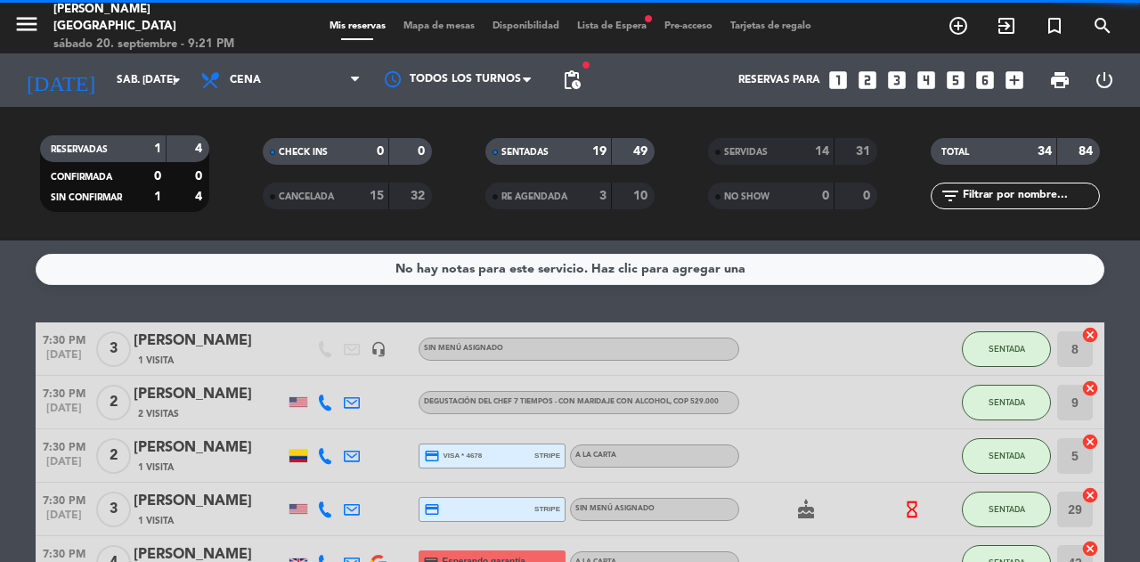
click at [1003, 349] on span "SENTADA" at bounding box center [1007, 349] width 37 height 10
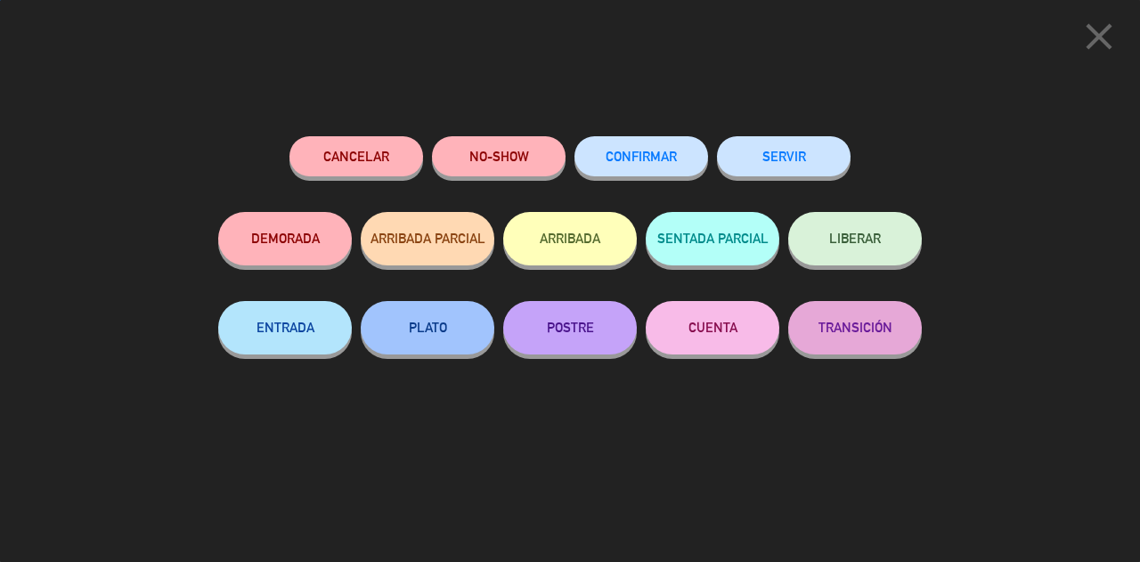
click at [823, 175] on button "SERVIR" at bounding box center [784, 156] width 134 height 40
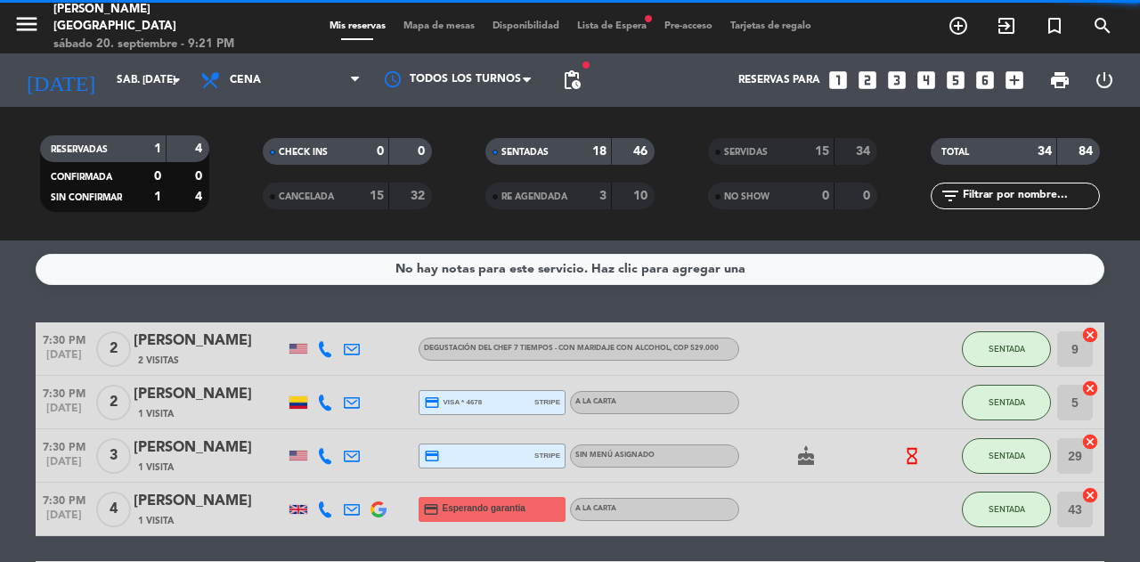
click at [1010, 353] on span "SENTADA" at bounding box center [1007, 349] width 37 height 10
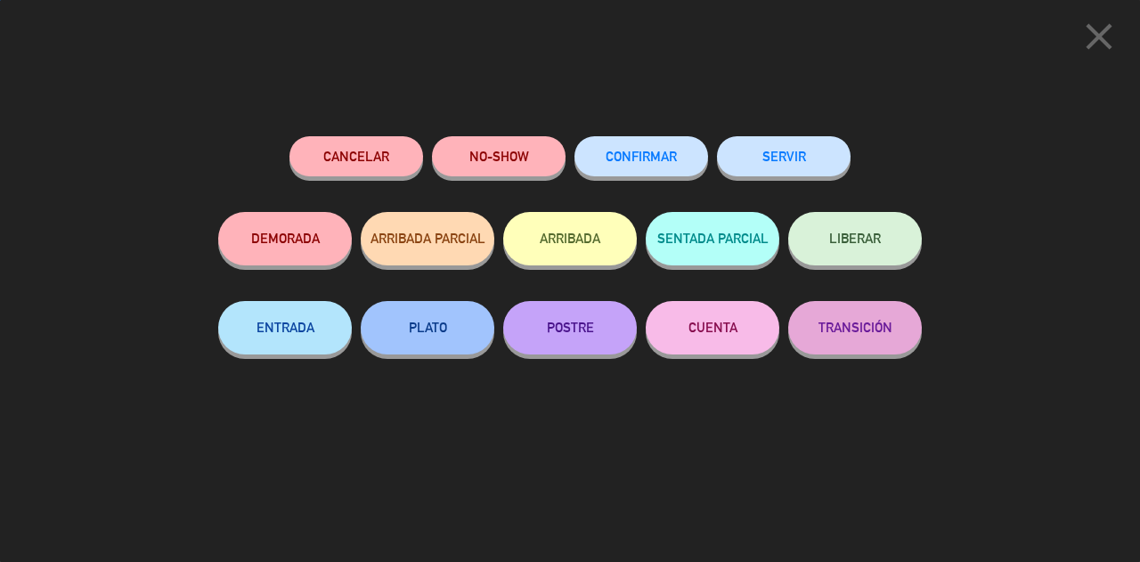
click at [818, 174] on button "SERVIR" at bounding box center [784, 156] width 134 height 40
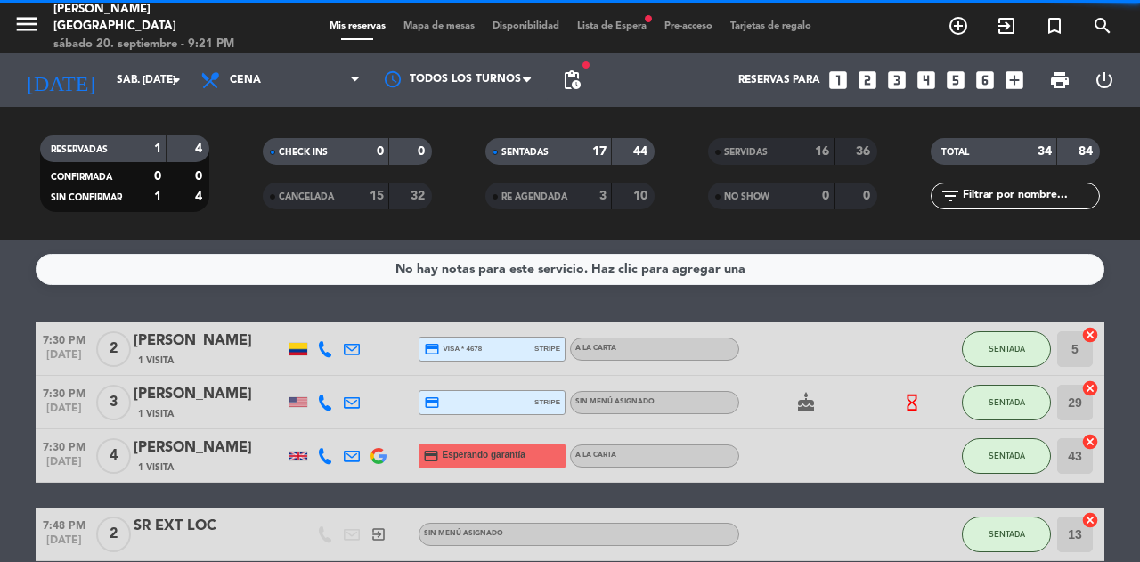
click at [1009, 349] on span "SENTADA" at bounding box center [1007, 349] width 37 height 10
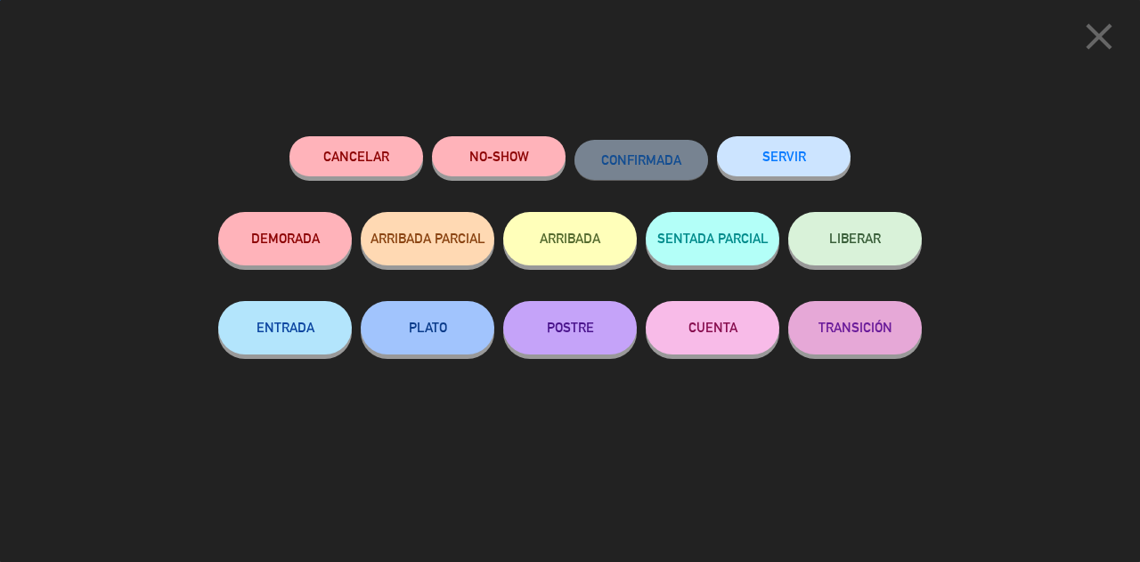
click at [825, 173] on button "SERVIR" at bounding box center [784, 156] width 134 height 40
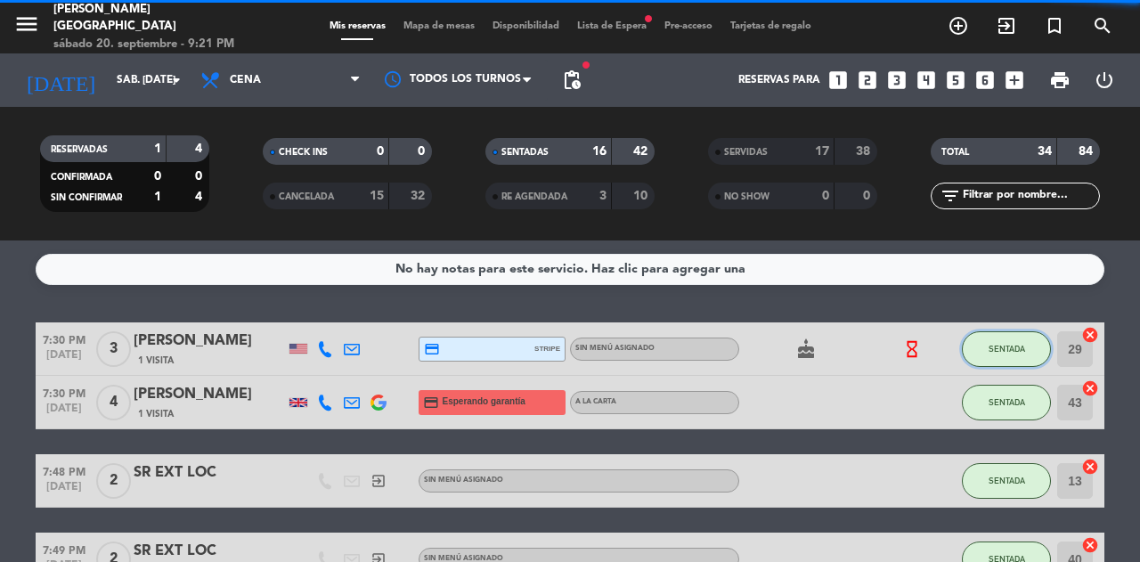
click at [1001, 348] on span "SENTADA" at bounding box center [1007, 349] width 37 height 10
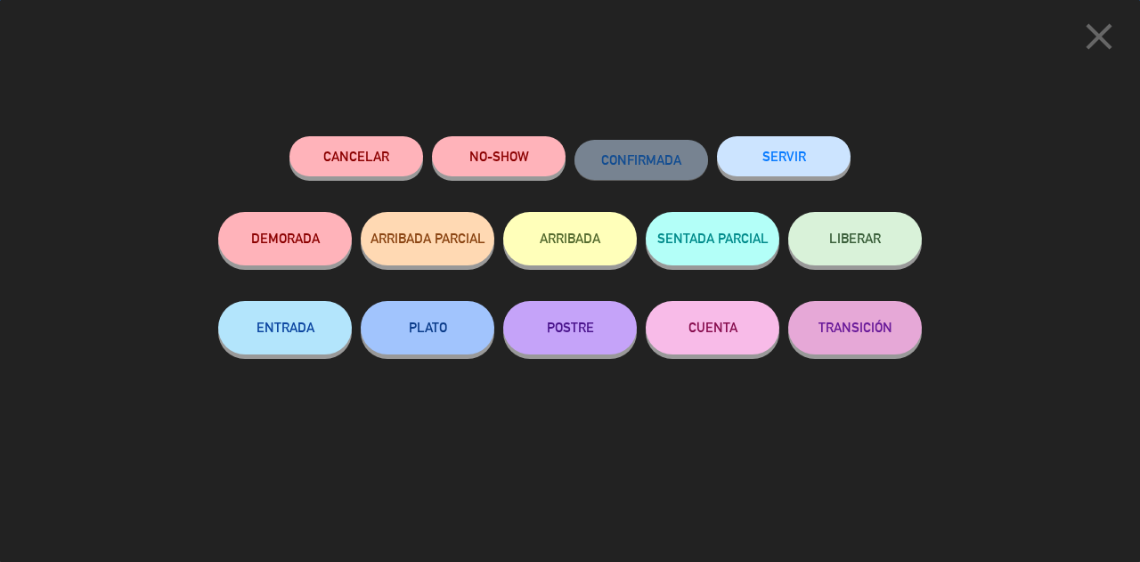
click at [822, 166] on button "SERVIR" at bounding box center [784, 156] width 134 height 40
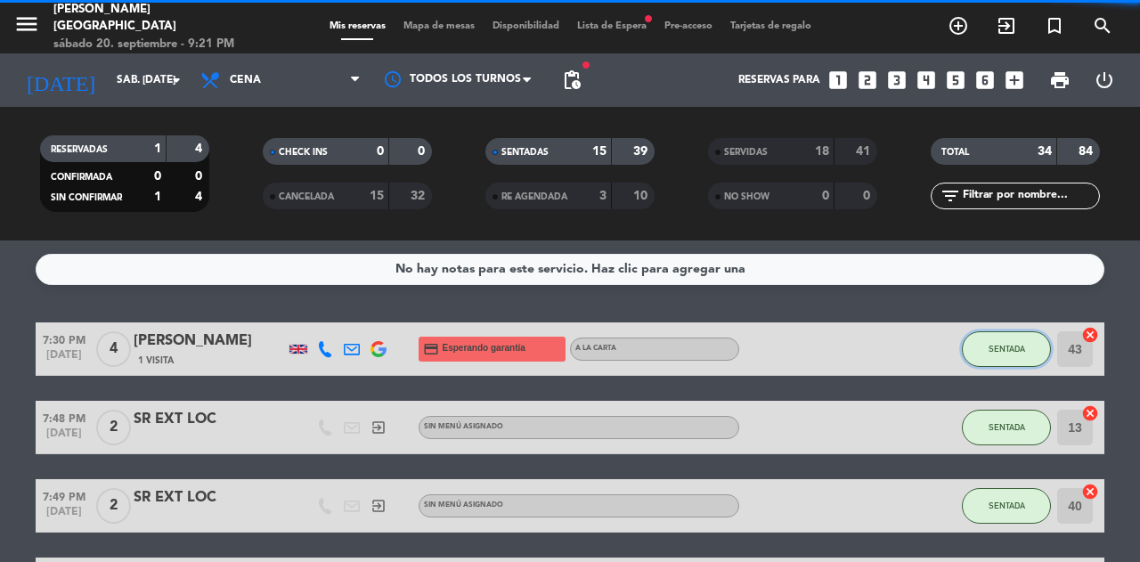
click at [1023, 355] on button "SENTADA" at bounding box center [1006, 349] width 89 height 36
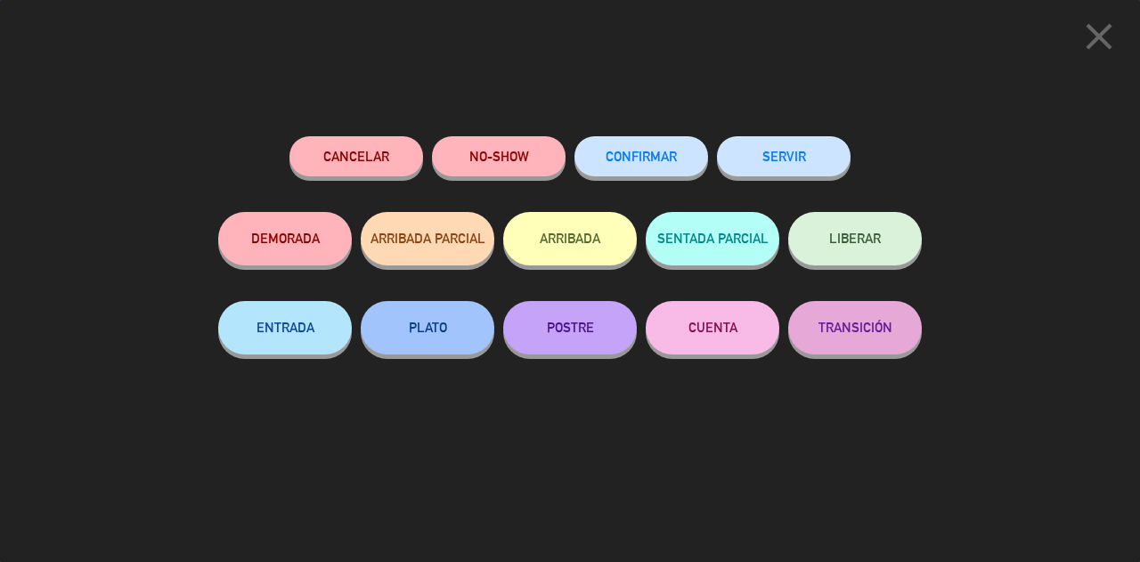
click at [825, 173] on button "SERVIR" at bounding box center [784, 156] width 134 height 40
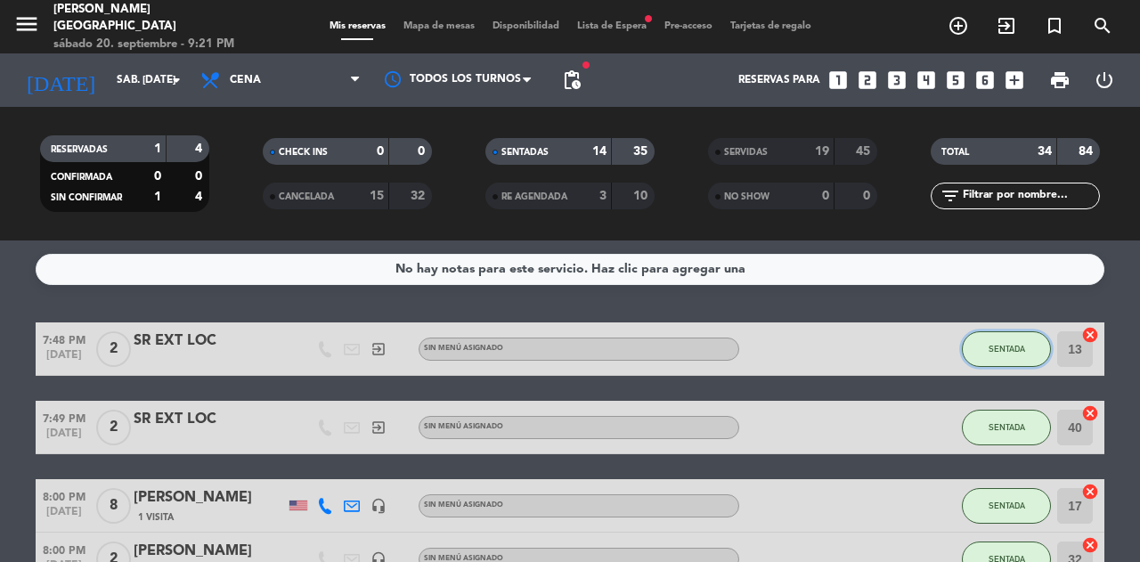
click at [1016, 353] on span "SENTADA" at bounding box center [1007, 349] width 37 height 10
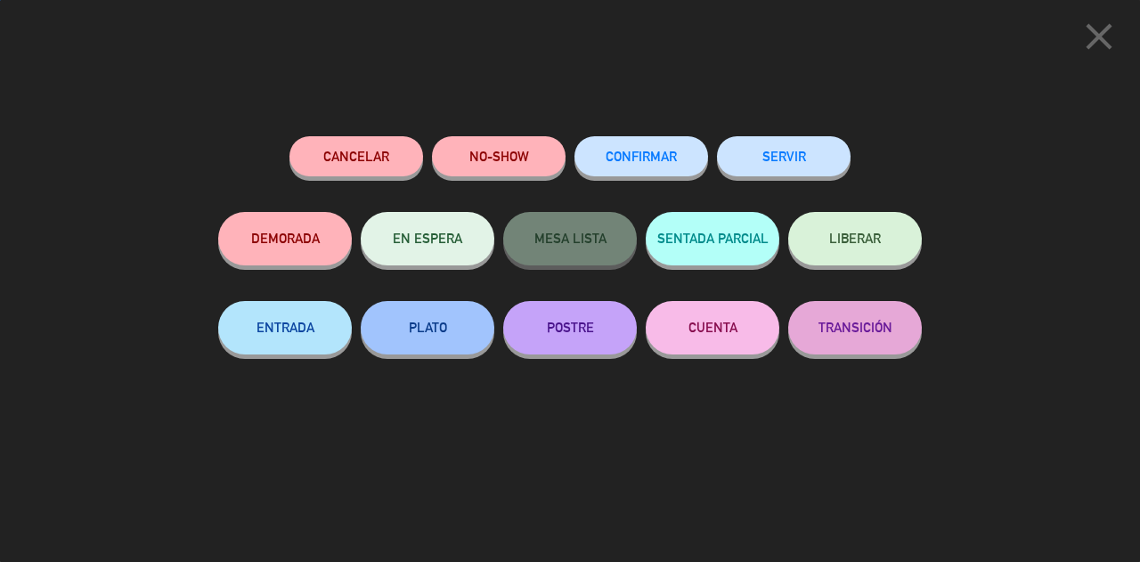
click at [795, 171] on button "SERVIR" at bounding box center [784, 156] width 134 height 40
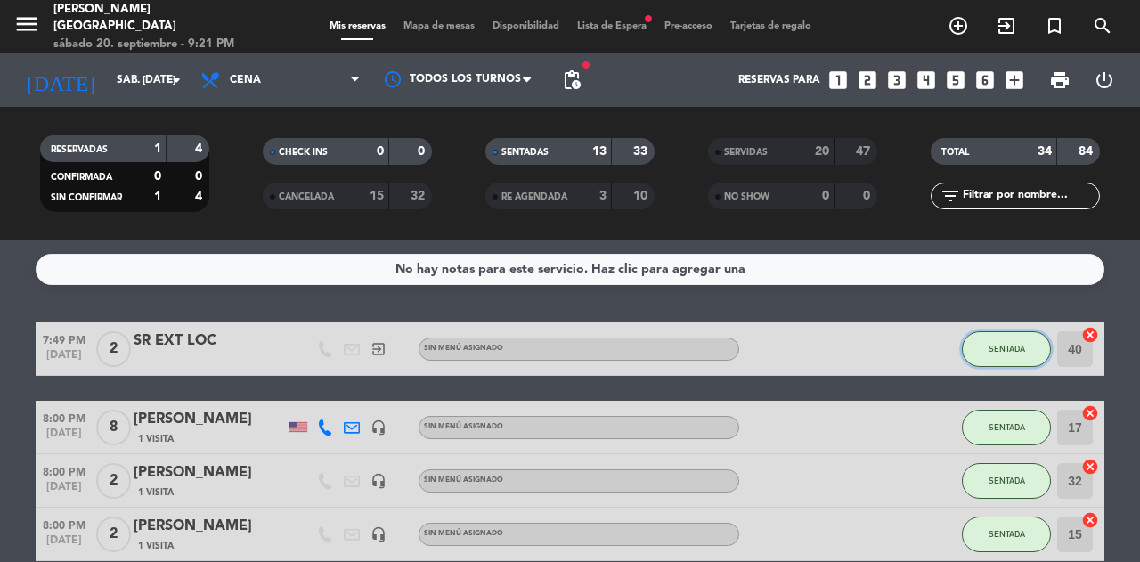
click at [1005, 360] on button "SENTADA" at bounding box center [1006, 349] width 89 height 36
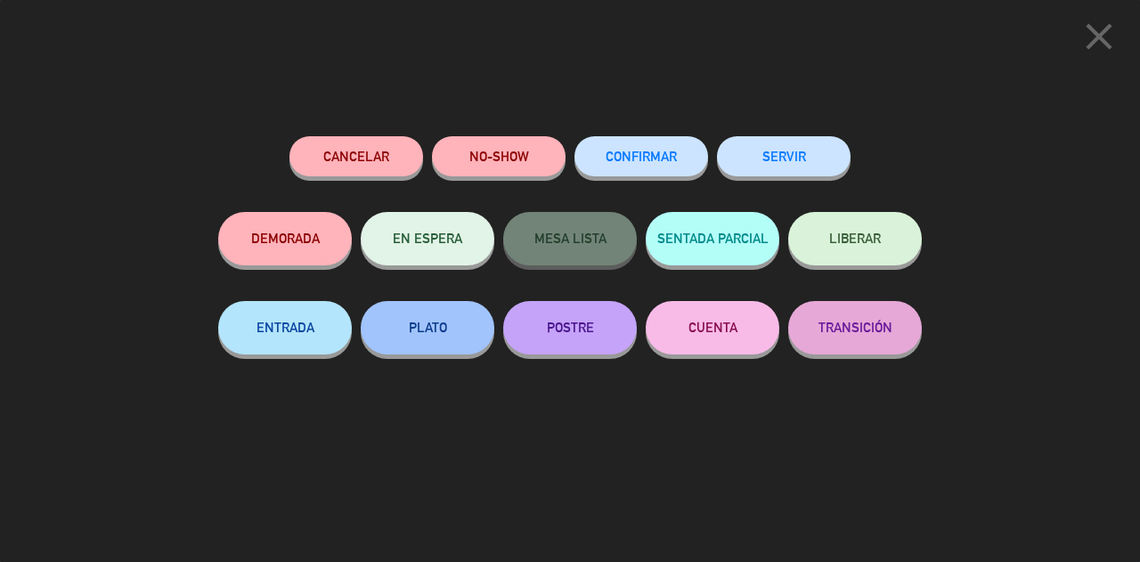
click at [802, 171] on button "SERVIR" at bounding box center [784, 156] width 134 height 40
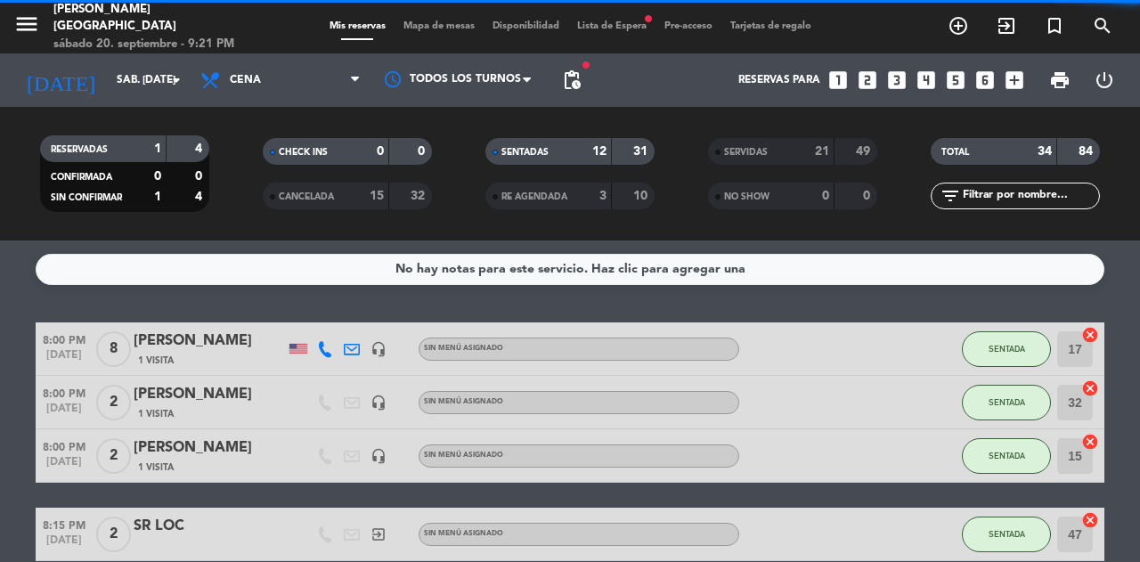
click at [1012, 348] on span "SENTADA" at bounding box center [1007, 349] width 37 height 10
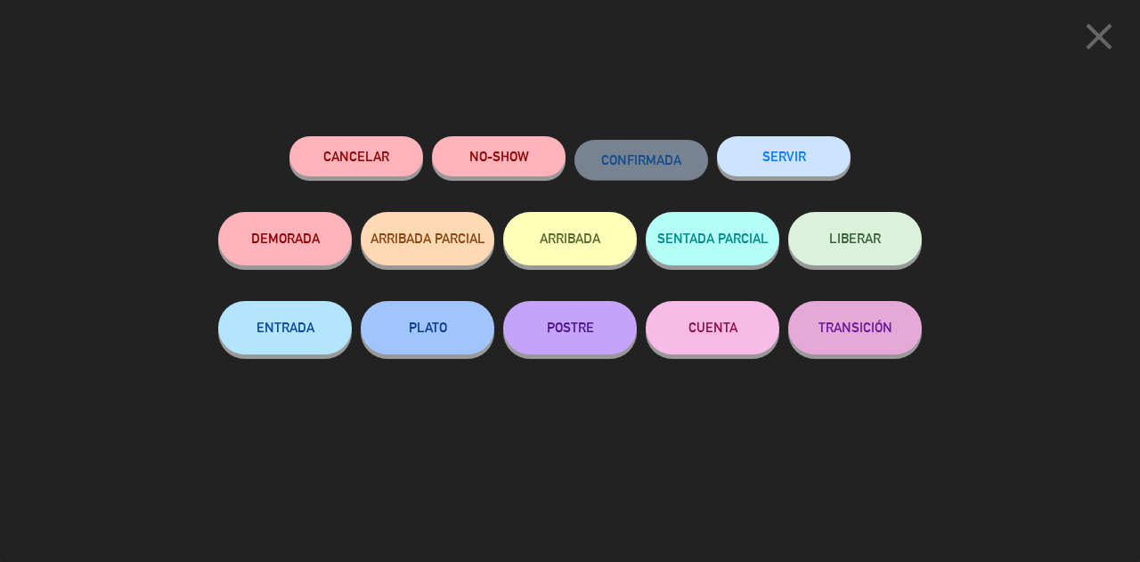
click at [807, 166] on button "SERVIR" at bounding box center [784, 156] width 134 height 40
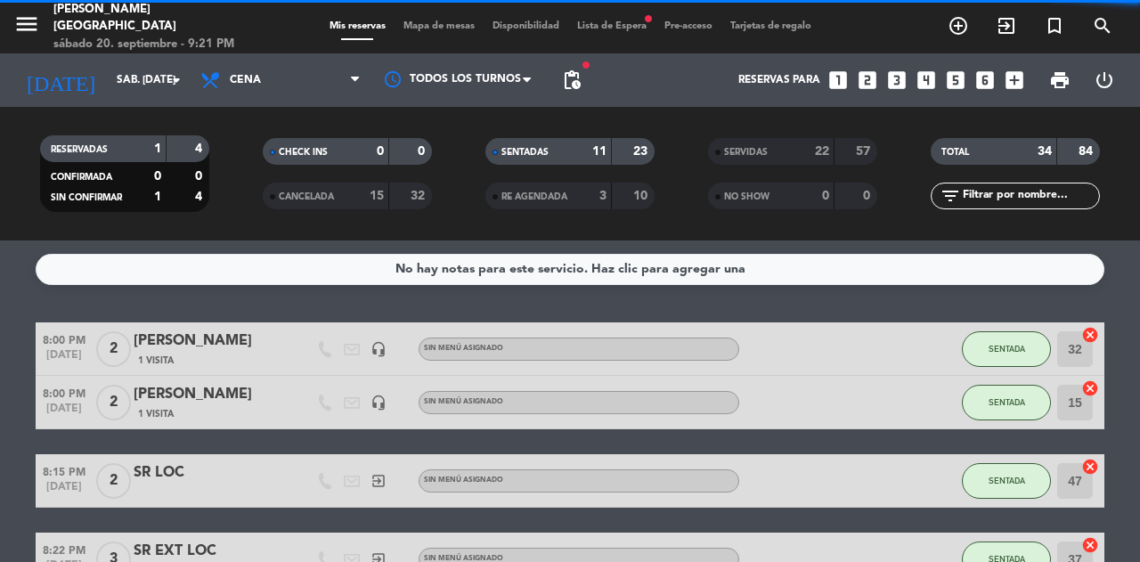
click at [1019, 346] on span "SENTADA" at bounding box center [1007, 349] width 37 height 10
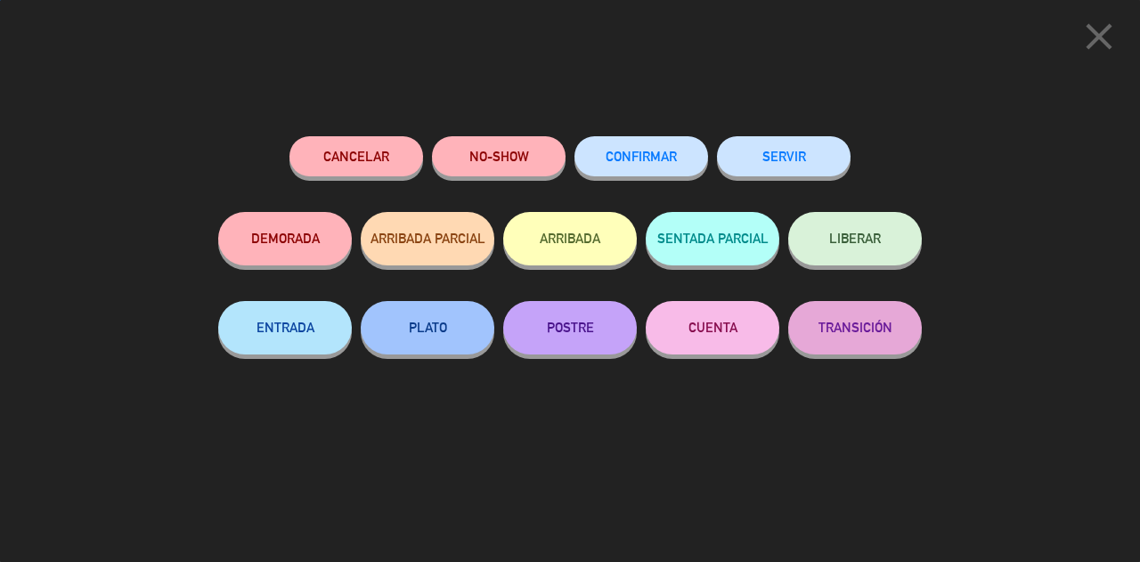
click at [825, 169] on button "SERVIR" at bounding box center [784, 156] width 134 height 40
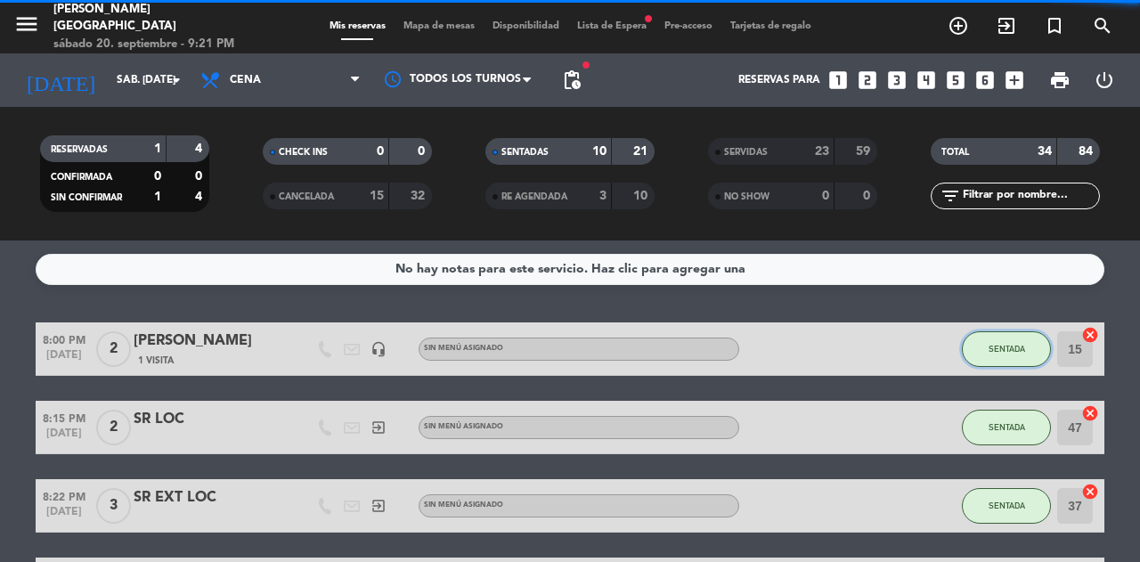
click at [1022, 349] on span "SENTADA" at bounding box center [1007, 349] width 37 height 10
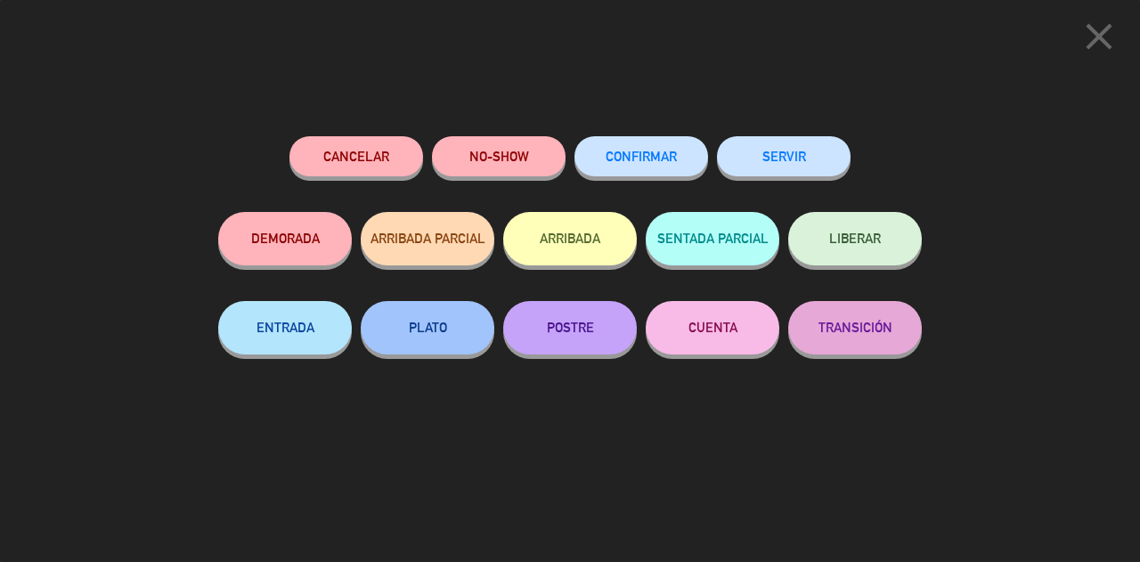
click at [807, 164] on button "SERVIR" at bounding box center [784, 156] width 134 height 40
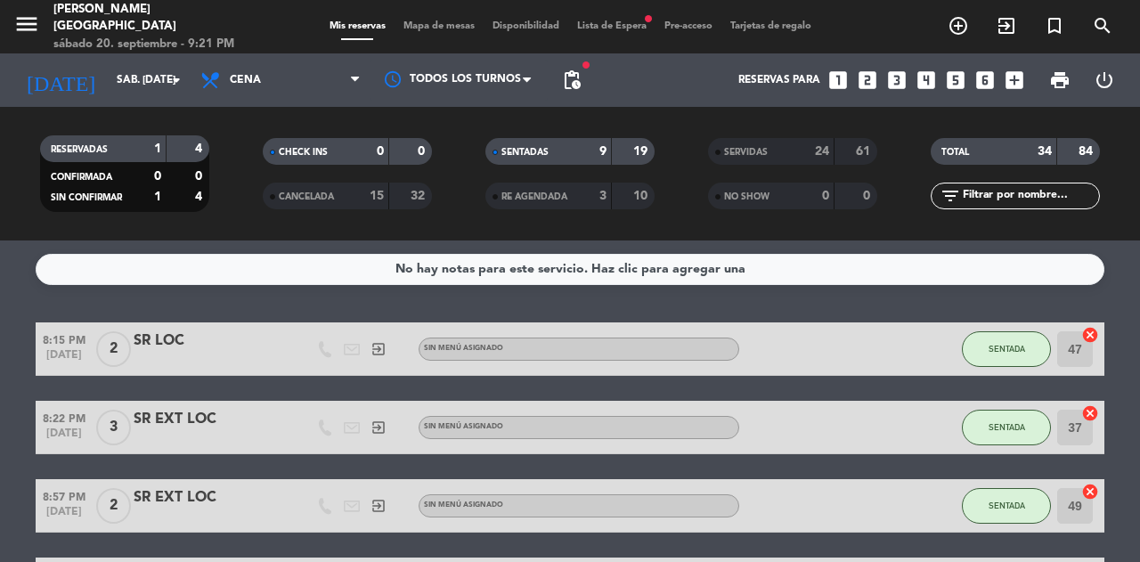
click at [1000, 347] on span "SENTADA" at bounding box center [1007, 349] width 37 height 10
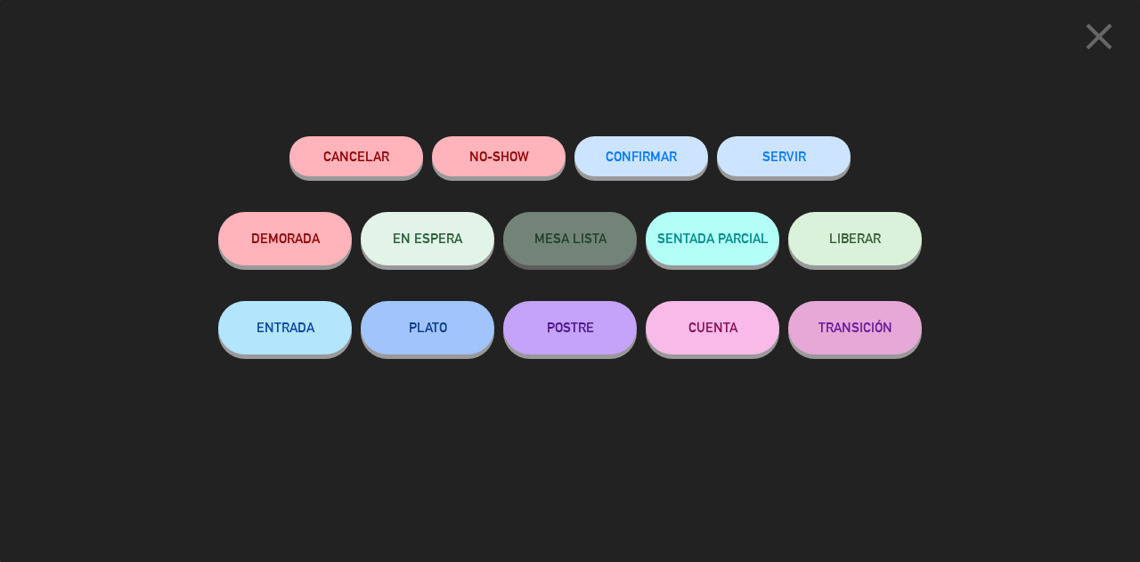
click at [811, 175] on button "SERVIR" at bounding box center [784, 156] width 134 height 40
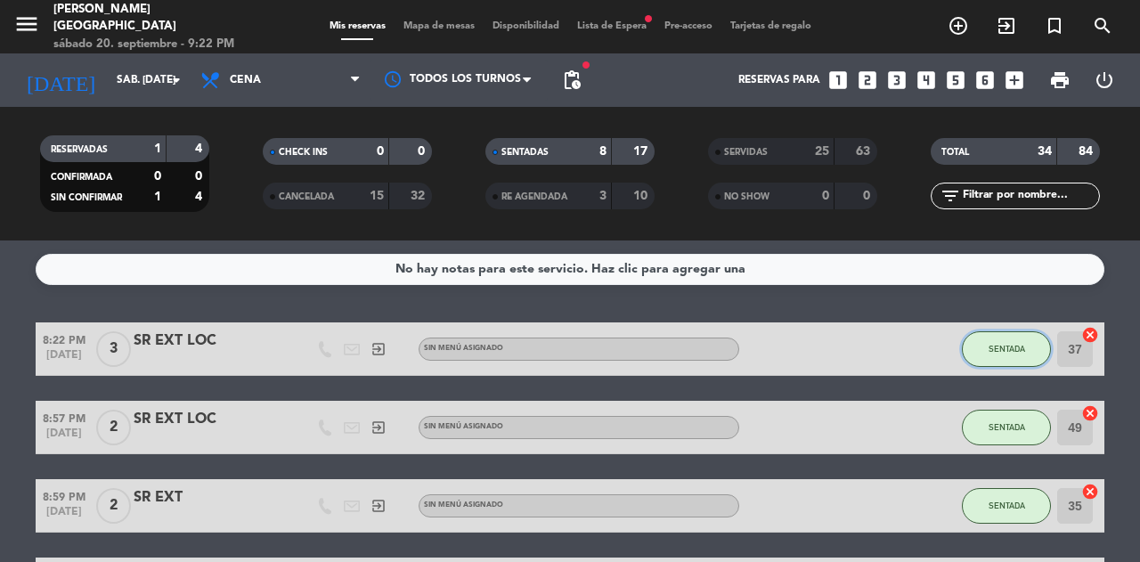
click at [1010, 348] on span "SENTADA" at bounding box center [1007, 349] width 37 height 10
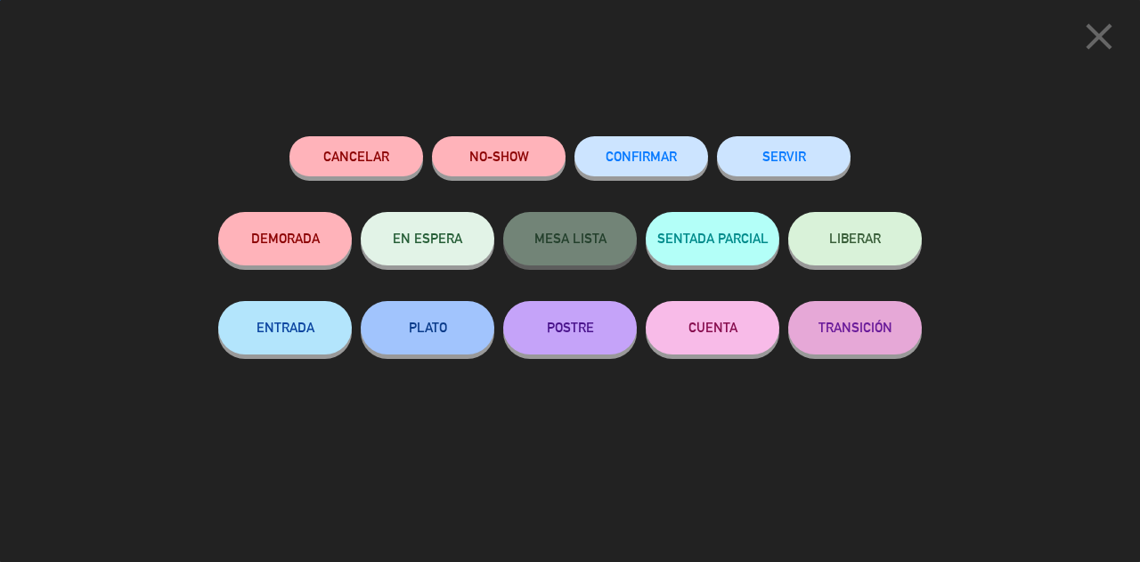
click at [803, 159] on button "SERVIR" at bounding box center [784, 156] width 134 height 40
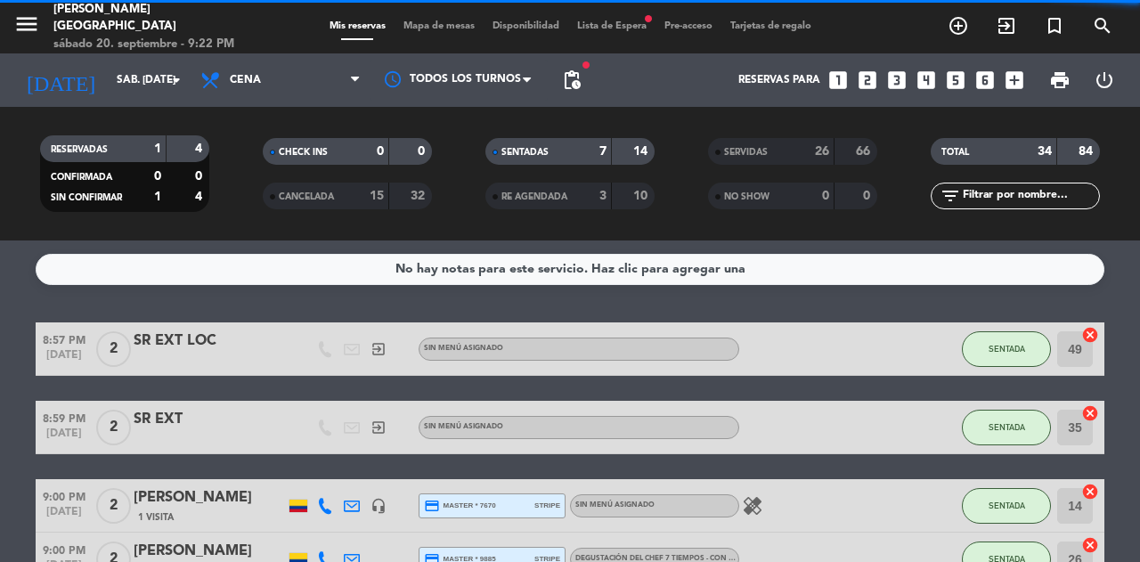
click at [1017, 355] on button "SENTADA" at bounding box center [1006, 349] width 89 height 36
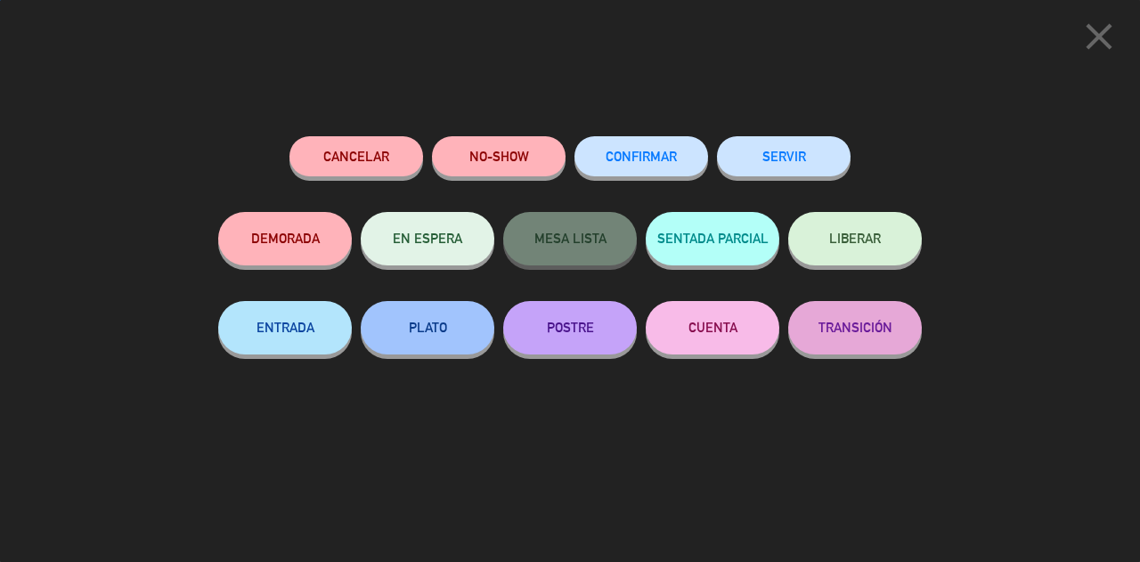
click at [809, 168] on button "SERVIR" at bounding box center [784, 156] width 134 height 40
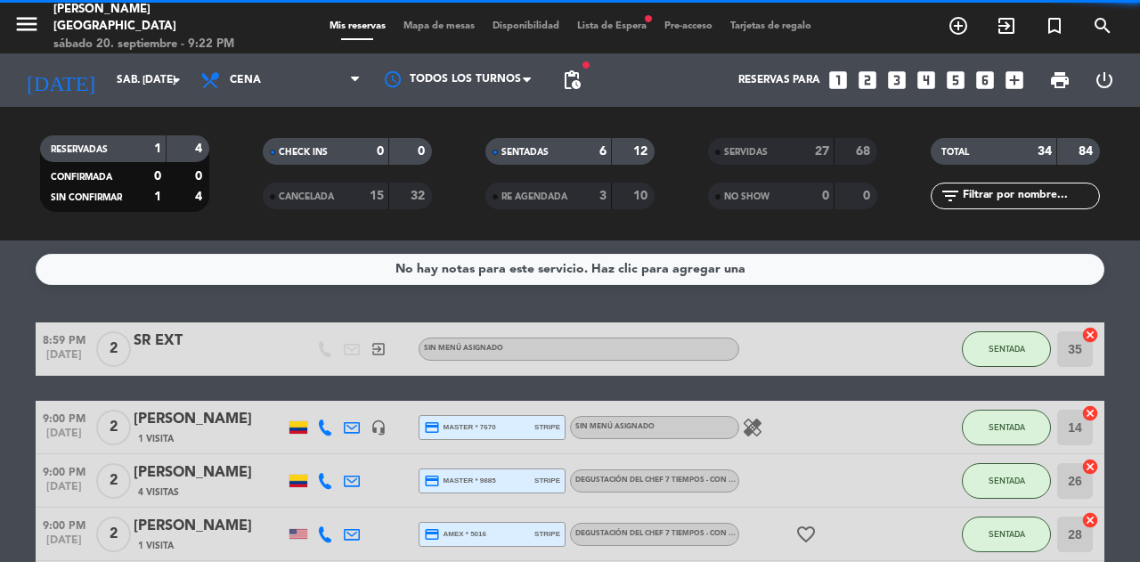
click at [1009, 349] on span "SENTADA" at bounding box center [1007, 349] width 37 height 10
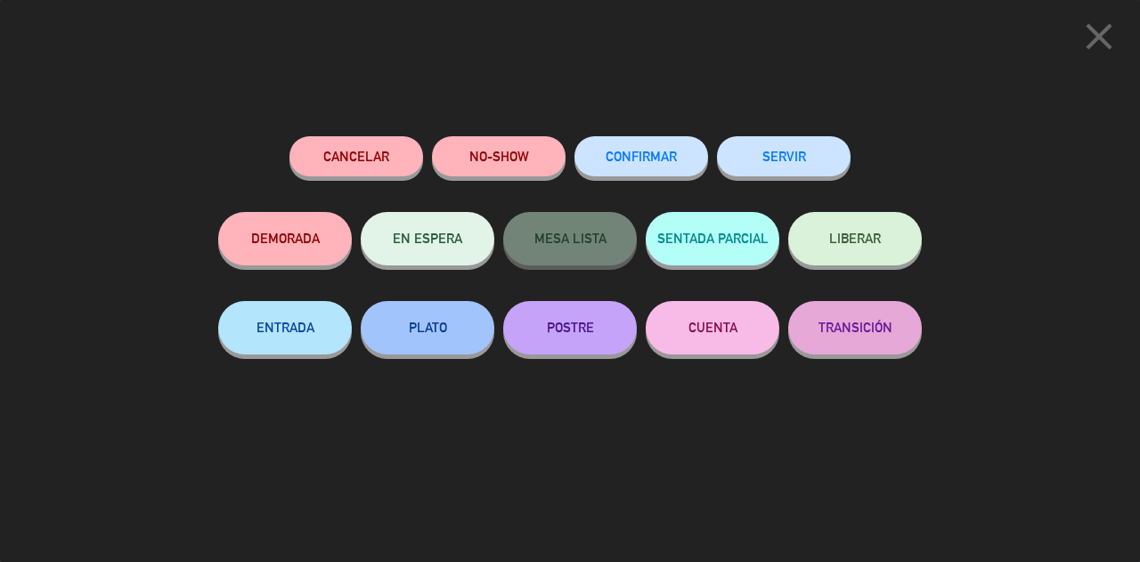
click at [811, 171] on button "SERVIR" at bounding box center [784, 156] width 134 height 40
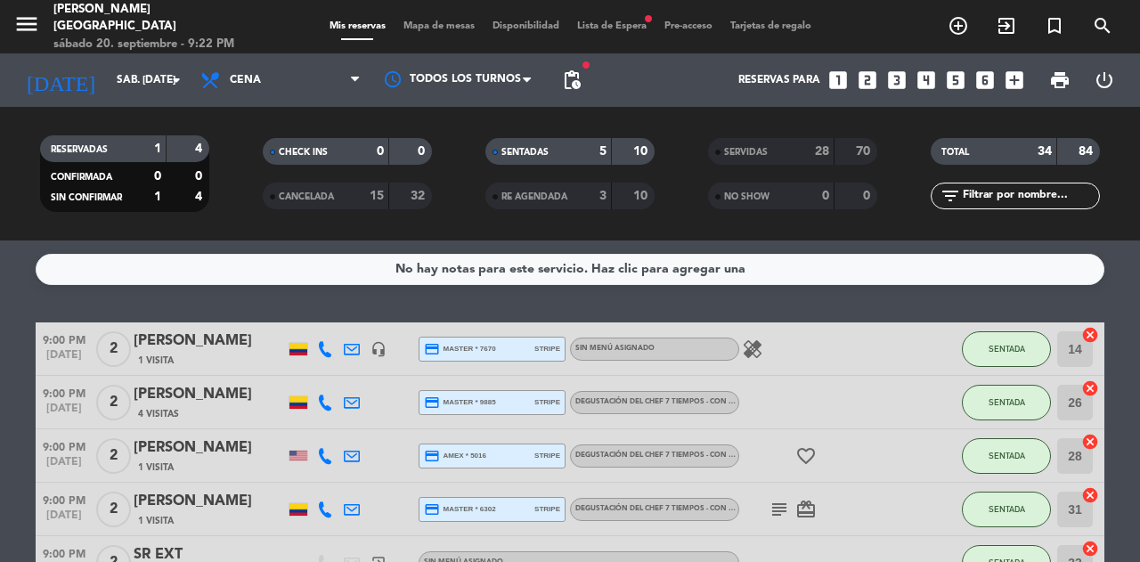
click at [969, 331] on div "SENTADA" at bounding box center [1006, 349] width 89 height 53
click at [1001, 348] on span "SENTADA" at bounding box center [1007, 349] width 37 height 10
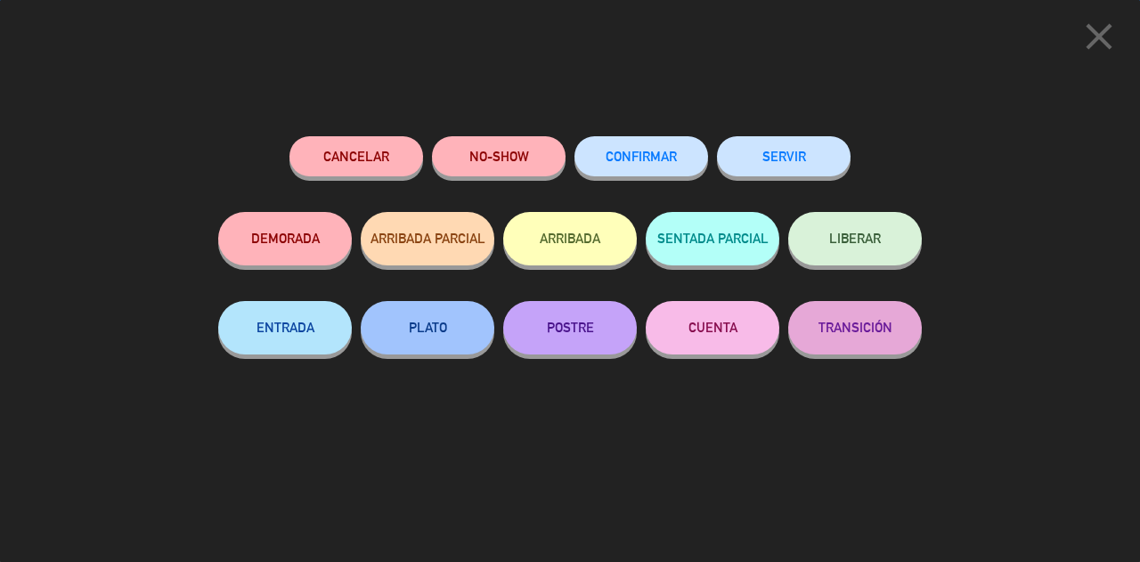
click at [826, 136] on div "SERVIR" at bounding box center [784, 174] width 134 height 76
click at [848, 143] on div "SERVIR" at bounding box center [784, 174] width 134 height 76
click at [846, 159] on button "SERVIR" at bounding box center [784, 156] width 134 height 40
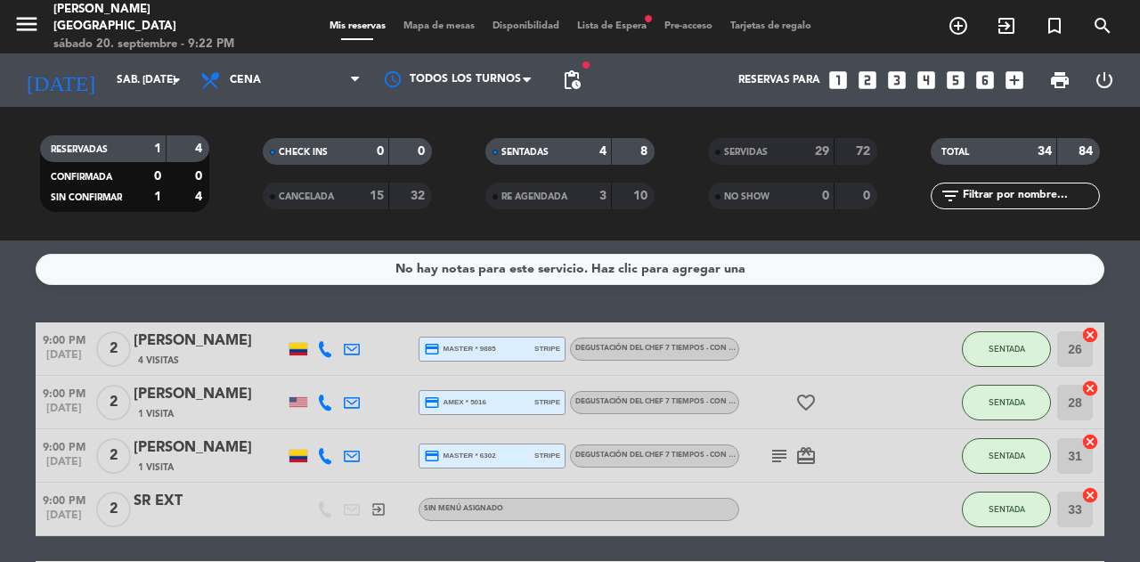
click at [1000, 354] on button "SENTADA" at bounding box center [1006, 349] width 89 height 36
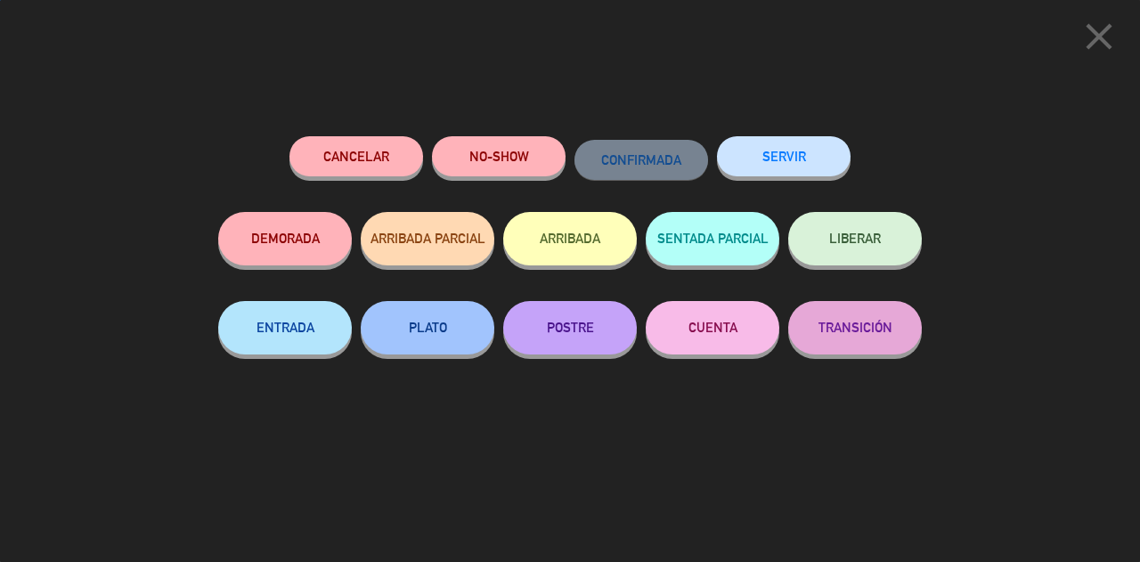
click at [814, 159] on button "SERVIR" at bounding box center [784, 156] width 134 height 40
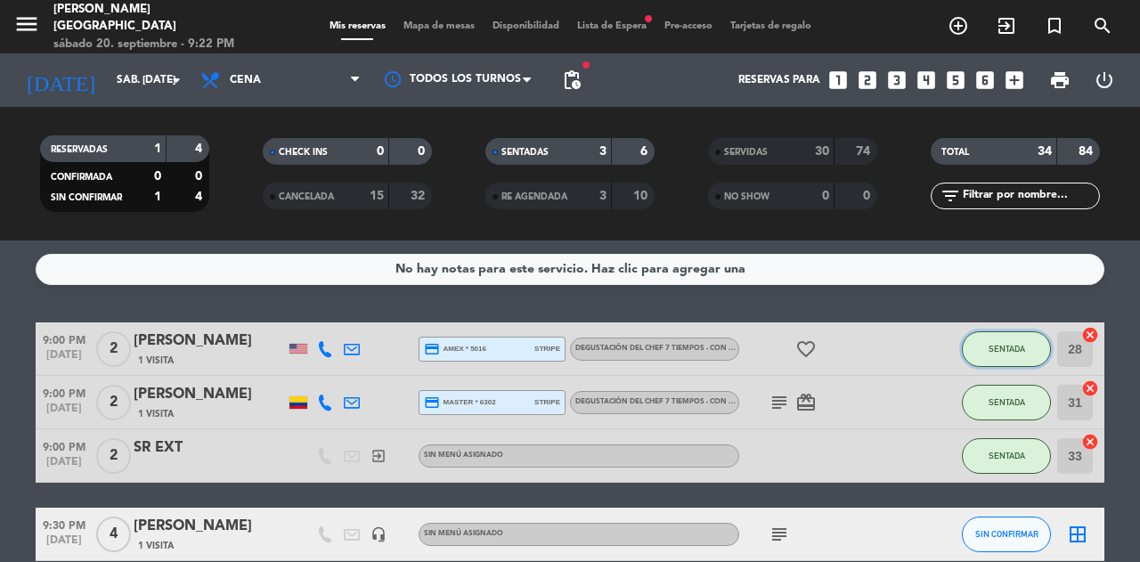
click at [1003, 350] on span "SENTADA" at bounding box center [1007, 349] width 37 height 10
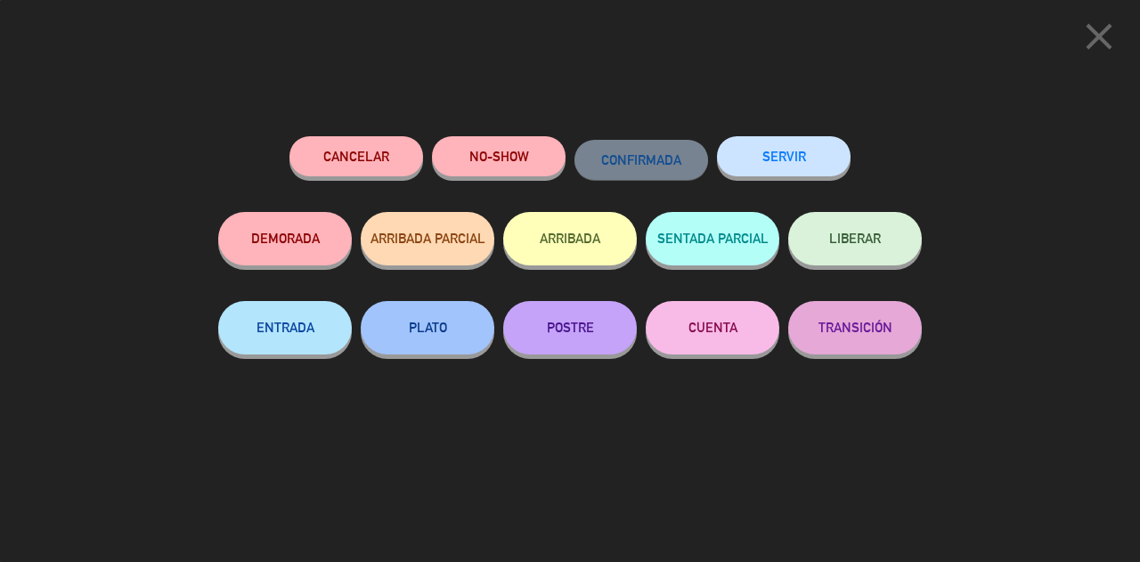
click at [820, 170] on button "SERVIR" at bounding box center [784, 156] width 134 height 40
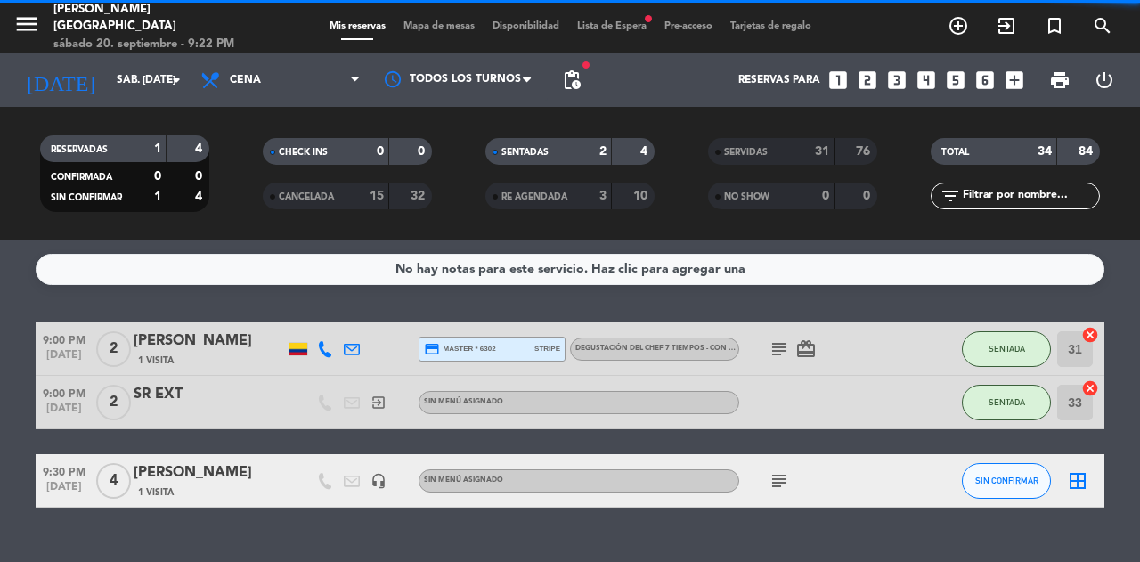
click at [1005, 347] on span "SENTADA" at bounding box center [1007, 349] width 37 height 10
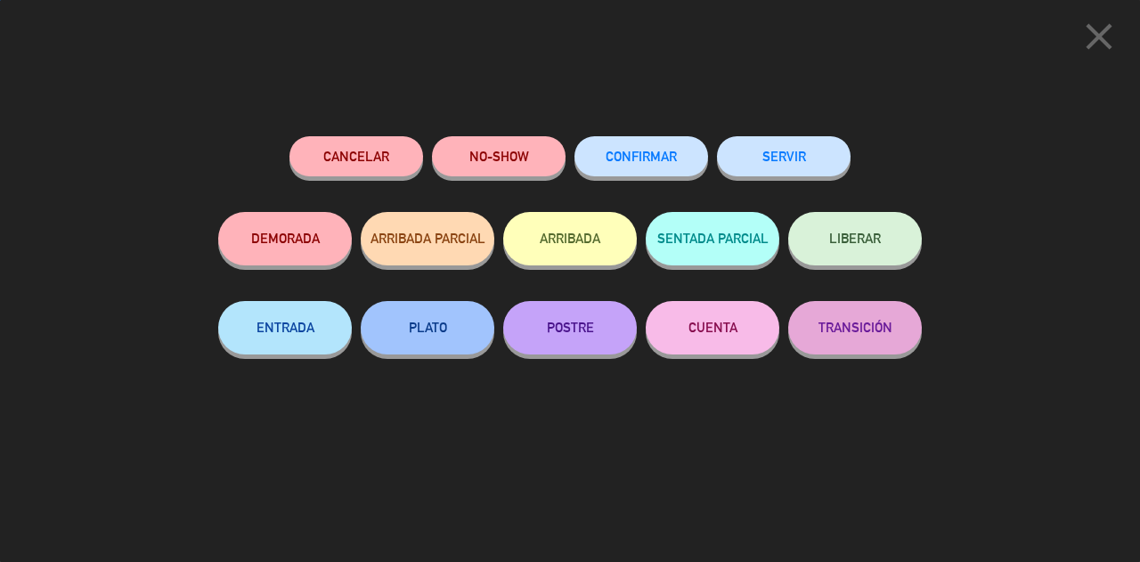
click at [829, 159] on button "SERVIR" at bounding box center [784, 156] width 134 height 40
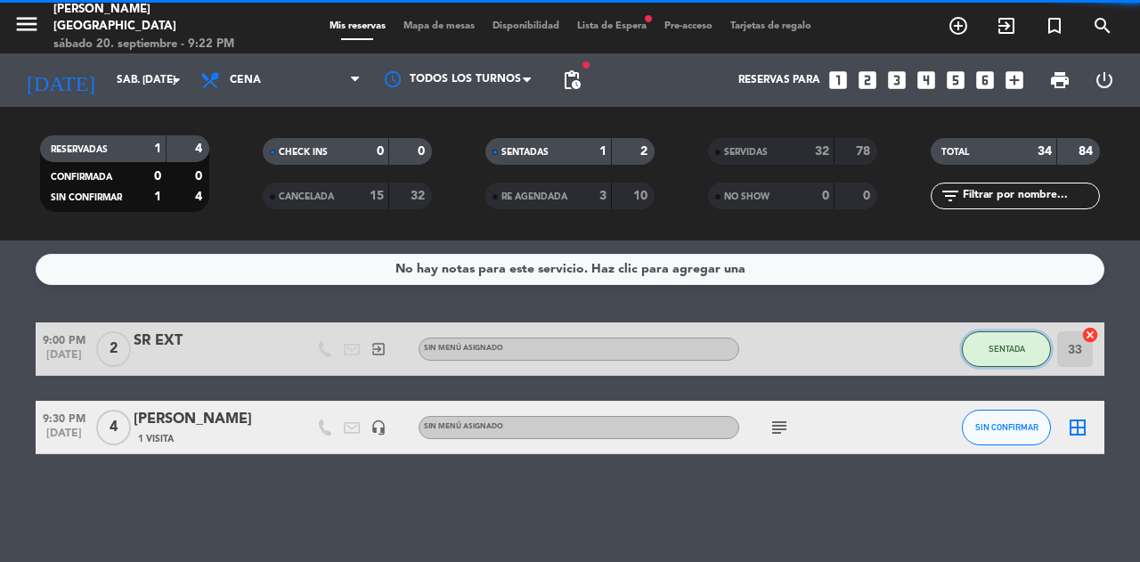
click at [1016, 353] on span "SENTADA" at bounding box center [1007, 349] width 37 height 10
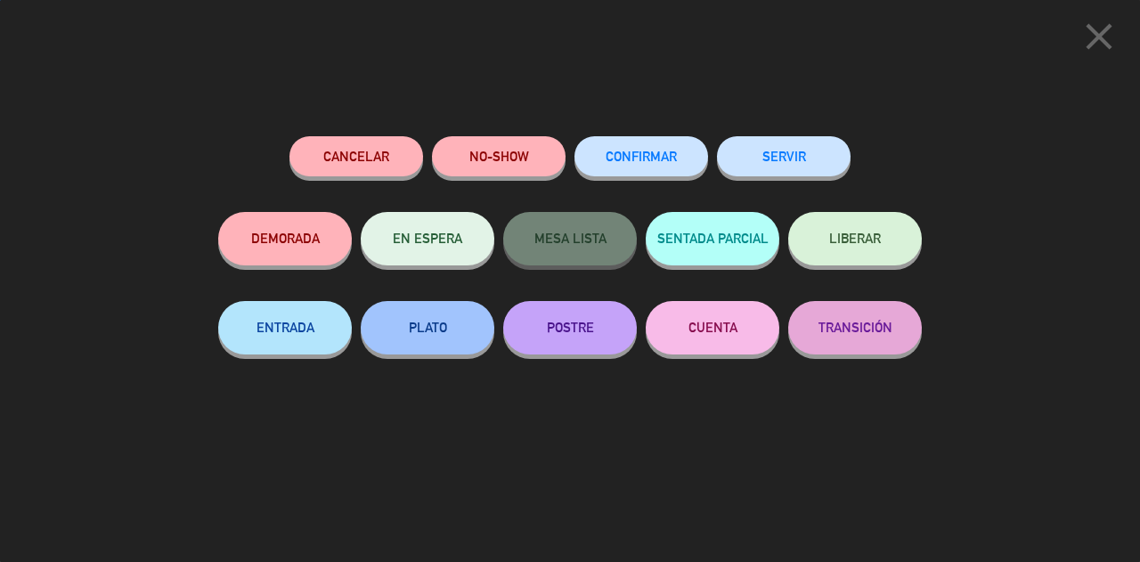
click at [816, 155] on button "SERVIR" at bounding box center [784, 156] width 134 height 40
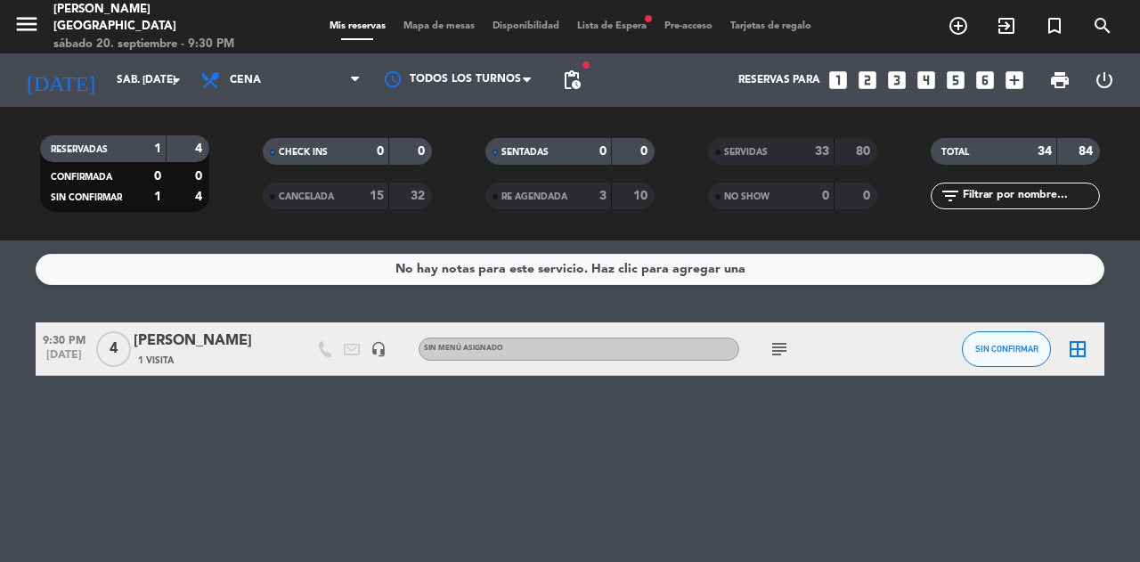
click at [768, 350] on span "subject" at bounding box center [779, 349] width 27 height 21
click at [778, 352] on icon "subject" at bounding box center [779, 349] width 21 height 21
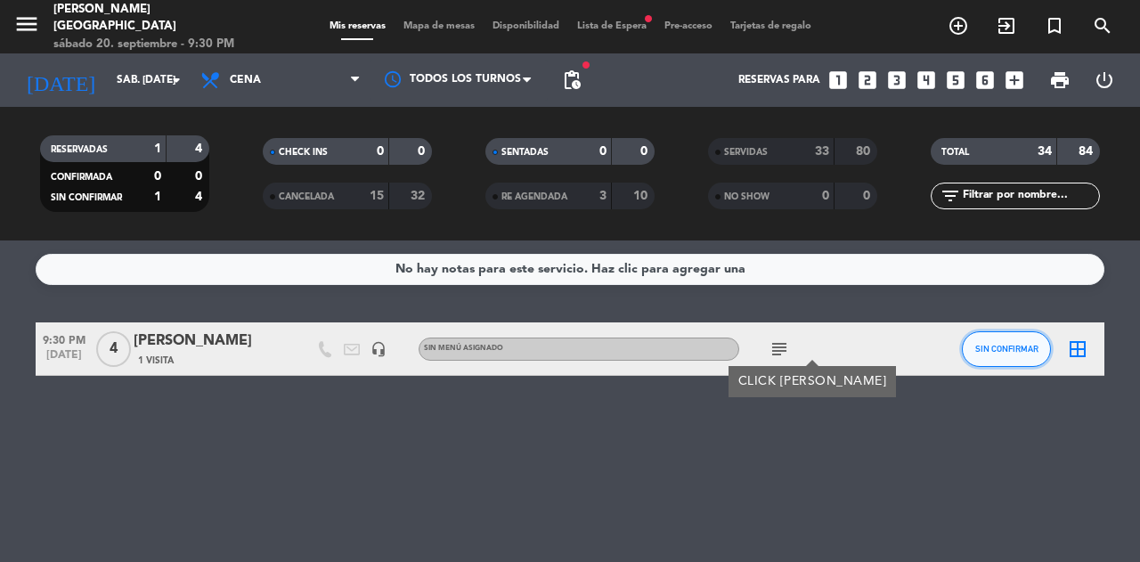
click at [991, 353] on span "SIN CONFIRMAR" at bounding box center [1007, 349] width 63 height 10
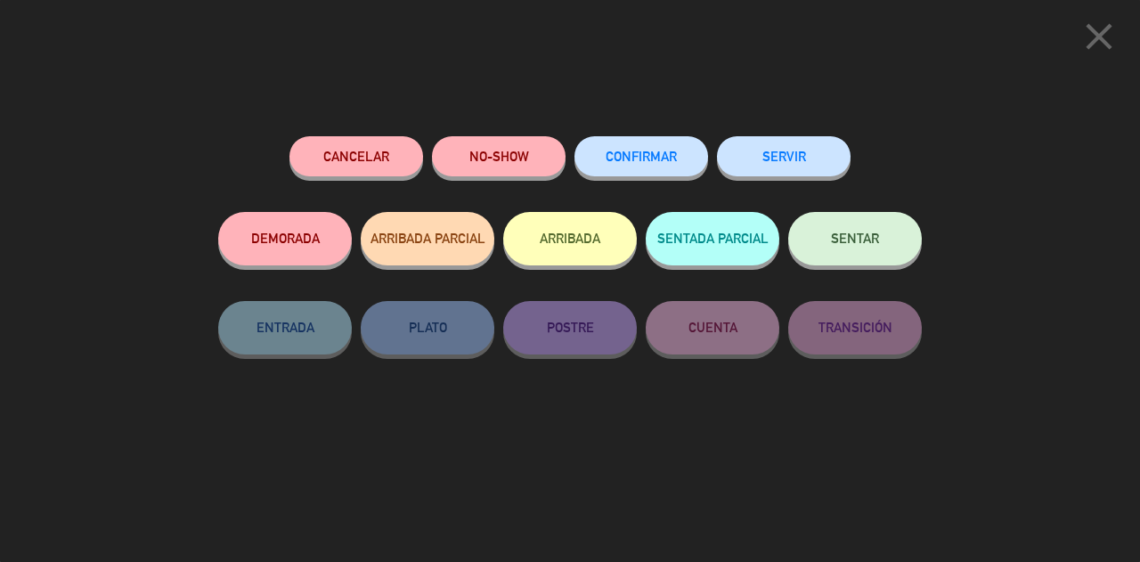
click at [1097, 37] on icon "close" at bounding box center [1099, 36] width 45 height 45
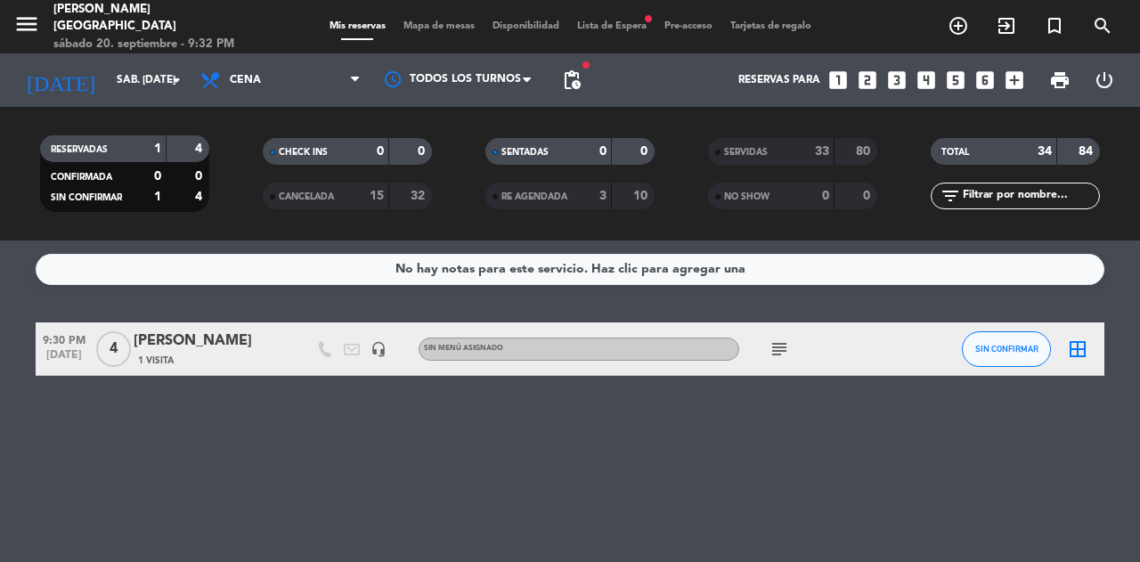
click at [442, 29] on span "Mapa de mesas" at bounding box center [439, 26] width 89 height 10
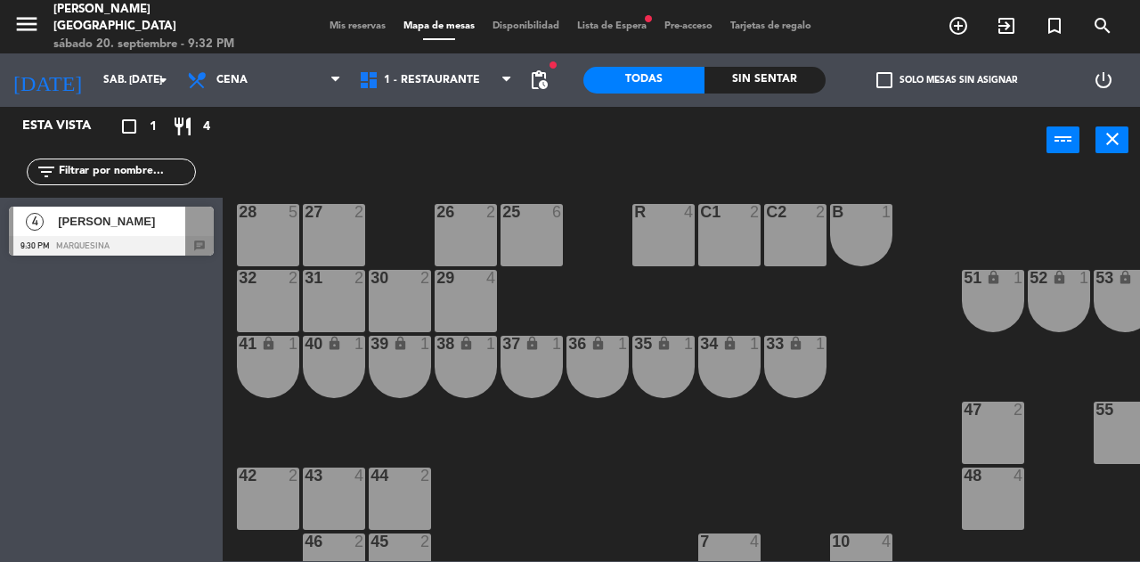
click at [359, 291] on div "31 2" at bounding box center [334, 301] width 62 height 62
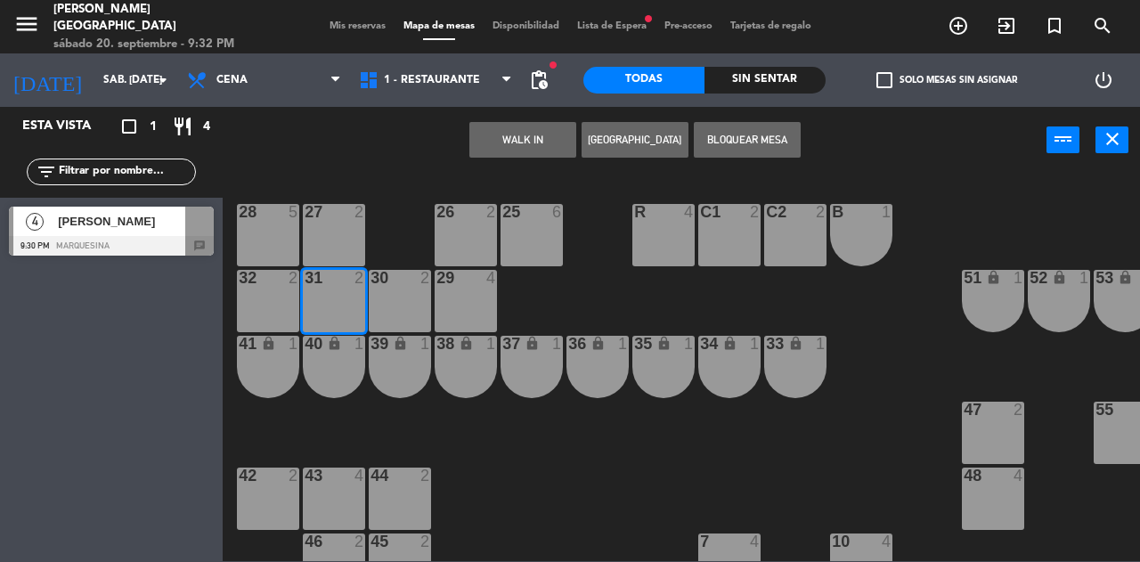
click at [542, 137] on button "WALK IN" at bounding box center [523, 140] width 107 height 36
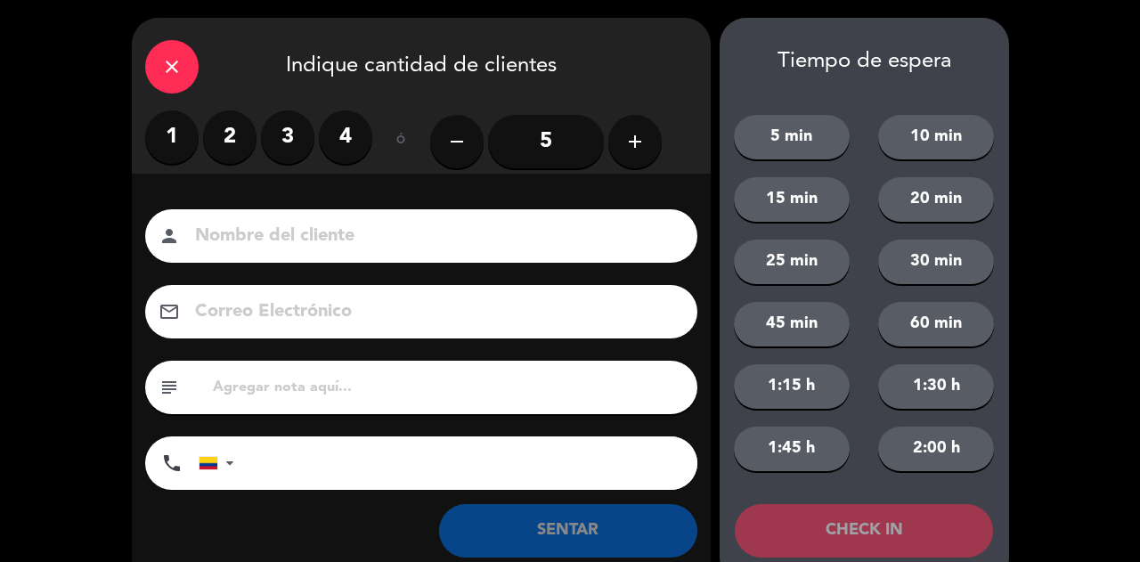
click at [227, 150] on label "2" at bounding box center [229, 136] width 53 height 53
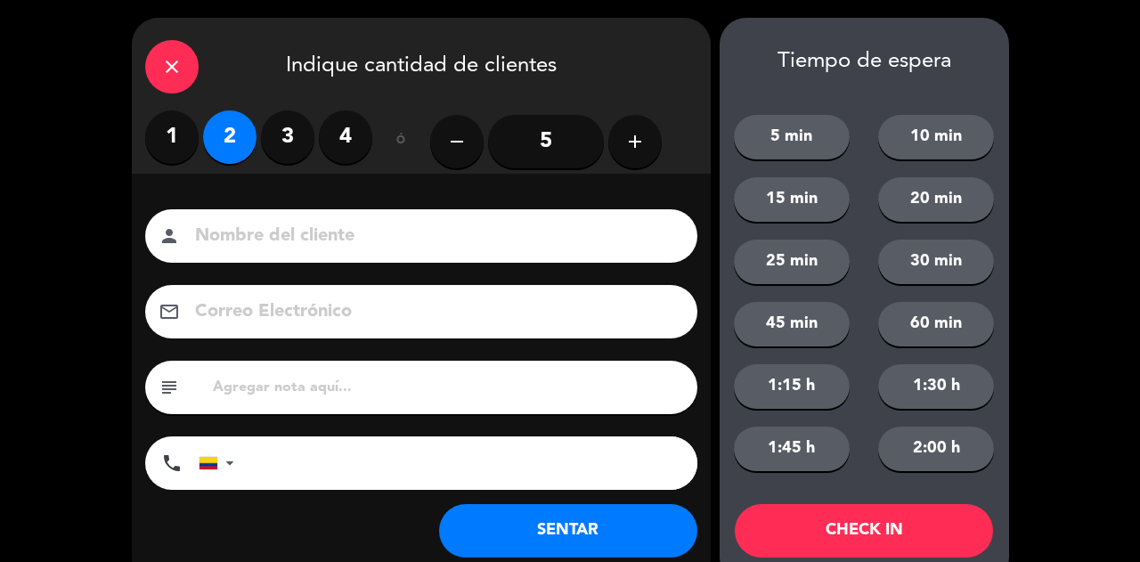
click at [308, 236] on input at bounding box center [433, 236] width 481 height 31
type input "SR EXT"
click at [584, 519] on button "SENTAR" at bounding box center [568, 530] width 258 height 53
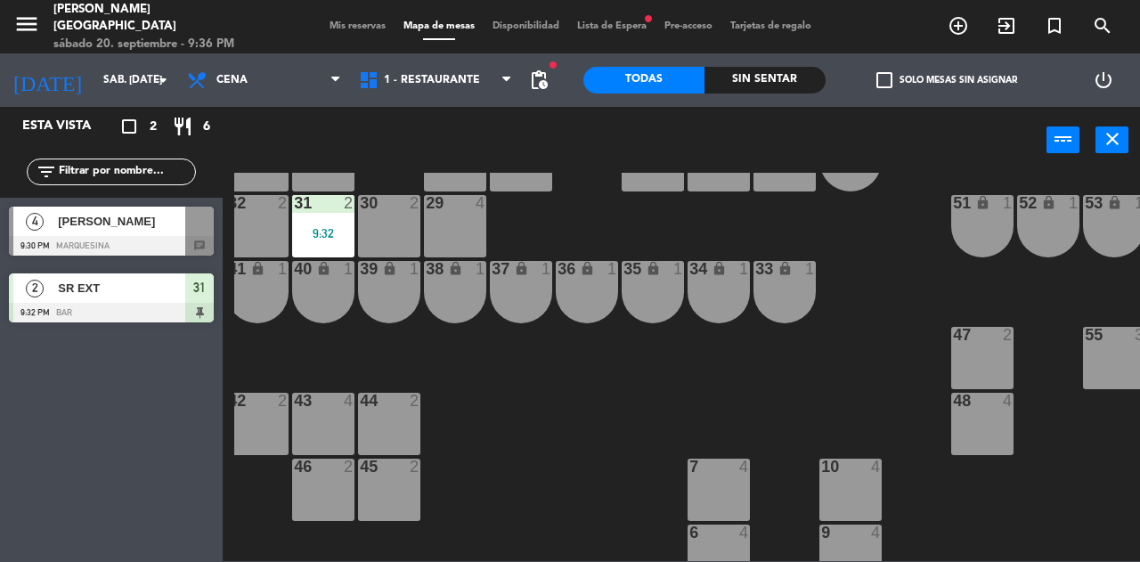
scroll to position [75, 161]
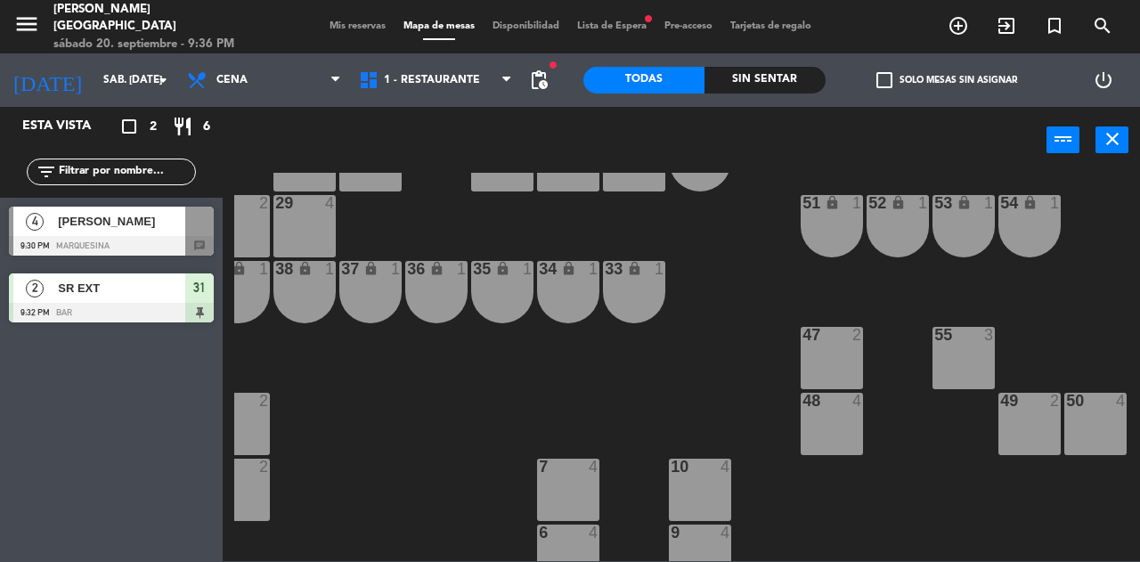
click at [829, 421] on div "48 4" at bounding box center [832, 424] width 62 height 62
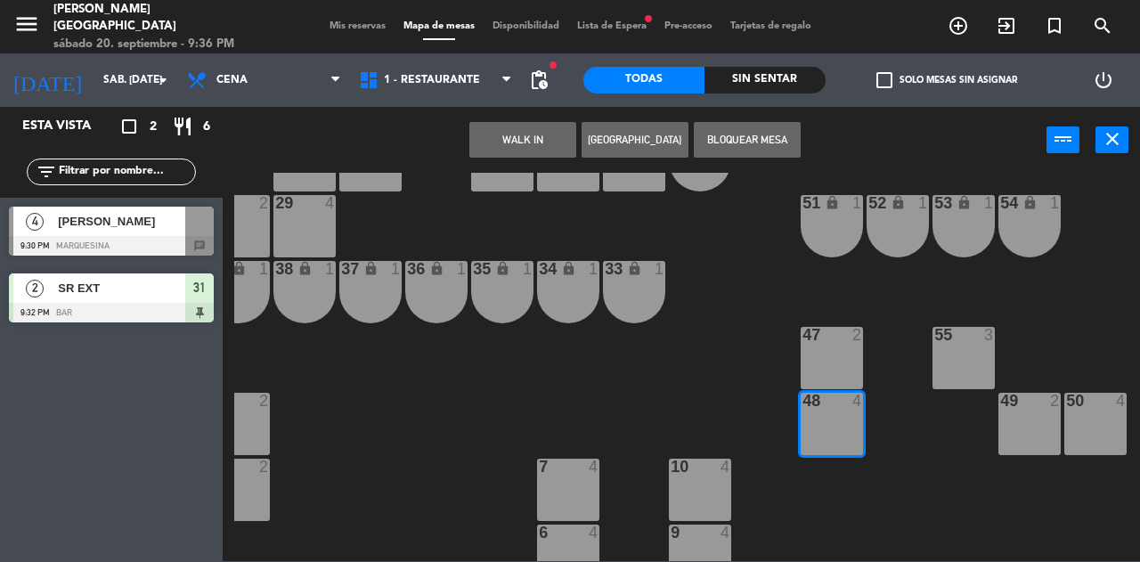
click at [823, 372] on div "47 2" at bounding box center [832, 358] width 62 height 62
click at [511, 137] on button "WALK IN" at bounding box center [523, 140] width 107 height 36
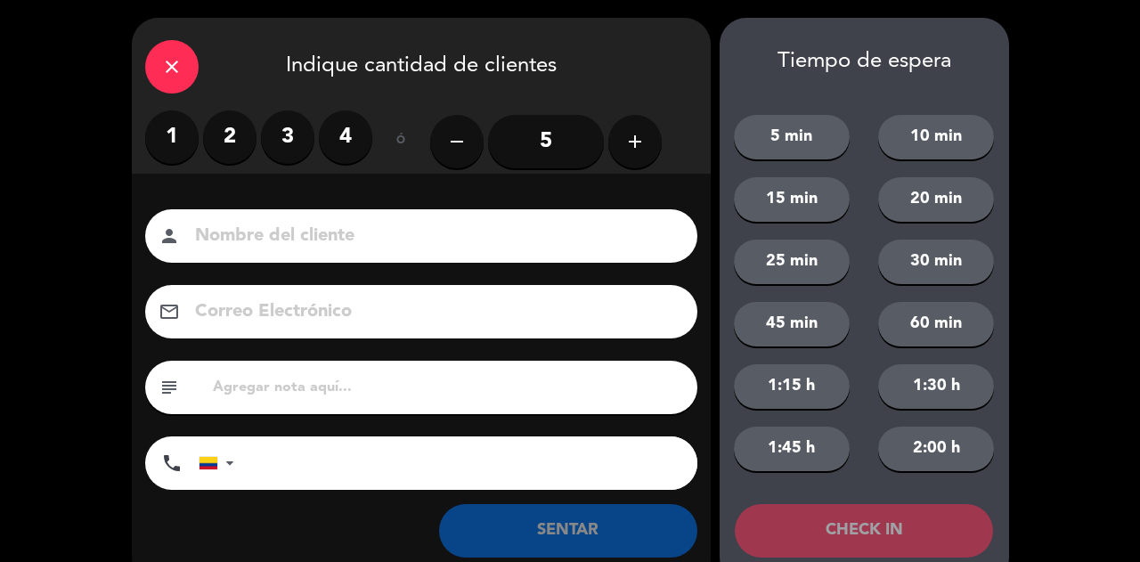
click at [645, 147] on button "add" at bounding box center [635, 141] width 53 height 53
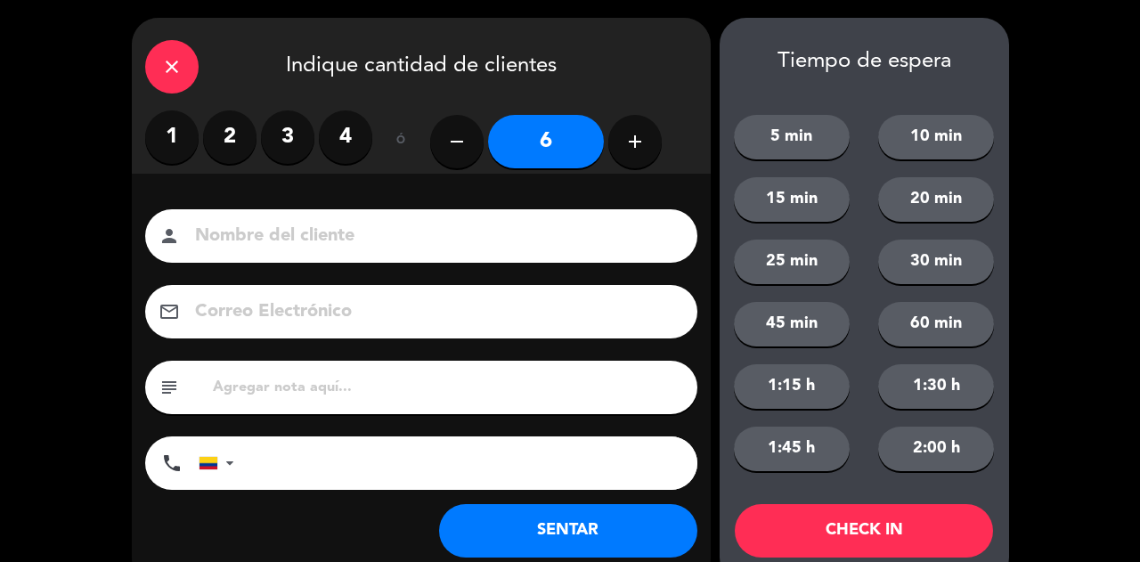
click at [535, 236] on input at bounding box center [433, 236] width 481 height 31
type input "SR EXT"
click at [585, 540] on button "SENTAR" at bounding box center [568, 530] width 258 height 53
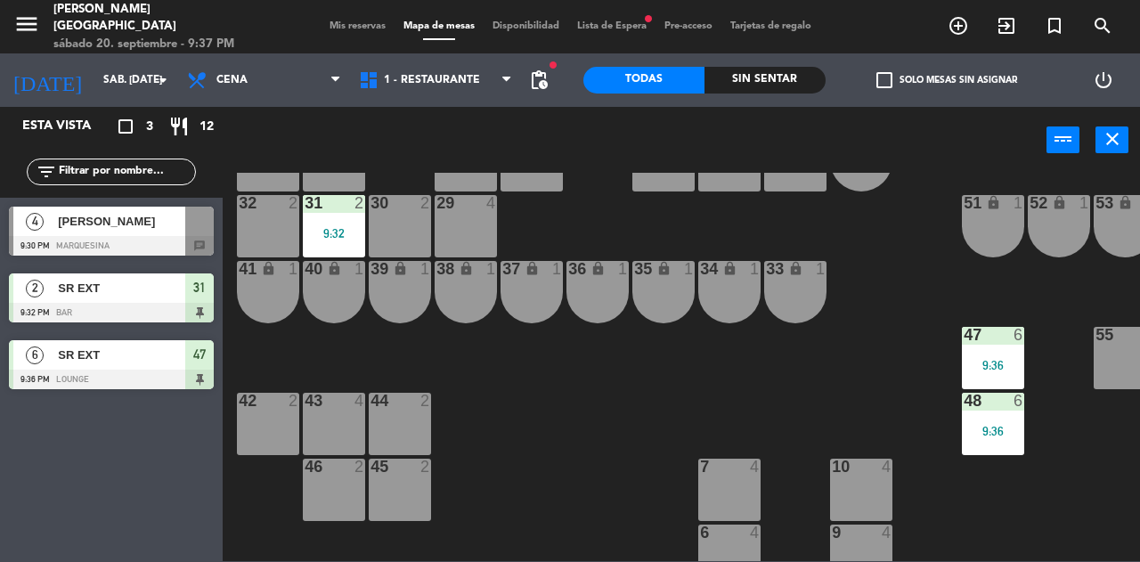
scroll to position [0, 0]
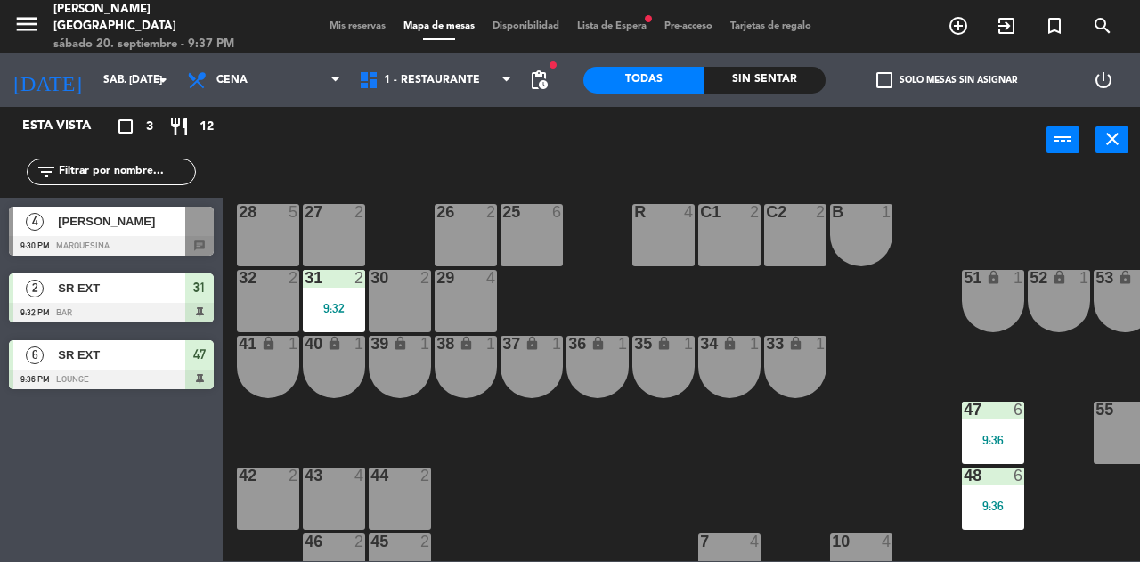
click at [189, 232] on div at bounding box center [199, 221] width 29 height 29
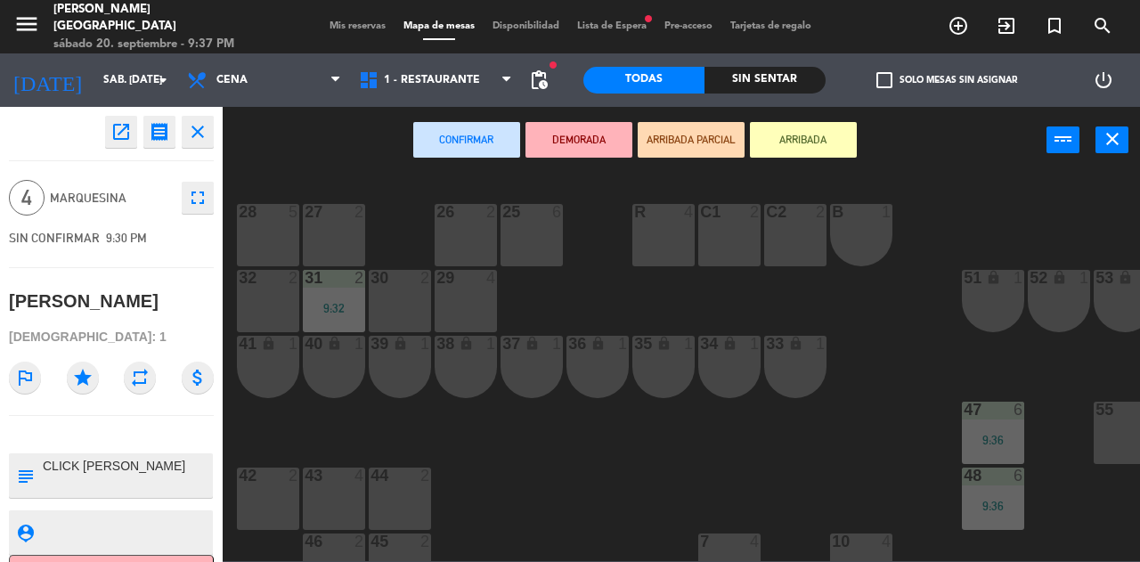
click at [536, 233] on div "25 6" at bounding box center [532, 235] width 62 height 62
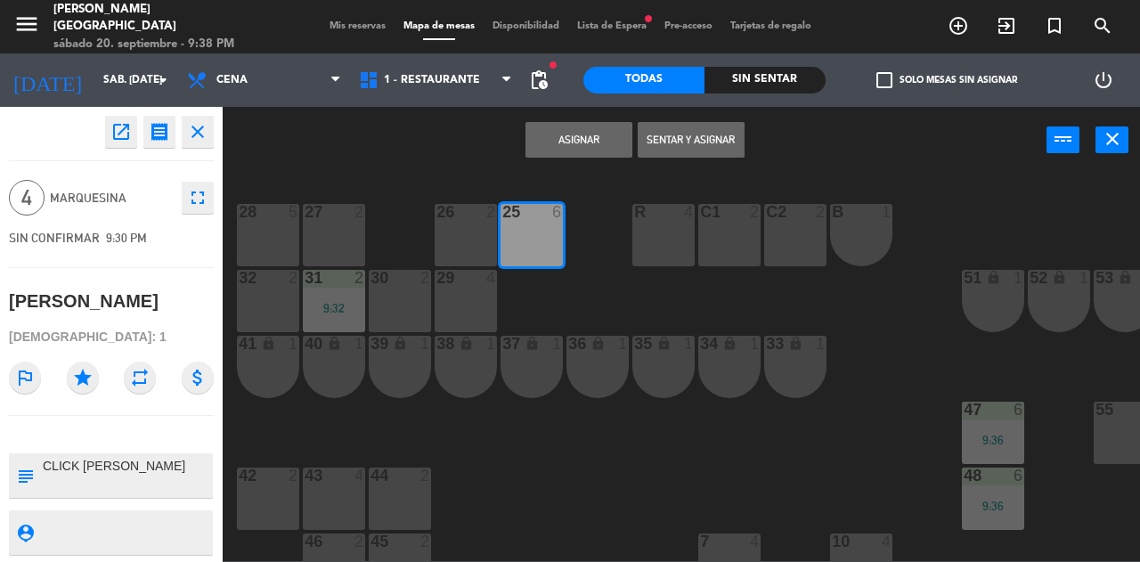
click at [715, 143] on button "Sentar y Asignar" at bounding box center [691, 140] width 107 height 36
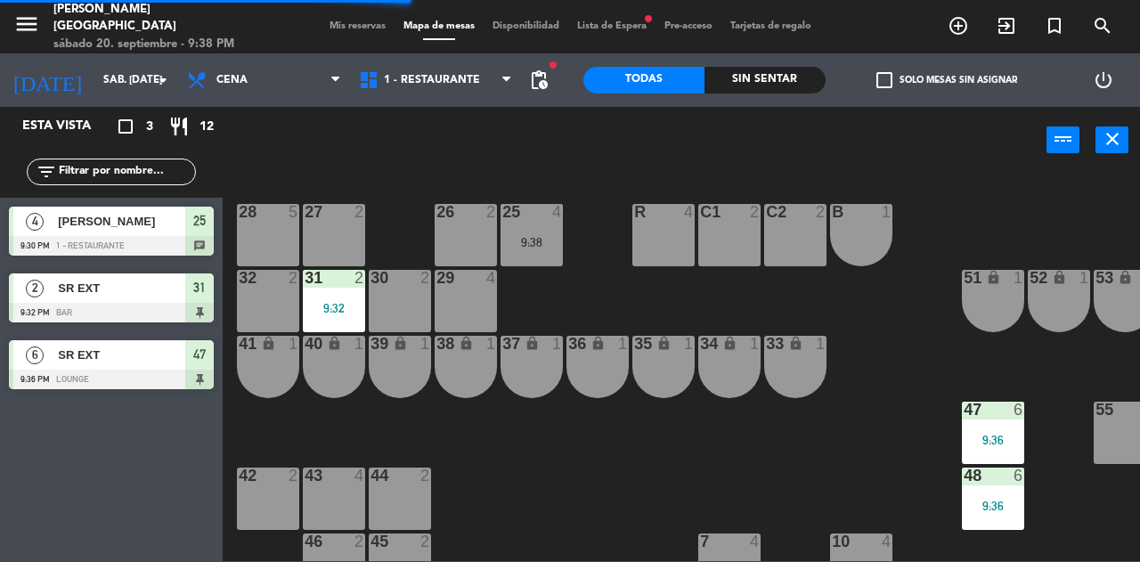
click at [354, 26] on span "Mis reservas" at bounding box center [358, 26] width 74 height 10
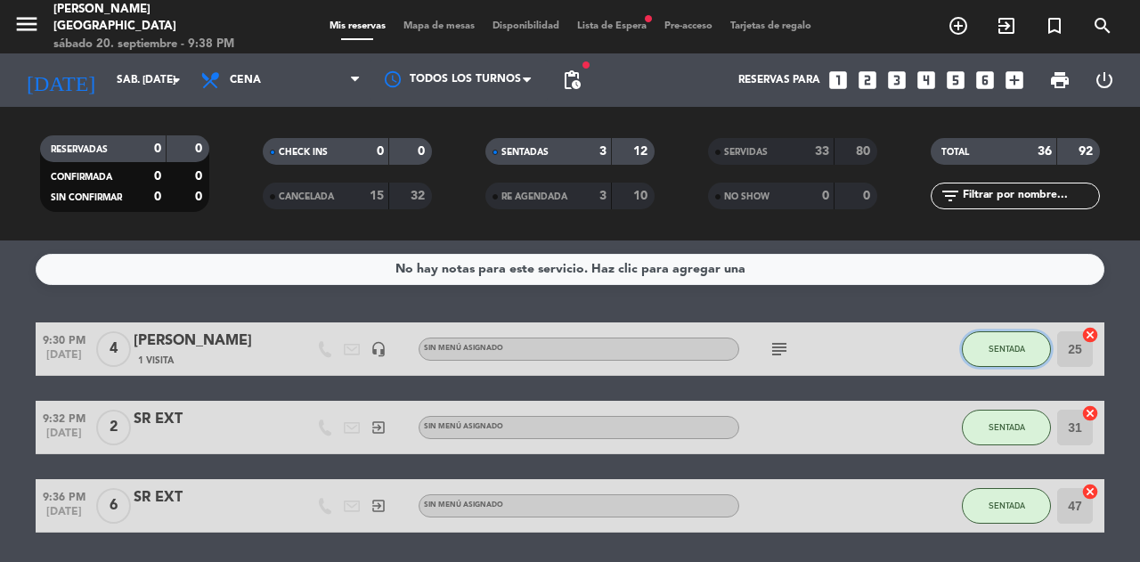
click at [998, 354] on button "SENTADA" at bounding box center [1006, 349] width 89 height 36
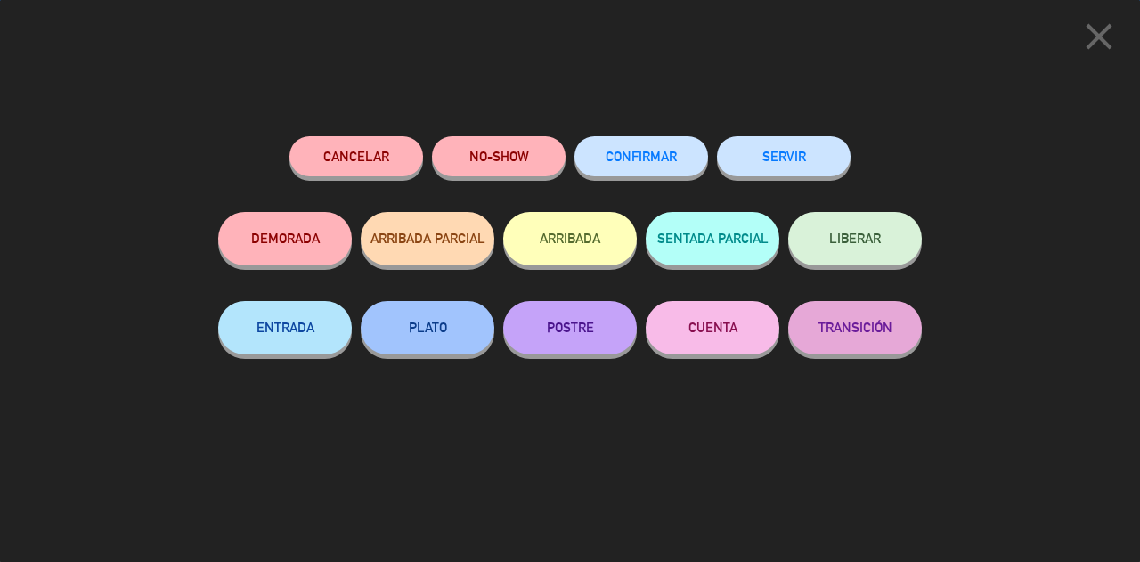
click at [795, 147] on button "SERVIR" at bounding box center [784, 156] width 134 height 40
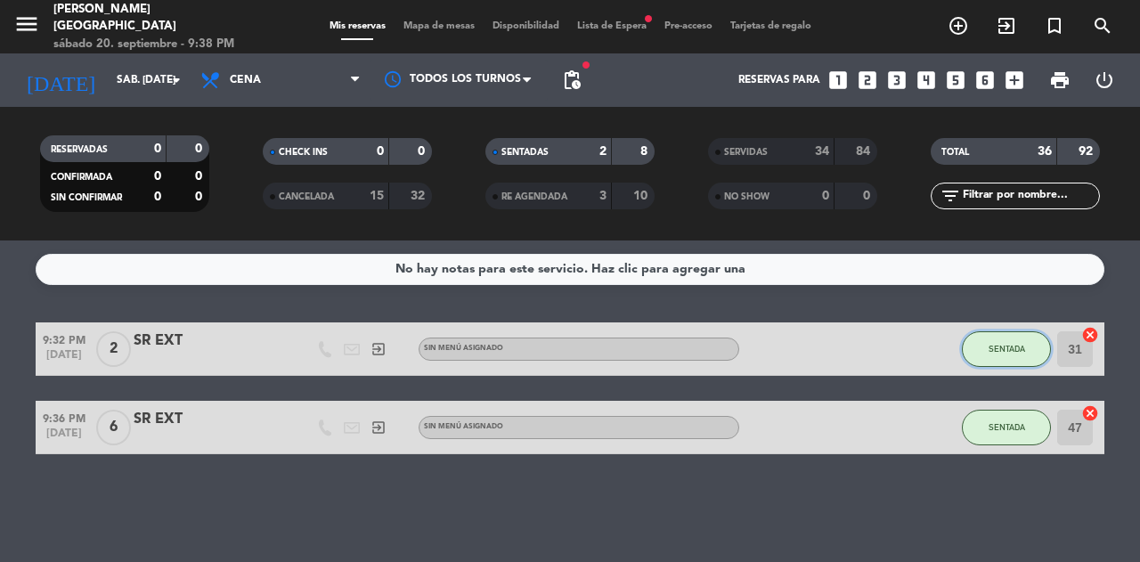
click at [1014, 349] on span "SENTADA" at bounding box center [1007, 349] width 37 height 10
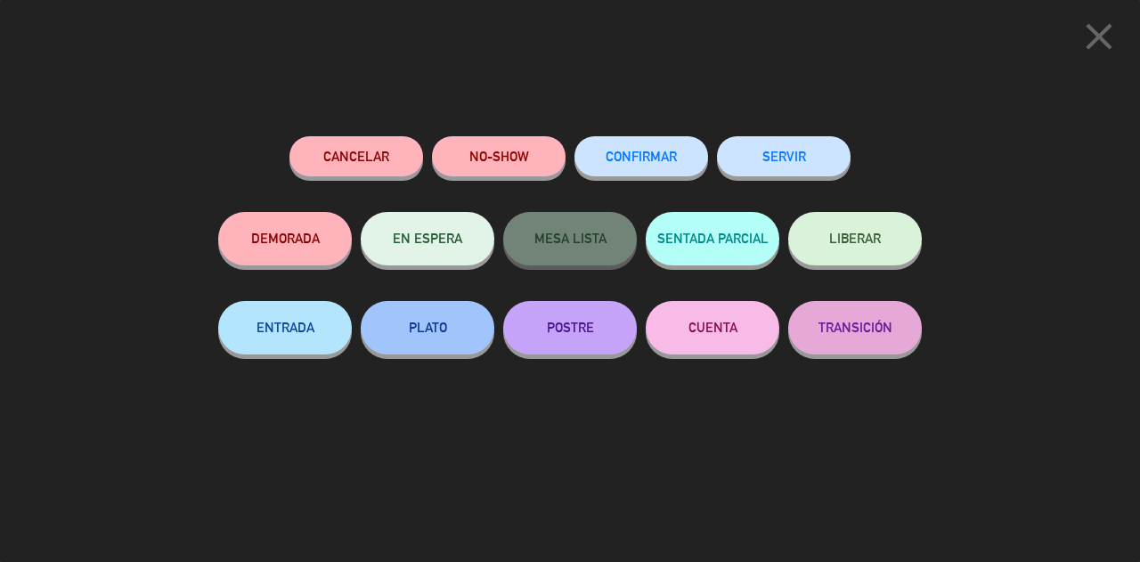
click at [791, 142] on button "SERVIR" at bounding box center [784, 156] width 134 height 40
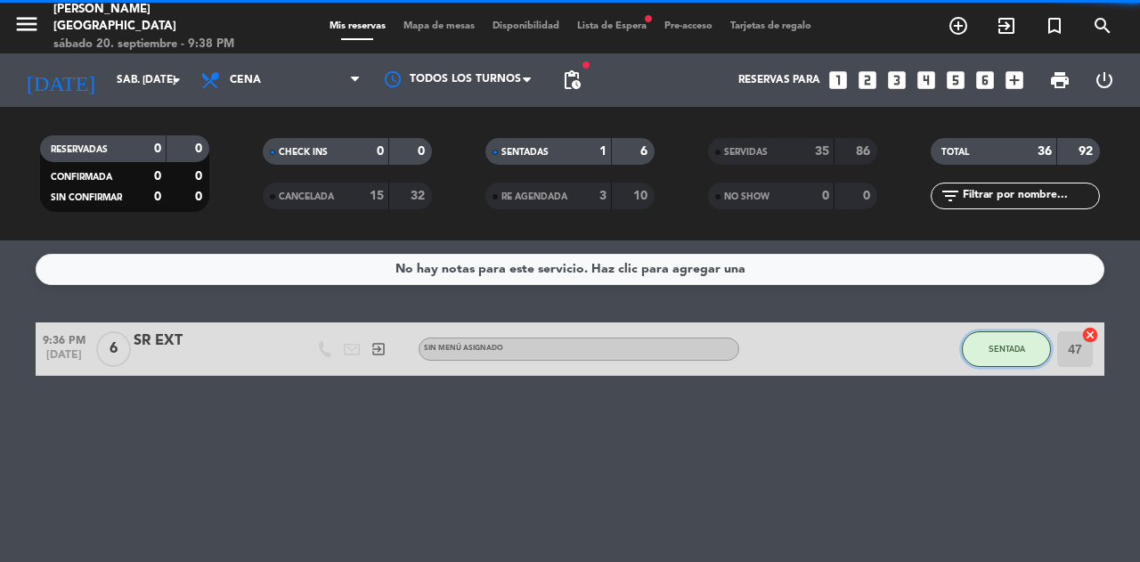
click at [1003, 344] on span "SENTADA" at bounding box center [1007, 349] width 37 height 10
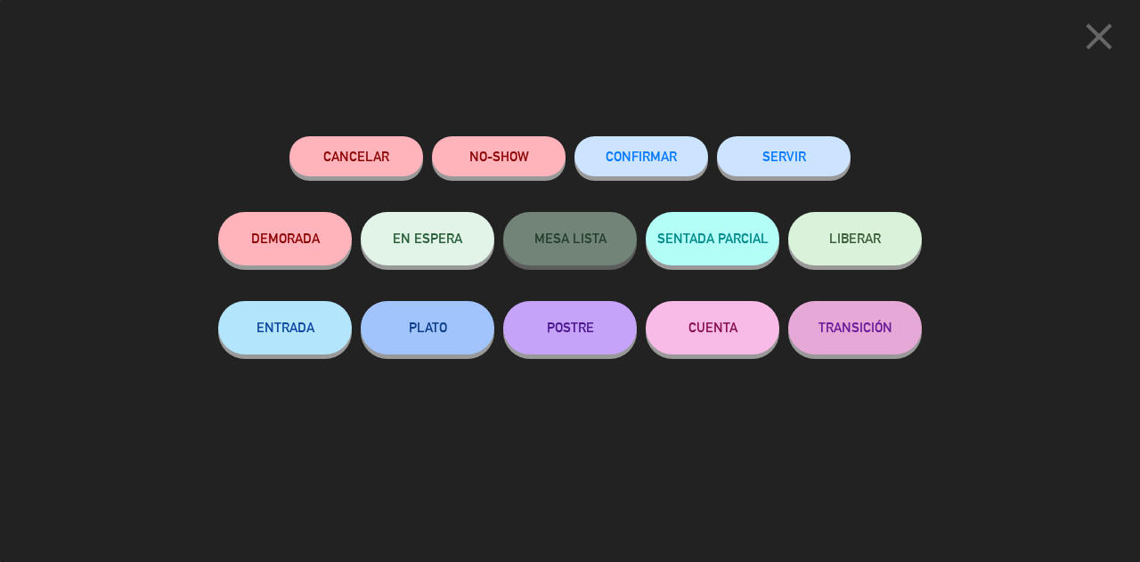
click at [821, 170] on button "SERVIR" at bounding box center [784, 156] width 134 height 40
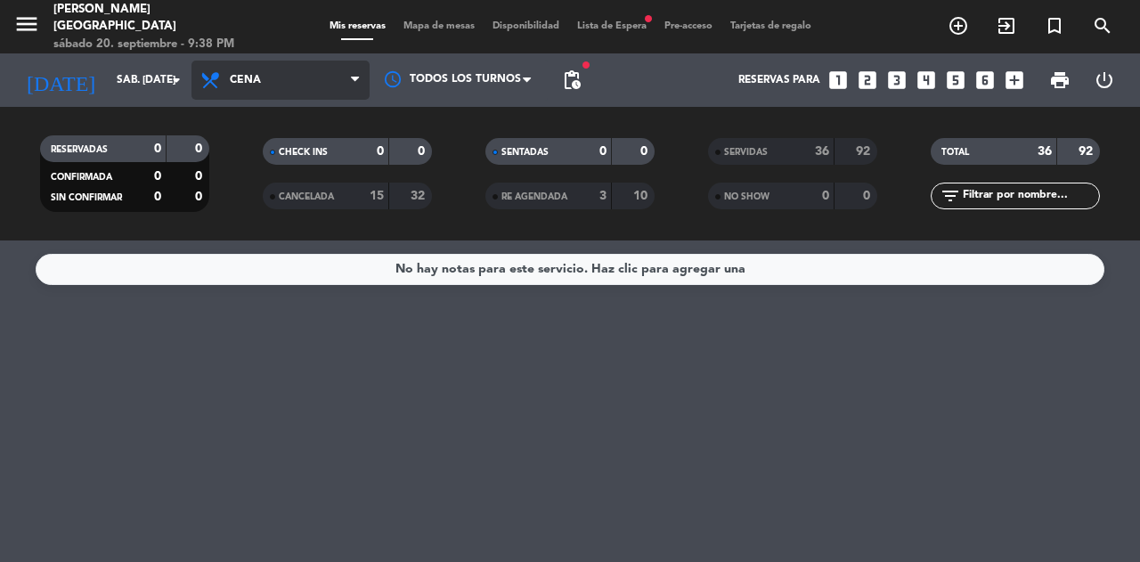
click at [299, 78] on span "Cena" at bounding box center [281, 80] width 178 height 39
click at [319, 161] on div "menu [PERSON_NAME][GEOGRAPHIC_DATA] sábado 20. septiembre - 9:38 PM Mis reserva…" at bounding box center [570, 120] width 1140 height 241
click at [311, 81] on span "Almuerzo" at bounding box center [281, 80] width 178 height 39
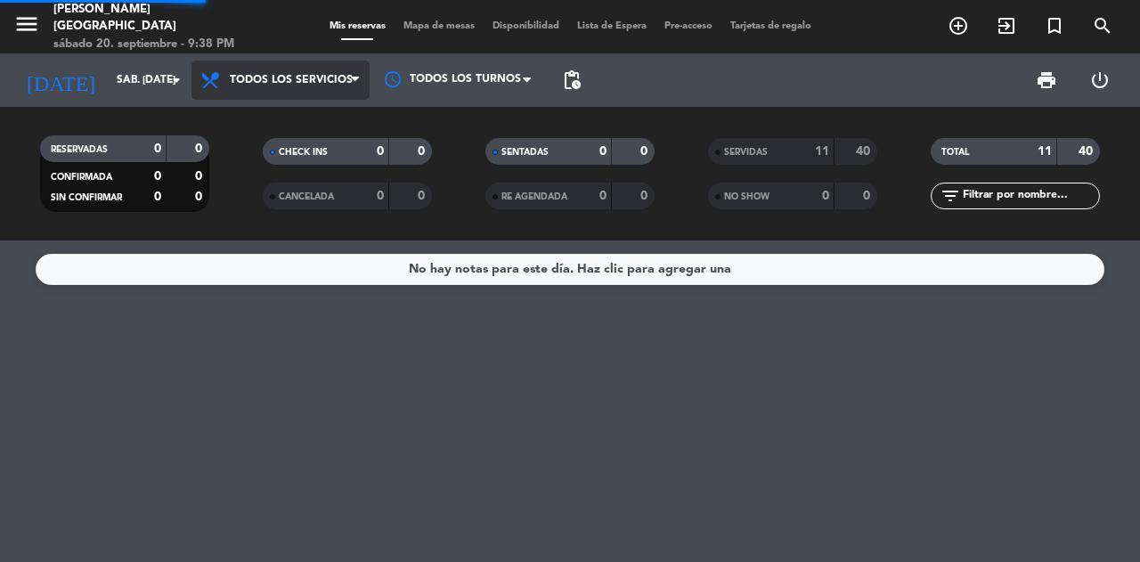
click at [331, 116] on div "menu [PERSON_NAME][GEOGRAPHIC_DATA] sábado 20. septiembre - 9:38 PM Mis reserva…" at bounding box center [570, 120] width 1140 height 241
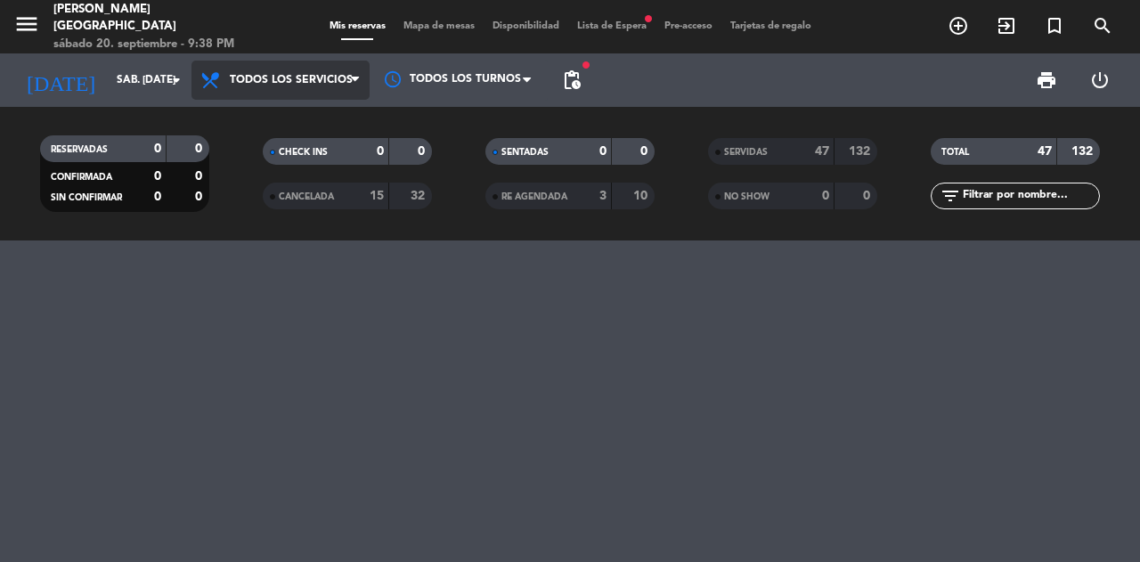
click at [271, 94] on span "Todos los servicios" at bounding box center [281, 80] width 178 height 39
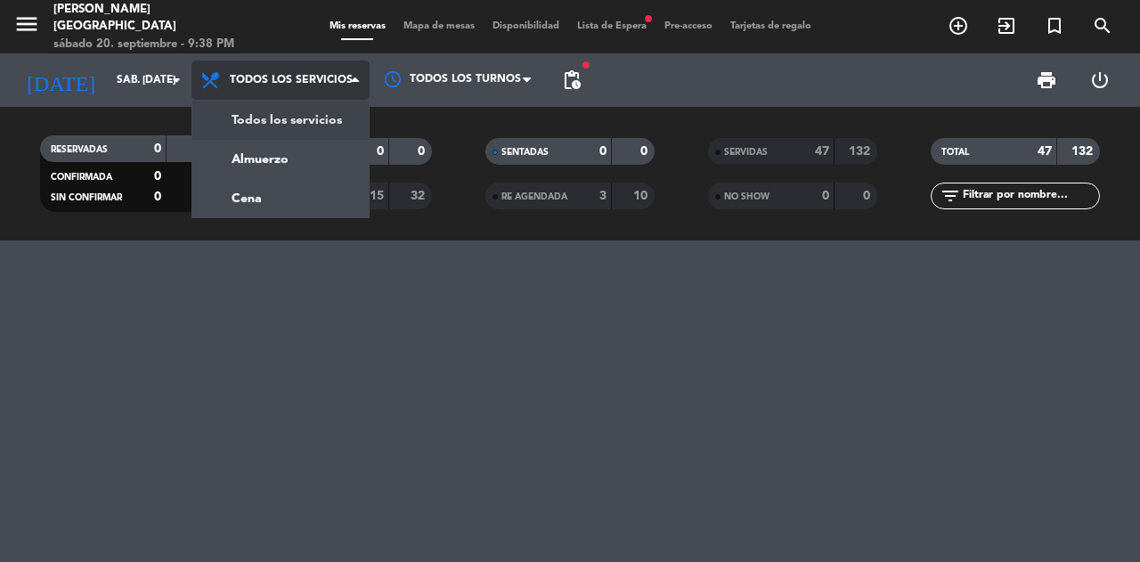
click at [271, 94] on span "Todos los servicios" at bounding box center [281, 80] width 178 height 39
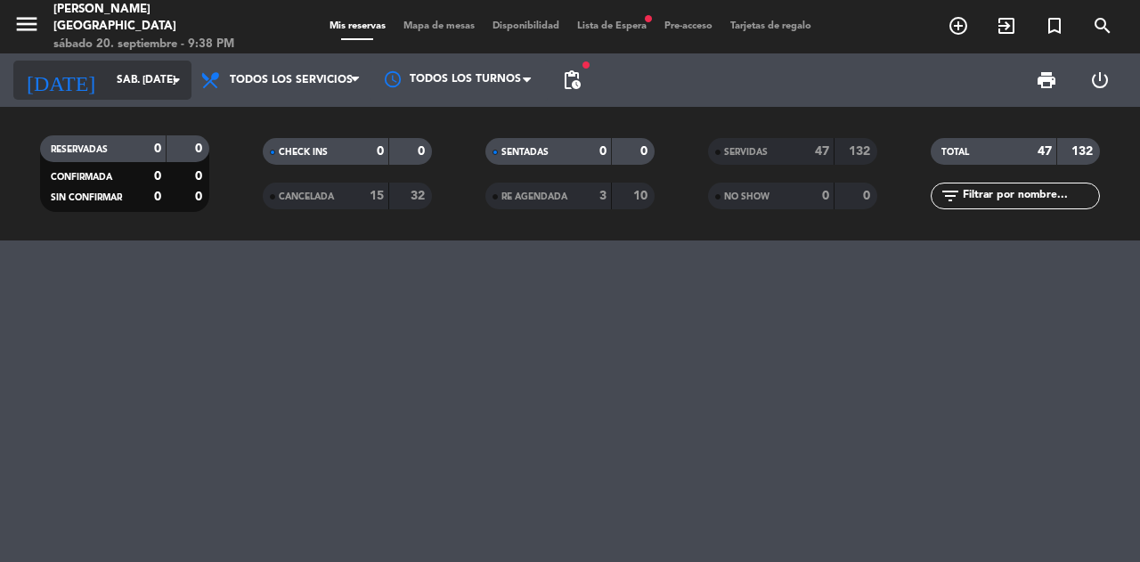
click at [123, 96] on div "[DATE] sáb. [DATE] arrow_drop_down" at bounding box center [102, 80] width 178 height 39
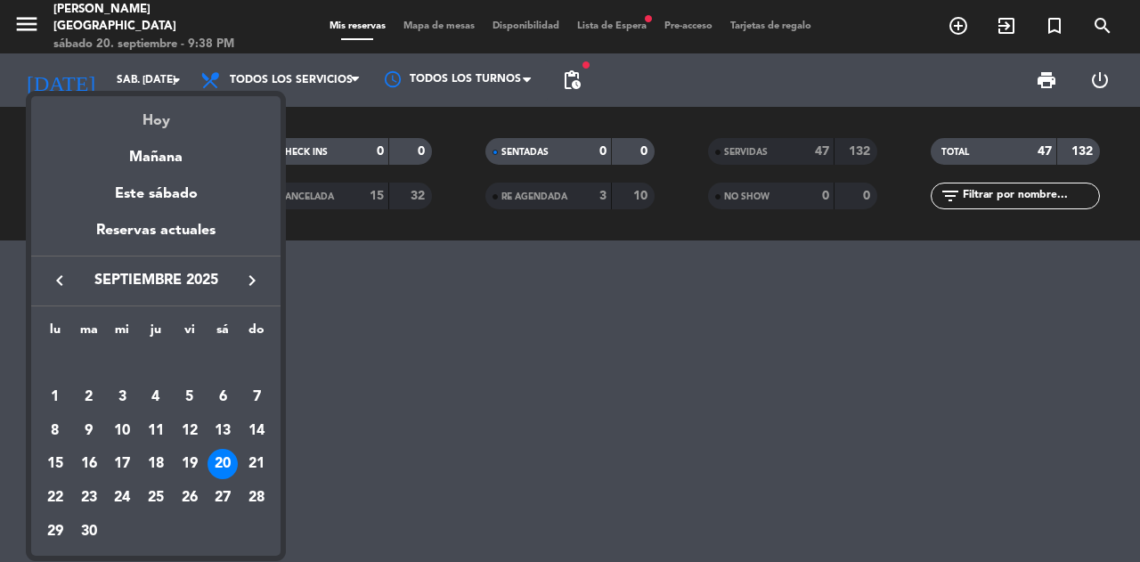
click at [176, 113] on div "Hoy" at bounding box center [155, 114] width 249 height 37
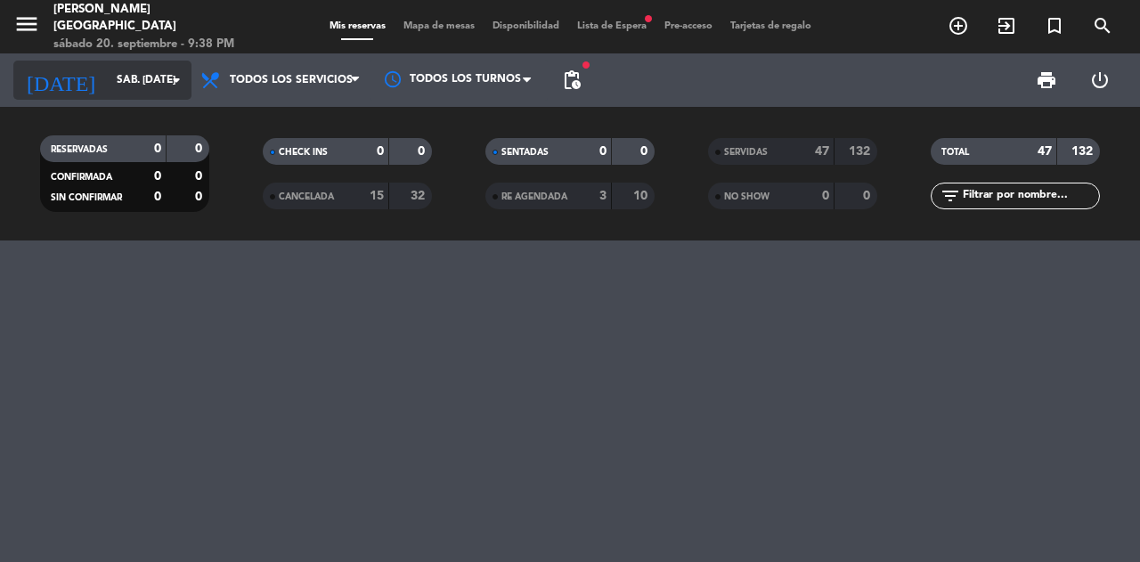
click at [135, 90] on input "sáb. [DATE]" at bounding box center [179, 80] width 142 height 30
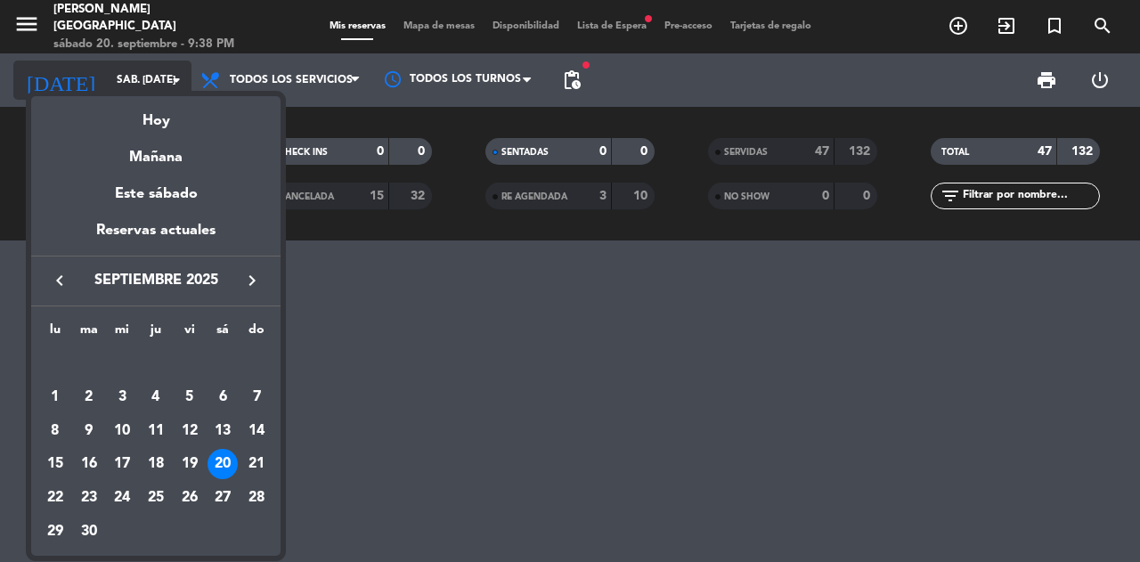
click at [135, 90] on div "semana que viene esta semana semana previa misma semana del año anterior Hoy Ma…" at bounding box center [155, 321] width 249 height 469
click at [351, 409] on div at bounding box center [570, 281] width 1140 height 562
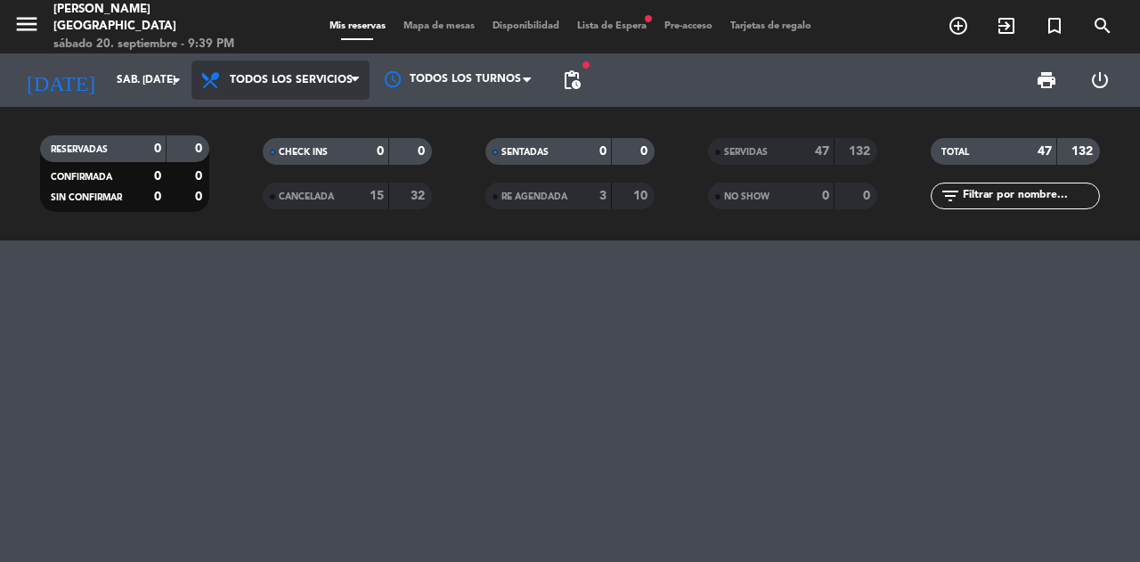
click at [273, 94] on span "Todos los servicios" at bounding box center [281, 80] width 178 height 39
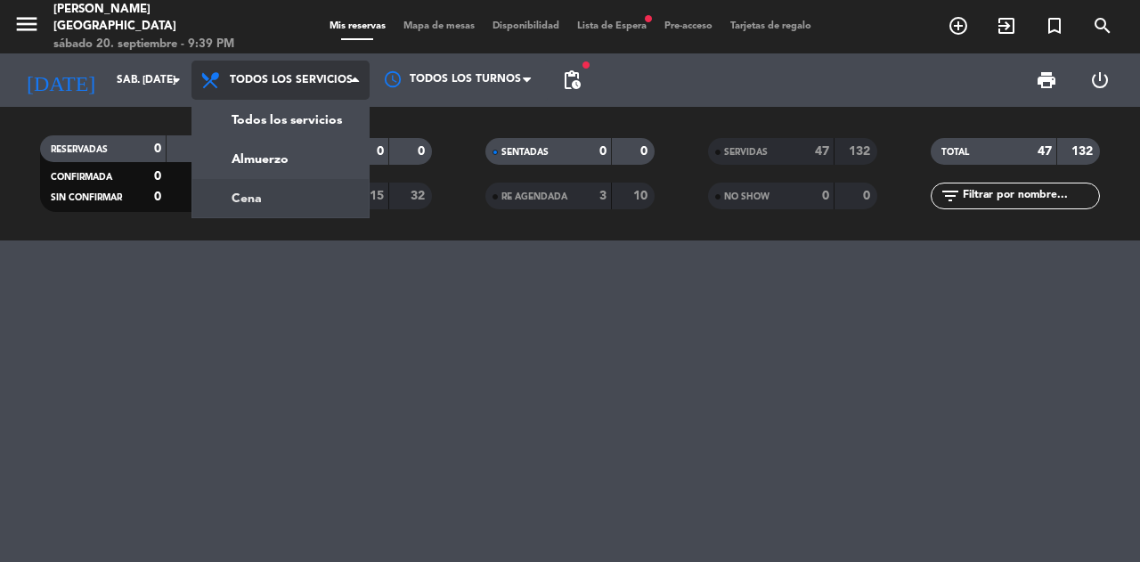
click at [260, 196] on div "menu [PERSON_NAME][GEOGRAPHIC_DATA] sábado 20. septiembre - 9:39 PM Mis reserva…" at bounding box center [570, 120] width 1140 height 241
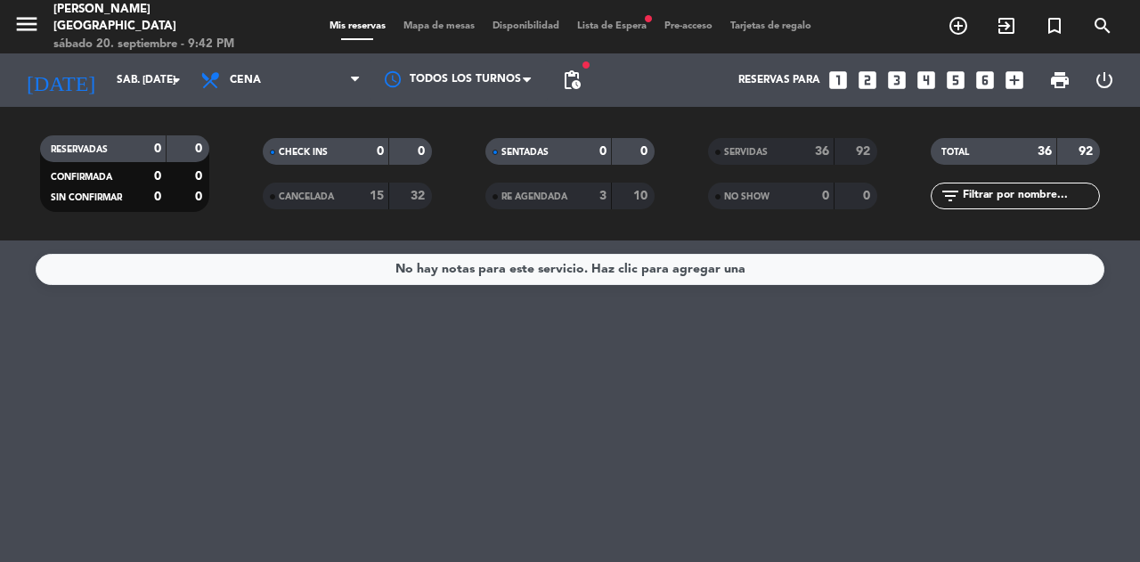
click at [624, 28] on span "Lista de Espera fiber_manual_record" at bounding box center [611, 26] width 87 height 10
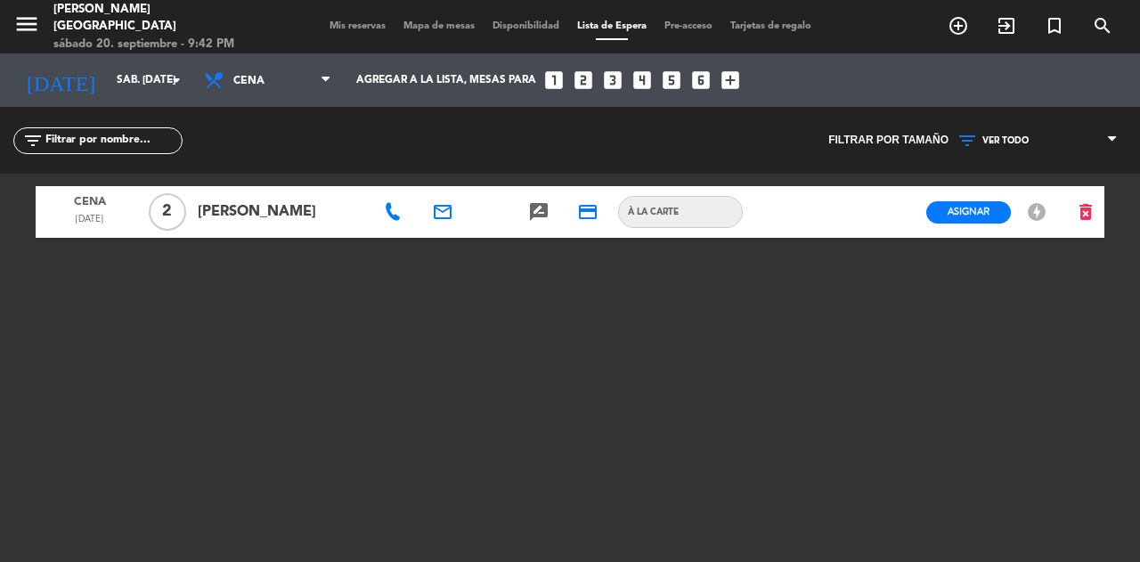
click at [355, 33] on div "Mis reservas Mapa de mesas Disponibilidad Lista de Espera Pre-acceso Tarjetas d…" at bounding box center [571, 27] width 500 height 16
click at [344, 24] on span "Mis reservas" at bounding box center [358, 26] width 74 height 10
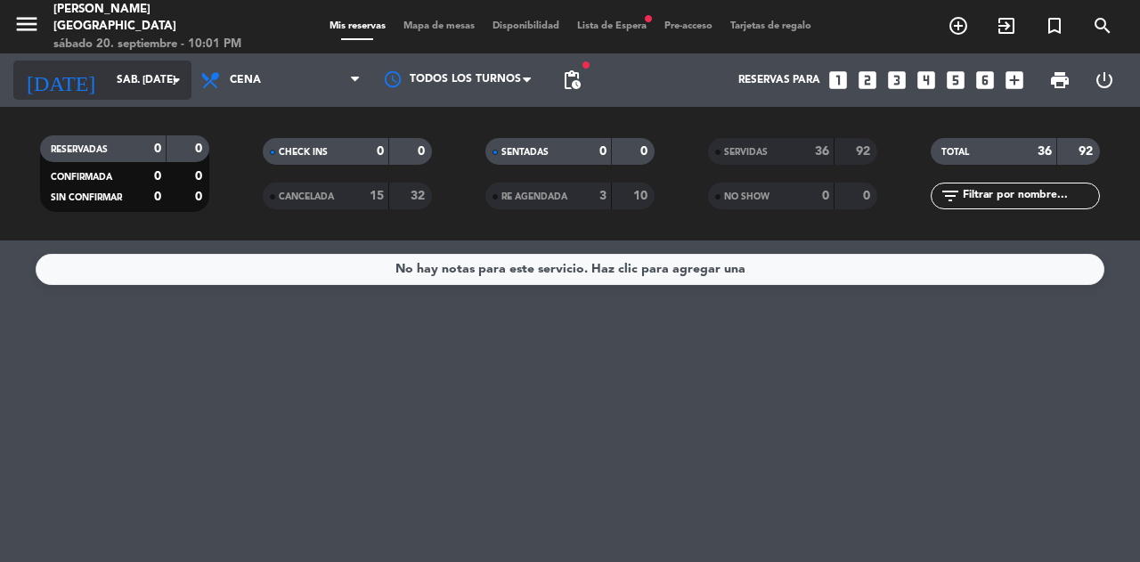
click at [118, 86] on input "sáb. [DATE]" at bounding box center [179, 80] width 142 height 30
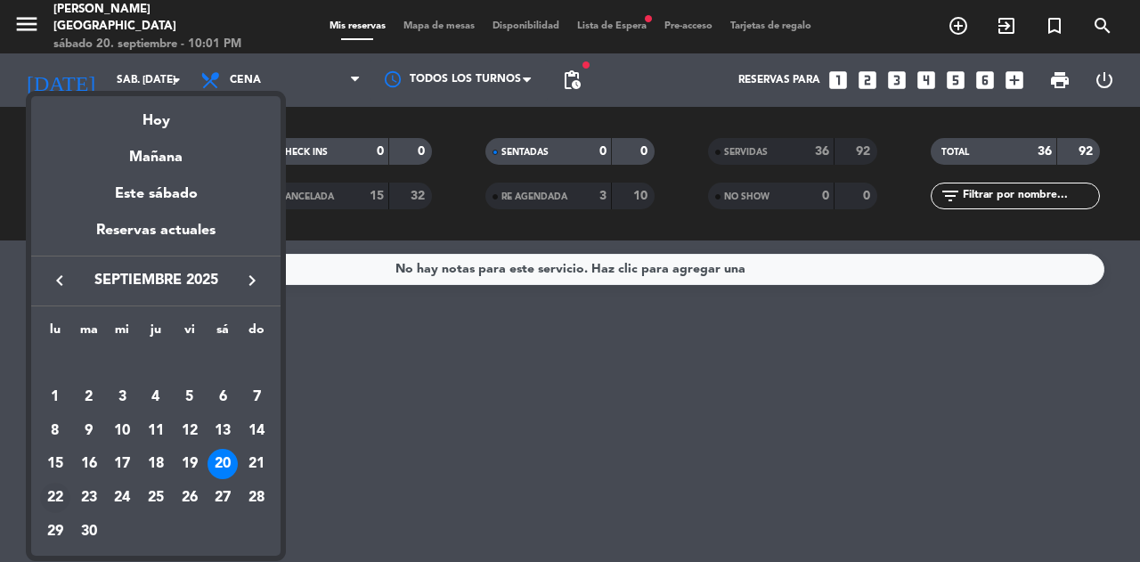
click at [59, 502] on div "22" at bounding box center [55, 498] width 30 height 30
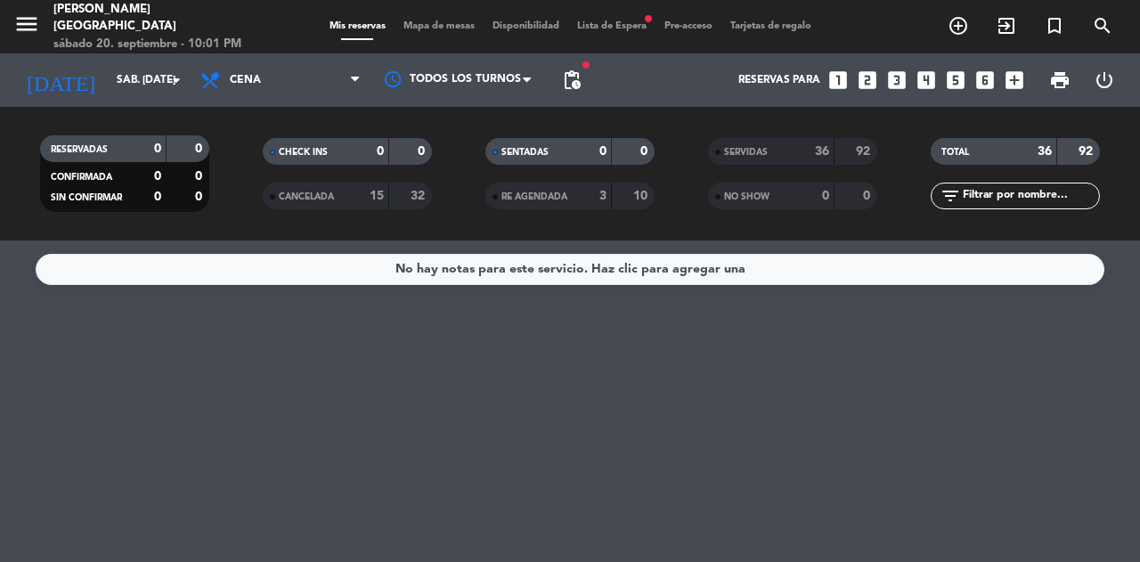
type input "lun. [DATE]"
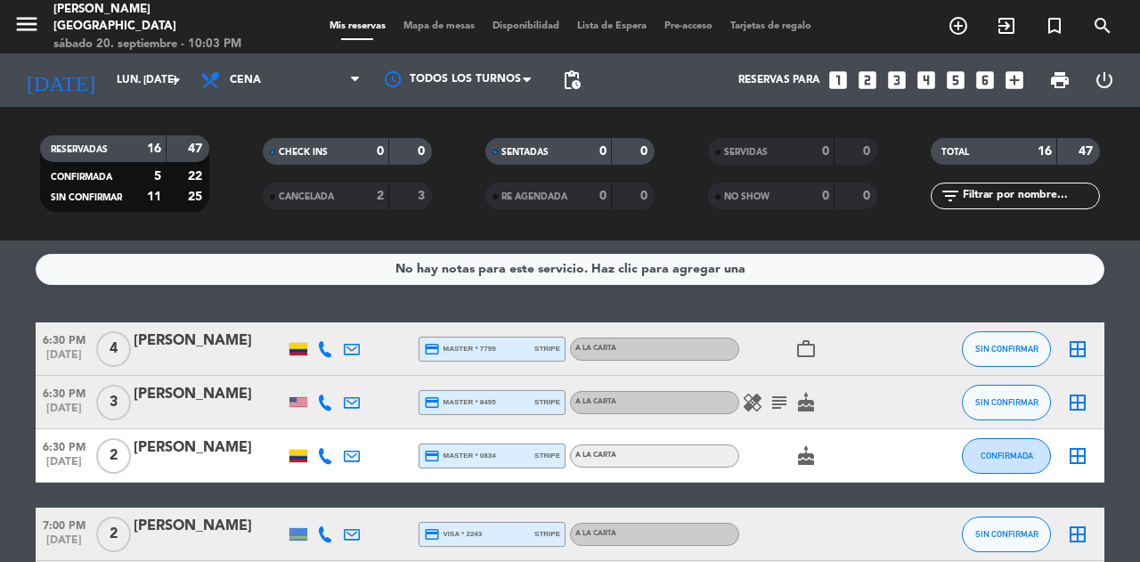
click at [770, 400] on icon "subject" at bounding box center [779, 402] width 21 height 21
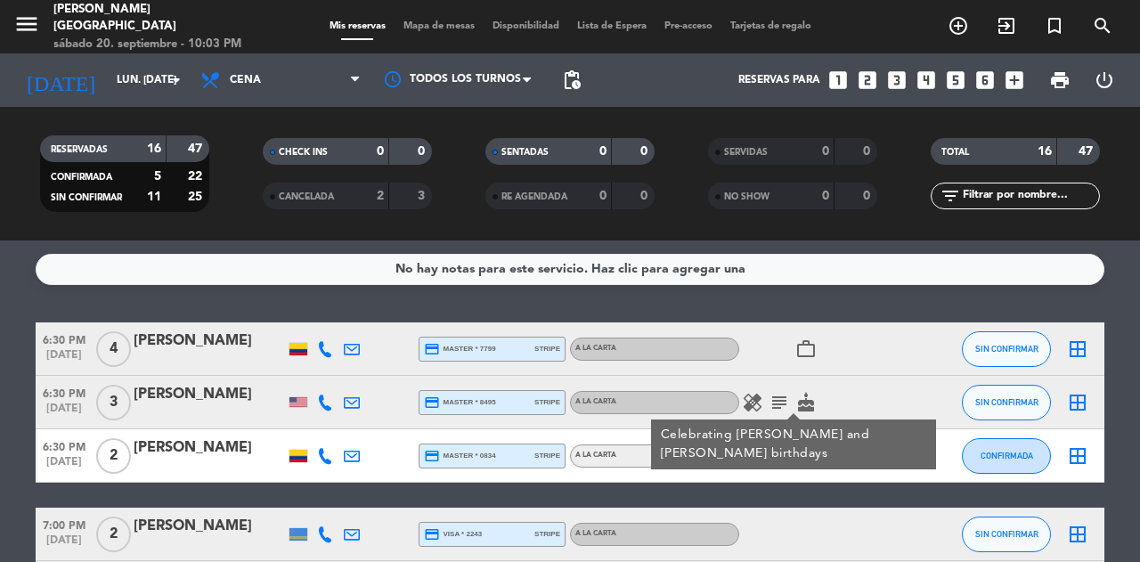
click at [756, 403] on icon "healing" at bounding box center [752, 402] width 21 height 21
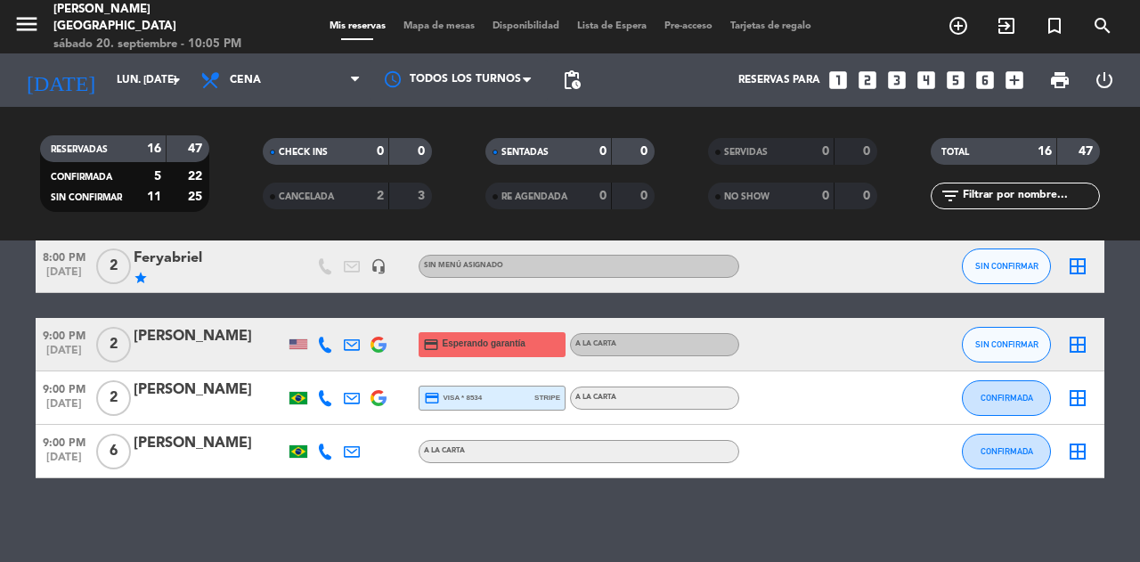
scroll to position [740, 0]
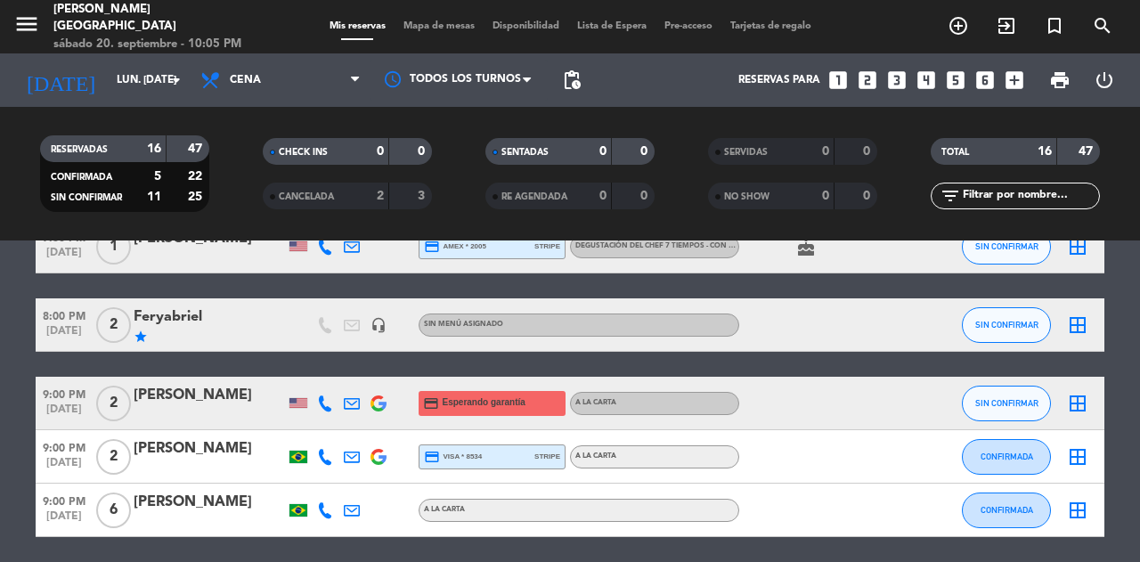
click at [380, 332] on icon "headset_mic" at bounding box center [379, 325] width 16 height 16
click at [42, 322] on span "8:00 PM" at bounding box center [64, 315] width 57 height 20
click at [442, 25] on span "Mapa de mesas" at bounding box center [439, 26] width 89 height 10
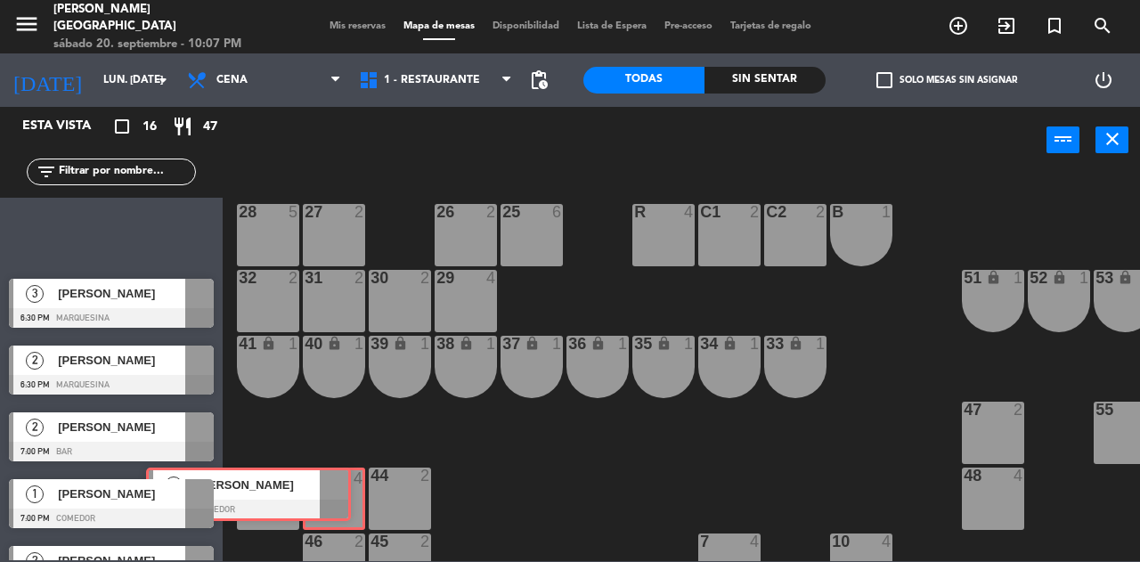
drag, startPoint x: 191, startPoint y: 225, endPoint x: 335, endPoint y: 482, distance: 294.4
click at [335, 482] on div "Esta vista crop_square 16 restaurant 47 filter_list 4 [PERSON_NAME] 6:30 PM Com…" at bounding box center [570, 334] width 1140 height 454
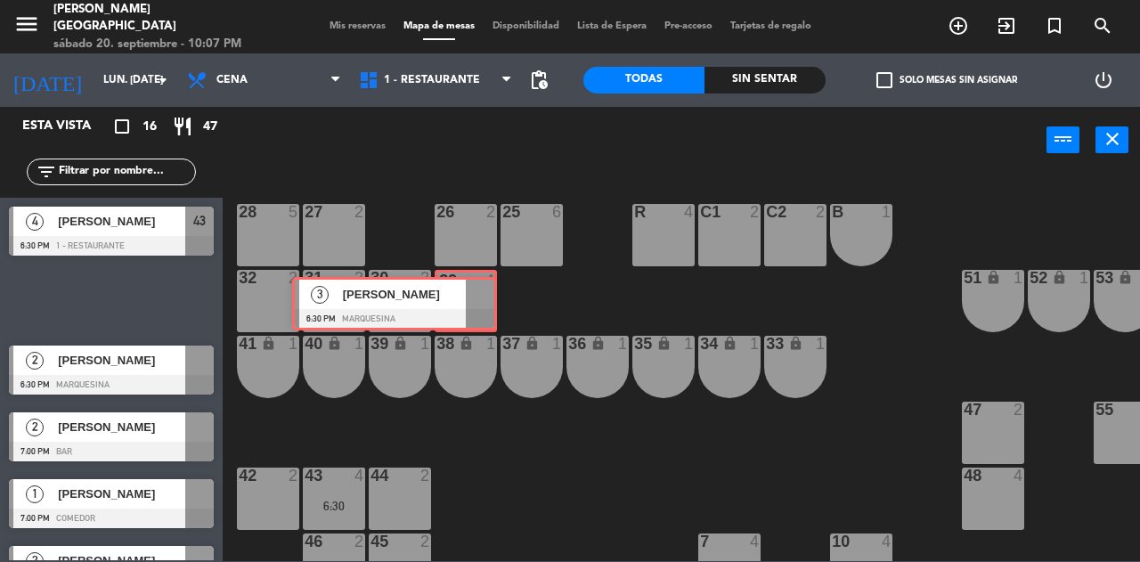
drag, startPoint x: 171, startPoint y: 311, endPoint x: 455, endPoint y: 313, distance: 284.2
click at [455, 313] on div "Esta vista crop_square 16 restaurant 47 filter_list 4 [PERSON_NAME] 6:30 PM 1 -…" at bounding box center [570, 334] width 1140 height 454
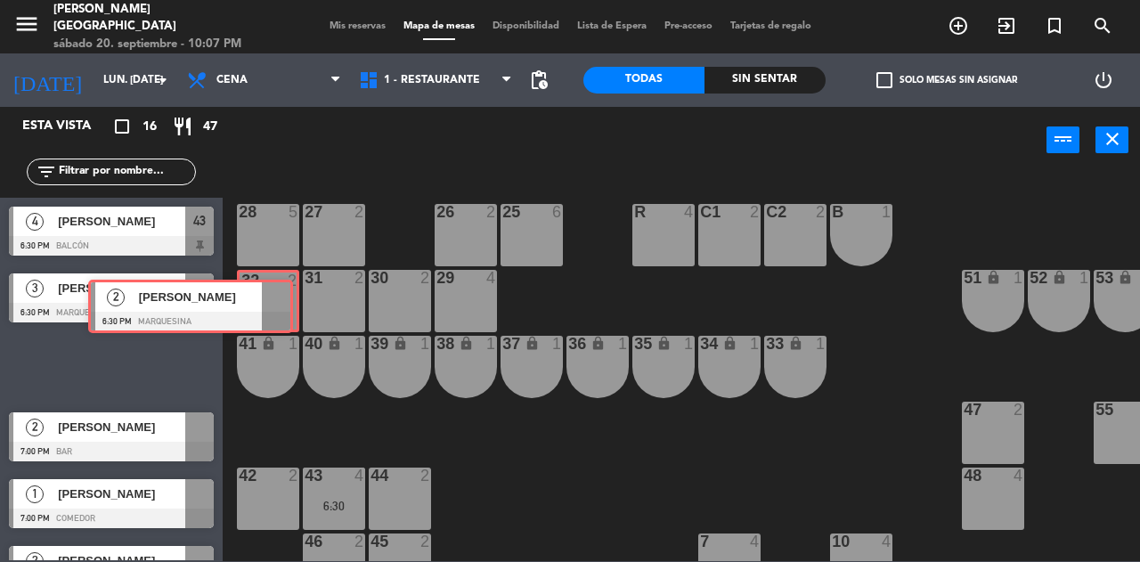
drag, startPoint x: 202, startPoint y: 360, endPoint x: 280, endPoint y: 299, distance: 98.4
click at [280, 299] on div "Esta vista crop_square 16 restaurant 47 filter_list 4 [PERSON_NAME] 6:30 PM Bal…" at bounding box center [570, 334] width 1140 height 454
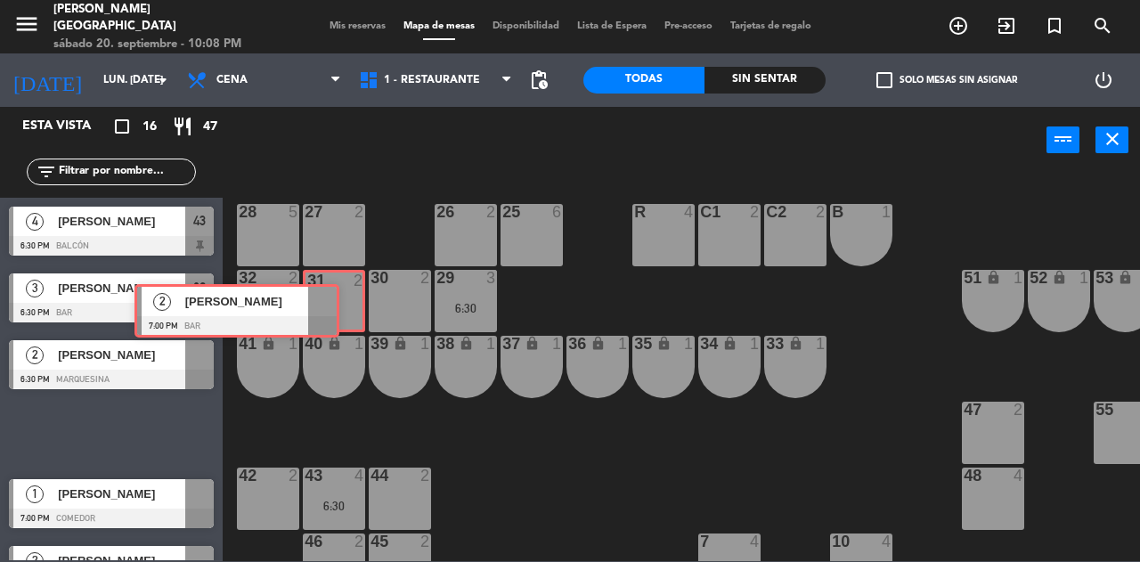
drag, startPoint x: 199, startPoint y: 427, endPoint x: 325, endPoint y: 303, distance: 177.0
click at [325, 303] on div "Esta vista crop_square 16 restaurant 47 filter_list 4 [PERSON_NAME] 6:30 PM Bal…" at bounding box center [570, 334] width 1140 height 454
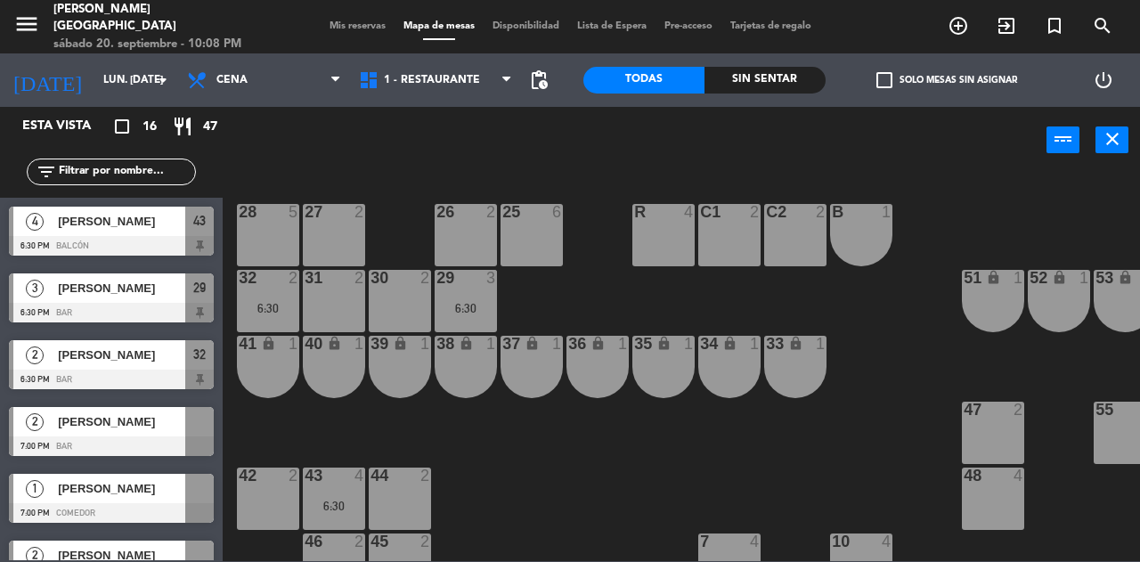
scroll to position [0, 161]
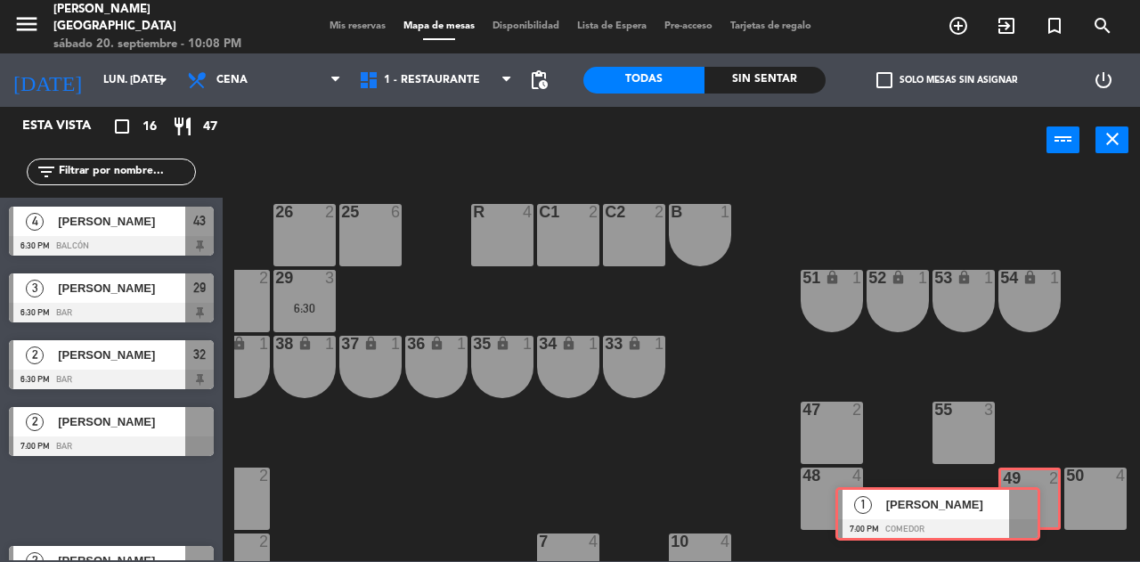
drag, startPoint x: 191, startPoint y: 507, endPoint x: 1017, endPoint y: 519, distance: 826.9
click at [1017, 519] on div "Esta vista crop_square 16 restaurant 47 filter_list 4 [PERSON_NAME] 6:30 PM Bal…" at bounding box center [570, 334] width 1140 height 454
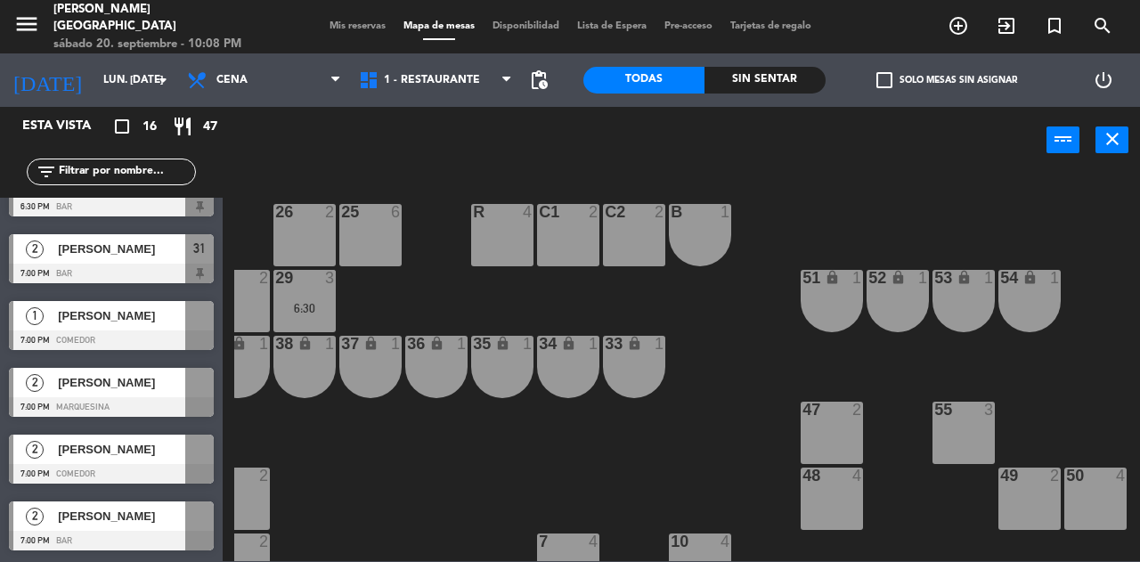
scroll to position [0, 0]
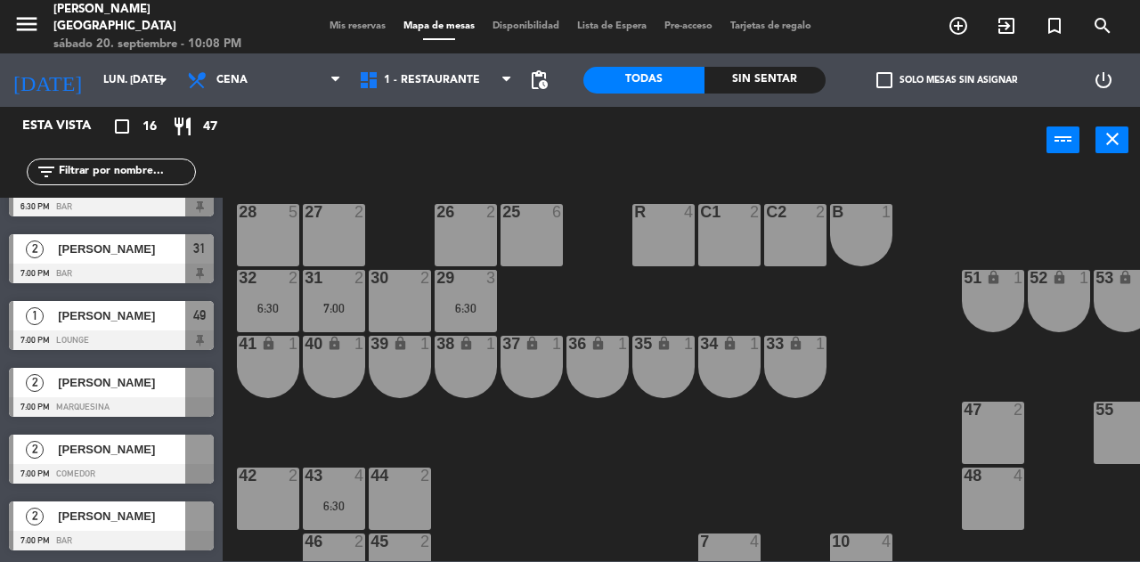
drag, startPoint x: 195, startPoint y: 403, endPoint x: 473, endPoint y: 492, distance: 291.9
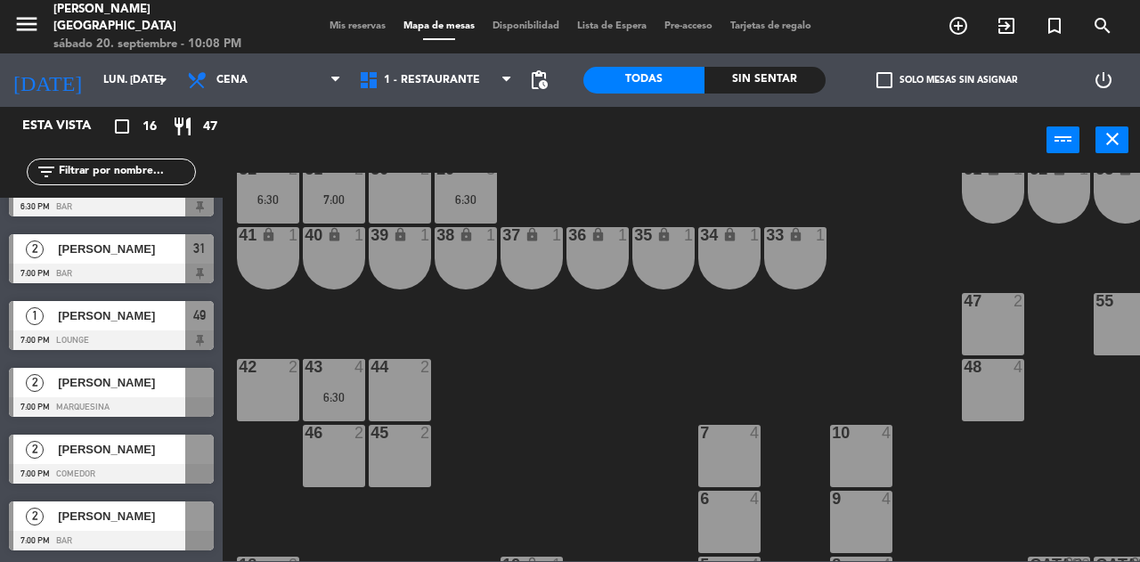
scroll to position [189, 0]
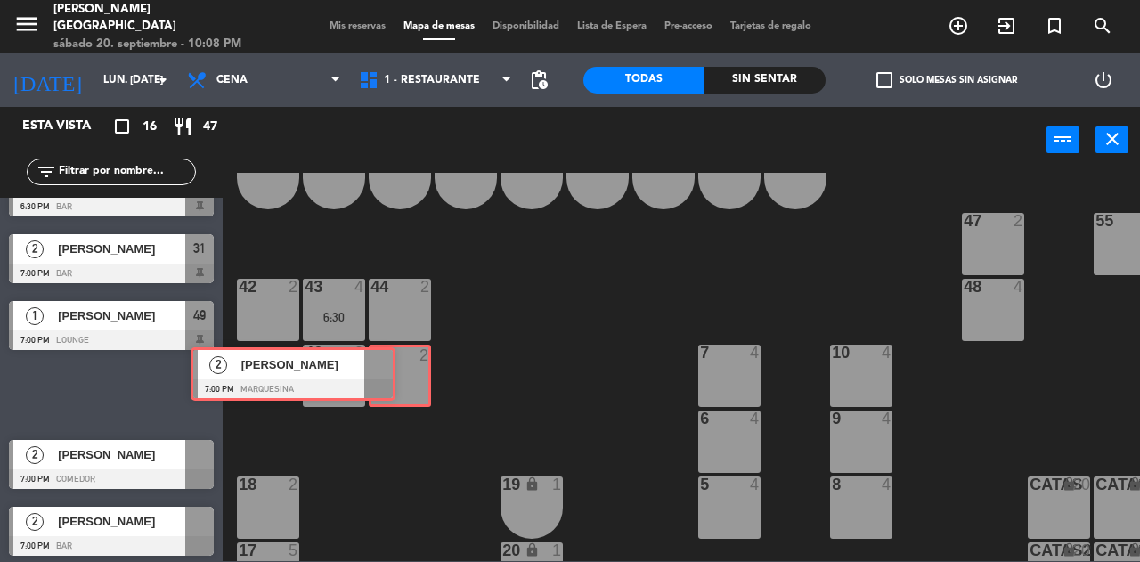
drag, startPoint x: 203, startPoint y: 402, endPoint x: 399, endPoint y: 382, distance: 197.0
click at [399, 382] on div "Esta vista crop_square 16 restaurant 47 filter_list 4 [PERSON_NAME] 6:30 PM Bal…" at bounding box center [570, 334] width 1140 height 454
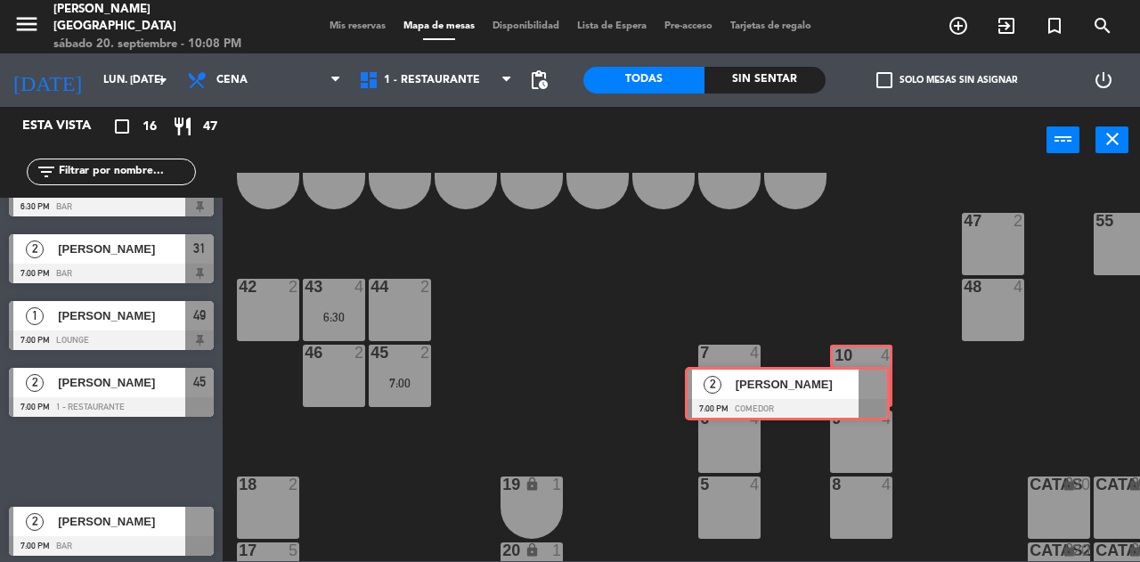
drag, startPoint x: 190, startPoint y: 455, endPoint x: 843, endPoint y: 372, distance: 658.4
click at [843, 372] on div "Esta vista crop_square 16 restaurant 47 filter_list 4 [PERSON_NAME] 6:30 PM Bal…" at bounding box center [570, 334] width 1140 height 454
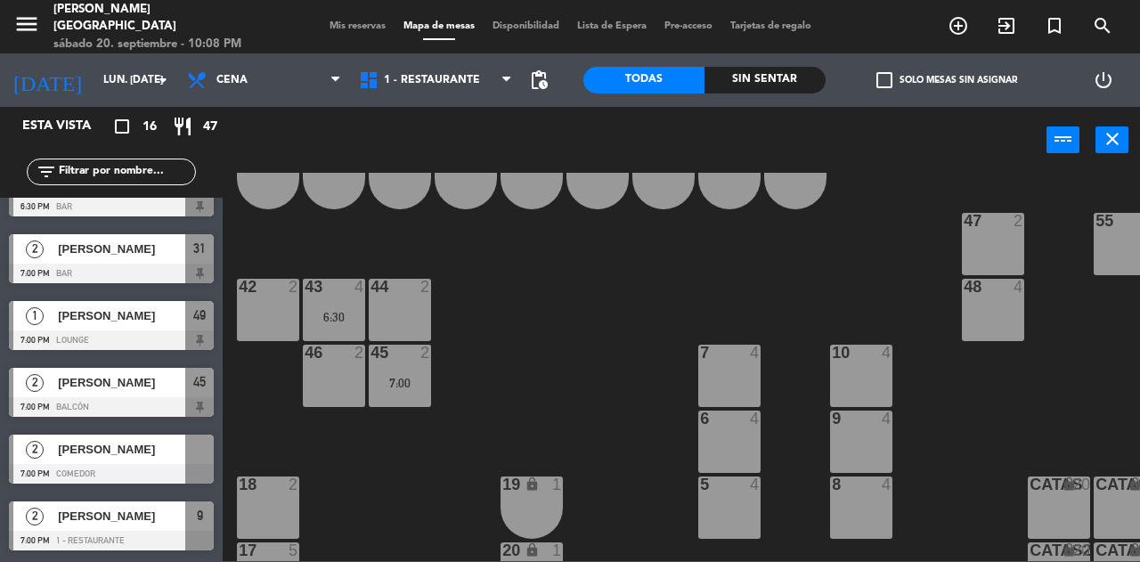
drag, startPoint x: 206, startPoint y: 525, endPoint x: 876, endPoint y: 442, distance: 675.1
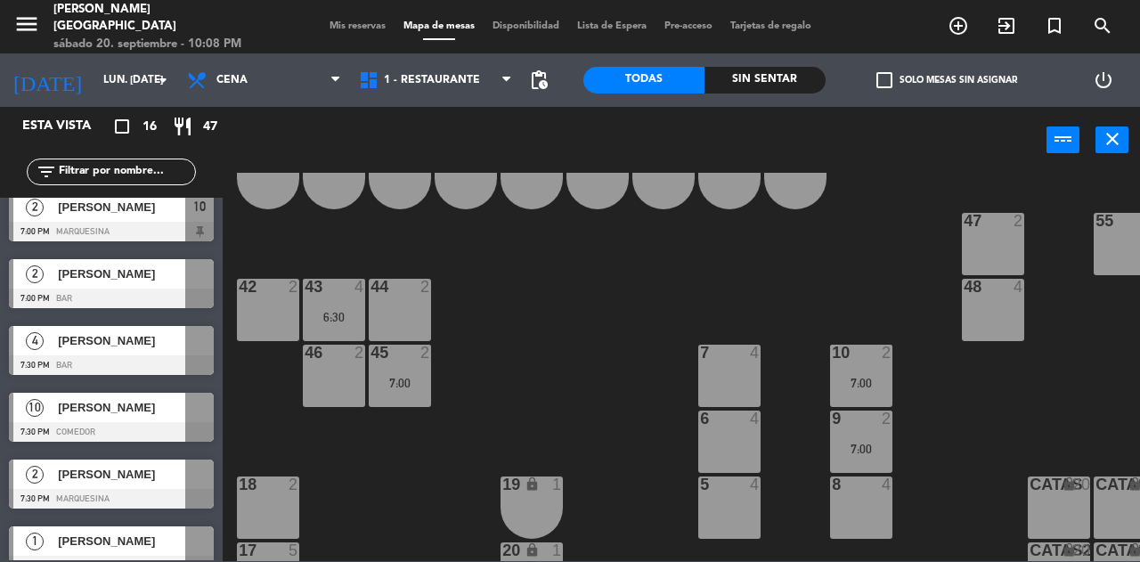
scroll to position [0, 0]
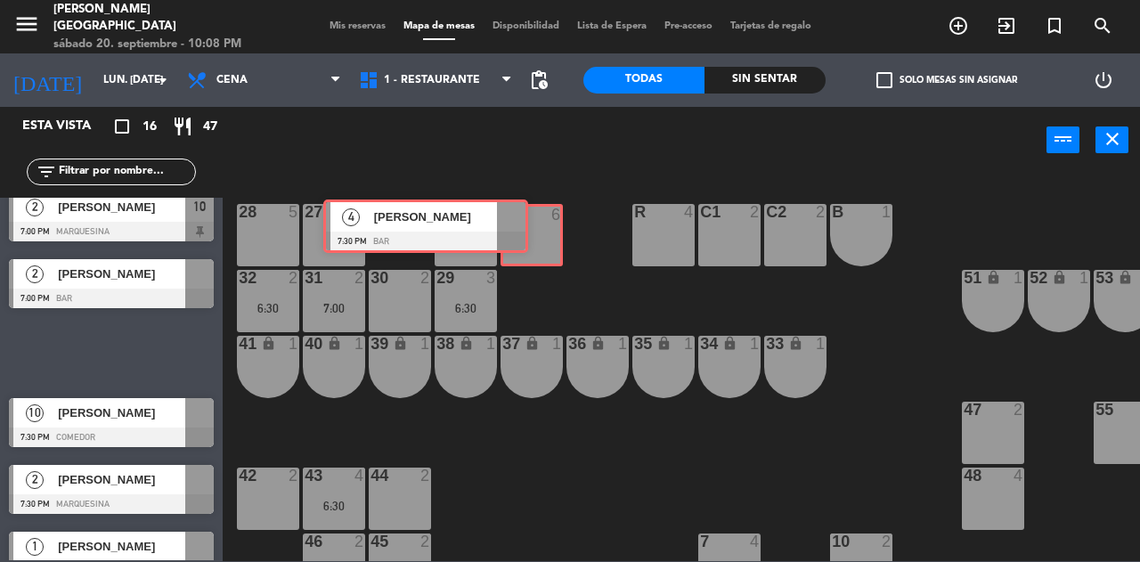
drag, startPoint x: 211, startPoint y: 346, endPoint x: 544, endPoint y: 225, distance: 354.6
click at [544, 225] on div "Esta vista crop_square 16 restaurant 47 filter_list 4 [PERSON_NAME] 6:30 PM Bal…" at bounding box center [570, 334] width 1140 height 454
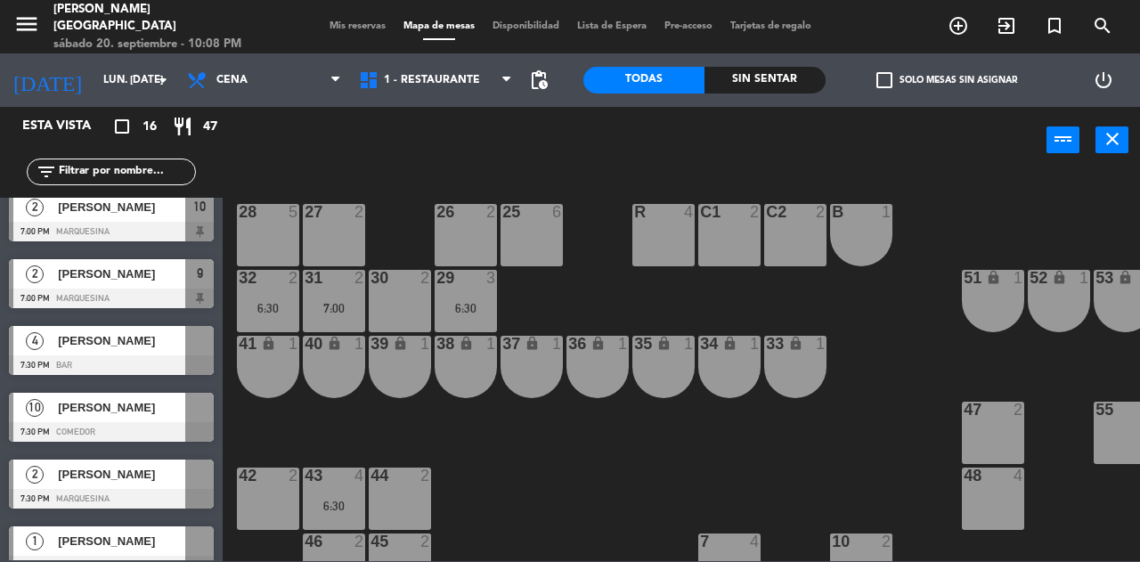
click at [209, 397] on div at bounding box center [199, 407] width 29 height 29
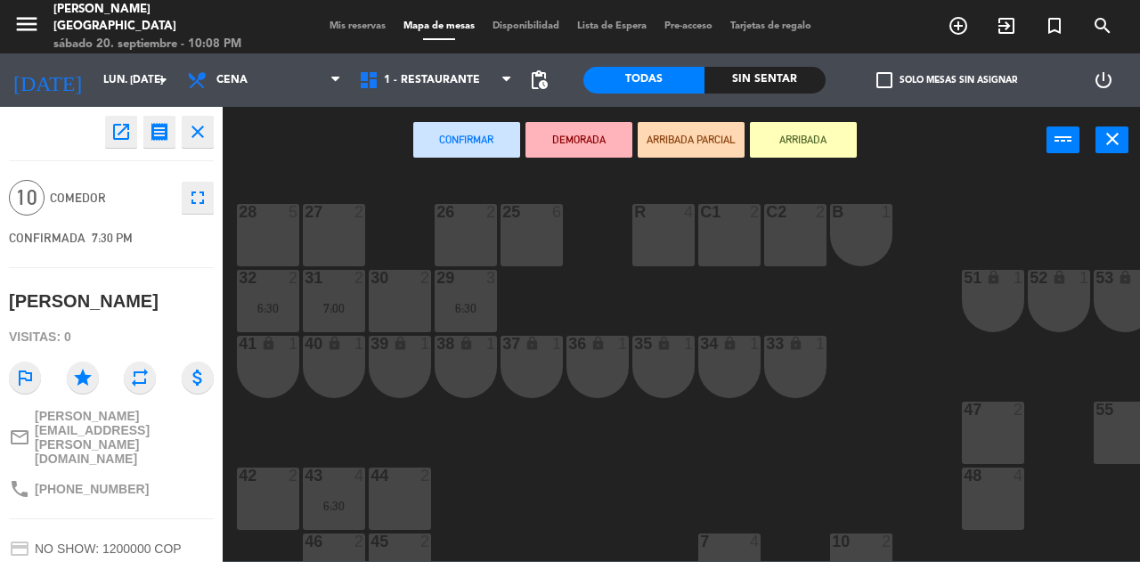
click at [263, 238] on div "28 5" at bounding box center [268, 235] width 62 height 62
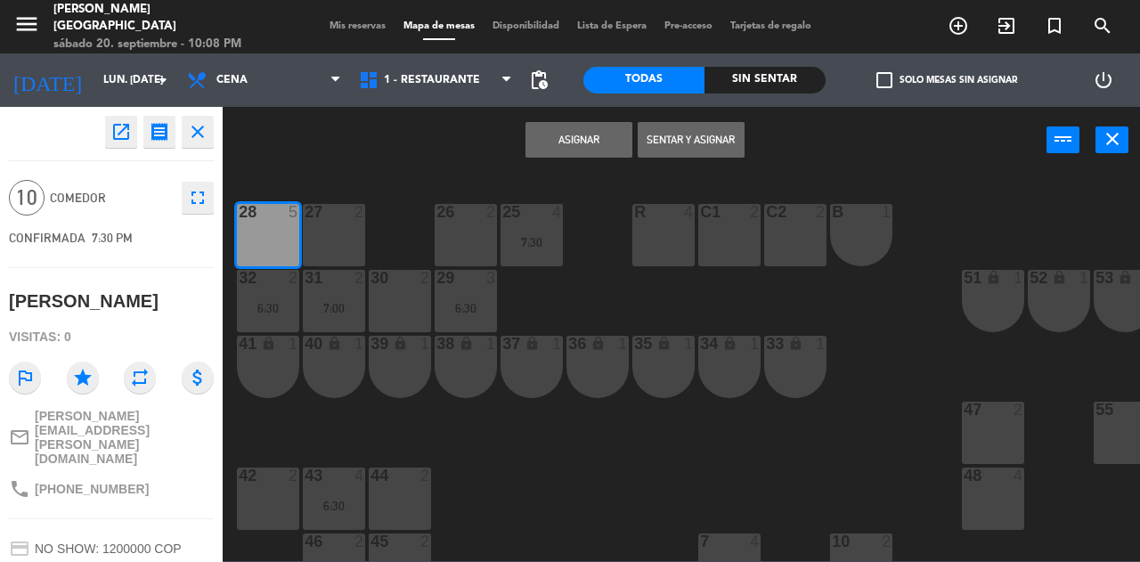
click at [342, 242] on div "27 2" at bounding box center [334, 235] width 62 height 62
click at [465, 241] on div "26 2" at bounding box center [466, 235] width 62 height 62
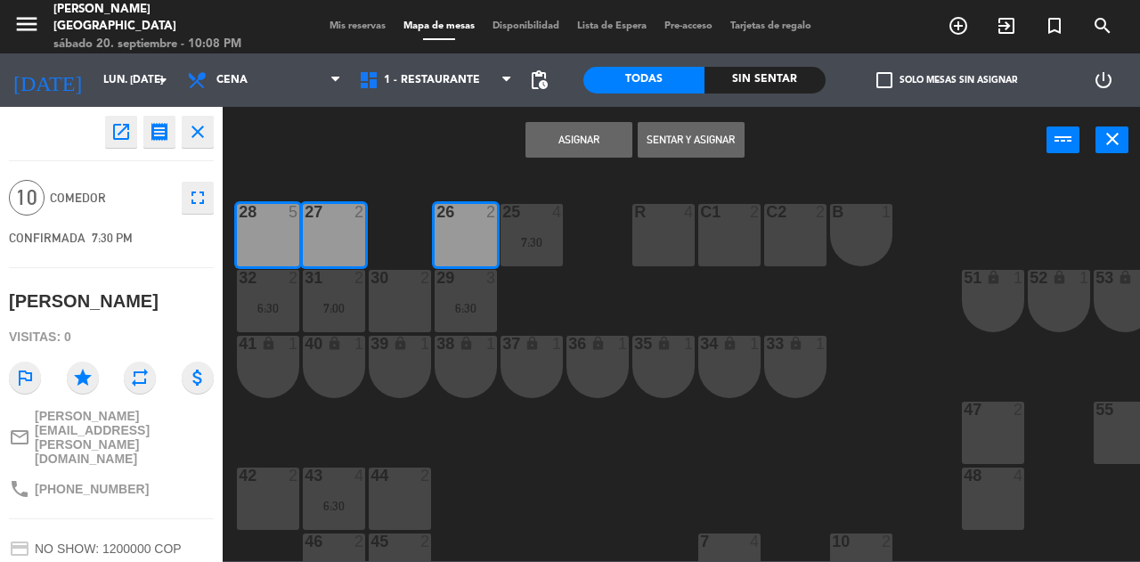
click at [592, 145] on button "Asignar" at bounding box center [579, 140] width 107 height 36
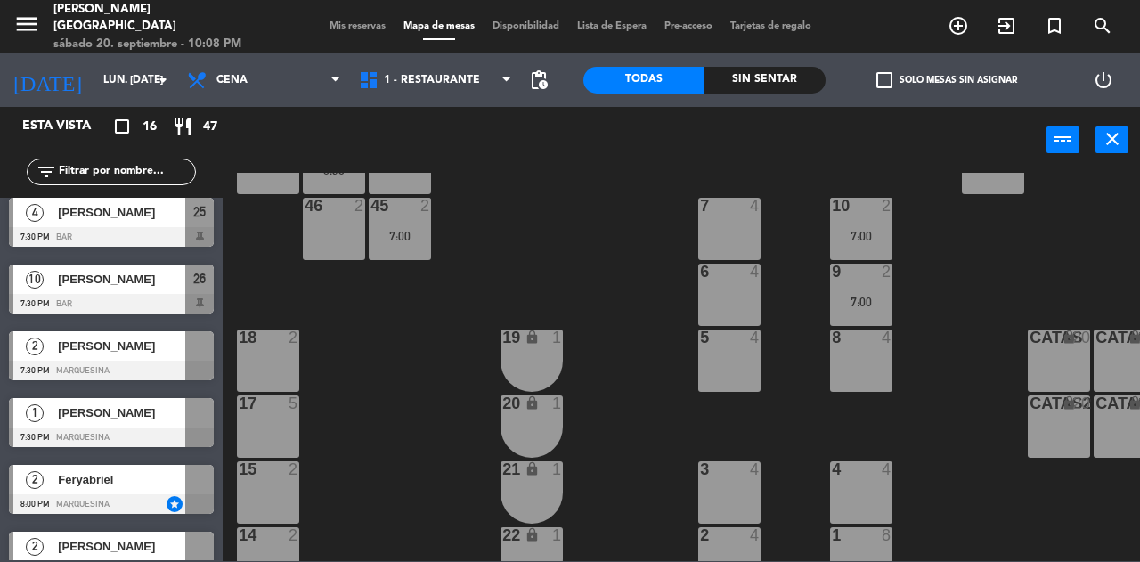
scroll to position [339, 0]
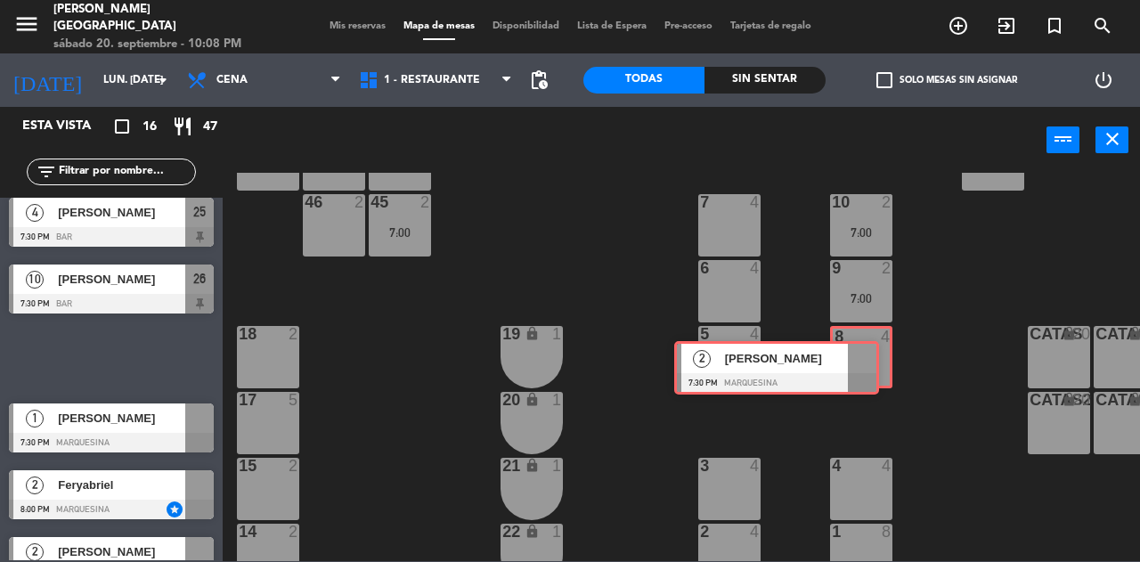
drag, startPoint x: 179, startPoint y: 361, endPoint x: 844, endPoint y: 368, distance: 664.7
click at [844, 368] on div "Esta vista crop_square 16 restaurant 47 filter_list 4 [PERSON_NAME] 6:30 PM Bal…" at bounding box center [570, 334] width 1140 height 454
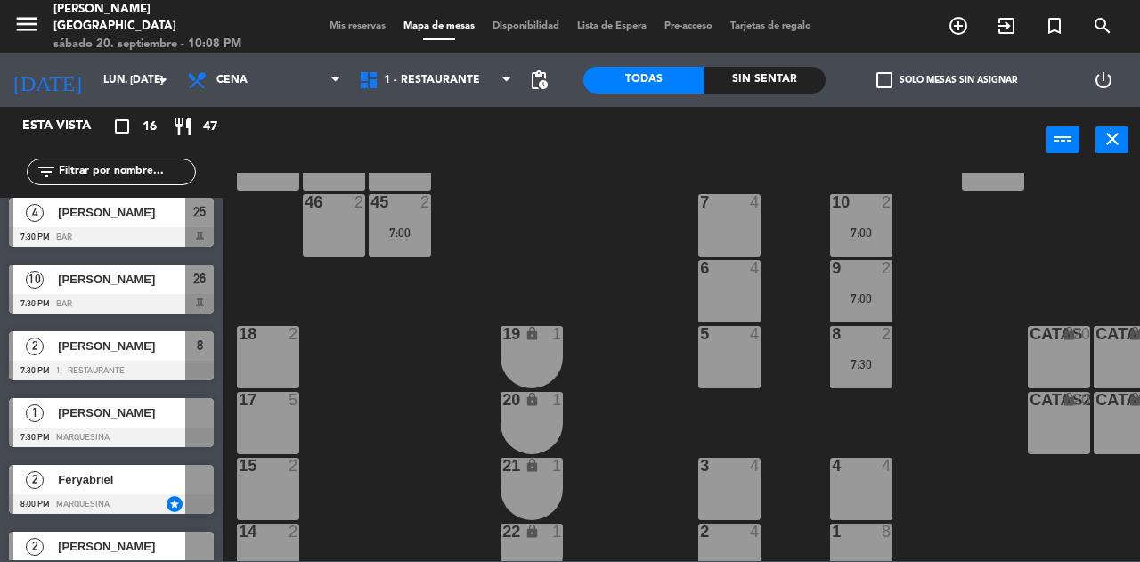
scroll to position [67, 0]
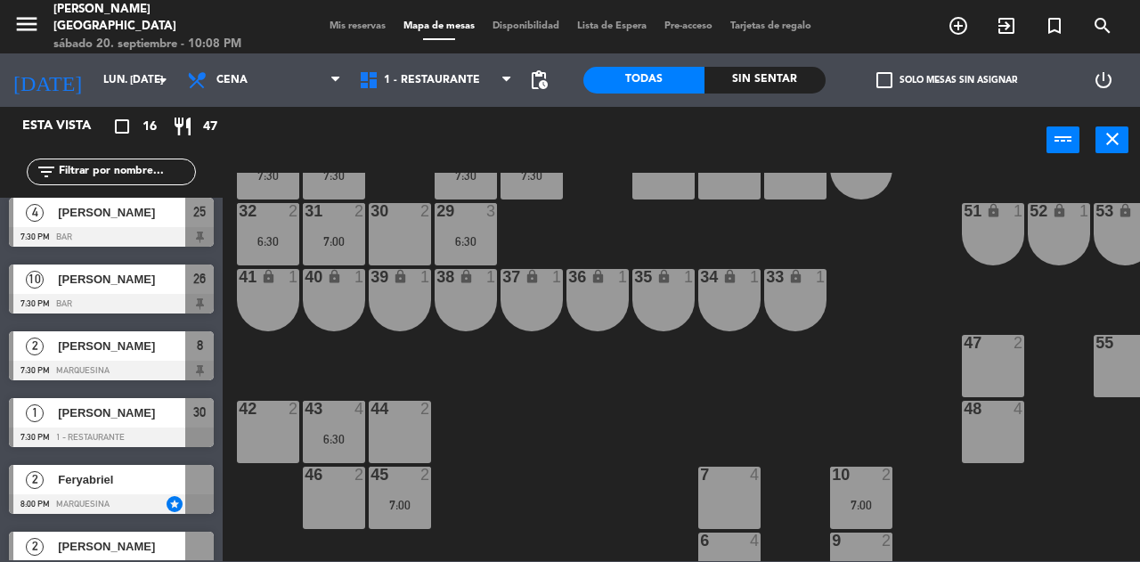
drag, startPoint x: 198, startPoint y: 407, endPoint x: 397, endPoint y: 224, distance: 271.1
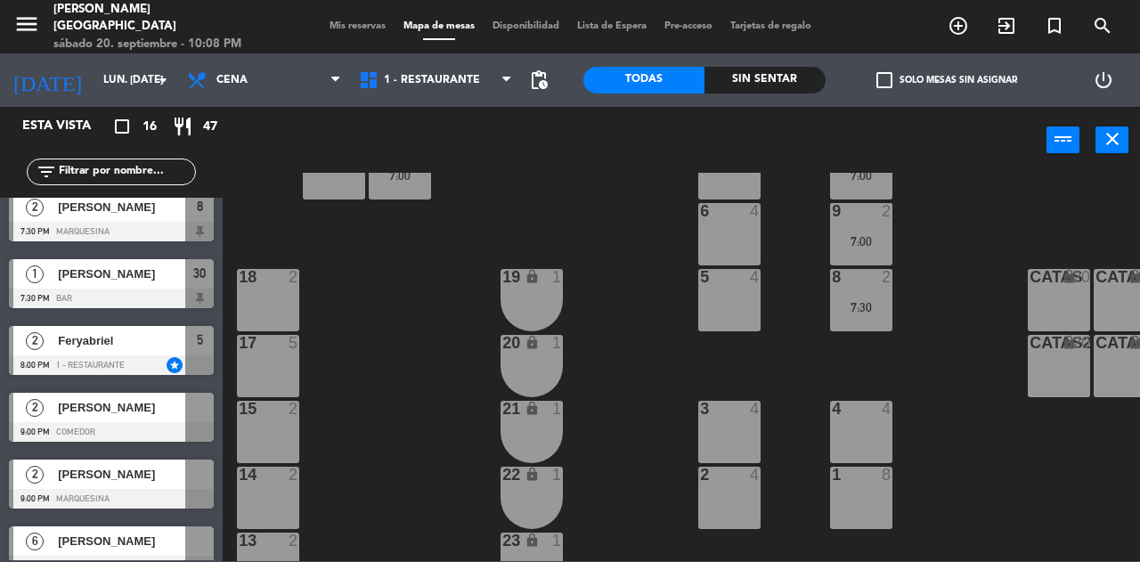
scroll to position [682, 0]
click at [171, 551] on div "[PERSON_NAME]" at bounding box center [120, 541] width 129 height 29
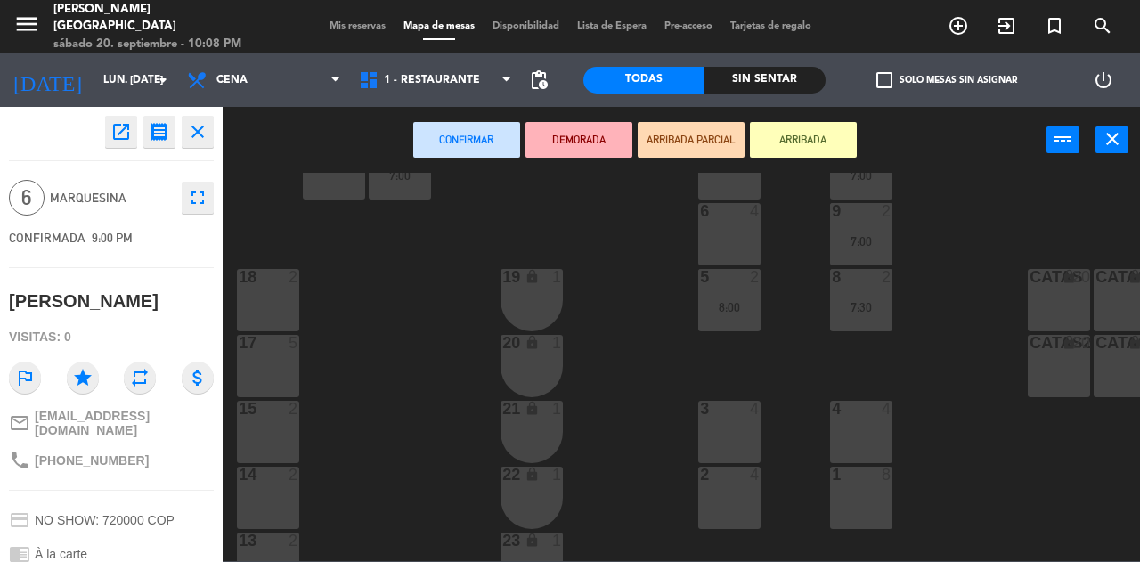
click at [723, 196] on div "7 4" at bounding box center [729, 168] width 62 height 62
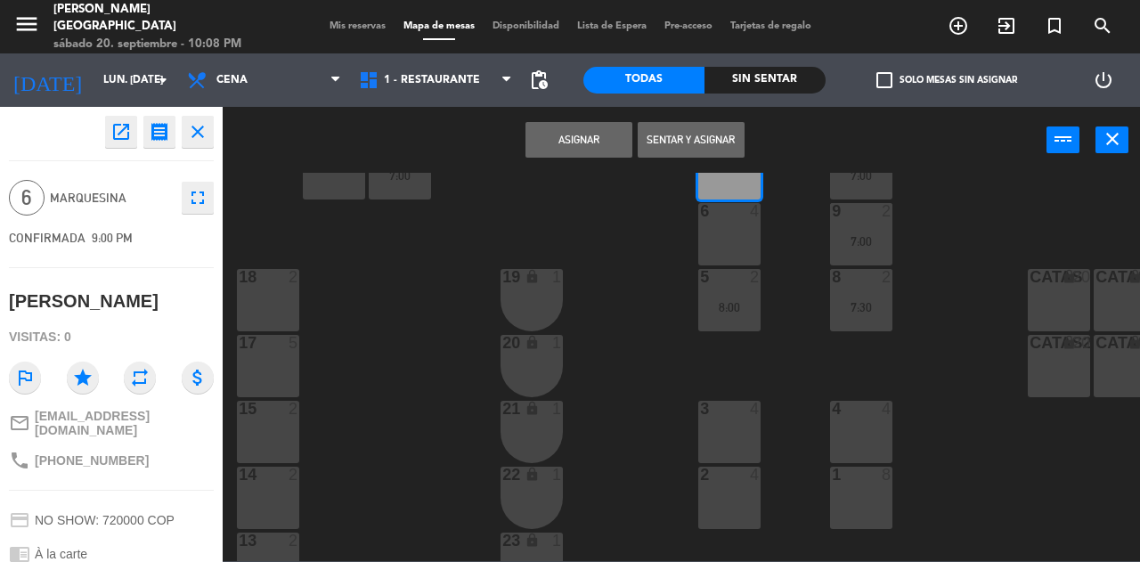
click at [728, 225] on div "6 4" at bounding box center [729, 234] width 62 height 62
click at [574, 151] on button "Asignar" at bounding box center [579, 140] width 107 height 36
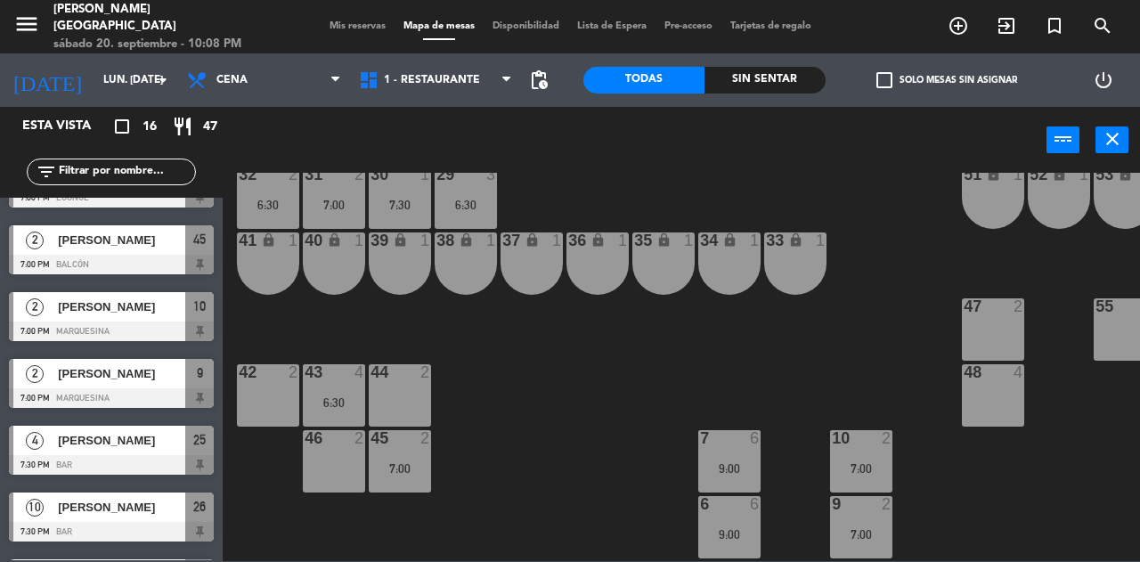
scroll to position [0, 0]
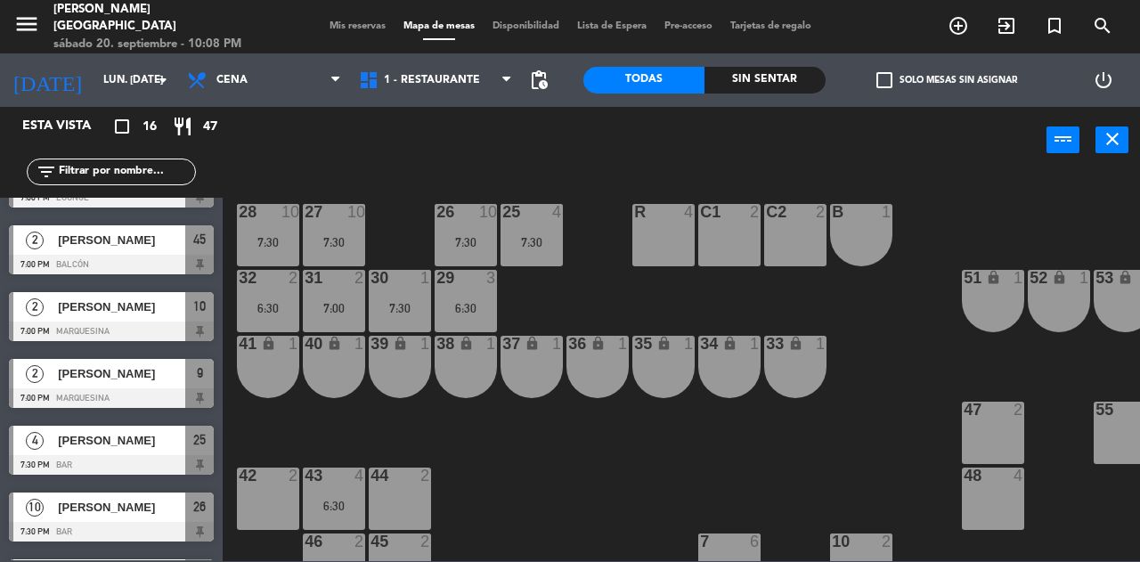
click at [349, 29] on span "Mis reservas" at bounding box center [358, 26] width 74 height 10
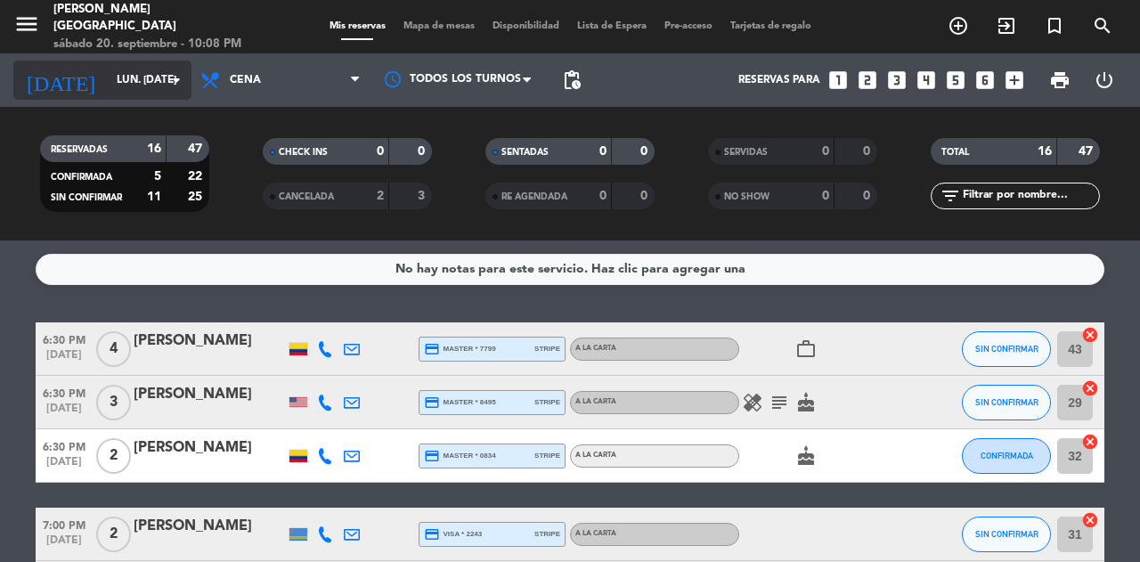
click at [166, 83] on icon "arrow_drop_down" at bounding box center [176, 79] width 21 height 21
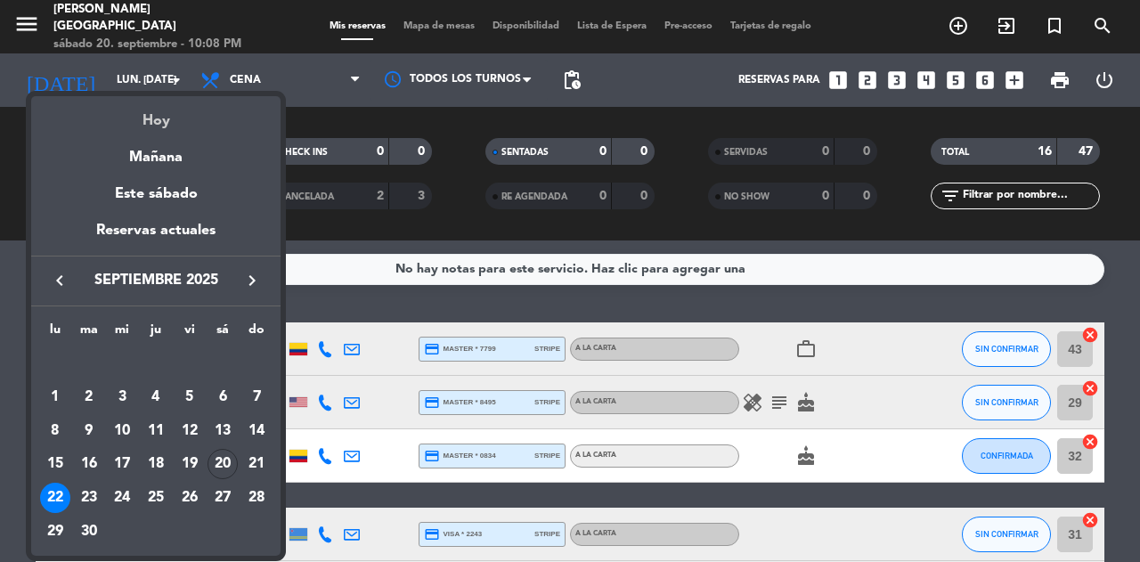
click at [158, 115] on div "Hoy" at bounding box center [155, 114] width 249 height 37
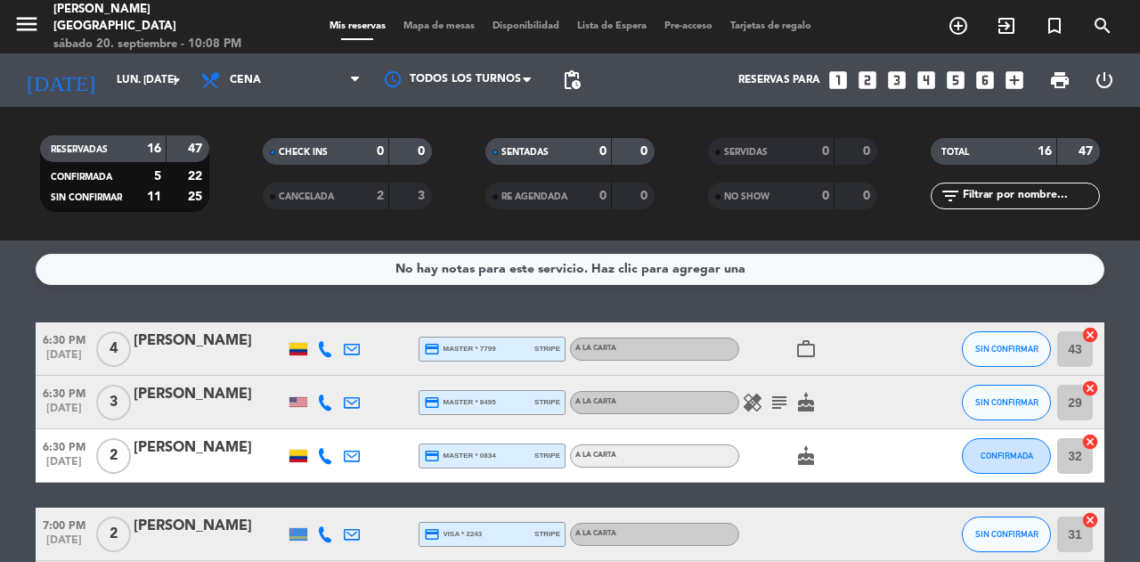
type input "sáb. [DATE]"
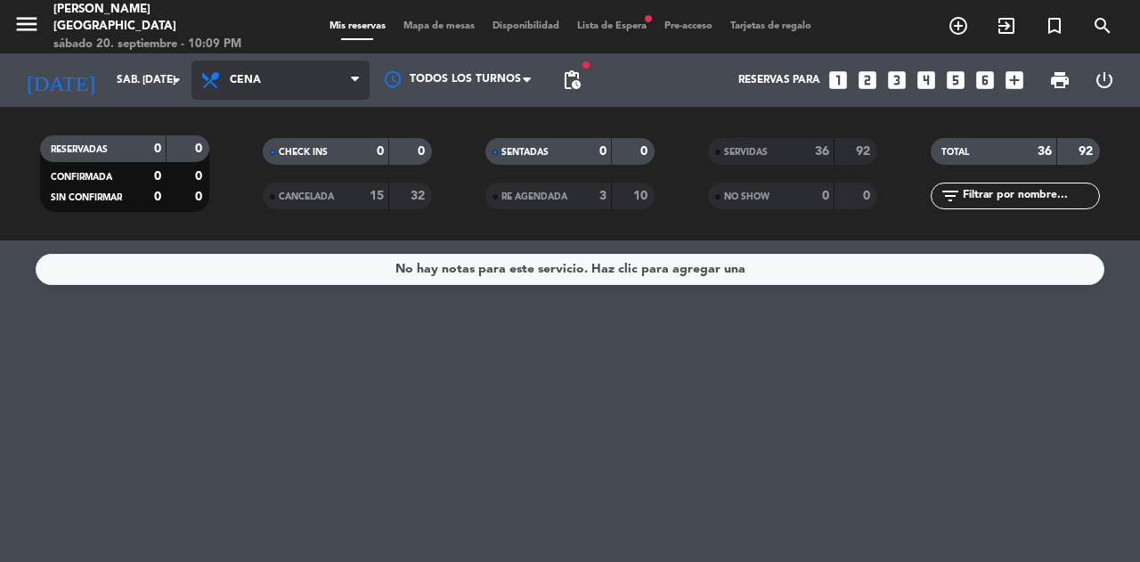
click at [269, 89] on span "Cena" at bounding box center [281, 80] width 178 height 39
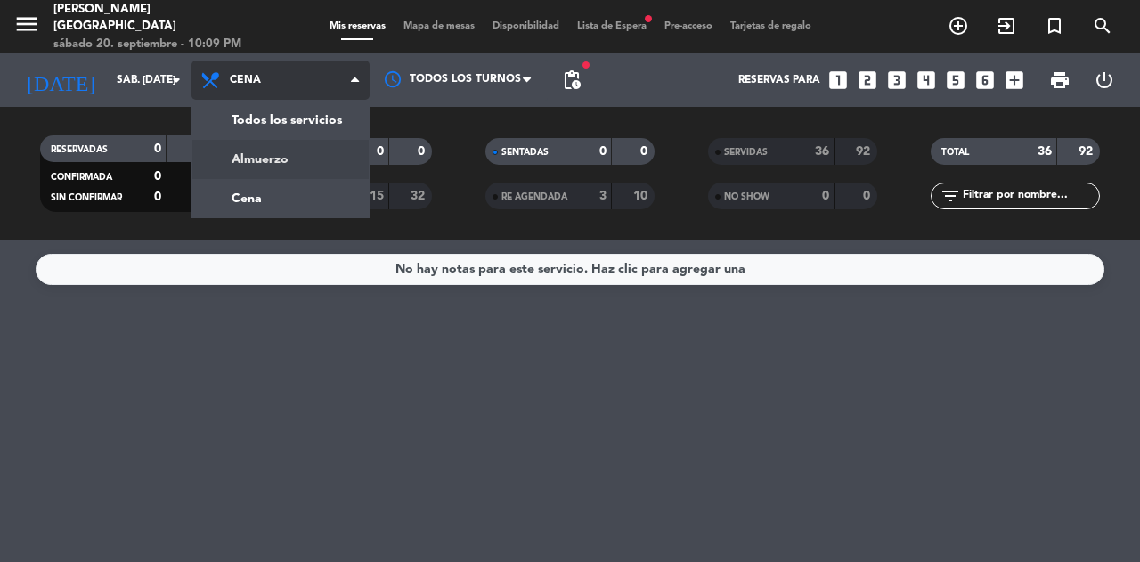
click at [316, 164] on div "menu [PERSON_NAME][GEOGRAPHIC_DATA] sábado 20. septiembre - 10:09 PM Mis reserv…" at bounding box center [570, 120] width 1140 height 241
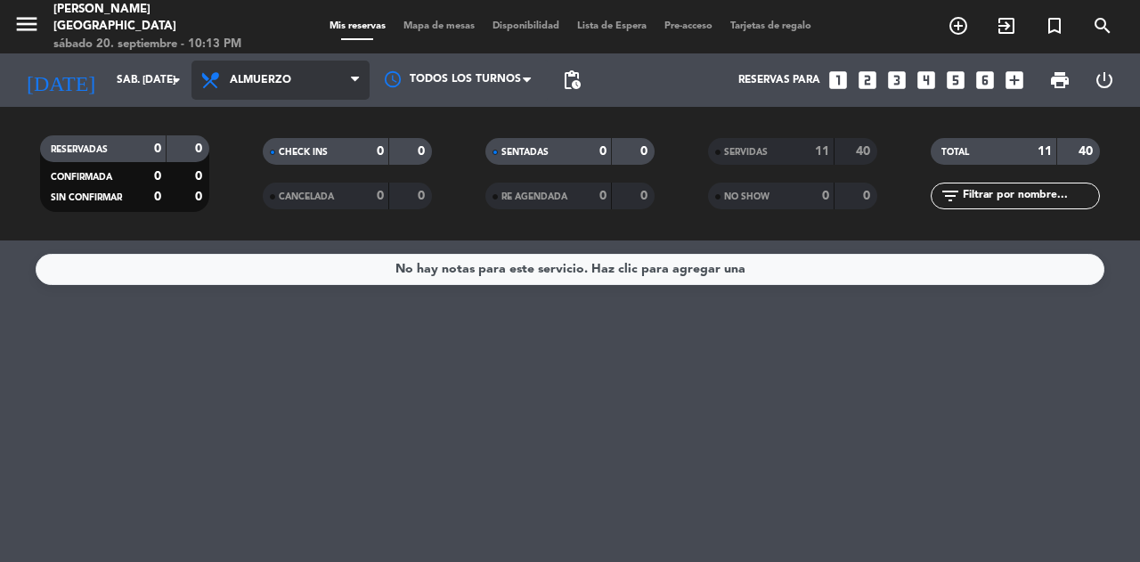
click at [298, 86] on span "Almuerzo" at bounding box center [281, 80] width 178 height 39
click at [277, 195] on div "menu [PERSON_NAME][GEOGRAPHIC_DATA] sábado 20. septiembre - 10:13 PM Mis reserv…" at bounding box center [570, 120] width 1140 height 241
